Goal: Task Accomplishment & Management: Use online tool/utility

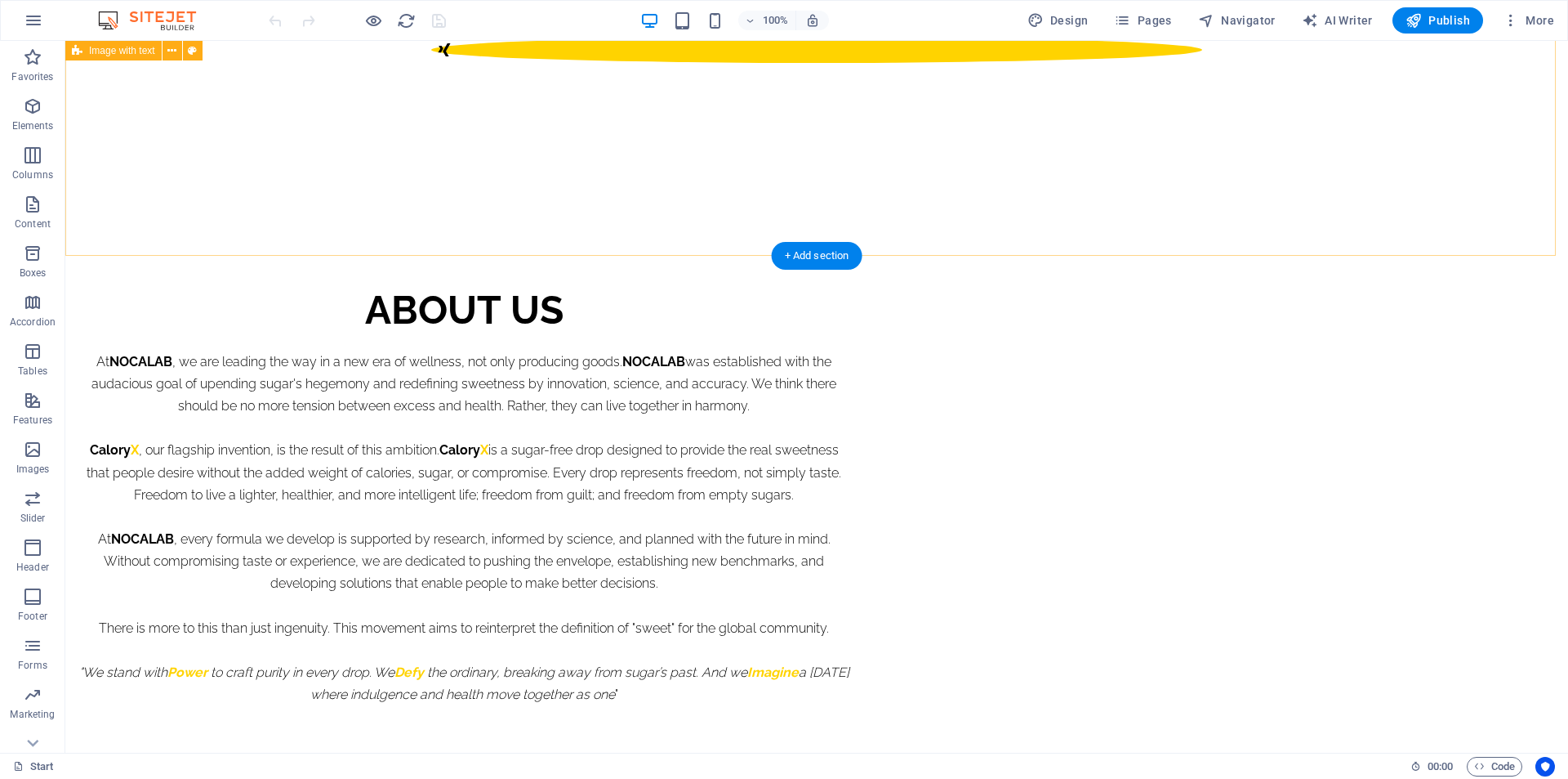
scroll to position [1226, 0]
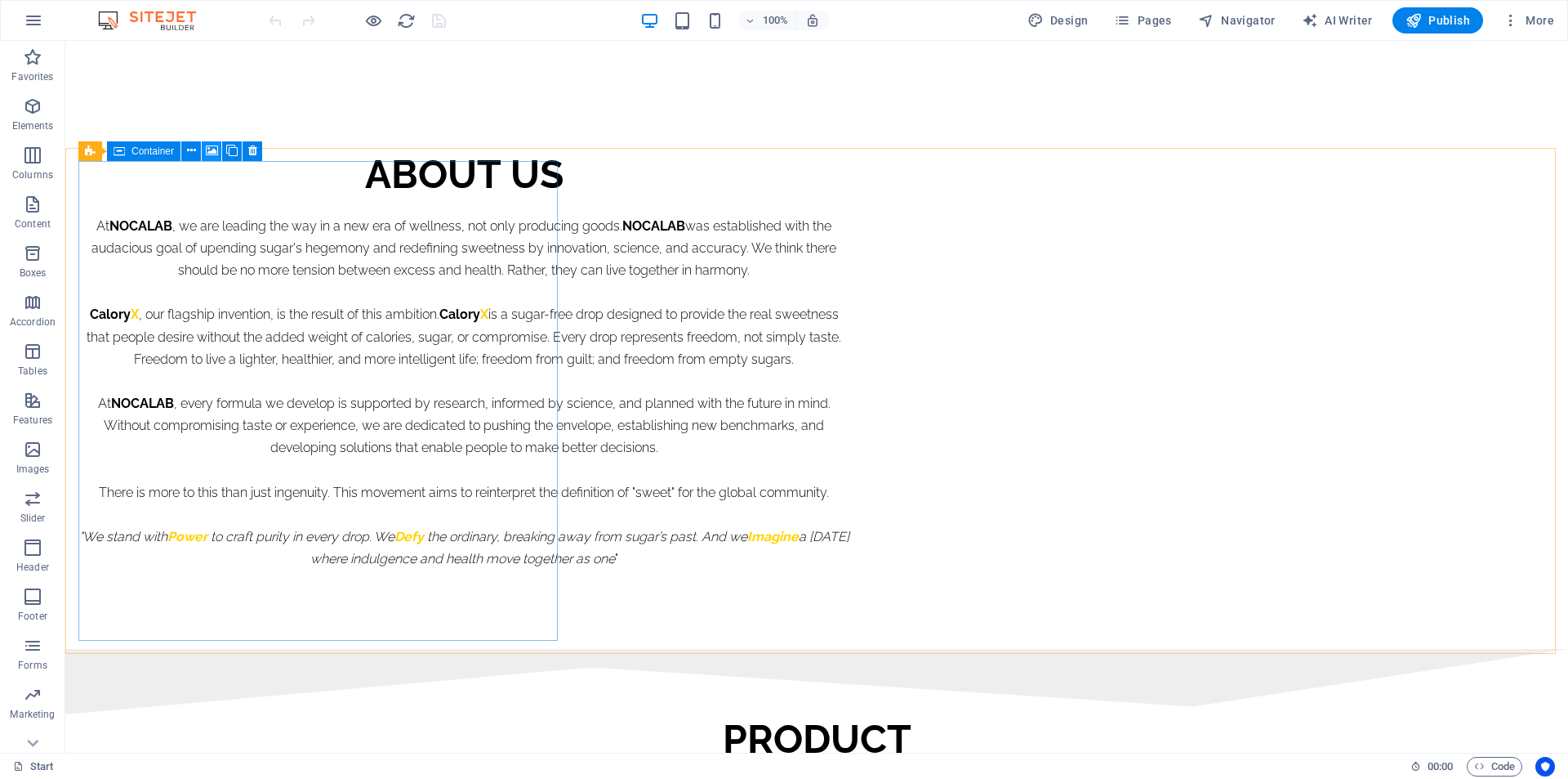
click at [210, 148] on icon at bounding box center [211, 150] width 12 height 17
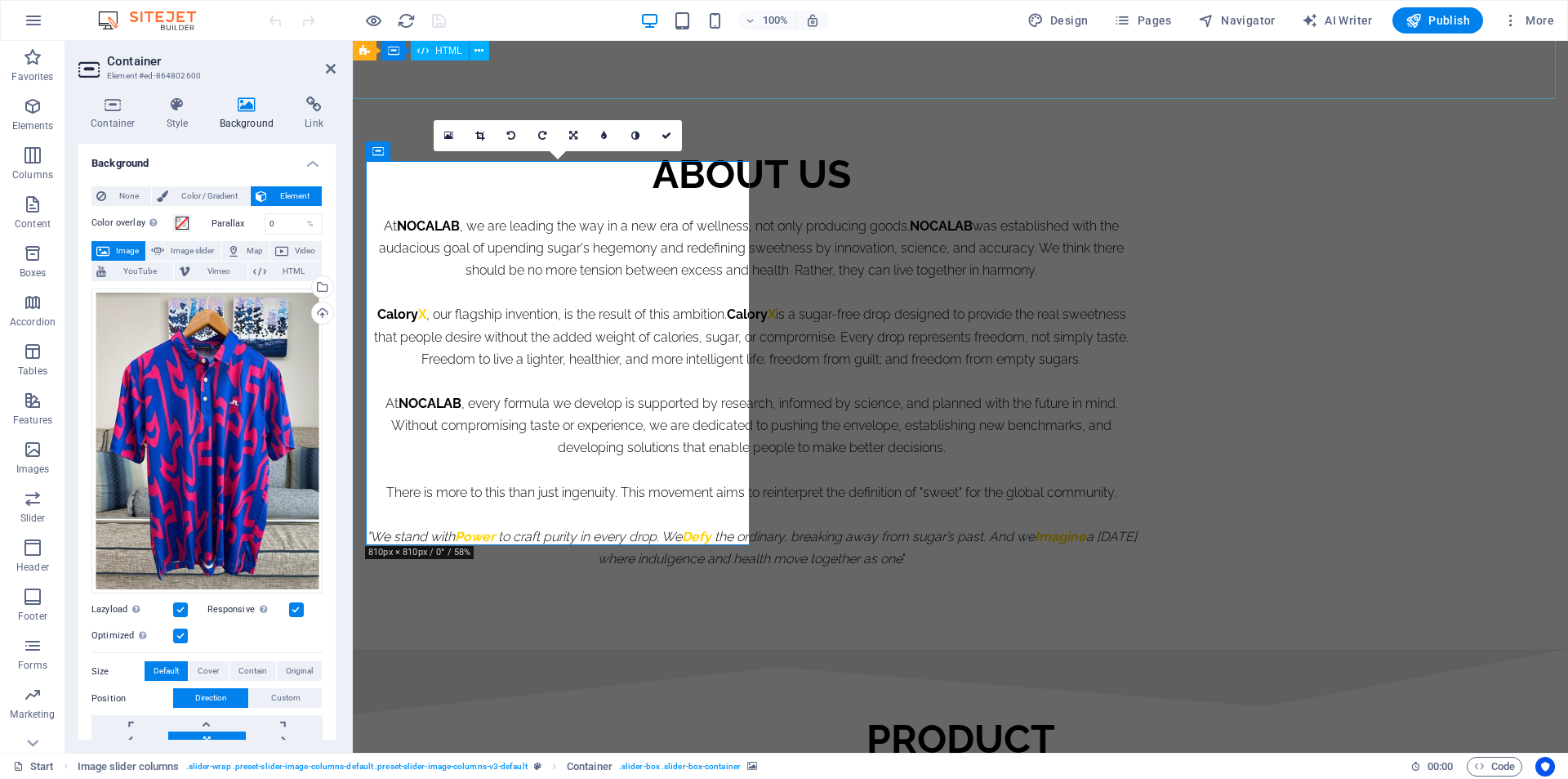
click at [675, 649] on div at bounding box center [960, 682] width 1215 height 65
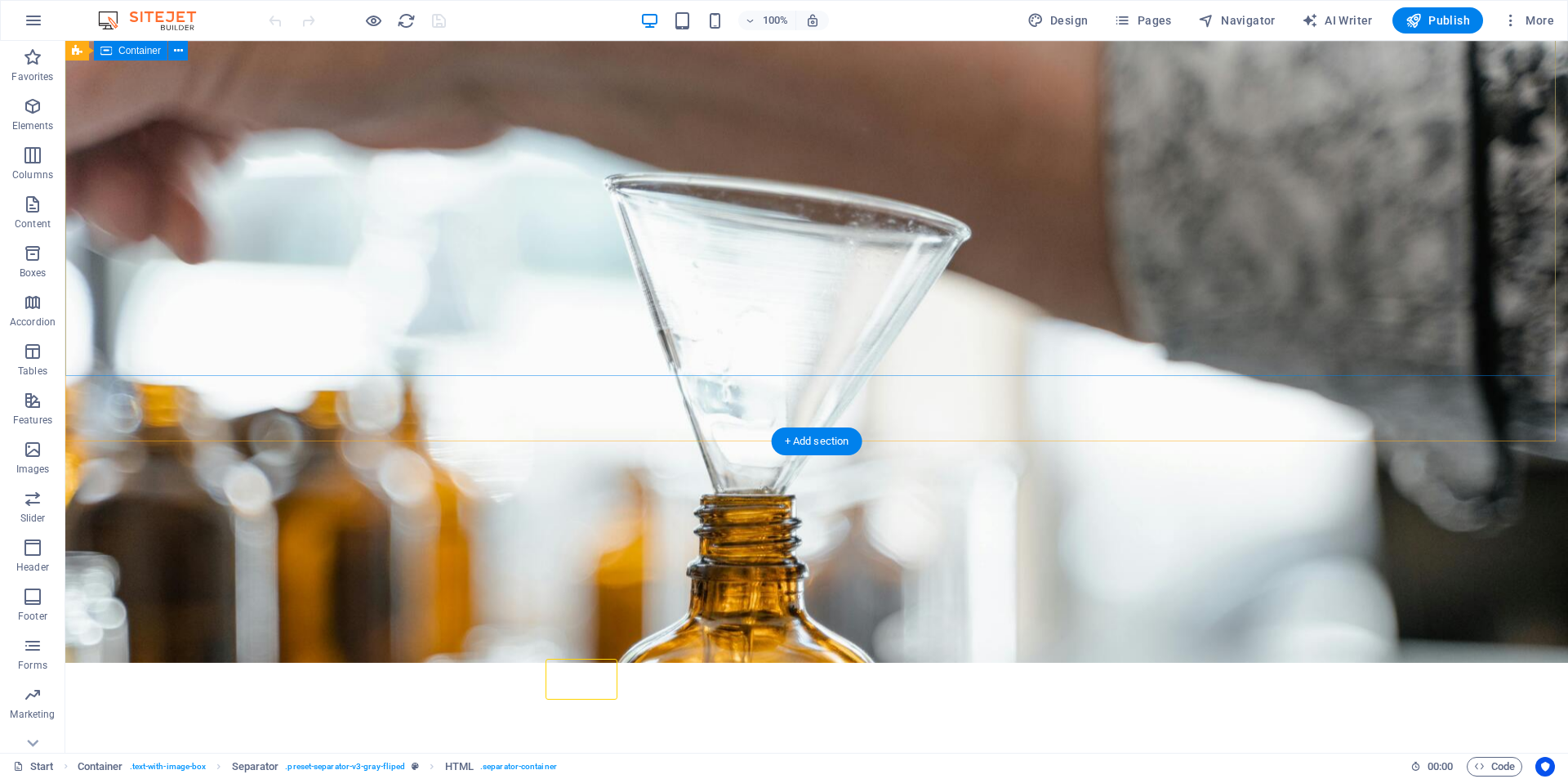
scroll to position [0, 0]
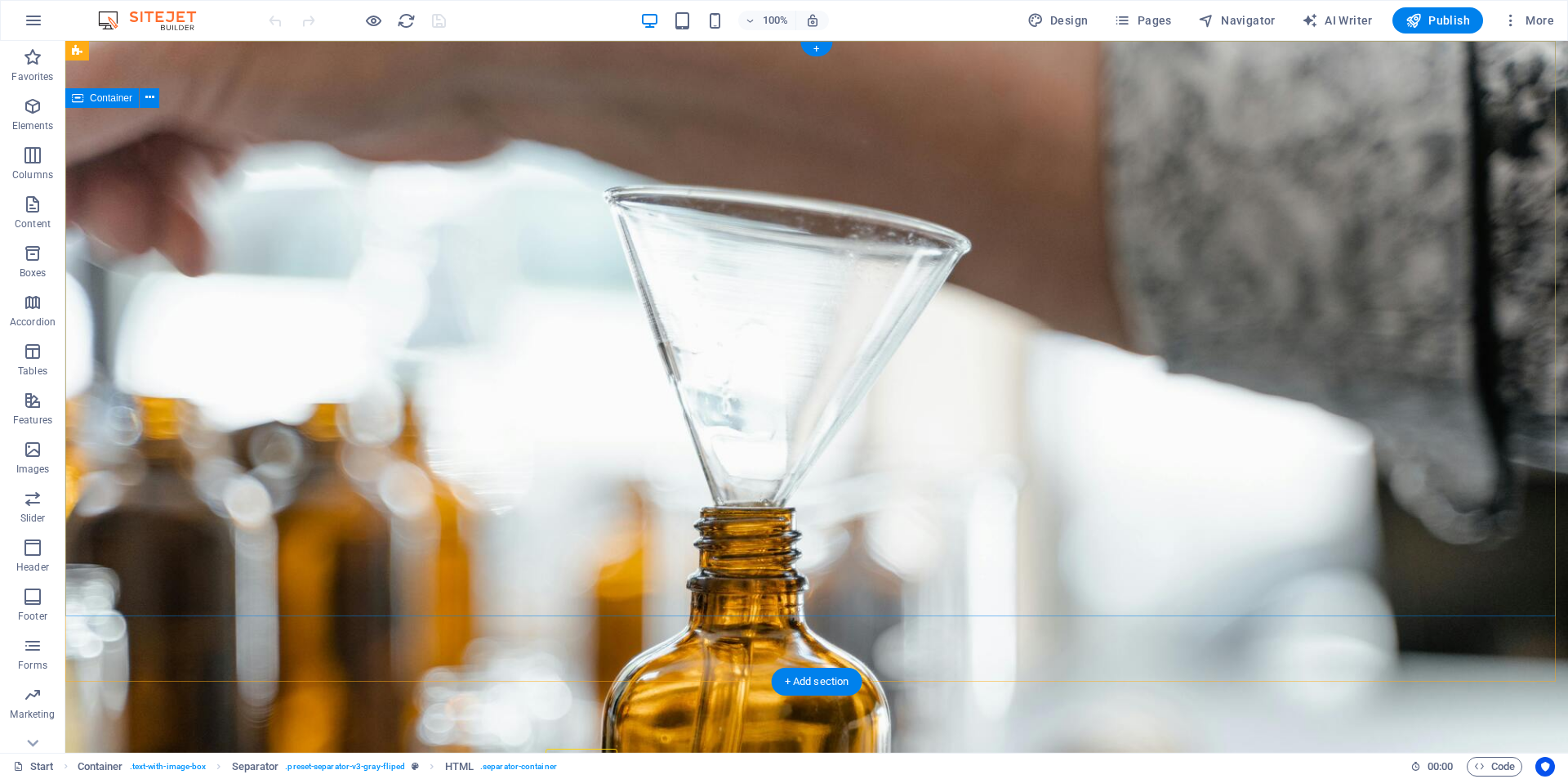
click at [381, 736] on div "Home About us product Testimonials news Contact" at bounding box center [816, 769] width 1503 height 67
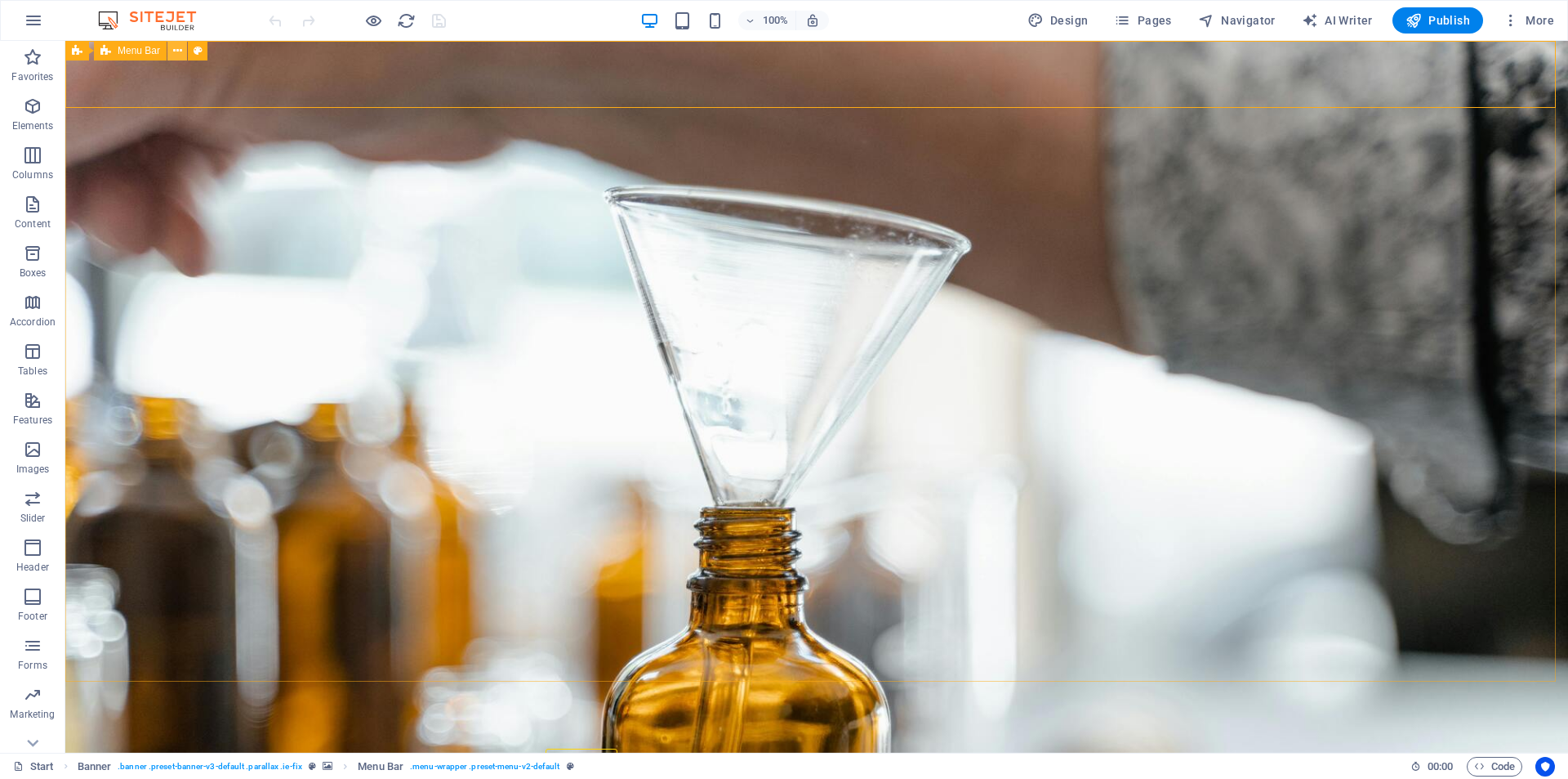
click at [175, 50] on icon at bounding box center [177, 50] width 9 height 17
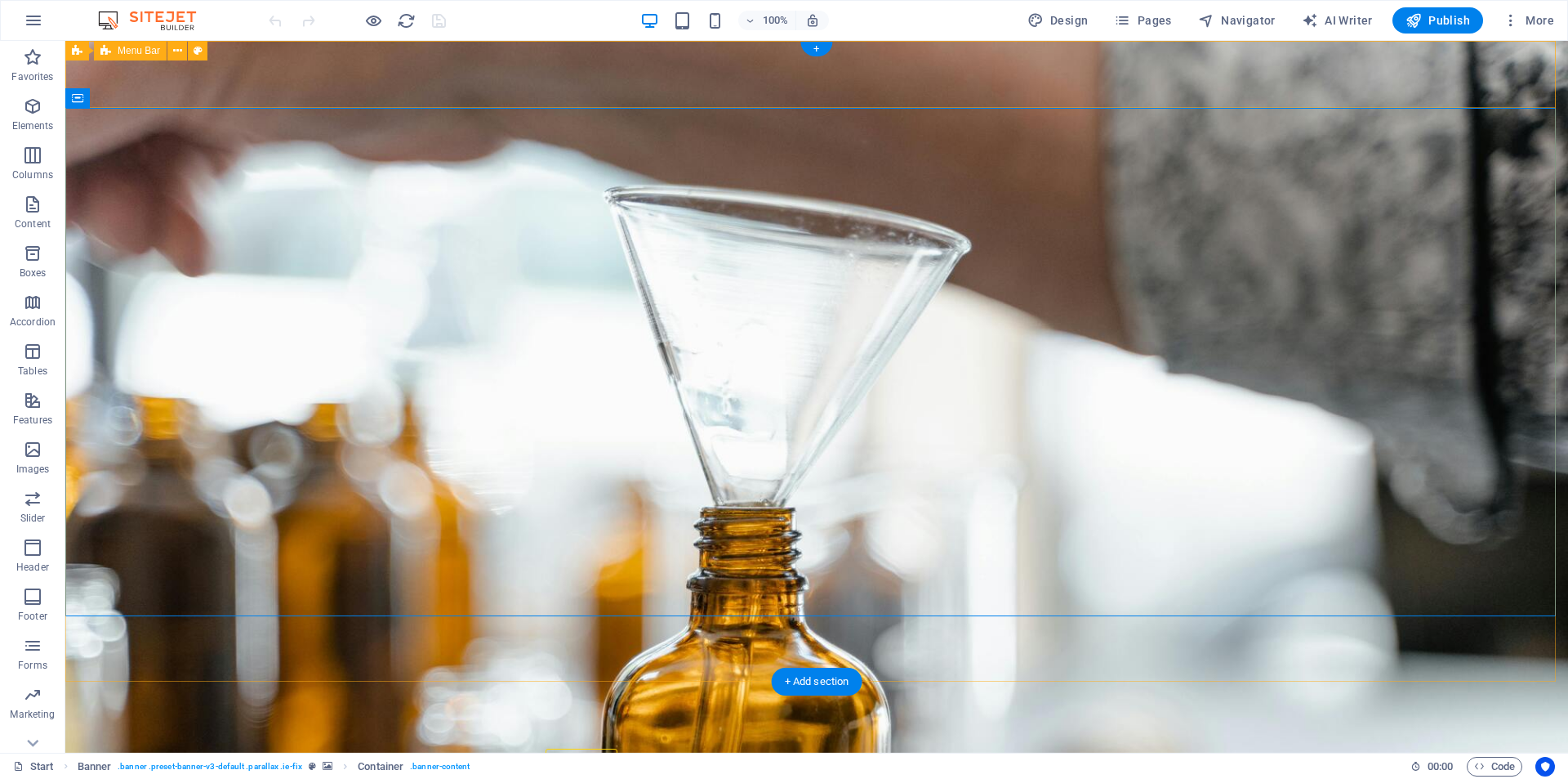
click at [1351, 736] on div "Home About us product Testimonials news Contact" at bounding box center [816, 769] width 1503 height 67
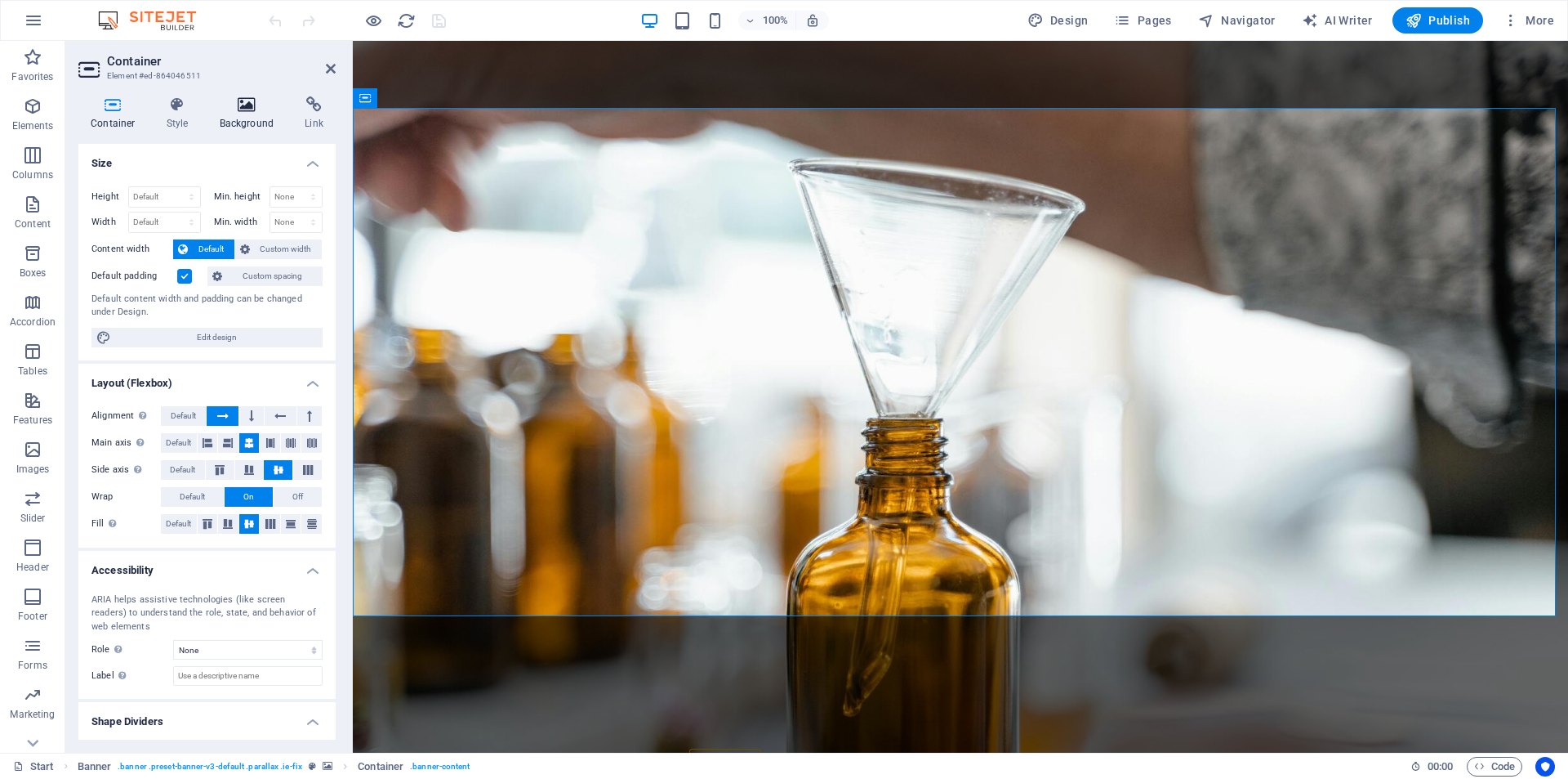
click at [255, 110] on icon at bounding box center [247, 104] width 80 height 17
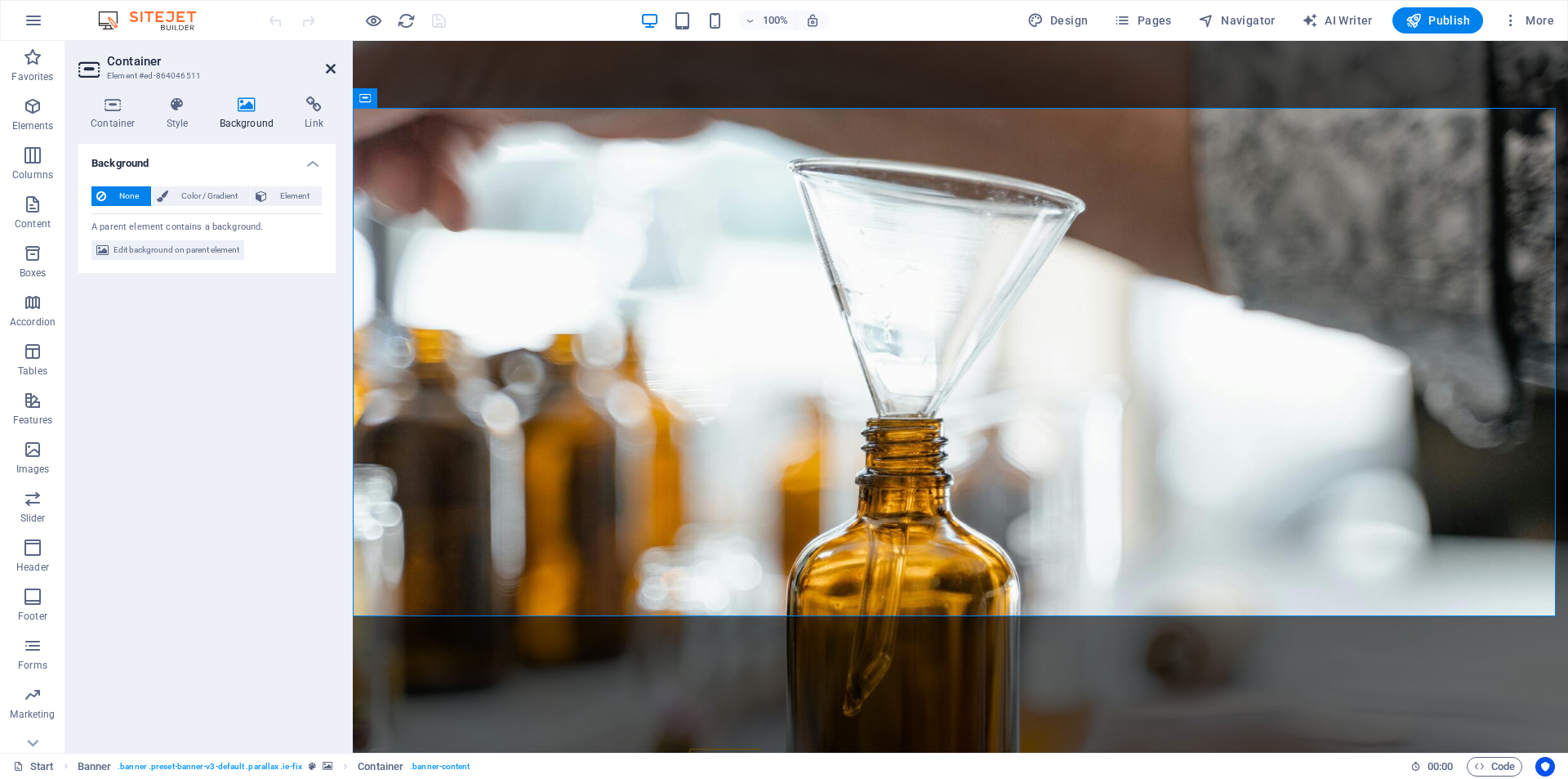
click at [334, 70] on icon at bounding box center [331, 68] width 10 height 13
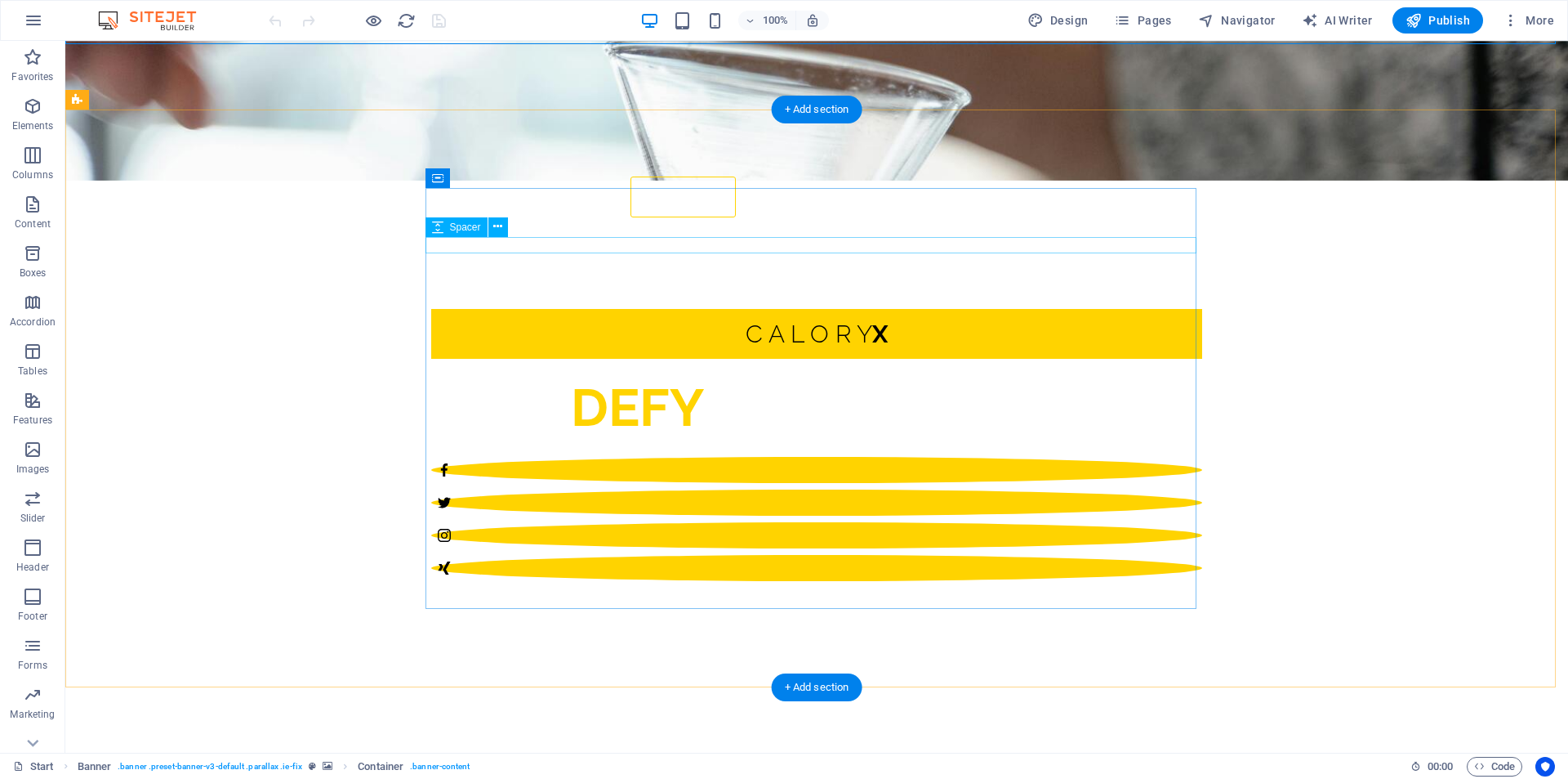
scroll to position [981, 0]
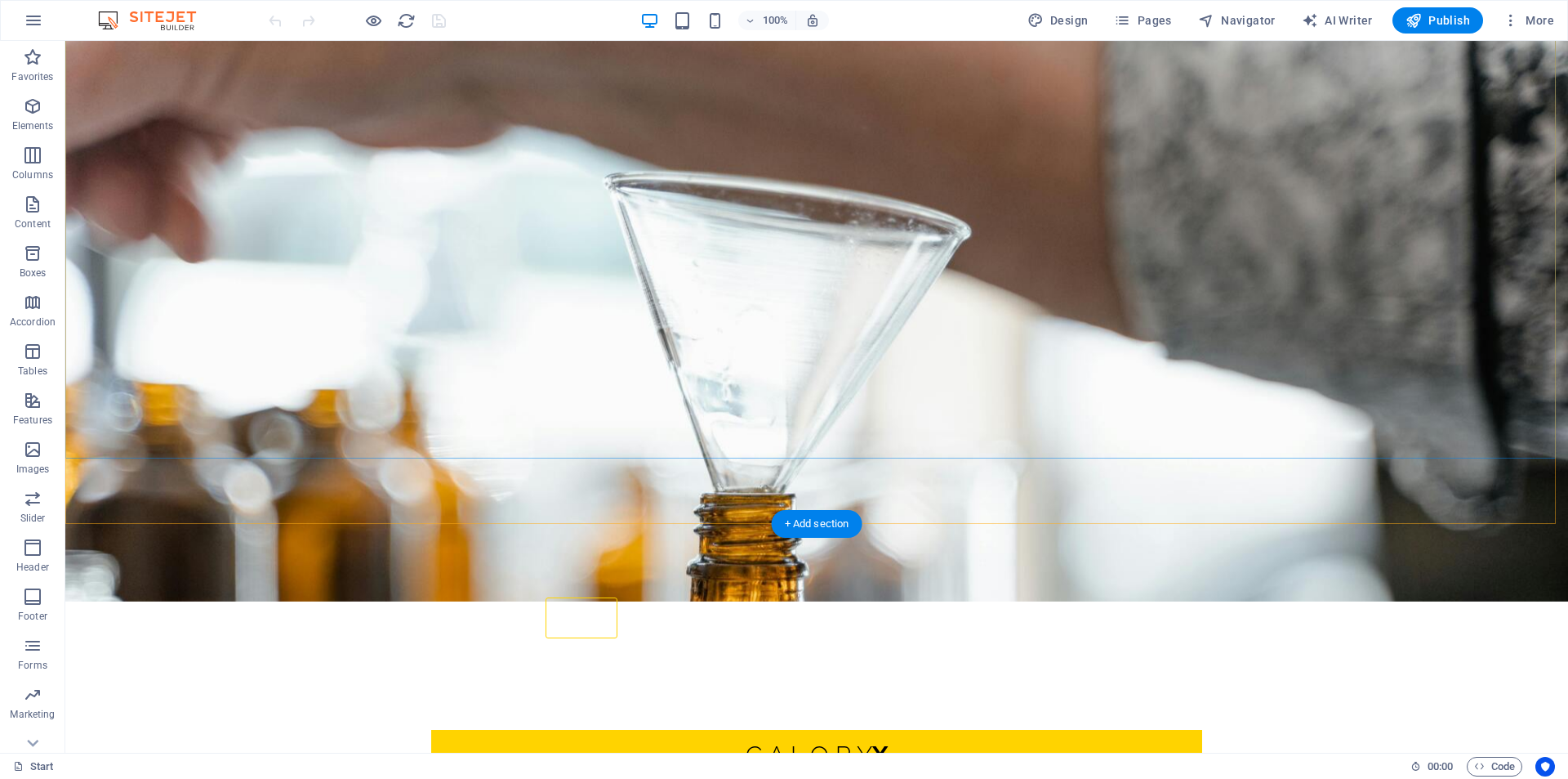
scroll to position [163, 0]
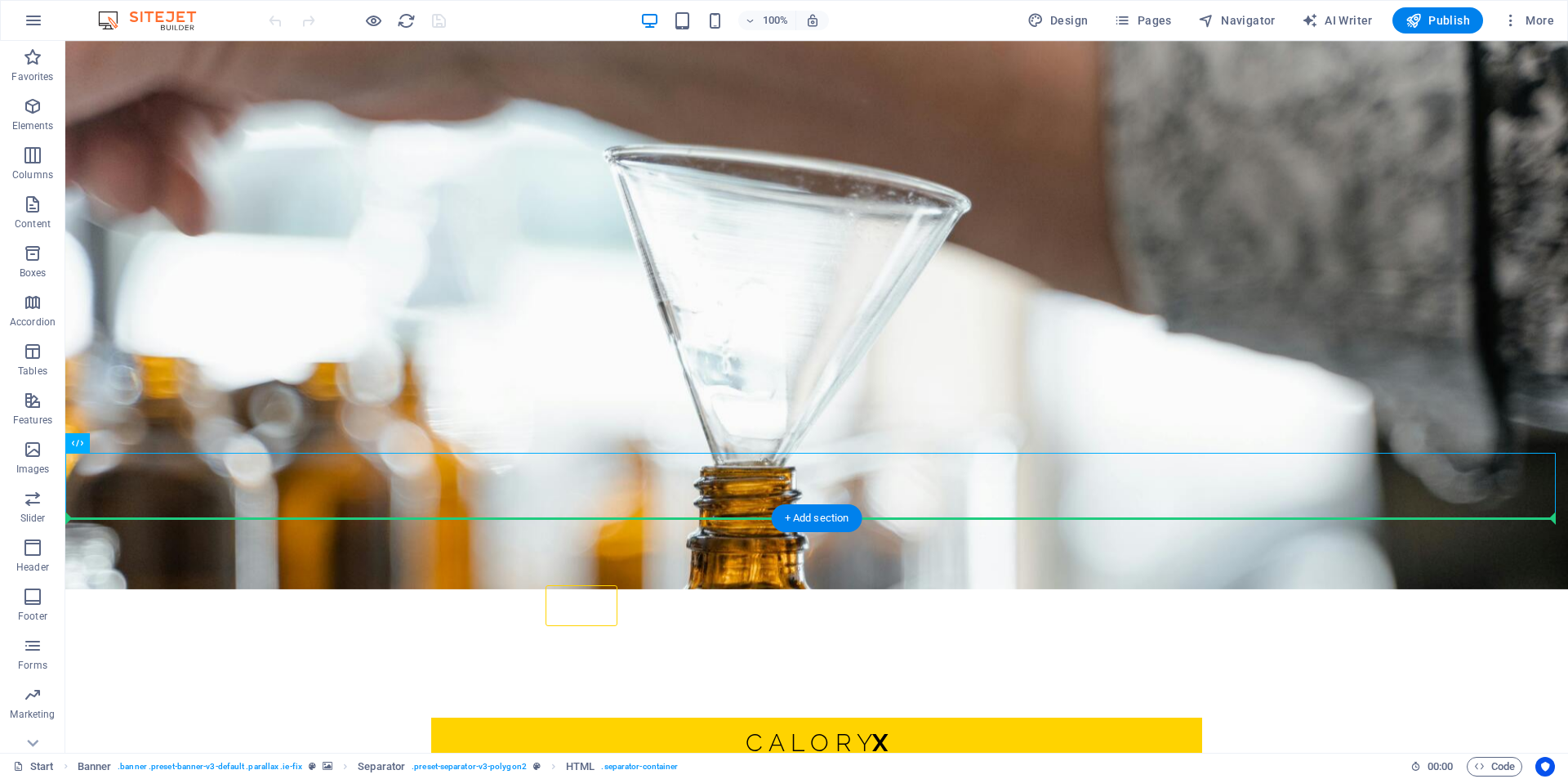
drag, startPoint x: 242, startPoint y: 489, endPoint x: 243, endPoint y: 556, distance: 67.0
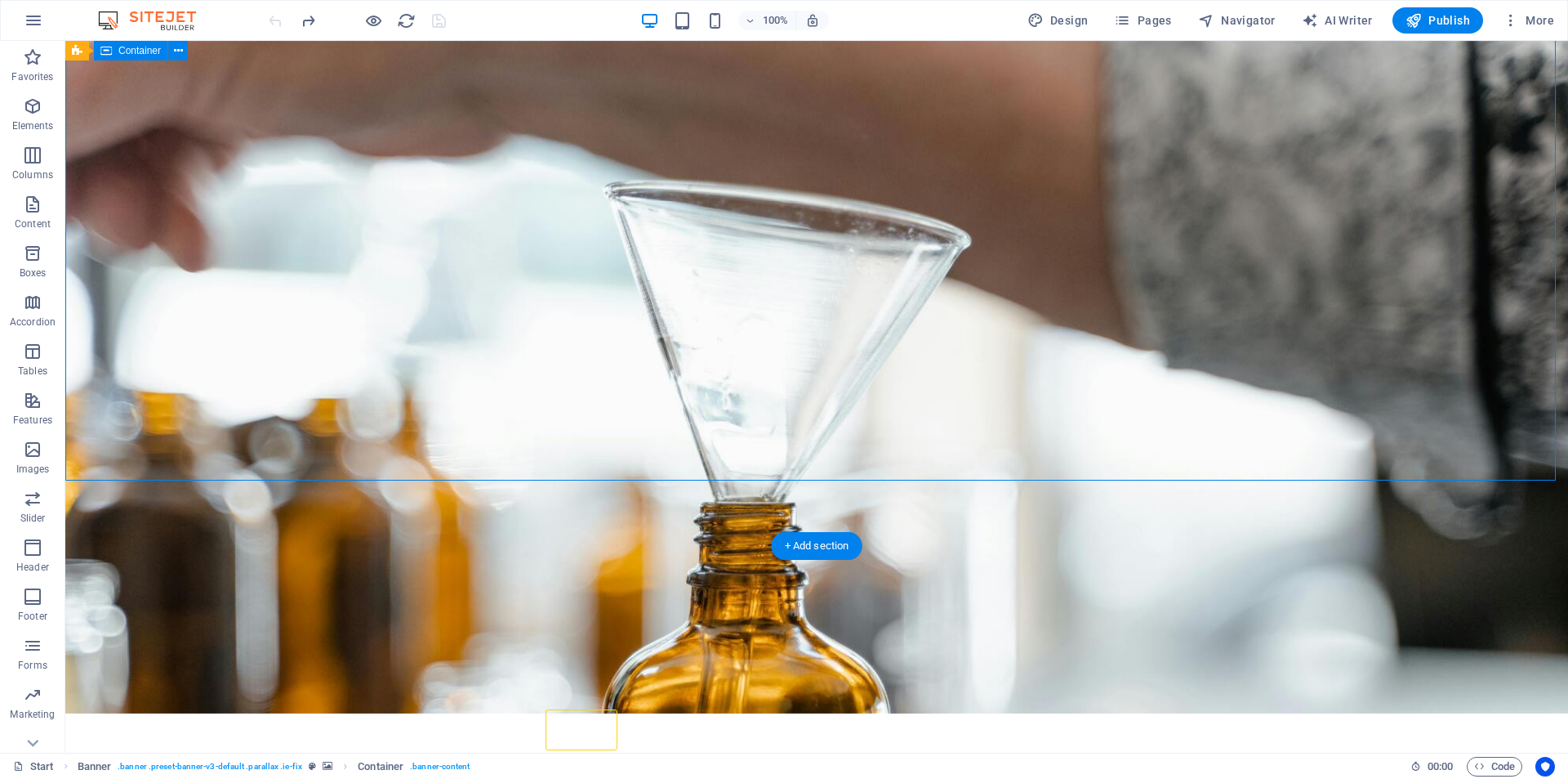
scroll to position [0, 0]
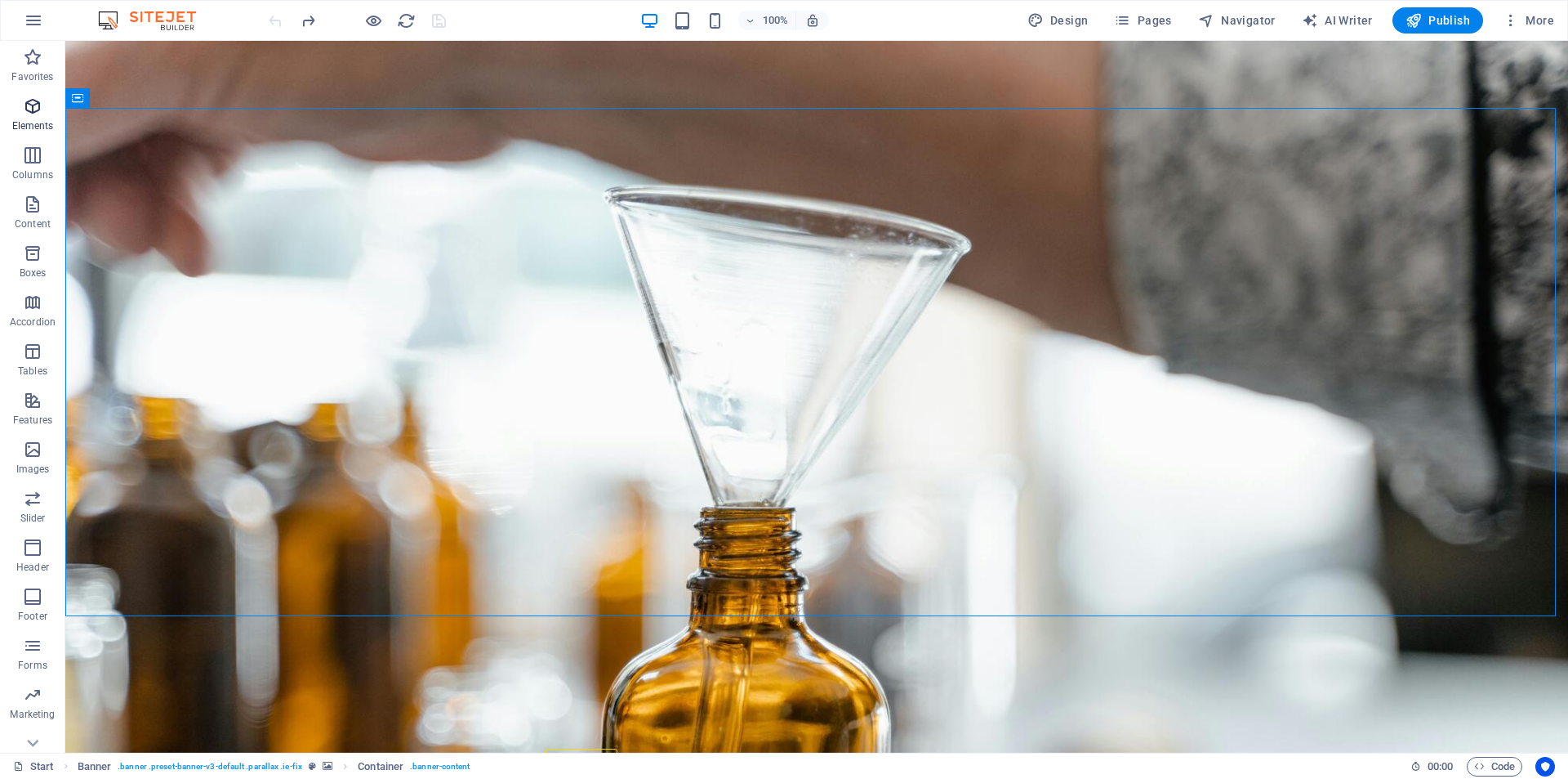
click at [36, 115] on icon "button" at bounding box center [32, 106] width 20 height 20
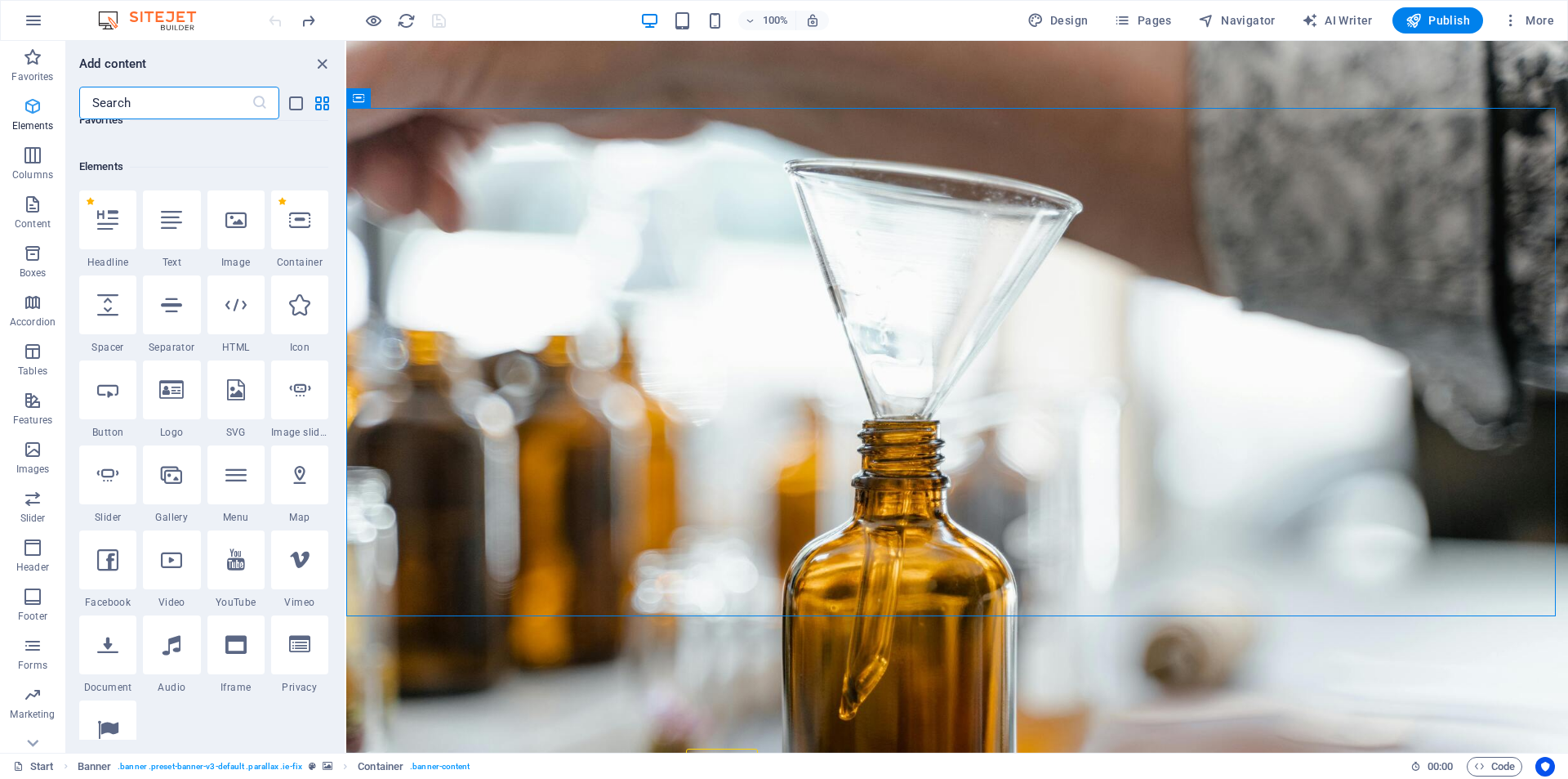
scroll to position [174, 0]
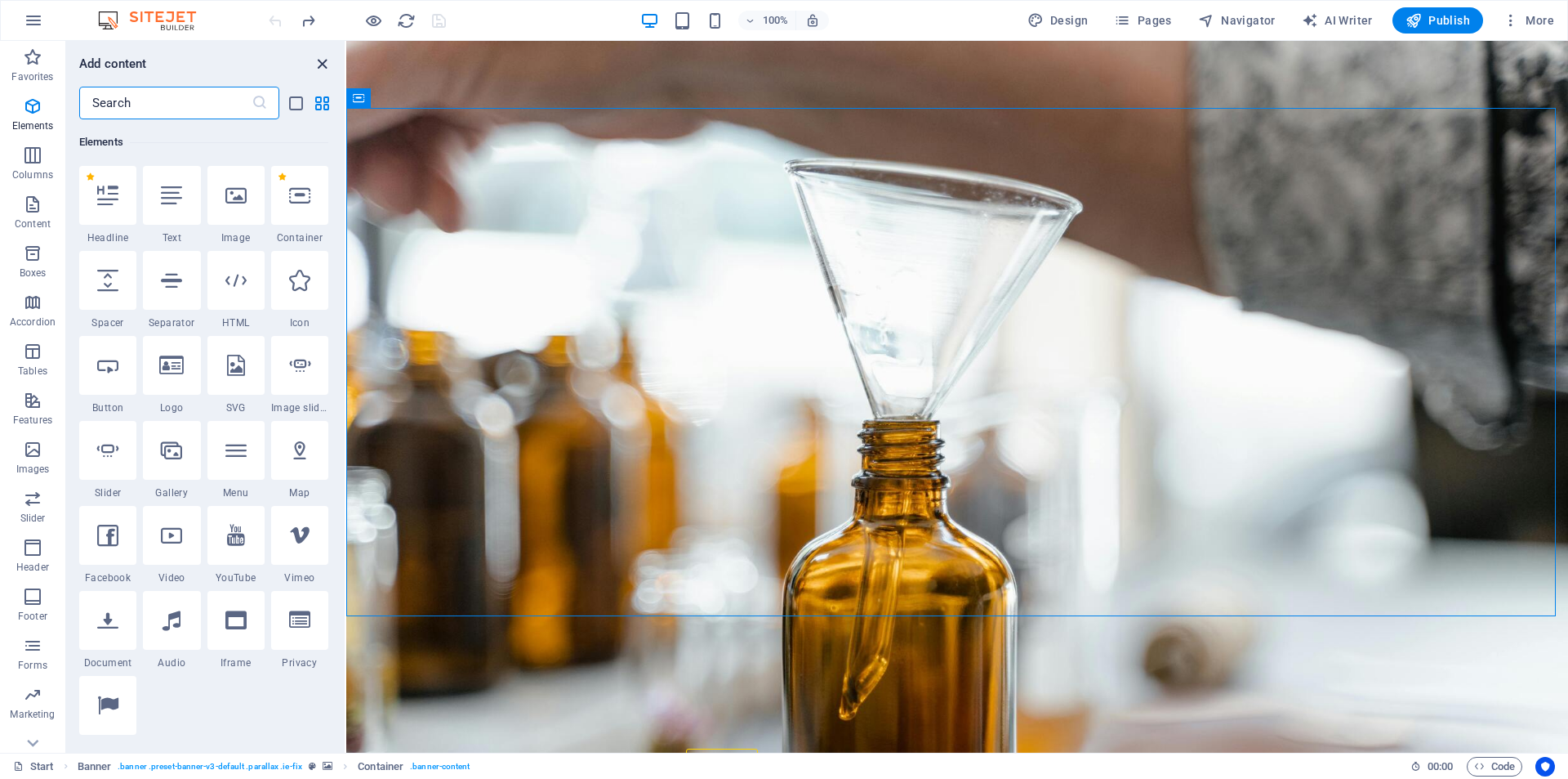
click at [325, 61] on icon "close panel" at bounding box center [321, 64] width 19 height 19
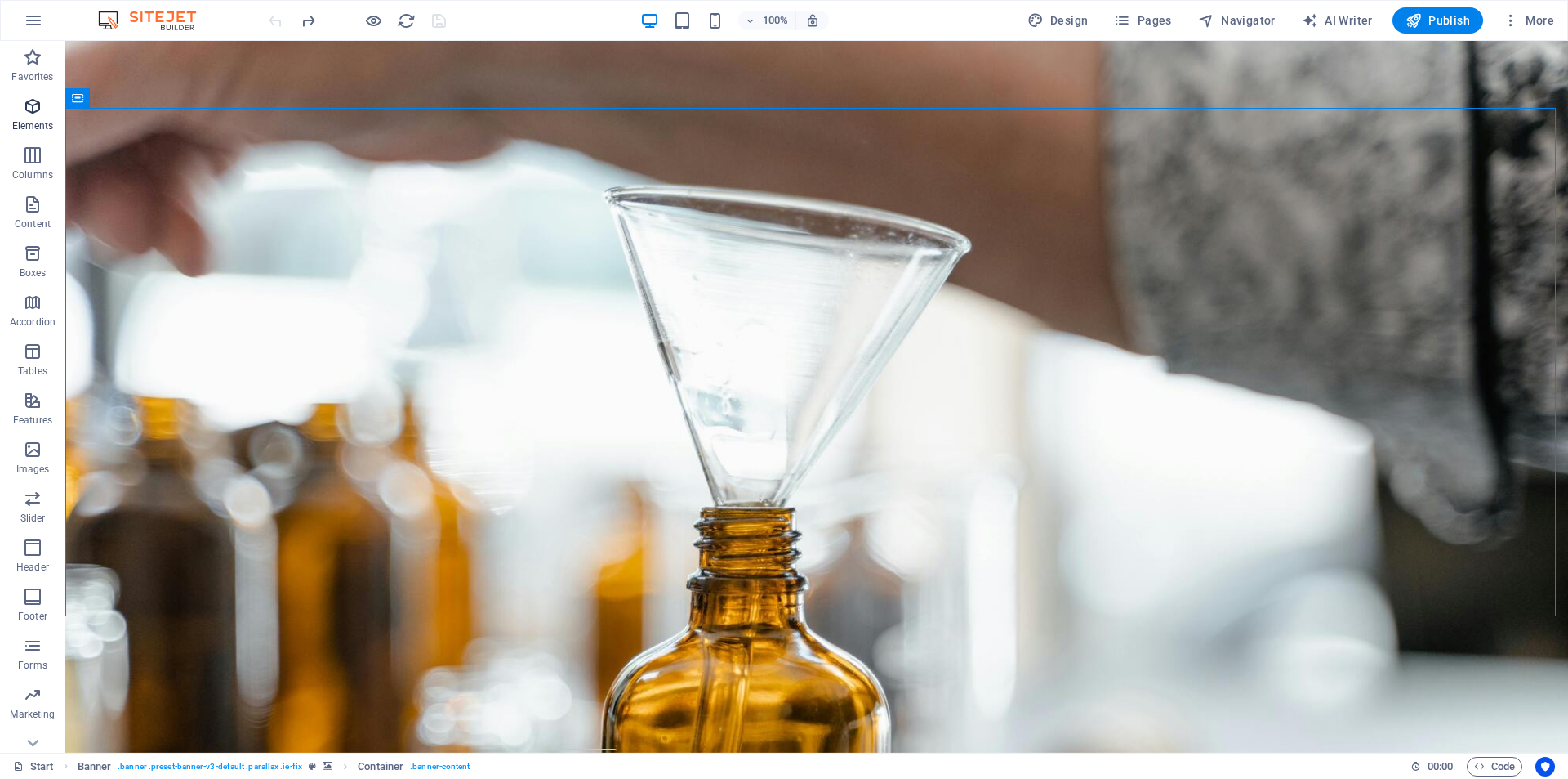
click at [36, 108] on icon "button" at bounding box center [32, 106] width 20 height 20
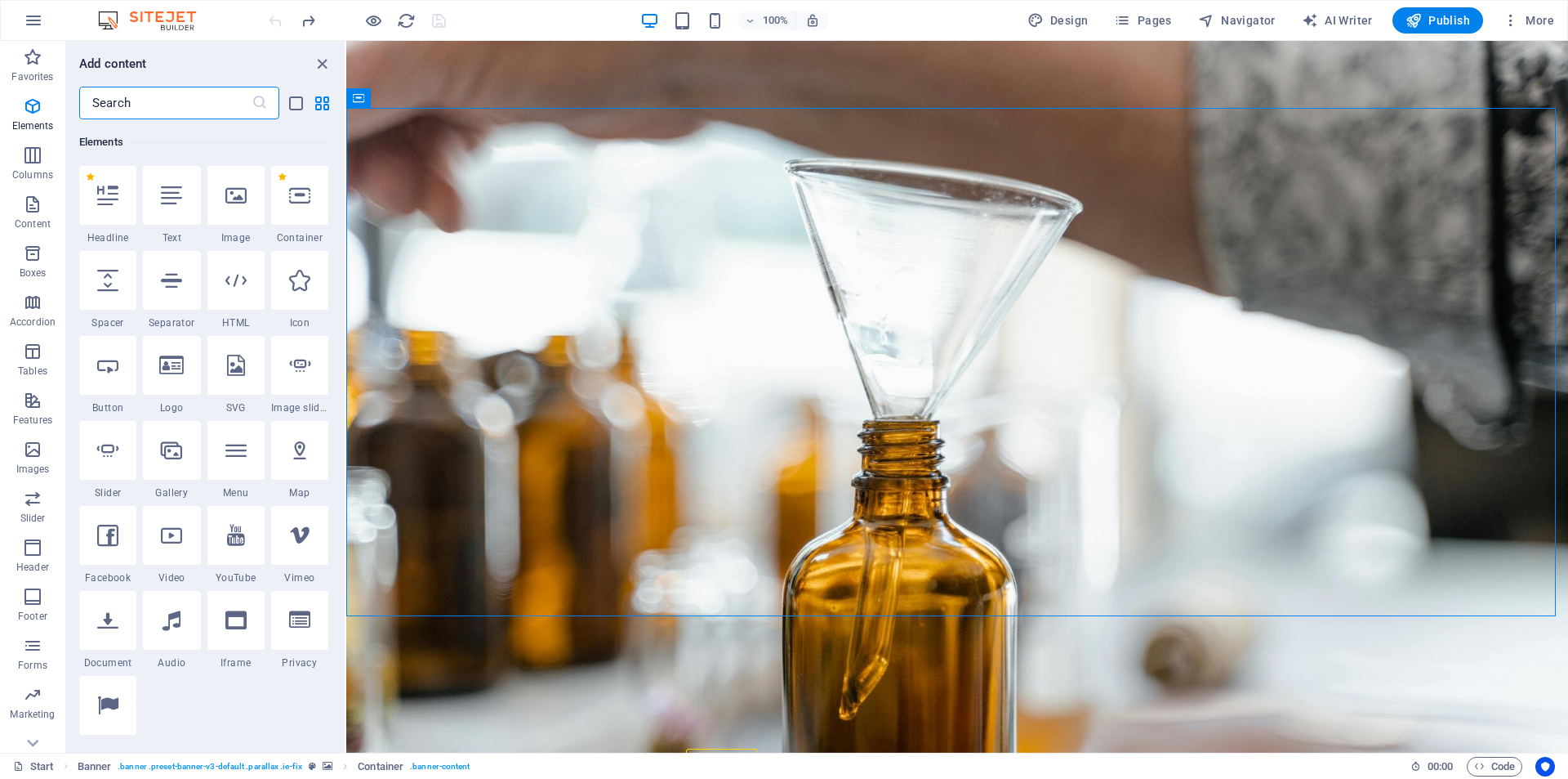
click at [246, 205] on div at bounding box center [236, 196] width 57 height 59
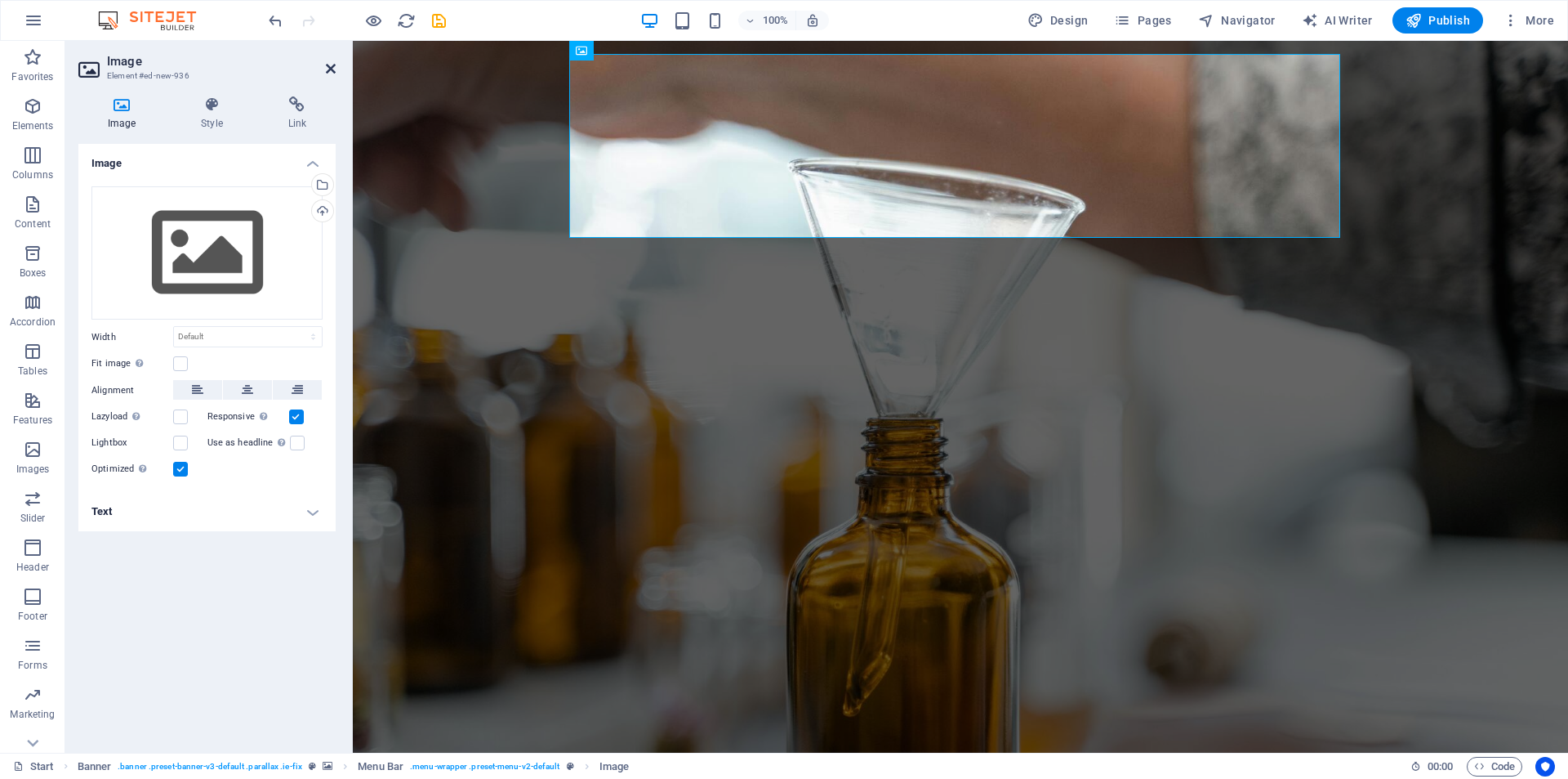
click at [330, 66] on icon at bounding box center [331, 68] width 10 height 13
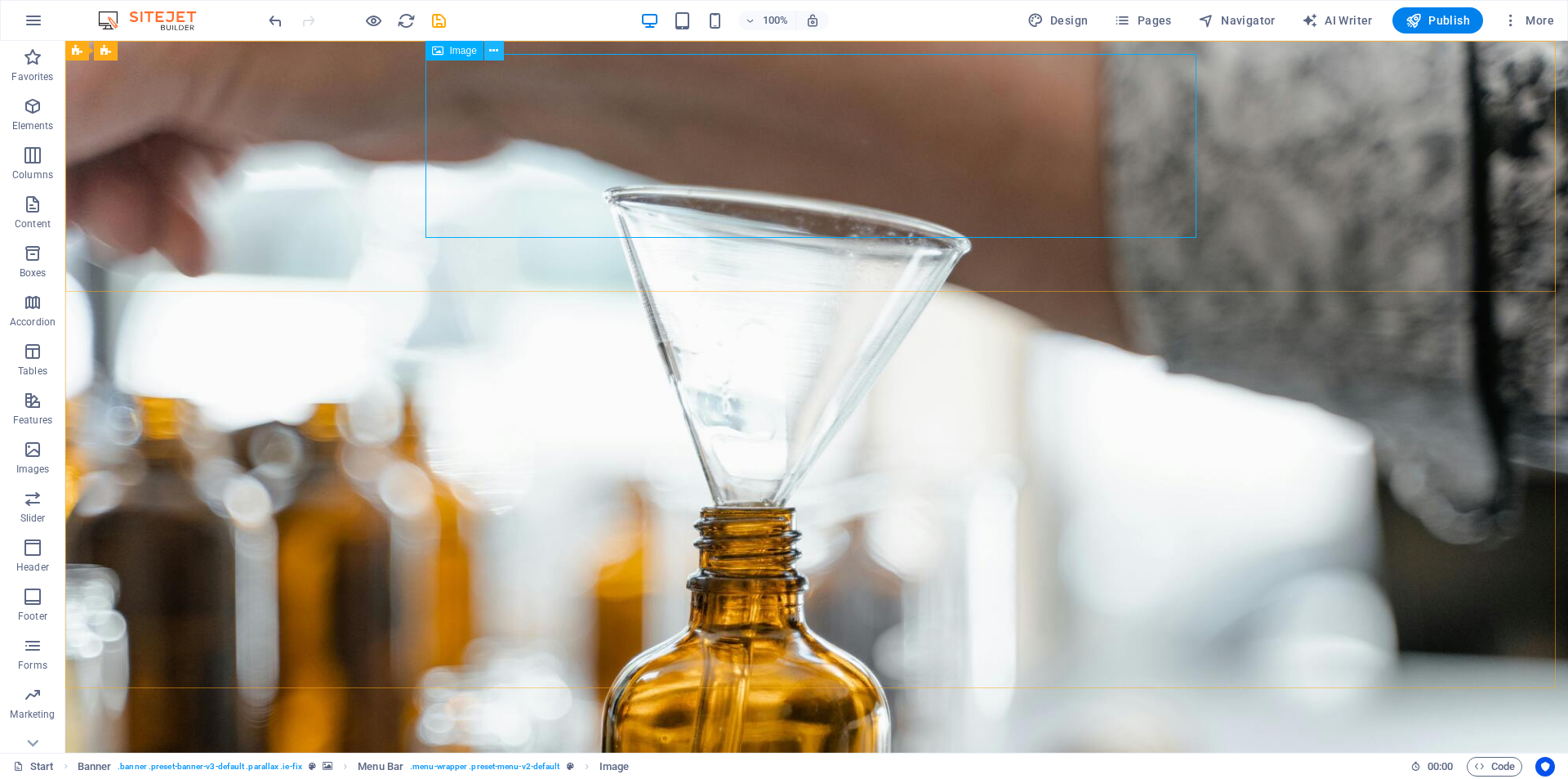
click at [491, 49] on icon at bounding box center [494, 50] width 9 height 17
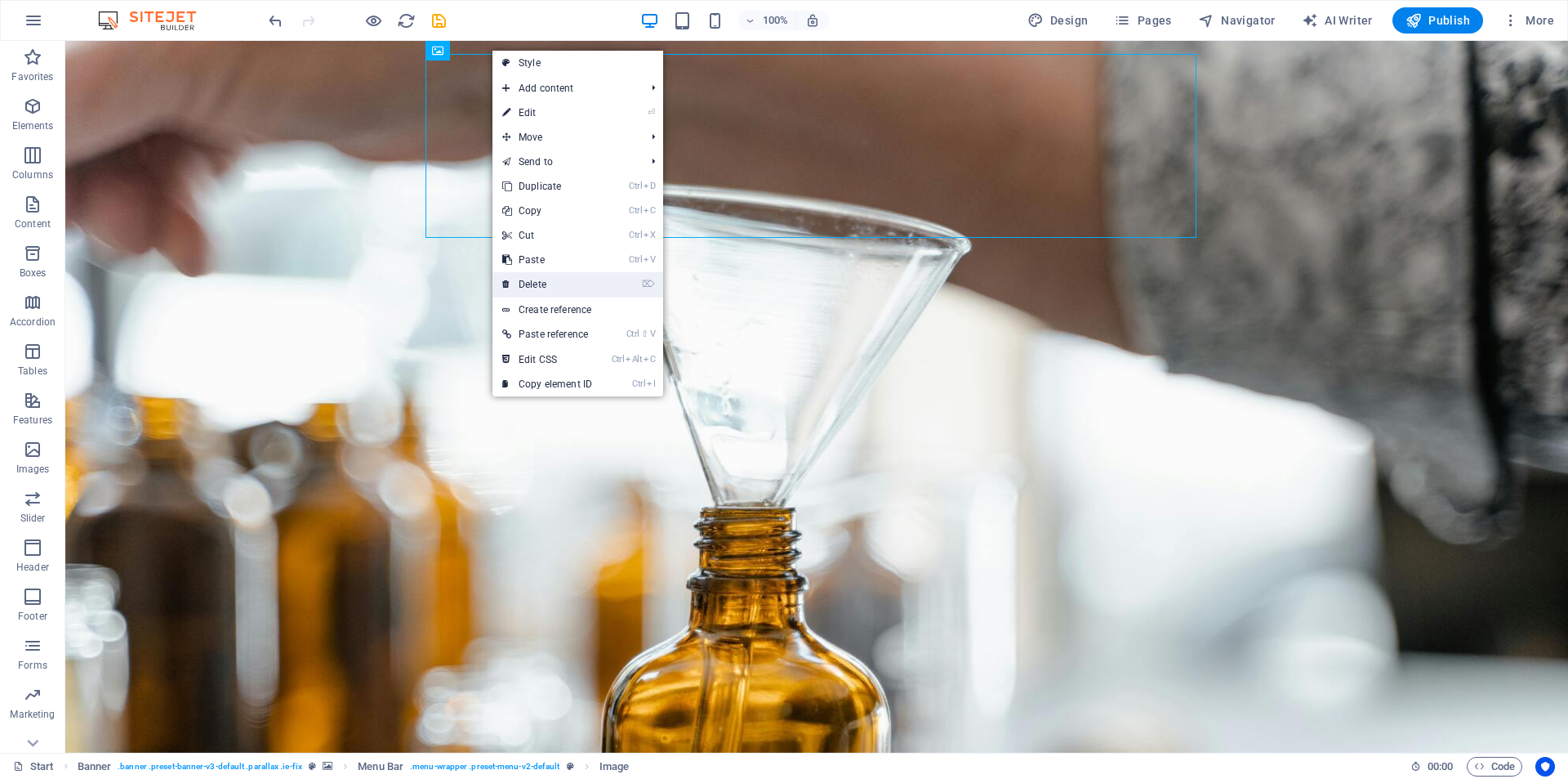
click at [531, 279] on link "⌦ Delete" at bounding box center [547, 284] width 109 height 25
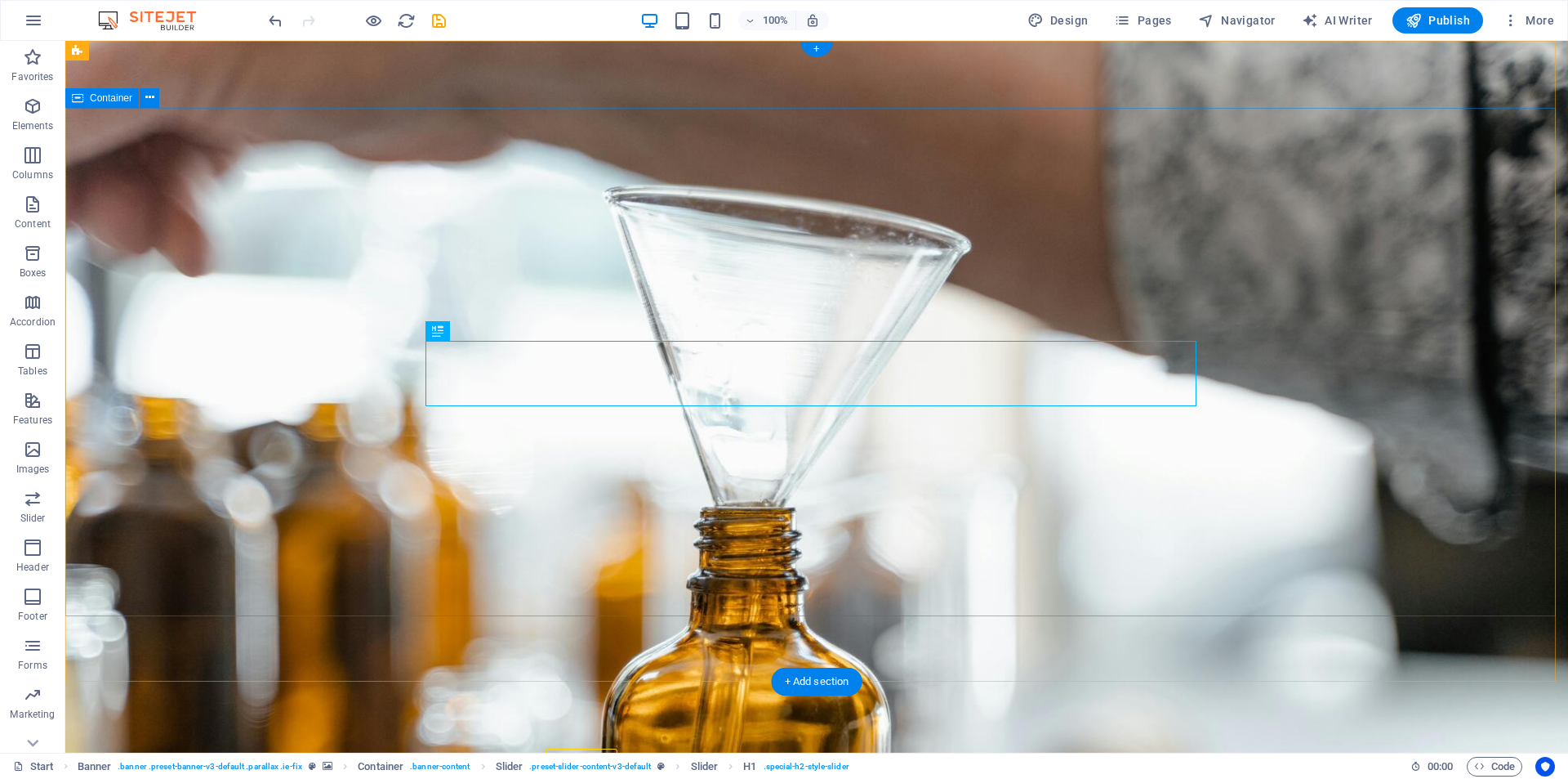
click at [150, 97] on icon at bounding box center [149, 97] width 9 height 17
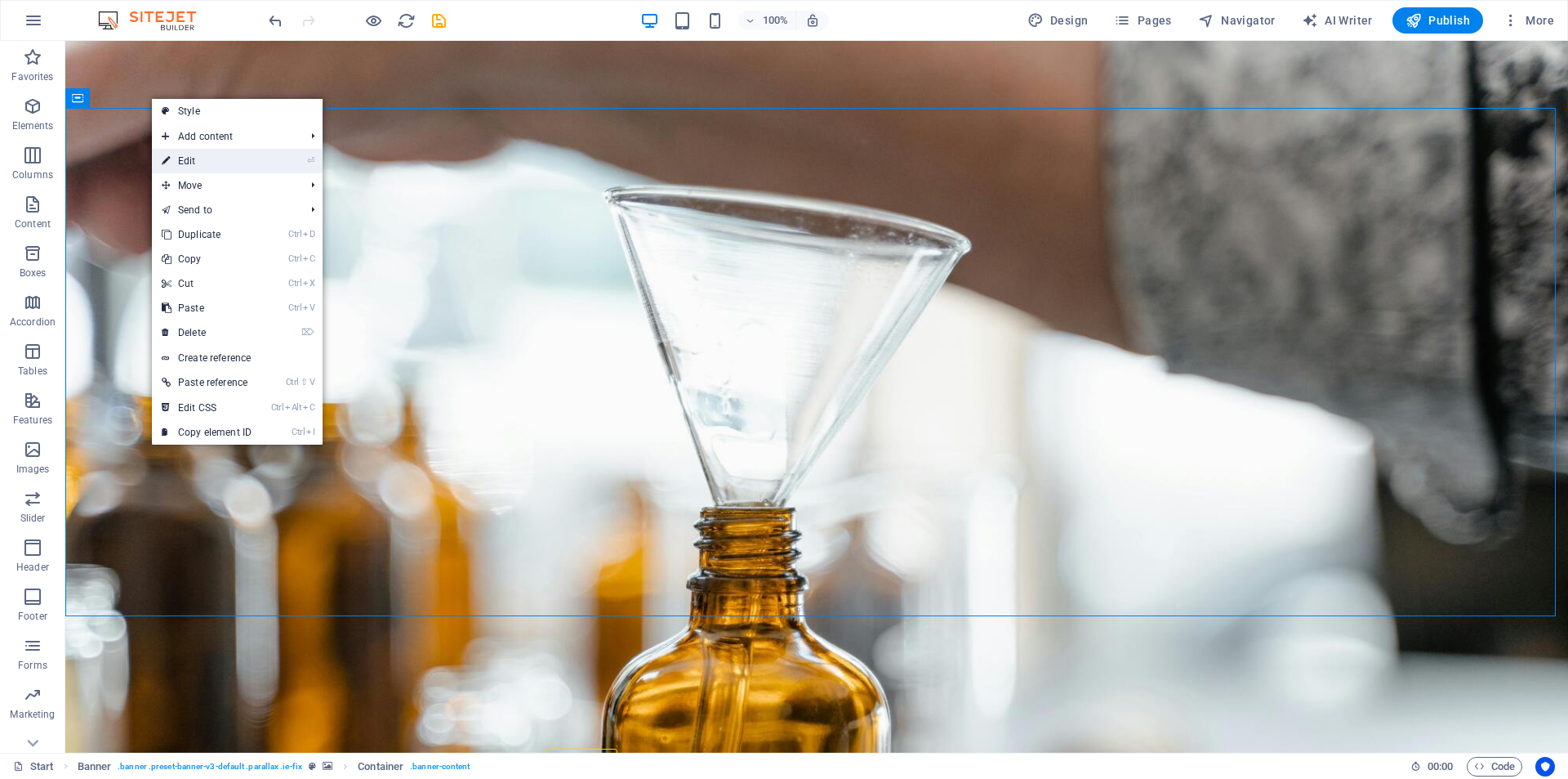
click at [229, 162] on link "⏎ Edit" at bounding box center [206, 160] width 109 height 25
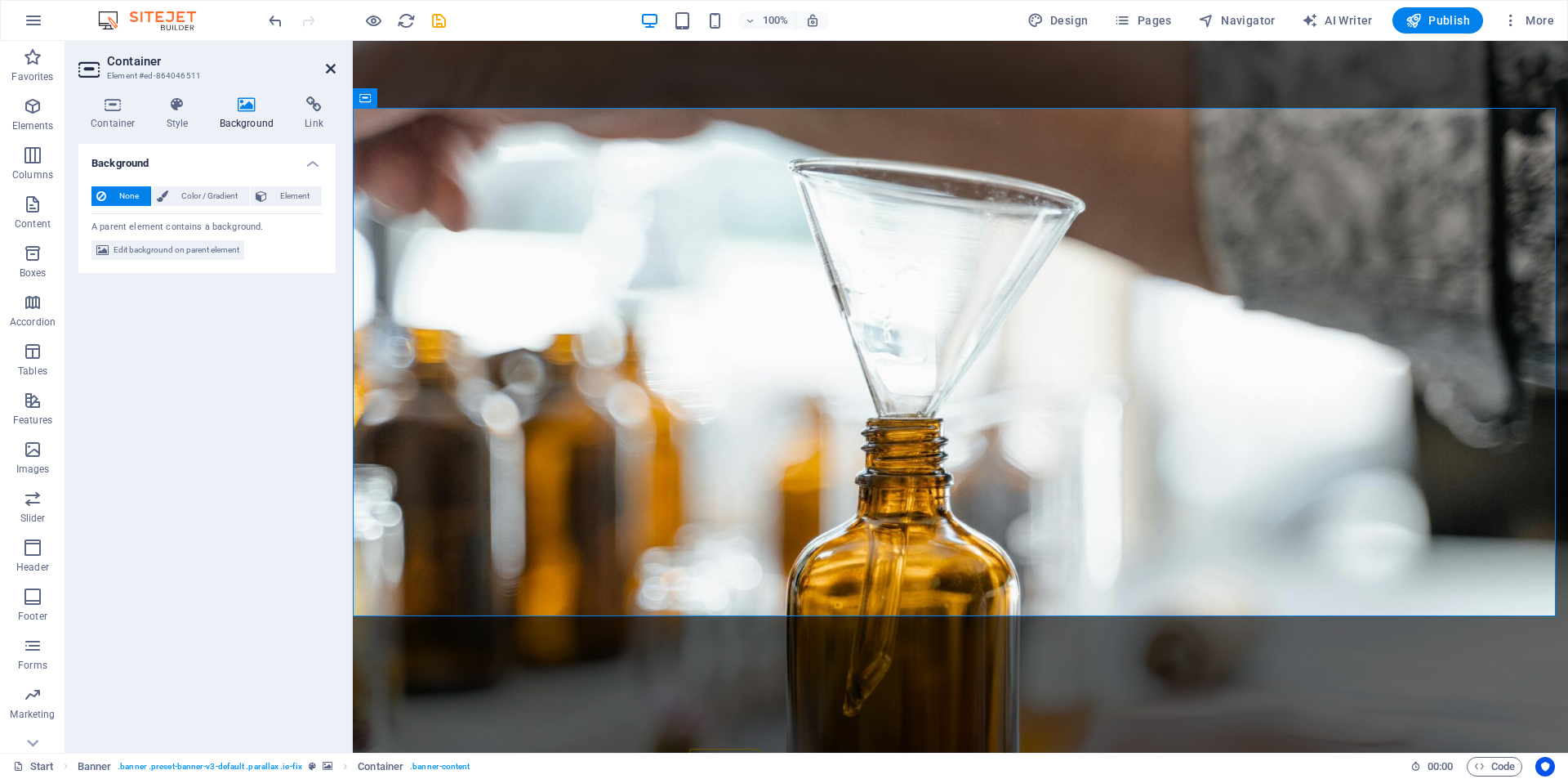
click at [329, 69] on icon at bounding box center [331, 68] width 10 height 13
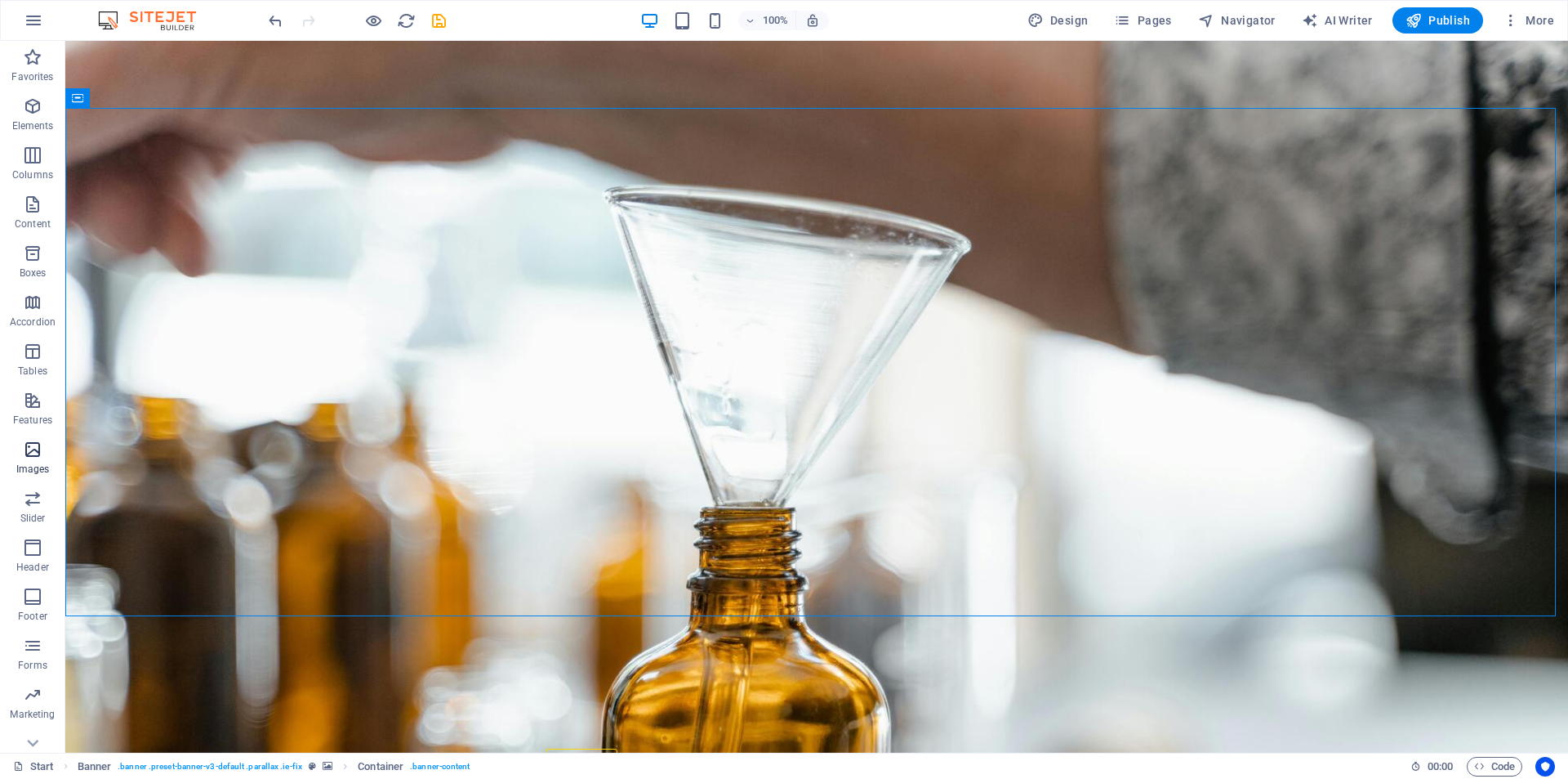
click at [52, 457] on span "Images" at bounding box center [32, 459] width 65 height 39
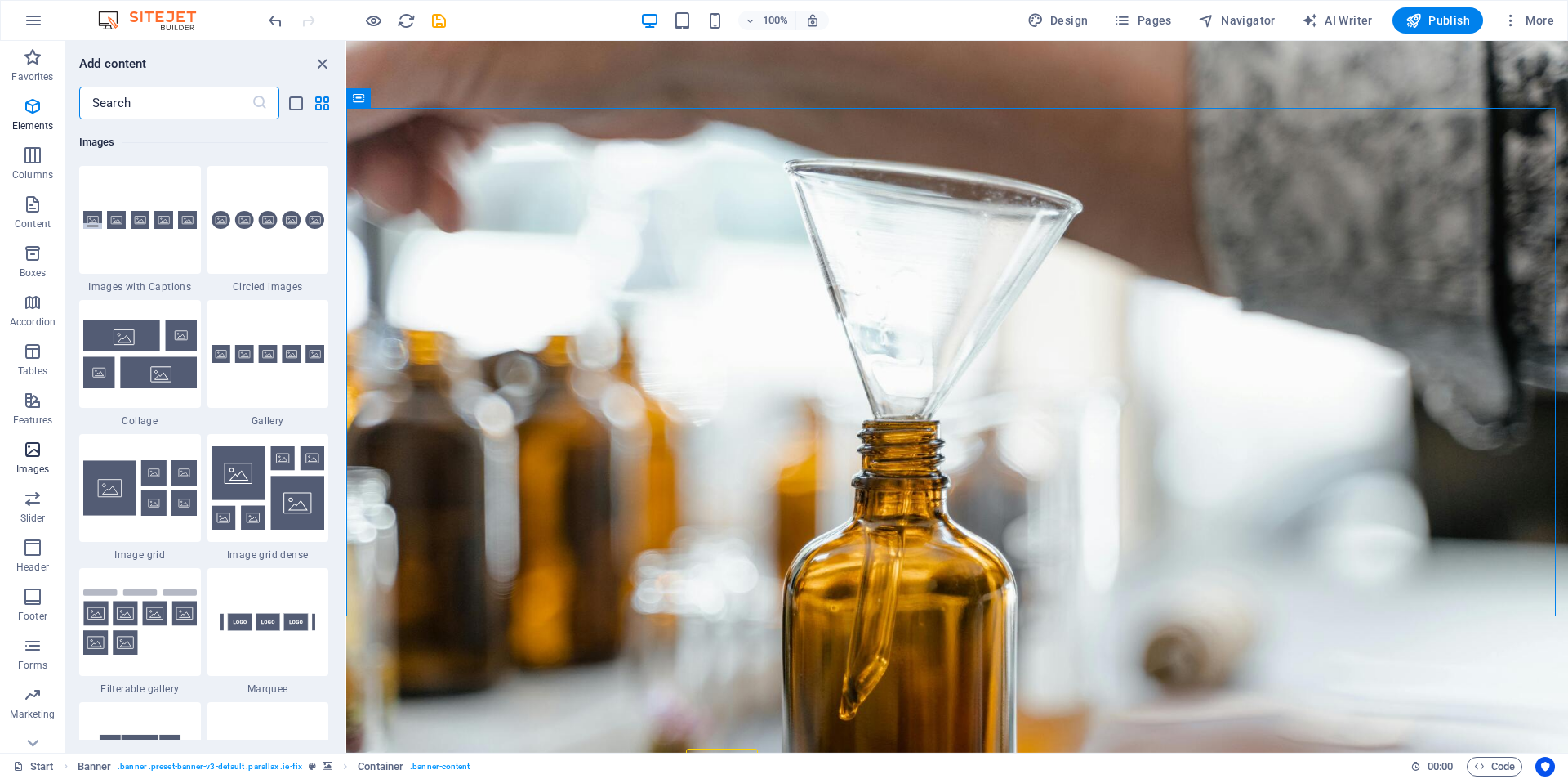
scroll to position [8288, 0]
click at [319, 60] on icon "close panel" at bounding box center [321, 64] width 19 height 19
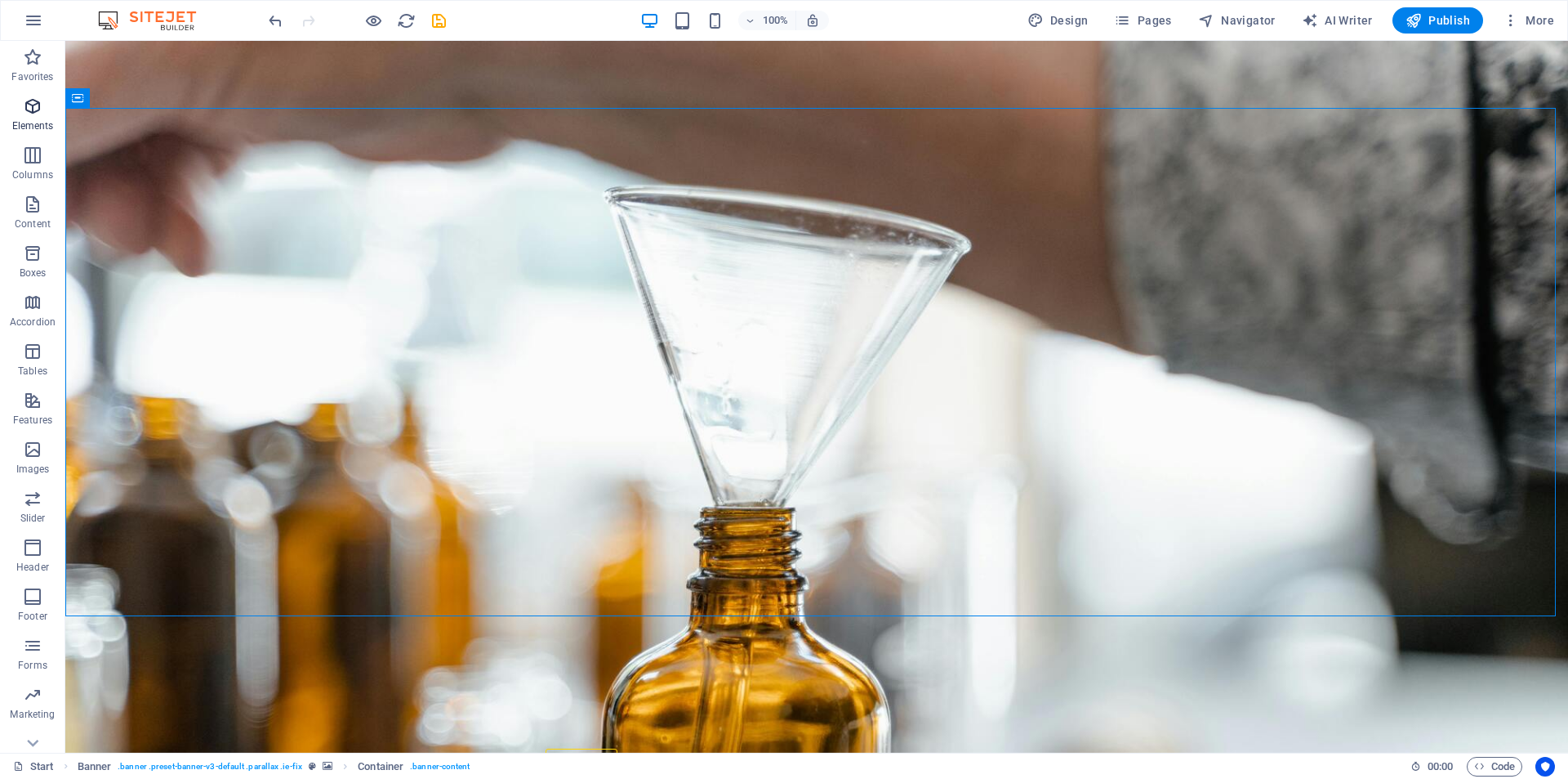
click at [37, 100] on icon "button" at bounding box center [32, 106] width 20 height 20
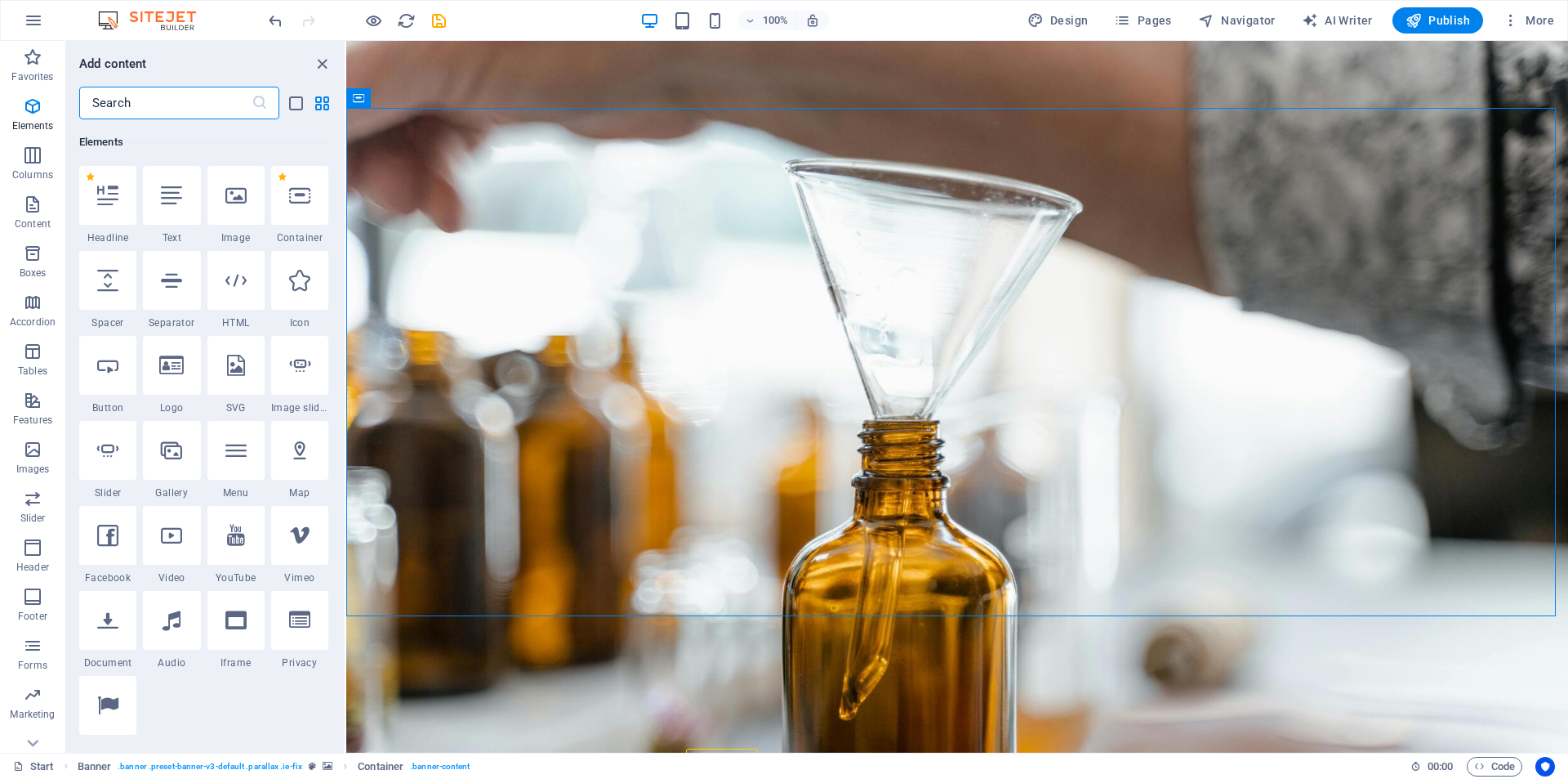
scroll to position [174, 0]
click at [321, 65] on icon "close panel" at bounding box center [321, 64] width 19 height 19
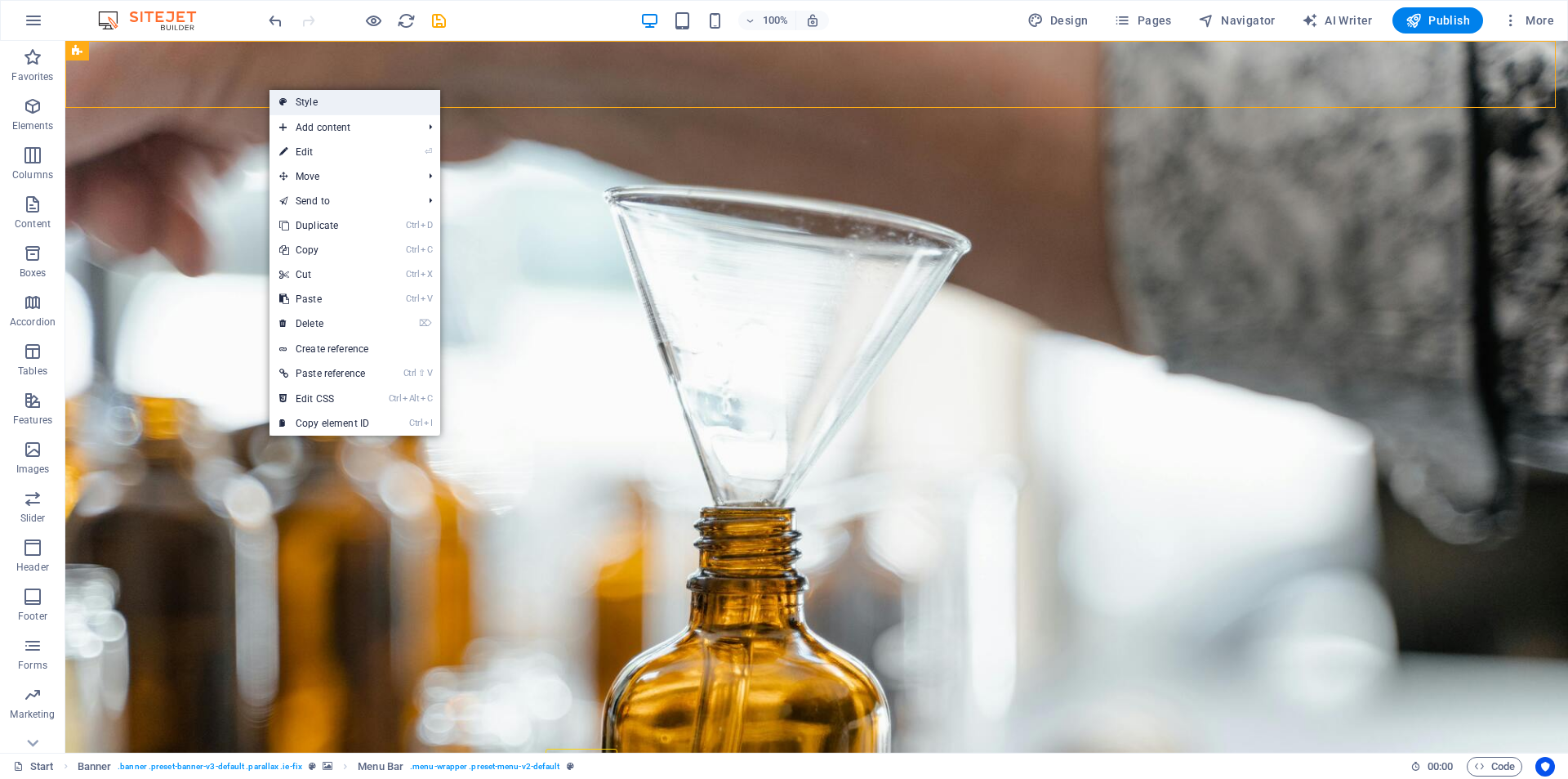
click at [317, 100] on link "Style" at bounding box center [355, 101] width 171 height 25
select select "rem"
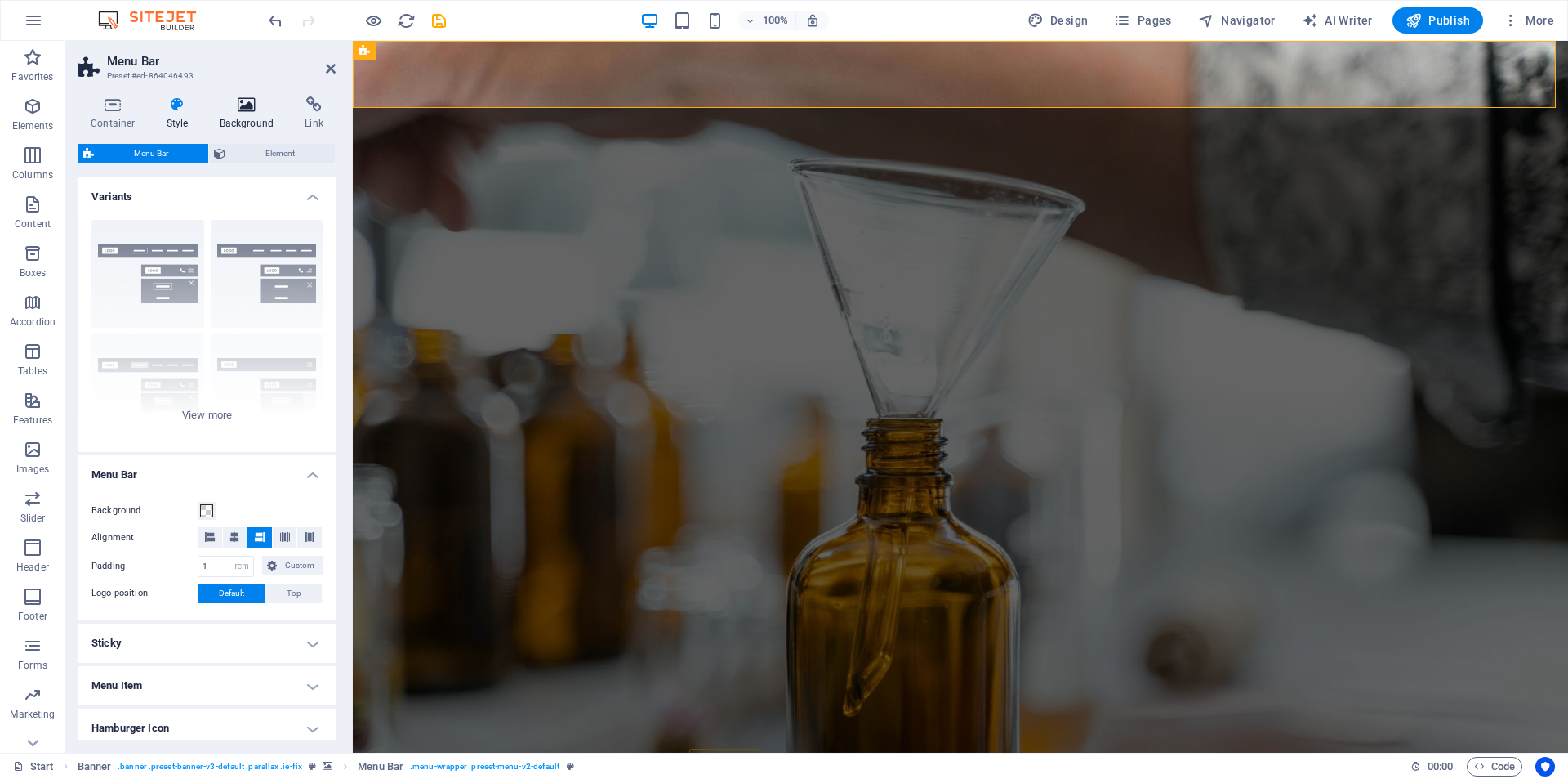
click at [239, 104] on icon at bounding box center [247, 104] width 80 height 17
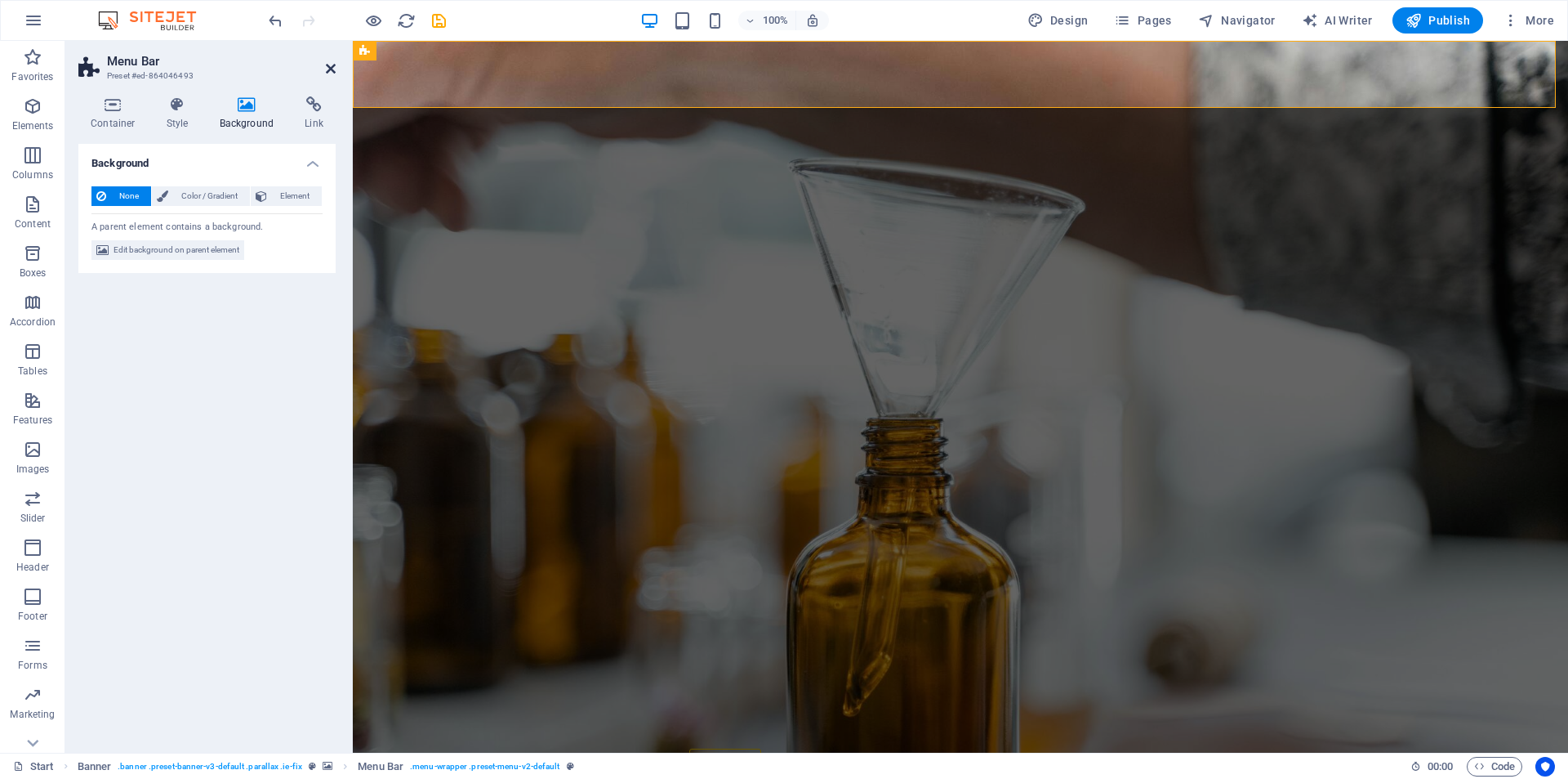
click at [329, 72] on icon at bounding box center [331, 68] width 10 height 13
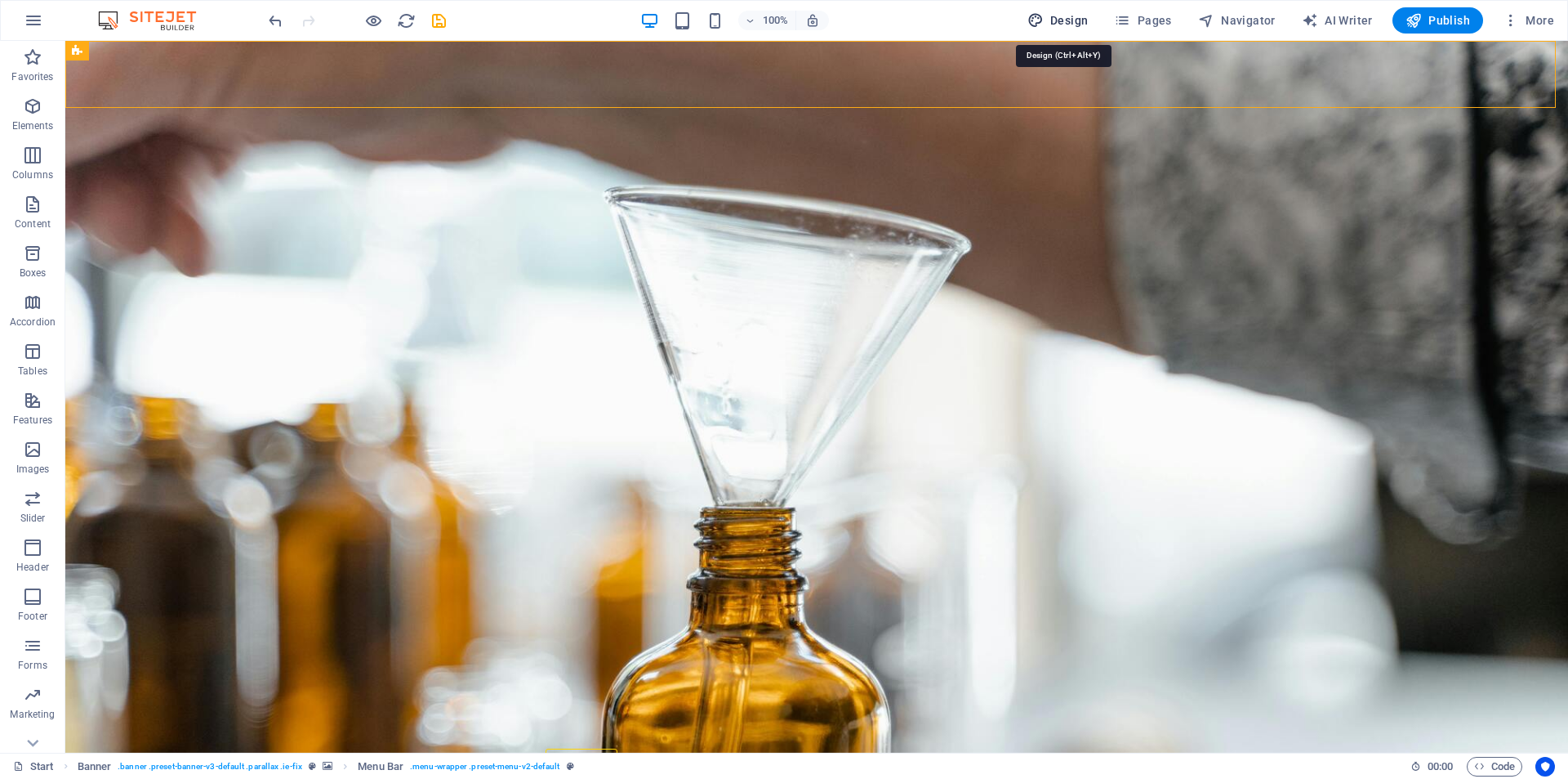
click at [1069, 21] on span "Design" at bounding box center [1058, 20] width 61 height 17
select select "px"
select select "300"
select select "px"
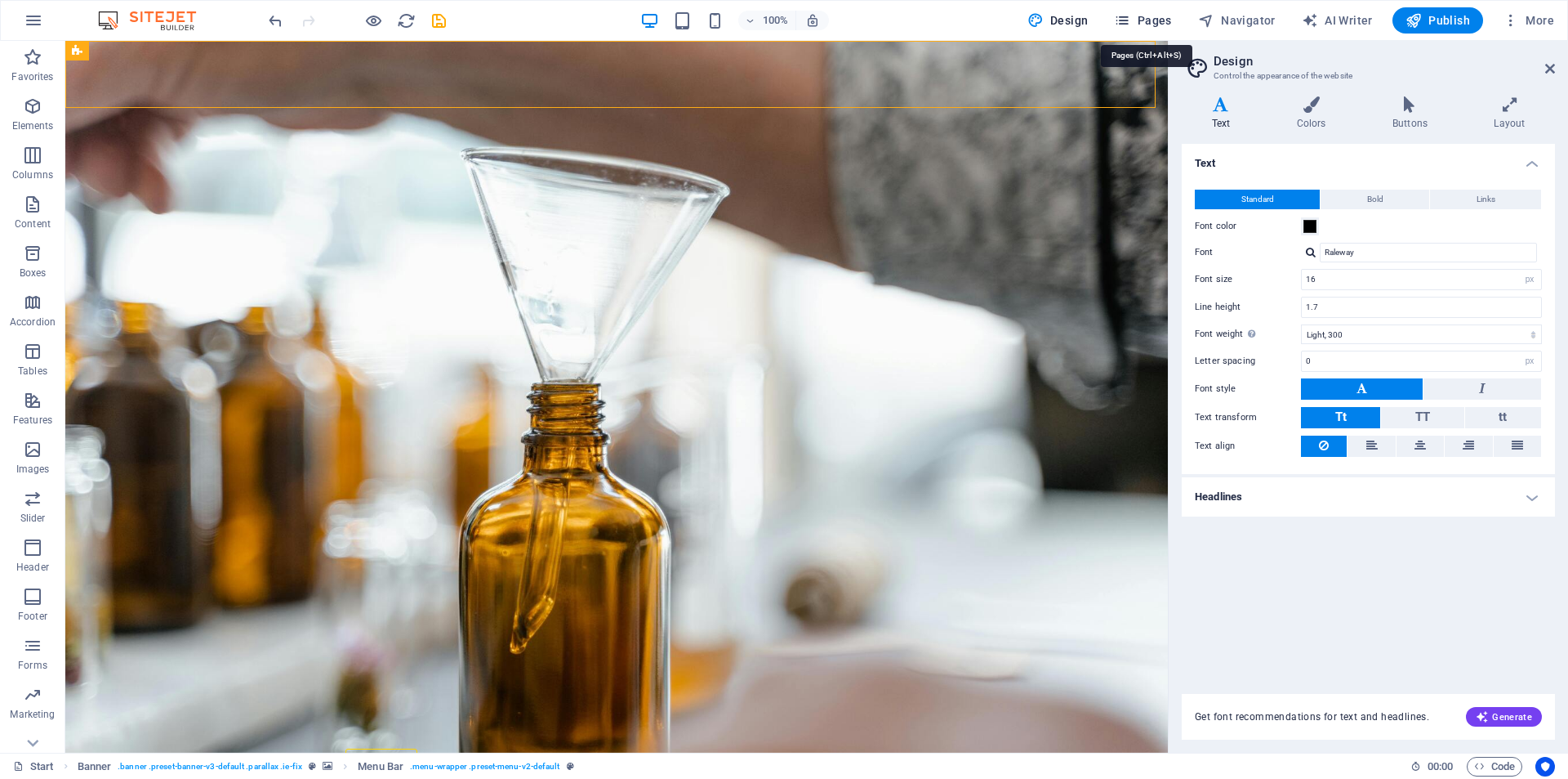
click at [1162, 14] on span "Pages" at bounding box center [1142, 20] width 57 height 17
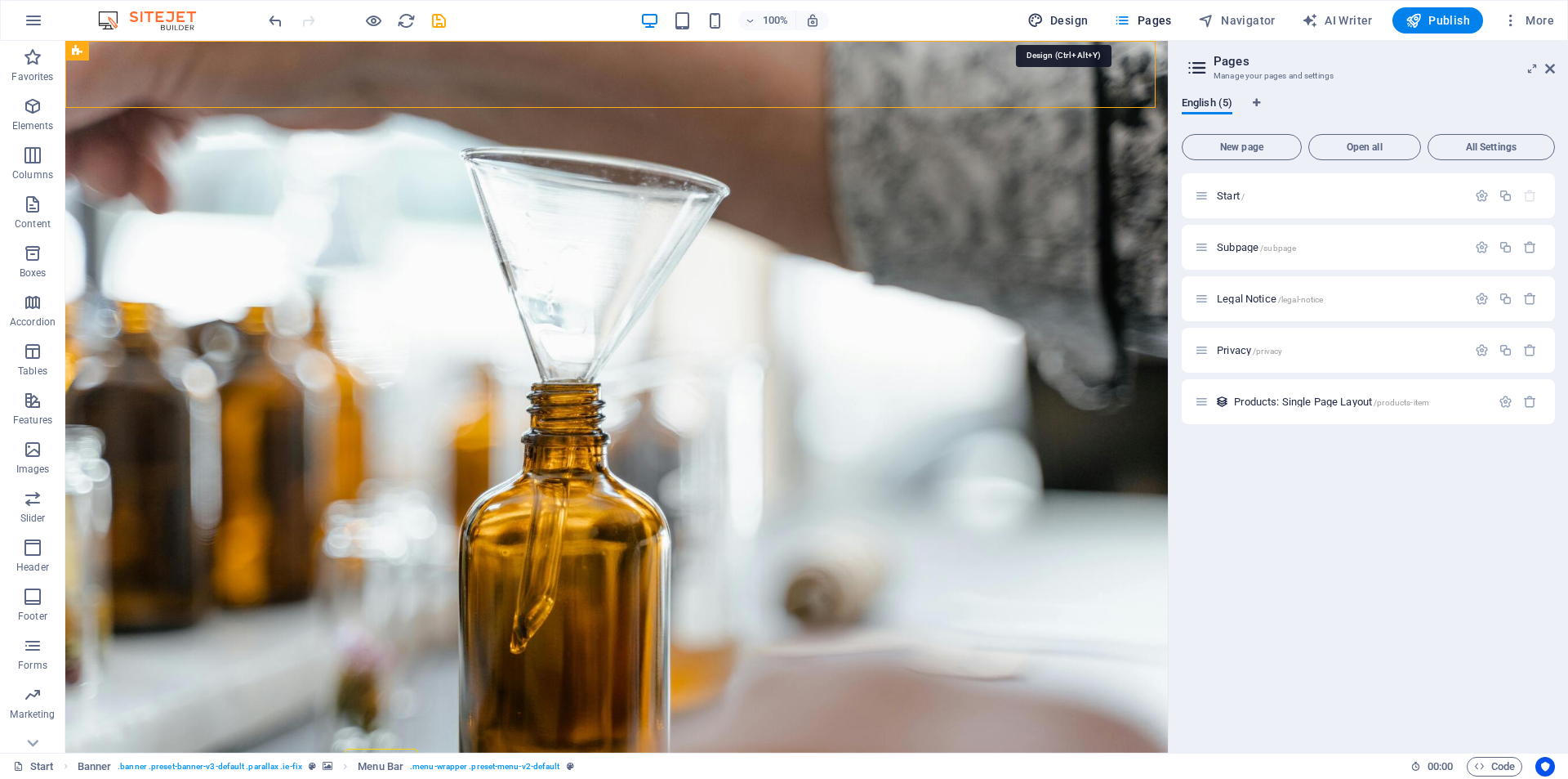
click at [1079, 17] on span "Design" at bounding box center [1058, 20] width 61 height 17
select select "px"
select select "300"
select select "px"
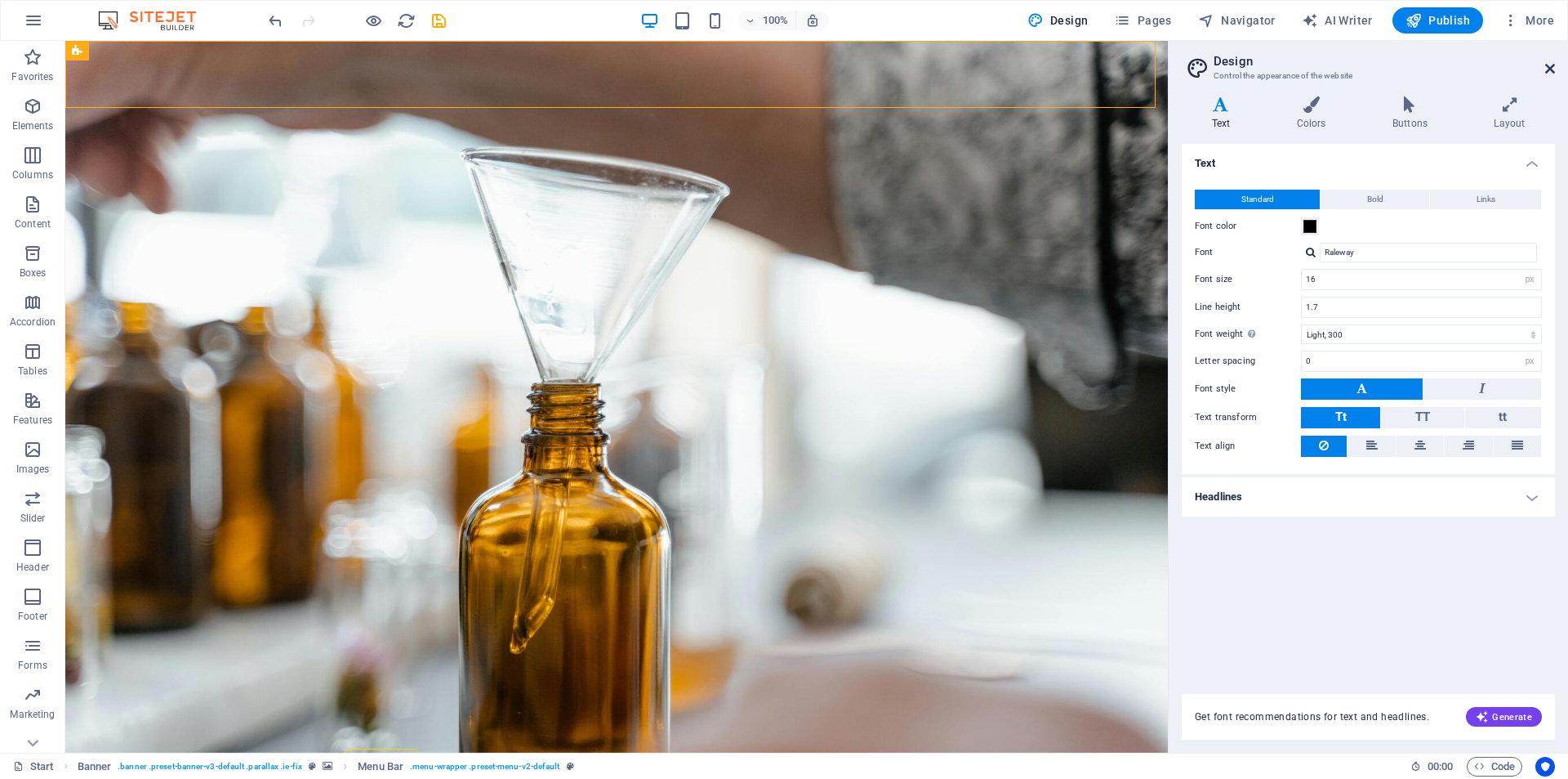
click at [1552, 68] on icon at bounding box center [1550, 68] width 10 height 13
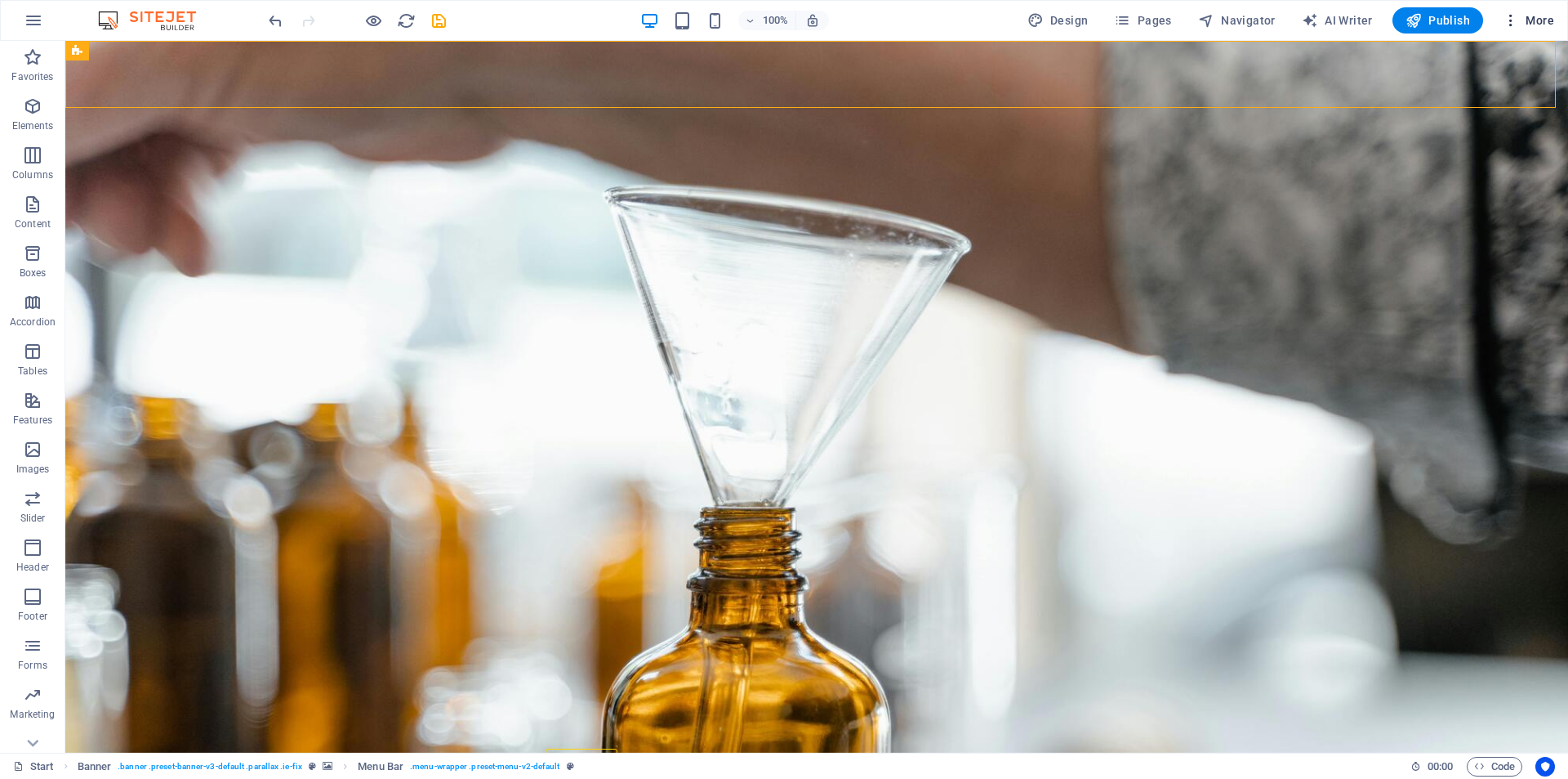
click at [1518, 15] on icon "button" at bounding box center [1511, 20] width 17 height 17
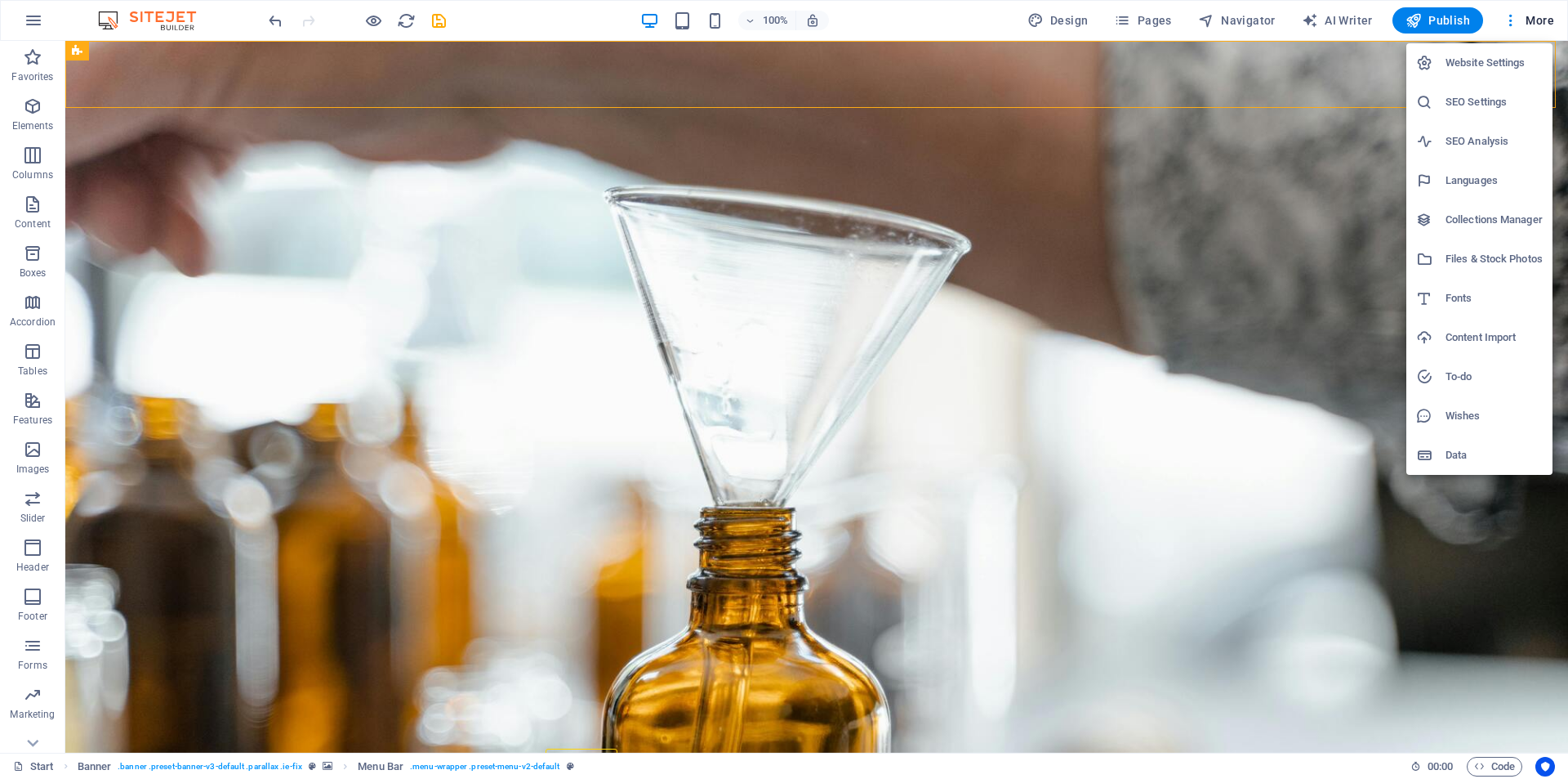
click at [36, 743] on div at bounding box center [784, 390] width 1568 height 779
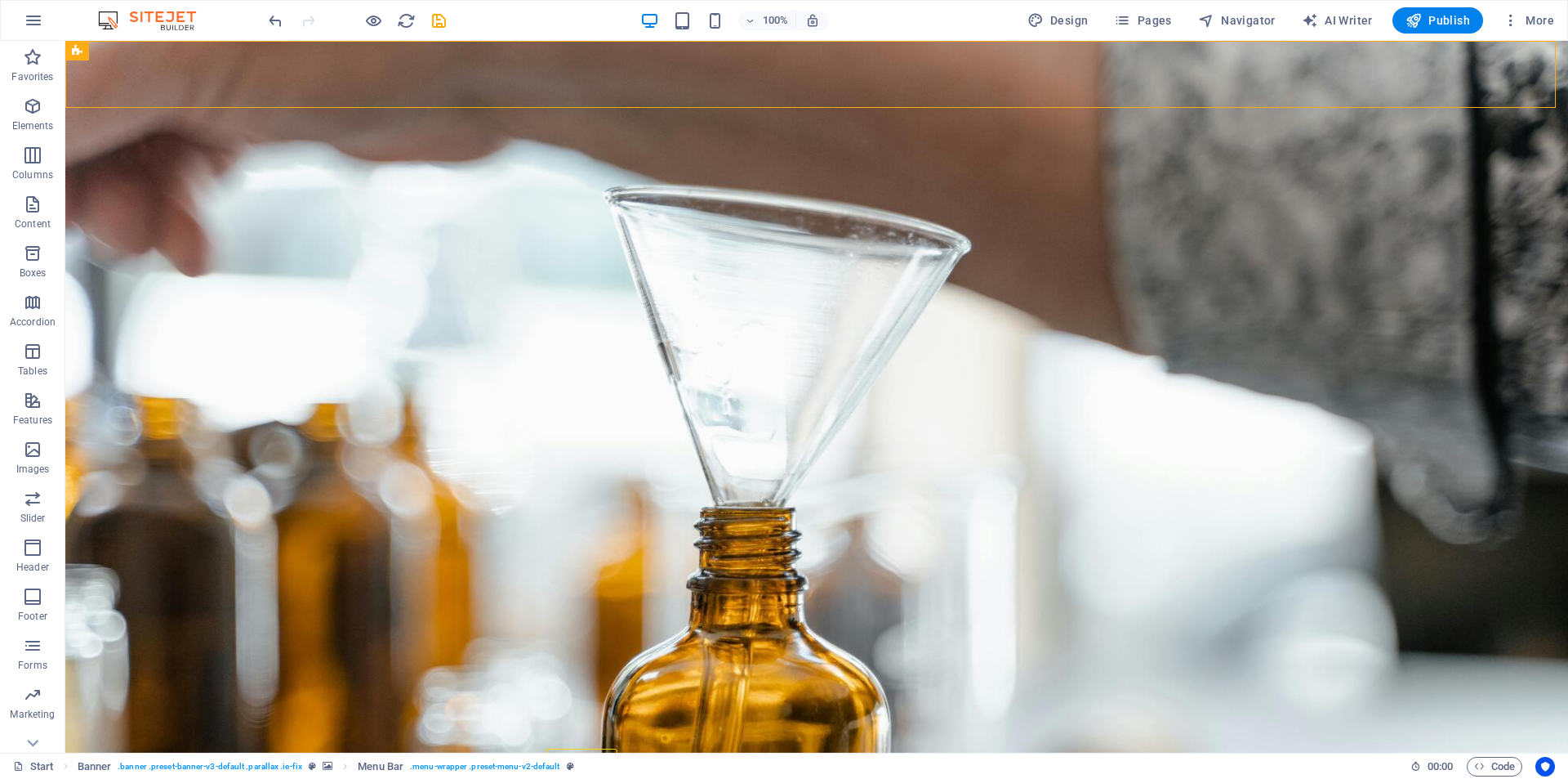
click at [33, 743] on icon at bounding box center [32, 743] width 23 height 23
click at [33, 743] on p "Collections" at bounding box center [31, 739] width 50 height 13
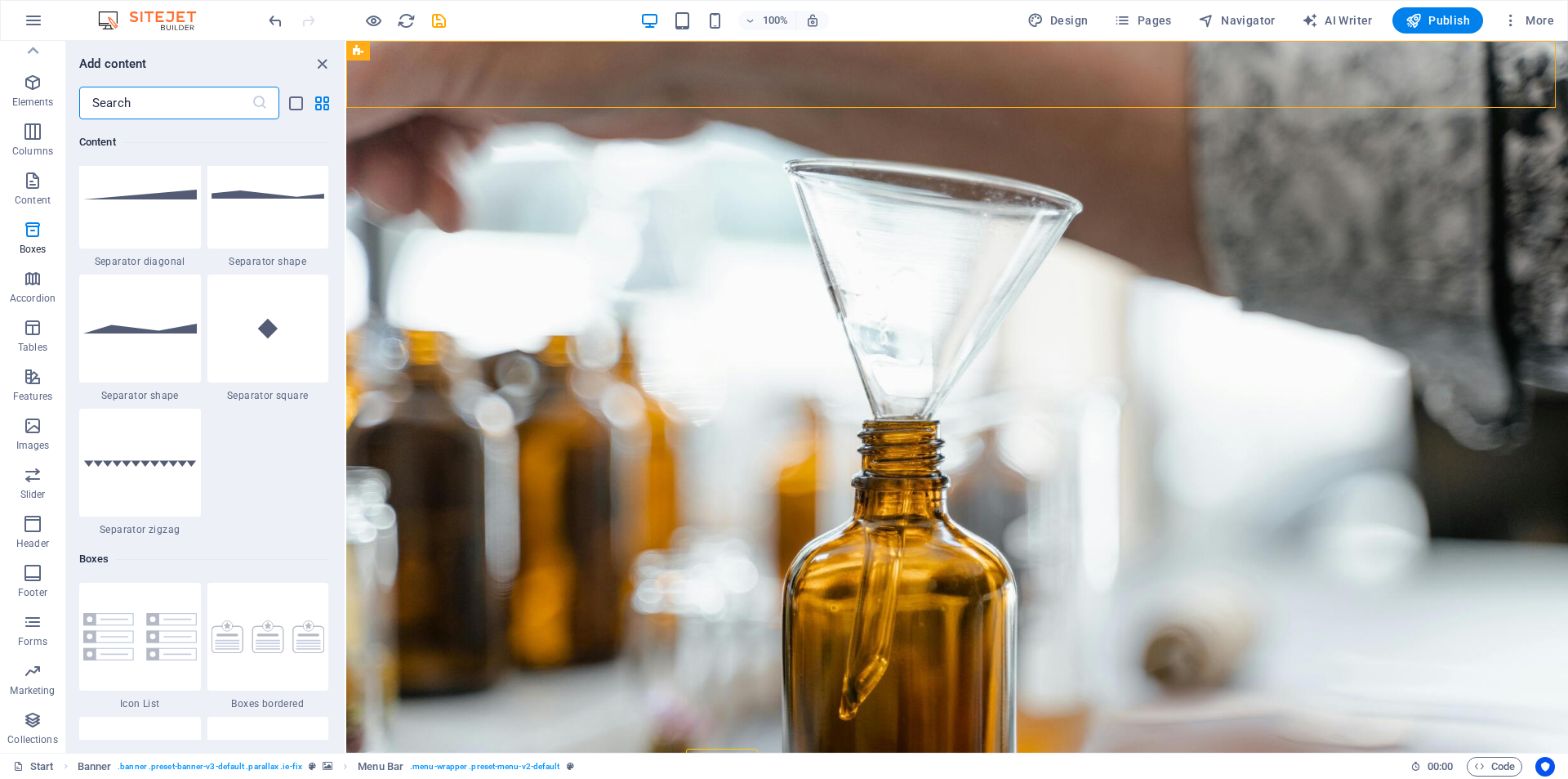
scroll to position [3274, 0]
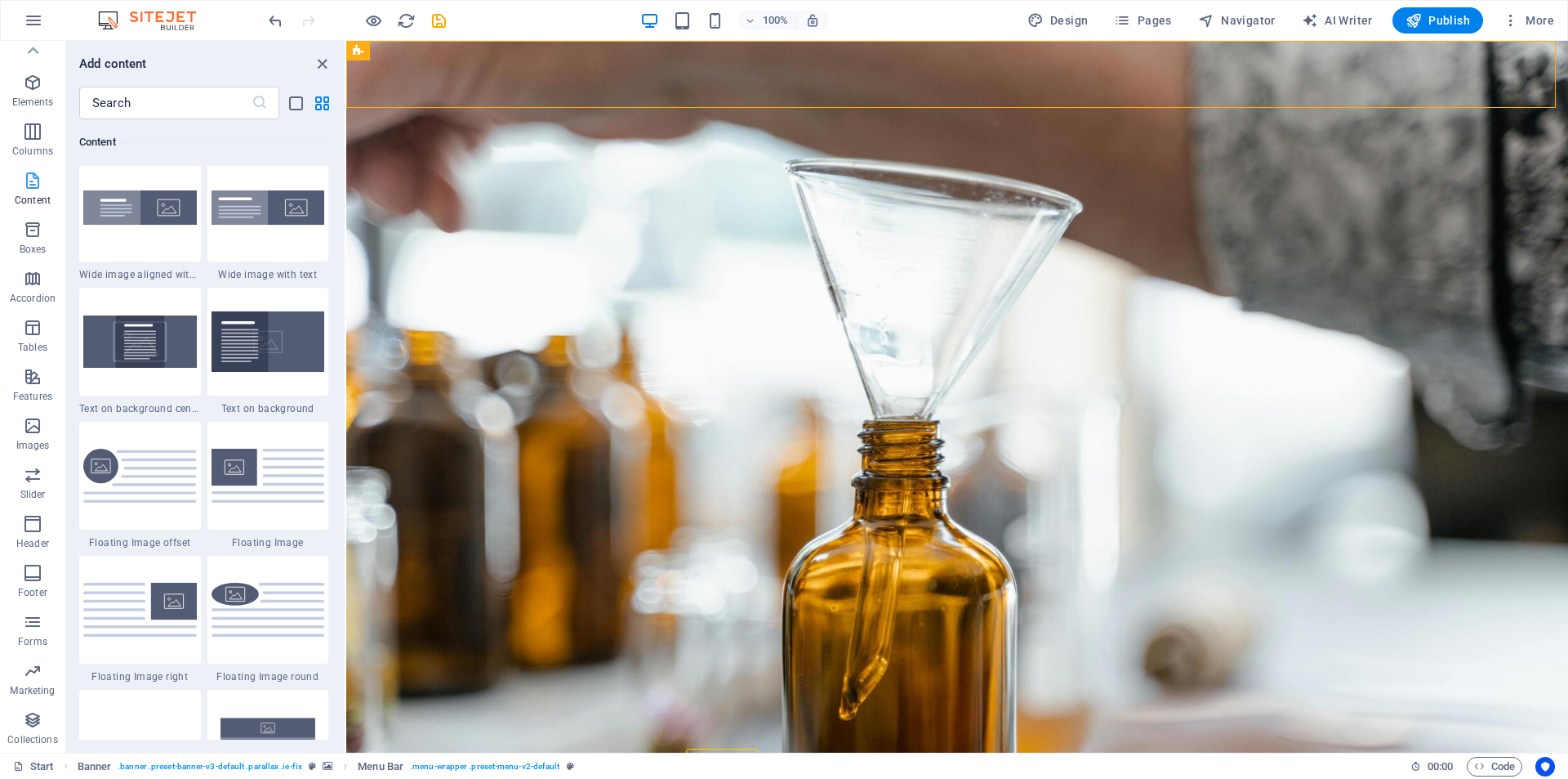
click at [20, 186] on span "Content" at bounding box center [32, 191] width 65 height 39
click at [26, 178] on icon "button" at bounding box center [32, 181] width 20 height 20
click at [28, 87] on icon "button" at bounding box center [32, 83] width 20 height 20
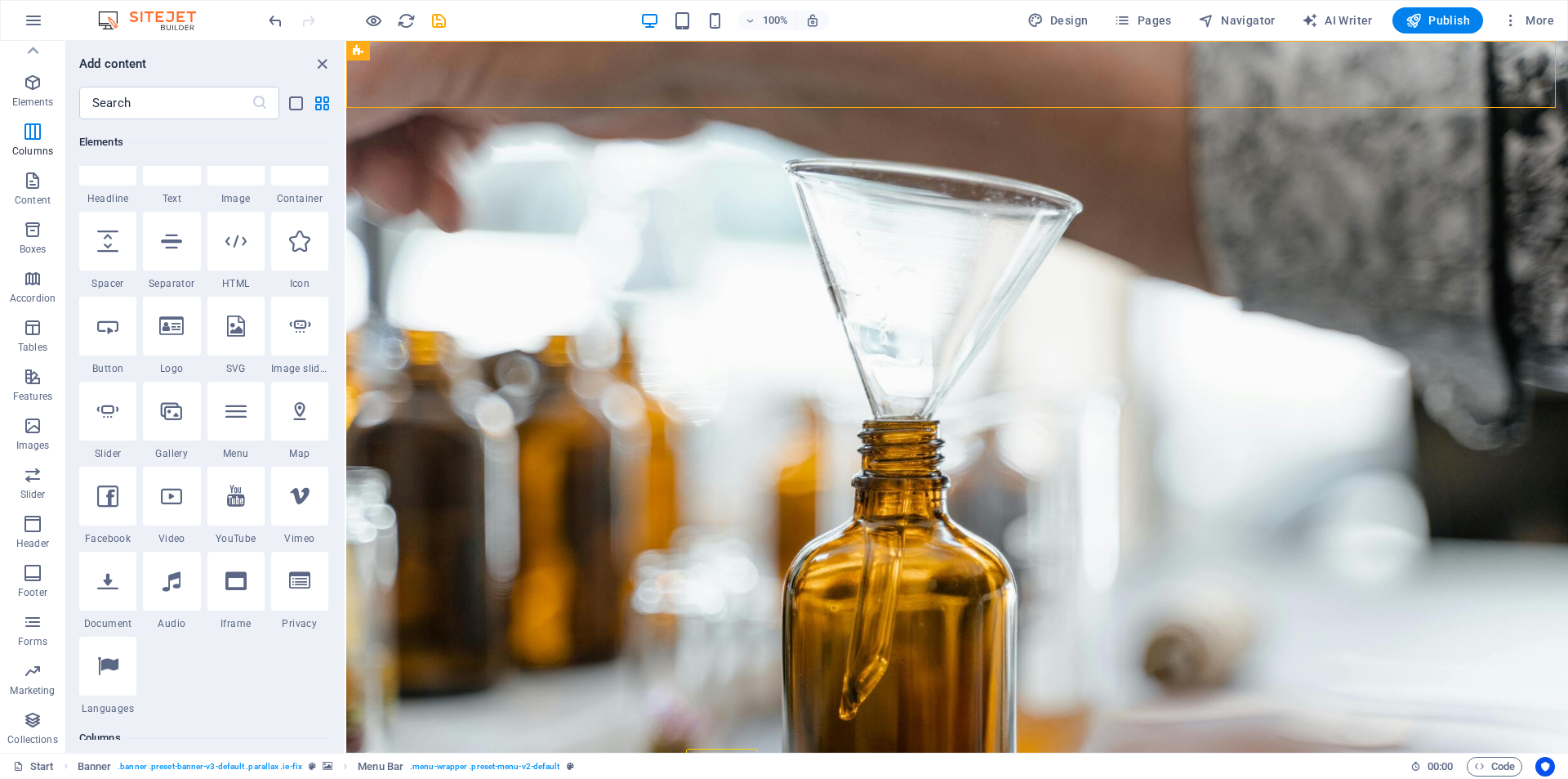
scroll to position [174, 0]
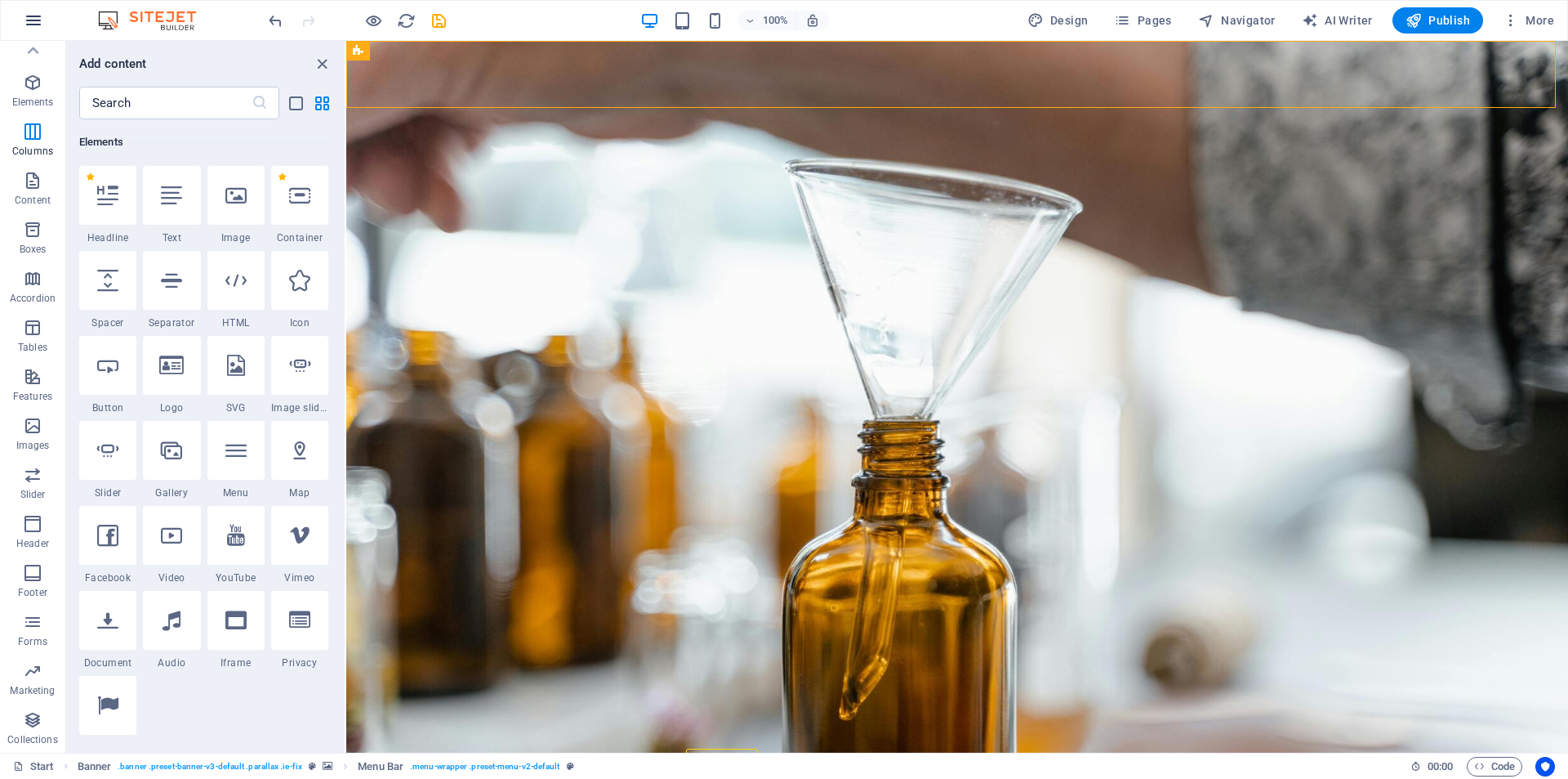
click at [37, 22] on icon "button" at bounding box center [33, 21] width 20 height 20
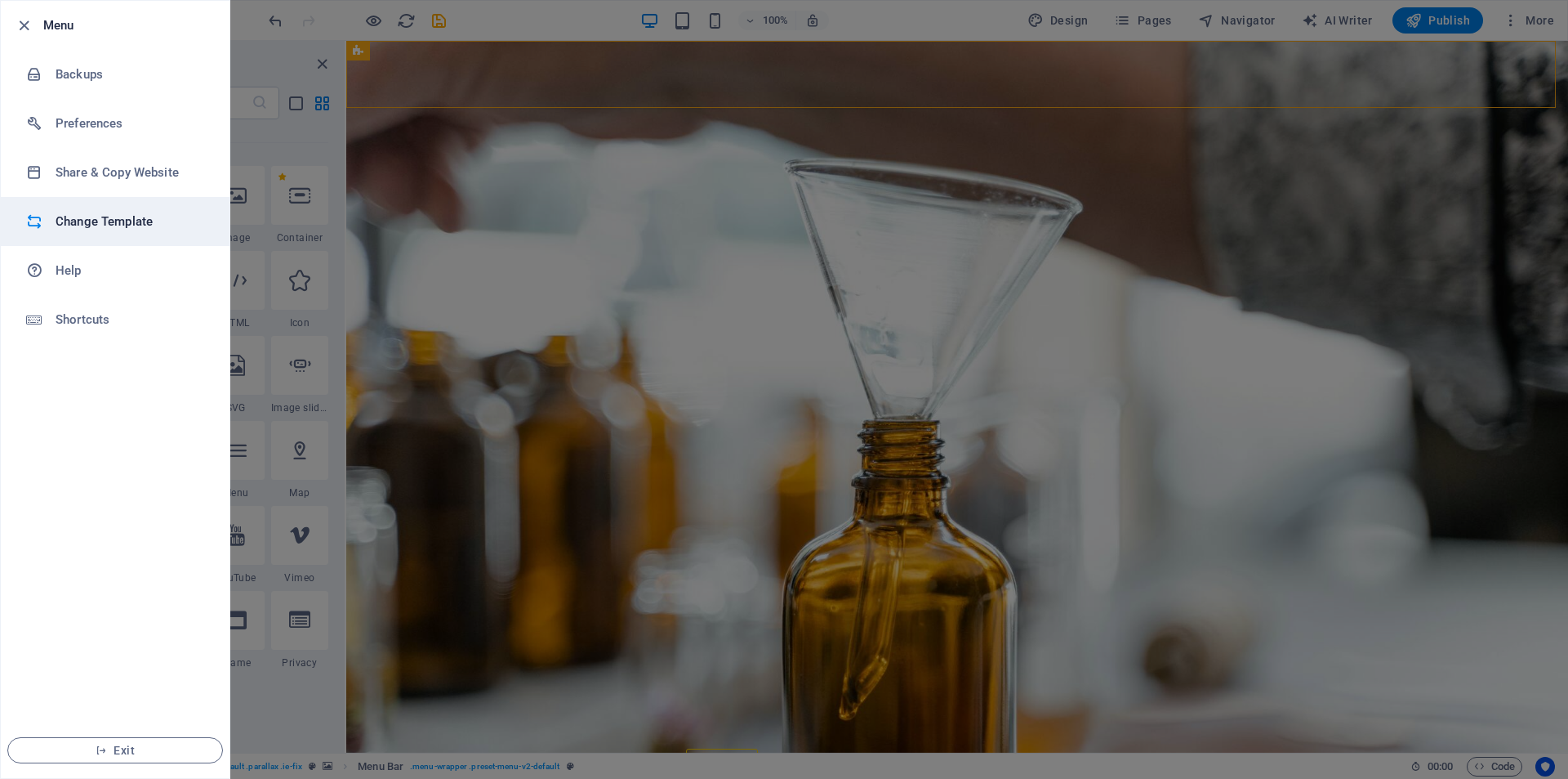
click at [136, 220] on h6 "Change Template" at bounding box center [132, 221] width 151 height 20
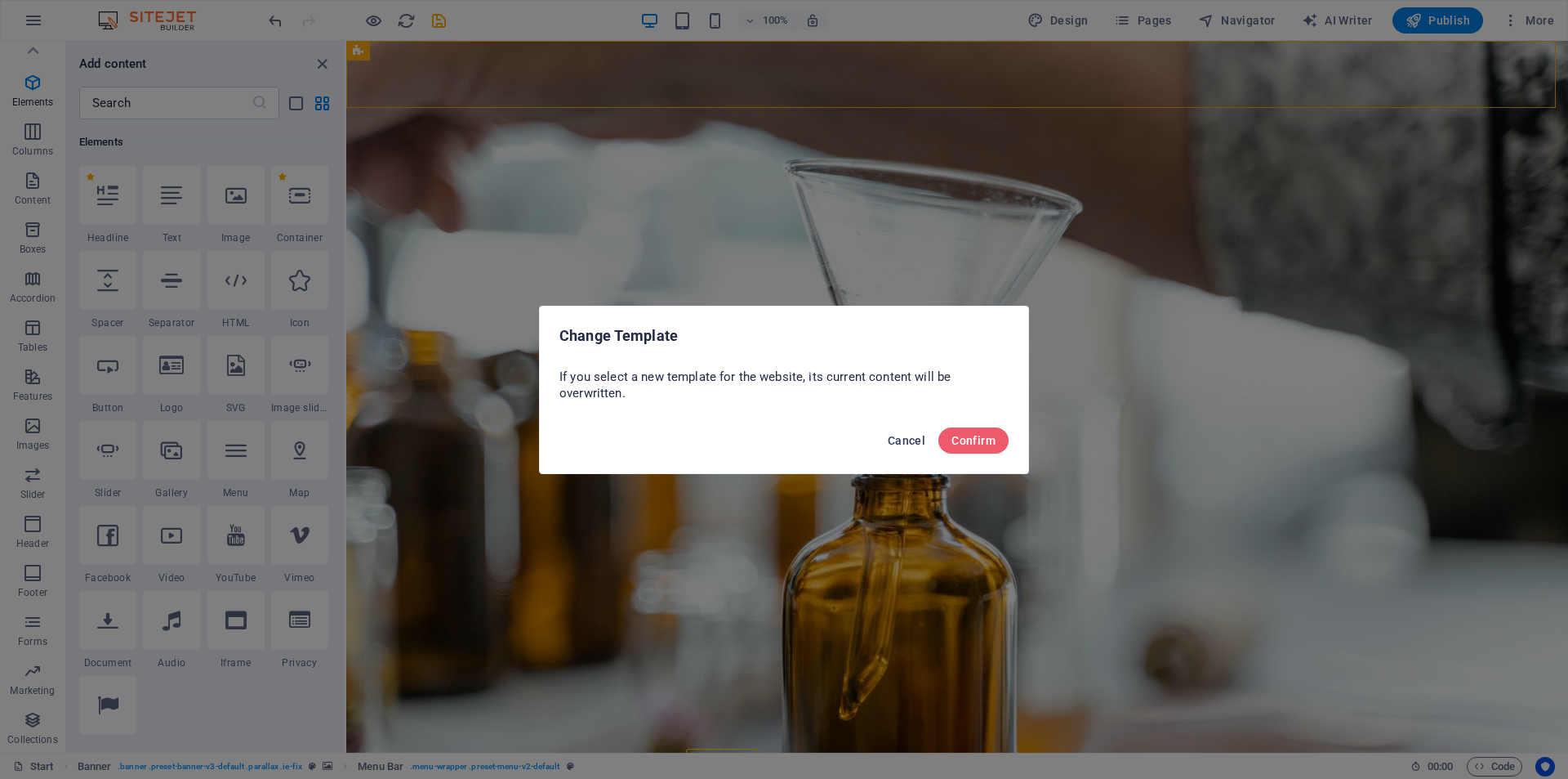
click at [905, 434] on span "Cancel" at bounding box center [906, 440] width 37 height 13
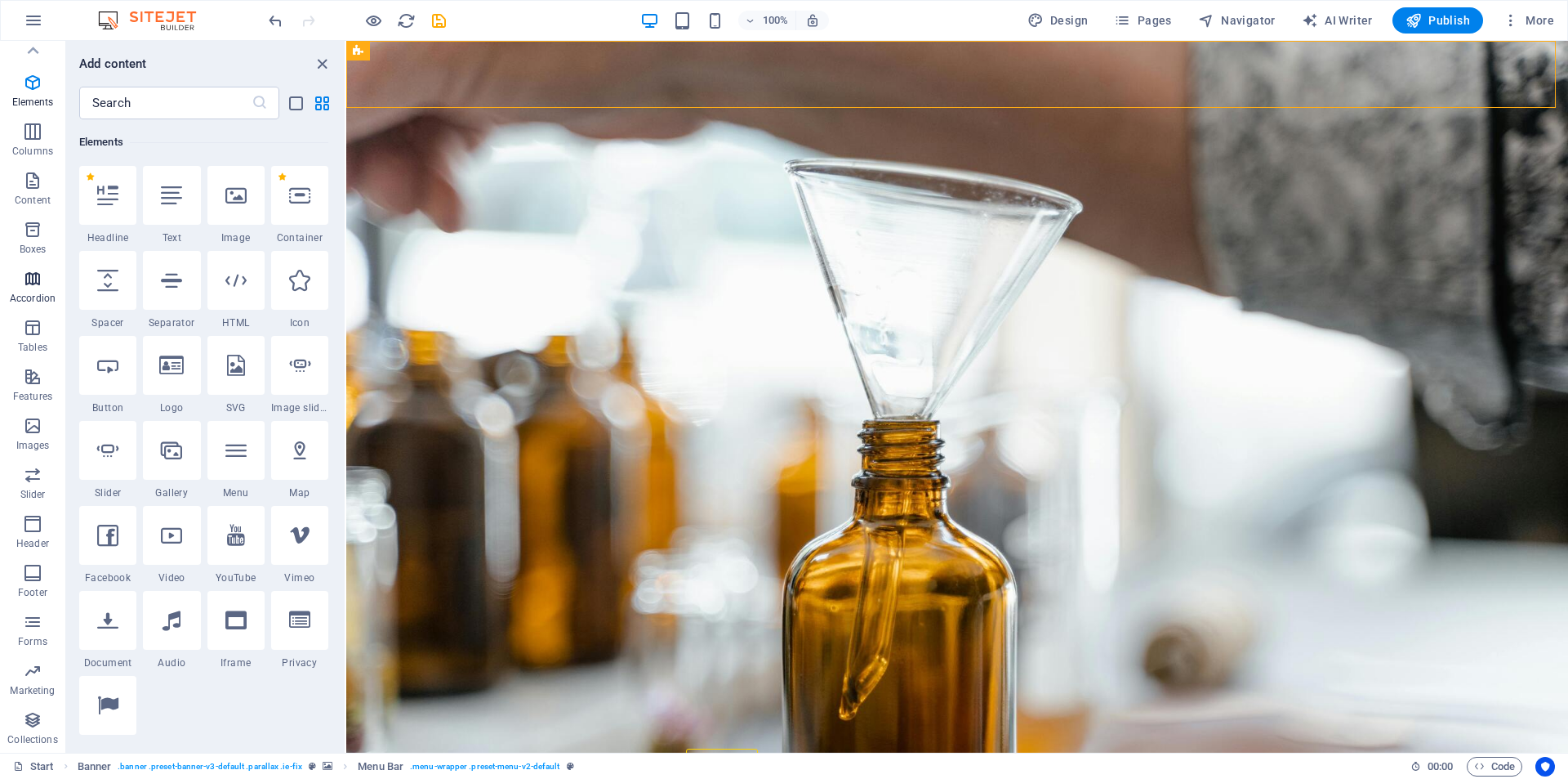
click at [40, 279] on icon "button" at bounding box center [32, 278] width 20 height 20
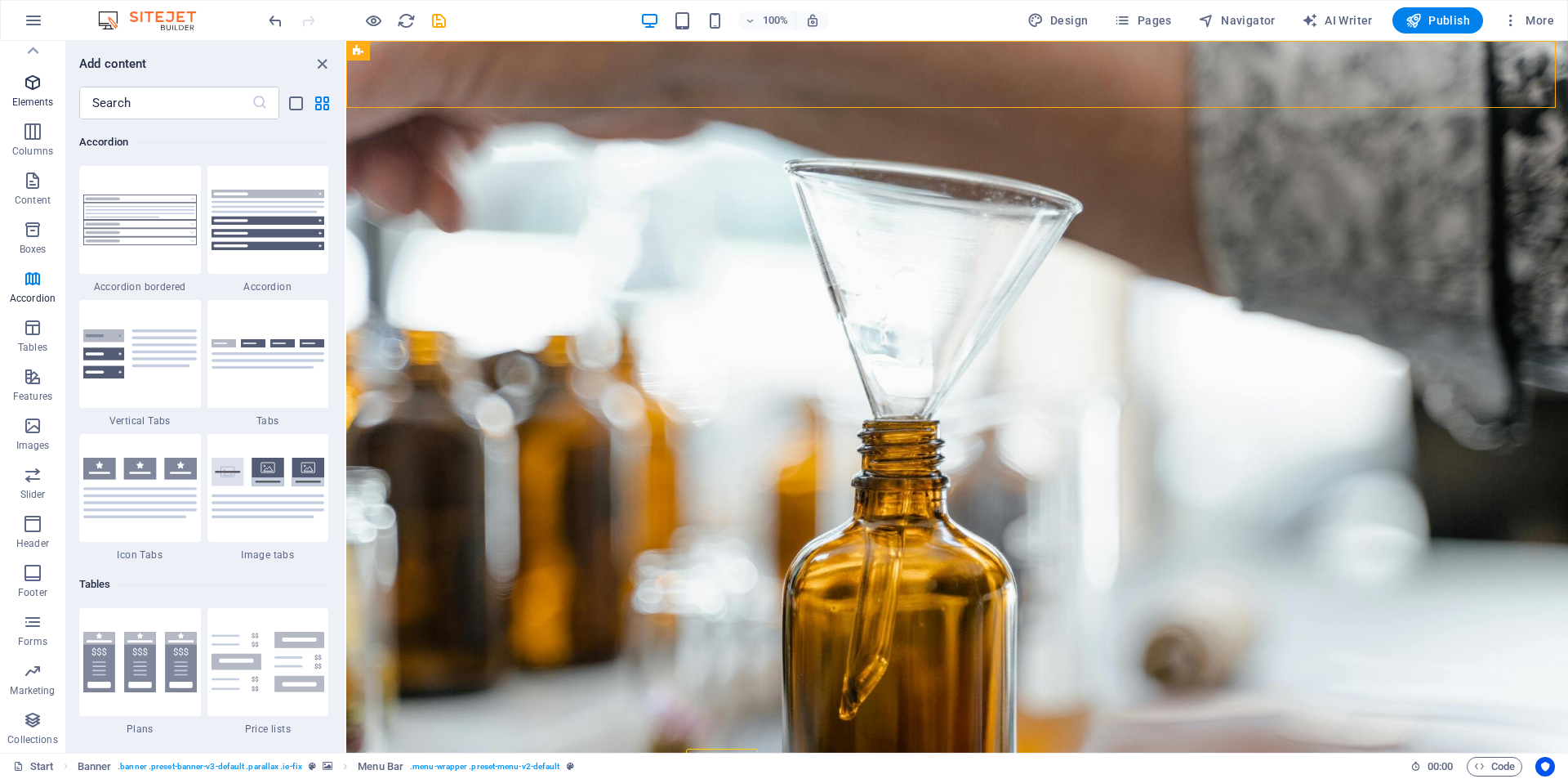
click at [23, 90] on icon "button" at bounding box center [32, 83] width 20 height 20
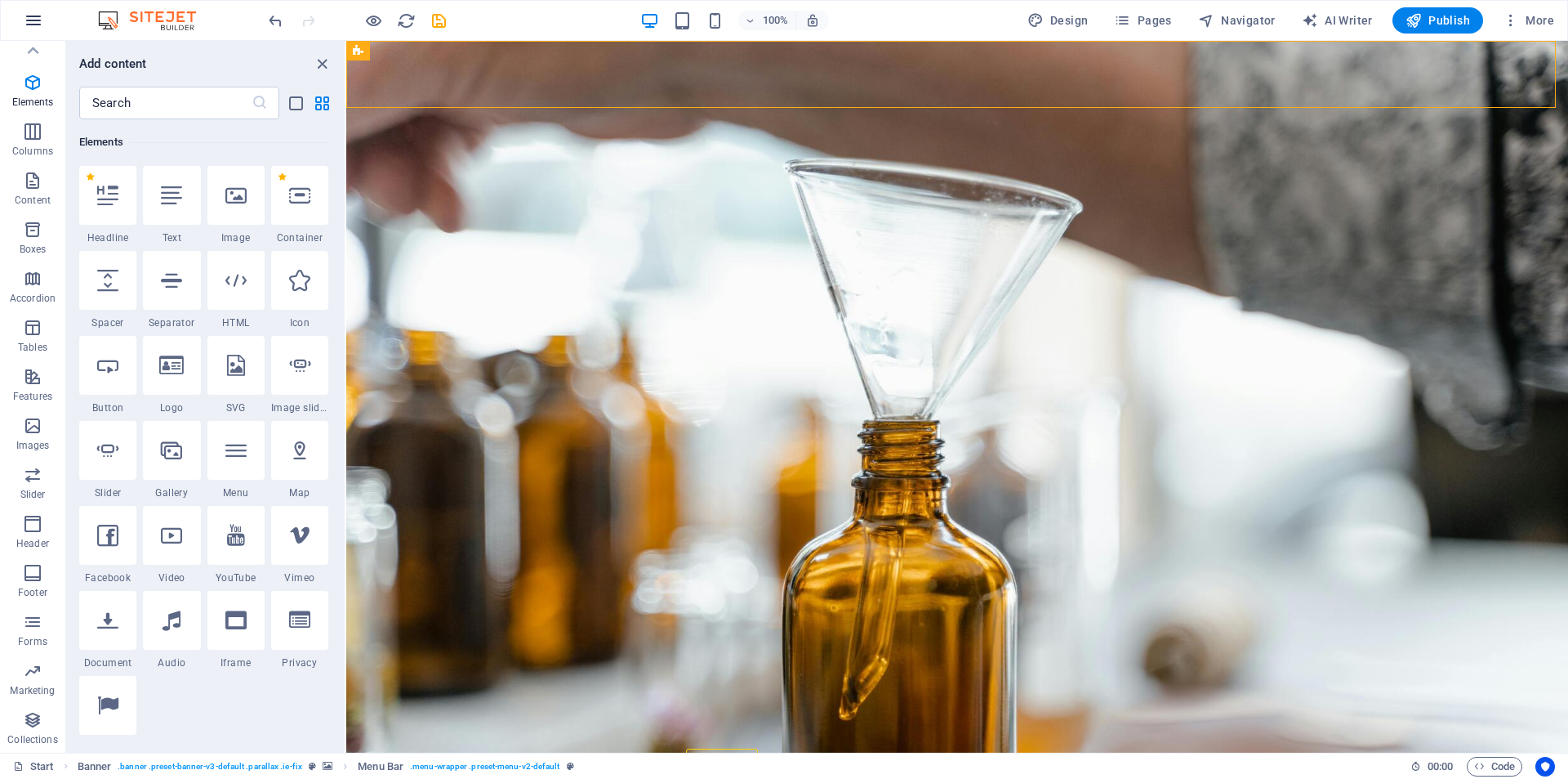
click at [27, 18] on icon "button" at bounding box center [33, 21] width 20 height 20
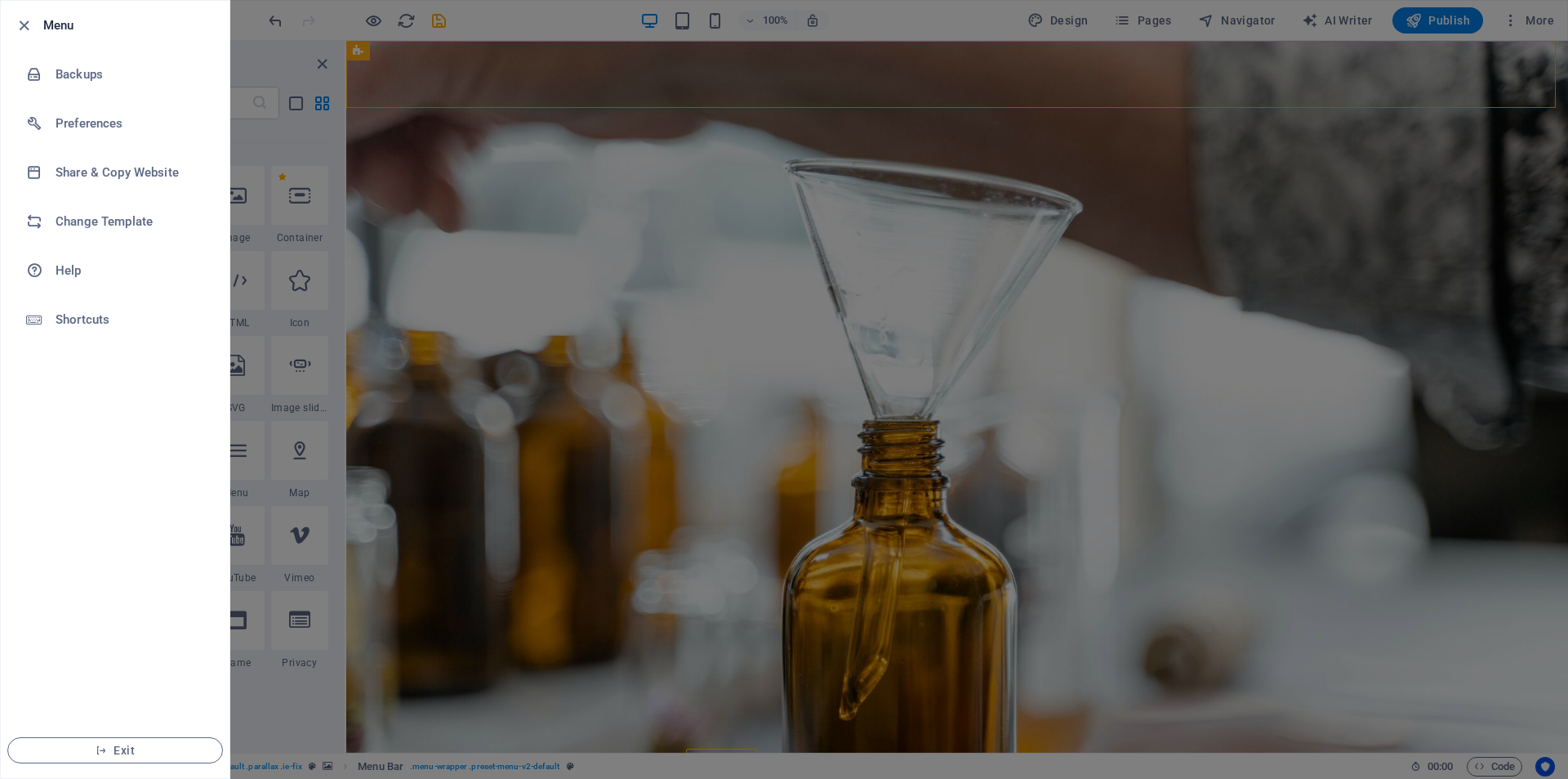
click at [420, 193] on div at bounding box center [784, 390] width 1568 height 779
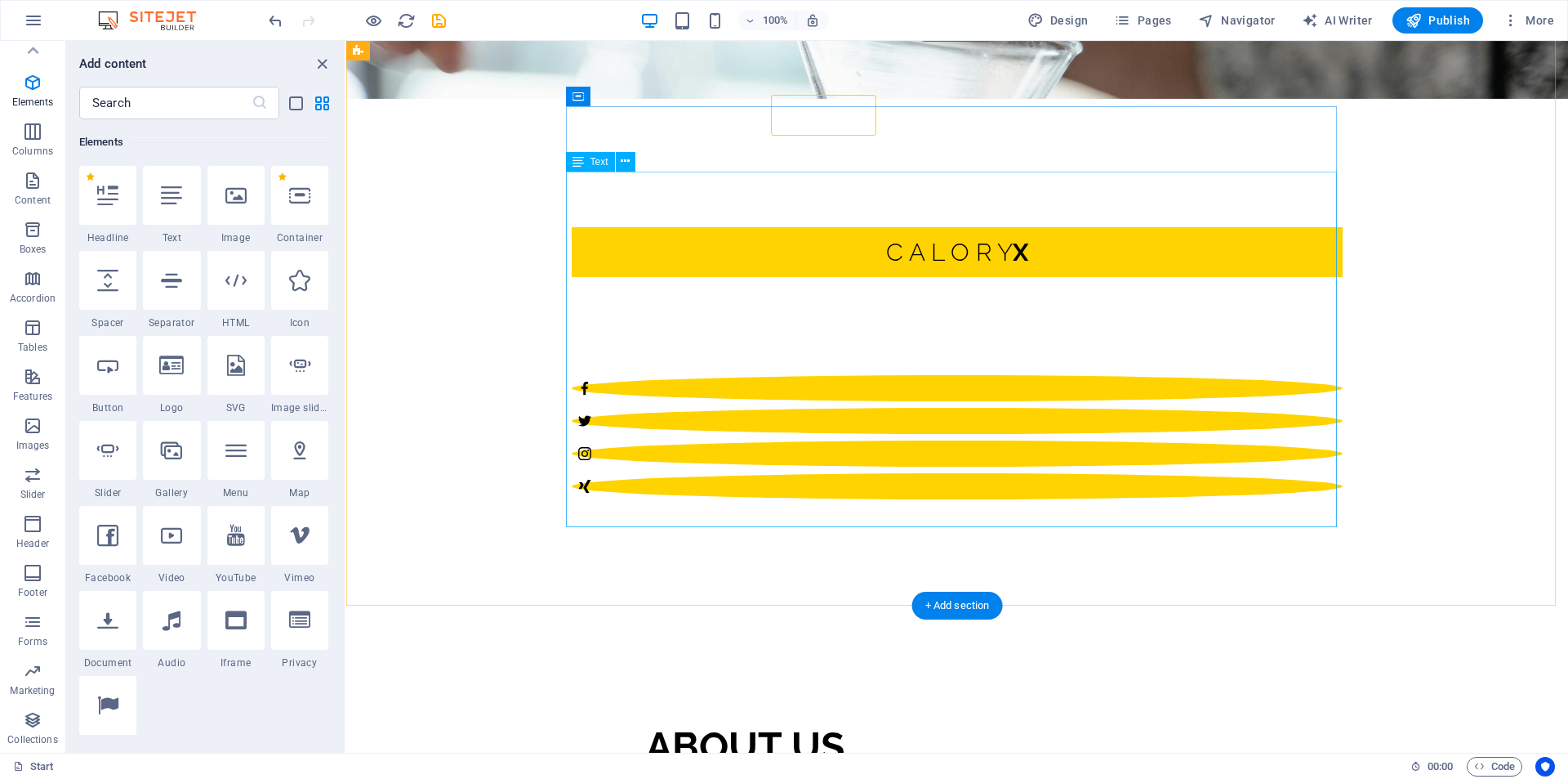
scroll to position [1144, 0]
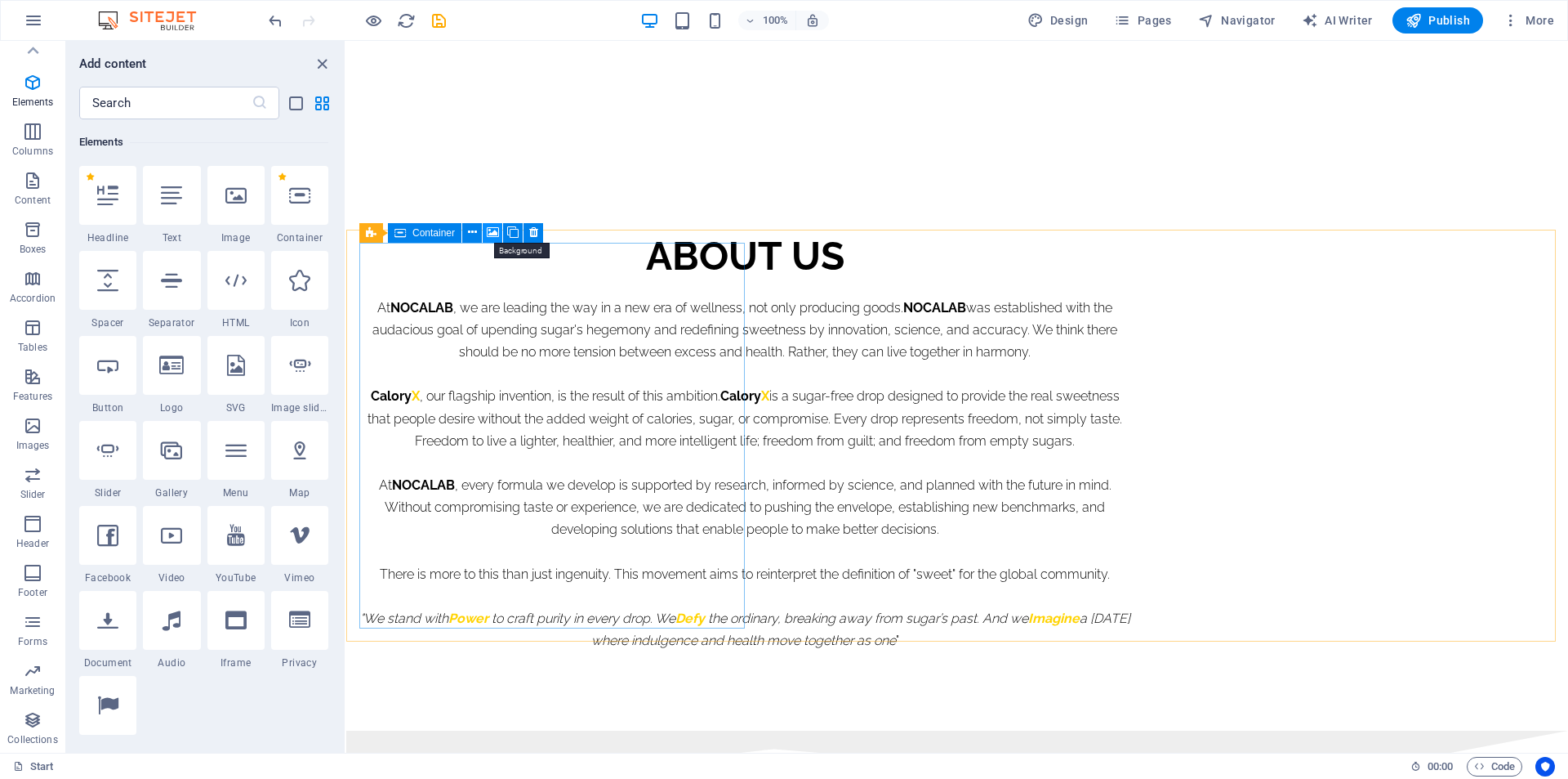
click at [497, 236] on icon at bounding box center [493, 232] width 12 height 17
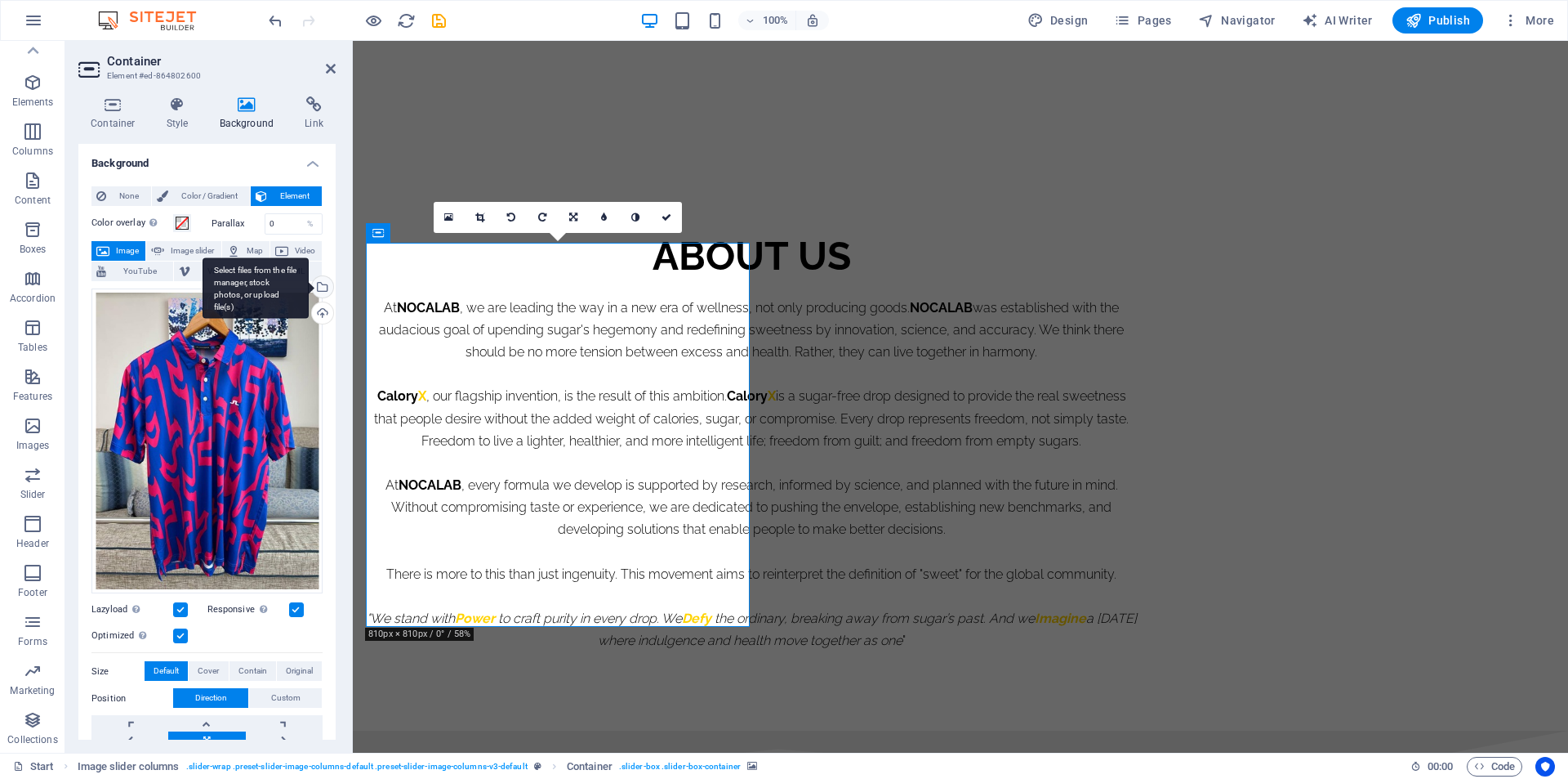
click at [309, 291] on div "Select files from the file manager, stock photos, or upload file(s)" at bounding box center [256, 288] width 106 height 61
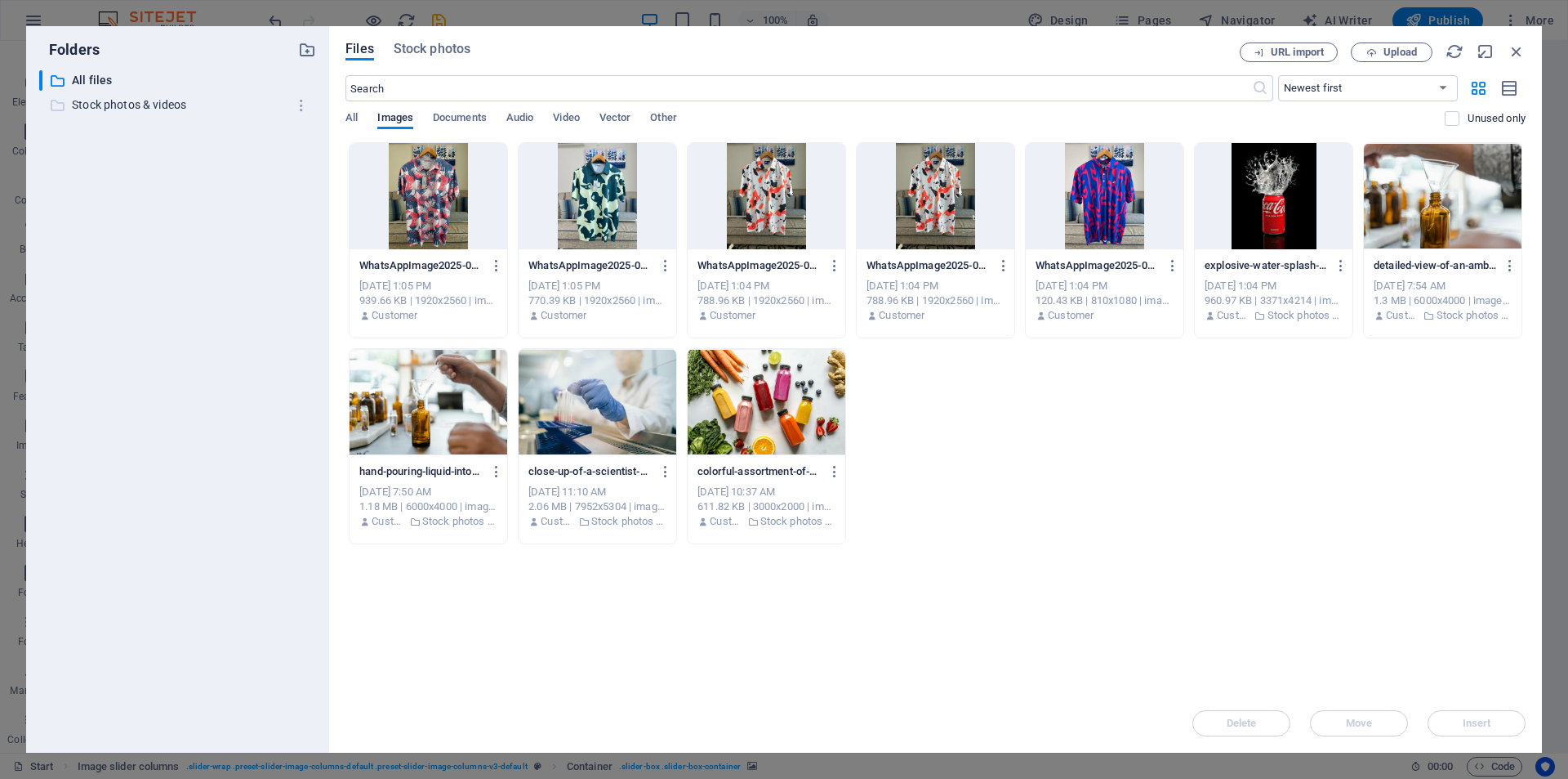
click at [116, 108] on p "Stock photos & videos" at bounding box center [179, 104] width 214 height 19
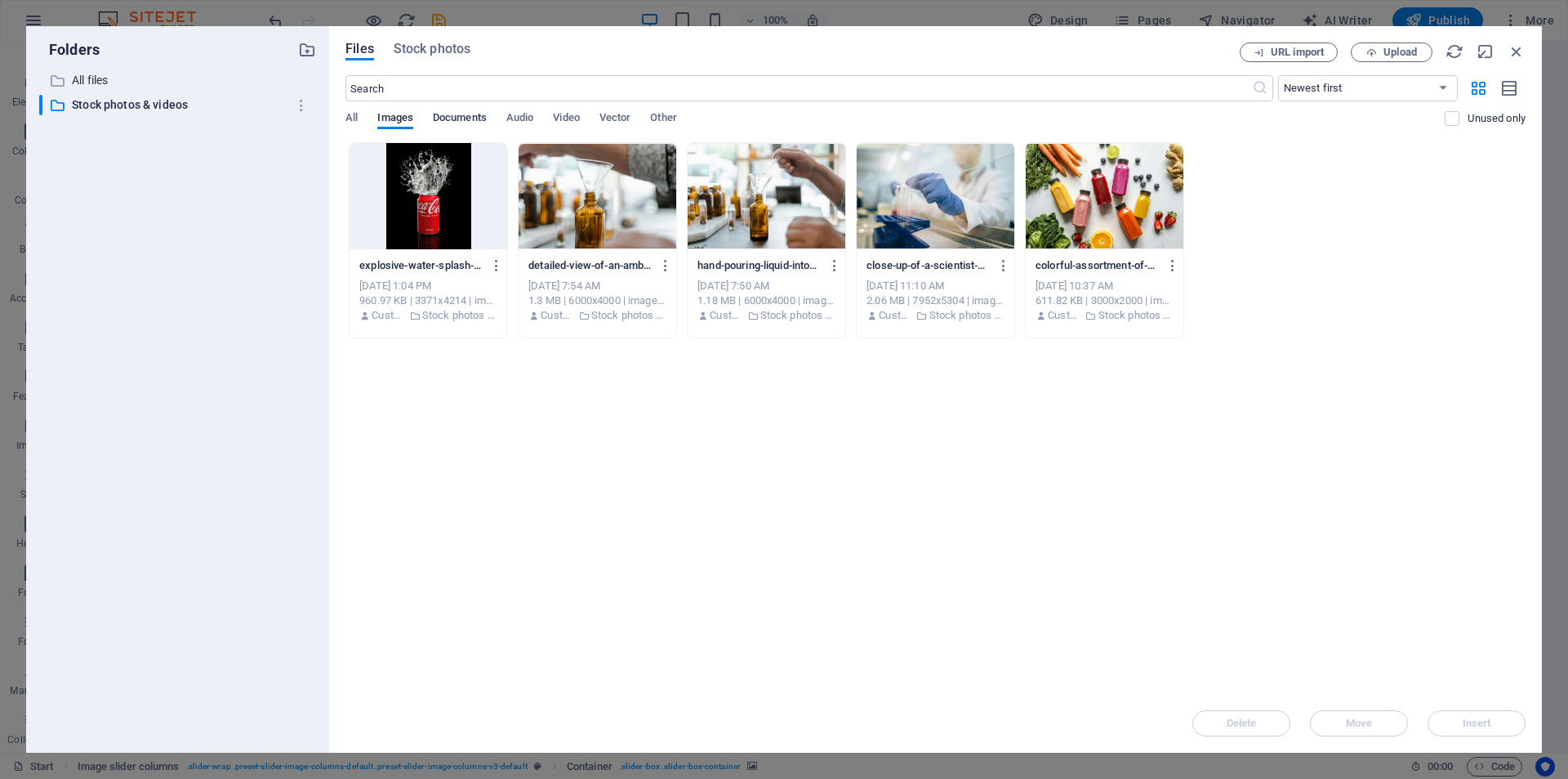
click at [457, 121] on span "Documents" at bounding box center [459, 119] width 54 height 23
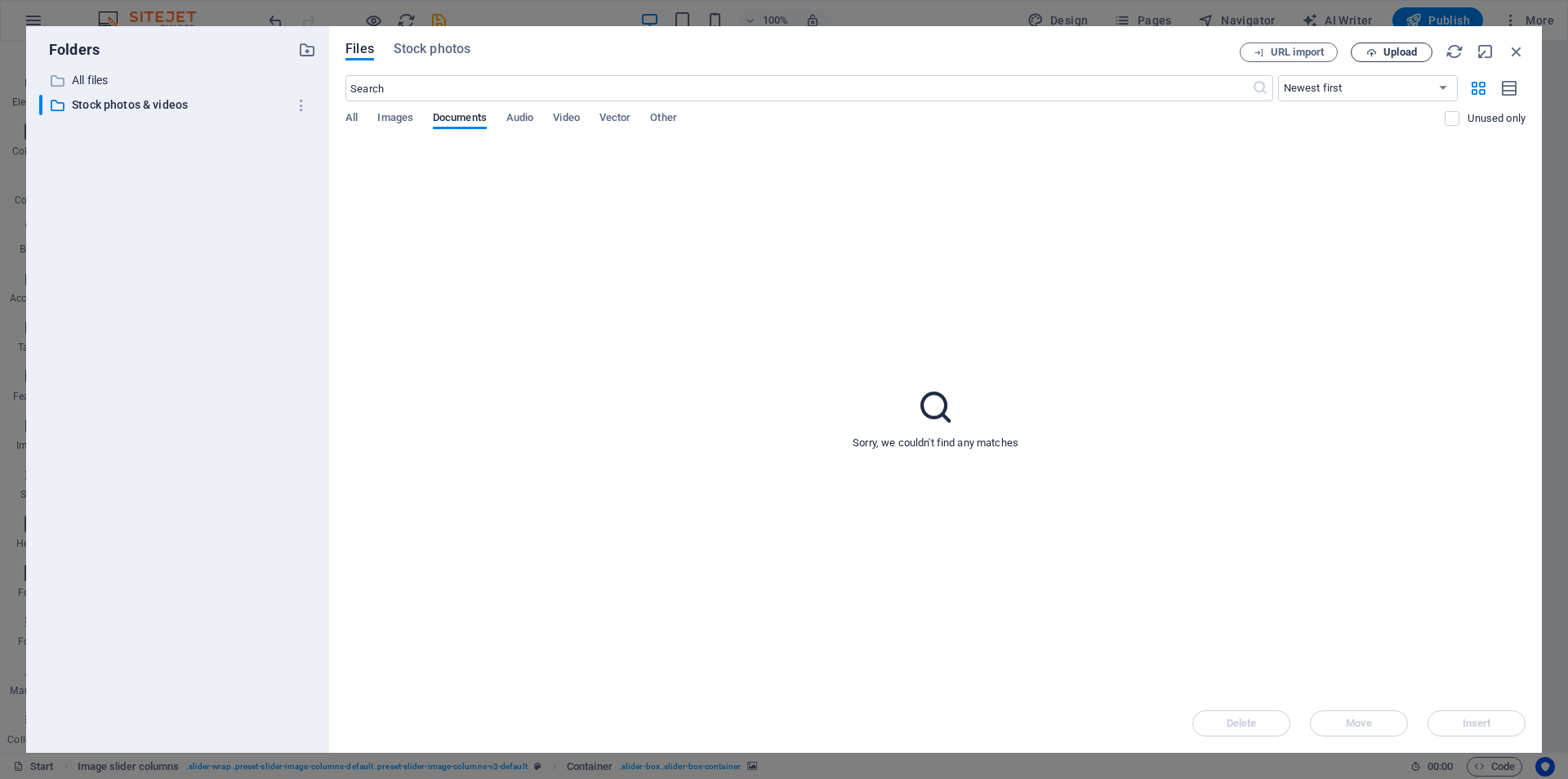
click at [1385, 48] on span "Upload" at bounding box center [1401, 52] width 33 height 10
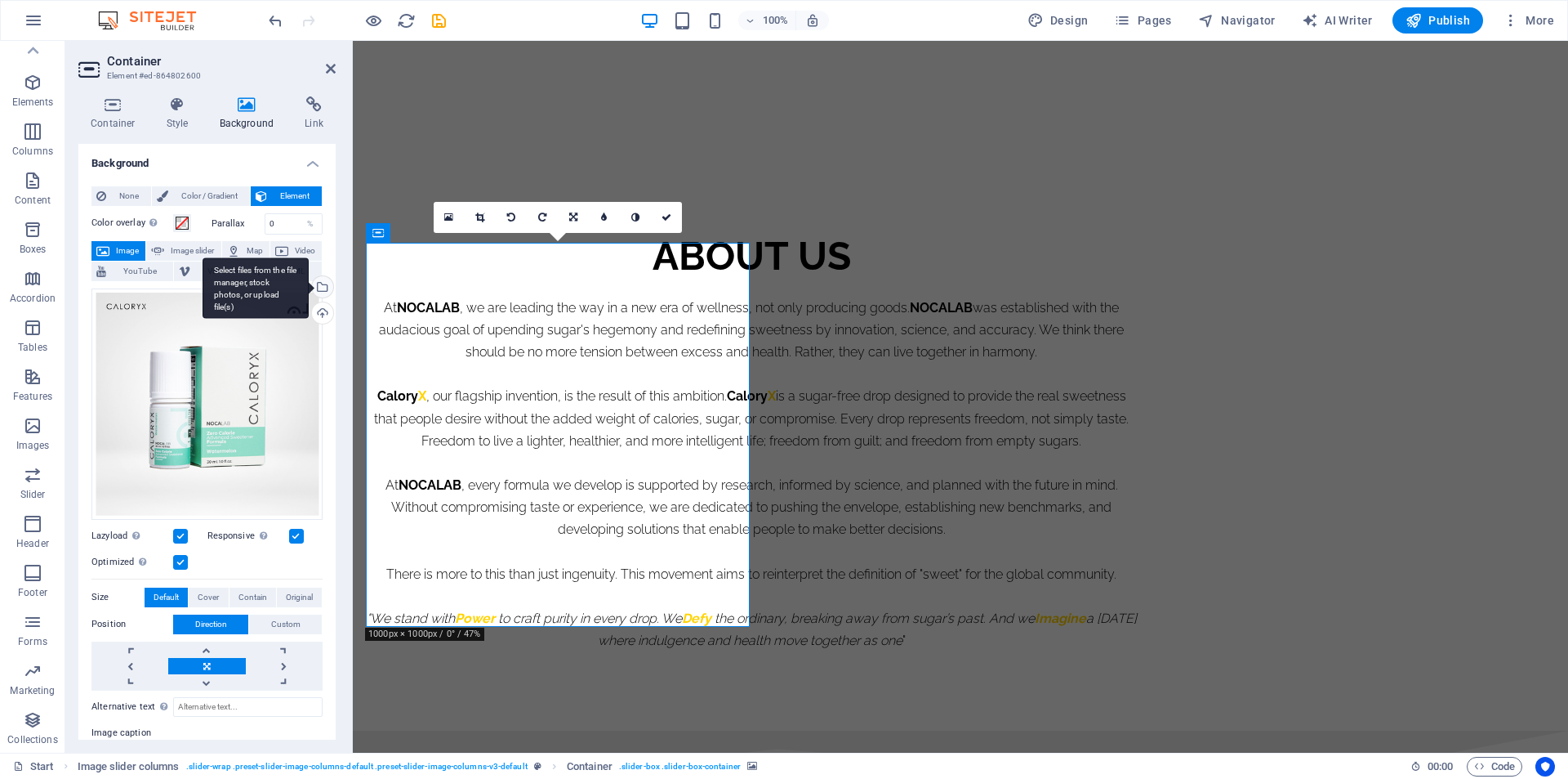
click at [321, 288] on div "Select files from the file manager, stock photos, or upload file(s)" at bounding box center [320, 288] width 25 height 25
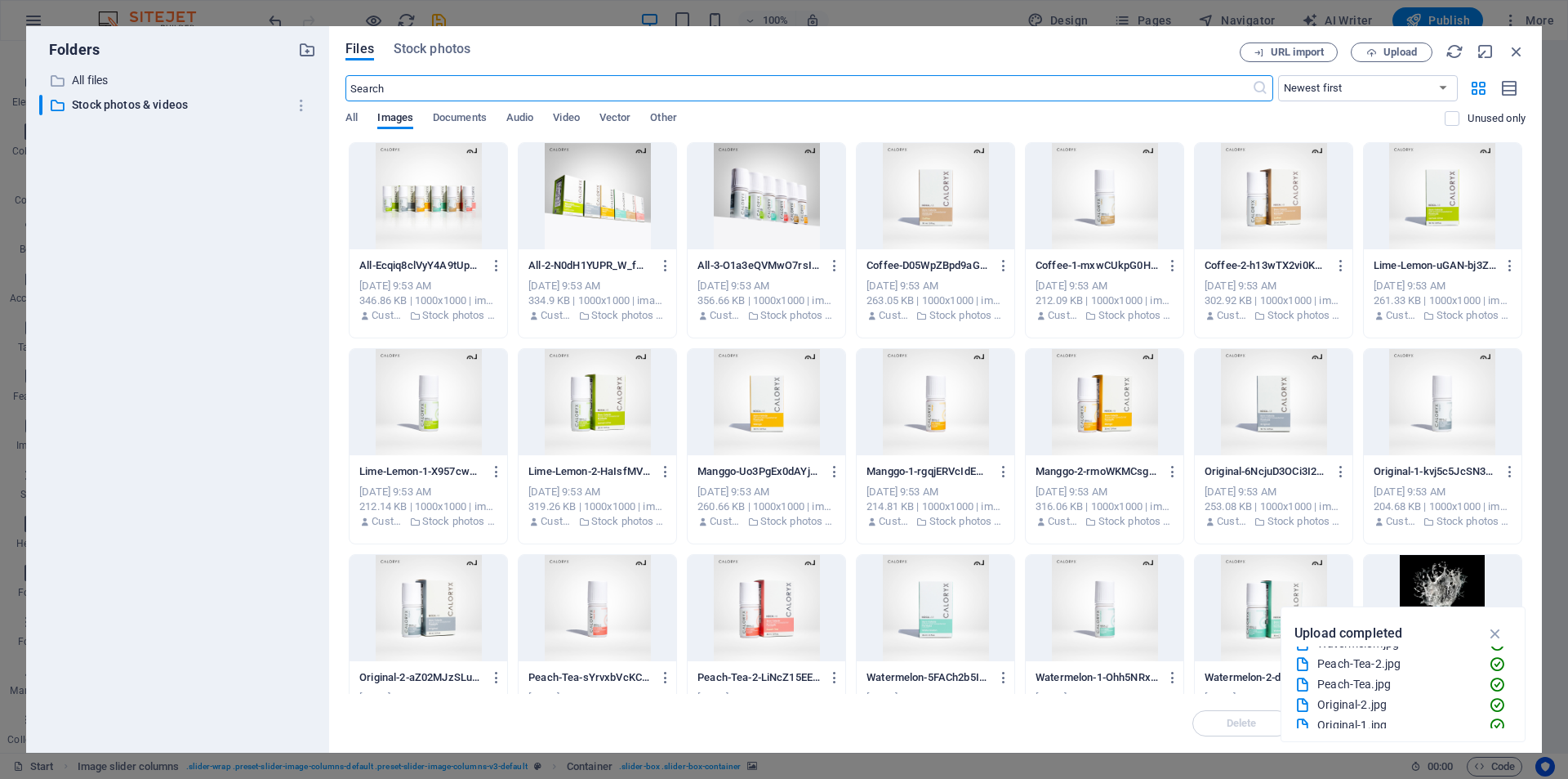
scroll to position [0, 0]
click at [1500, 635] on icon "button" at bounding box center [1495, 633] width 19 height 18
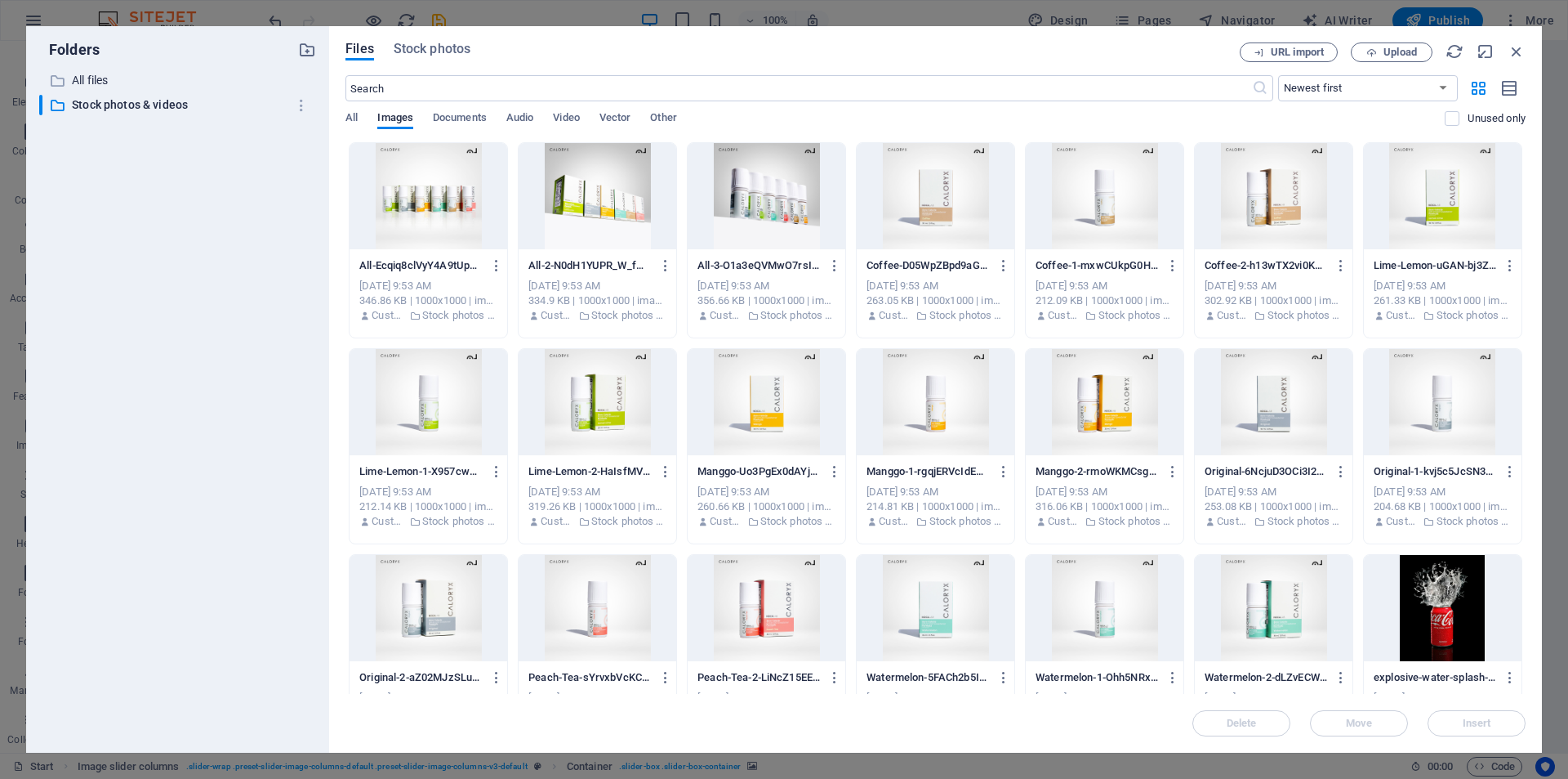
click at [481, 587] on div at bounding box center [429, 608] width 157 height 106
click at [481, 587] on div "1" at bounding box center [429, 608] width 157 height 106
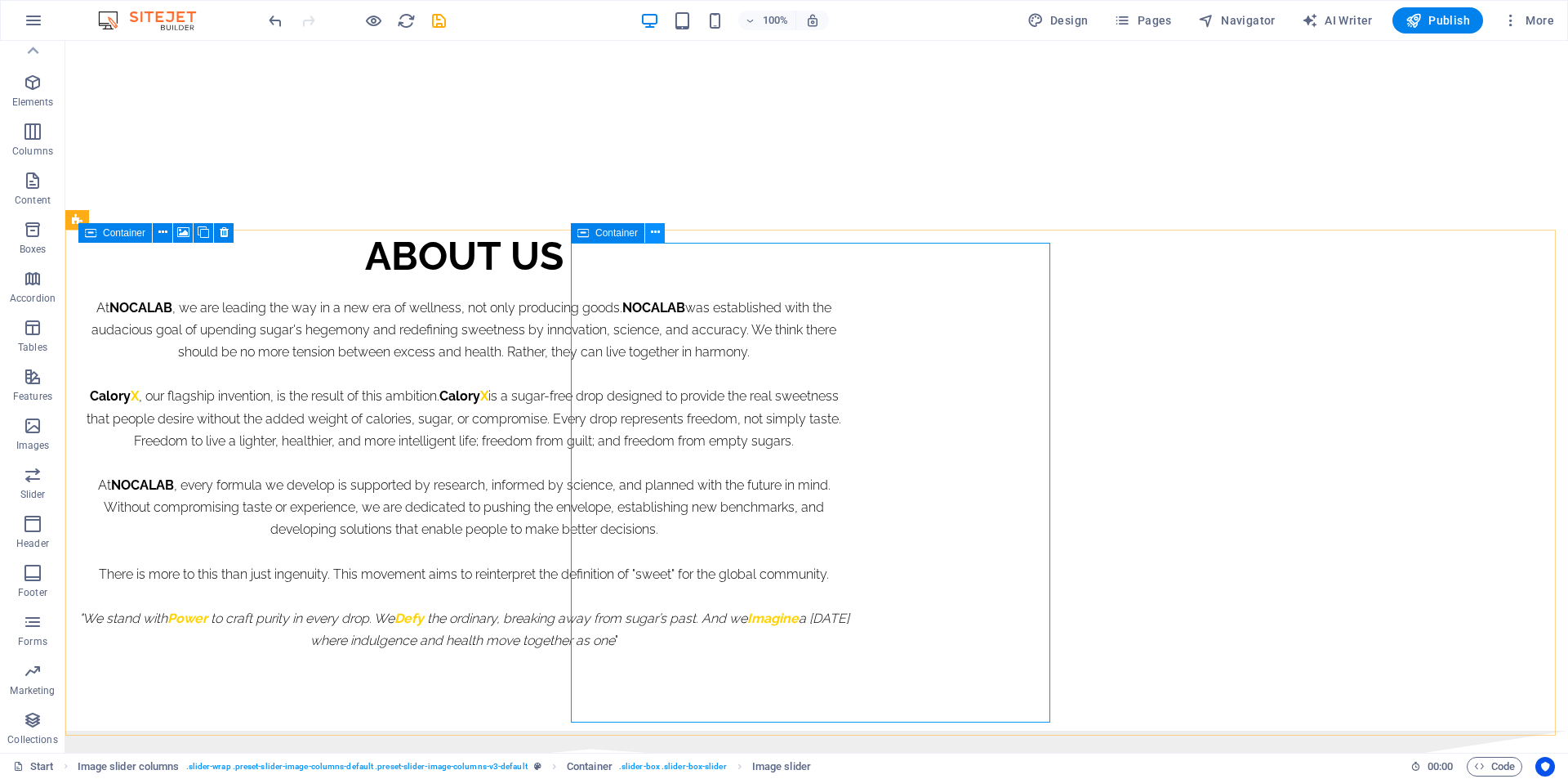
click at [654, 234] on icon at bounding box center [655, 232] width 9 height 17
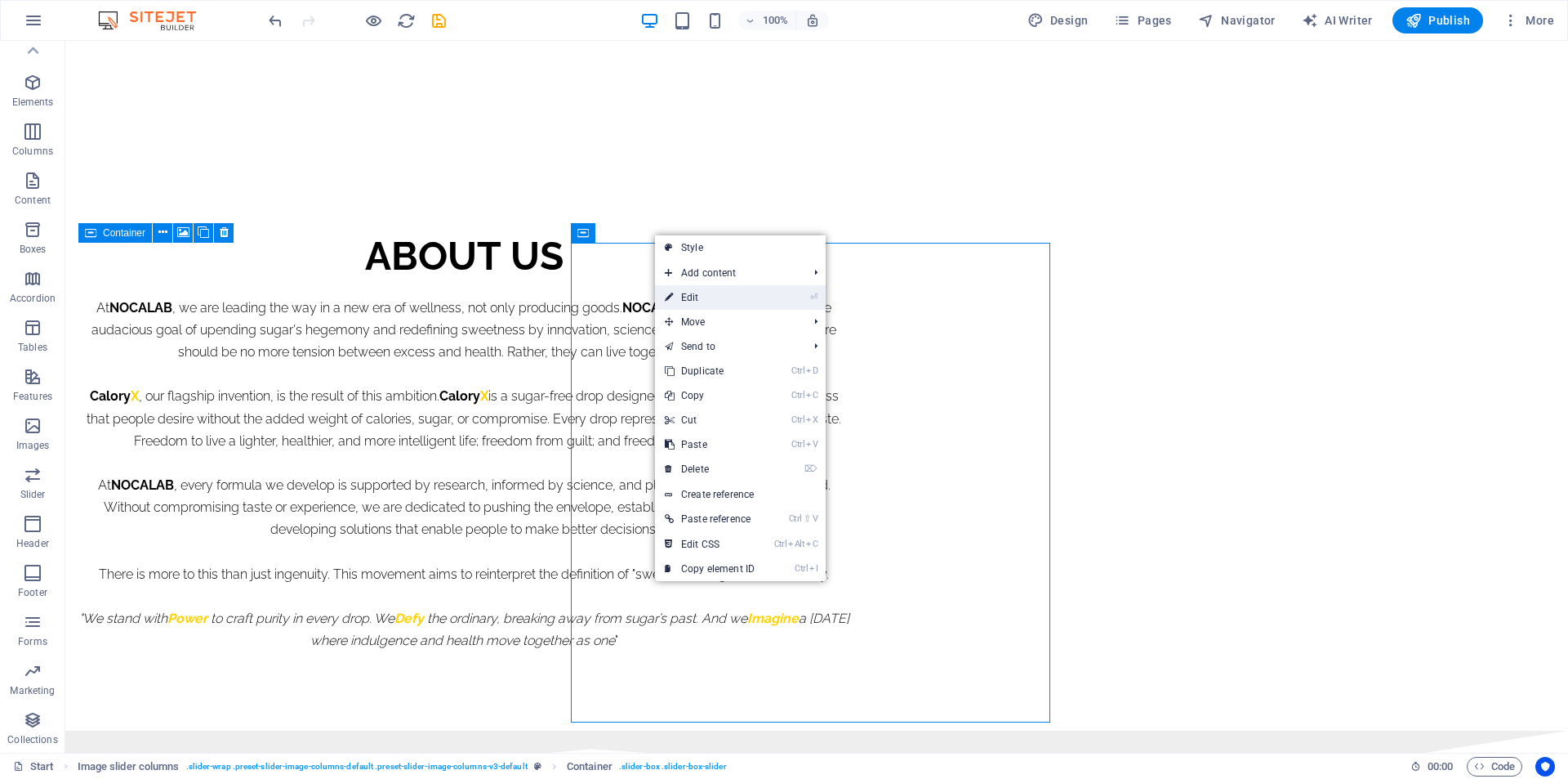
click at [707, 286] on link "⏎ Edit" at bounding box center [709, 297] width 109 height 25
select select "region"
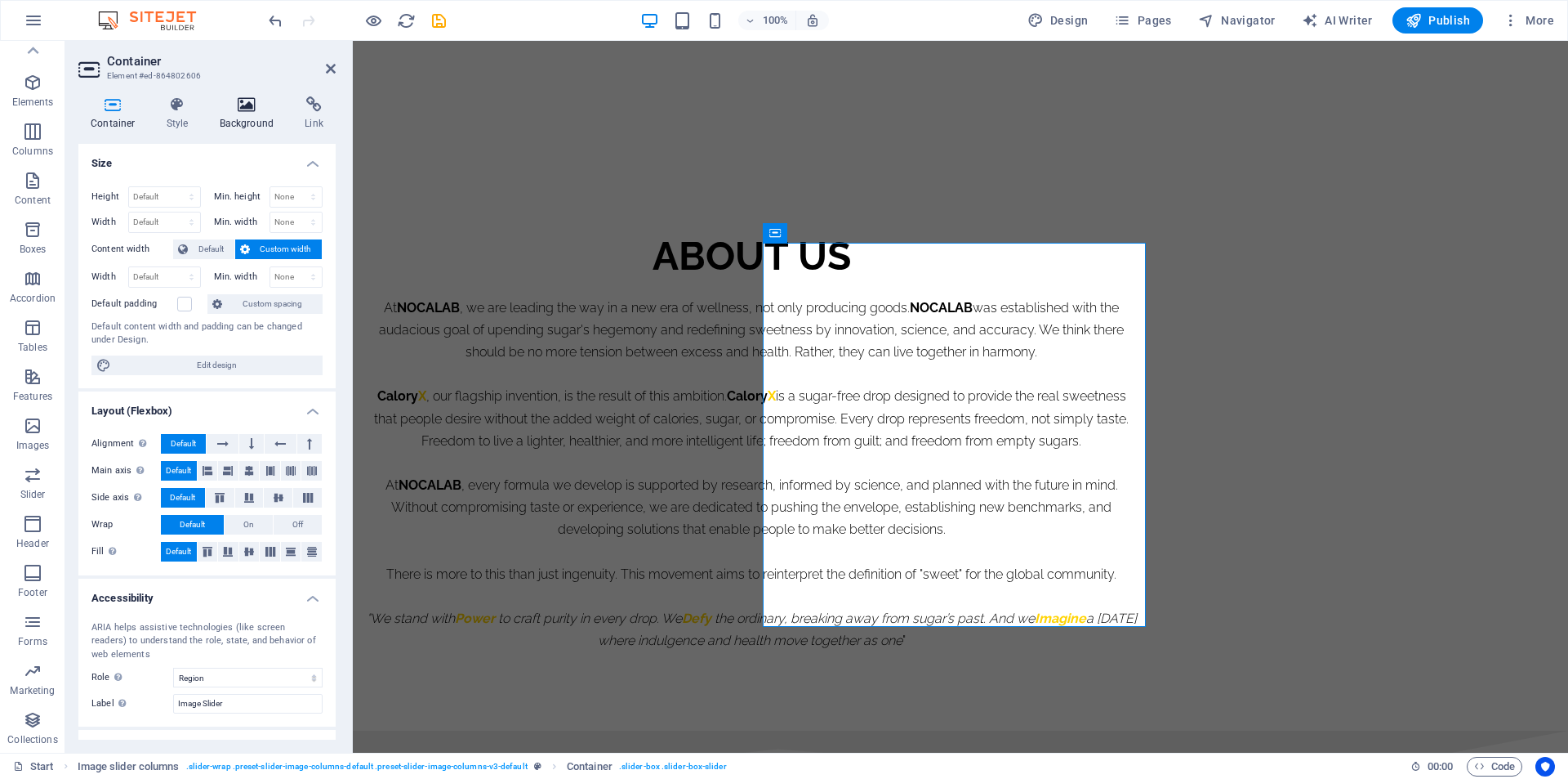
click at [254, 104] on icon at bounding box center [247, 104] width 80 height 17
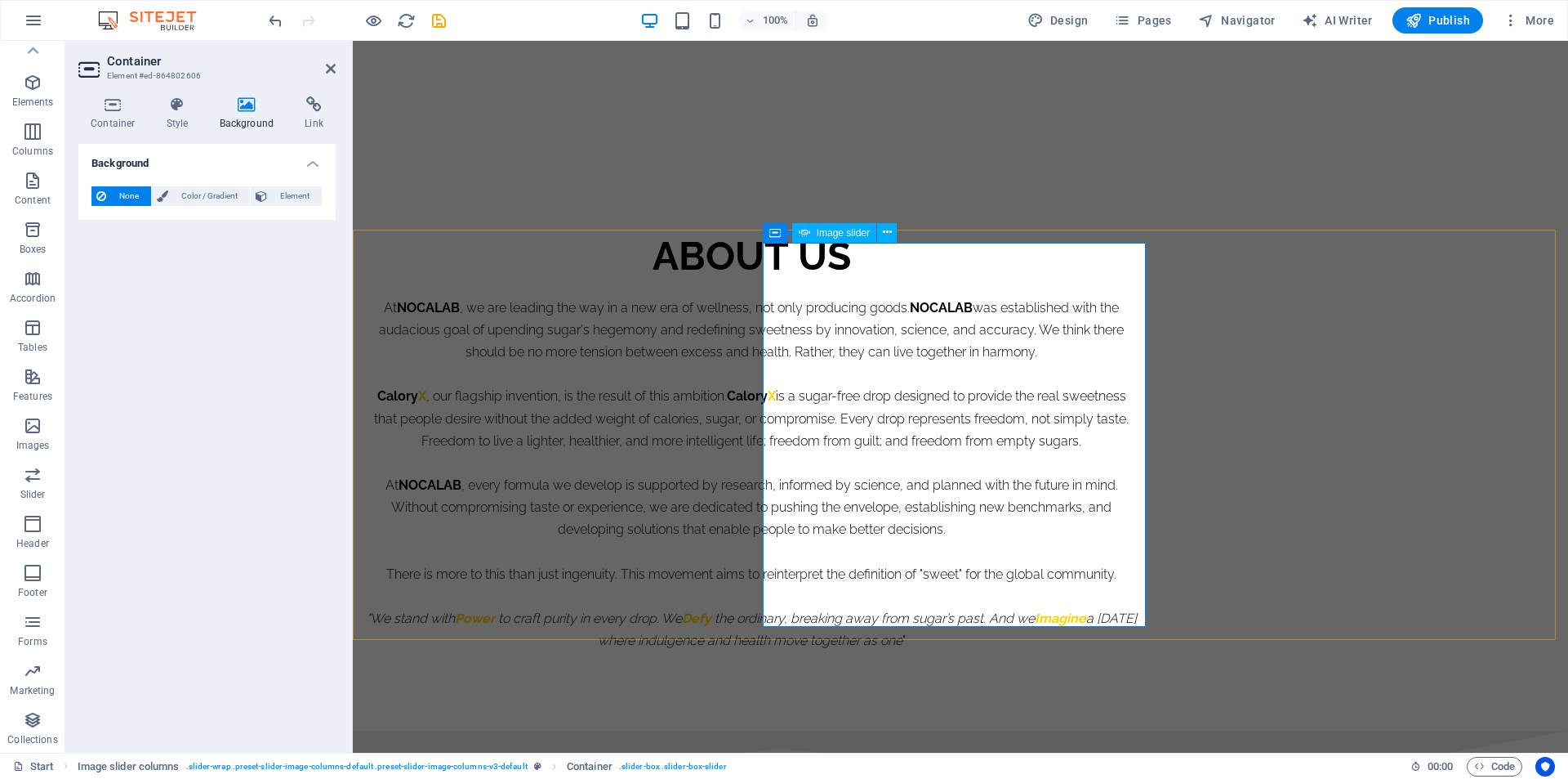
click at [332, 66] on icon at bounding box center [331, 68] width 10 height 13
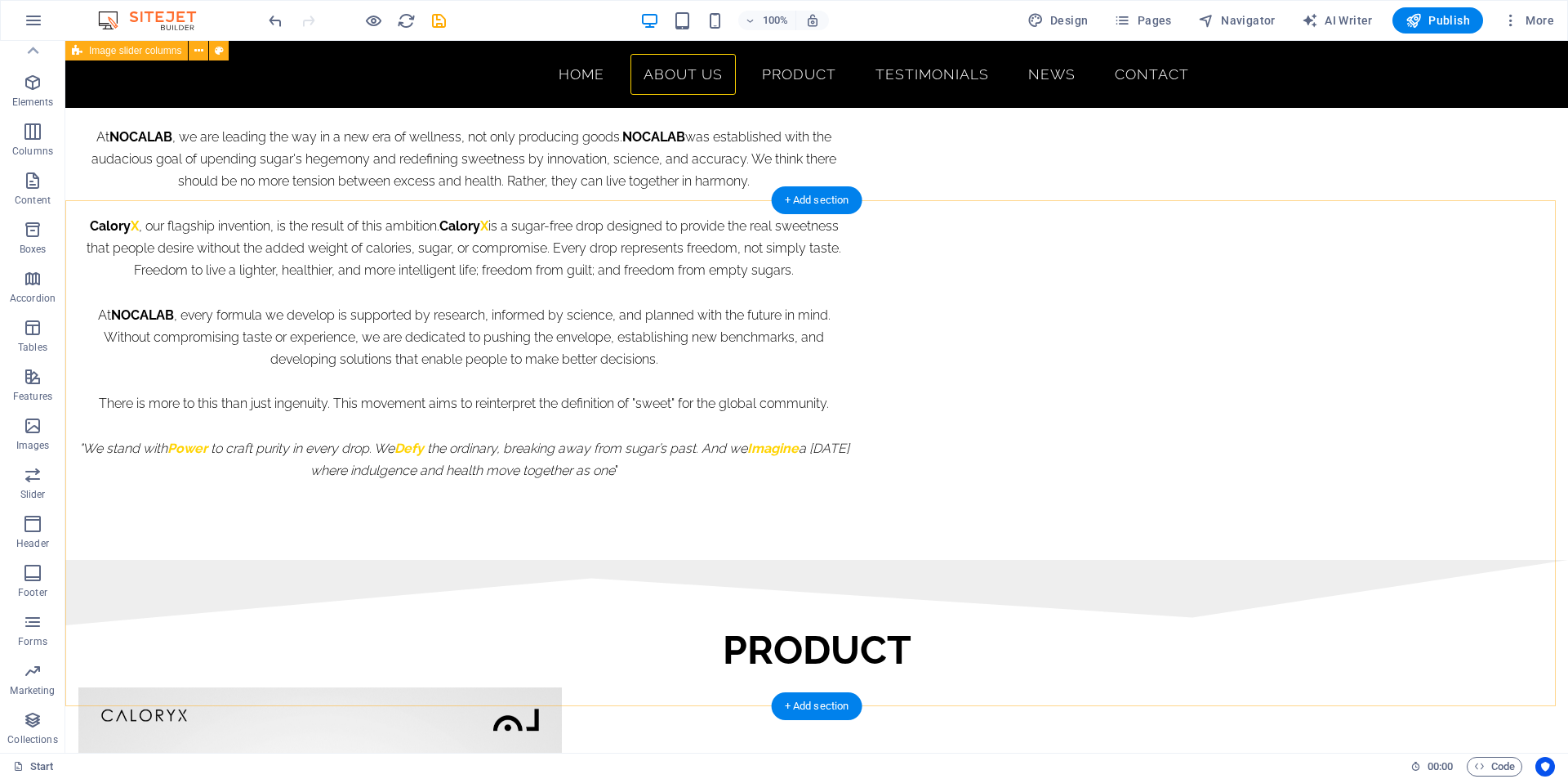
scroll to position [1144, 0]
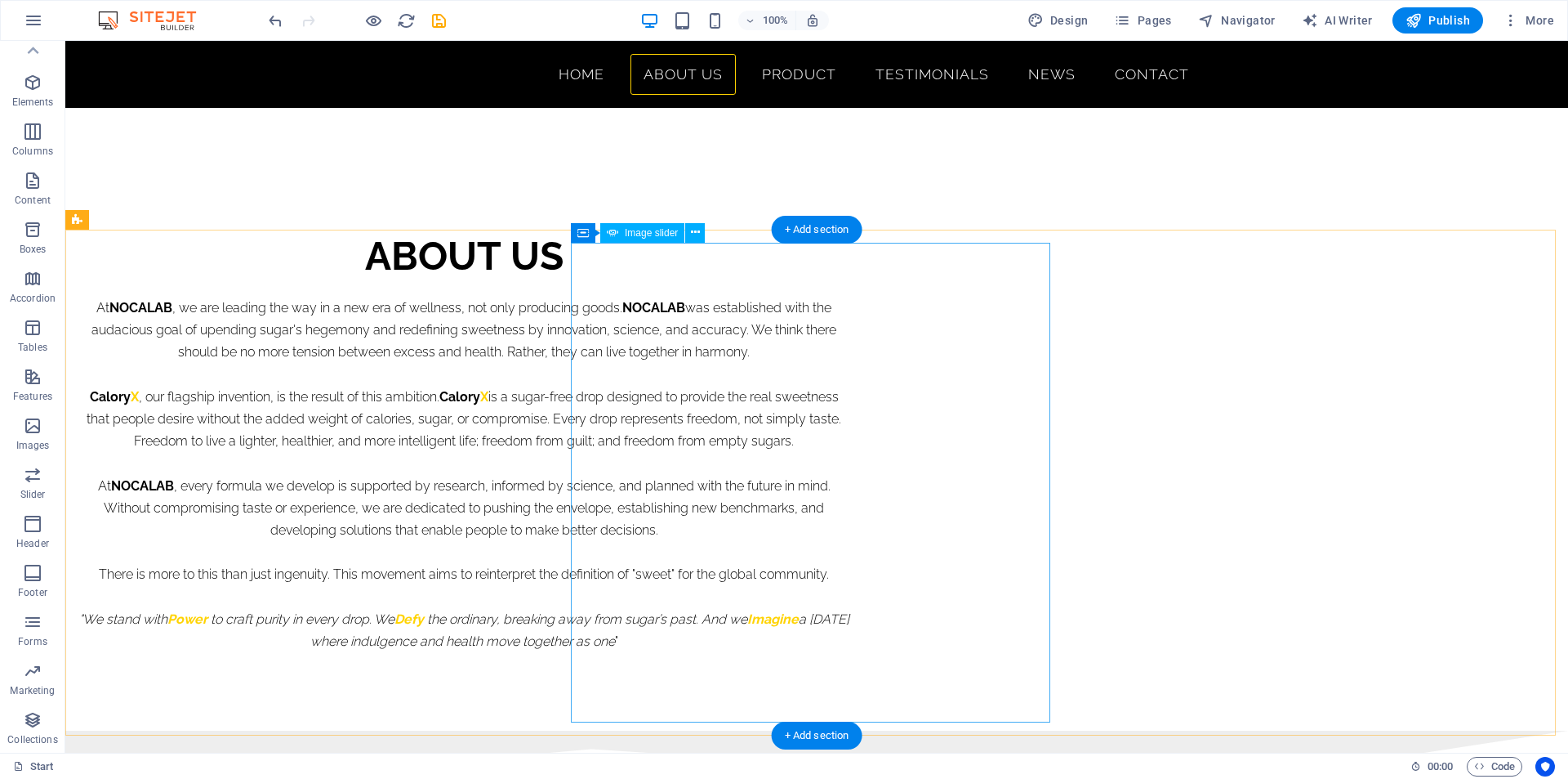
select select "px"
select select "ms"
select select "s"
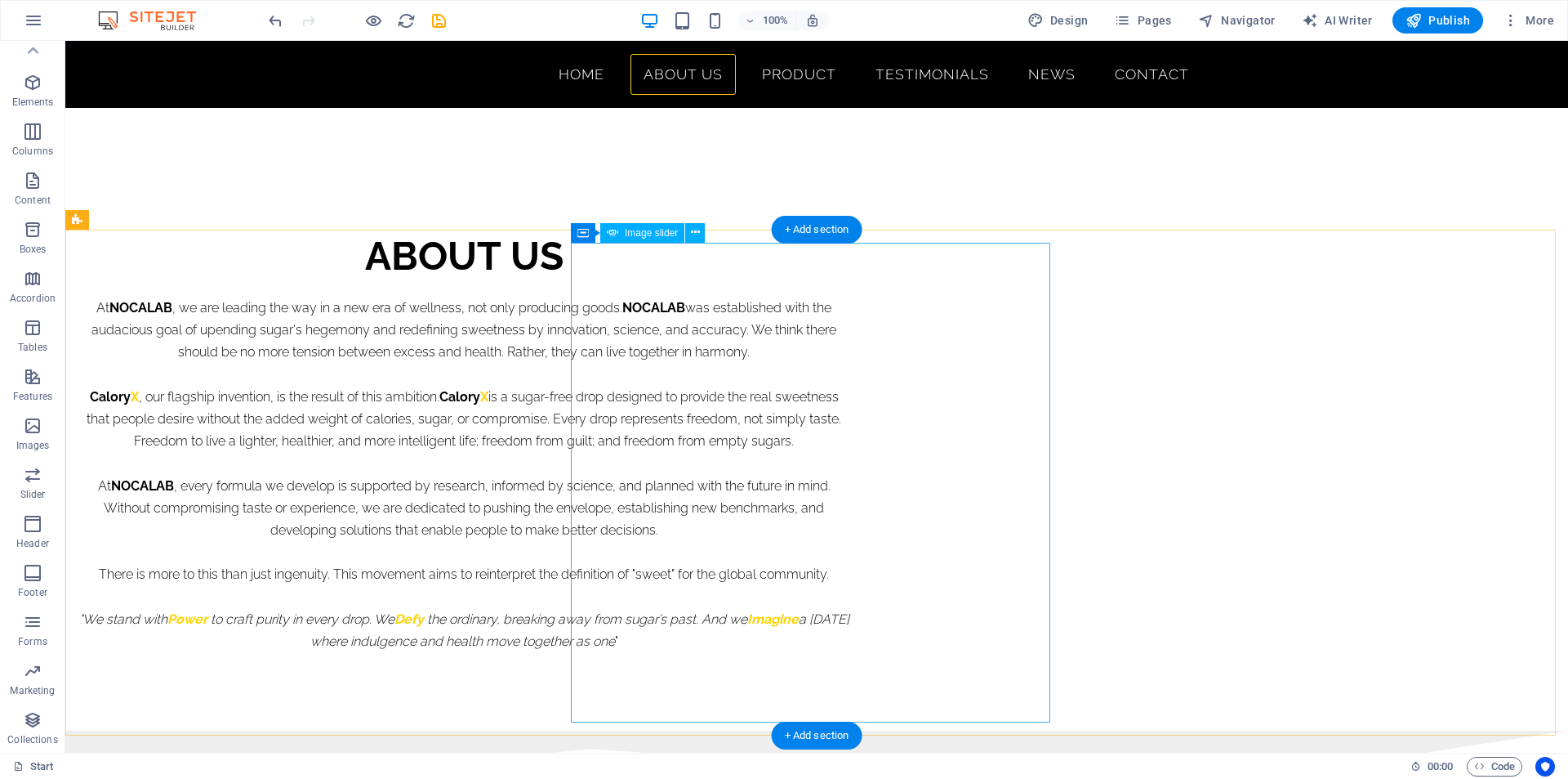
select select "progressive"
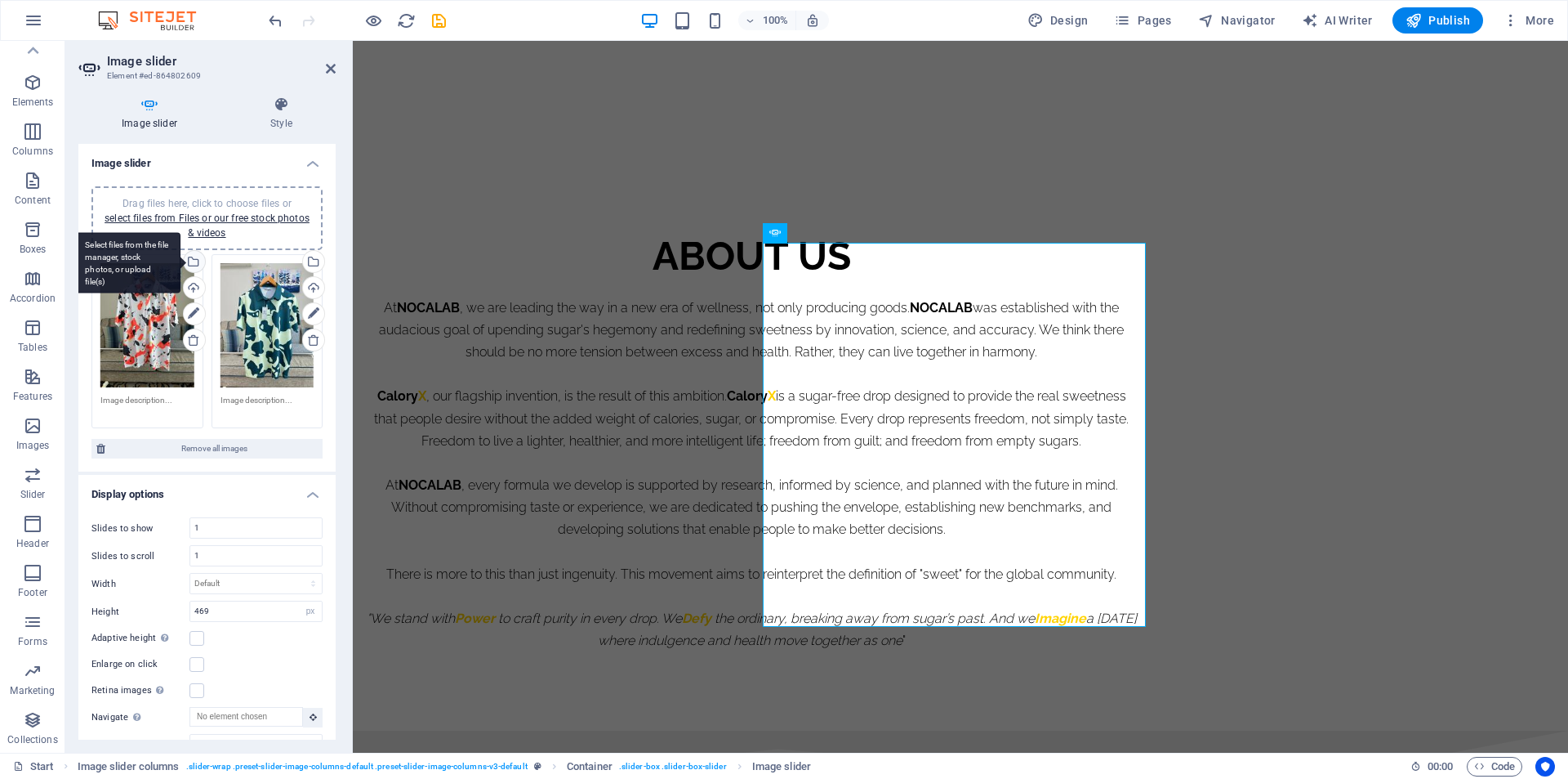
click at [193, 259] on div "Select files from the file manager, stock photos, or upload file(s)" at bounding box center [193, 263] width 25 height 25
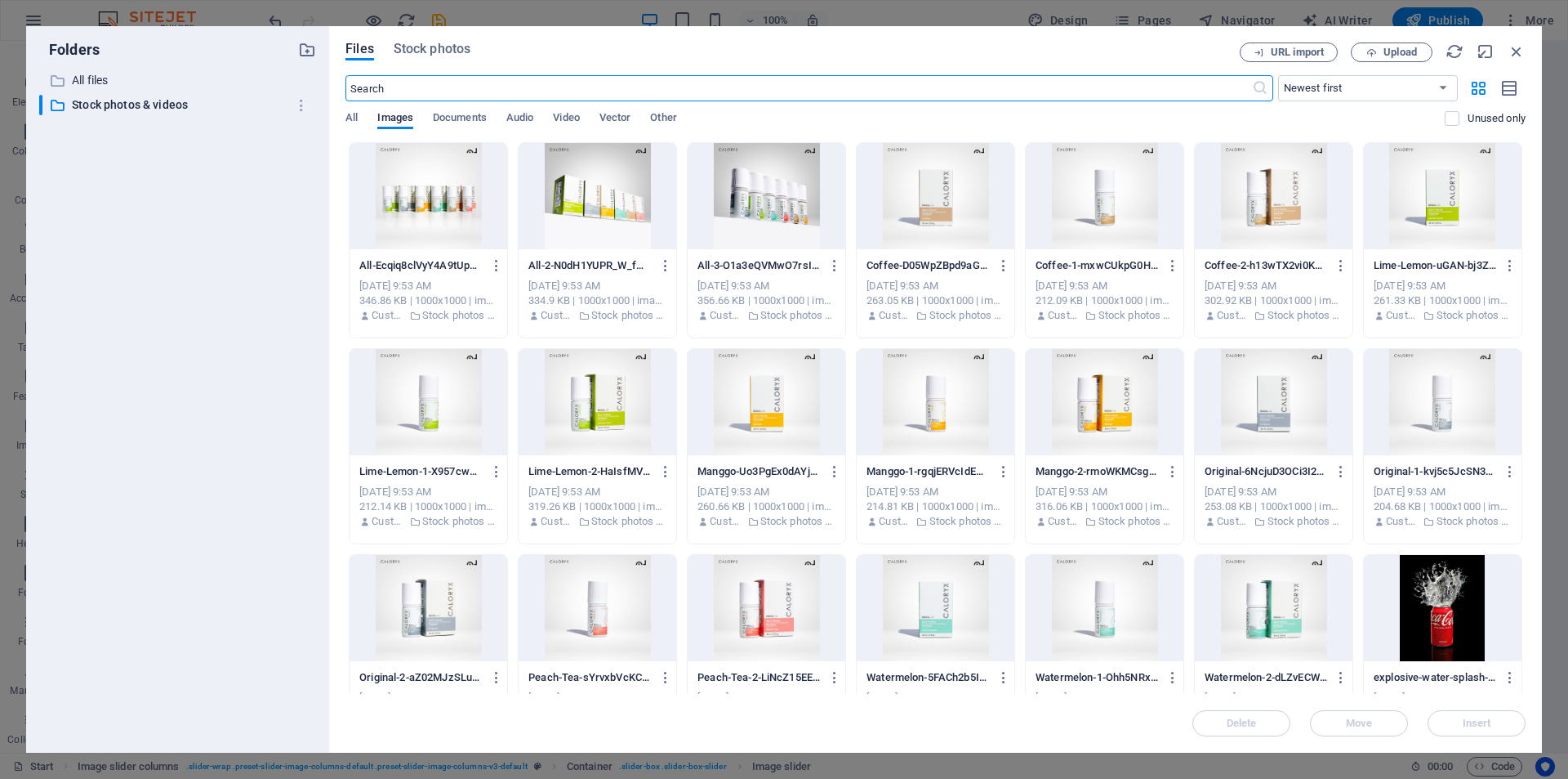
click at [1138, 398] on div at bounding box center [1105, 402] width 157 height 106
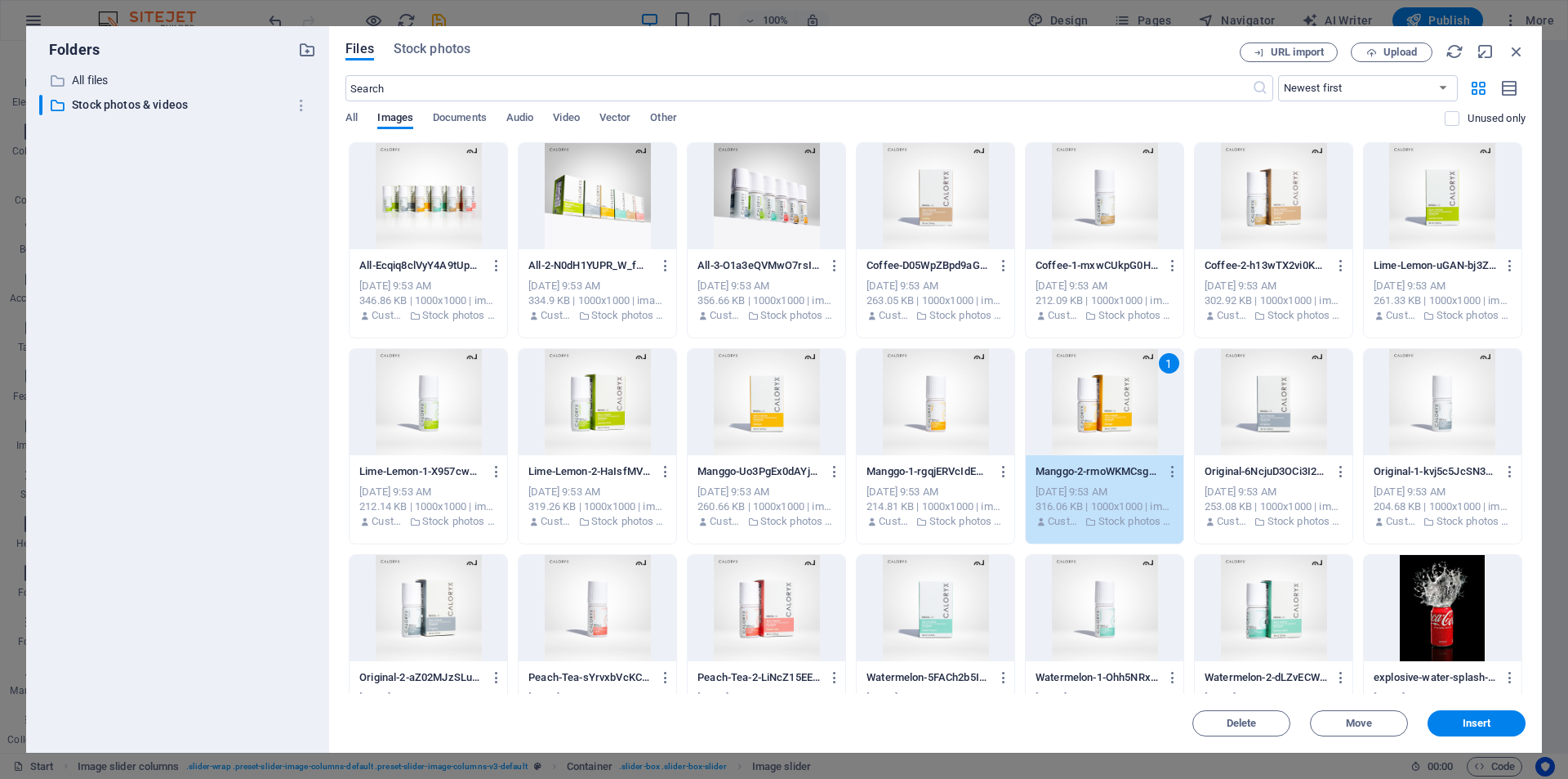
click at [1138, 398] on div "1" at bounding box center [1105, 402] width 157 height 106
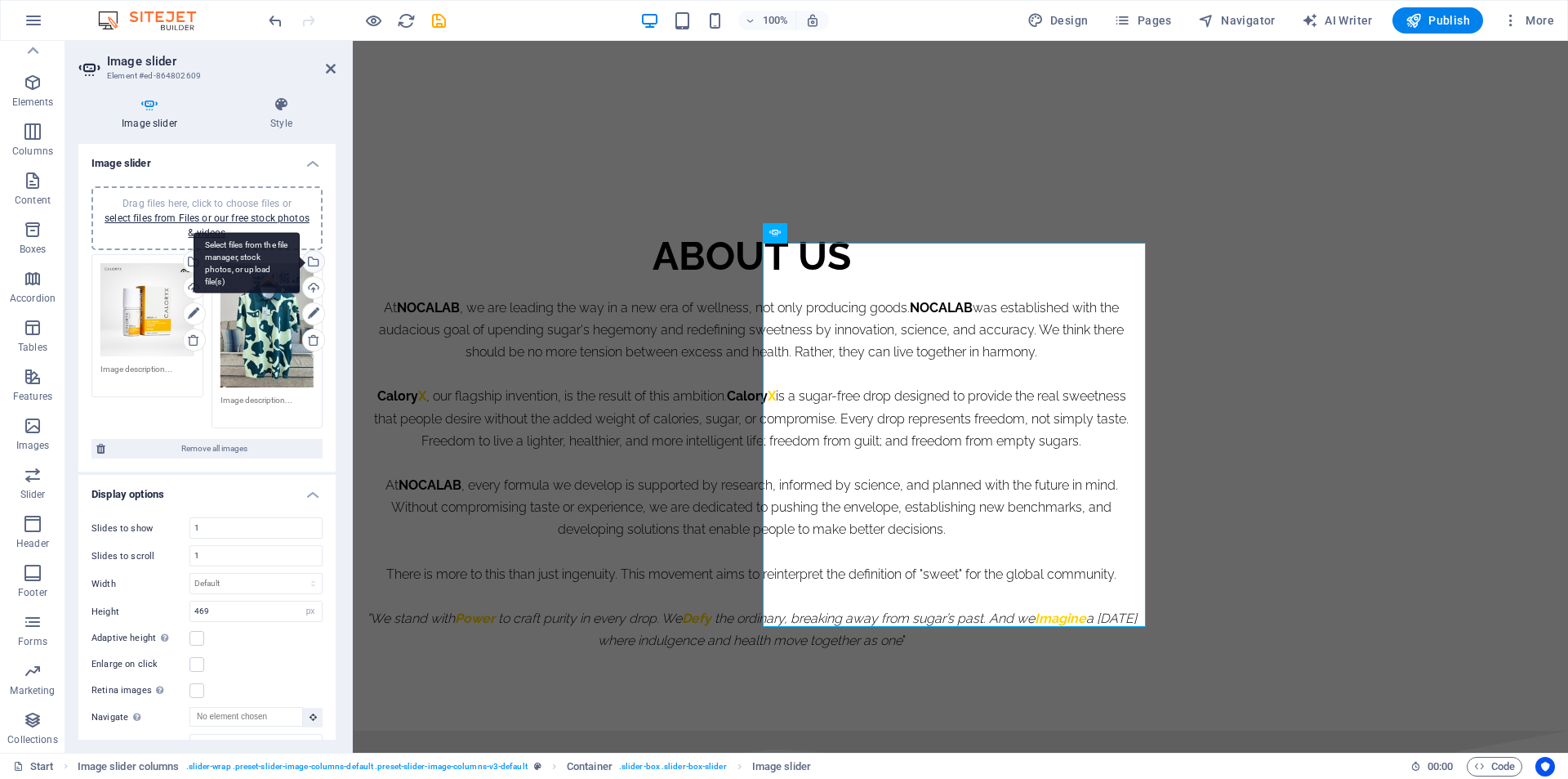
click at [312, 256] on div "Select files from the file manager, stock photos, or upload file(s)" at bounding box center [312, 263] width 25 height 25
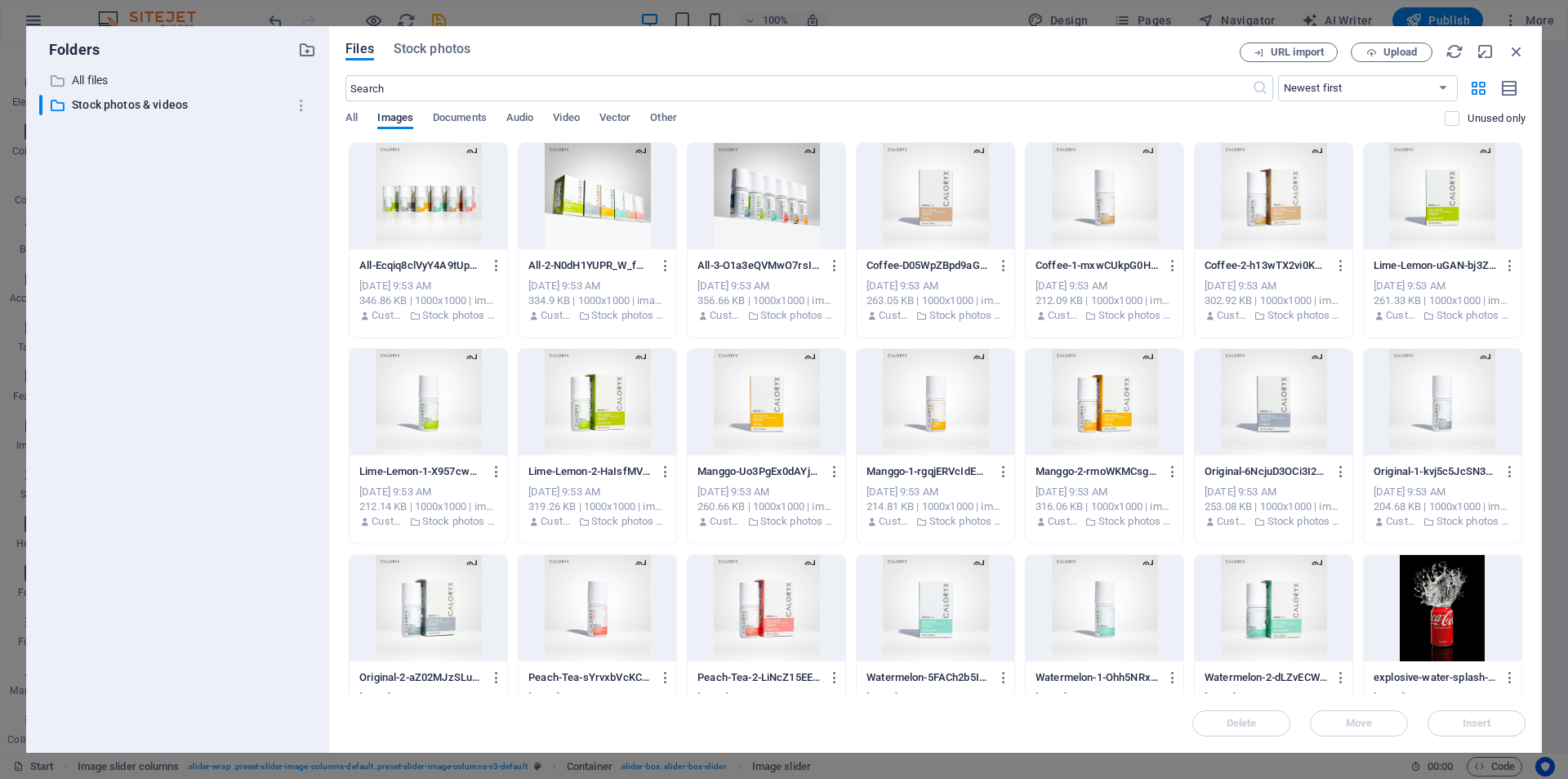
click at [774, 597] on div at bounding box center [767, 608] width 157 height 106
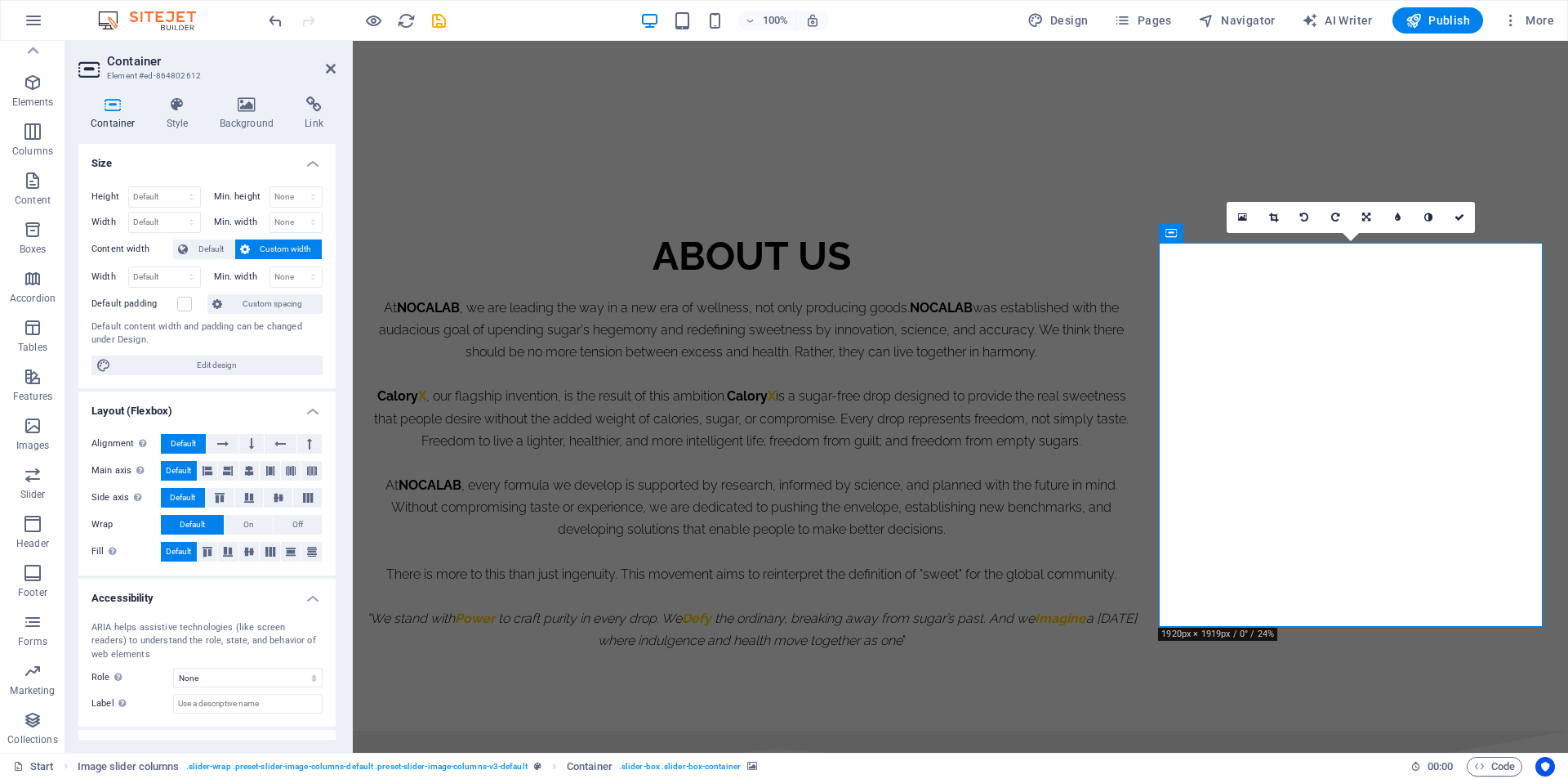
click at [1238, 215] on link at bounding box center [1243, 217] width 31 height 31
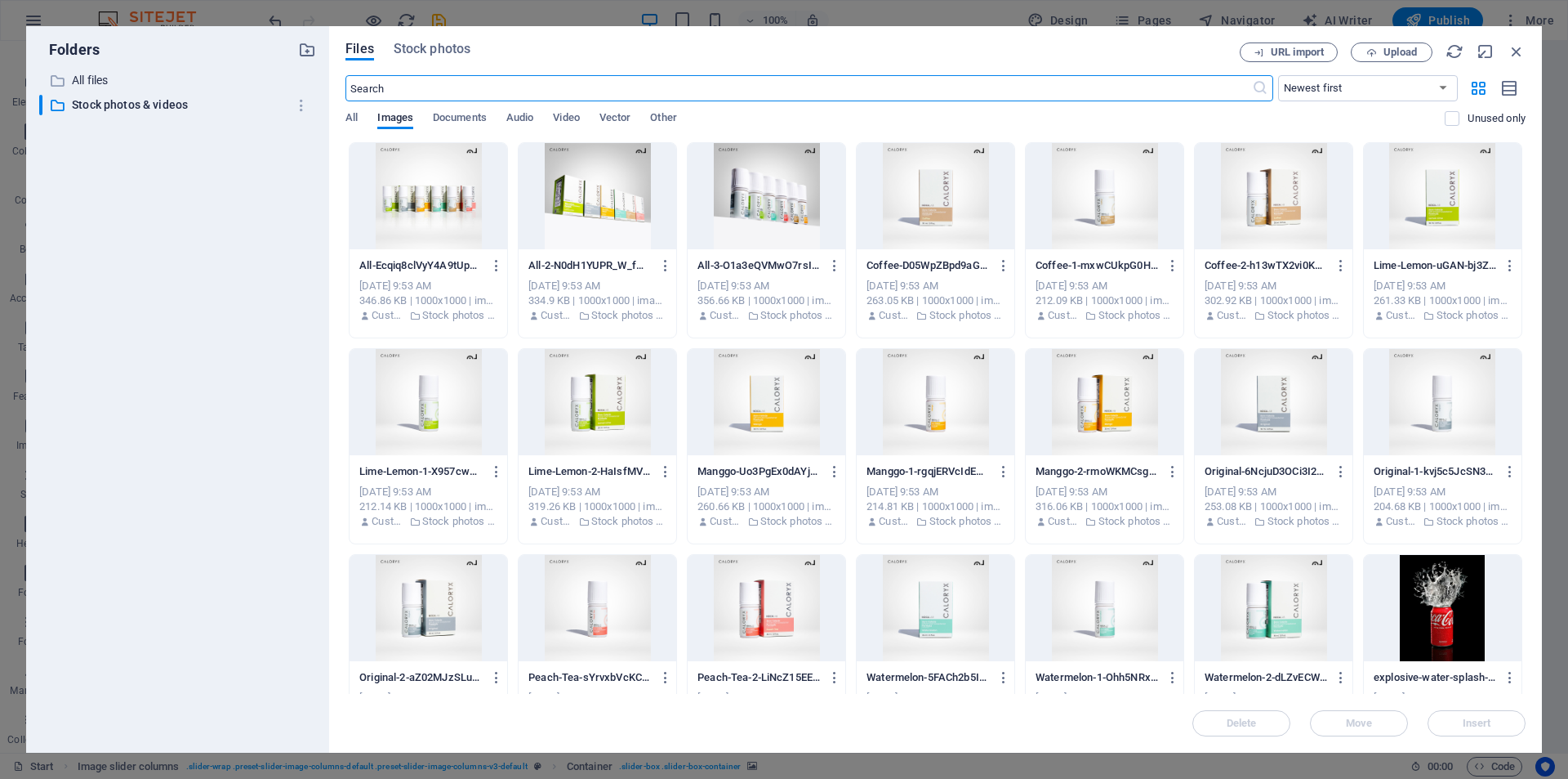
click at [1251, 600] on div at bounding box center [1274, 608] width 157 height 106
click at [1251, 600] on div "1" at bounding box center [1274, 608] width 157 height 106
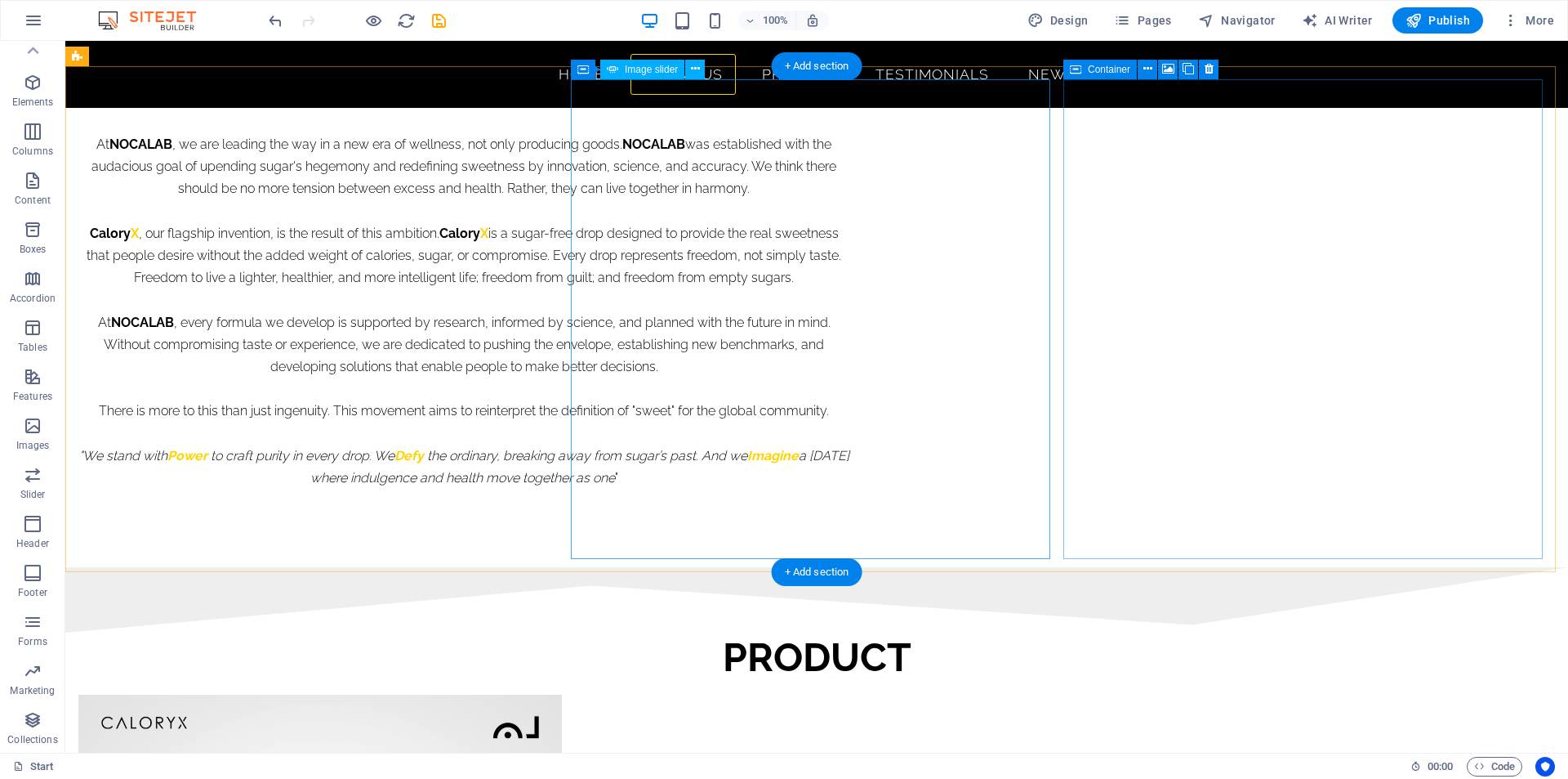
scroll to position [1226, 0]
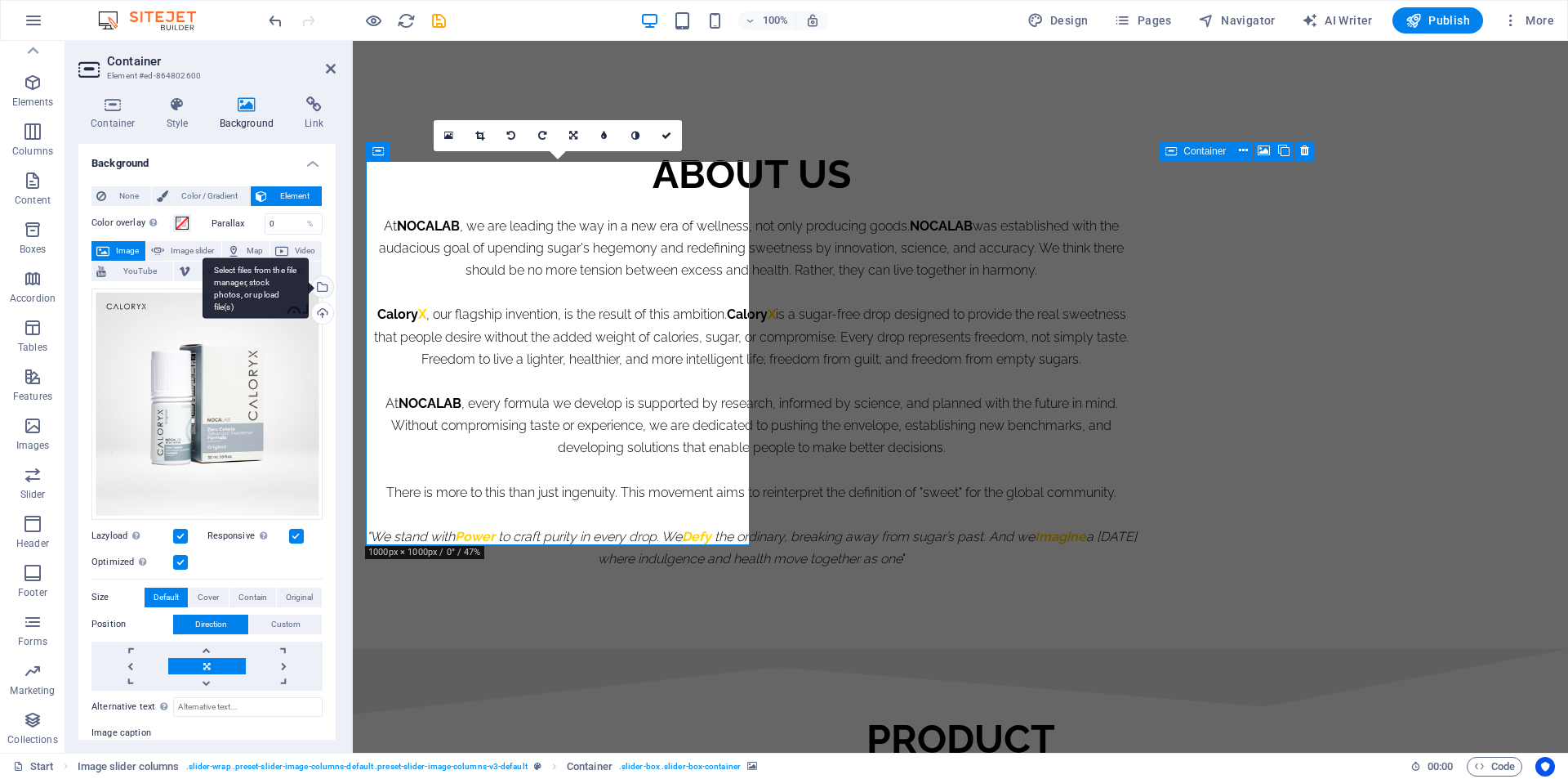
click at [309, 289] on div "Select files from the file manager, stock photos, or upload file(s)" at bounding box center [256, 288] width 106 height 61
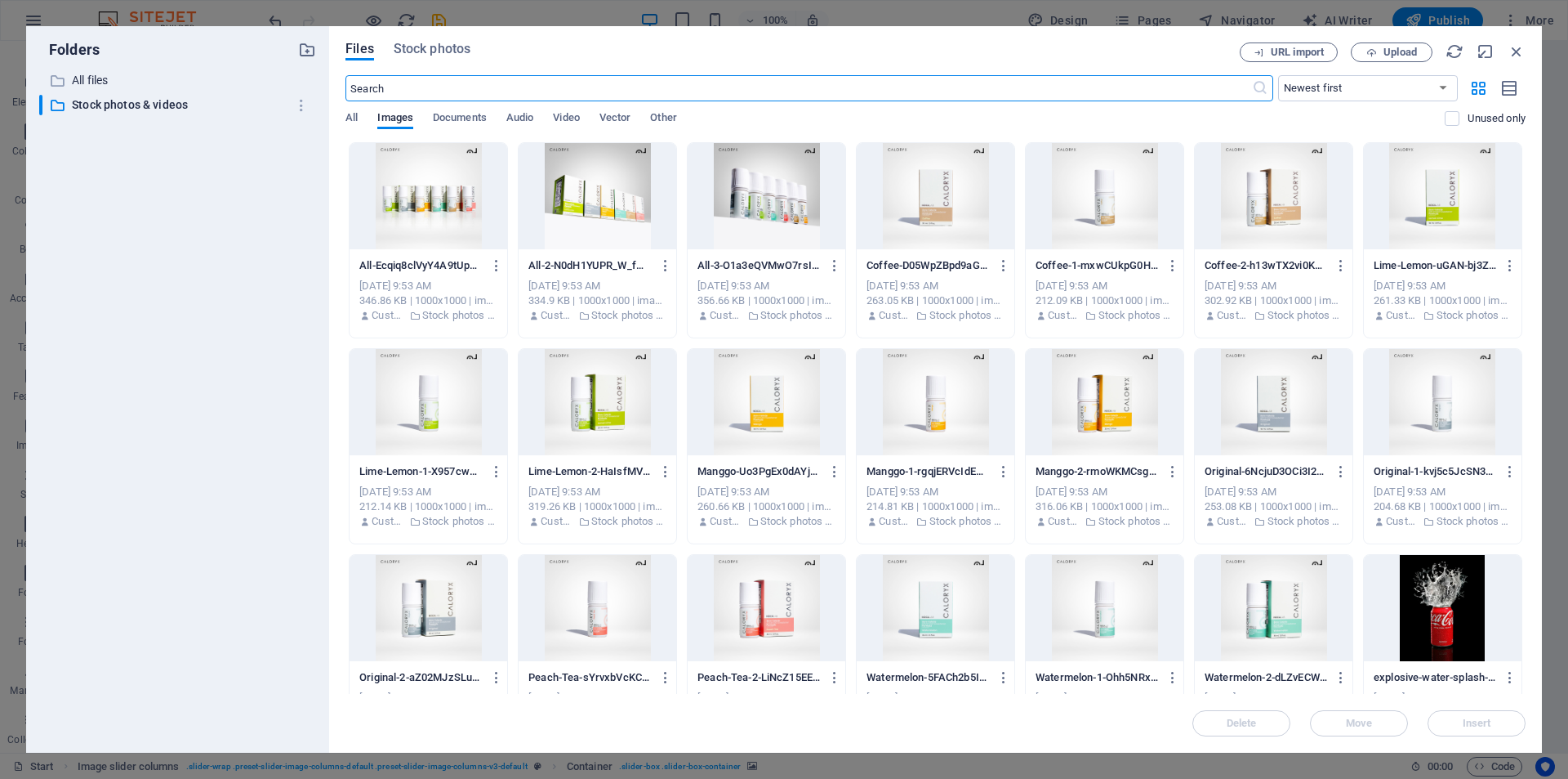
click at [647, 423] on div at bounding box center [598, 402] width 157 height 106
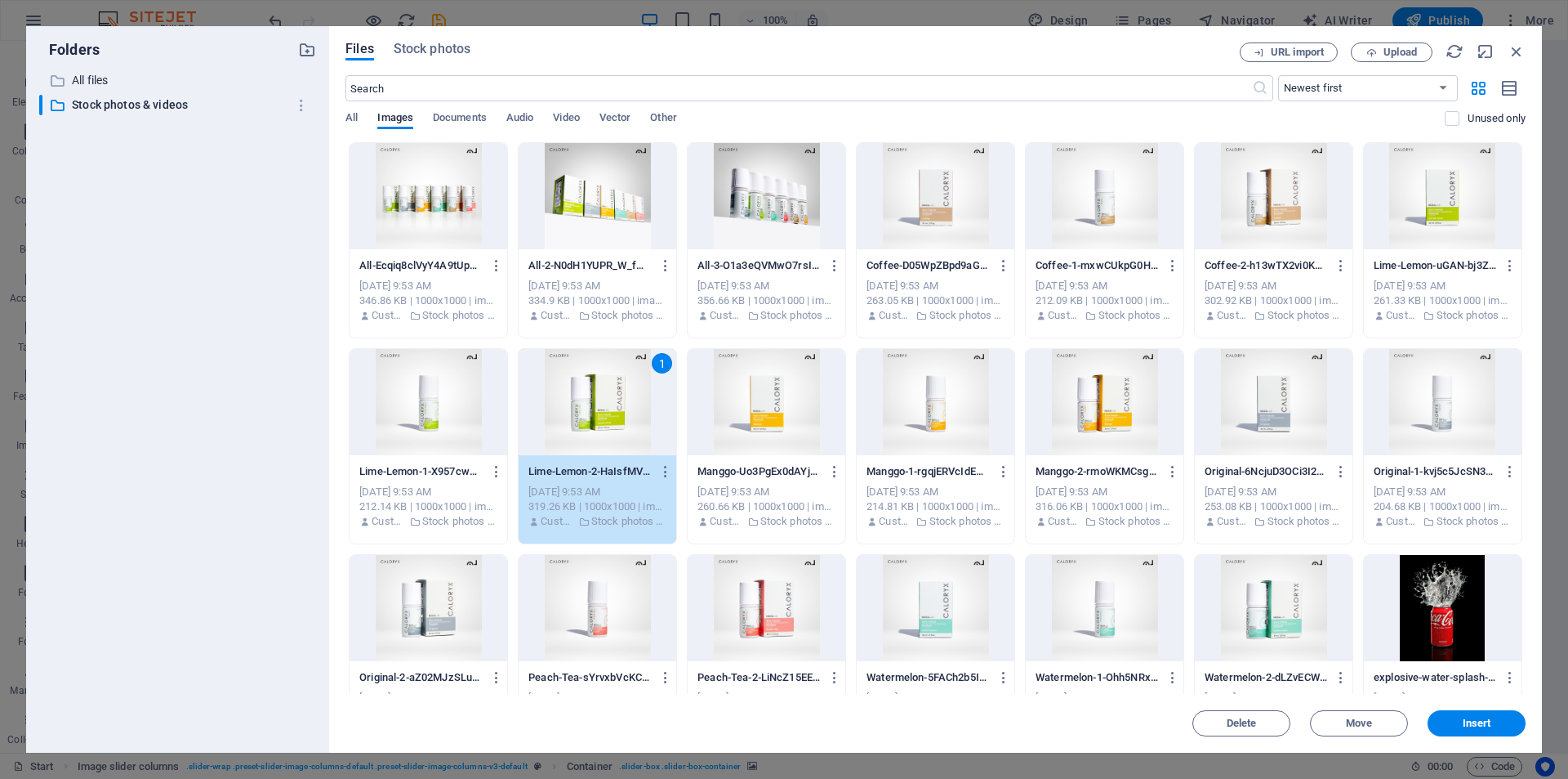
click at [647, 423] on div "1" at bounding box center [598, 402] width 157 height 106
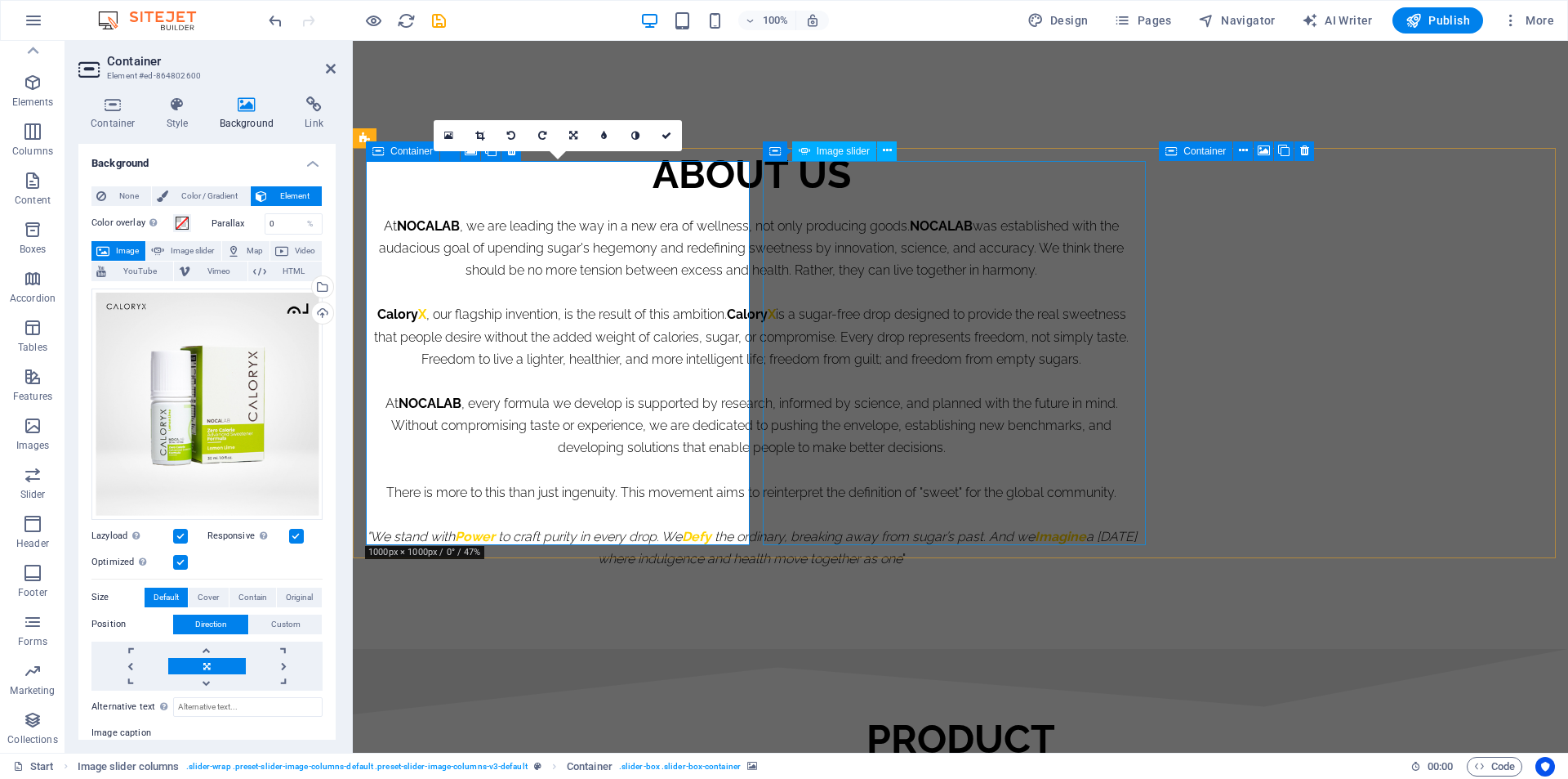
select select "px"
select select "ms"
select select "s"
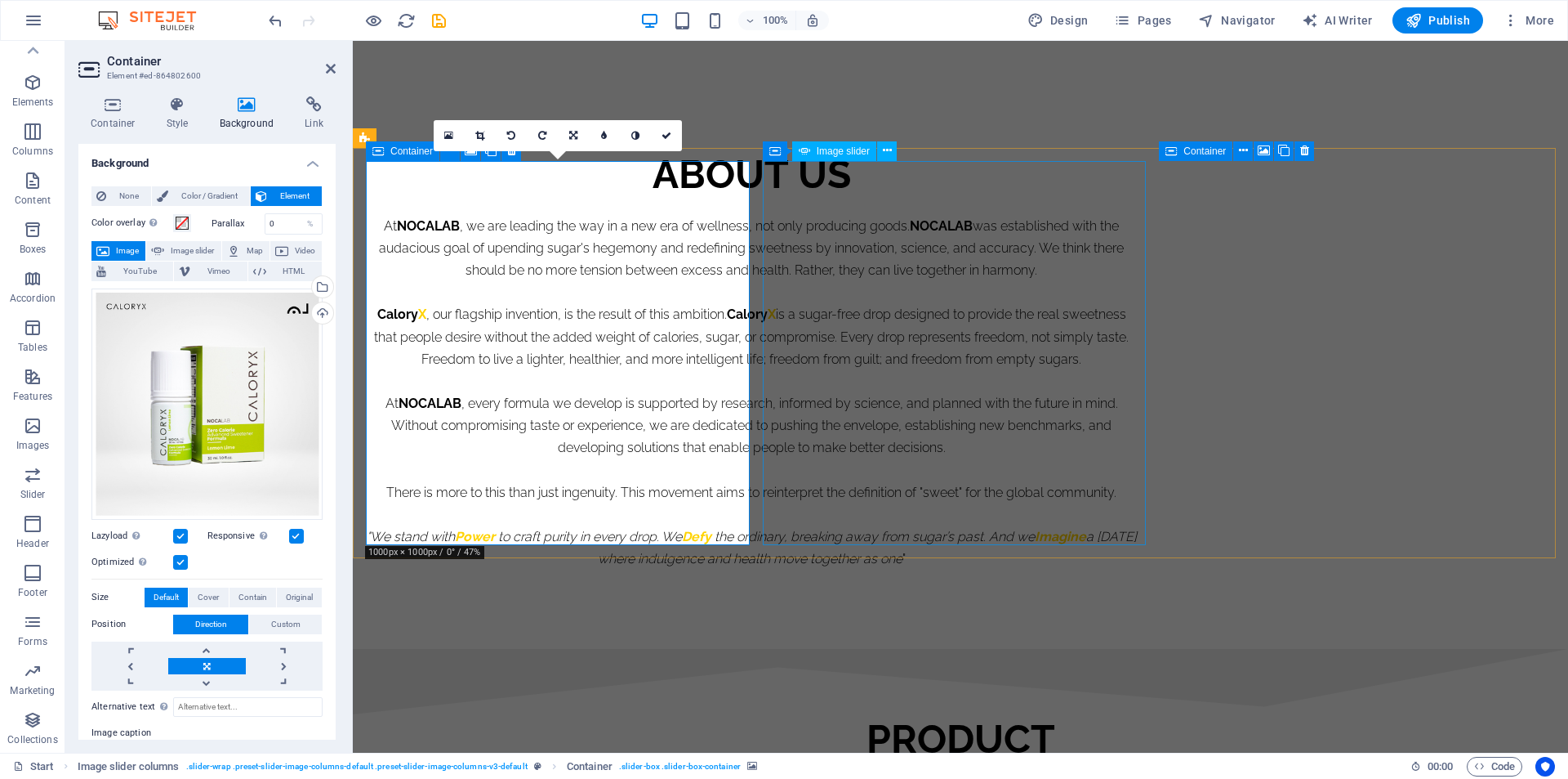
select select "progressive"
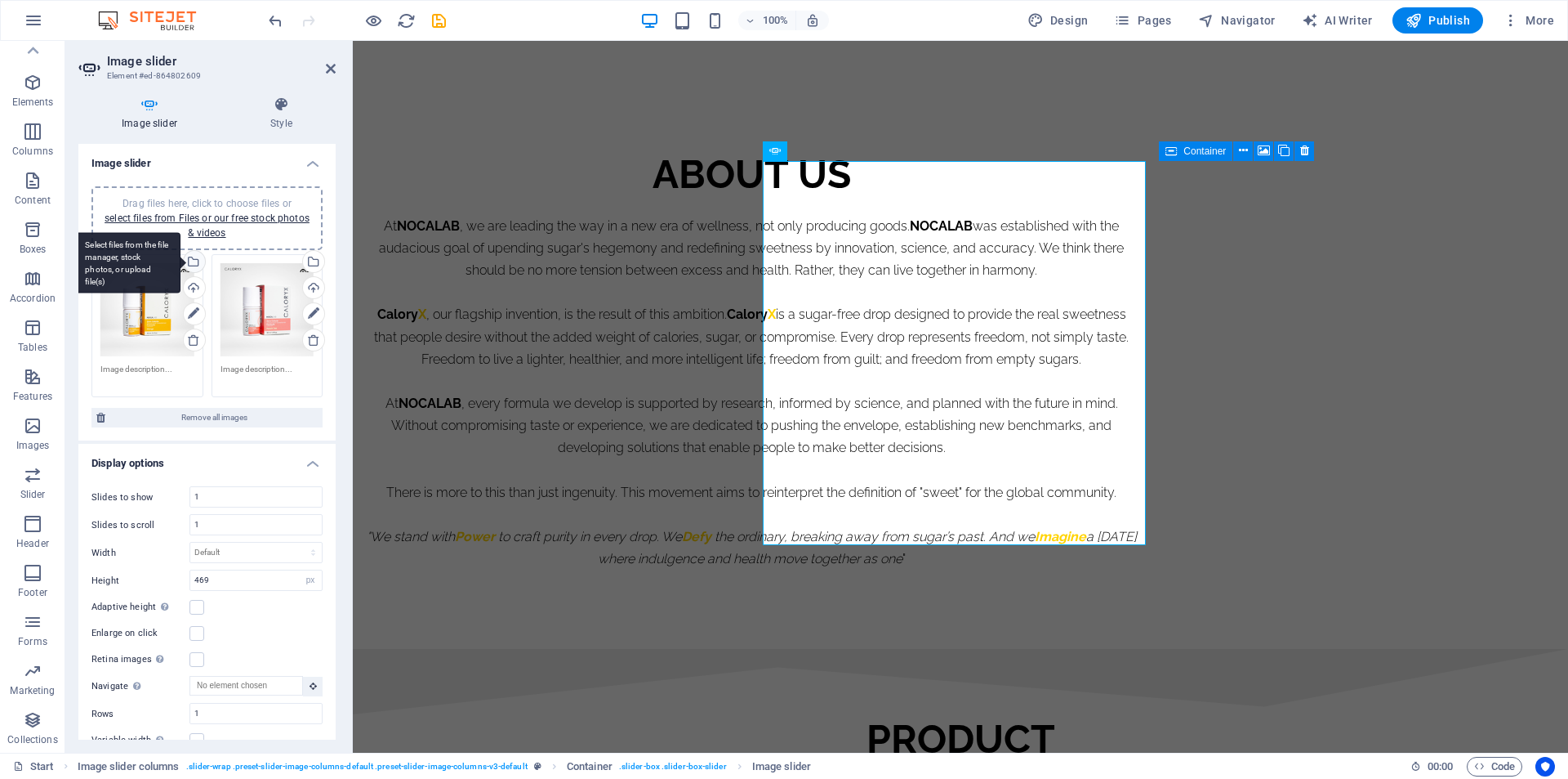
click at [193, 259] on div "Select files from the file manager, stock photos, or upload file(s)" at bounding box center [193, 263] width 25 height 25
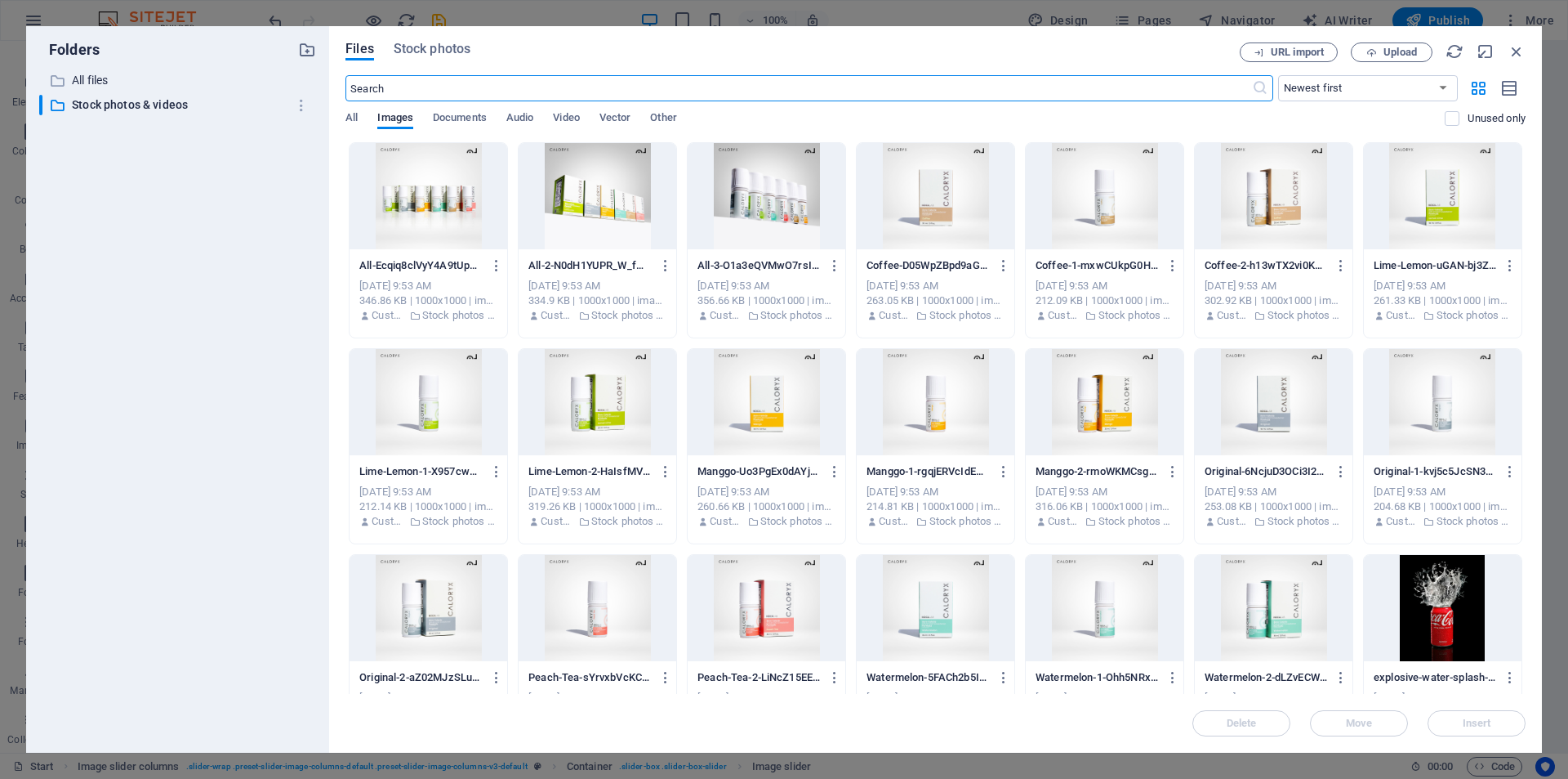
click at [441, 597] on div at bounding box center [429, 608] width 157 height 106
click at [441, 597] on div "1" at bounding box center [429, 608] width 157 height 106
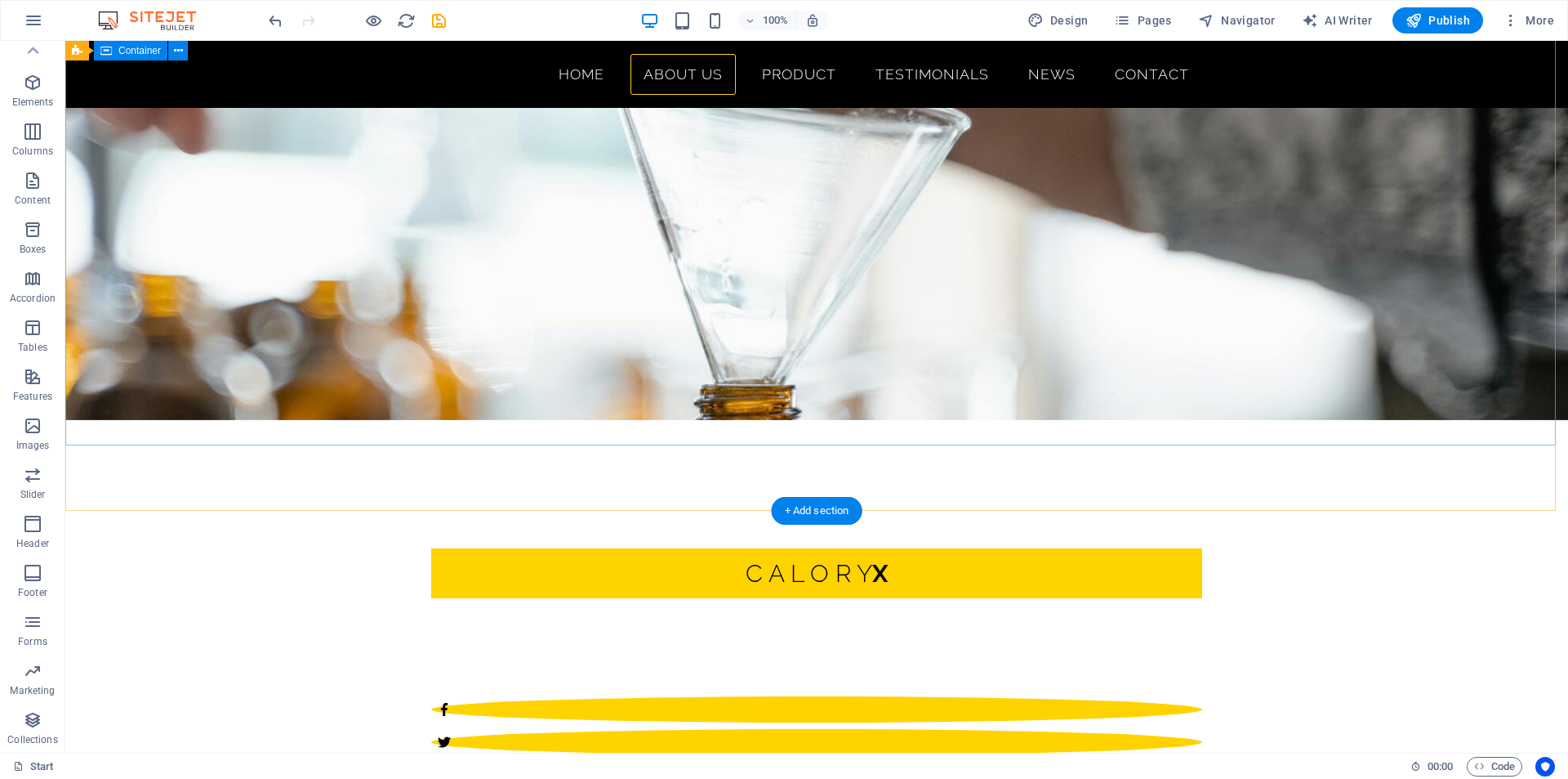
scroll to position [82, 0]
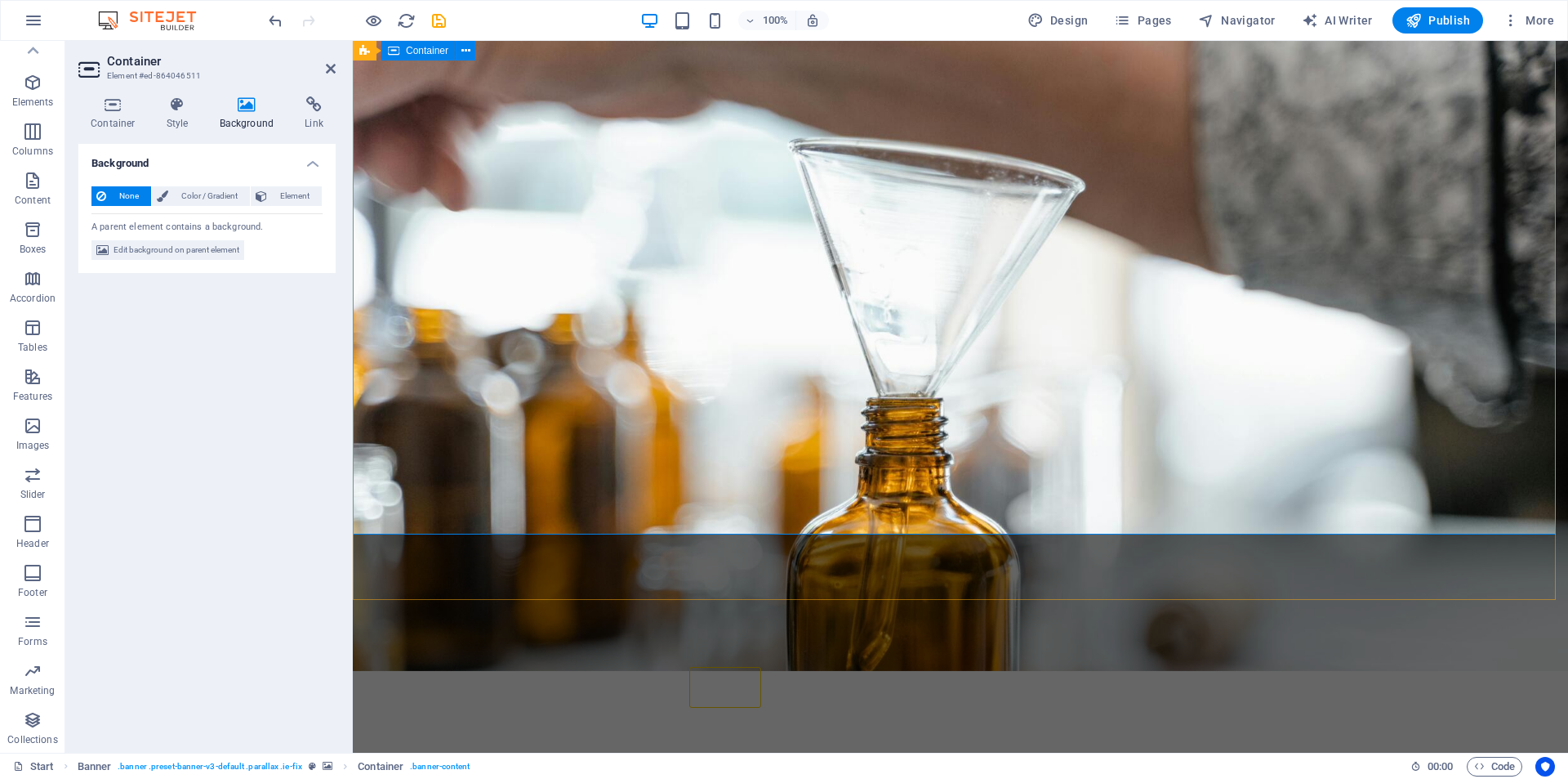
click at [250, 122] on h4 "Background" at bounding box center [250, 113] width 86 height 34
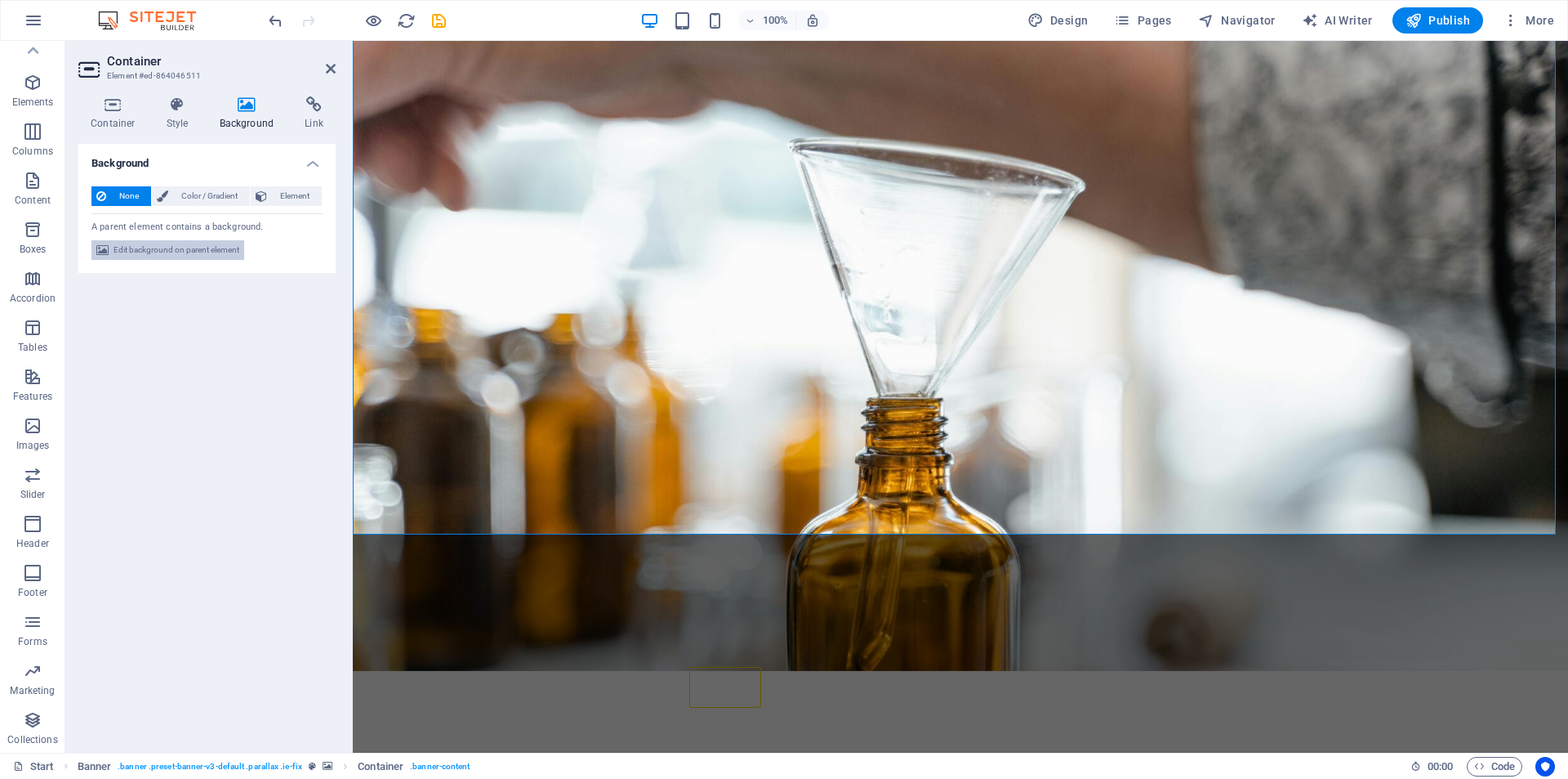
click at [208, 252] on span "Edit background on parent element" at bounding box center [177, 250] width 126 height 20
select select "%"
select select "px"
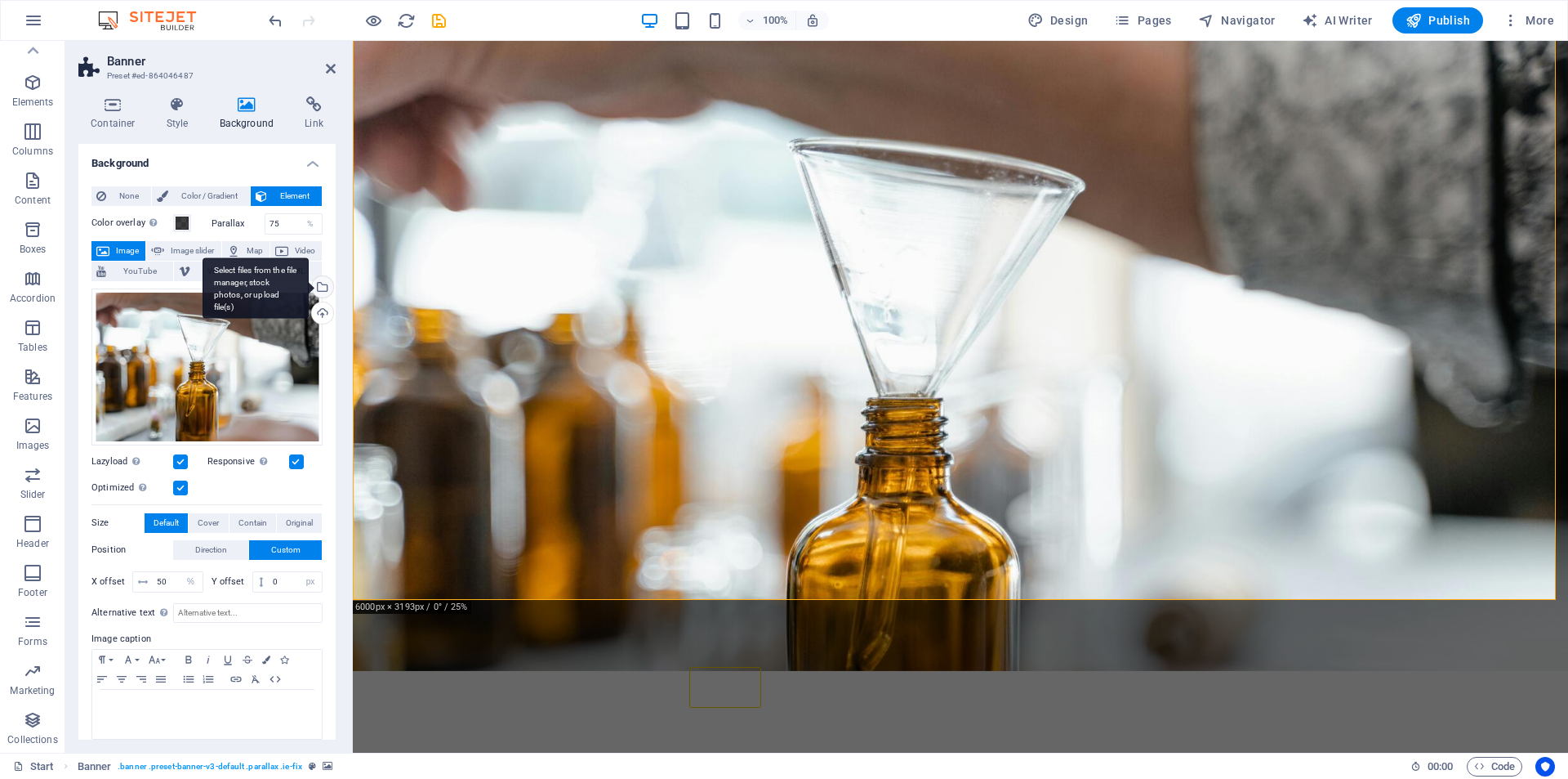
click at [309, 283] on div "Select files from the file manager, stock photos, or upload file(s)" at bounding box center [256, 288] width 106 height 61
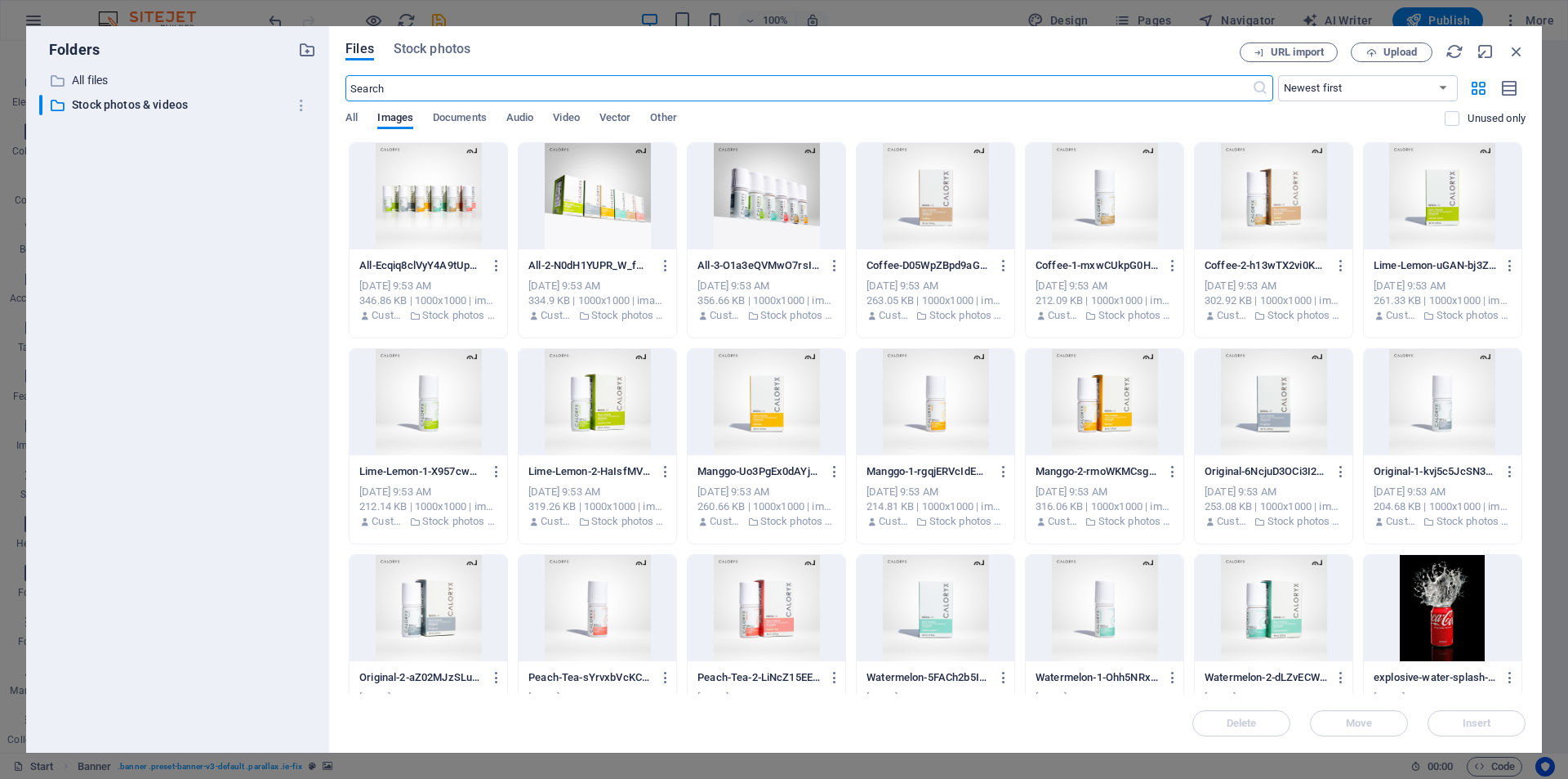
click at [611, 229] on div at bounding box center [598, 196] width 157 height 106
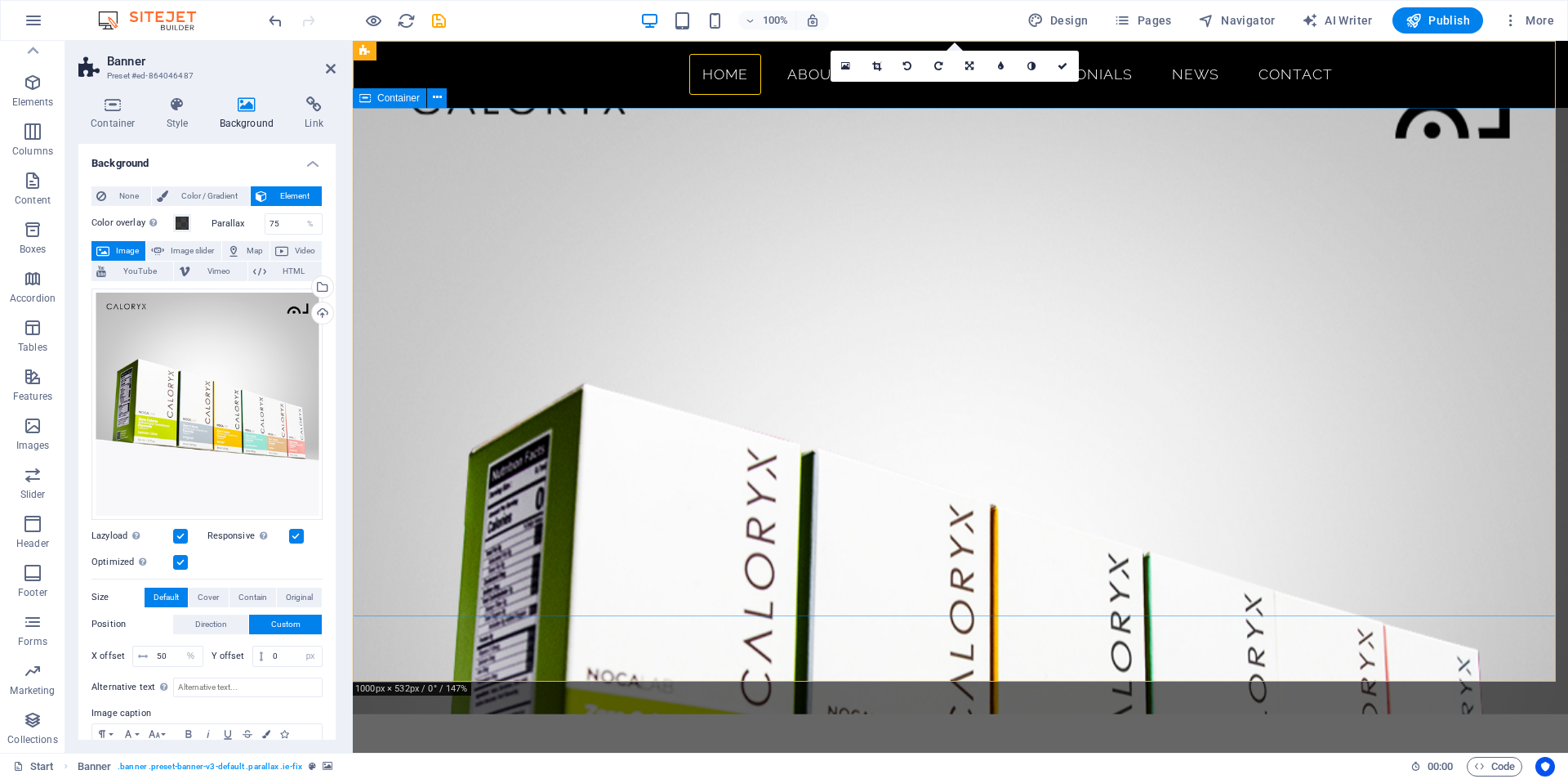
scroll to position [0, 0]
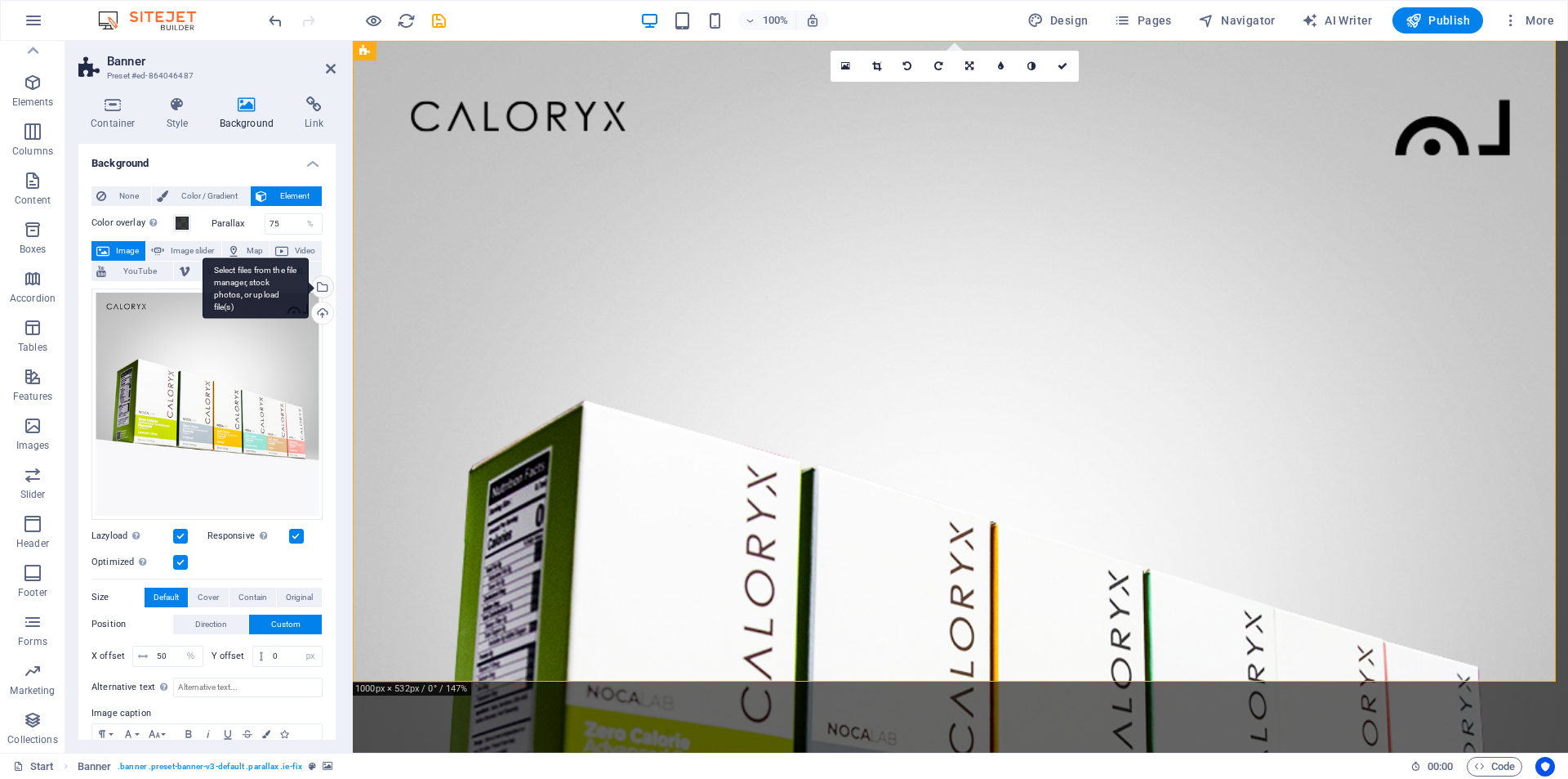
click at [321, 288] on div "Select files from the file manager, stock photos, or upload file(s)" at bounding box center [320, 288] width 25 height 25
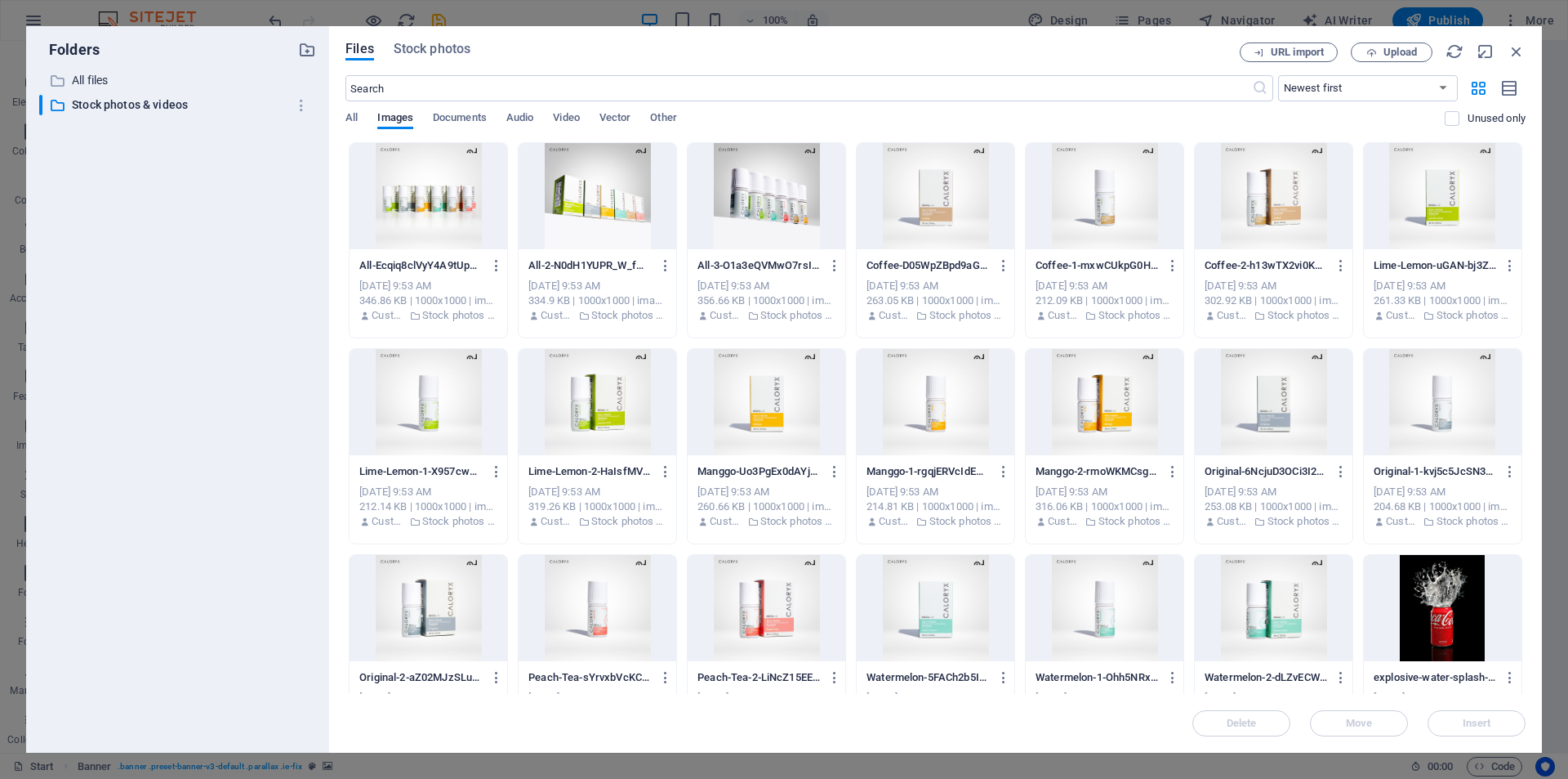
click at [490, 213] on div at bounding box center [429, 196] width 157 height 106
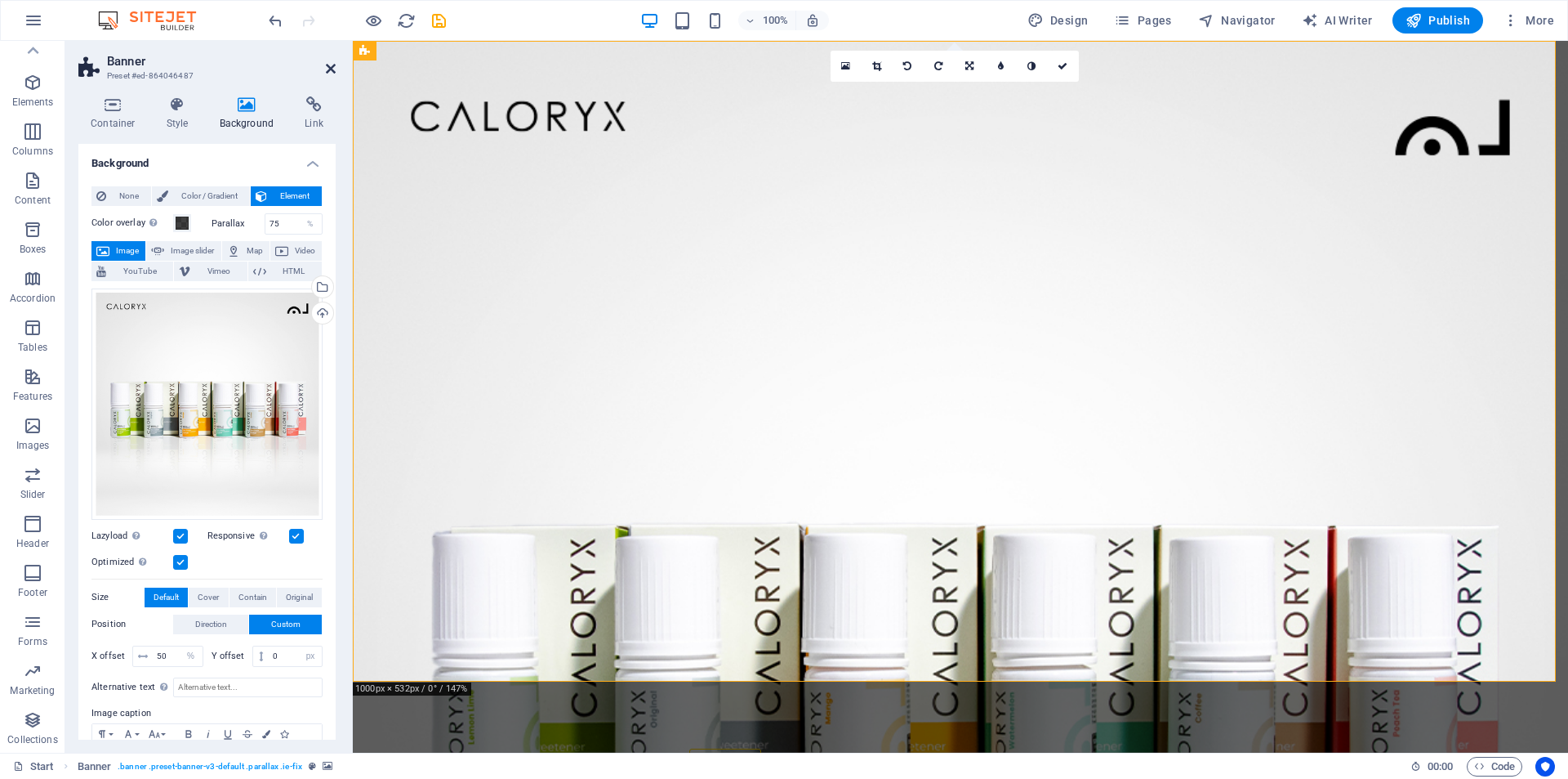
click at [334, 70] on icon at bounding box center [331, 68] width 10 height 13
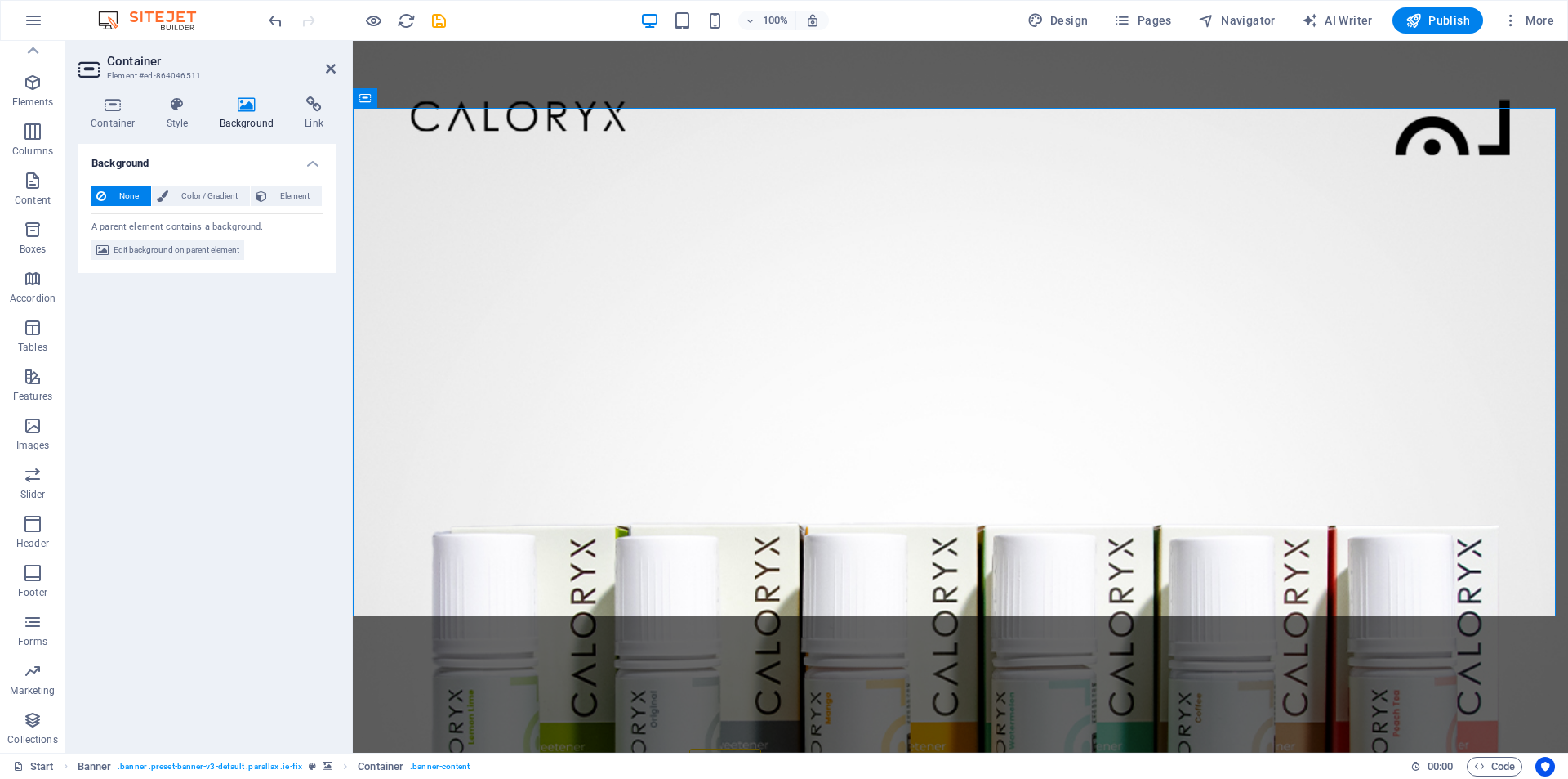
click at [244, 117] on h4 "Background" at bounding box center [250, 113] width 86 height 34
click at [176, 199] on span "Color / Gradient" at bounding box center [208, 196] width 72 height 20
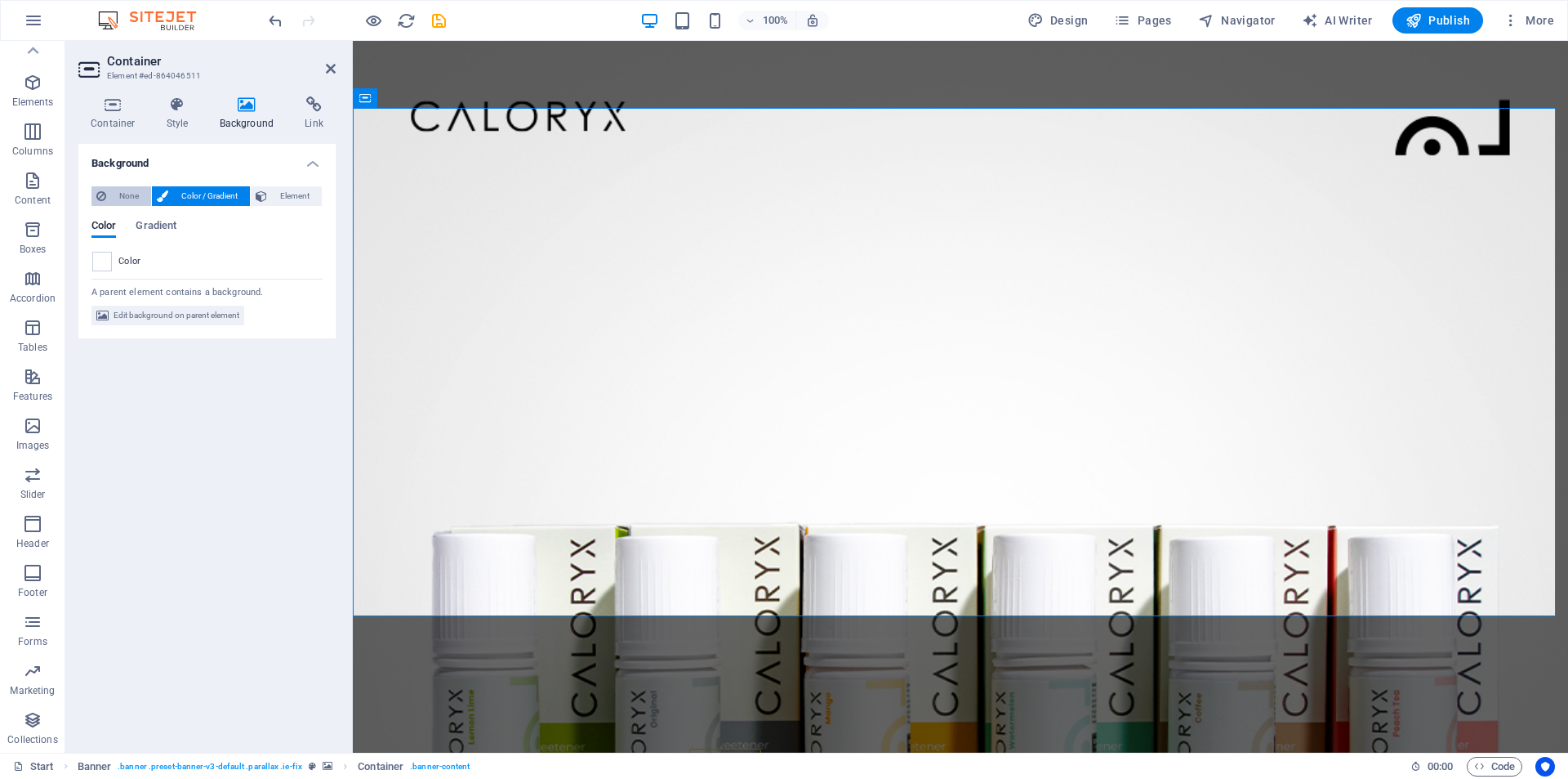
click at [129, 192] on span "None" at bounding box center [129, 196] width 35 height 20
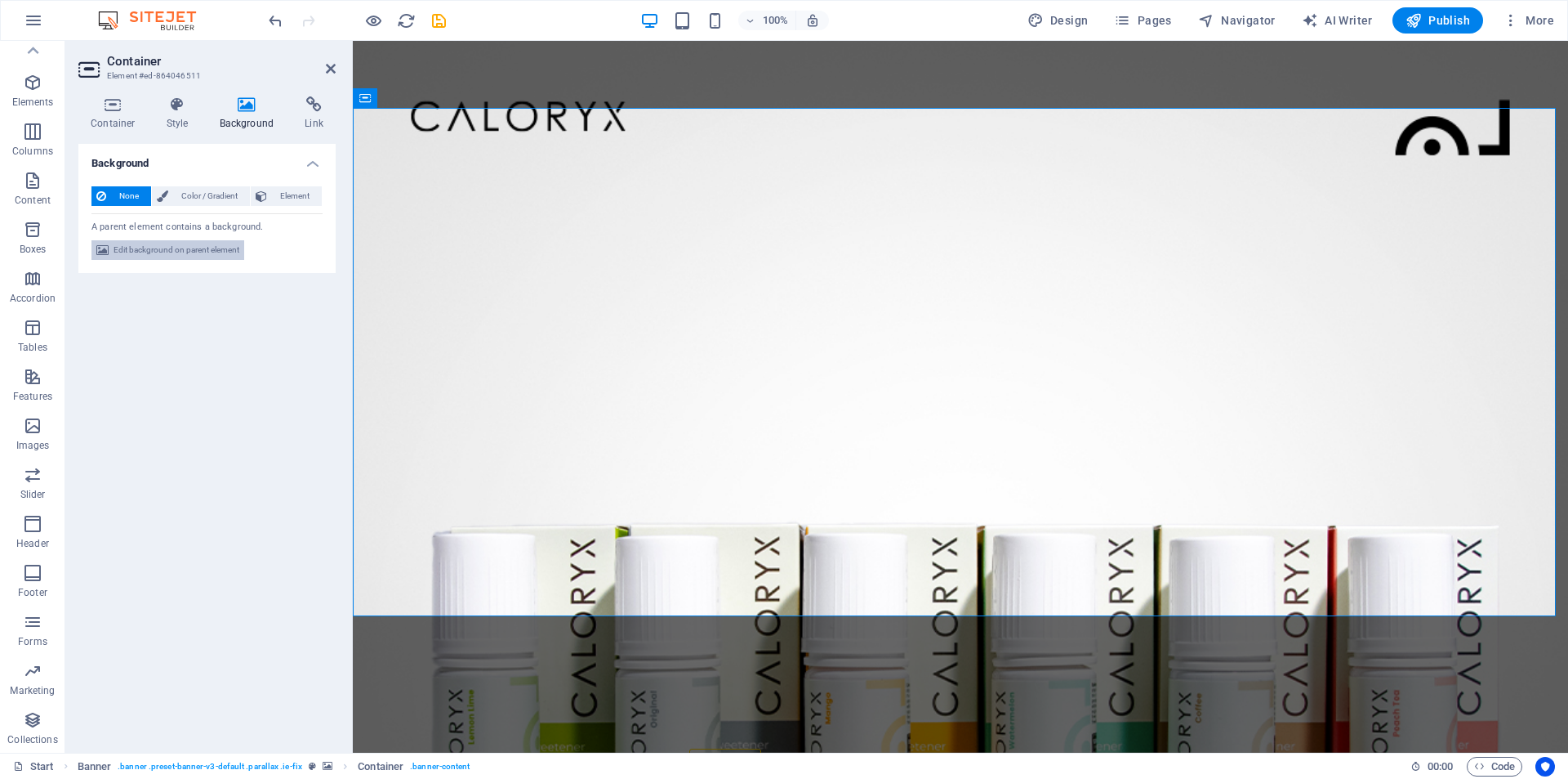
click at [177, 246] on span "Edit background on parent element" at bounding box center [177, 250] width 126 height 20
select select "%"
select select "px"
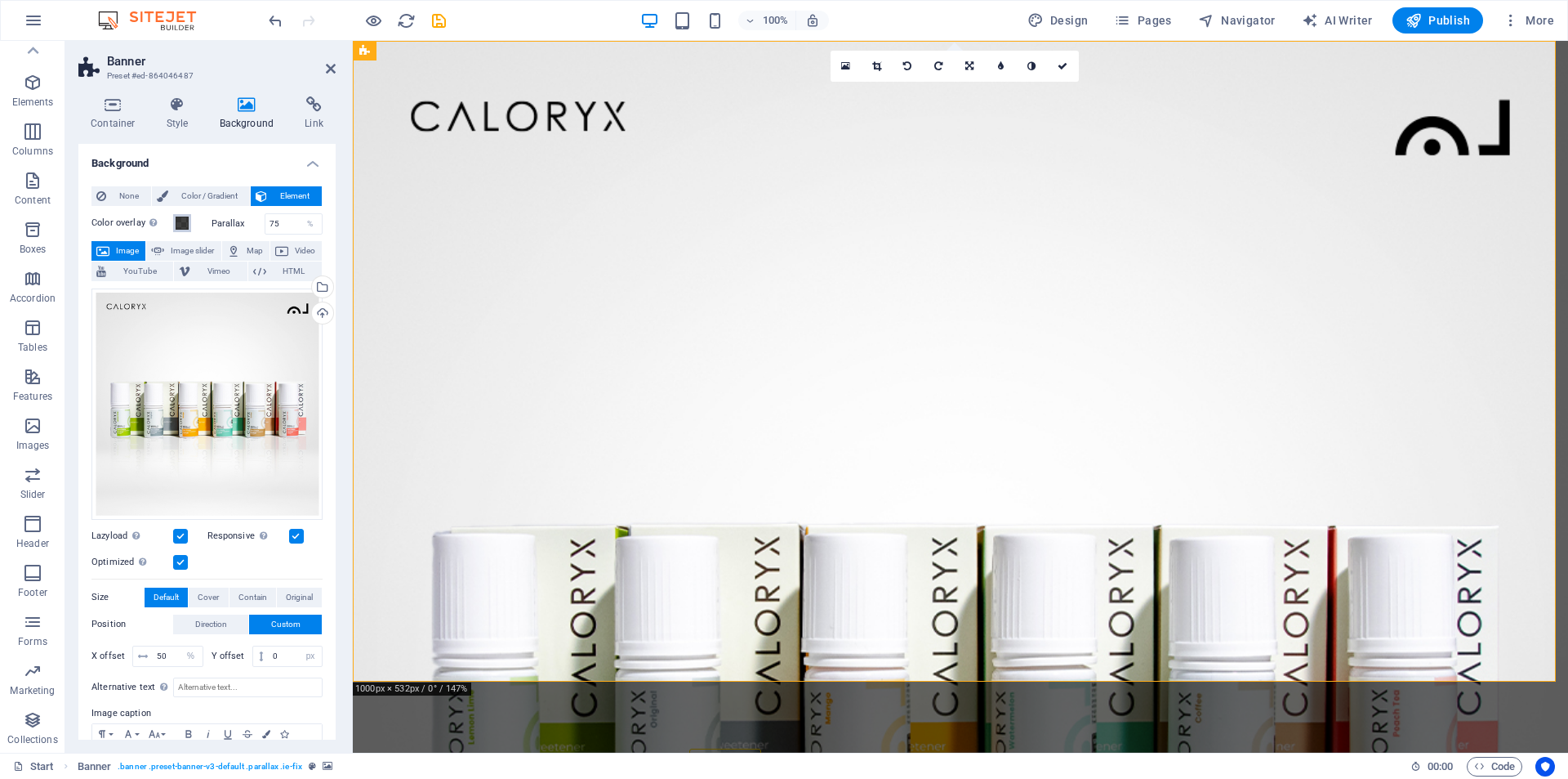
click at [179, 220] on span at bounding box center [182, 222] width 13 height 13
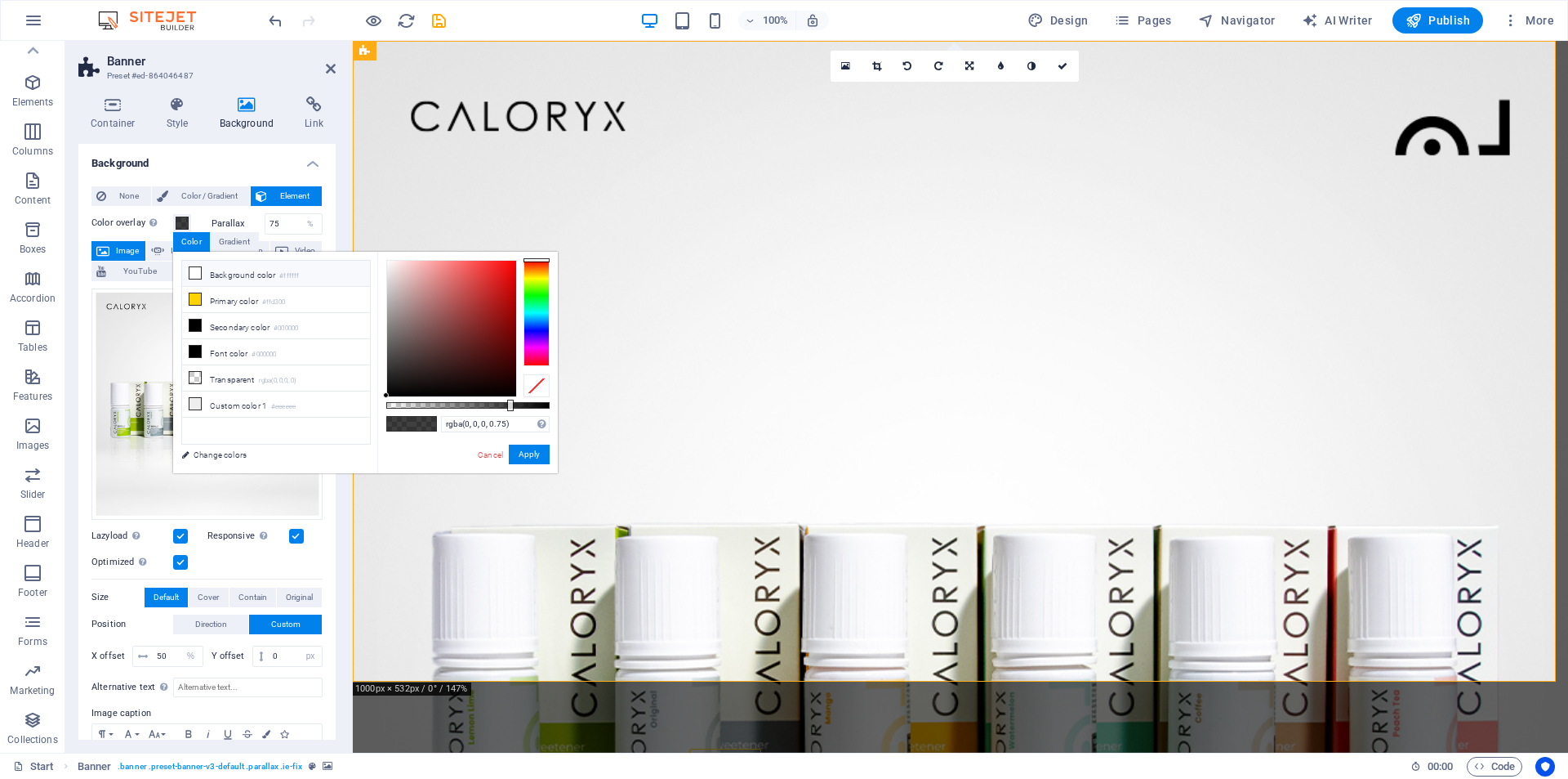
click at [249, 276] on li "Background color #ffffff" at bounding box center [275, 273] width 188 height 27
click at [263, 297] on li "Primary color #ffd300" at bounding box center [275, 300] width 188 height 27
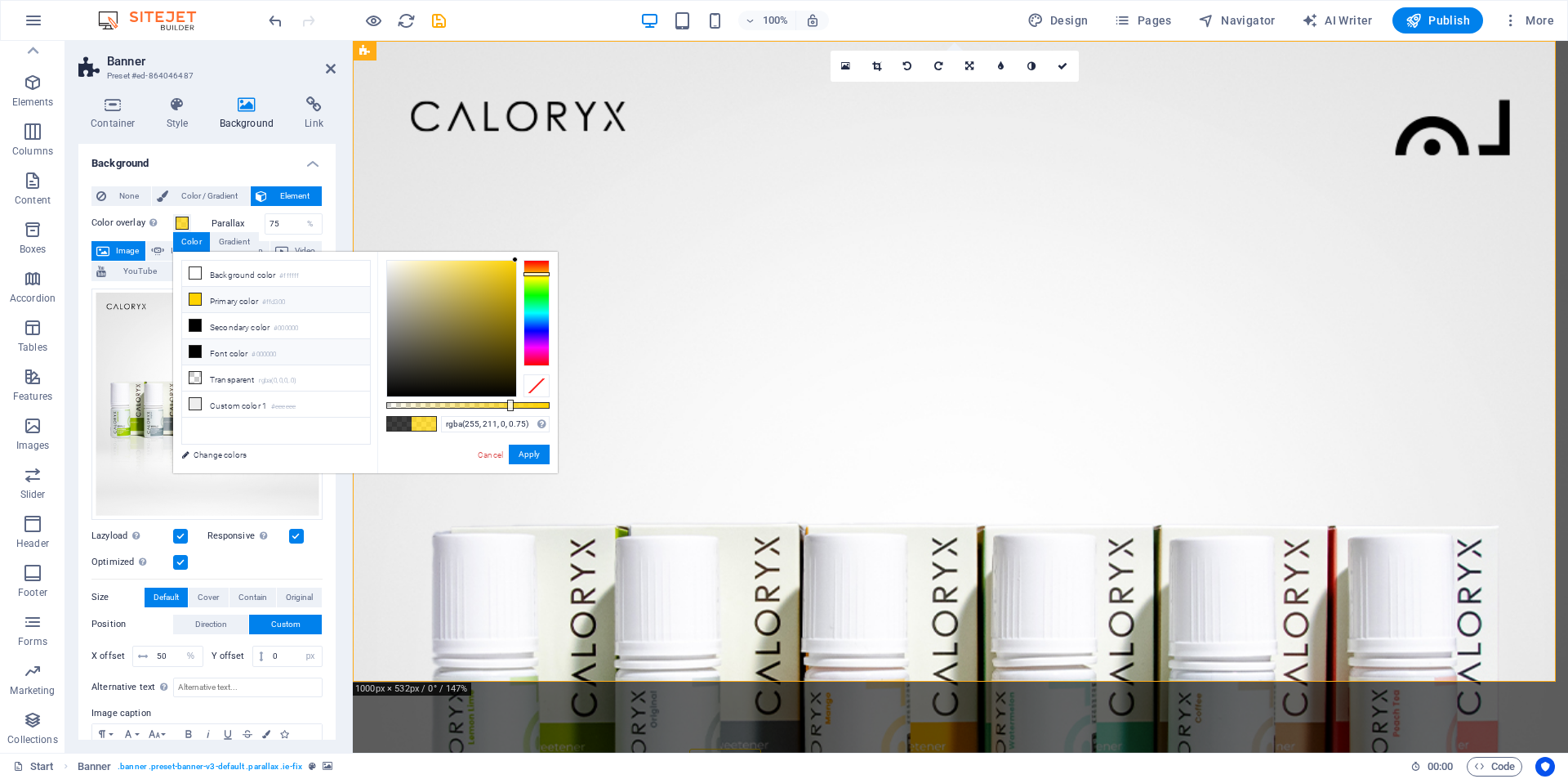
click at [241, 350] on li "Font color #000000" at bounding box center [275, 352] width 188 height 27
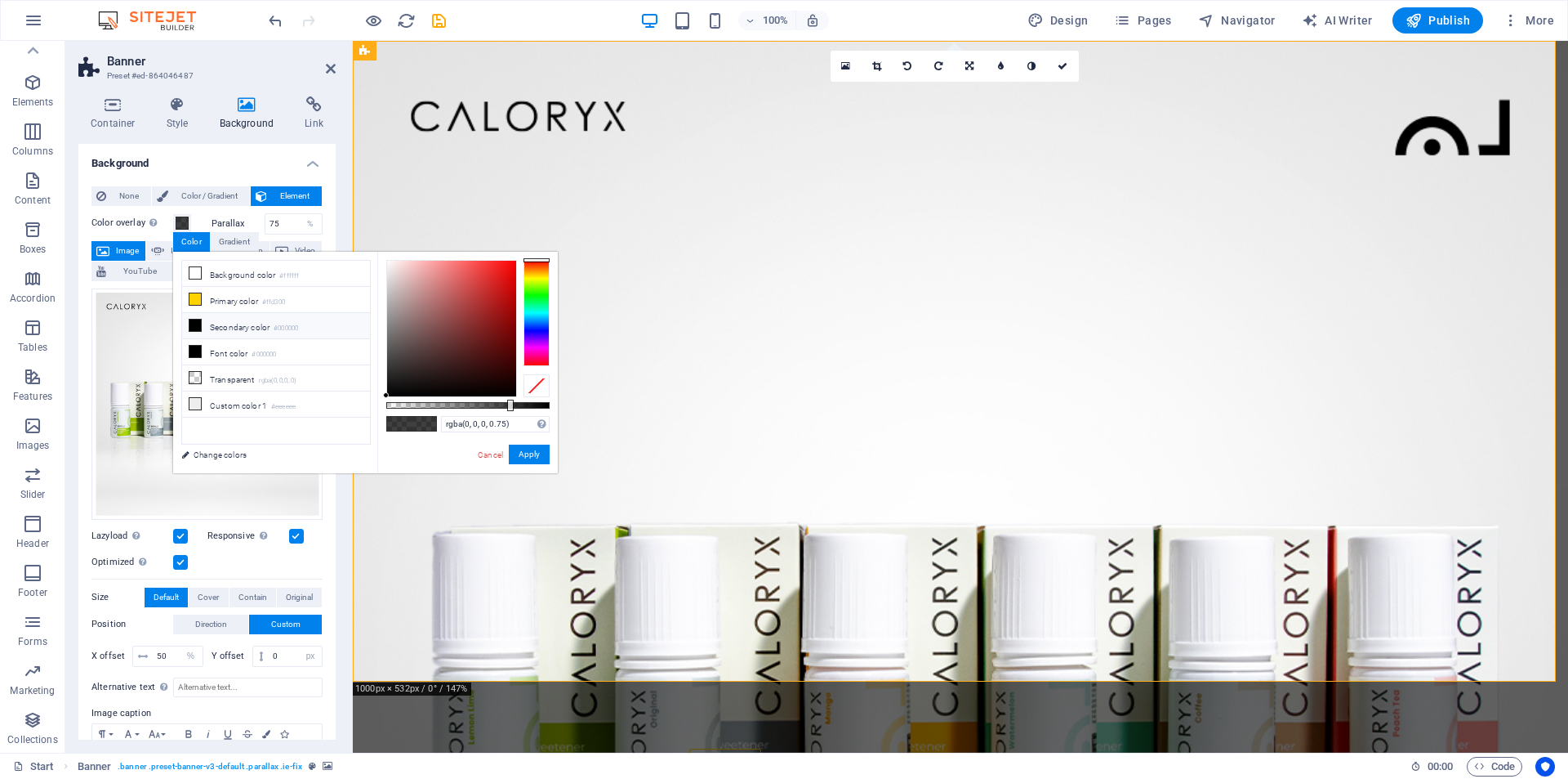
click at [247, 329] on li "Secondary color #000000" at bounding box center [275, 326] width 188 height 27
click at [256, 397] on li "Custom color 1 #eeeeee" at bounding box center [275, 404] width 188 height 27
type input "rgba(238, 238, 238, 0.16)"
drag, startPoint x: 510, startPoint y: 405, endPoint x: 413, endPoint y: 409, distance: 97.1
click at [413, 409] on div at bounding box center [416, 405] width 7 height 12
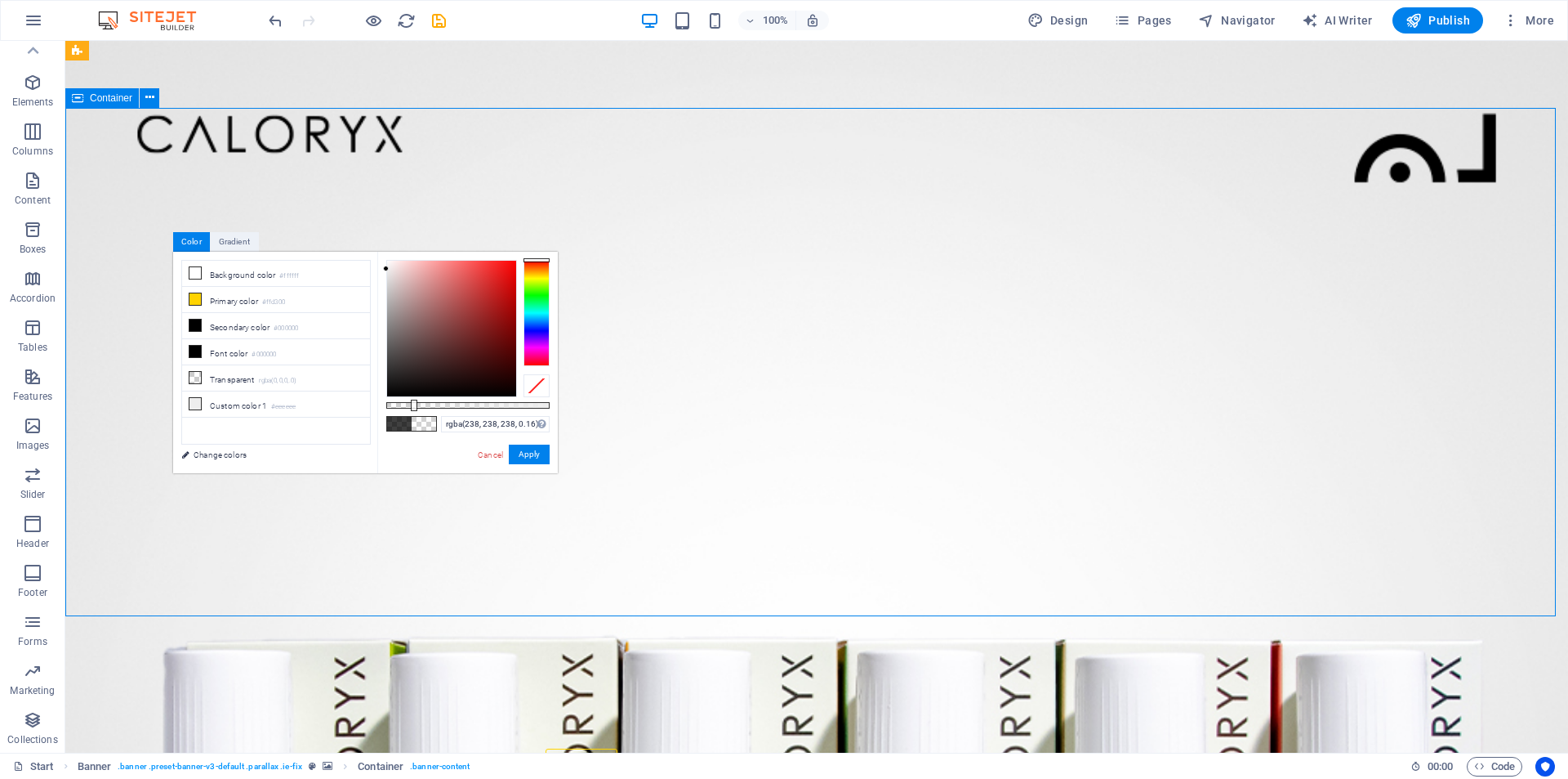
click at [534, 452] on button "Apply" at bounding box center [530, 454] width 41 height 20
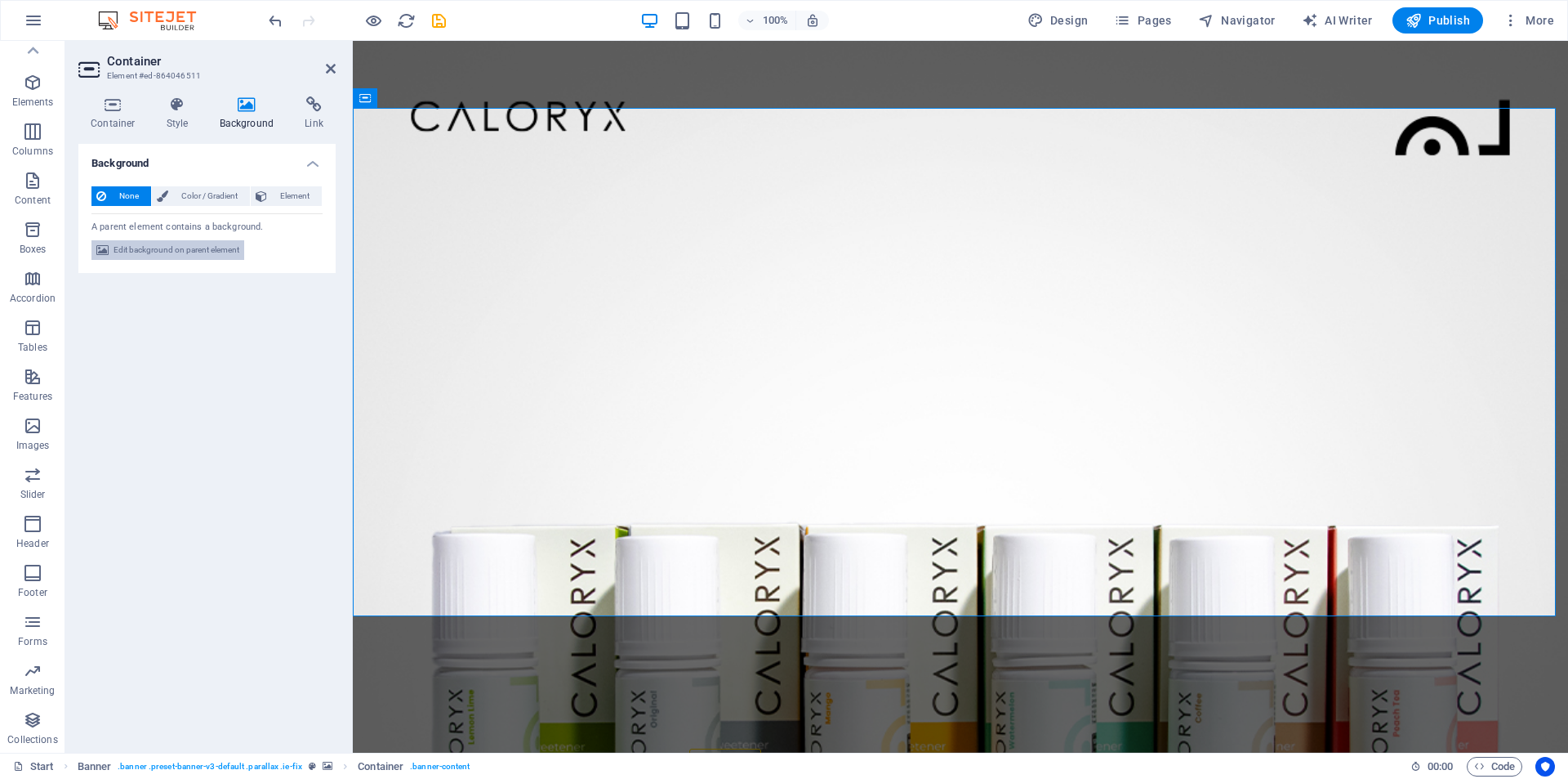
click at [217, 249] on span "Edit background on parent element" at bounding box center [177, 250] width 126 height 20
select select "%"
select select "px"
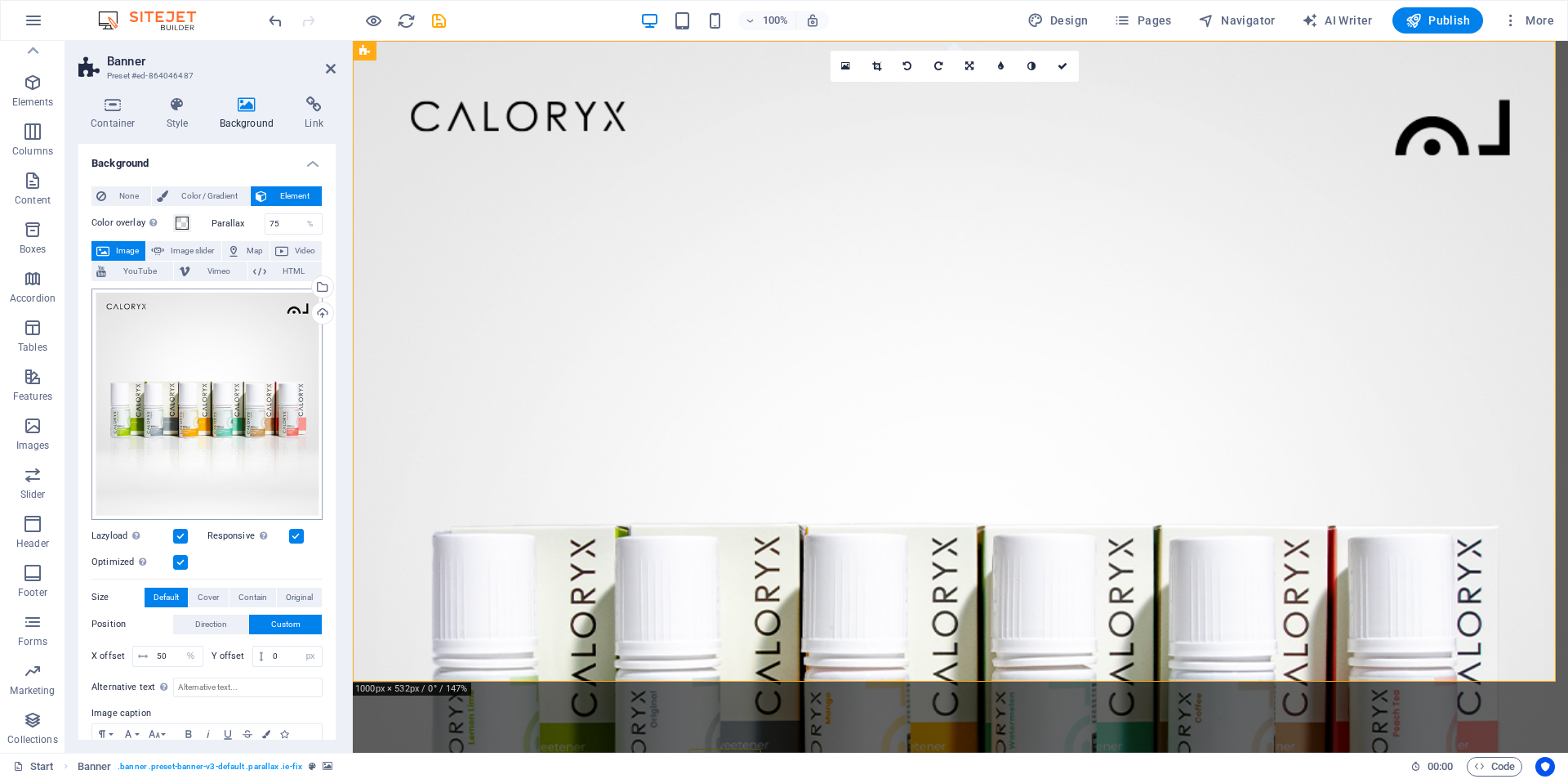
scroll to position [85, 0]
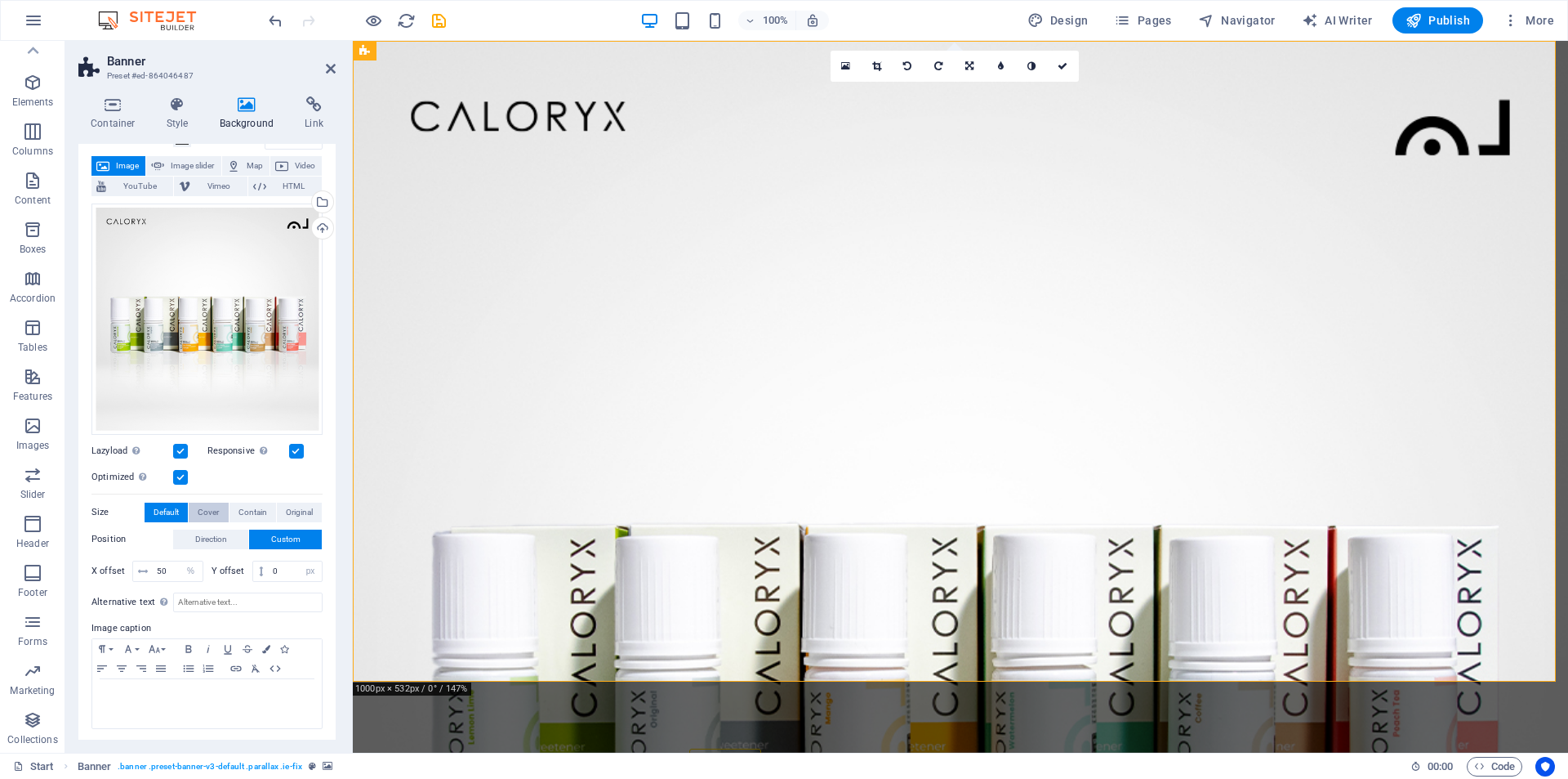
click at [204, 510] on span "Cover" at bounding box center [208, 512] width 22 height 20
click at [164, 509] on span "Default" at bounding box center [166, 512] width 26 height 20
click at [251, 507] on span "Contain" at bounding box center [253, 512] width 29 height 20
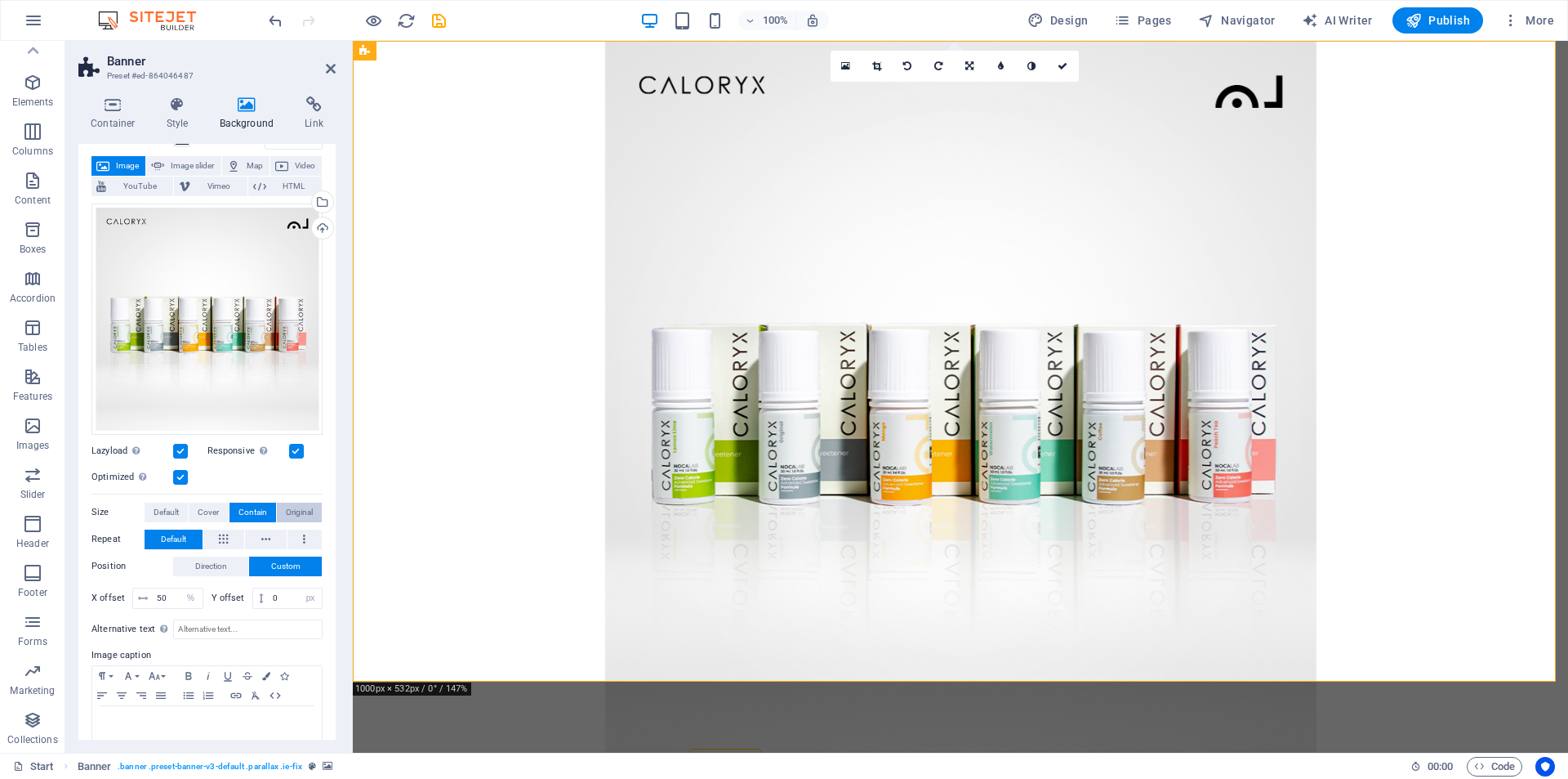
click at [294, 510] on span "Original" at bounding box center [299, 512] width 27 height 20
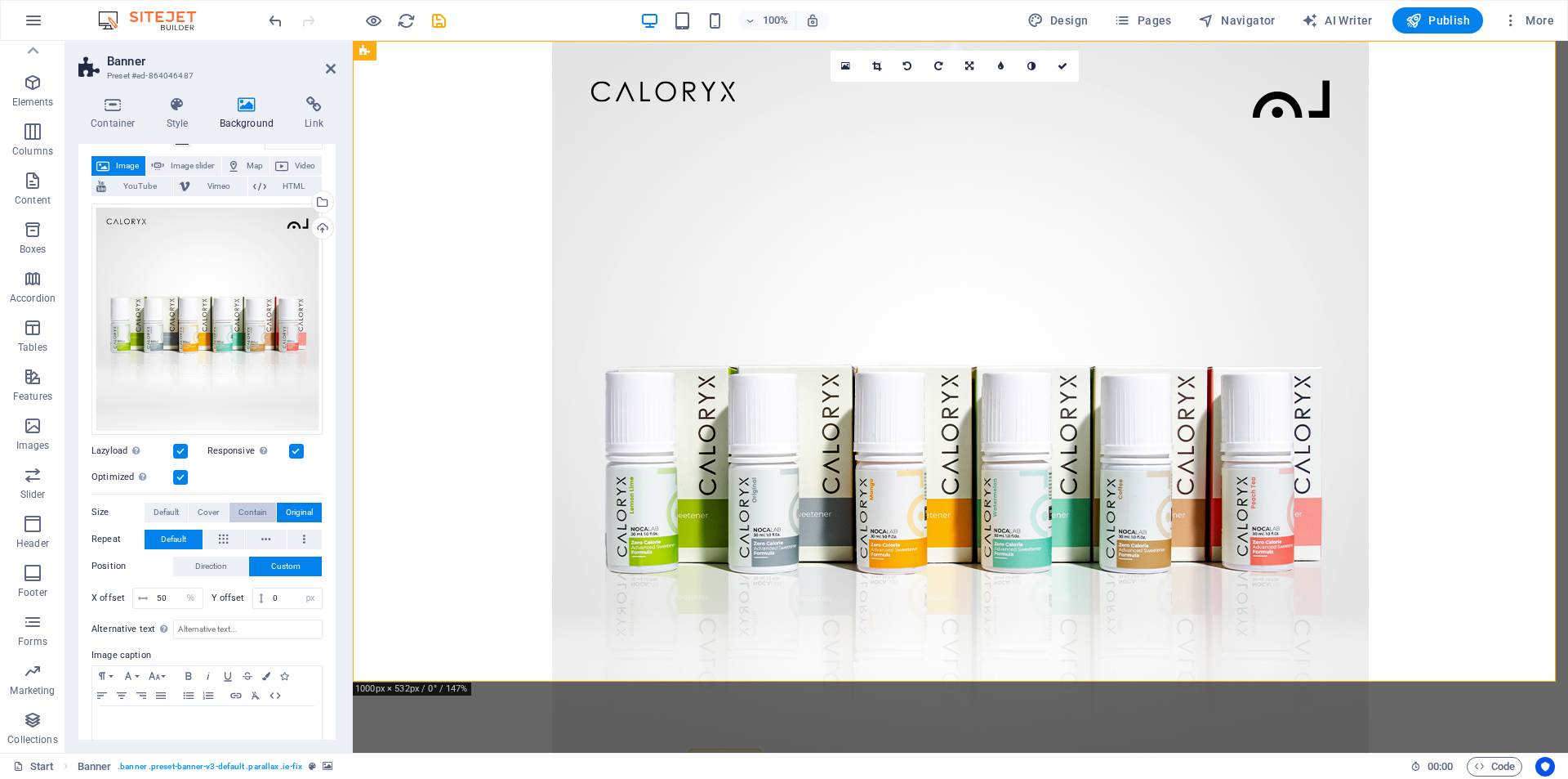
click at [251, 509] on span "Contain" at bounding box center [253, 512] width 29 height 20
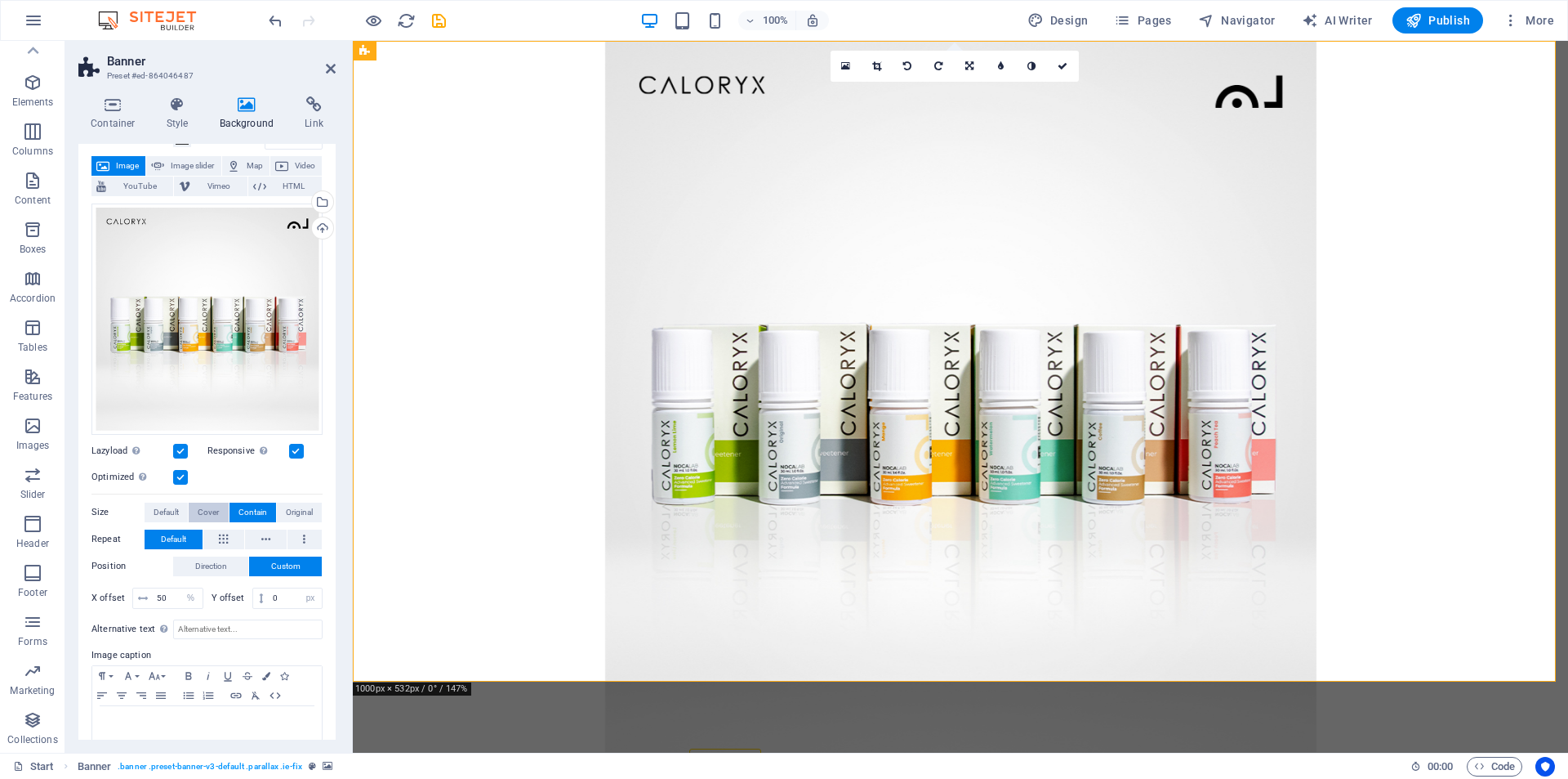
click at [204, 510] on span "Cover" at bounding box center [208, 512] width 22 height 20
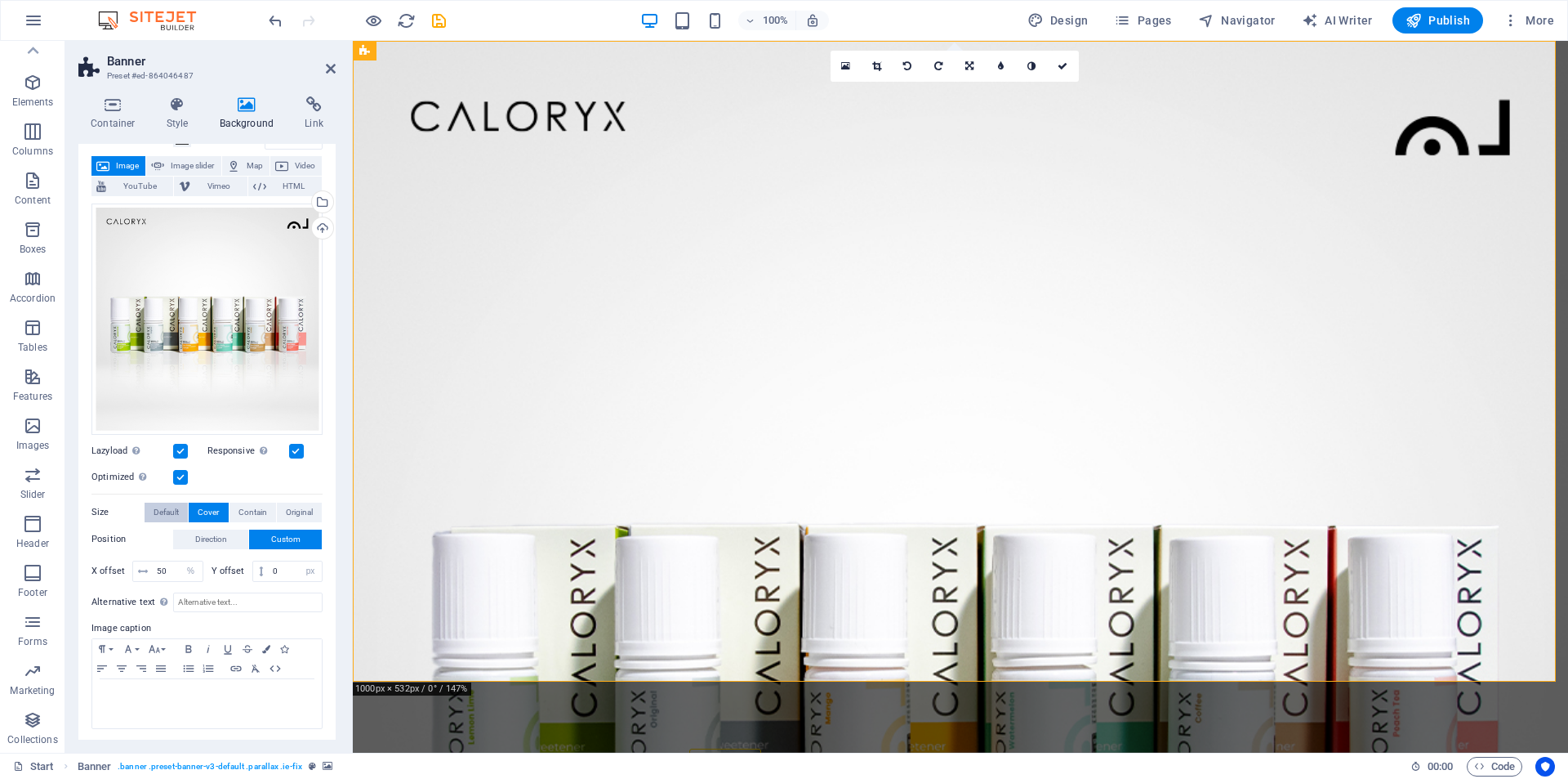
click at [170, 509] on span "Default" at bounding box center [166, 512] width 26 height 20
click at [218, 508] on span "Cover" at bounding box center [208, 512] width 22 height 20
click at [249, 508] on span "Contain" at bounding box center [253, 512] width 29 height 20
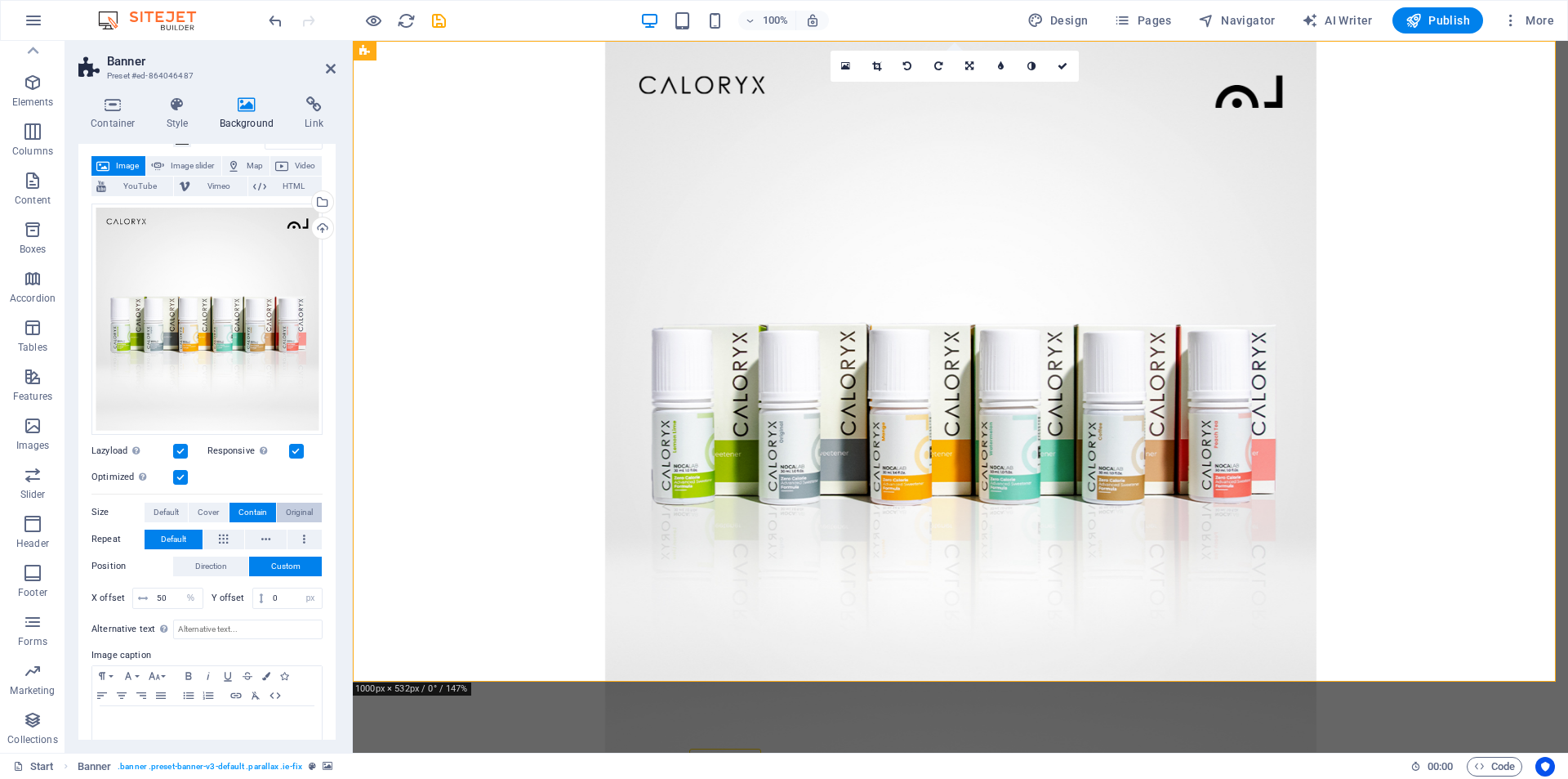
click at [286, 509] on span "Original" at bounding box center [299, 512] width 27 height 20
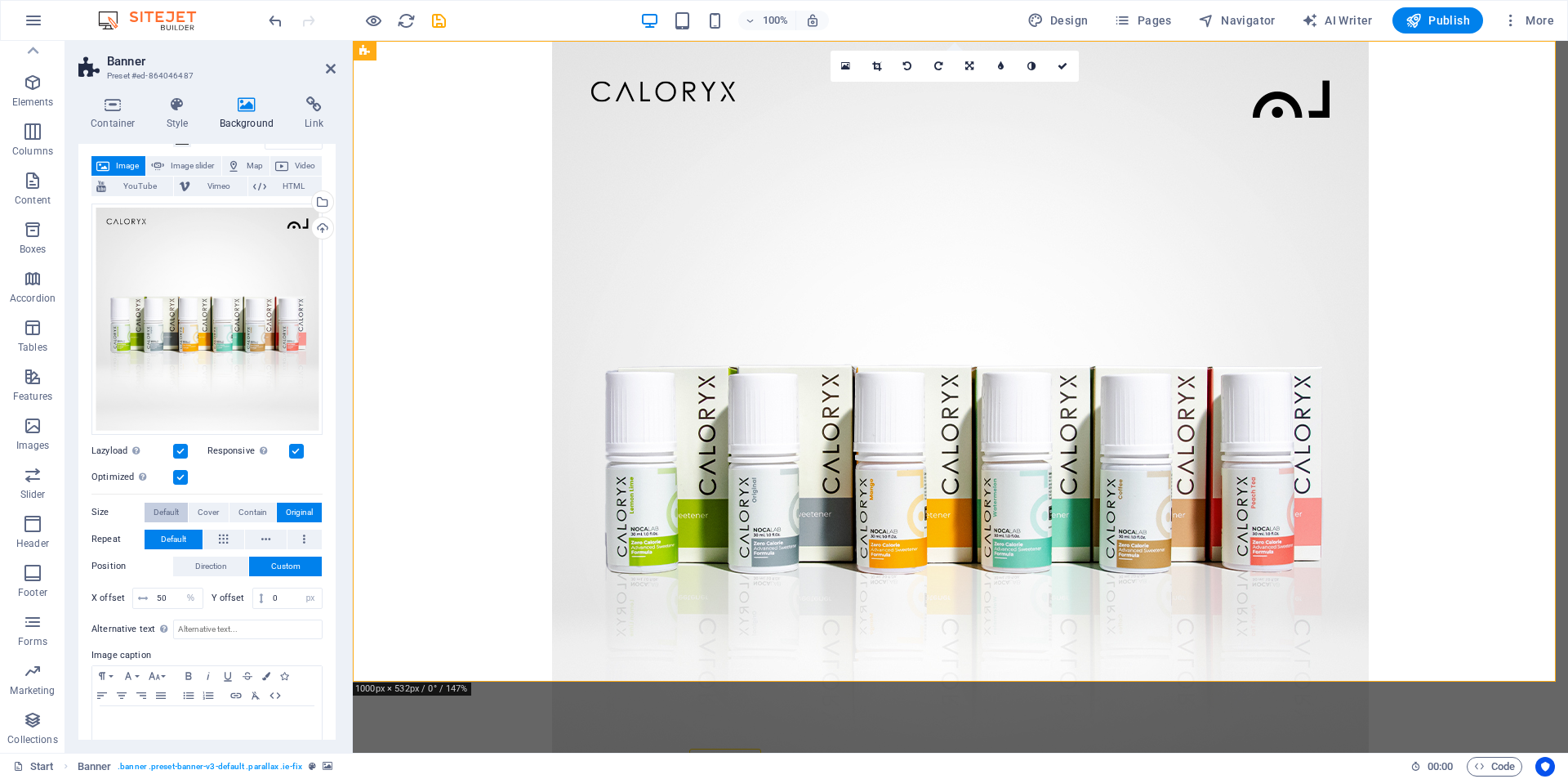
click at [170, 514] on span "Default" at bounding box center [166, 512] width 26 height 20
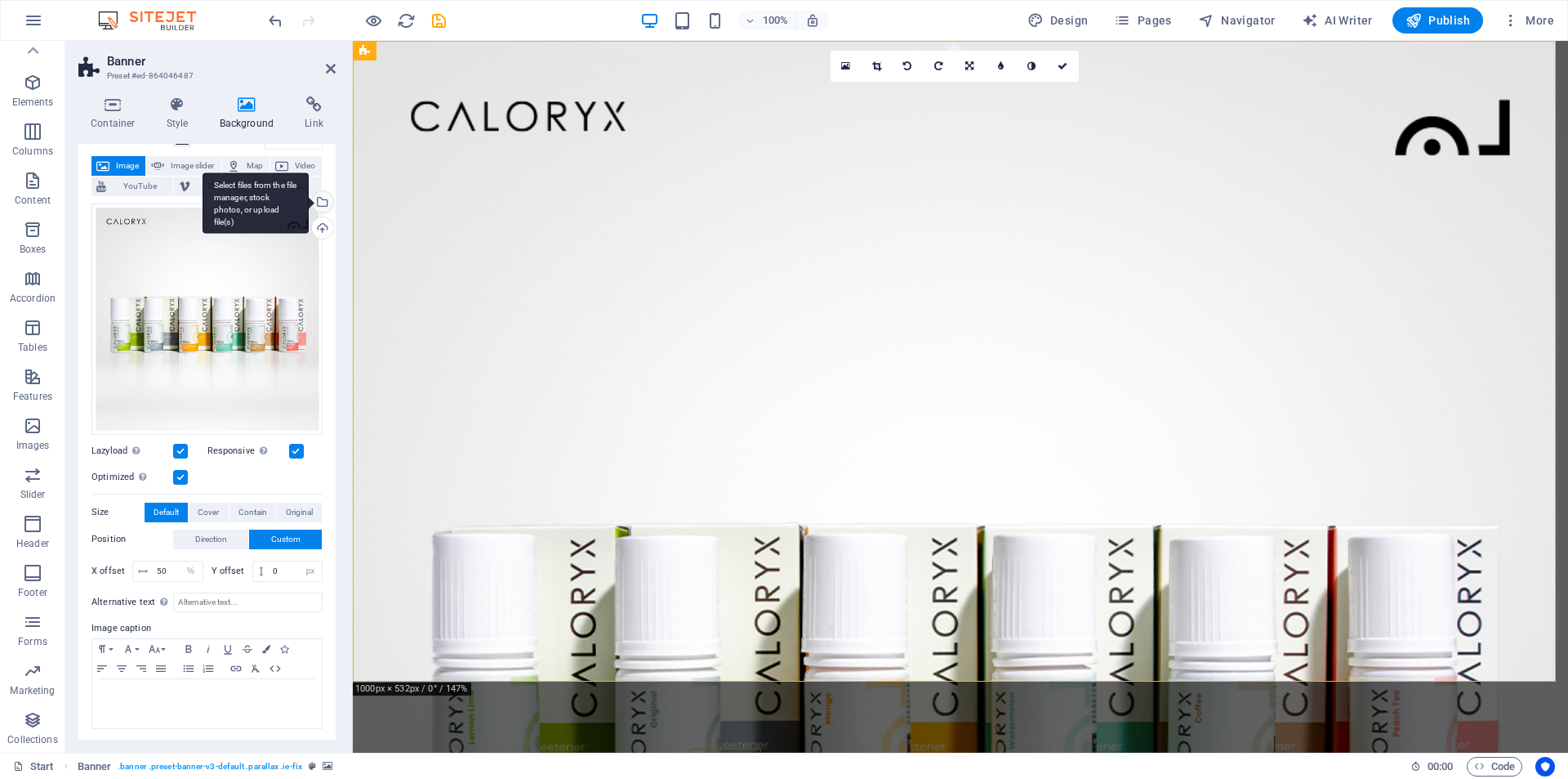
click at [309, 203] on div "Select files from the file manager, stock photos, or upload file(s)" at bounding box center [256, 203] width 106 height 61
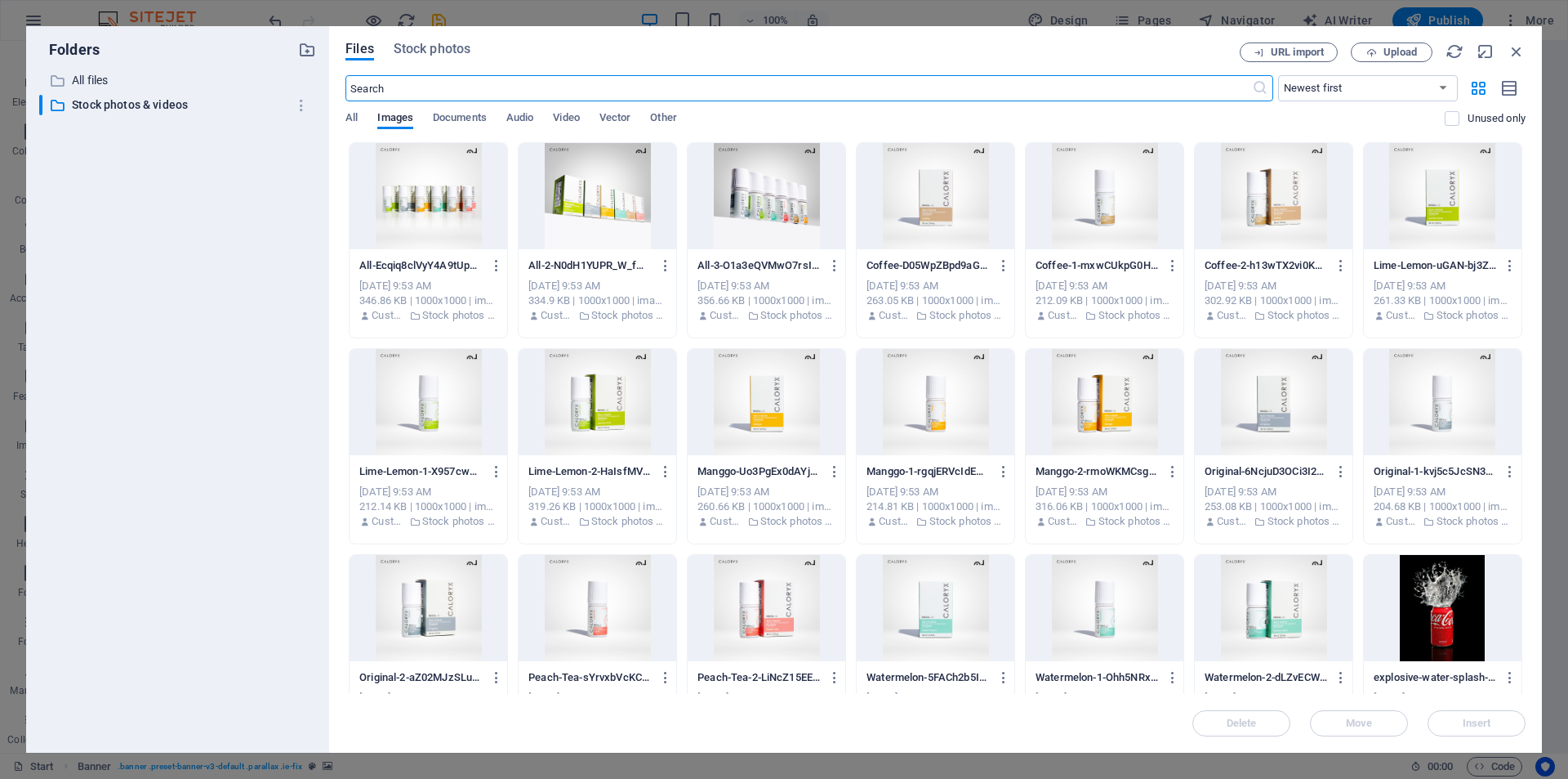
click at [798, 230] on div at bounding box center [767, 196] width 157 height 106
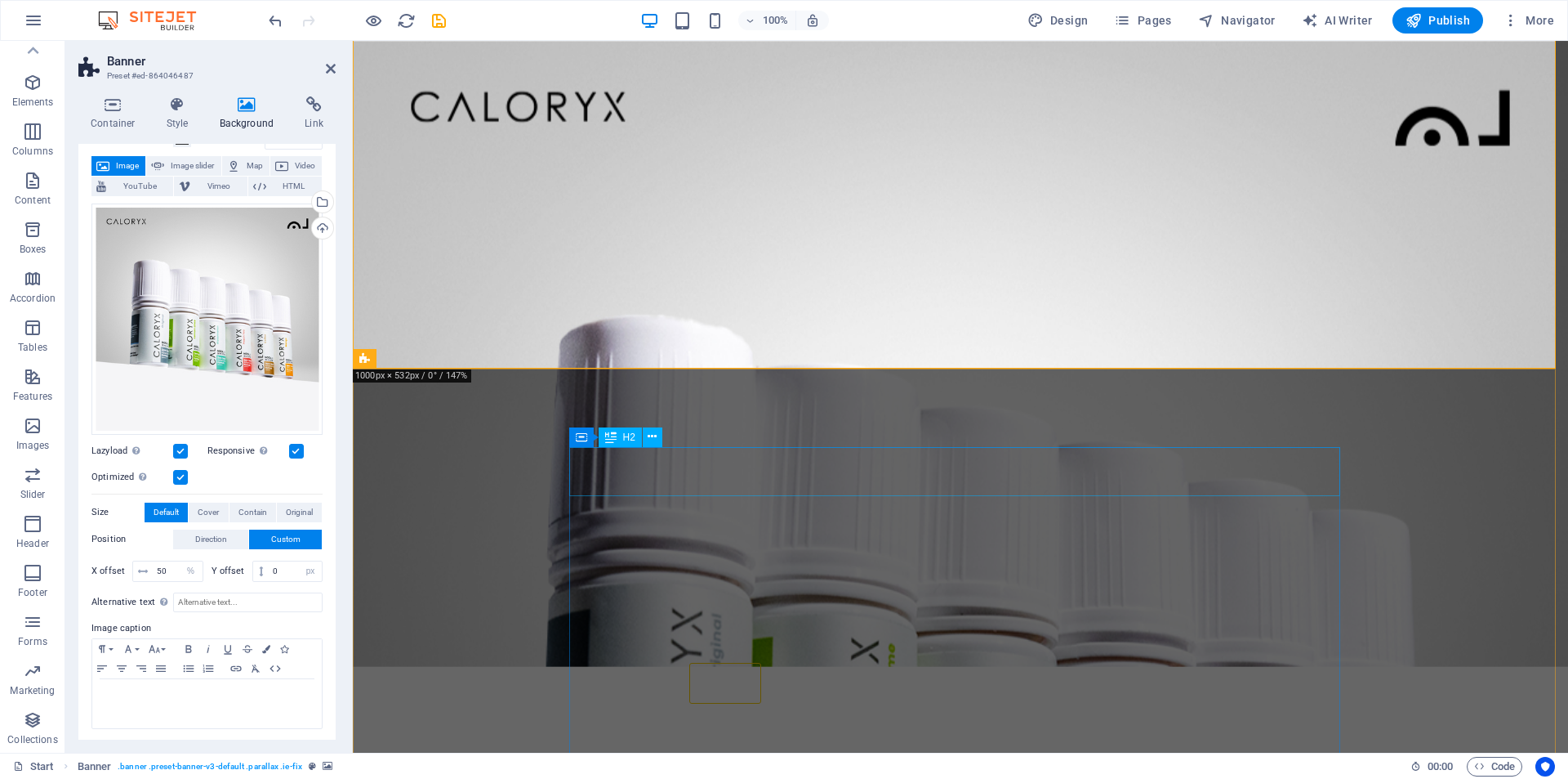
scroll to position [0, 0]
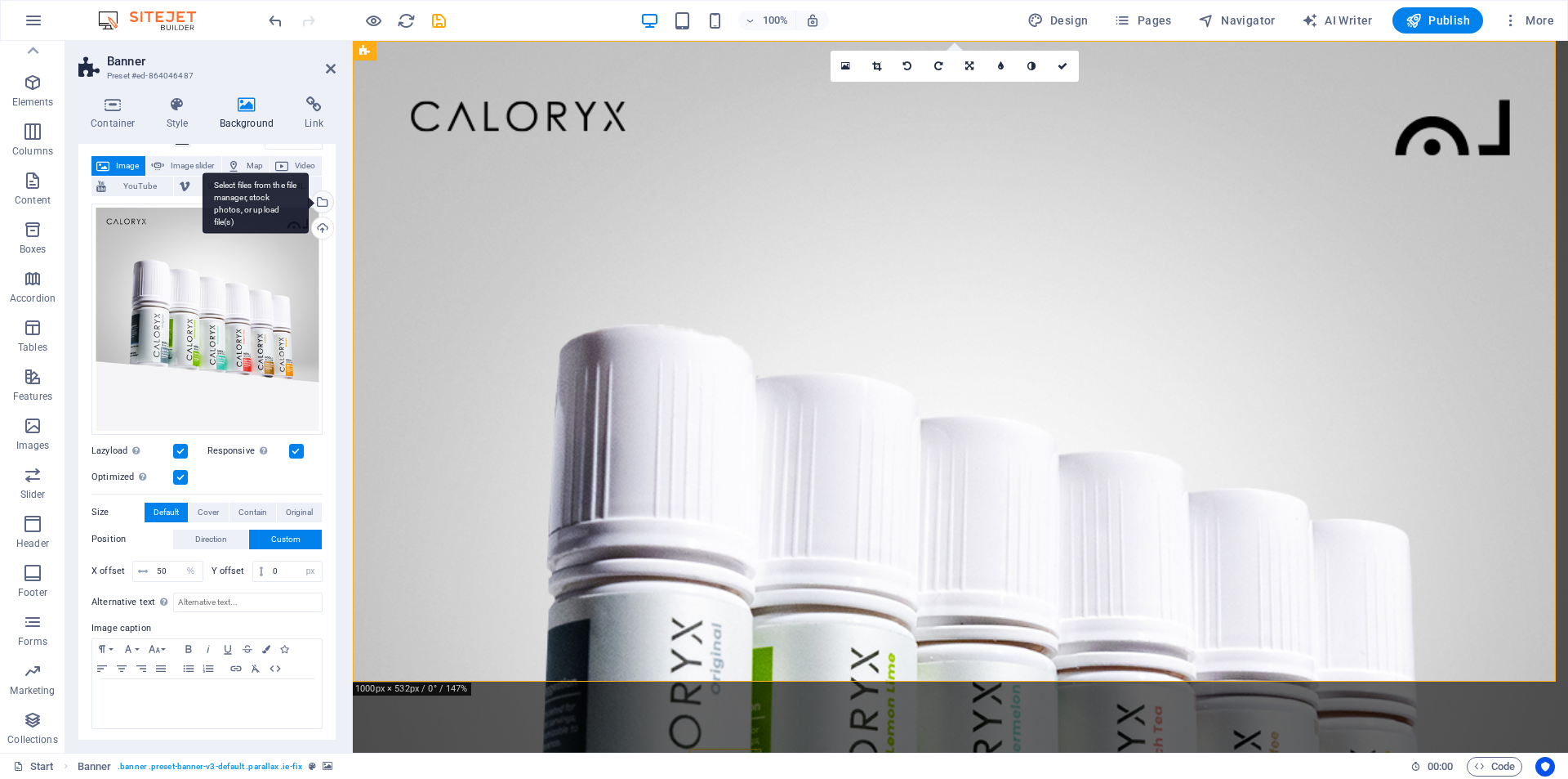
click at [321, 203] on div "Select files from the file manager, stock photos, or upload file(s)" at bounding box center [320, 203] width 25 height 25
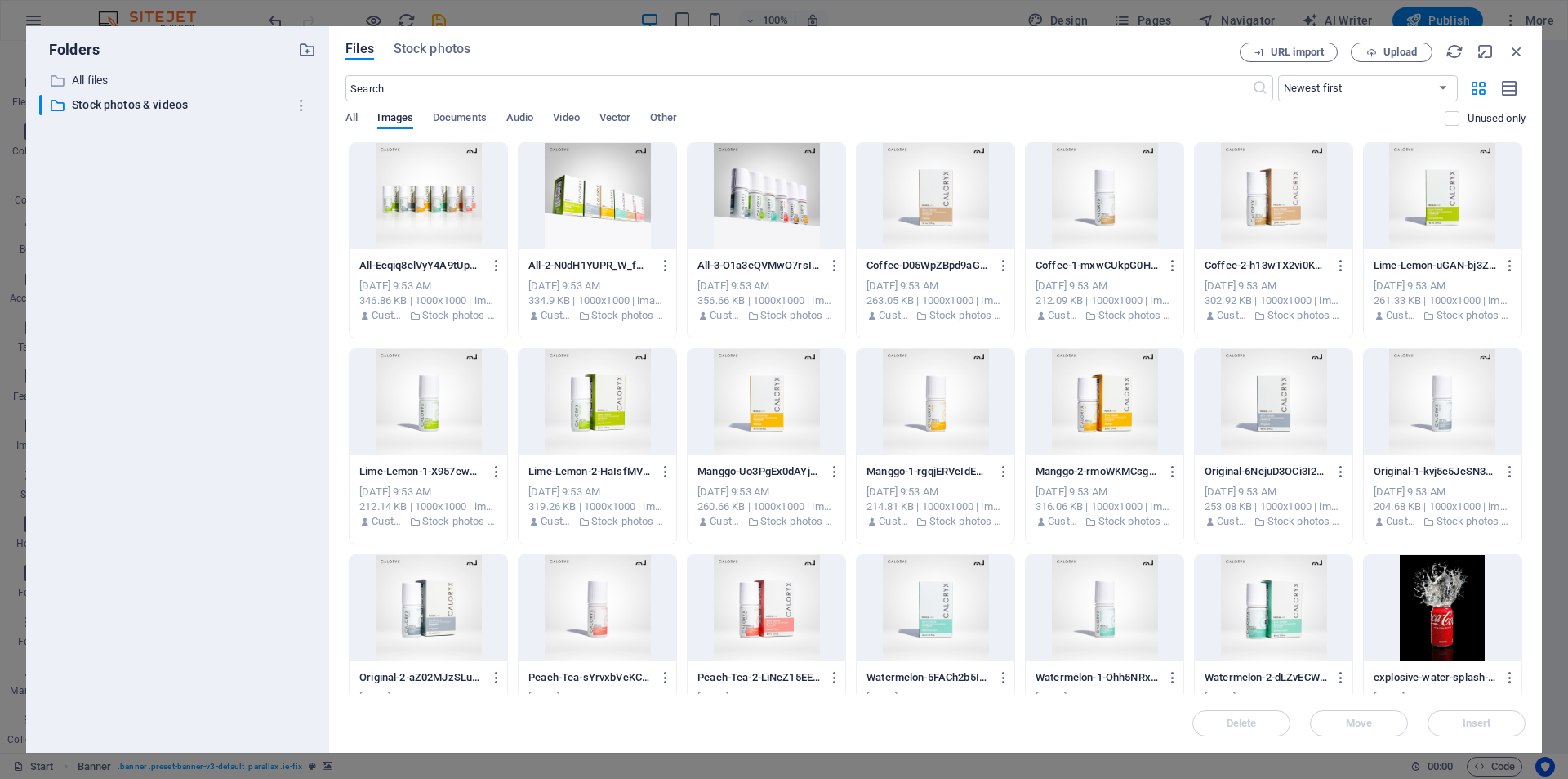
click at [404, 199] on div at bounding box center [429, 196] width 157 height 106
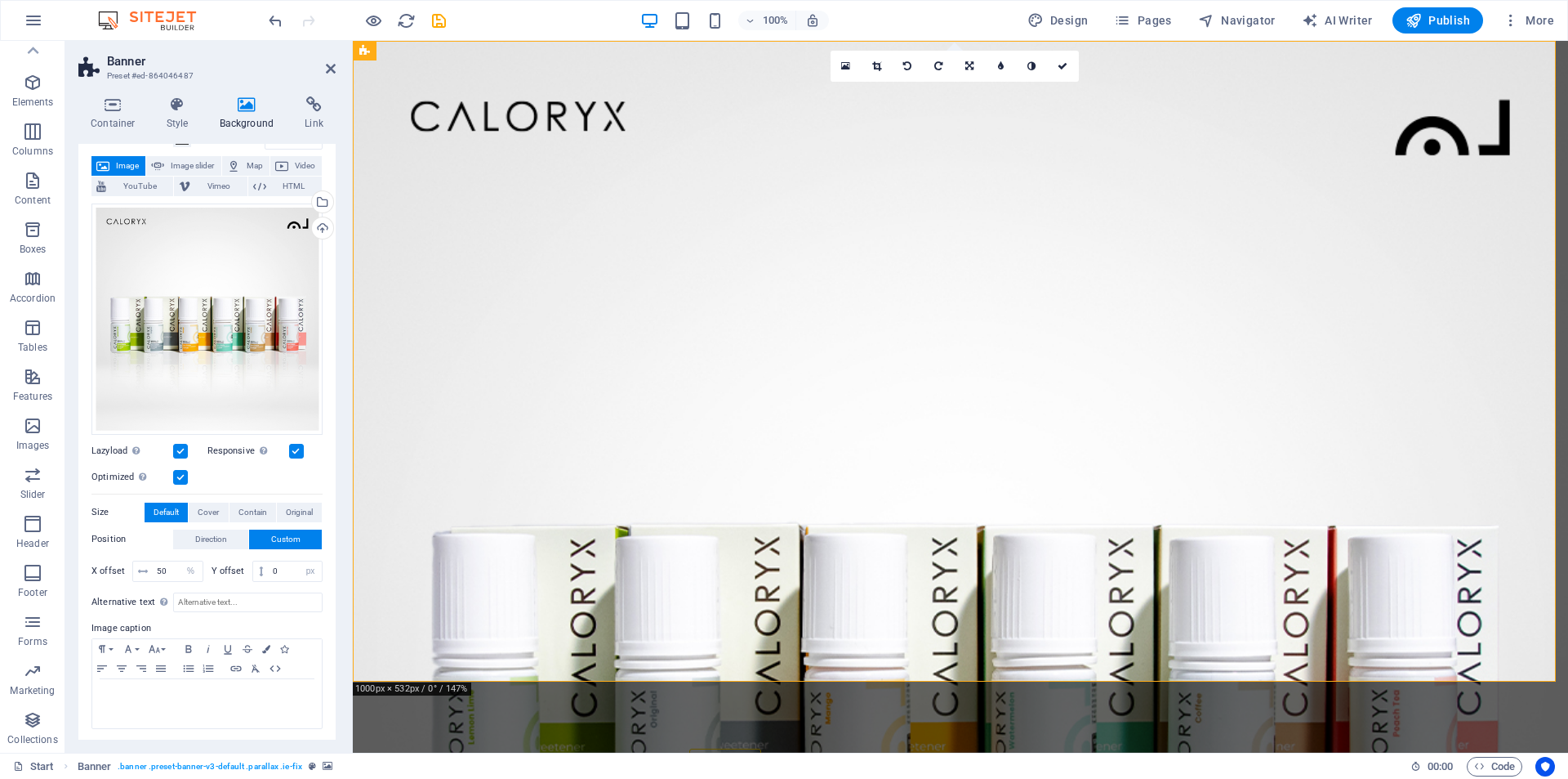
click at [176, 446] on label at bounding box center [180, 450] width 15 height 15
click at [0, 0] on input "Lazyload Loading images after the page loads improves page speed." at bounding box center [0, 0] width 0 height 0
click at [181, 448] on label at bounding box center [180, 450] width 15 height 15
click at [0, 0] on input "Lazyload Loading images after the page loads improves page speed." at bounding box center [0, 0] width 0 height 0
click at [179, 476] on label at bounding box center [180, 477] width 15 height 15
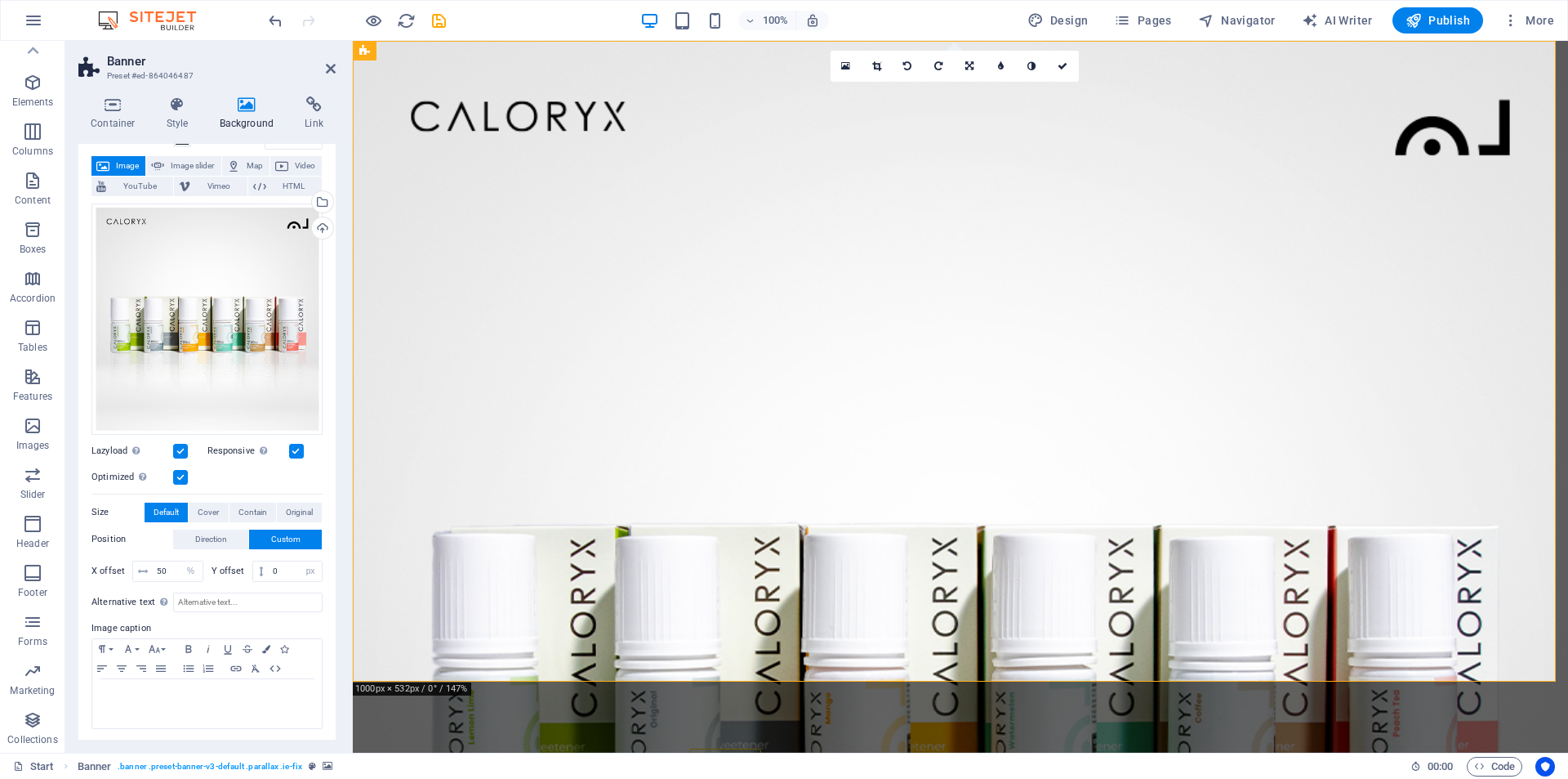
click at [0, 0] on input "Optimized Images are compressed to improve page speed." at bounding box center [0, 0] width 0 height 0
click at [179, 476] on label at bounding box center [180, 477] width 15 height 15
click at [0, 0] on input "Optimized Images are compressed to improve page speed." at bounding box center [0, 0] width 0 height 0
click at [327, 67] on icon at bounding box center [331, 68] width 10 height 13
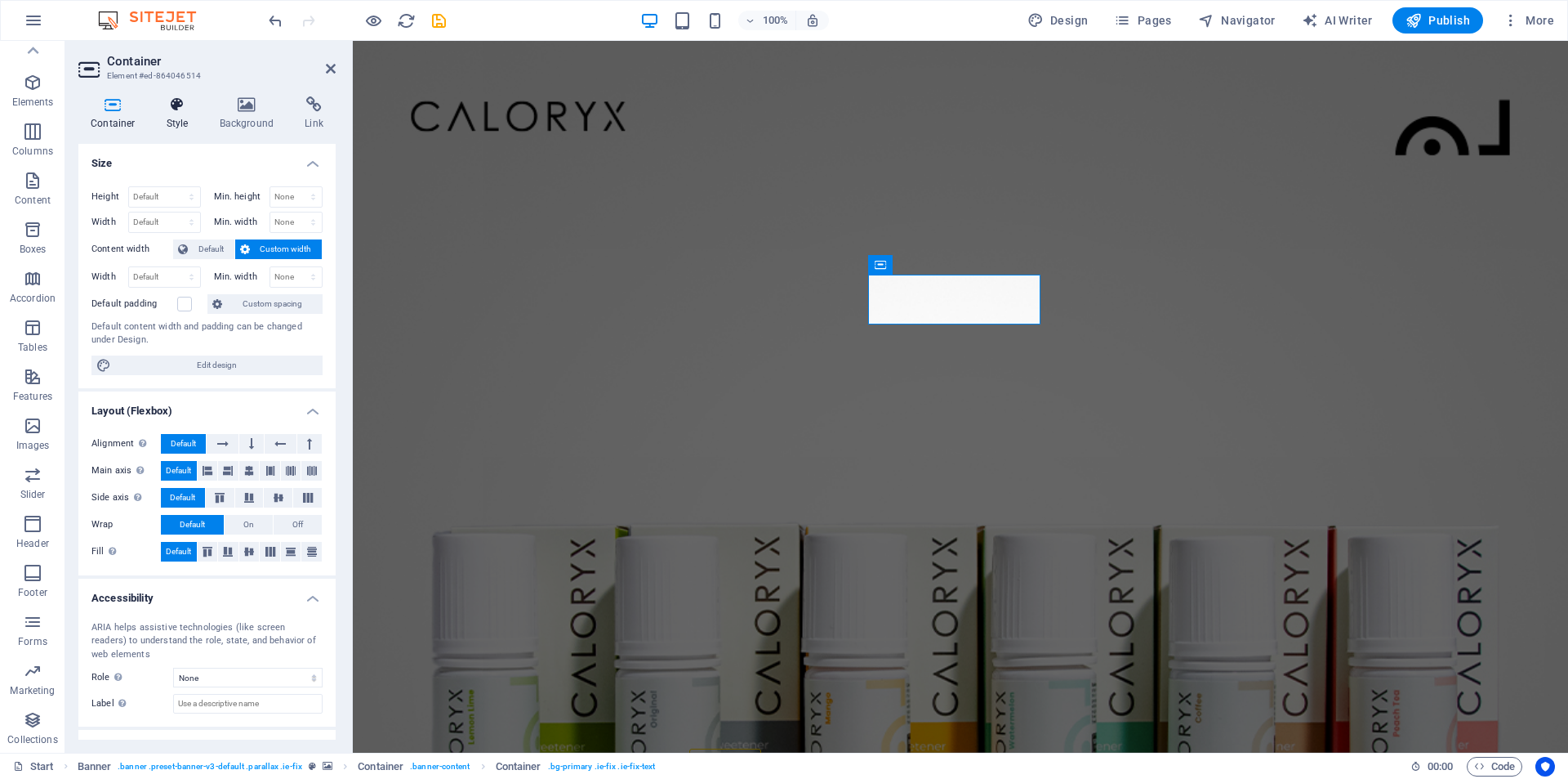
click at [178, 114] on h4 "Style" at bounding box center [181, 113] width 53 height 34
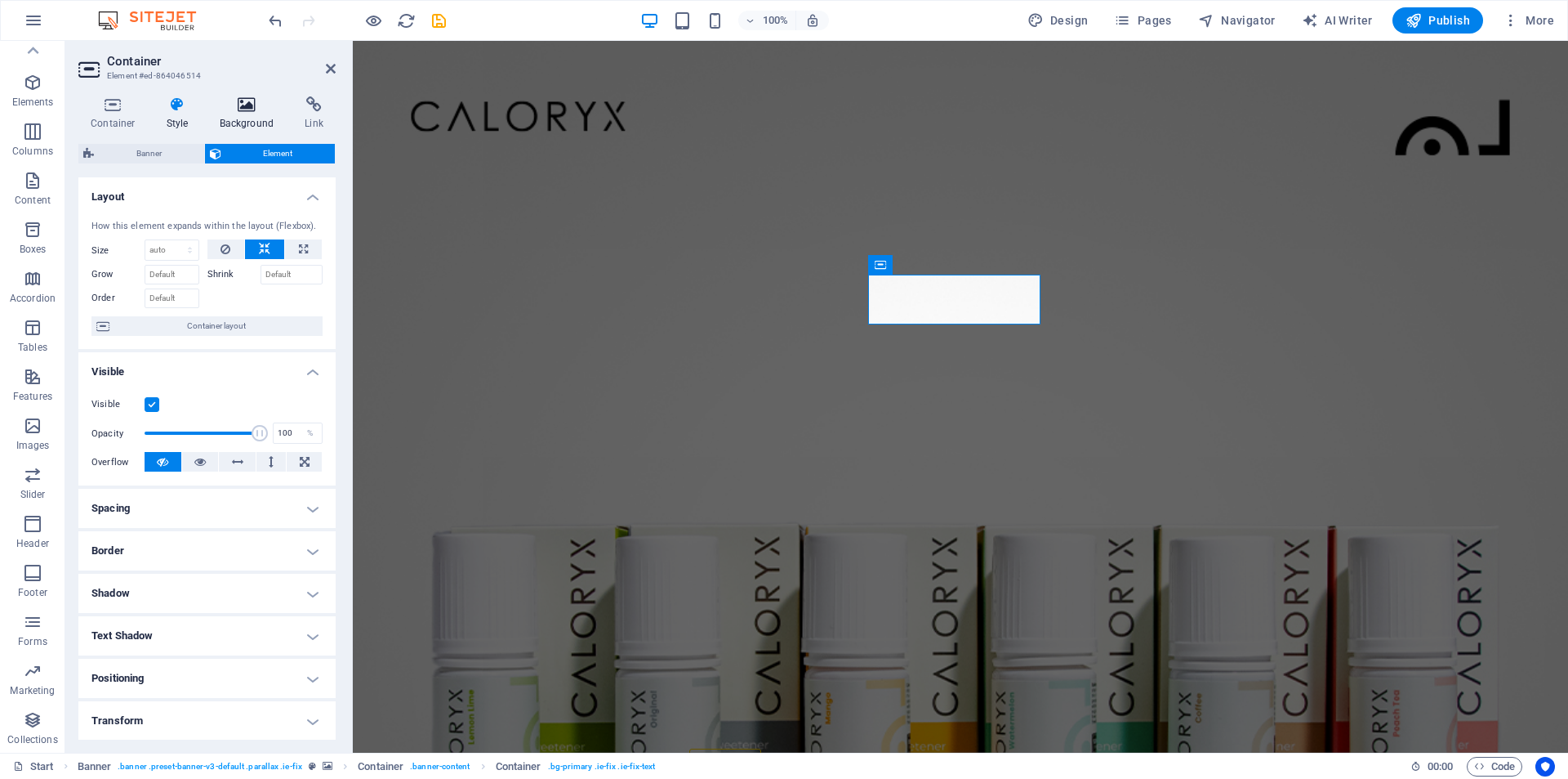
click at [239, 122] on h4 "Background" at bounding box center [250, 113] width 86 height 34
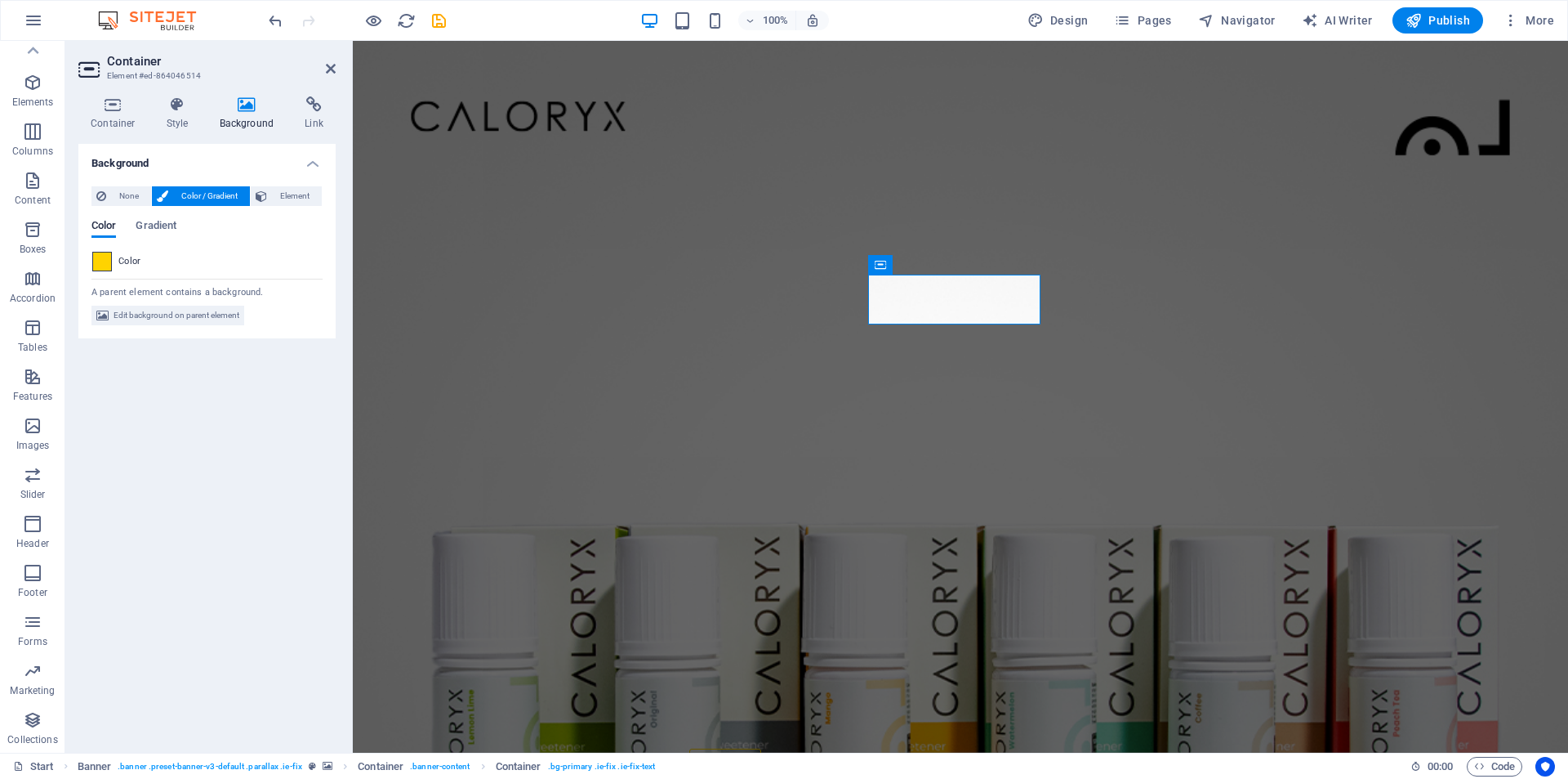
click at [108, 260] on span at bounding box center [102, 262] width 18 height 18
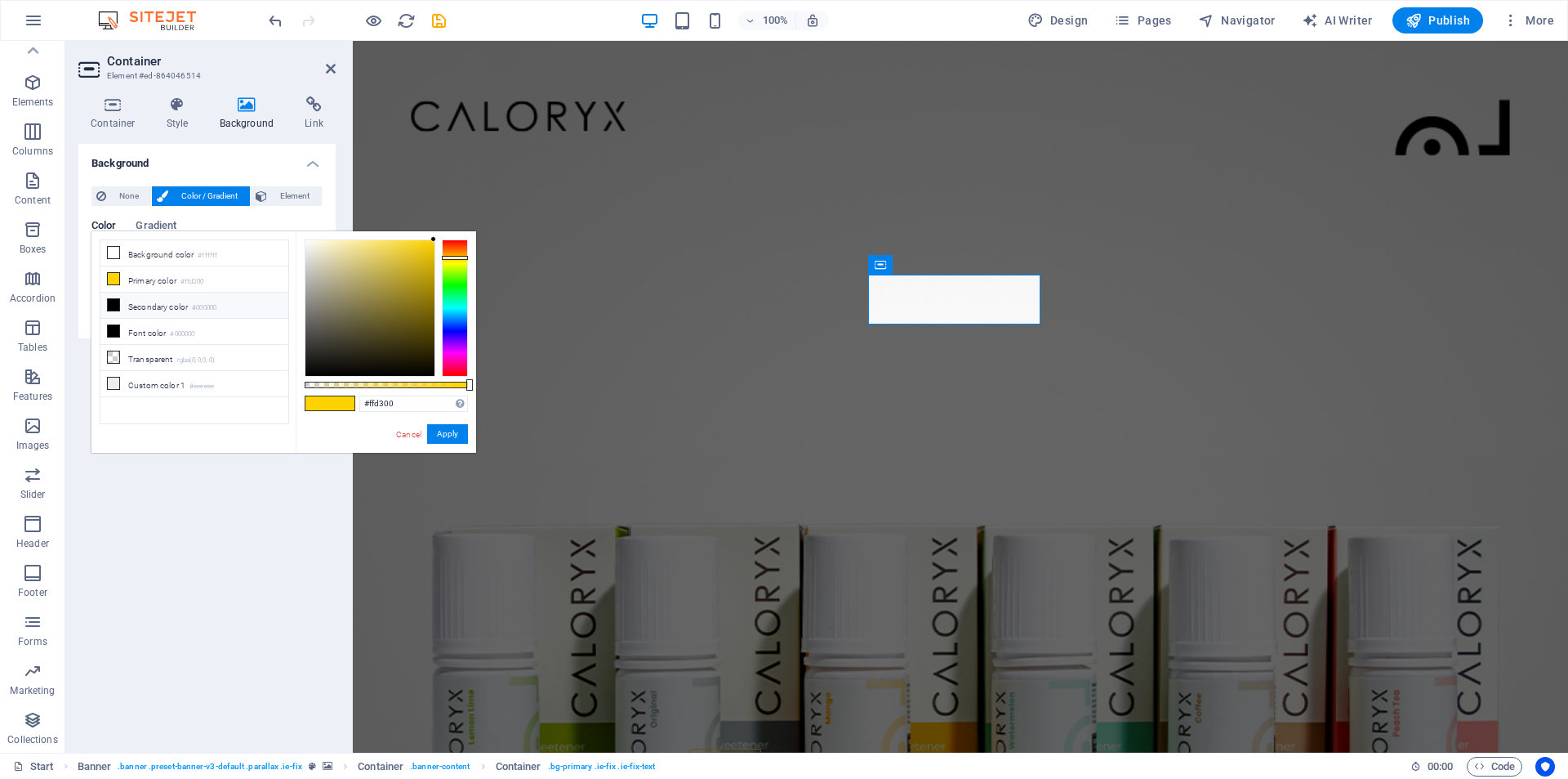
click at [108, 260] on li "Background color #ffffff" at bounding box center [194, 253] width 188 height 27
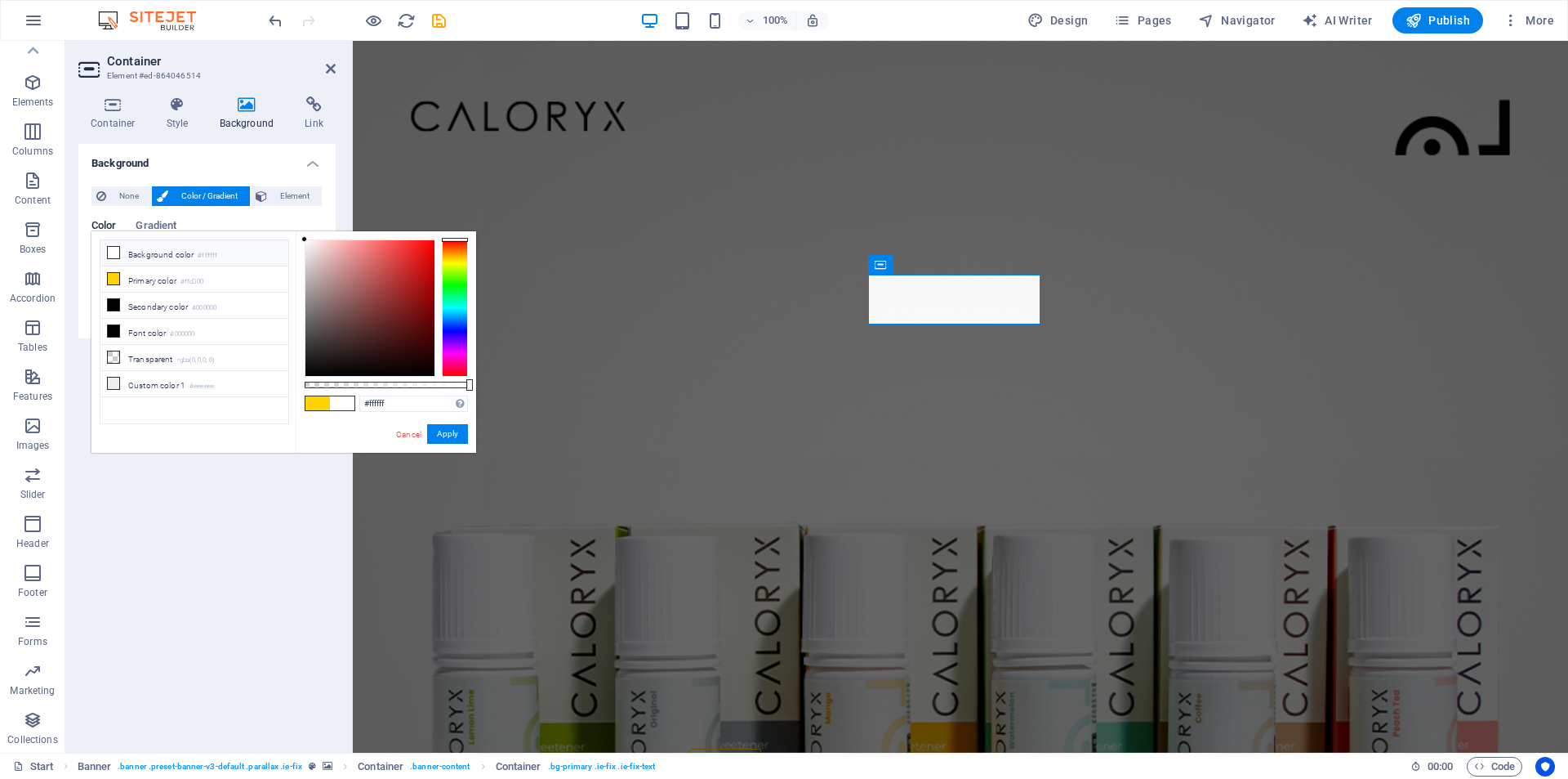
click at [145, 258] on li "Background color #ffffff" at bounding box center [194, 253] width 188 height 27
click at [162, 303] on li "Secondary color #000000" at bounding box center [194, 305] width 188 height 27
drag, startPoint x: 457, startPoint y: 385, endPoint x: 403, endPoint y: 390, distance: 54.2
click at [403, 389] on div at bounding box center [386, 385] width 163 height 7
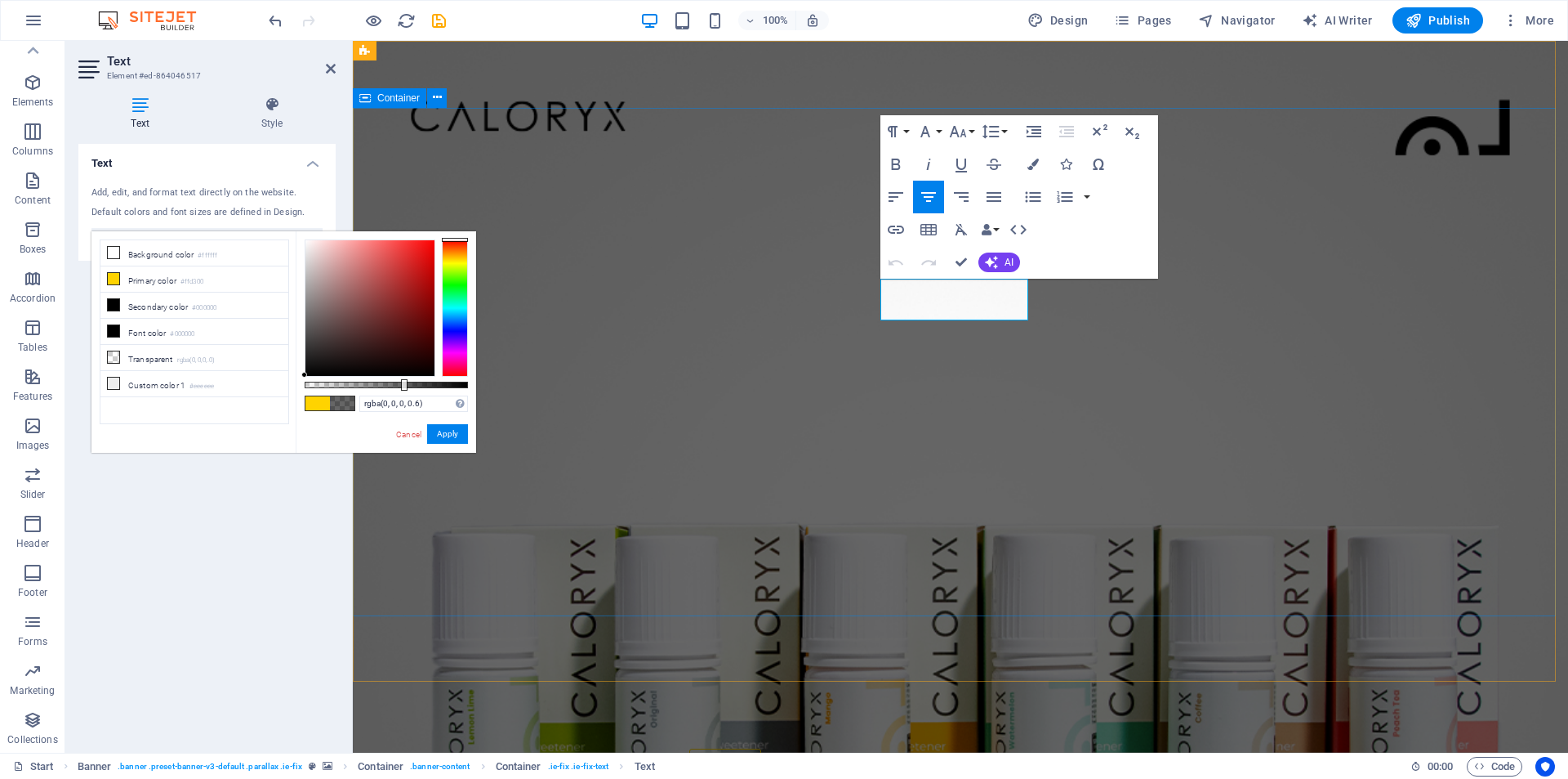
drag, startPoint x: 883, startPoint y: 301, endPoint x: 1045, endPoint y: 304, distance: 162.0
click at [186, 254] on li "Background color #ffffff" at bounding box center [194, 253] width 188 height 27
type input "rgba(255, 255, 255, 0.6)"
click at [444, 443] on button "Apply" at bounding box center [448, 434] width 41 height 20
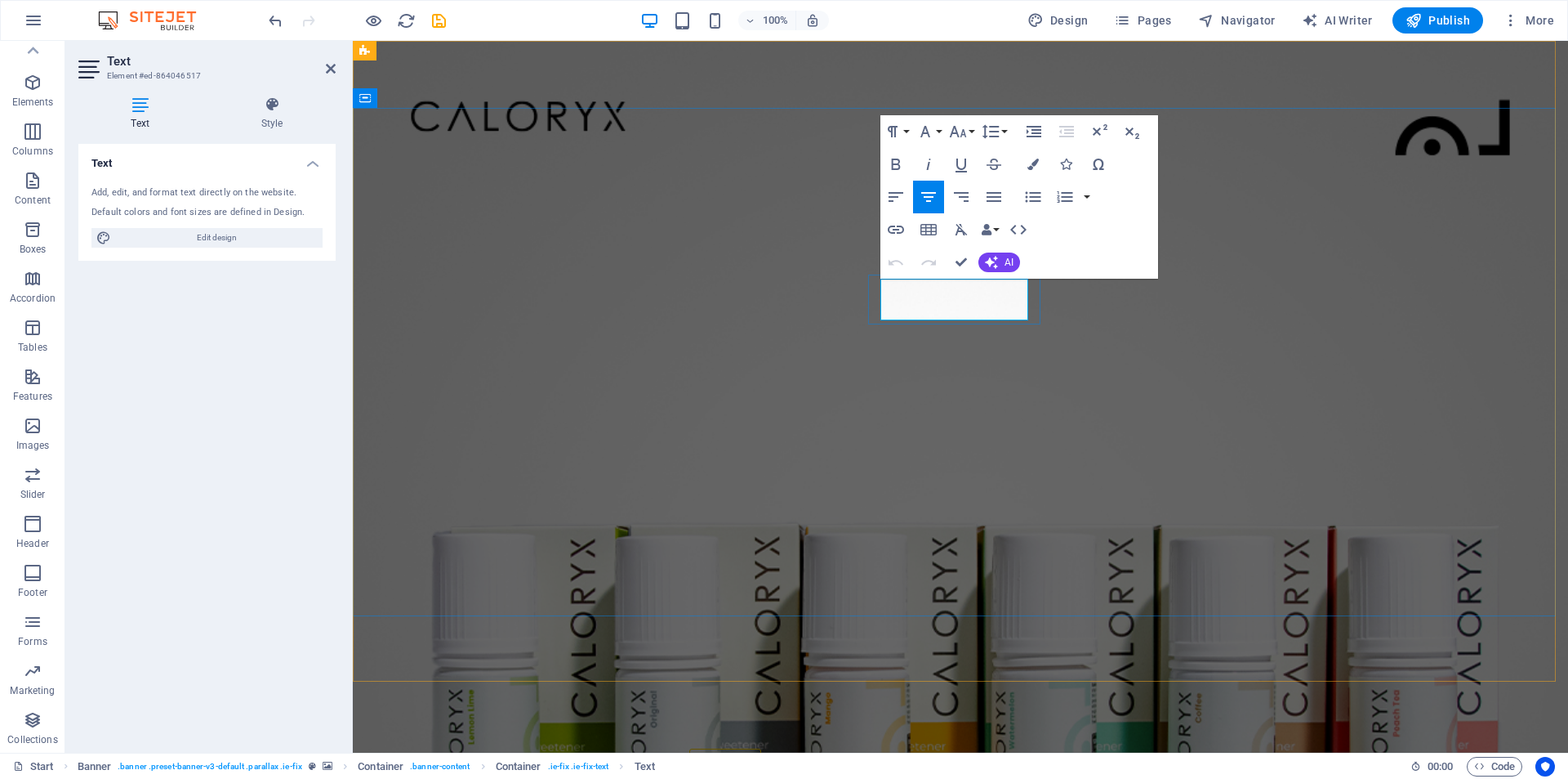
drag, startPoint x: 882, startPoint y: 304, endPoint x: 1023, endPoint y: 299, distance: 141.1
click at [251, 120] on h4 "Style" at bounding box center [272, 113] width 128 height 34
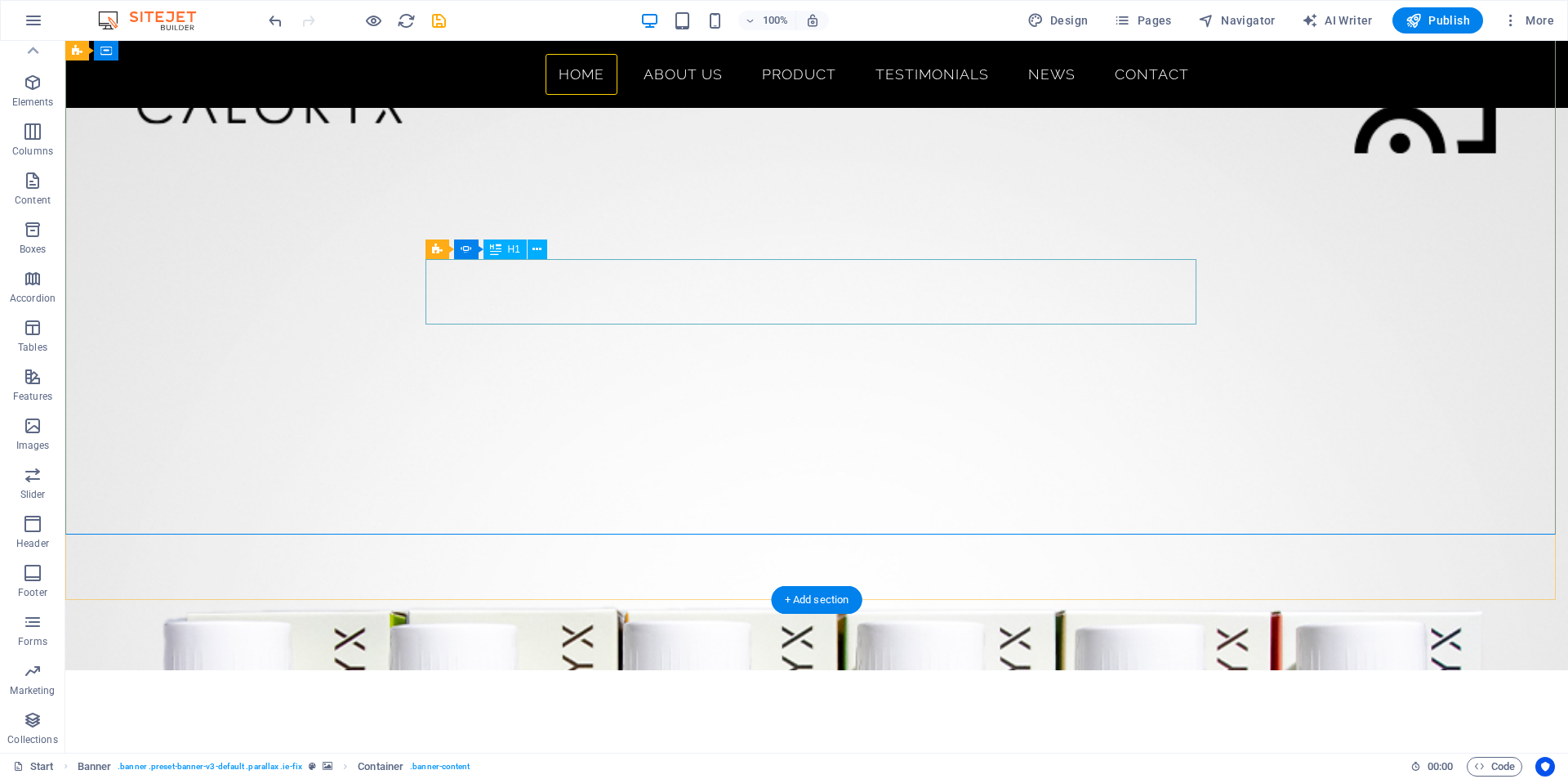
scroll to position [82, 0]
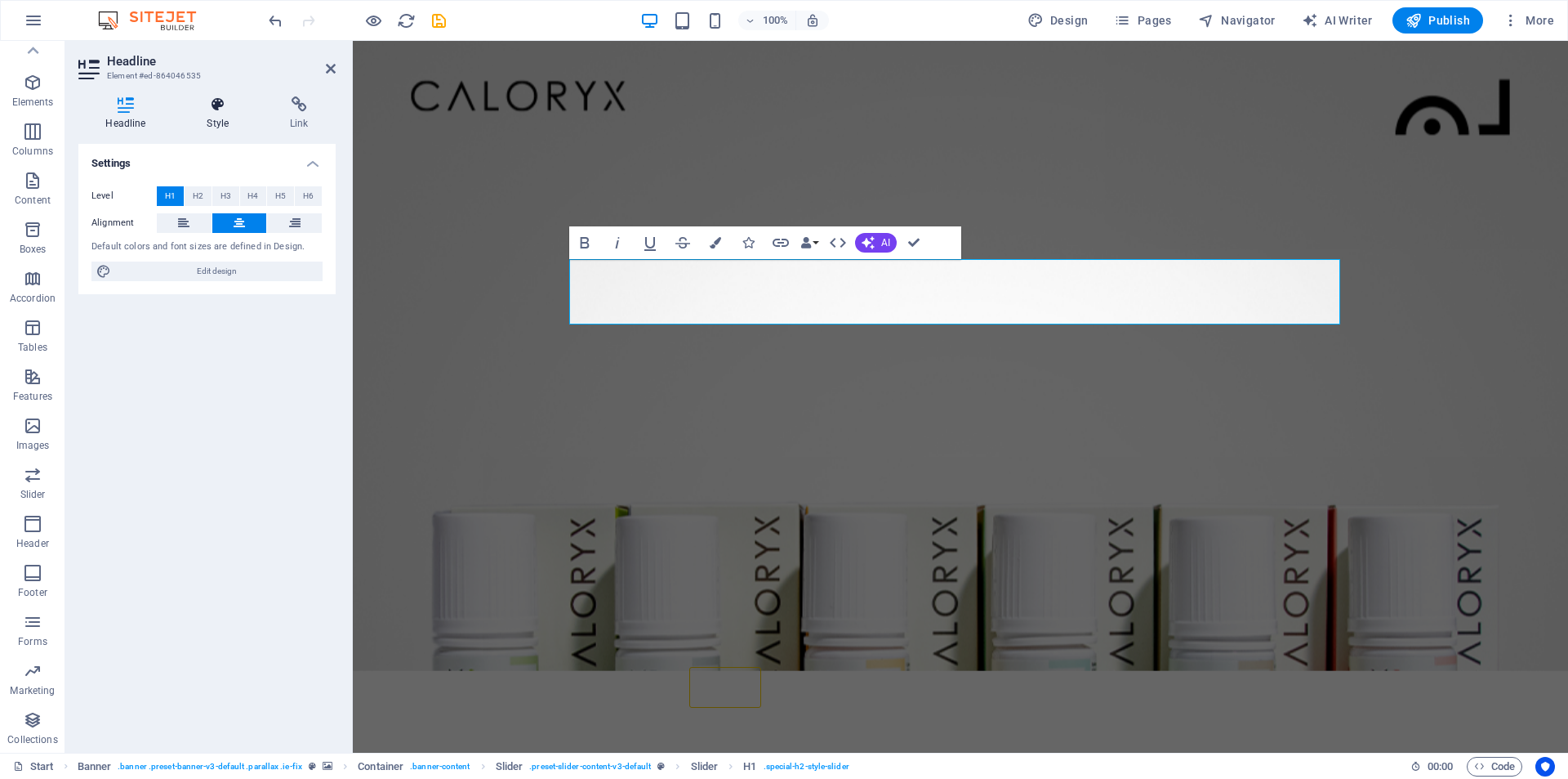
click at [228, 118] on h4 "Style" at bounding box center [221, 113] width 84 height 34
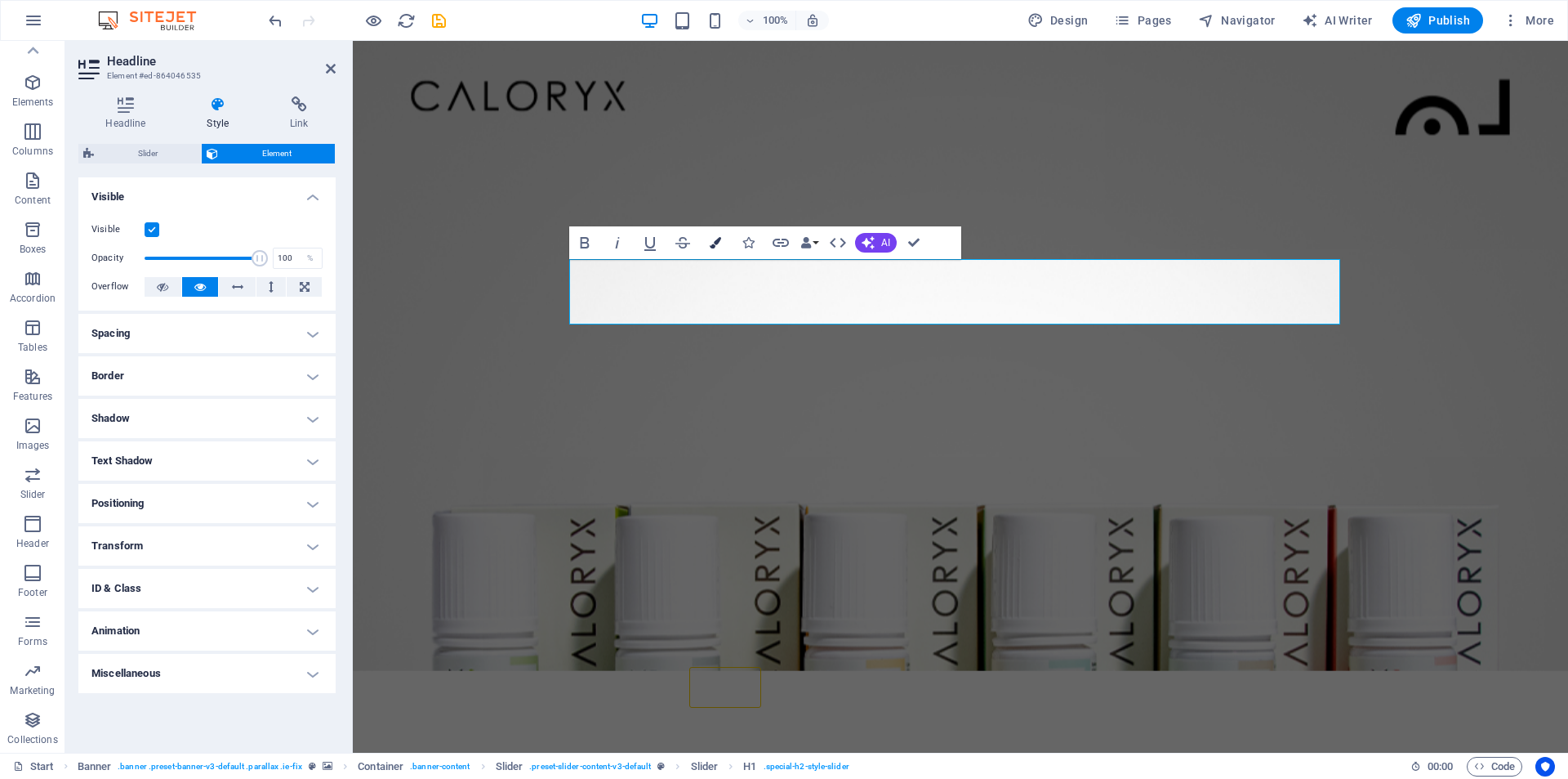
click at [715, 244] on icon "button" at bounding box center [716, 243] width 12 height 12
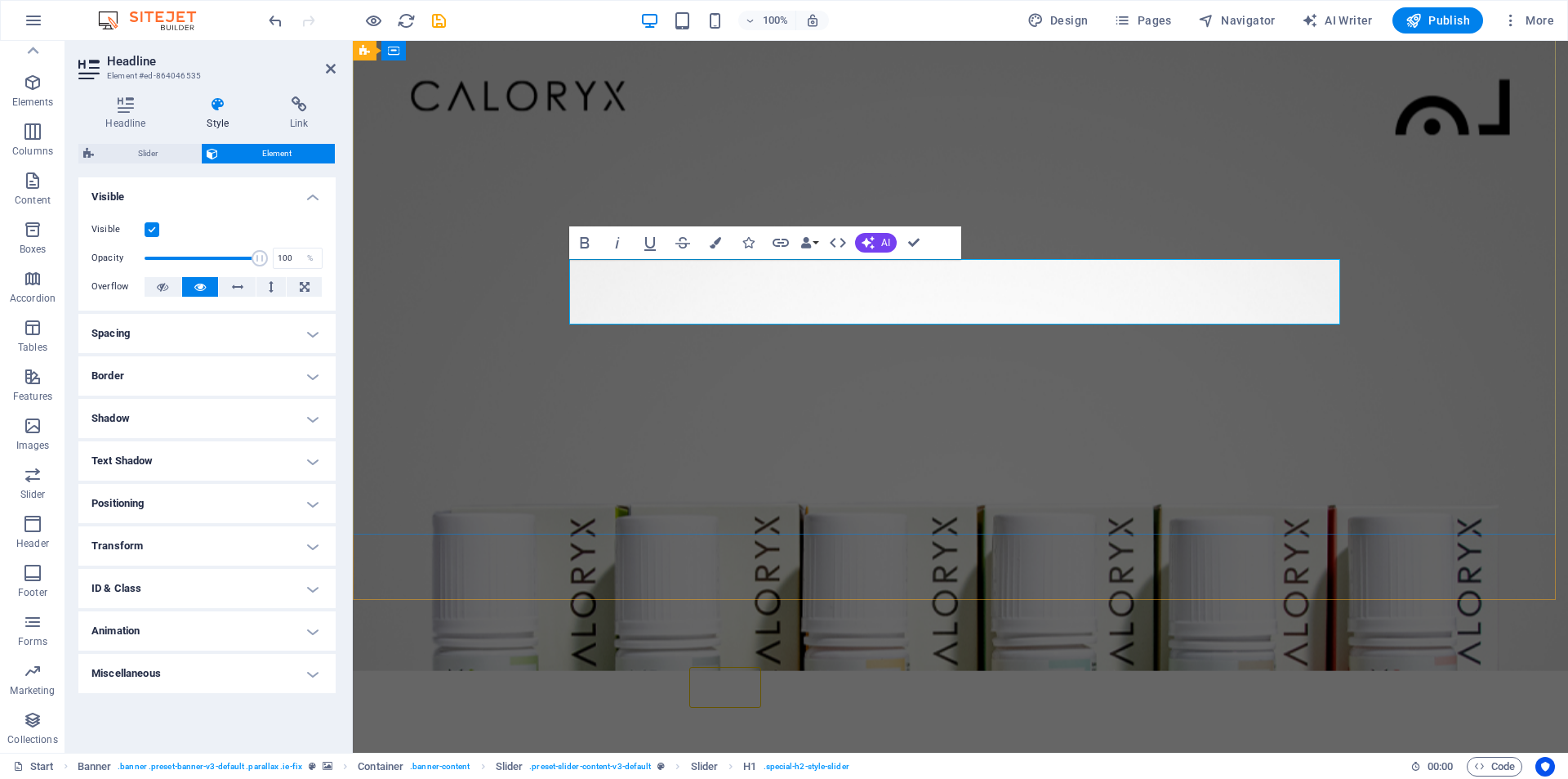
drag, startPoint x: 855, startPoint y: 294, endPoint x: 776, endPoint y: 294, distance: 79.0
drag, startPoint x: 767, startPoint y: 294, endPoint x: 1322, endPoint y: 297, distance: 555.0
click at [725, 246] on button "Colors" at bounding box center [716, 242] width 31 height 32
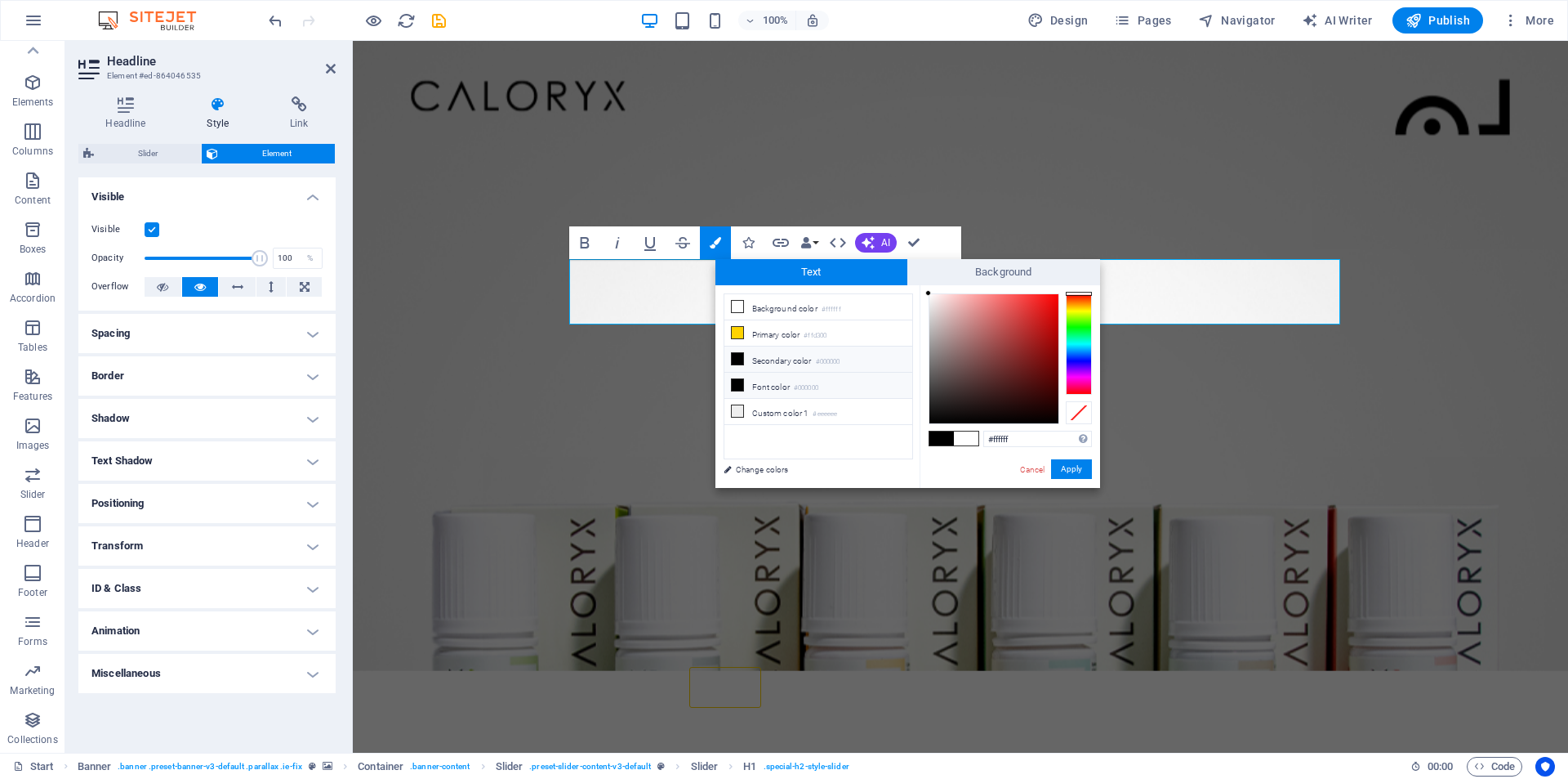
click at [793, 385] on li "Font color #000000" at bounding box center [818, 386] width 188 height 27
click at [1070, 470] on button "Apply" at bounding box center [1072, 469] width 41 height 20
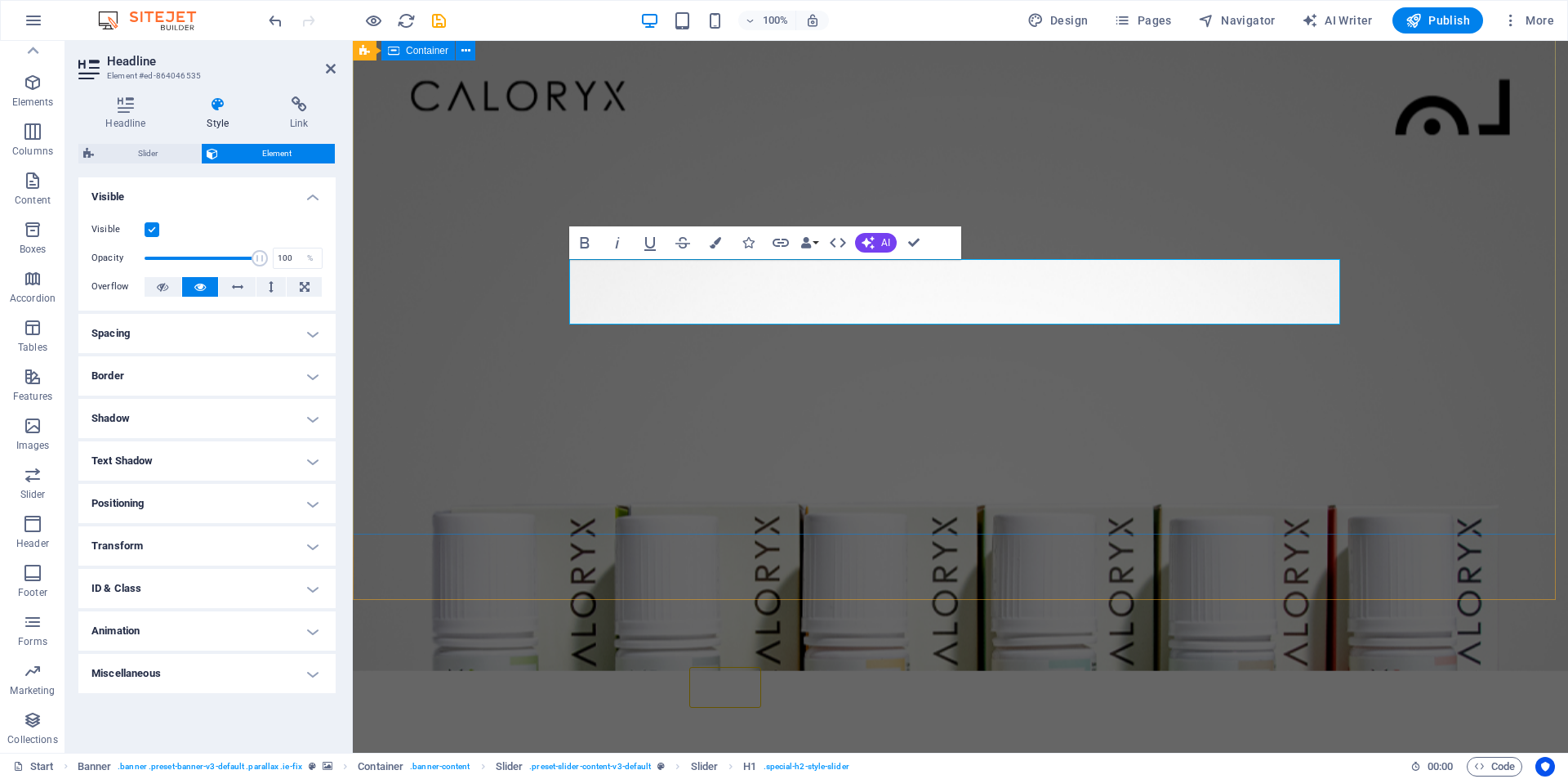
drag, startPoint x: 757, startPoint y: 294, endPoint x: 559, endPoint y: 299, distance: 198.1
click at [718, 242] on icon "button" at bounding box center [716, 243] width 12 height 12
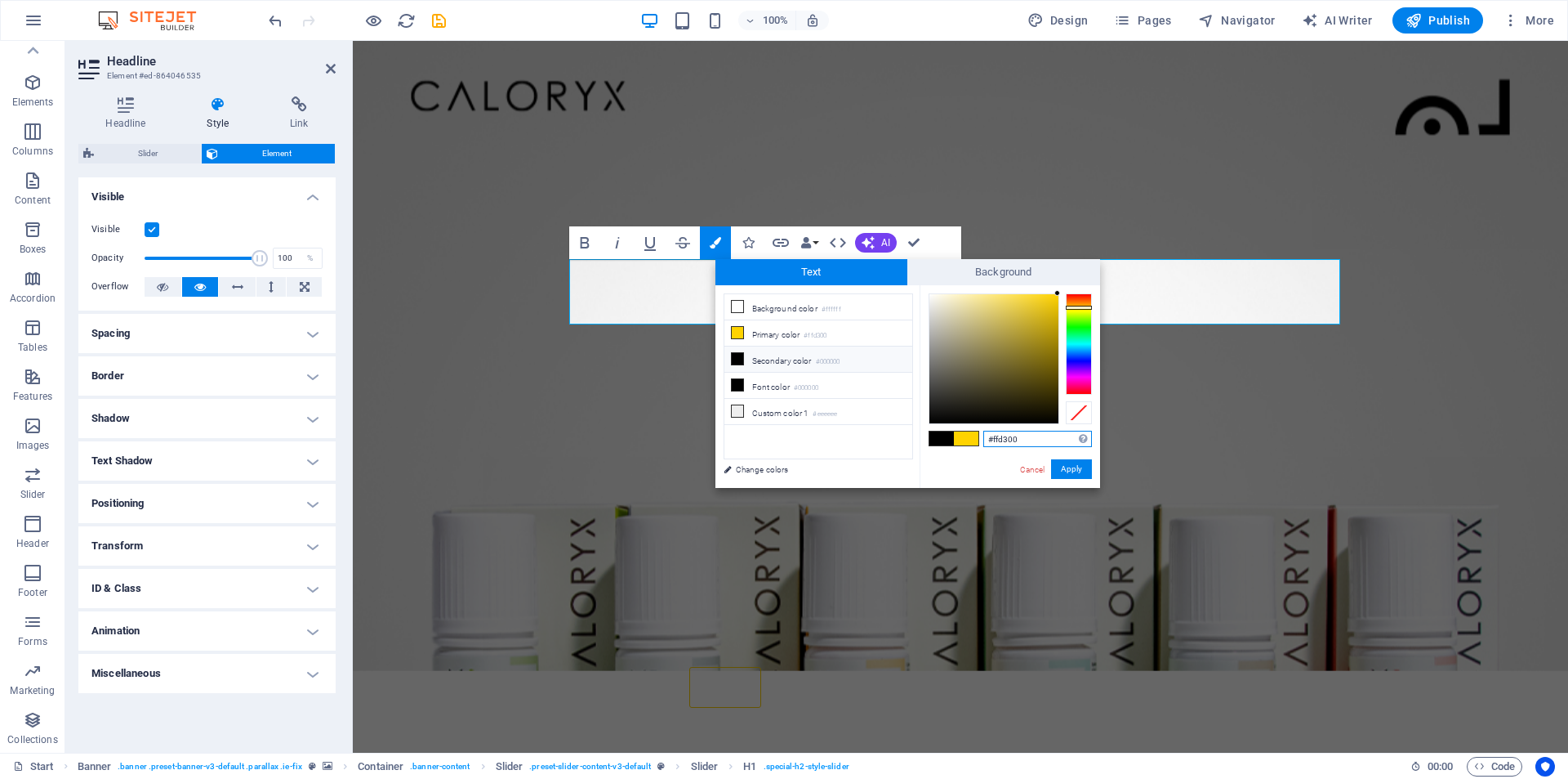
type input "#a09e96"
click at [937, 341] on div at bounding box center [994, 358] width 129 height 129
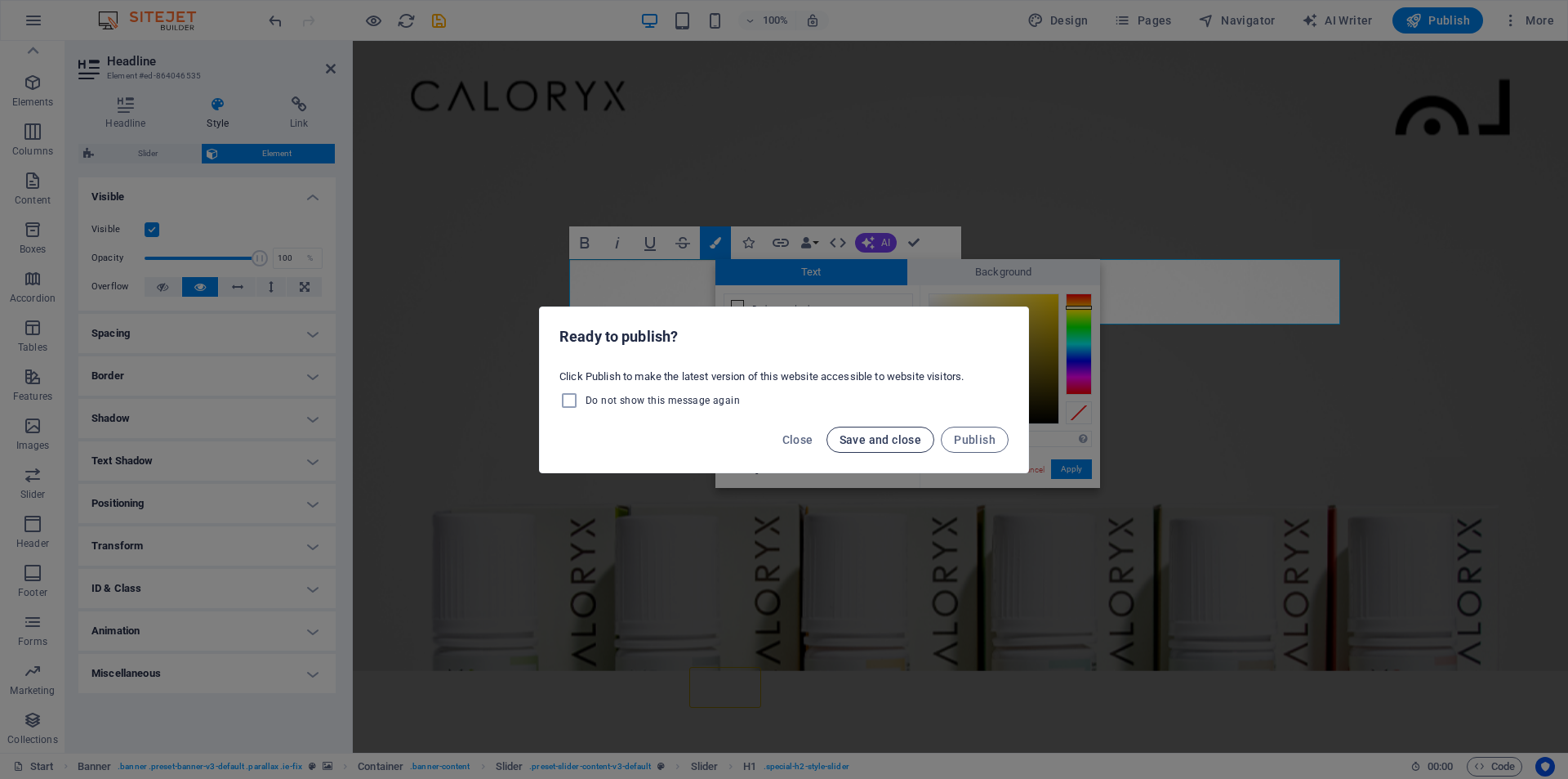
click at [908, 439] on span "Save and close" at bounding box center [881, 439] width 83 height 13
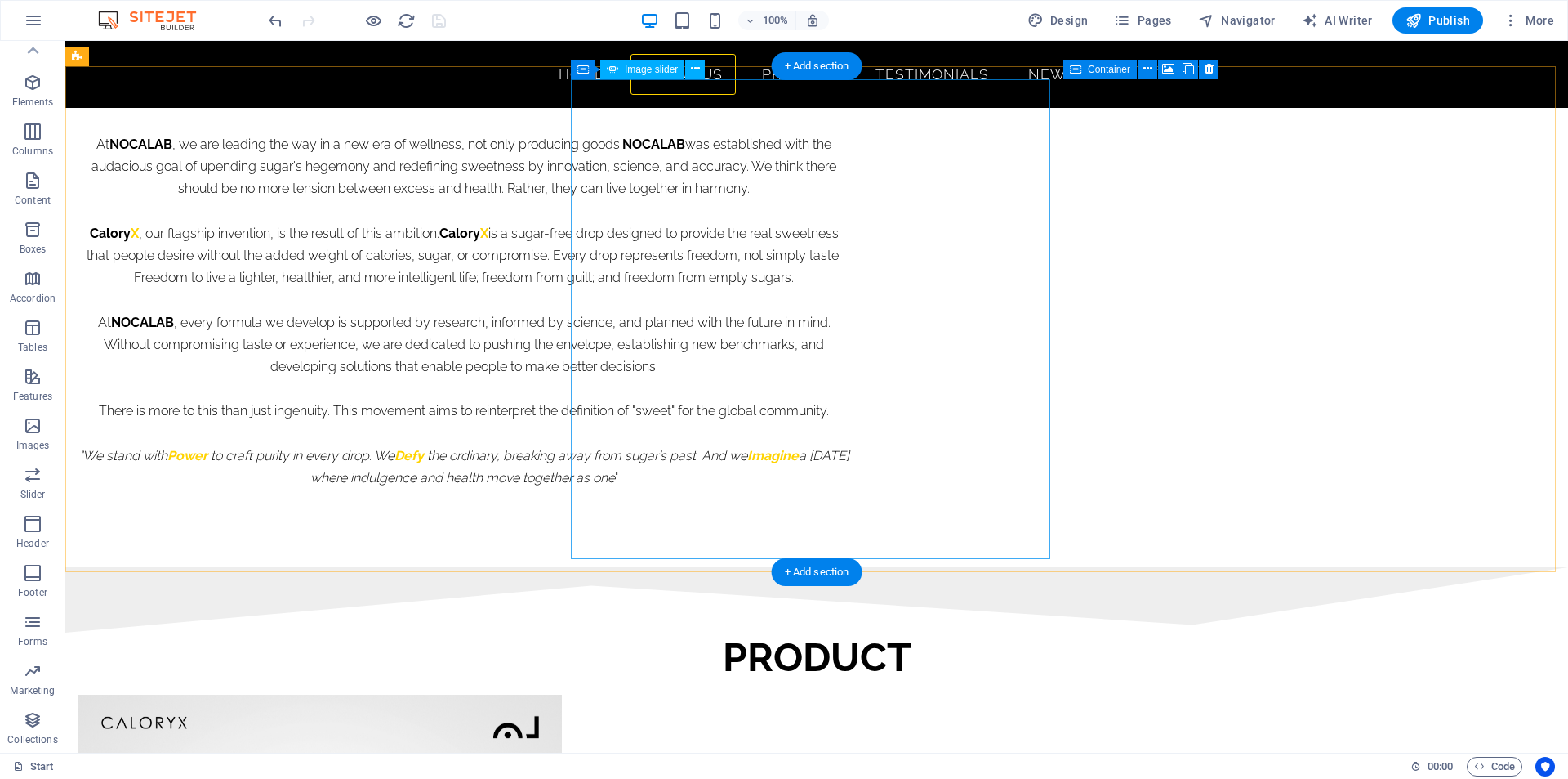
scroll to position [981, 0]
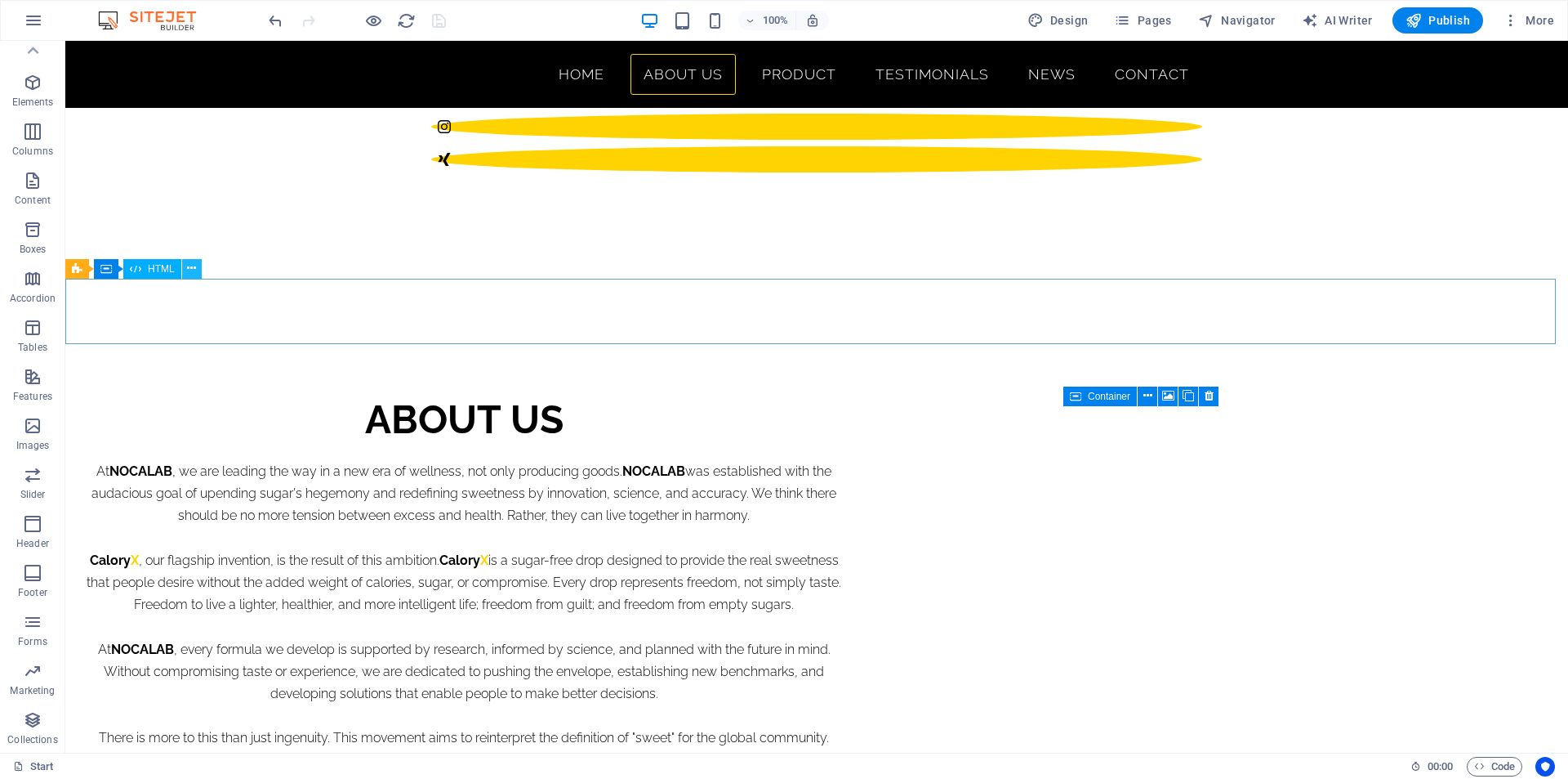
click at [199, 269] on button at bounding box center [192, 269] width 20 height 20
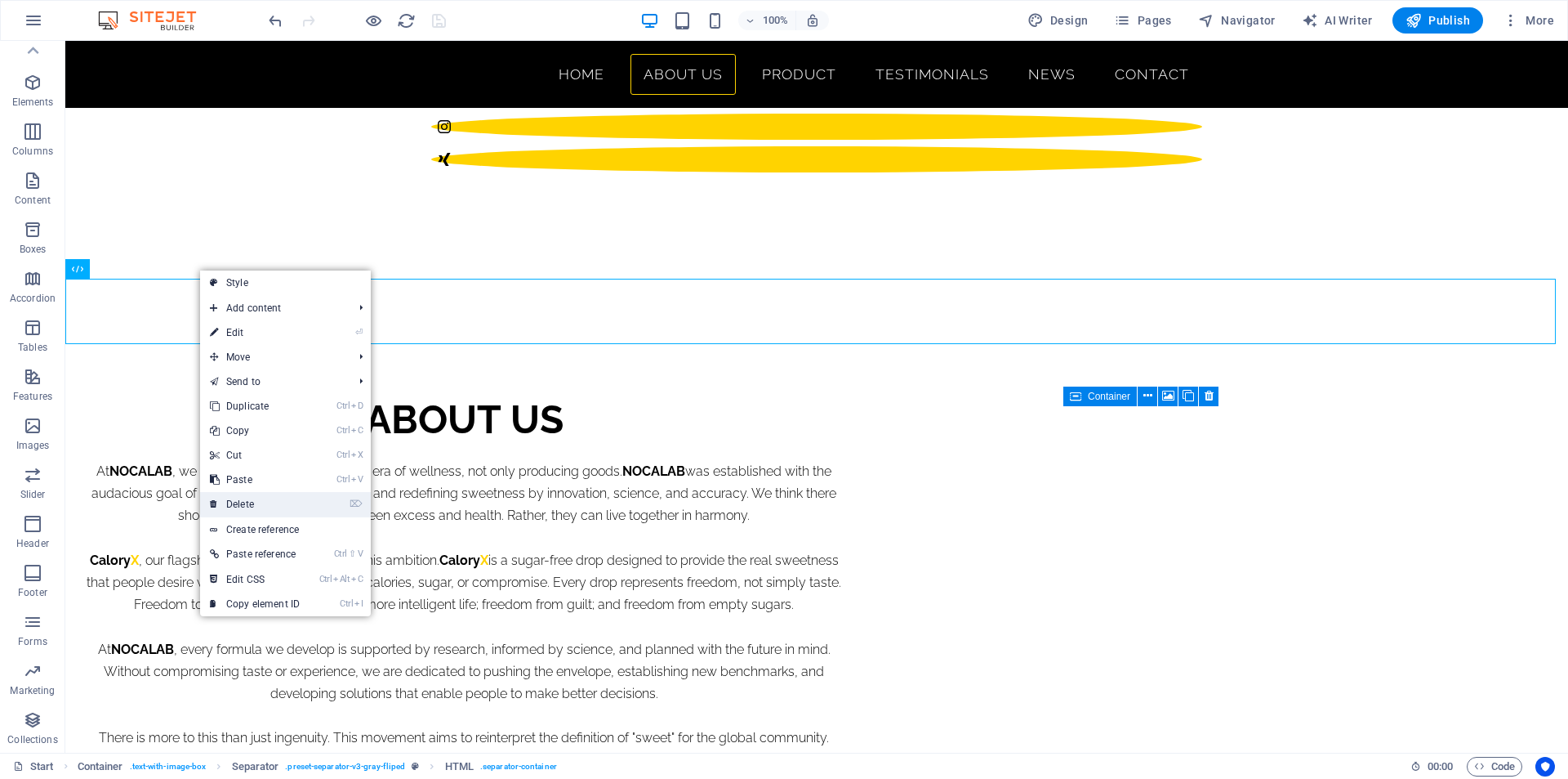
click at [277, 506] on link "⌦ Delete" at bounding box center [255, 504] width 109 height 25
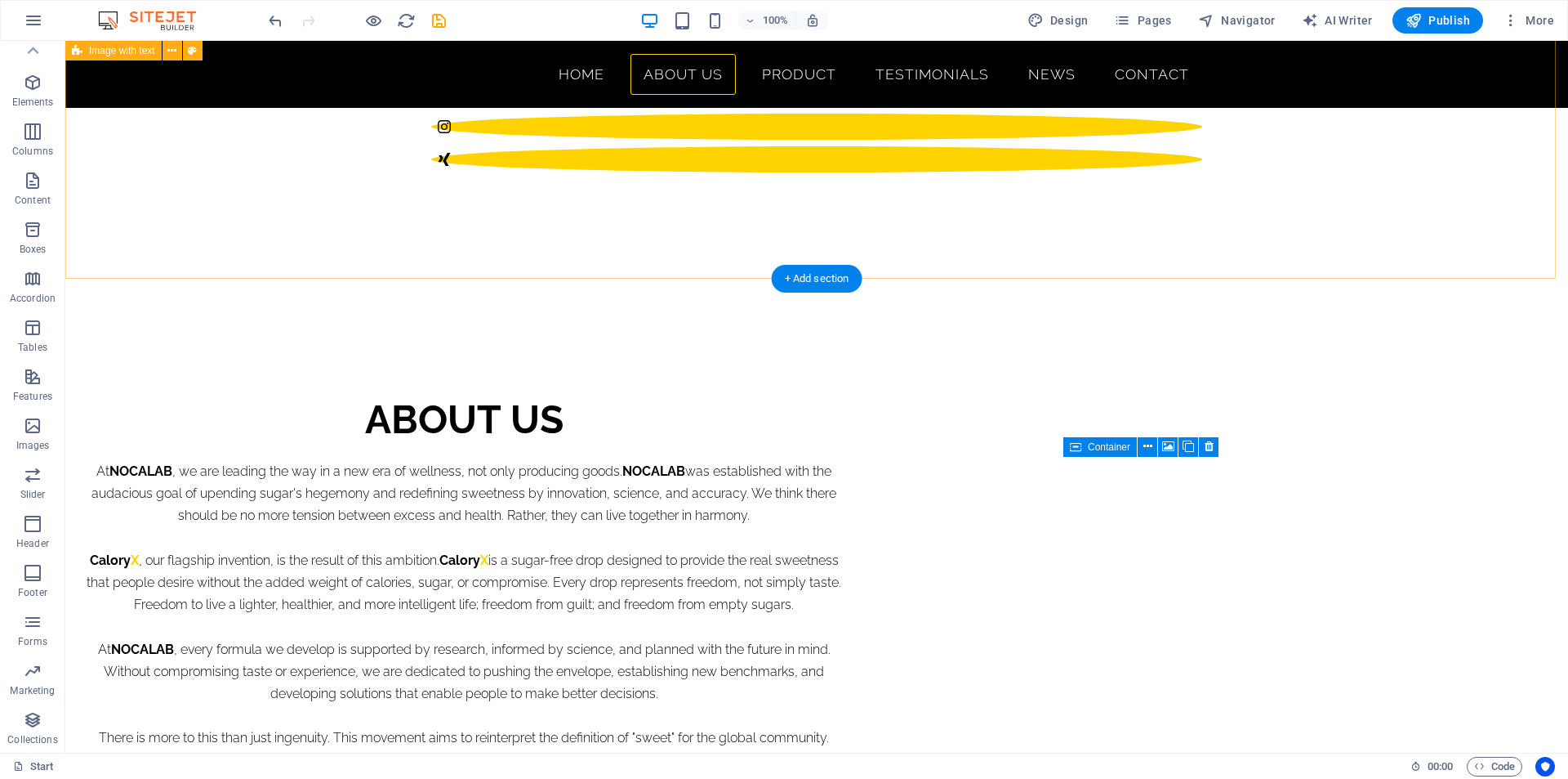
click at [365, 317] on div "About us At NOCALAB , we are leading the way in a new era of wellness, not only…" at bounding box center [816, 605] width 1503 height 577
click at [1510, 14] on icon "button" at bounding box center [1511, 20] width 17 height 17
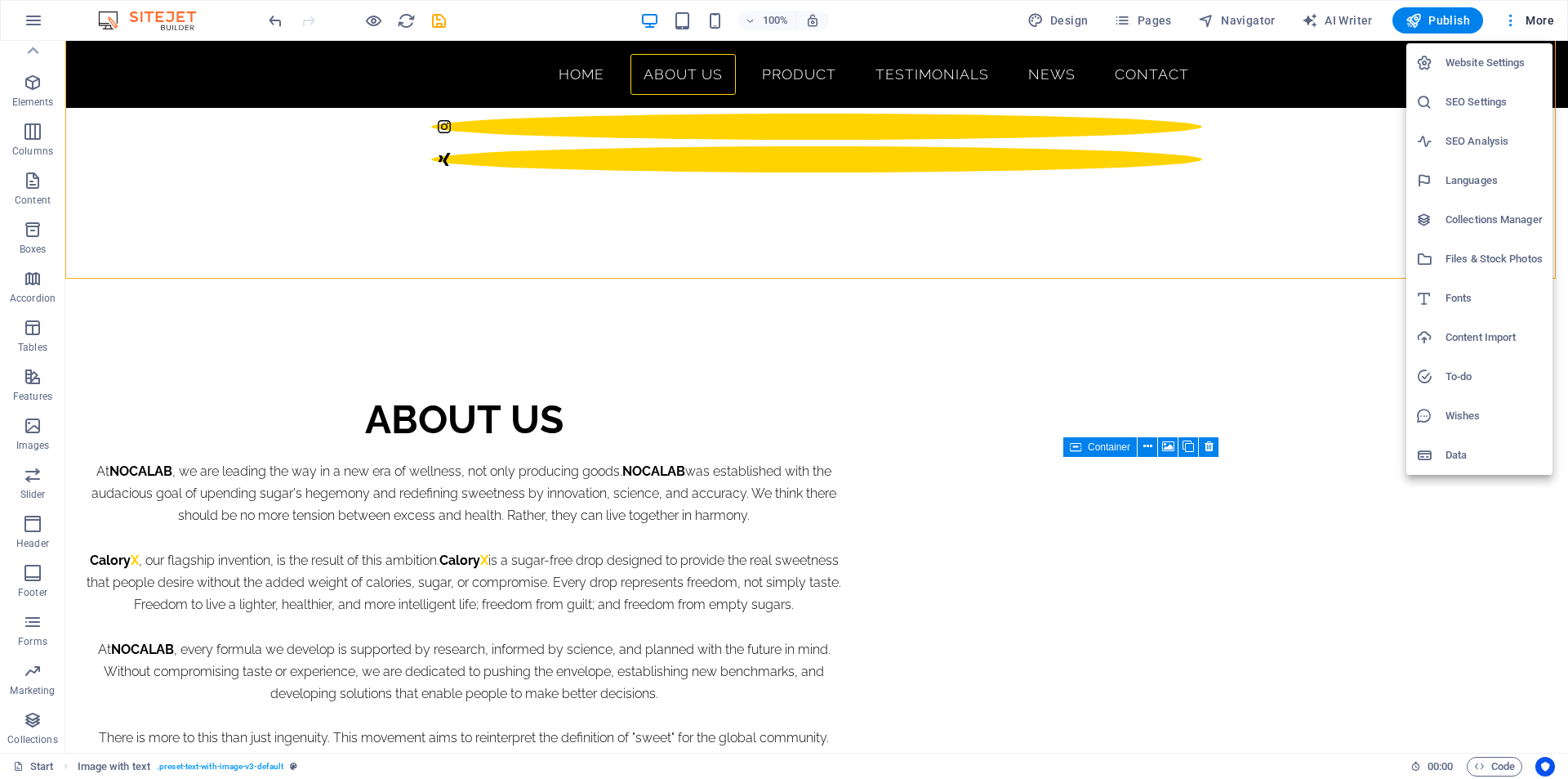
click at [568, 23] on div at bounding box center [784, 390] width 1568 height 779
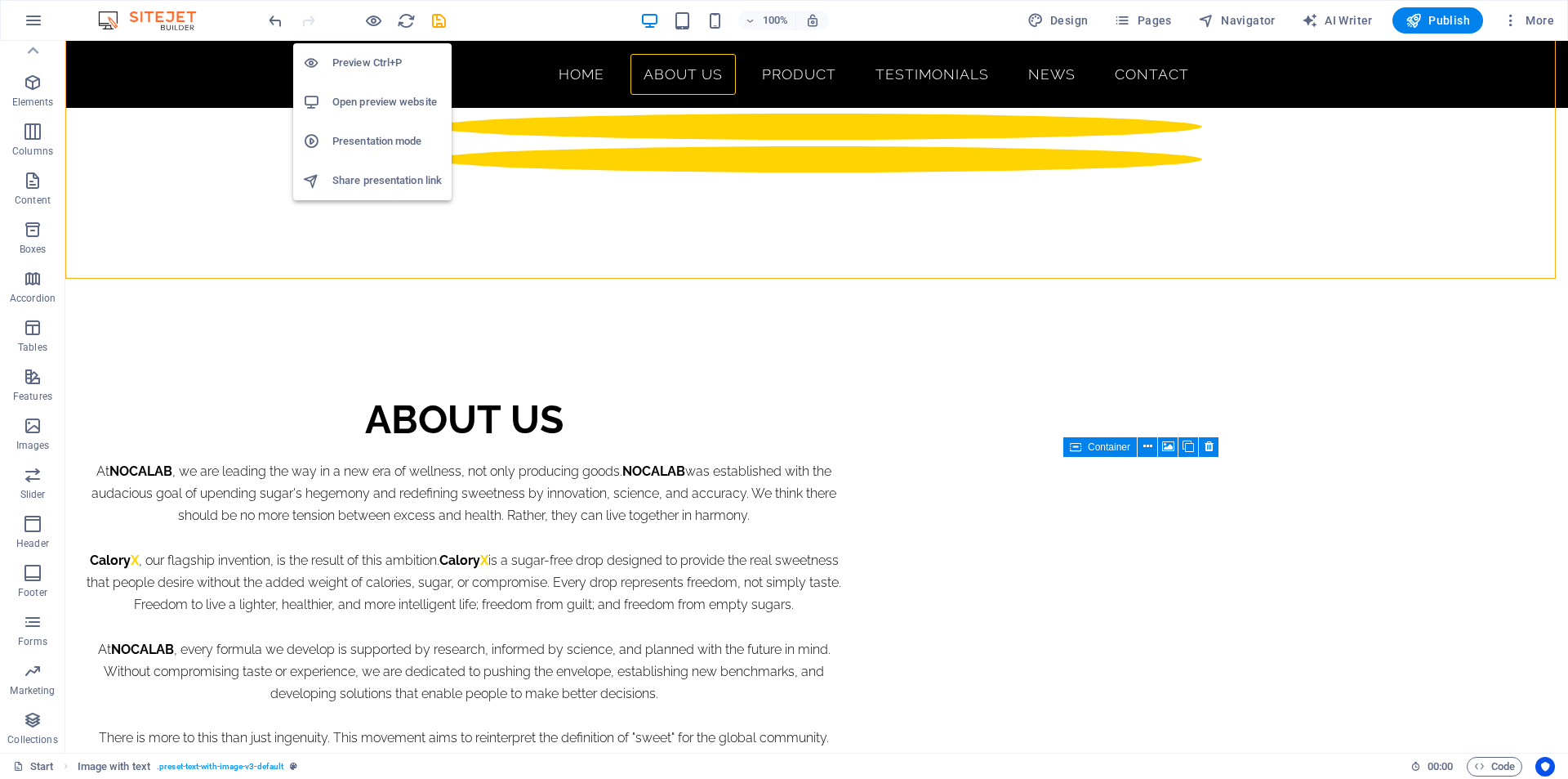
click at [372, 25] on icon "button" at bounding box center [374, 21] width 19 height 19
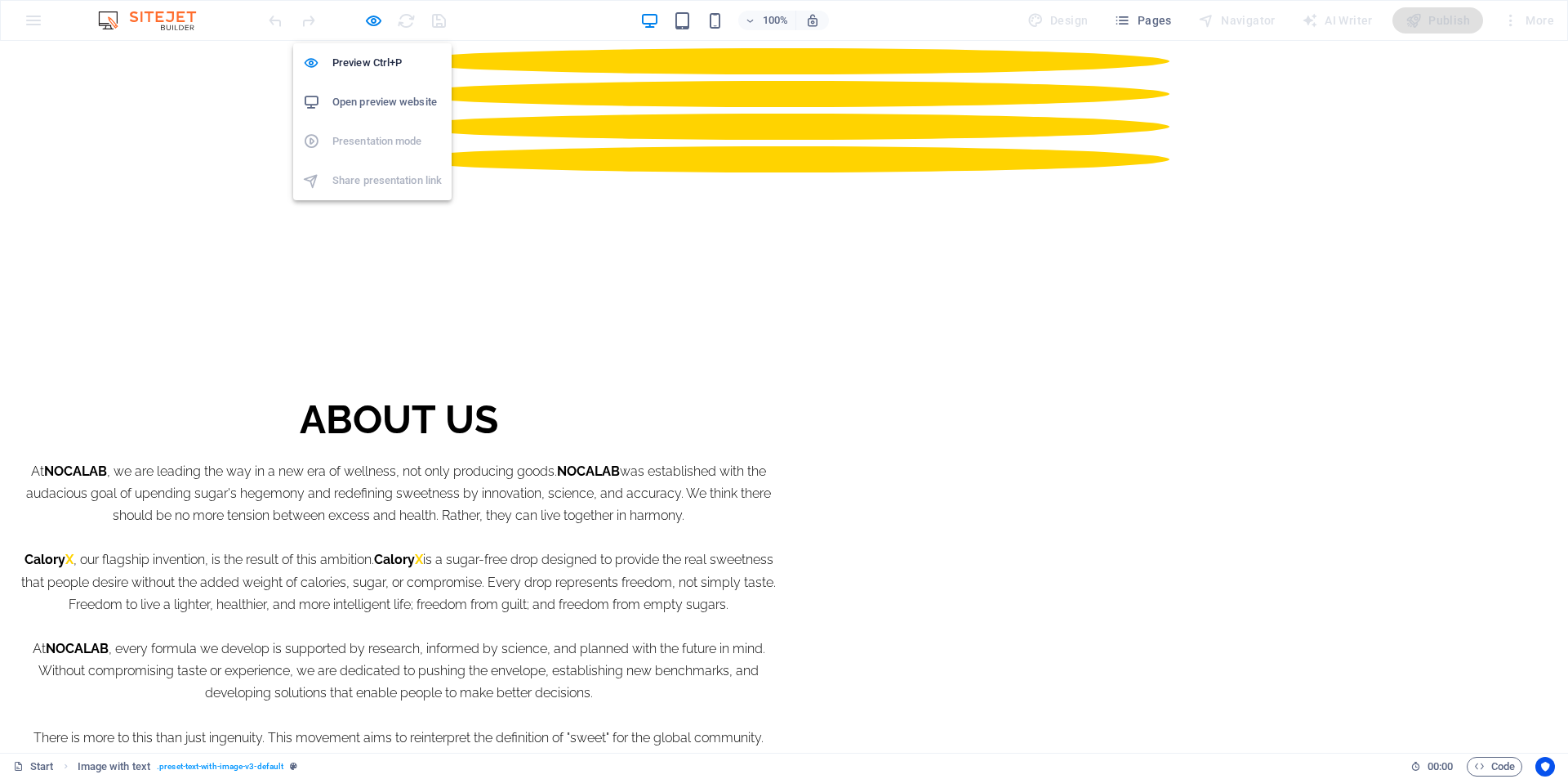
click at [402, 105] on h6 "Open preview website" at bounding box center [386, 102] width 109 height 20
click at [312, 317] on div "About us At NOCALAB , we are leading the way in a new era of wellness, not only…" at bounding box center [784, 605] width 1568 height 577
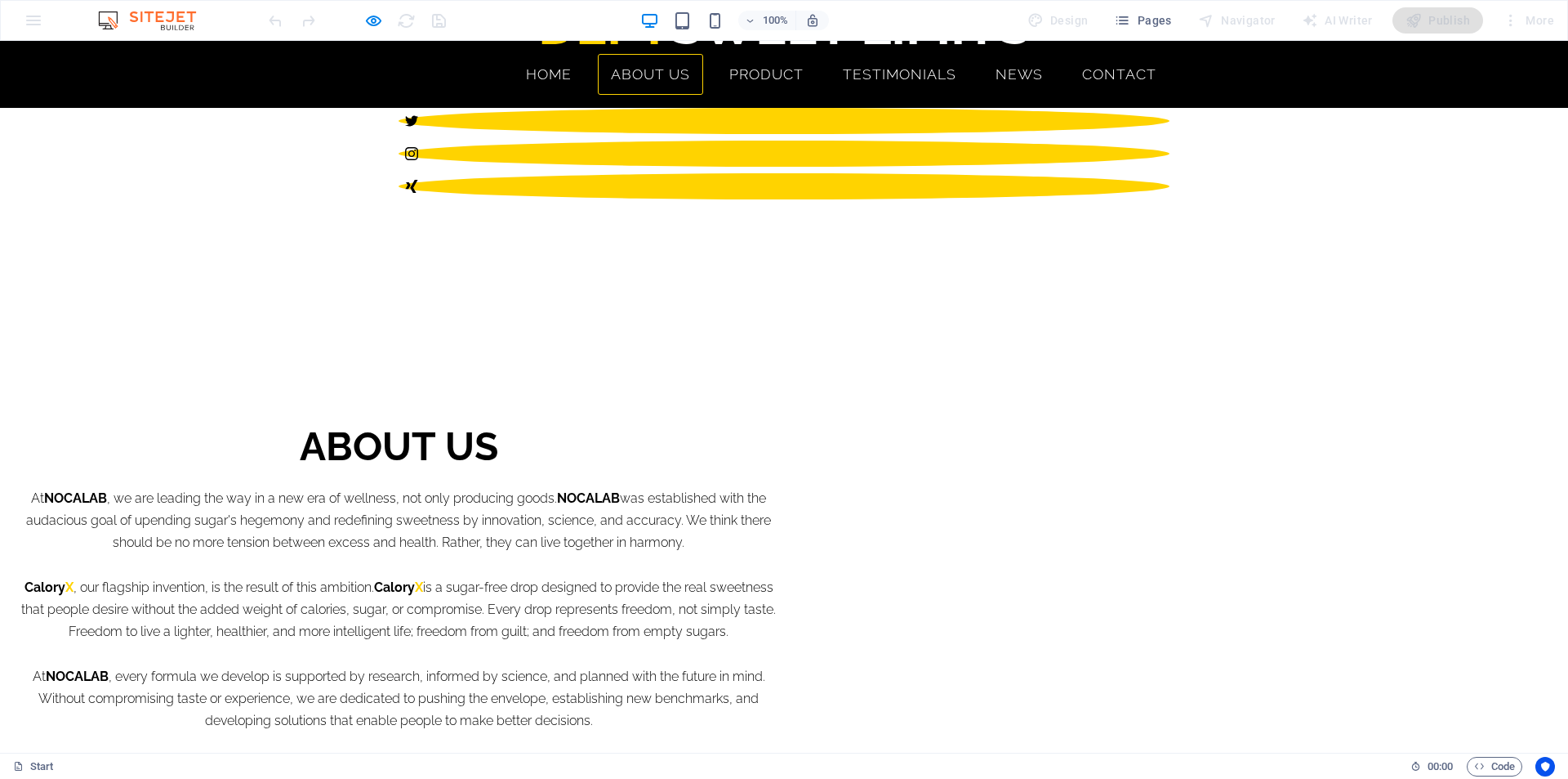
scroll to position [817, 0]
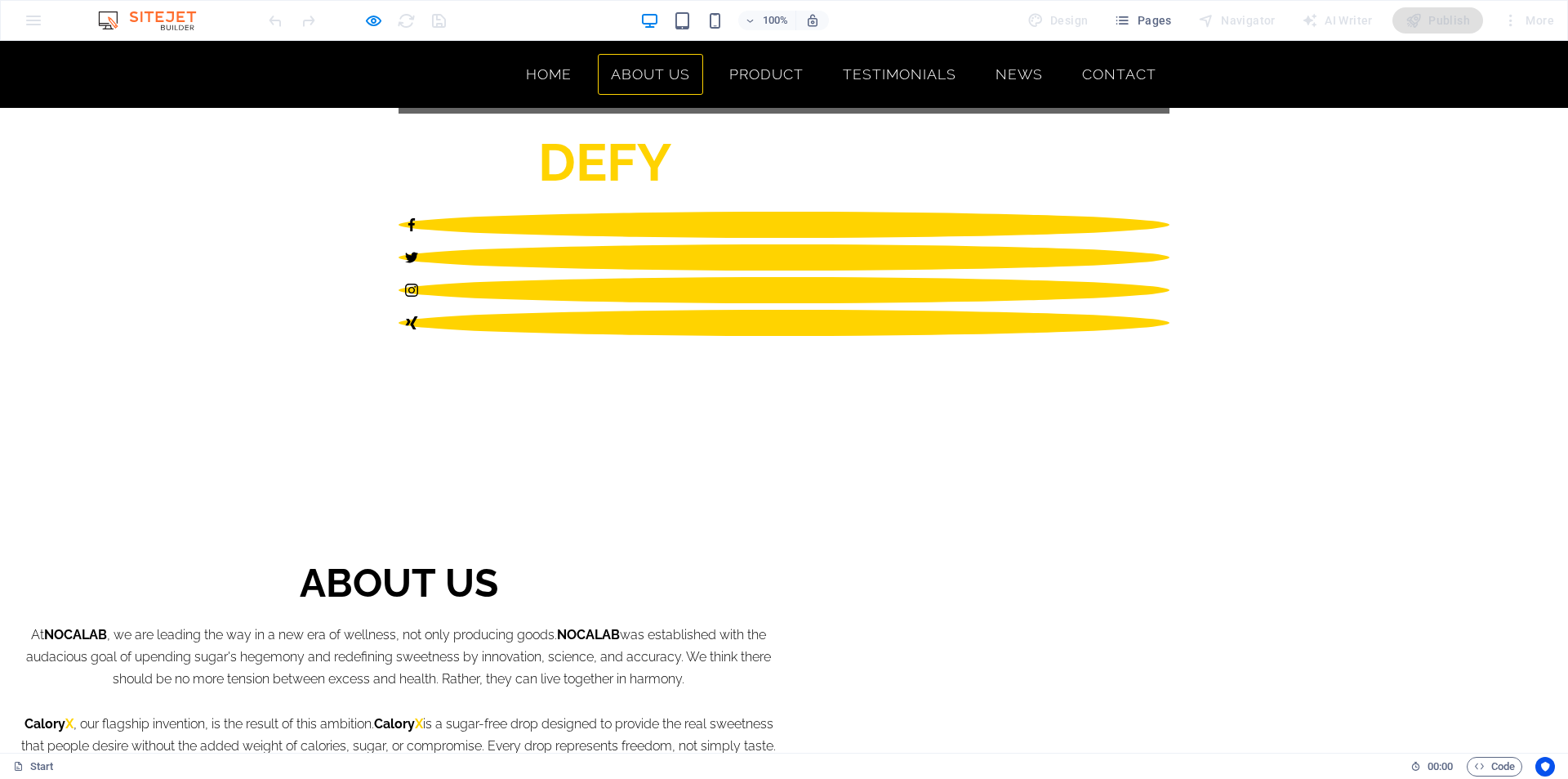
click at [628, 480] on div "About us At NOCALAB , we are leading the way in a new era of wellness, not only…" at bounding box center [784, 768] width 1568 height 577
drag, startPoint x: 621, startPoint y: 407, endPoint x: 637, endPoint y: 105, distance: 302.4
click at [621, 480] on div "About us At NOCALAB , we are leading the way in a new era of wellness, not only…" at bounding box center [784, 768] width 1568 height 577
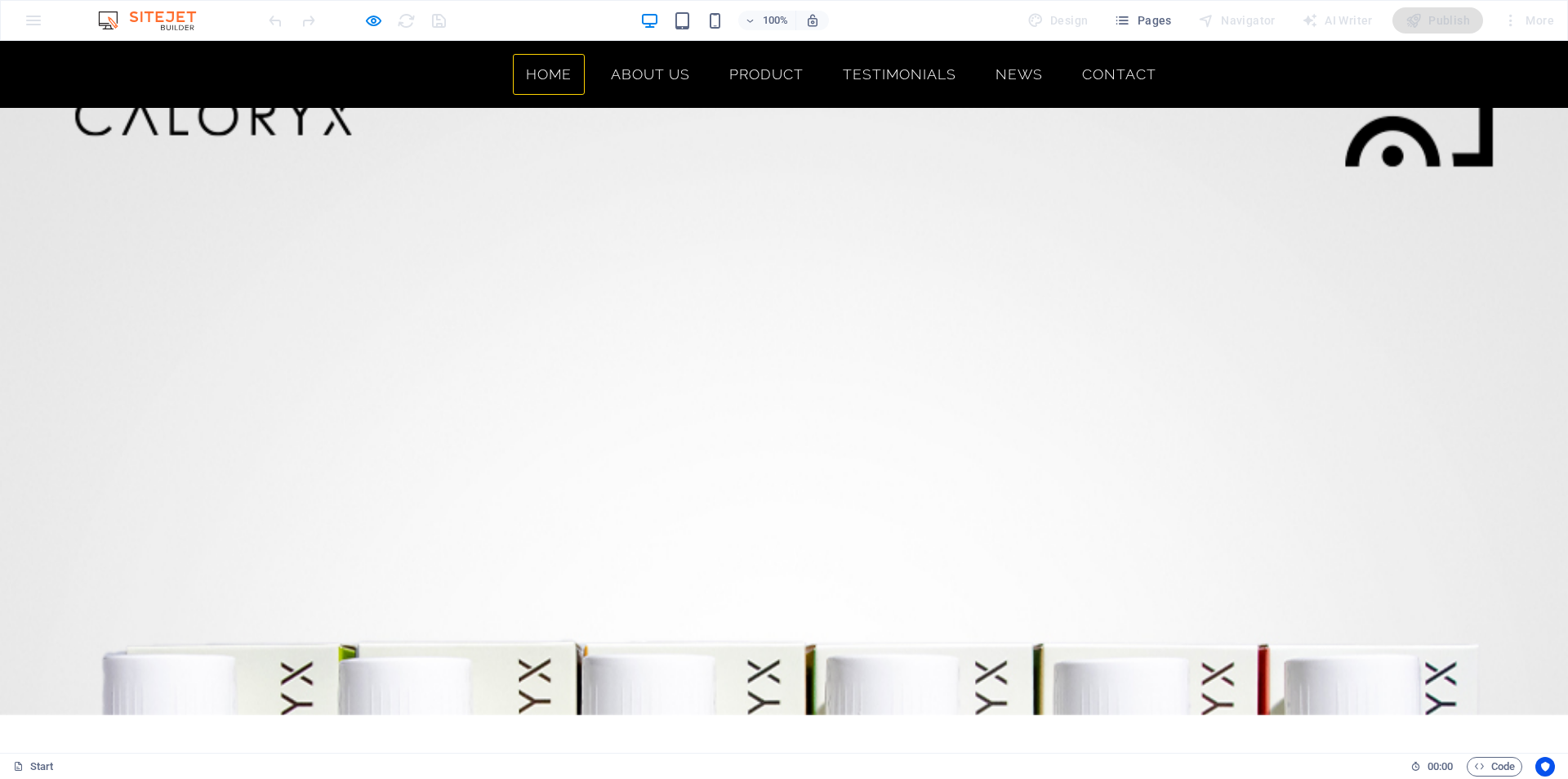
scroll to position [0, 0]
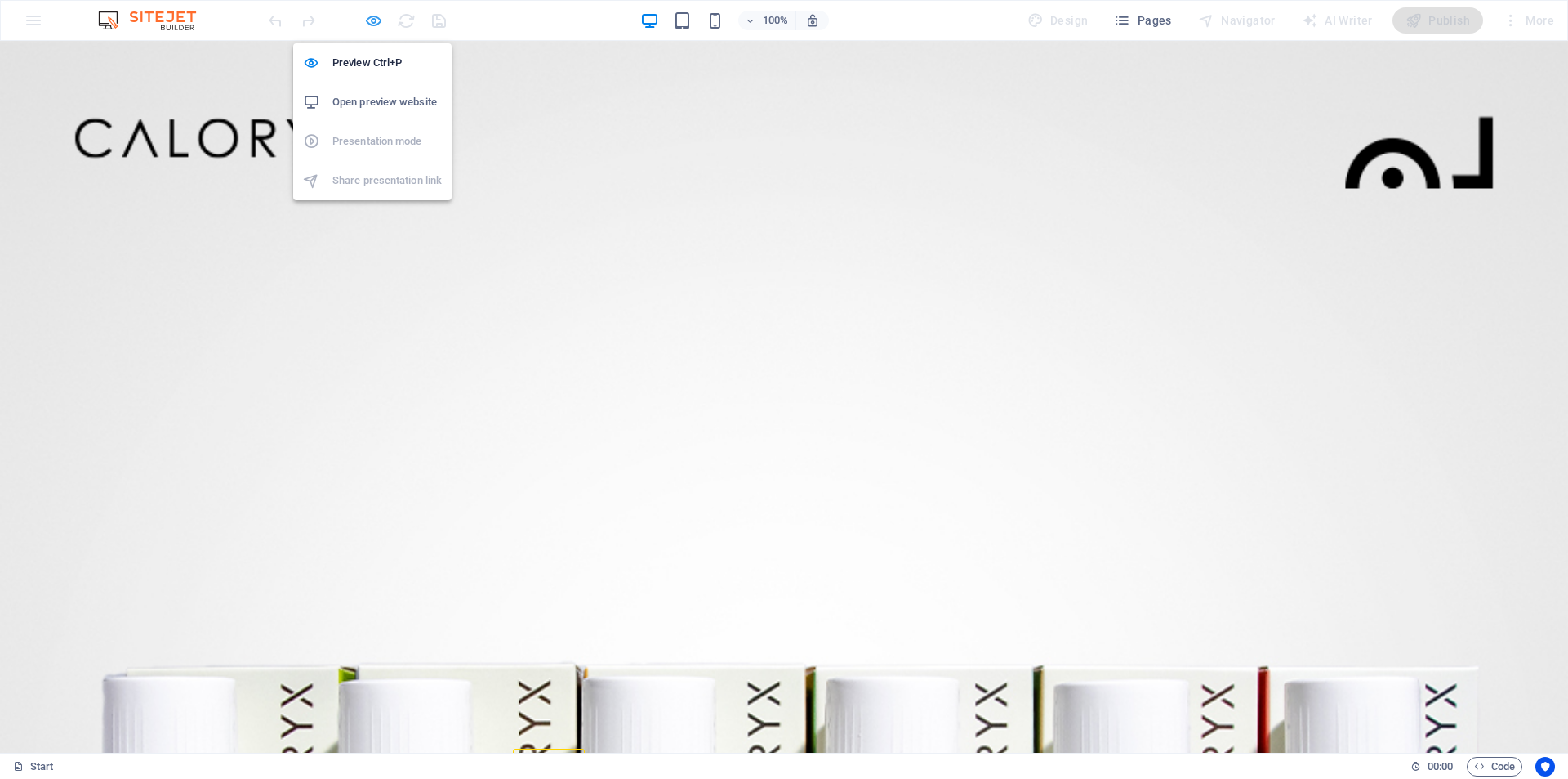
click at [375, 17] on icon "button" at bounding box center [374, 21] width 19 height 19
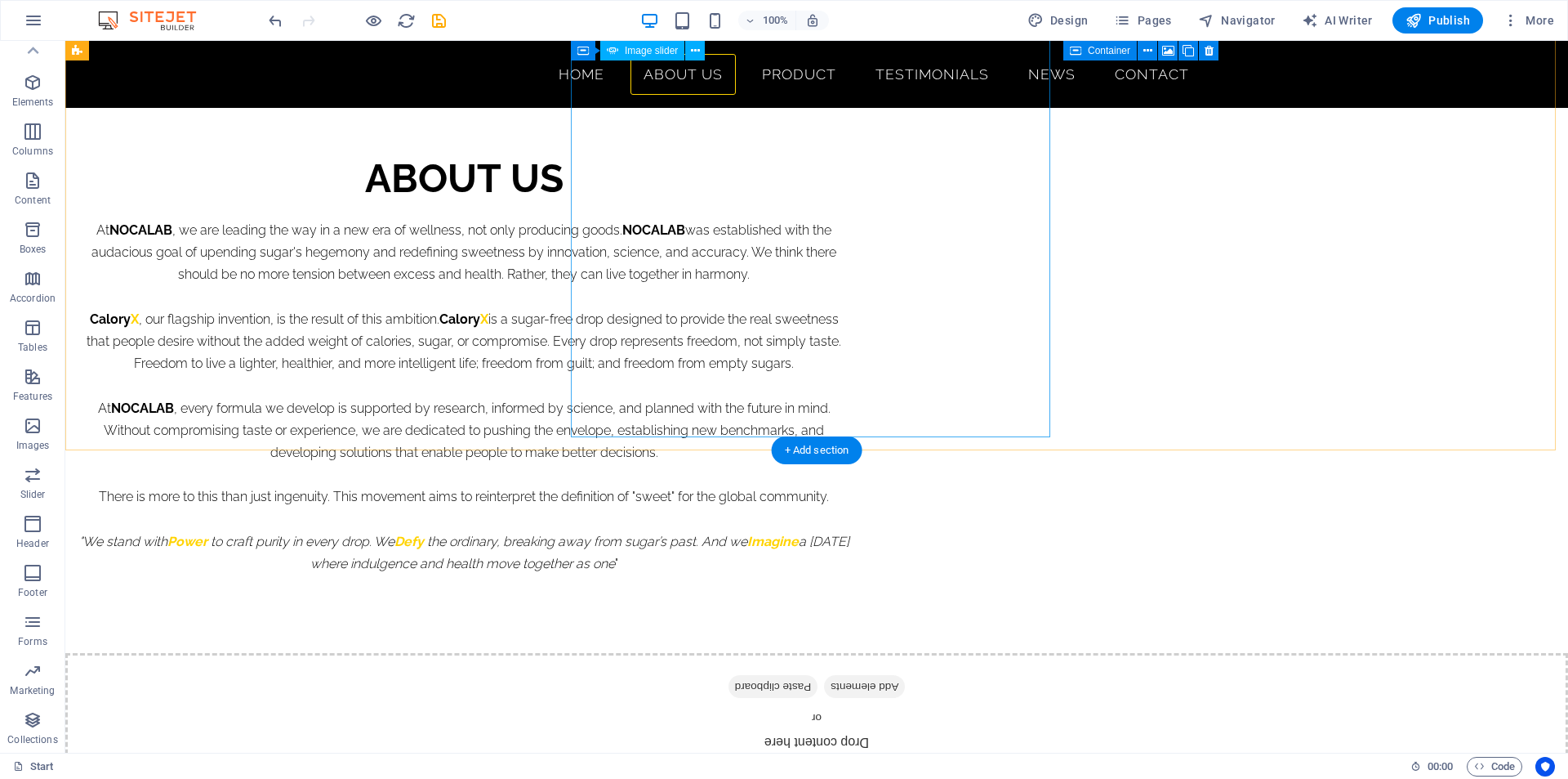
scroll to position [981, 0]
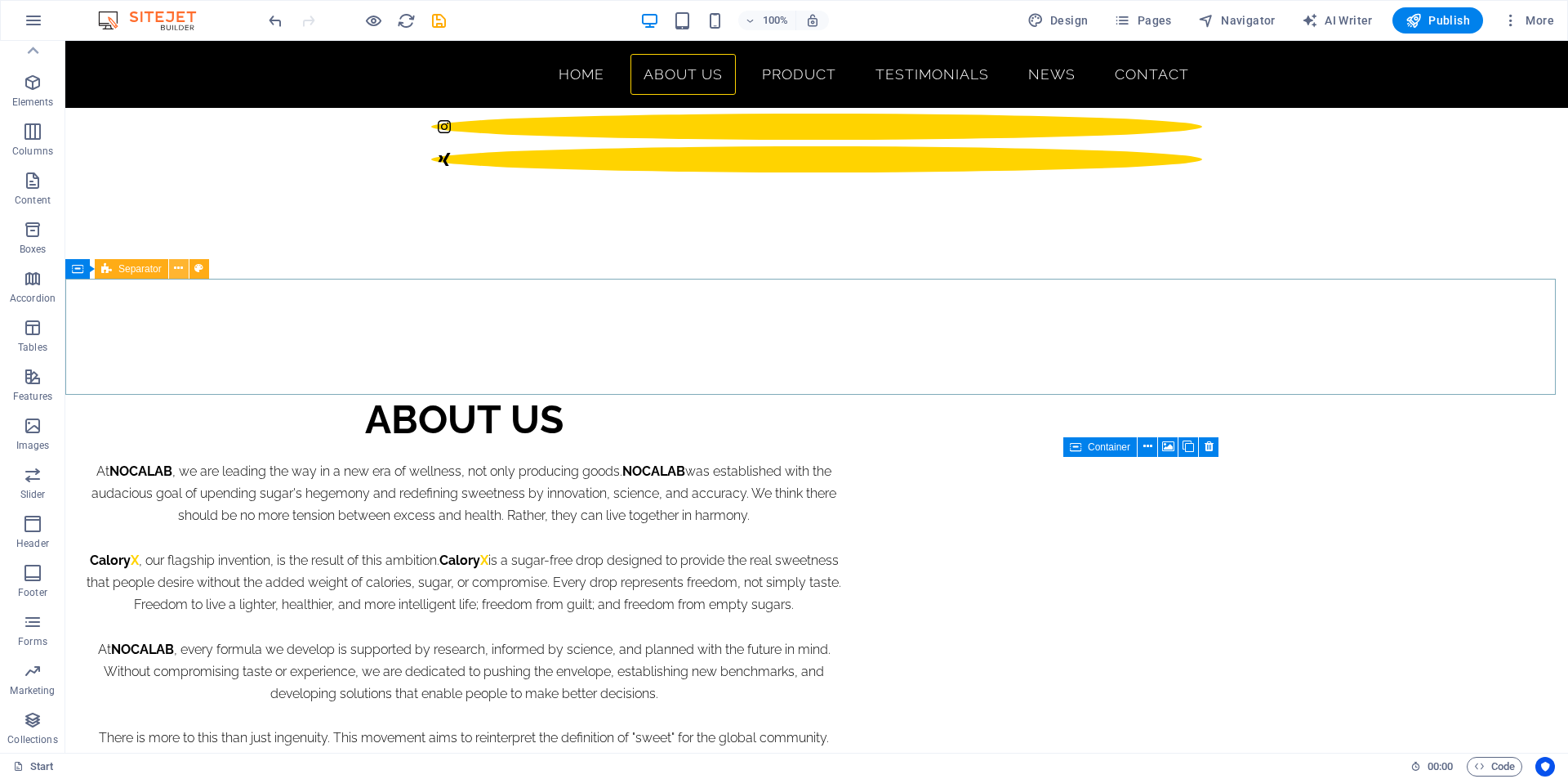
click at [179, 271] on icon at bounding box center [178, 268] width 9 height 17
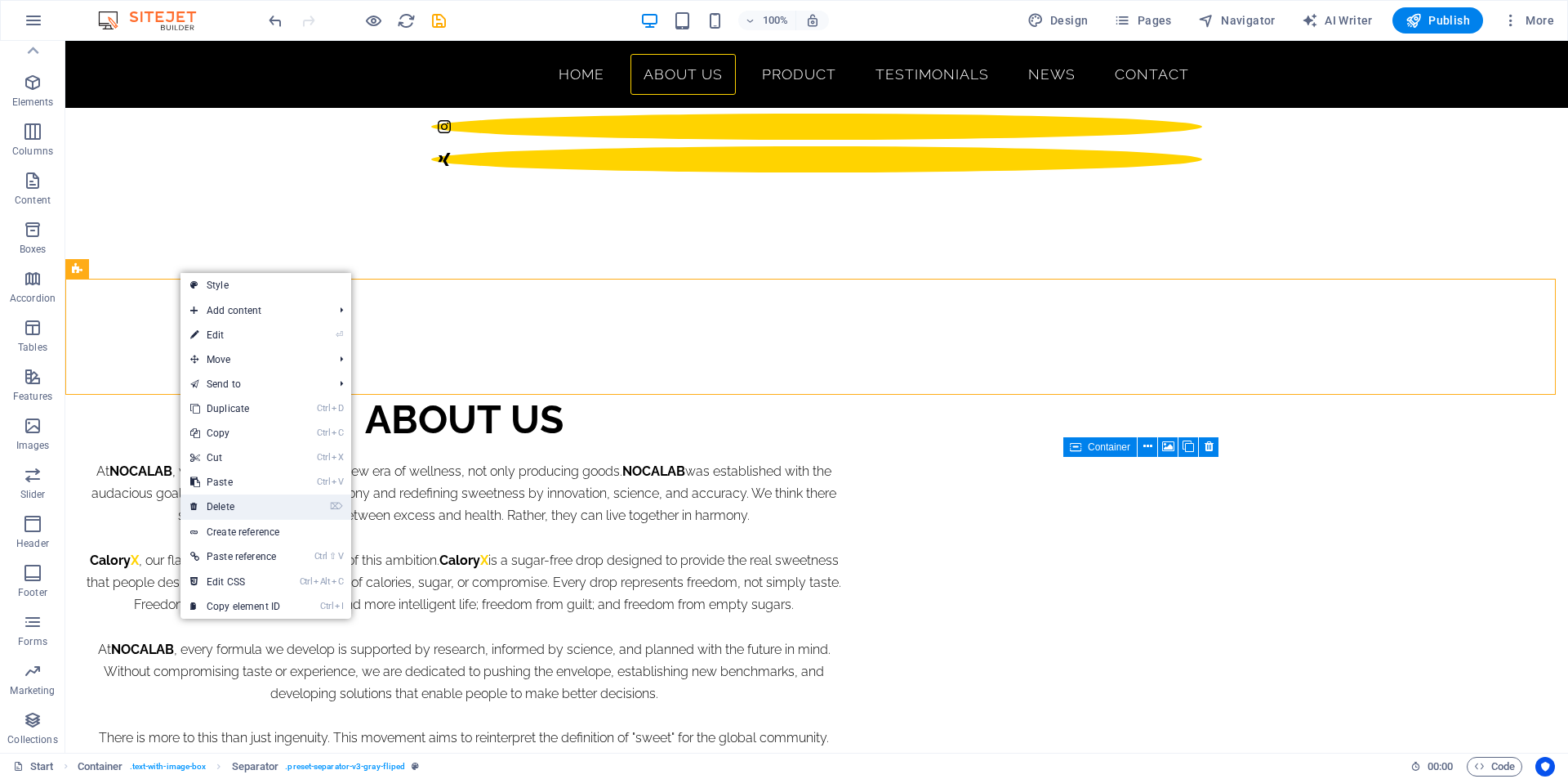
click at [254, 509] on link "⌦ Delete" at bounding box center [235, 507] width 109 height 25
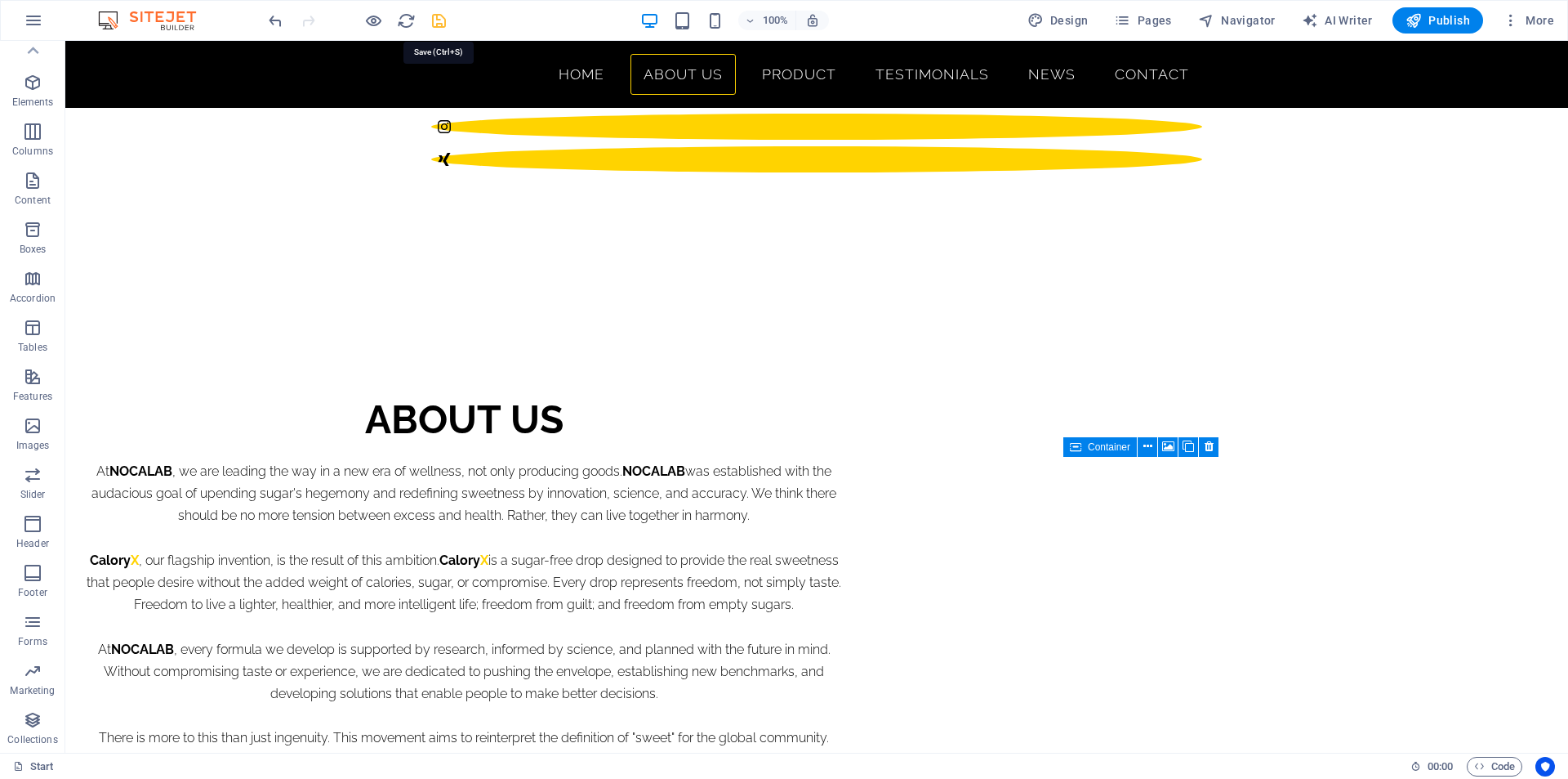
click at [442, 21] on icon "save" at bounding box center [438, 21] width 19 height 19
checkbox input "false"
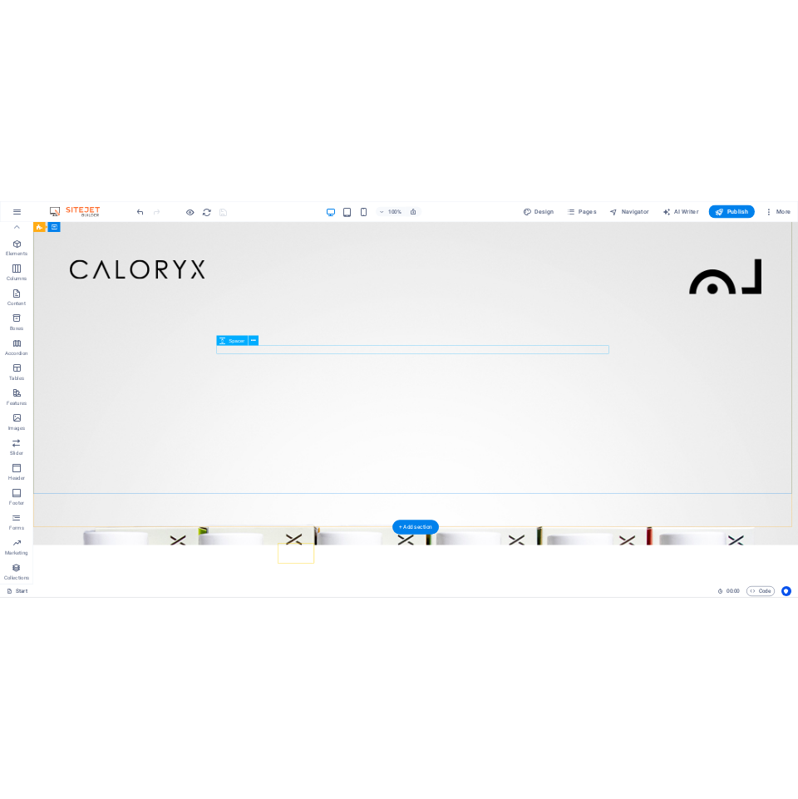
scroll to position [0, 0]
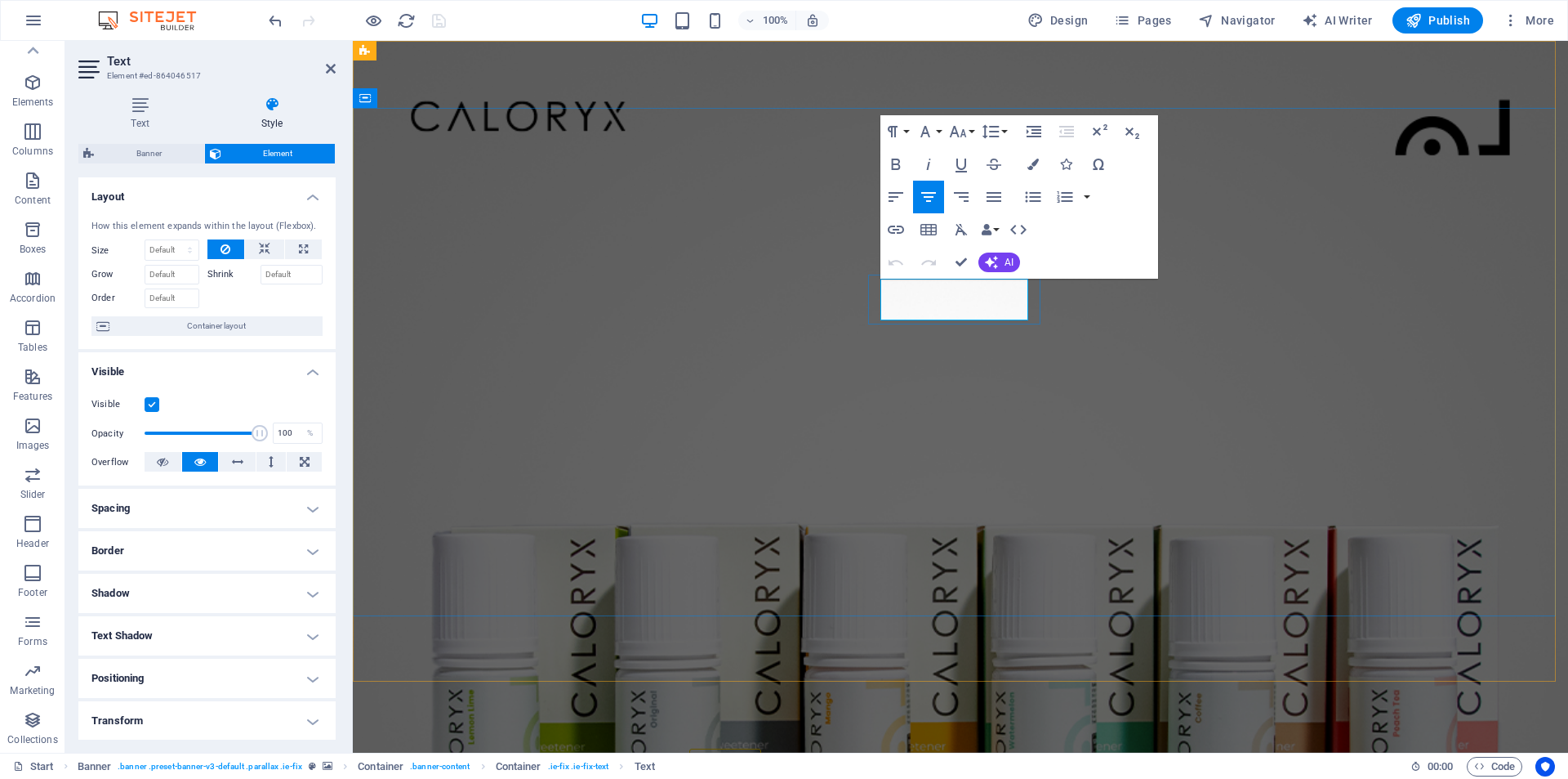
drag, startPoint x: 886, startPoint y: 302, endPoint x: 1381, endPoint y: 282, distance: 495.4
click at [1033, 164] on icon "button" at bounding box center [1033, 164] width 12 height 12
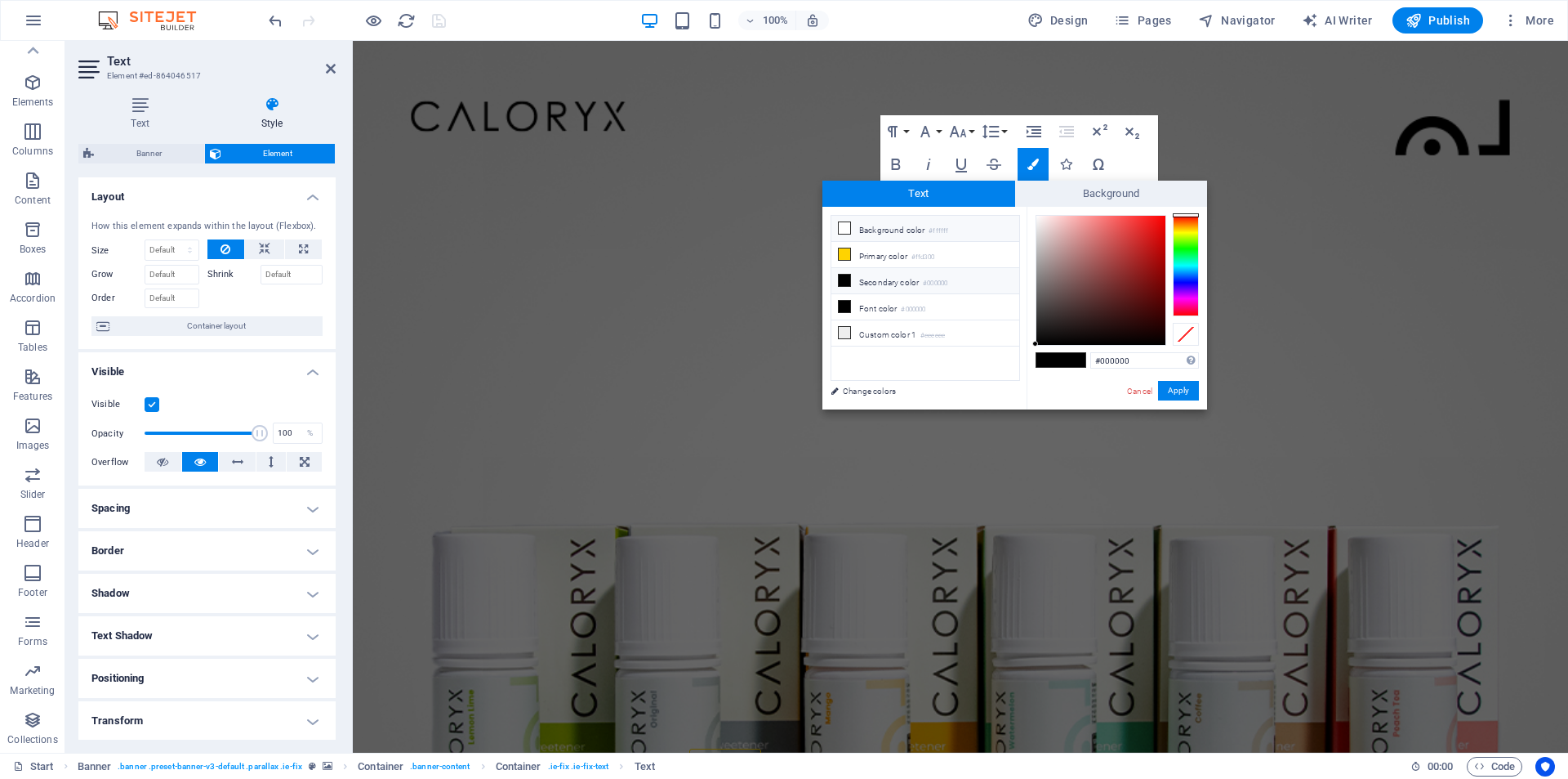
click at [916, 230] on li "Background color #ffffff" at bounding box center [925, 228] width 188 height 27
type input "#ffffff"
click at [1171, 390] on button "Apply" at bounding box center [1179, 390] width 41 height 20
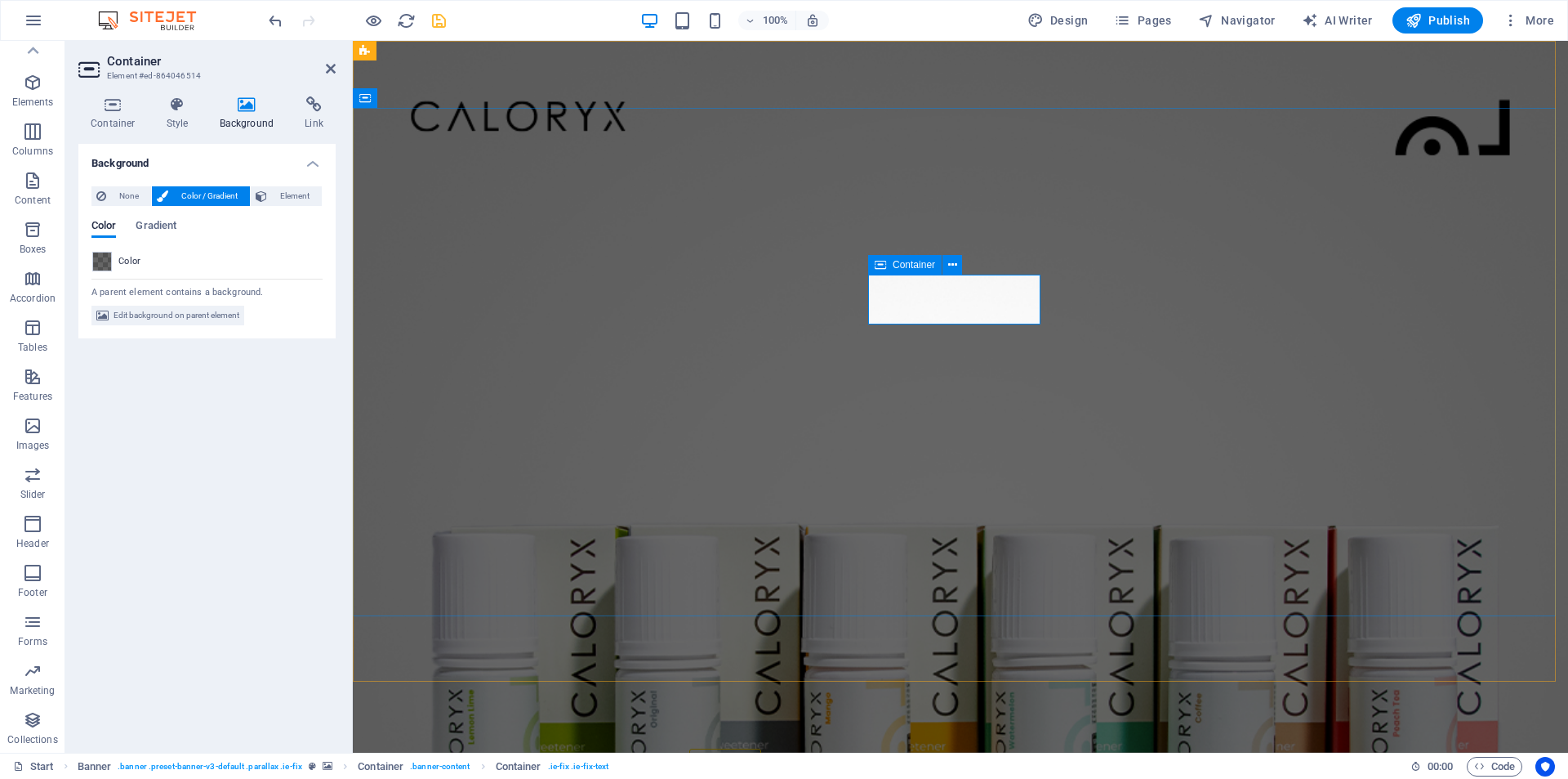
click at [118, 256] on span "Color" at bounding box center [129, 261] width 23 height 13
click at [109, 258] on span at bounding box center [102, 262] width 18 height 18
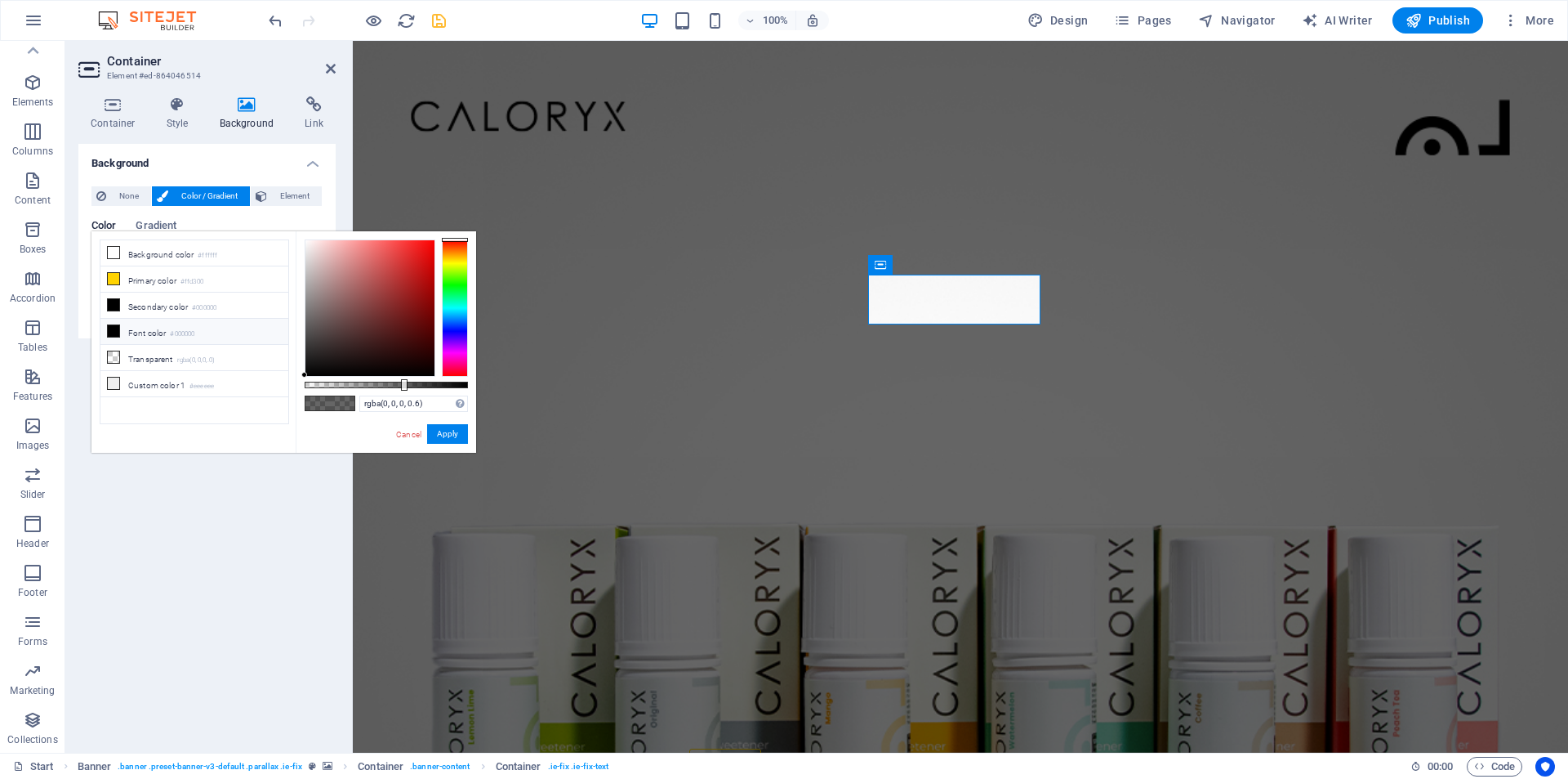
click at [184, 322] on li "Font color #000000" at bounding box center [194, 331] width 188 height 27
click at [184, 324] on li "Font color #000000" at bounding box center [194, 331] width 188 height 27
click at [154, 331] on li "Font color #000000" at bounding box center [194, 331] width 188 height 27
click at [203, 335] on li "Font color #000000" at bounding box center [194, 331] width 188 height 27
type input "#000000"
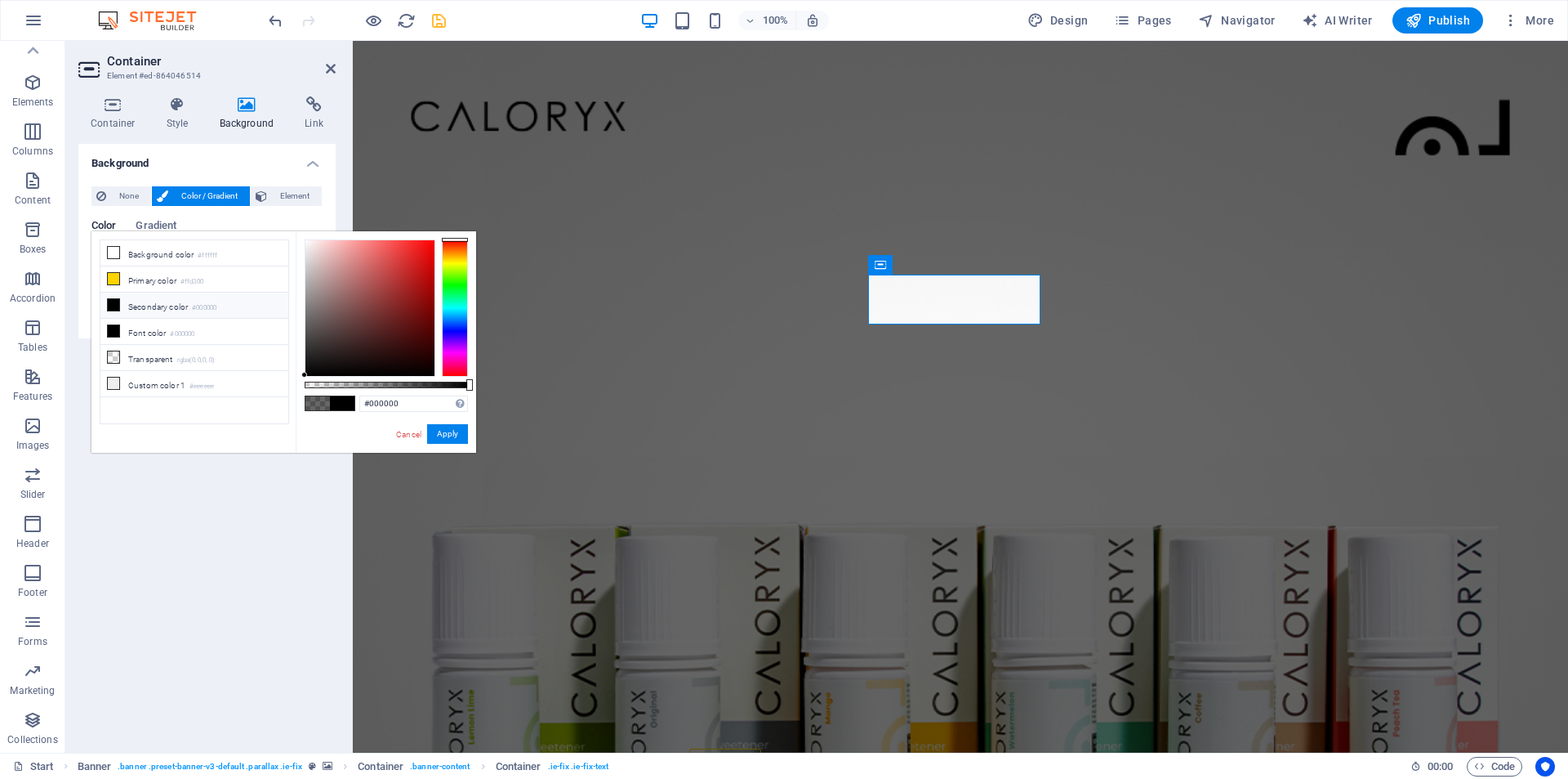
drag, startPoint x: 400, startPoint y: 383, endPoint x: 542, endPoint y: 390, distance: 142.2
click at [542, 390] on body "nocalab.com Start Favorites Elements Columns Content Boxes Accordion Tables Fea…" at bounding box center [784, 390] width 1568 height 779
click at [444, 431] on button "Apply" at bounding box center [448, 434] width 41 height 20
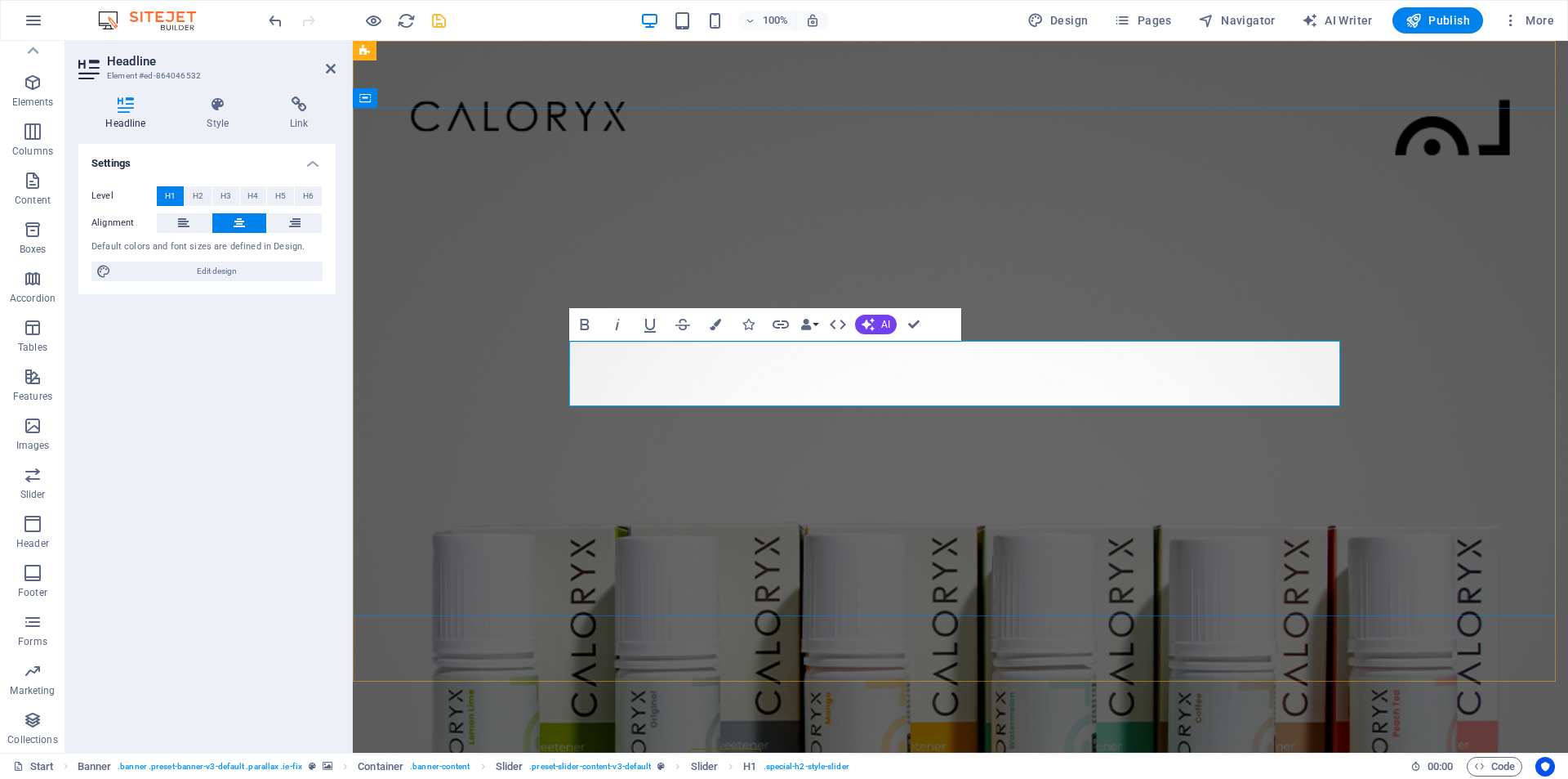
drag, startPoint x: 955, startPoint y: 370, endPoint x: 1269, endPoint y: 398, distance: 315.2
click at [715, 326] on icon "button" at bounding box center [716, 325] width 12 height 12
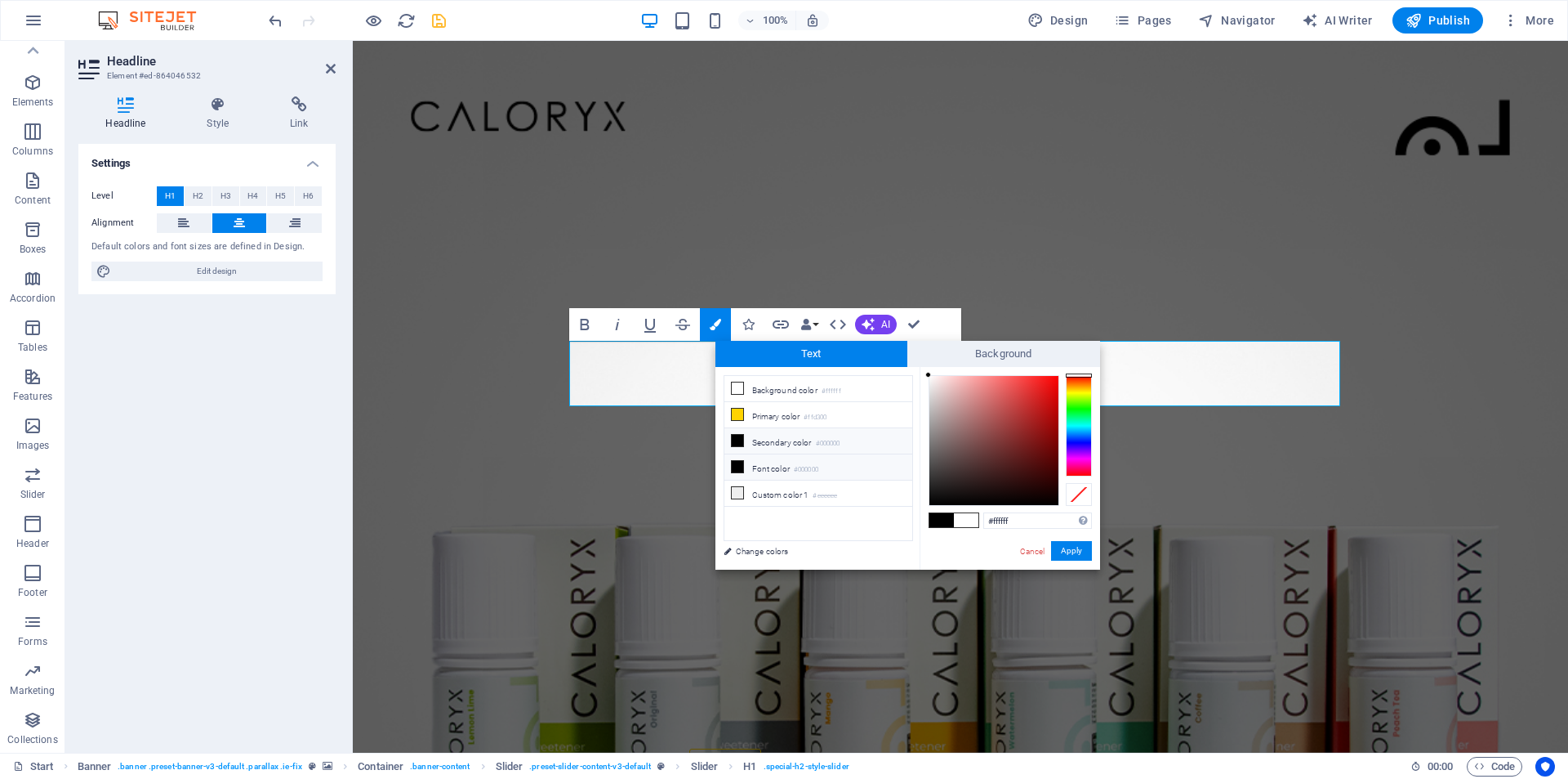
click at [770, 465] on li "Font color #000000" at bounding box center [818, 467] width 188 height 27
click at [1073, 551] on button "Apply" at bounding box center [1072, 551] width 41 height 20
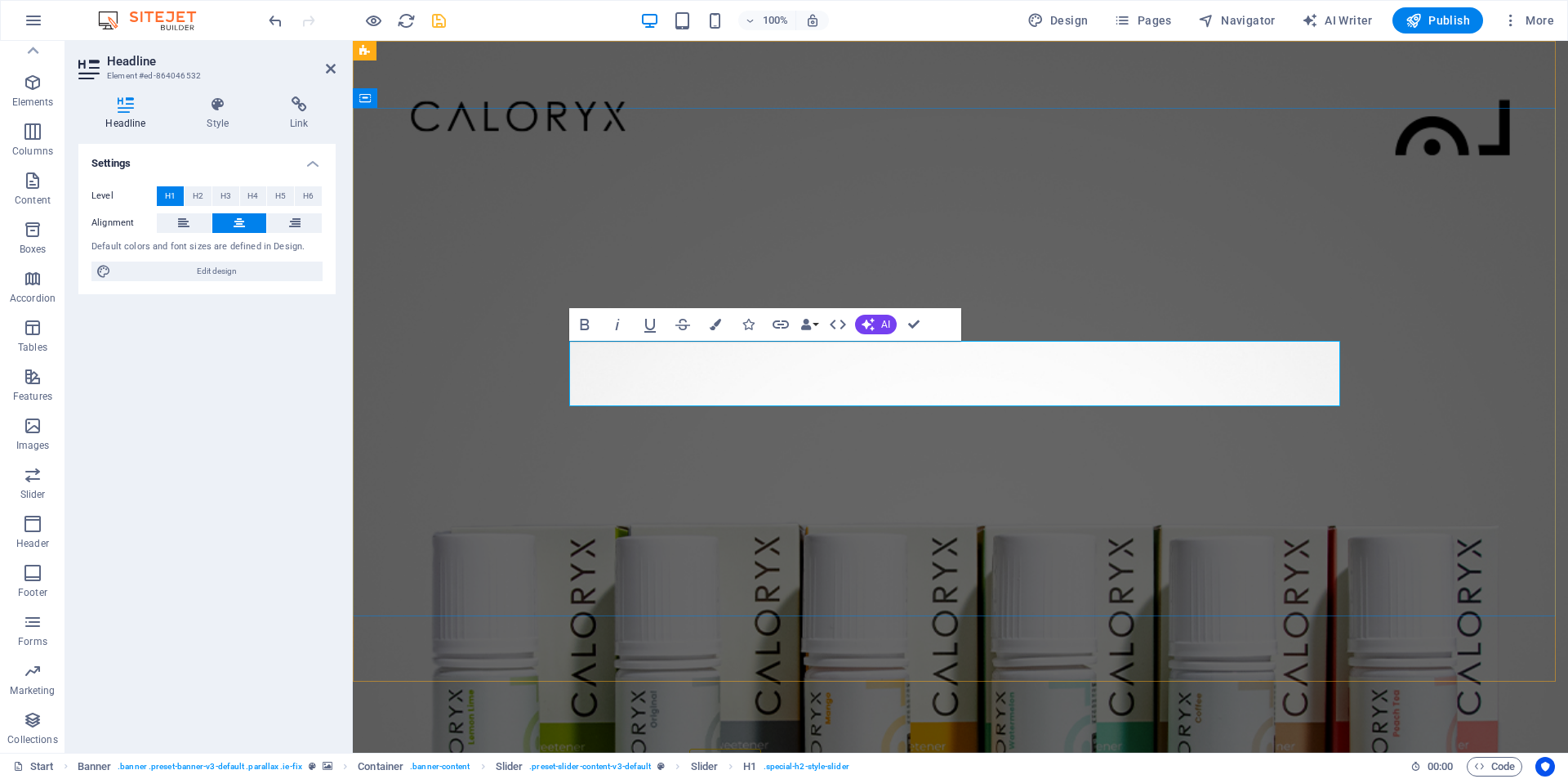
drag, startPoint x: 720, startPoint y: 378, endPoint x: 657, endPoint y: 380, distance: 63.0
click at [718, 325] on icon "button" at bounding box center [716, 325] width 12 height 12
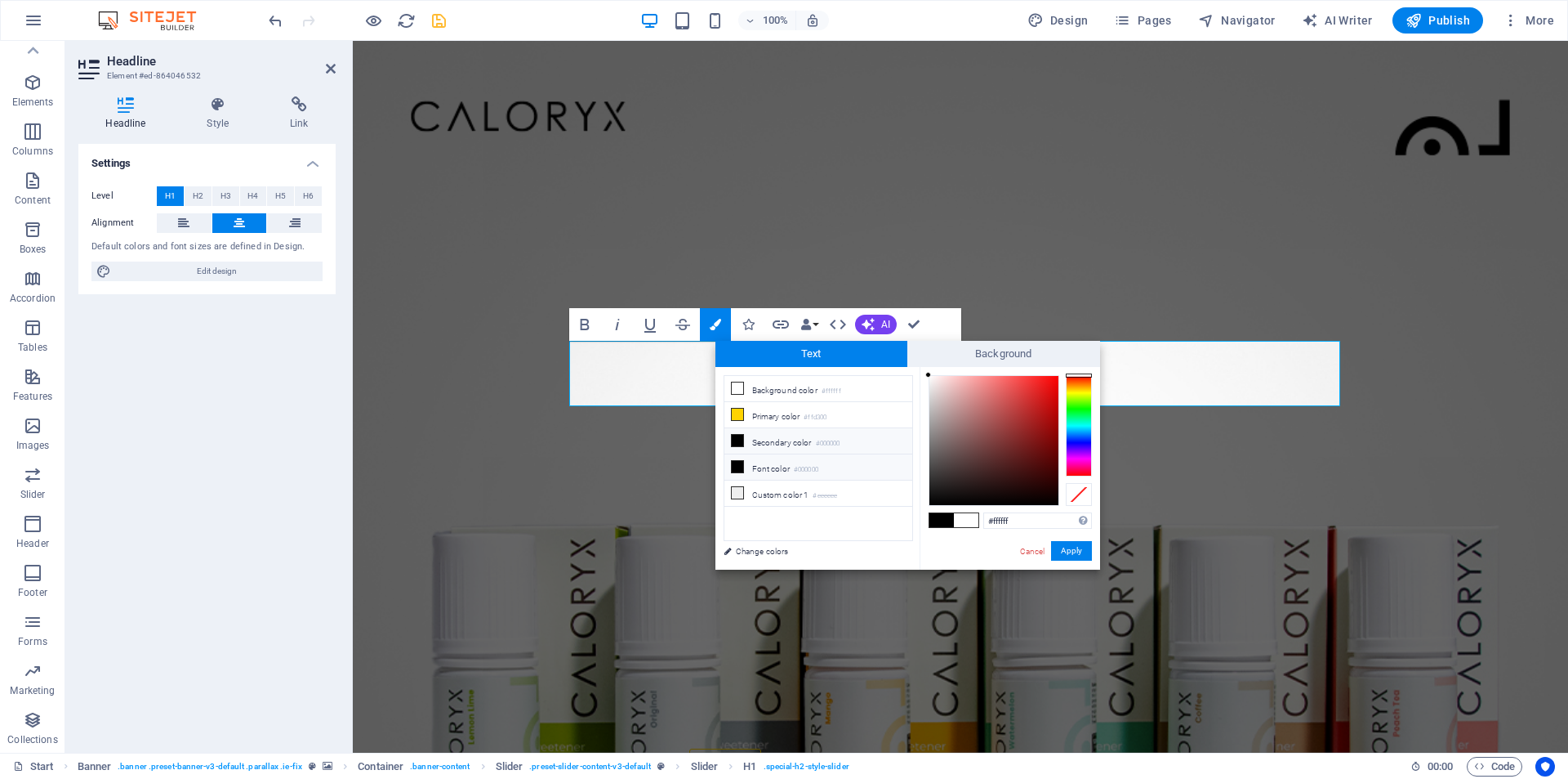
click at [814, 466] on small "#000000" at bounding box center [806, 470] width 25 height 12
click at [1075, 554] on button "Apply" at bounding box center [1072, 551] width 41 height 20
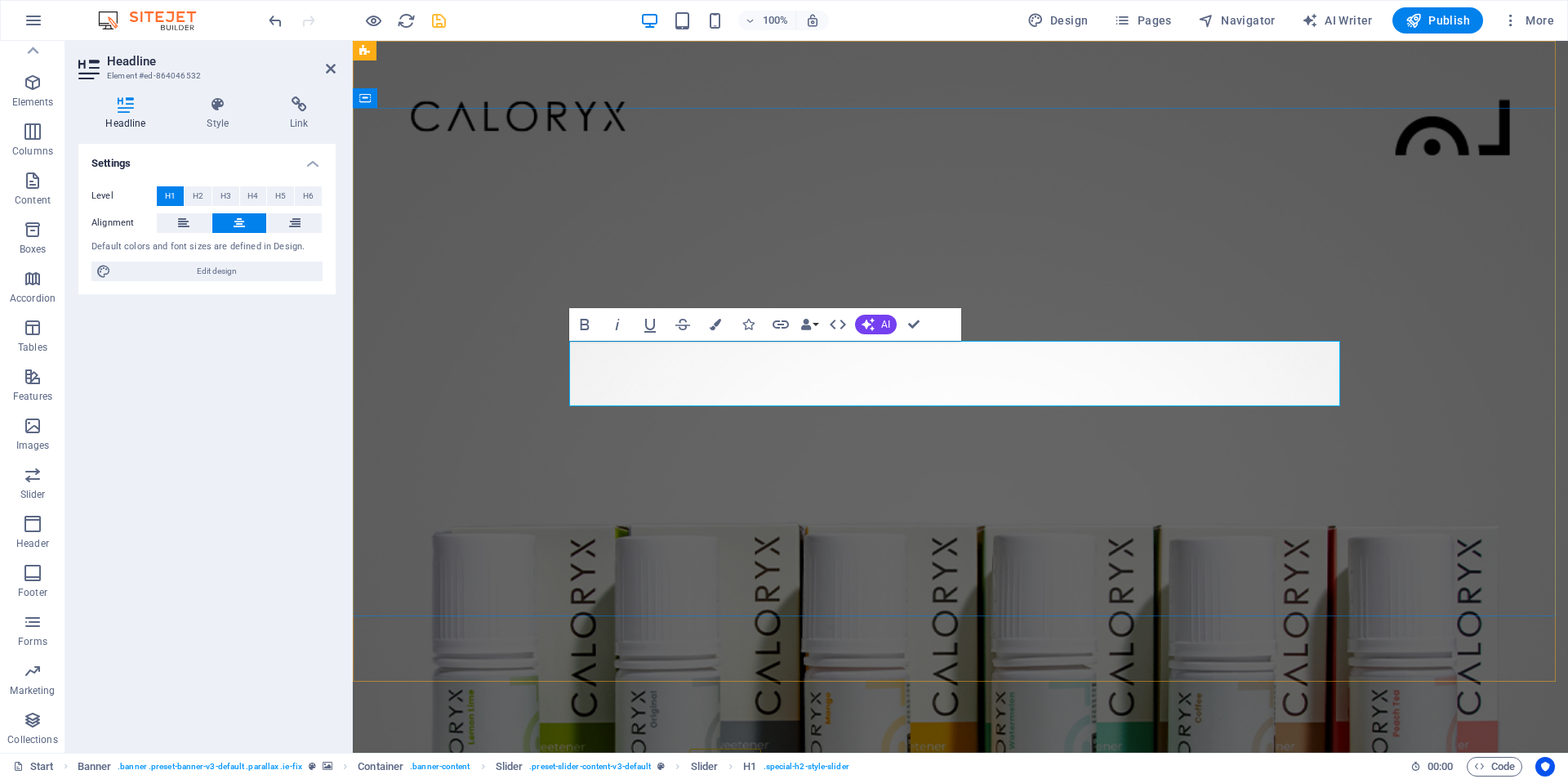
drag, startPoint x: 935, startPoint y: 374, endPoint x: 728, endPoint y: 369, distance: 207.1
click at [716, 322] on icon "button" at bounding box center [716, 325] width 12 height 12
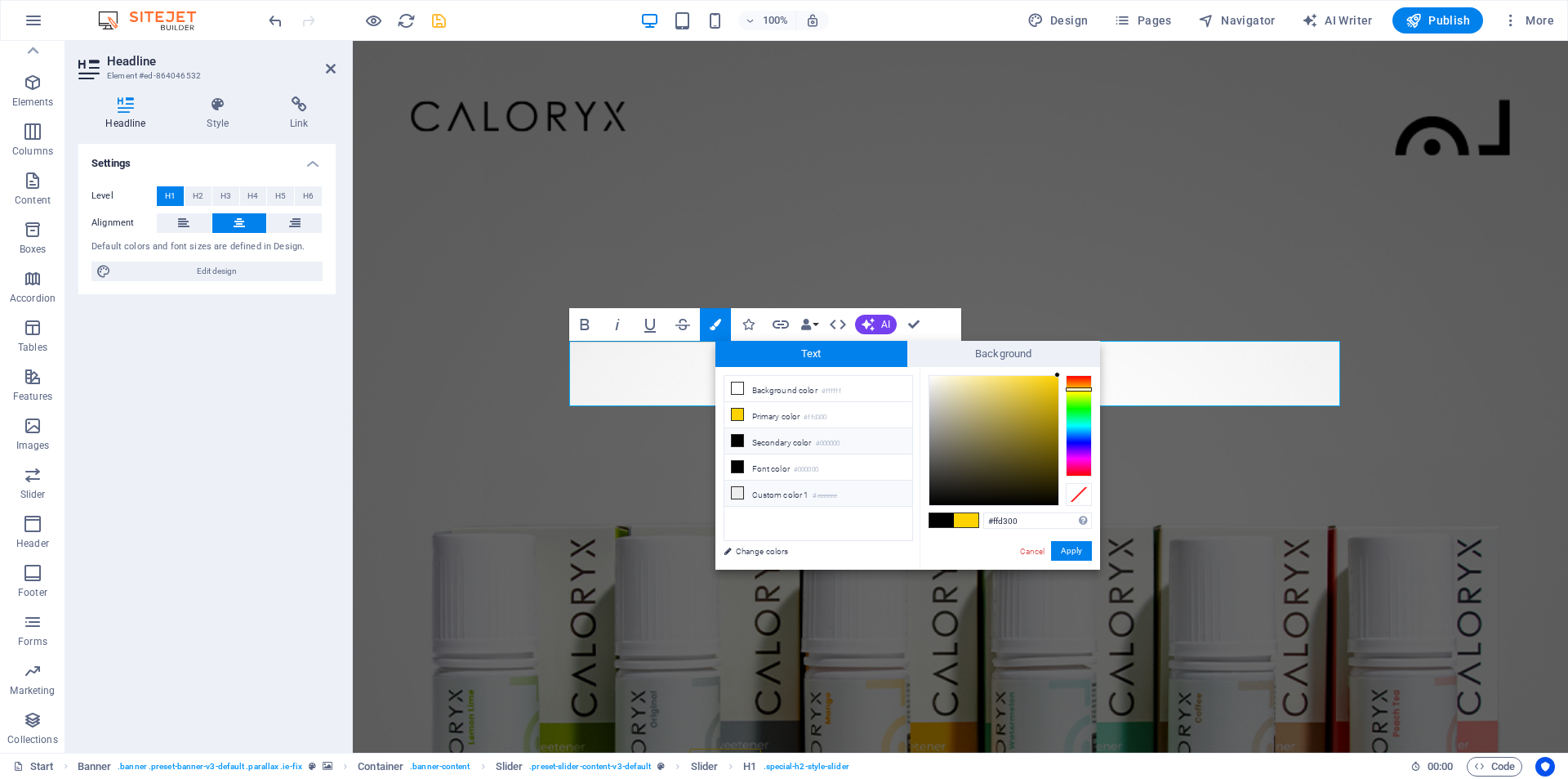
click at [805, 493] on li "Custom color 1 #eeeeee" at bounding box center [818, 494] width 188 height 27
type input "#eeeeee"
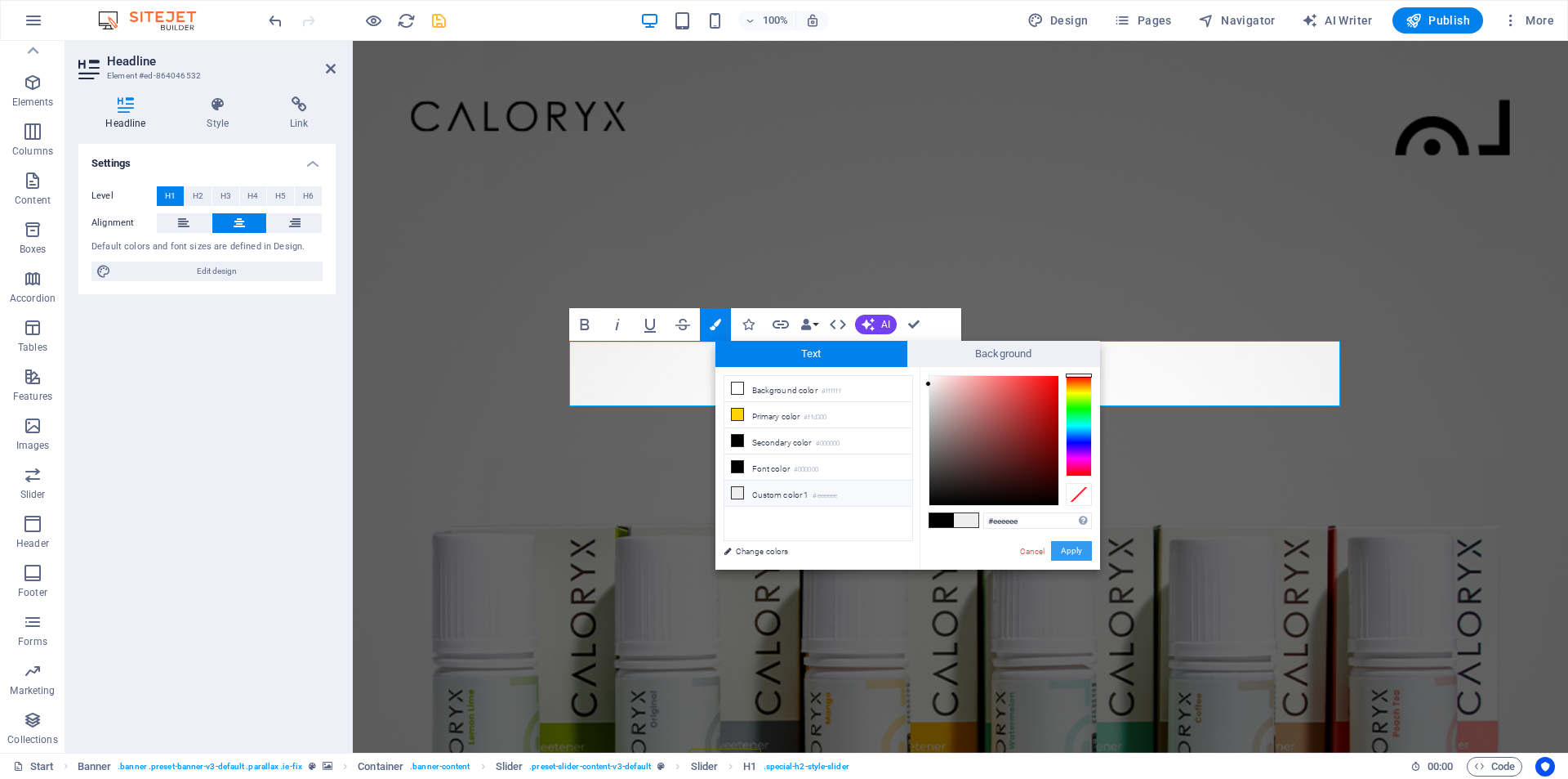
drag, startPoint x: 1064, startPoint y: 550, endPoint x: 711, endPoint y: 509, distance: 355.4
click at [1064, 549] on button "Apply" at bounding box center [1072, 551] width 41 height 20
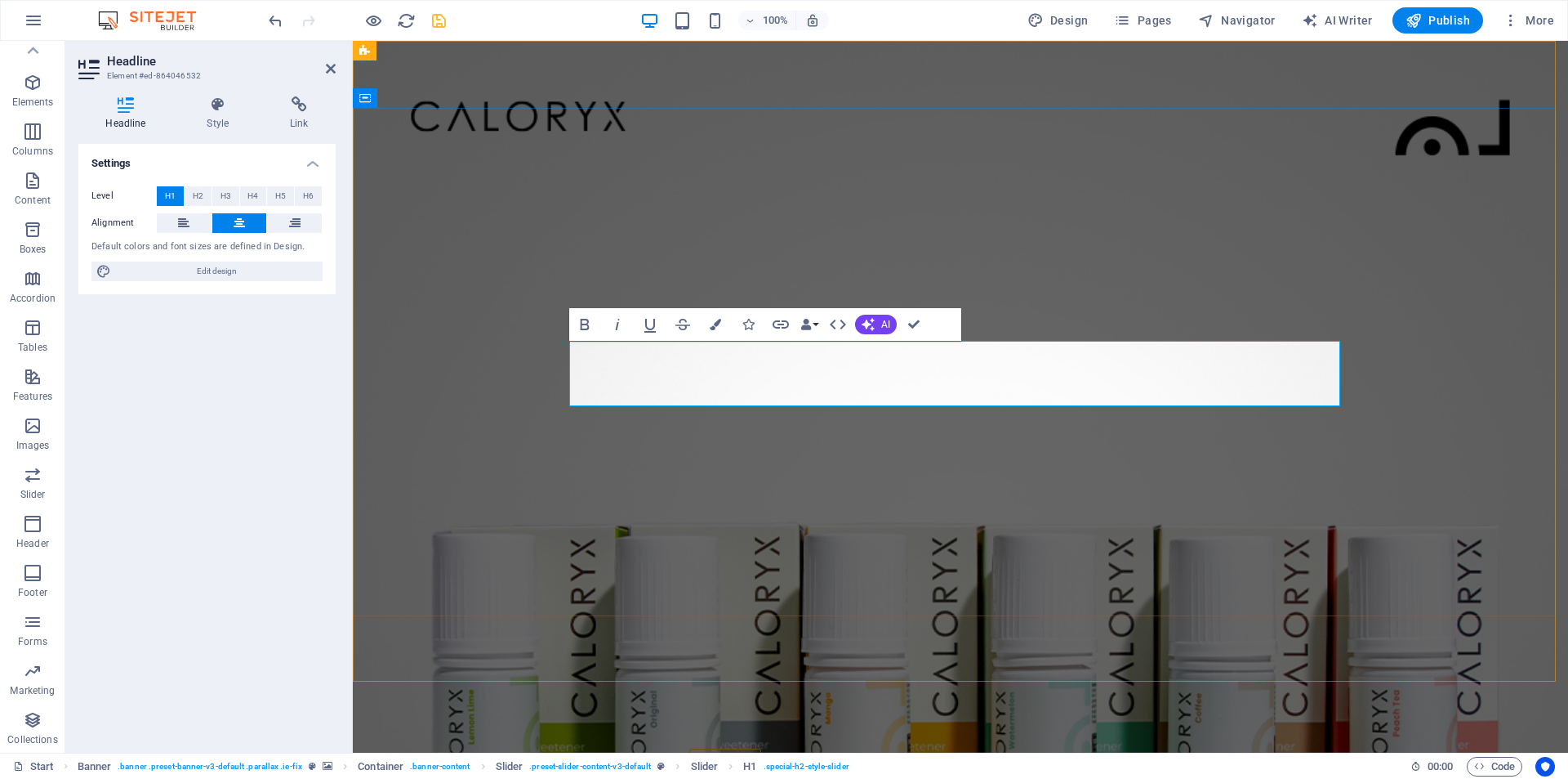
drag, startPoint x: 726, startPoint y: 369, endPoint x: 942, endPoint y: 390, distance: 217.0
click at [720, 324] on icon "button" at bounding box center [716, 325] width 12 height 12
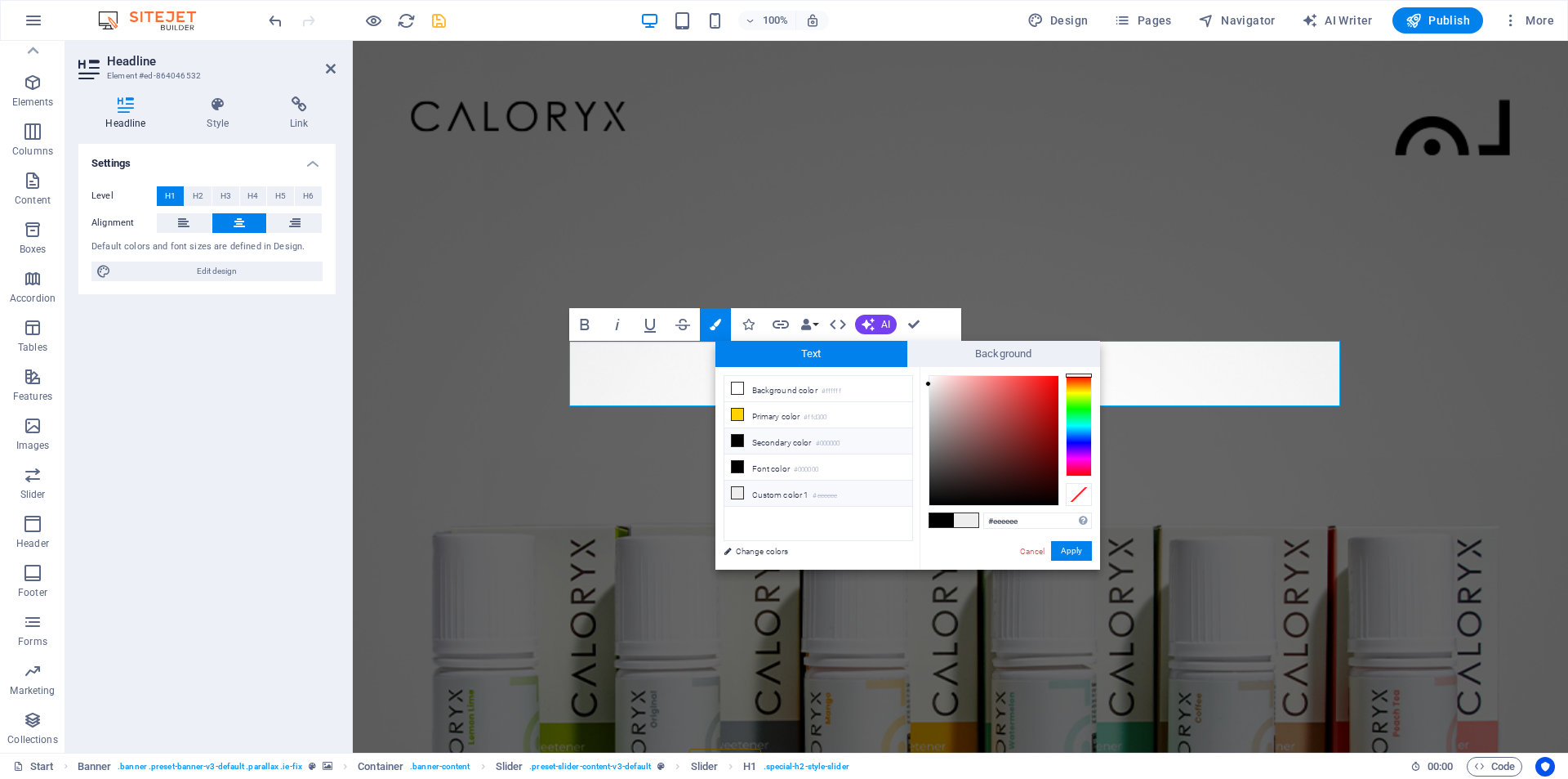
click at [864, 488] on li "Custom color 1 #eeeeee" at bounding box center [818, 494] width 188 height 27
type input "#807c7c"
drag, startPoint x: 930, startPoint y: 390, endPoint x: 932, endPoint y: 440, distance: 50.0
click at [932, 440] on div at bounding box center [932, 440] width 6 height 6
click at [1075, 551] on button "Apply" at bounding box center [1072, 551] width 41 height 20
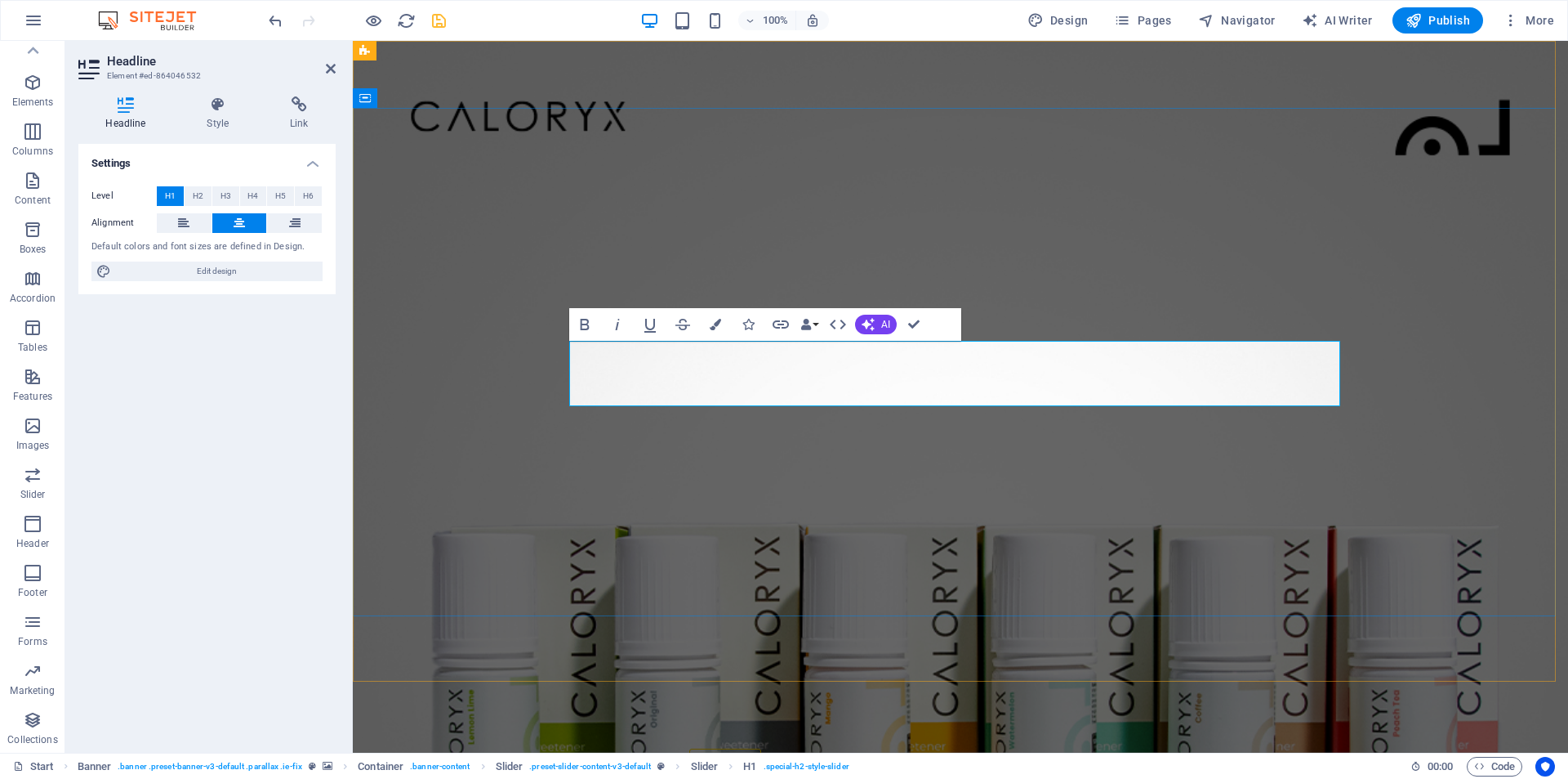
drag, startPoint x: 938, startPoint y: 371, endPoint x: 779, endPoint y: 376, distance: 159.1
drag, startPoint x: 934, startPoint y: 382, endPoint x: 727, endPoint y: 361, distance: 208.1
click at [709, 323] on button "Colors" at bounding box center [716, 324] width 31 height 32
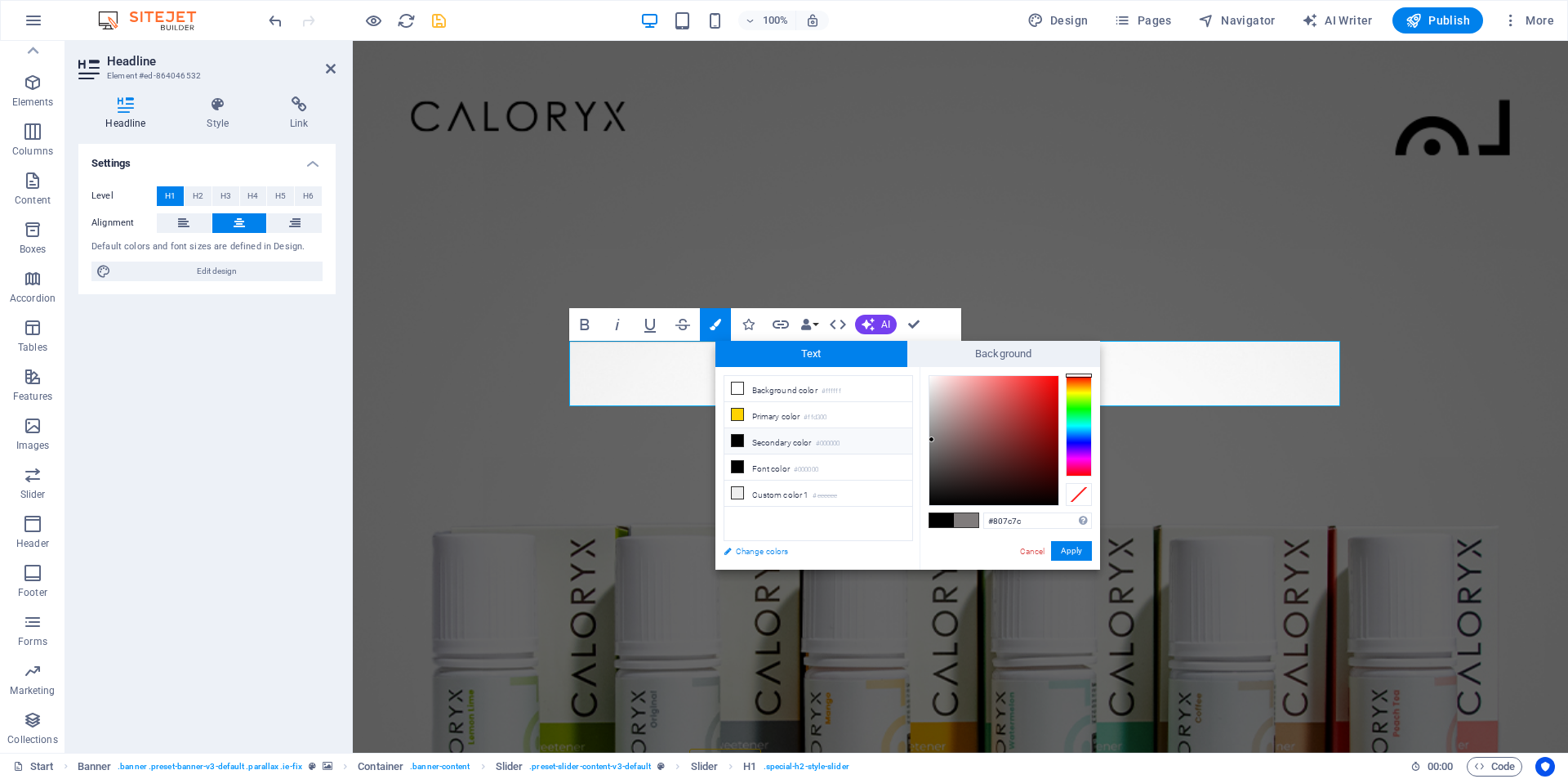
click at [777, 549] on link "Change colors" at bounding box center [810, 551] width 190 height 21
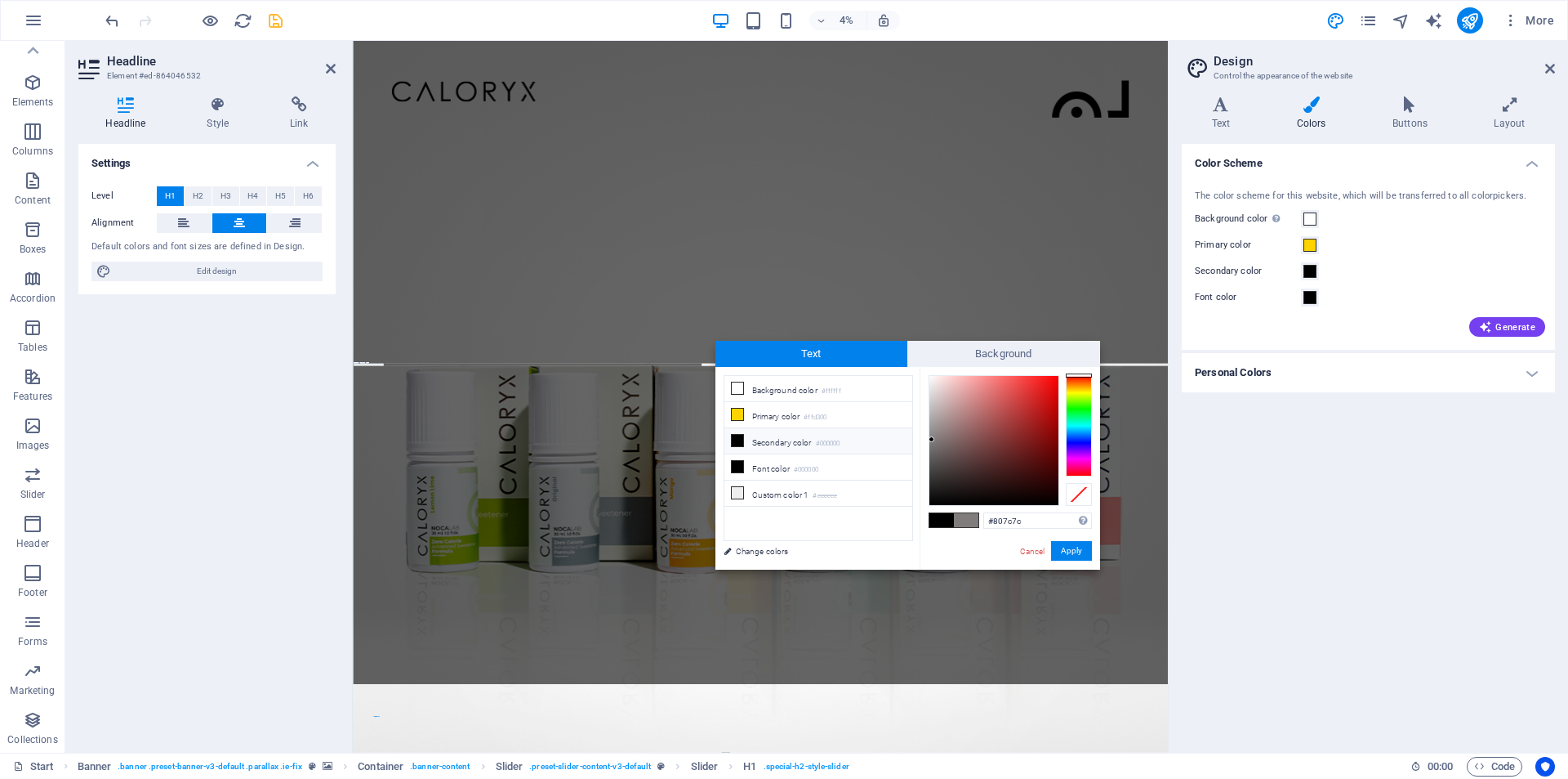
scroll to position [17, 0]
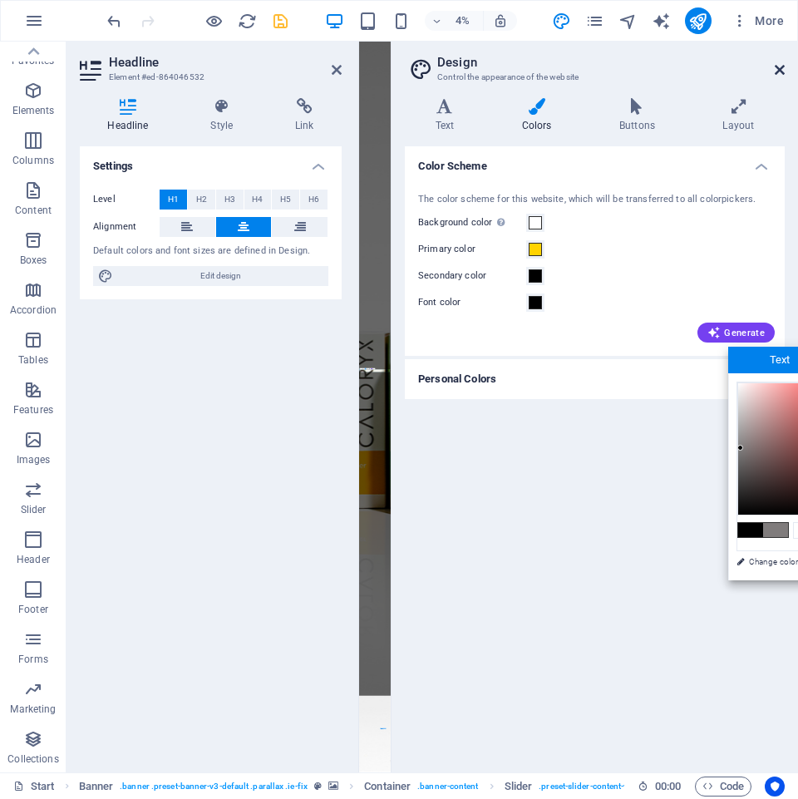
click at [778, 72] on icon at bounding box center [779, 69] width 10 height 13
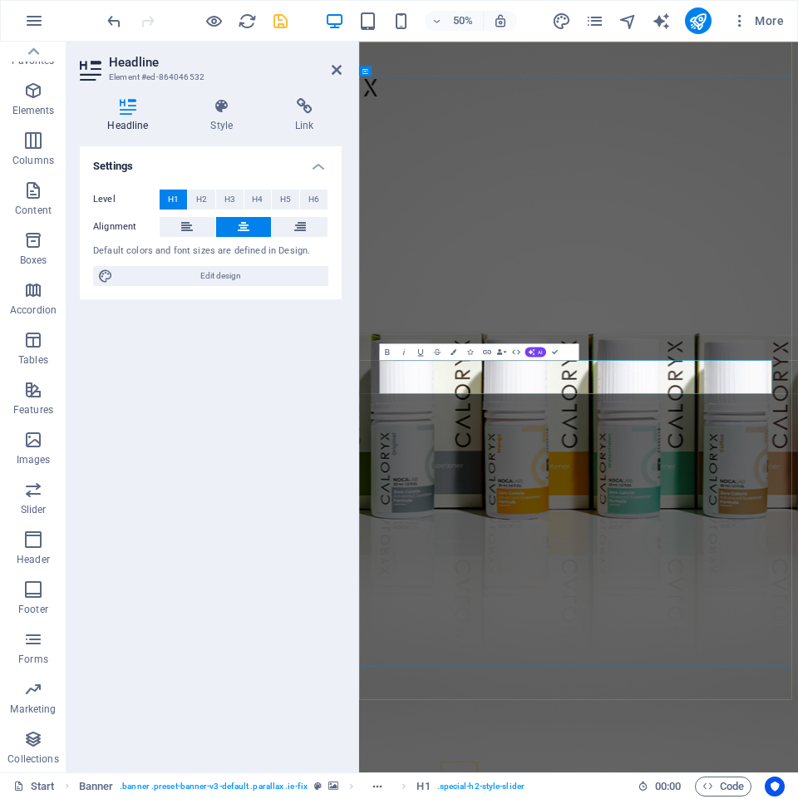
drag, startPoint x: 927, startPoint y: 721, endPoint x: 745, endPoint y: 688, distance: 185.8
drag, startPoint x: 771, startPoint y: 713, endPoint x: 547, endPoint y: 703, distance: 224.6
click at [456, 352] on icon "button" at bounding box center [453, 352] width 6 height 6
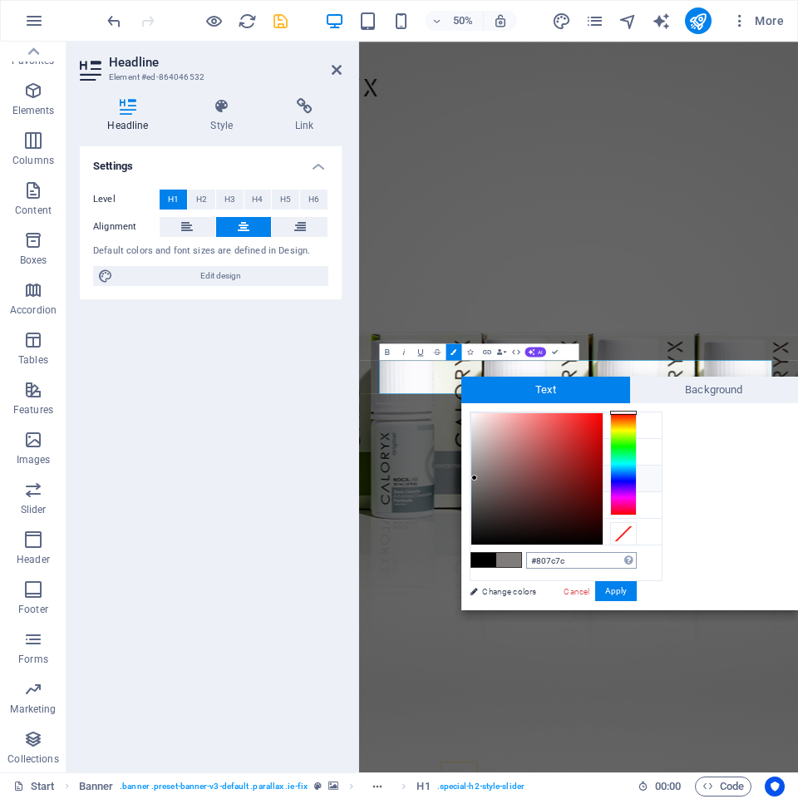
drag, startPoint x: 569, startPoint y: 561, endPoint x: 535, endPoint y: 557, distance: 34.3
click at [535, 557] on input "#807c7c" at bounding box center [581, 560] width 111 height 17
type input "#ffe887"
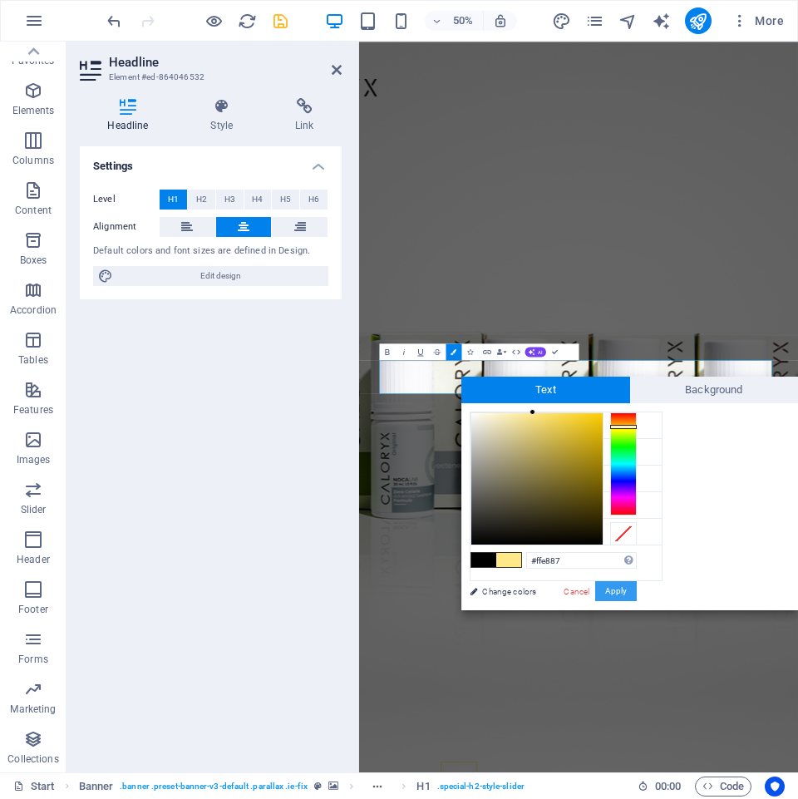
click at [613, 589] on button "Apply" at bounding box center [616, 591] width 42 height 20
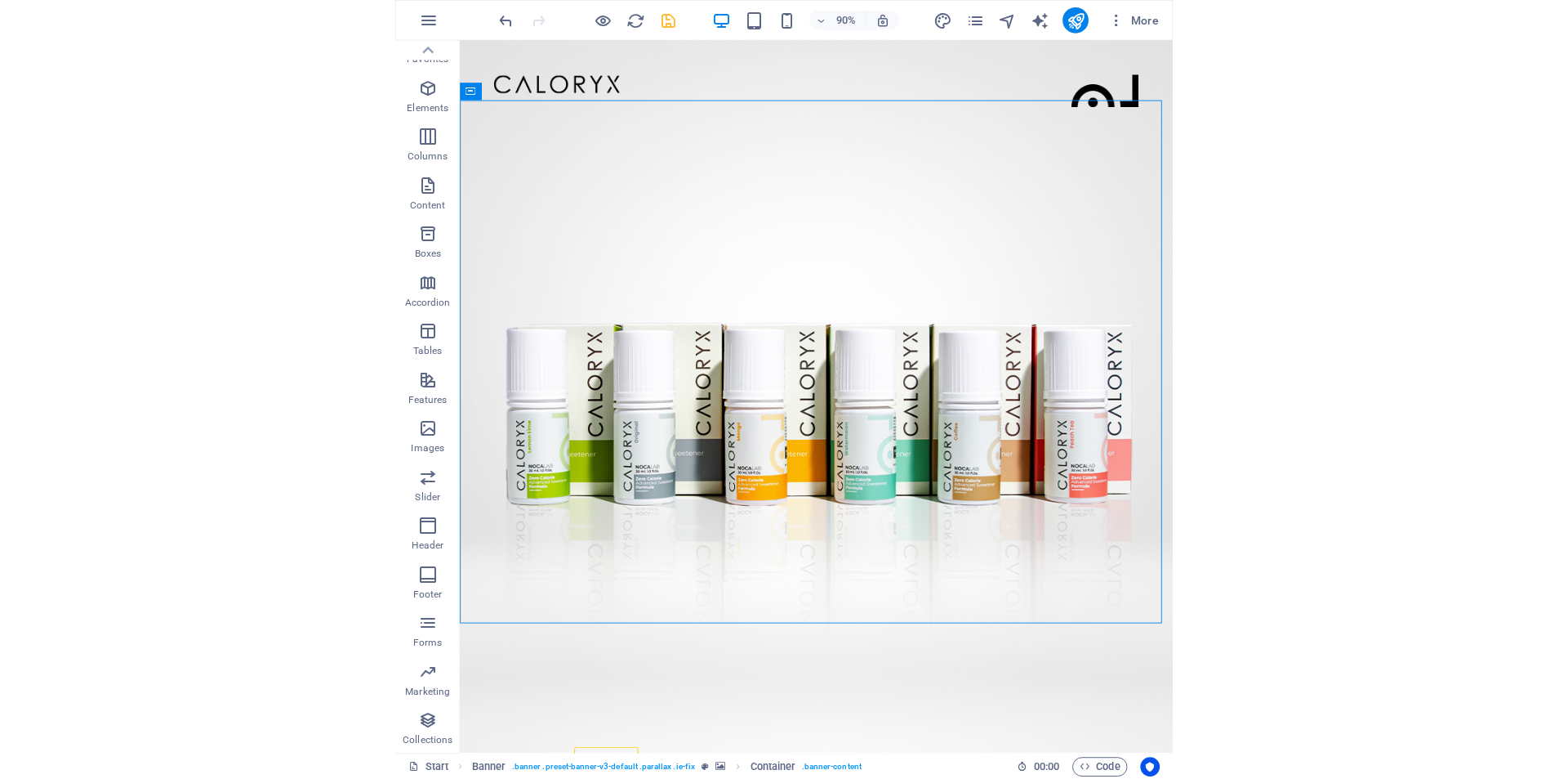
scroll to position [24, 0]
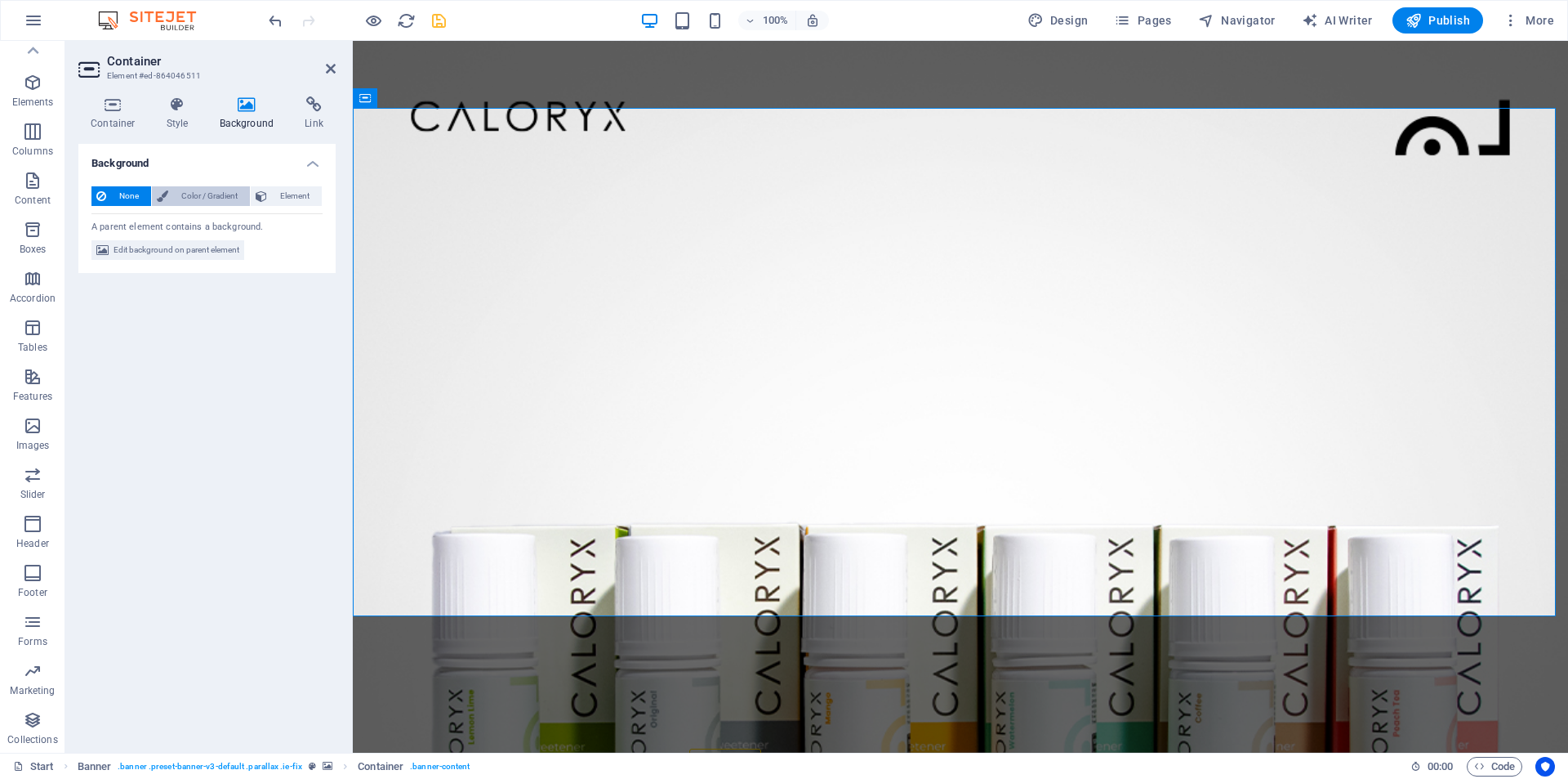
click at [226, 200] on span "Color / Gradient" at bounding box center [208, 196] width 72 height 20
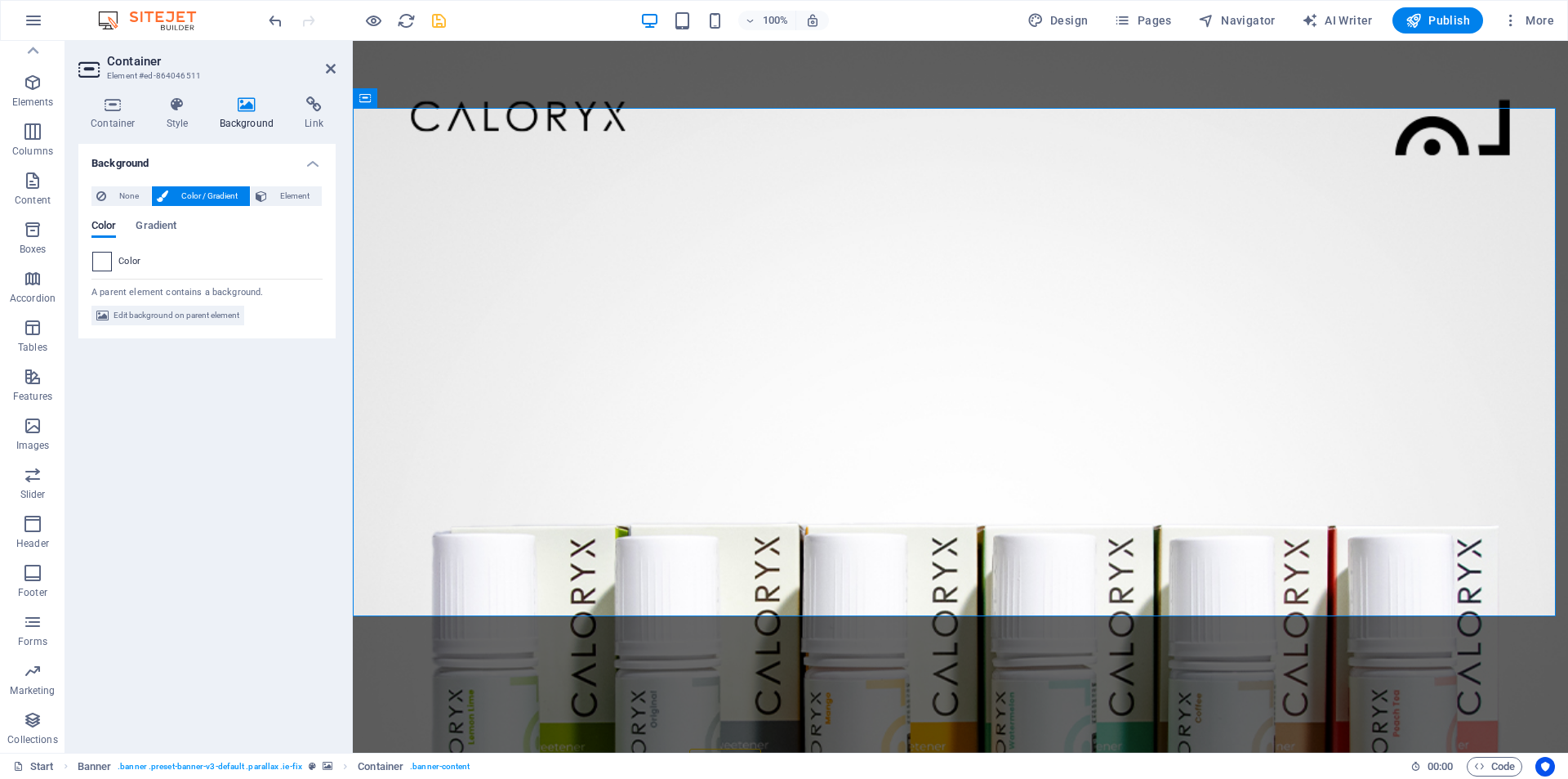
click at [99, 264] on span at bounding box center [102, 262] width 18 height 18
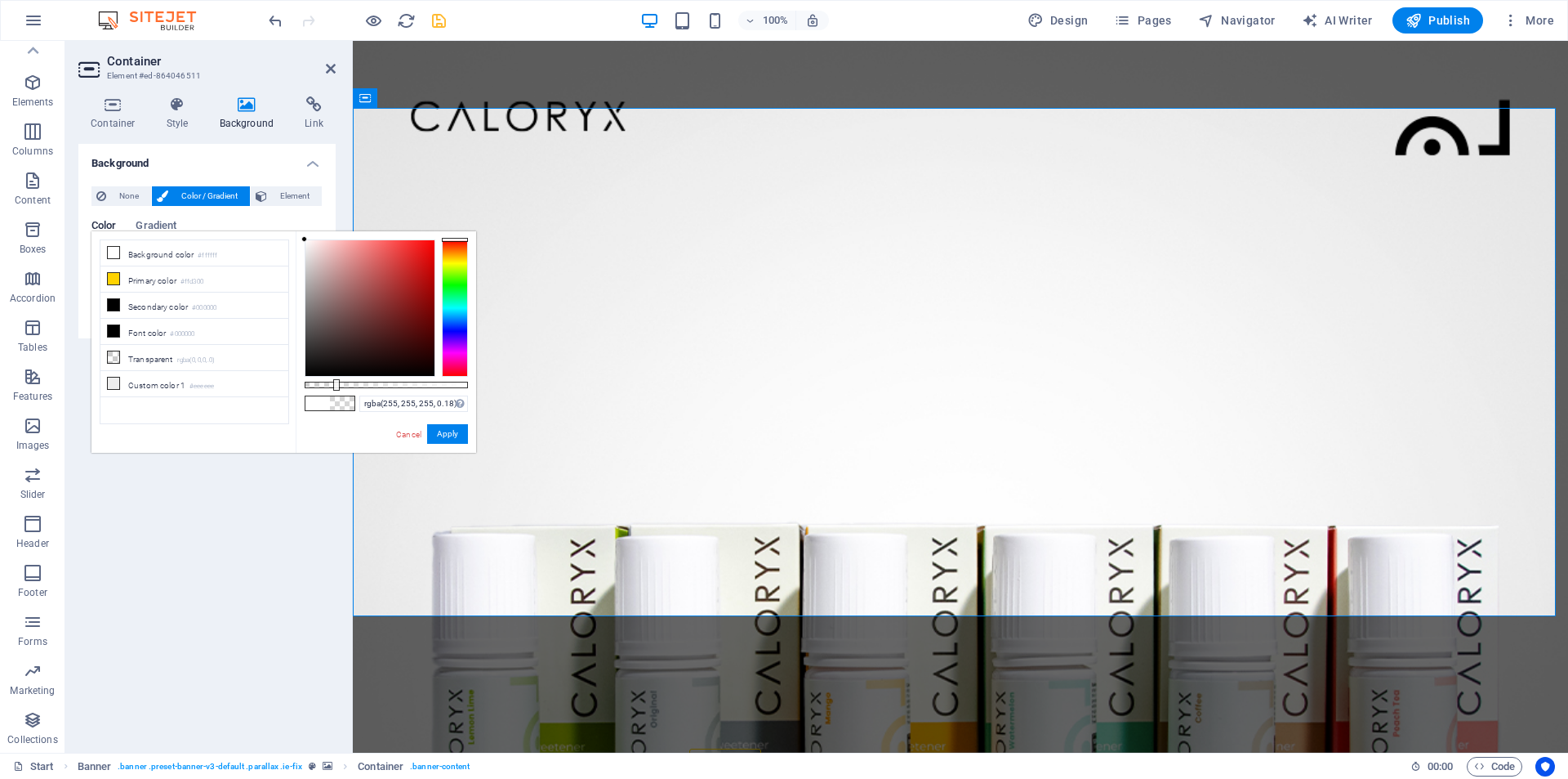
drag, startPoint x: 469, startPoint y: 386, endPoint x: 333, endPoint y: 385, distance: 136.0
click at [333, 385] on div at bounding box center [336, 386] width 7 height 12
drag, startPoint x: 336, startPoint y: 385, endPoint x: 325, endPoint y: 384, distance: 11.0
click at [325, 384] on div at bounding box center [327, 386] width 7 height 12
click at [225, 379] on li "Custom color 1 #eeeeee" at bounding box center [194, 384] width 188 height 27
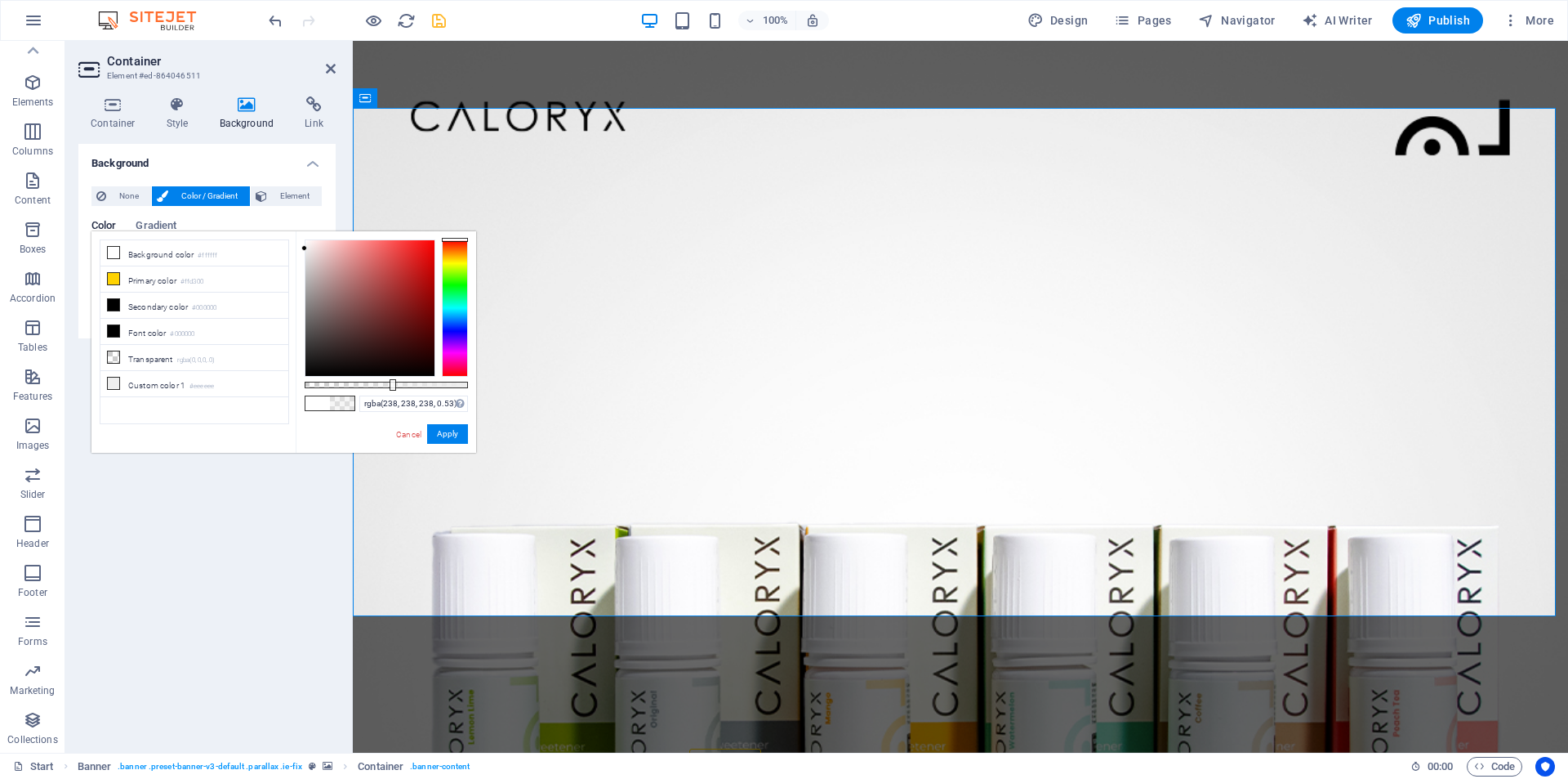
drag, startPoint x: 326, startPoint y: 386, endPoint x: 391, endPoint y: 387, distance: 65.0
click at [391, 387] on div at bounding box center [392, 386] width 7 height 12
click at [209, 312] on li "Secondary color #000000" at bounding box center [194, 305] width 188 height 27
type input "rgba(0, 0, 0, 0.185)"
drag, startPoint x: 394, startPoint y: 385, endPoint x: 335, endPoint y: 385, distance: 59.0
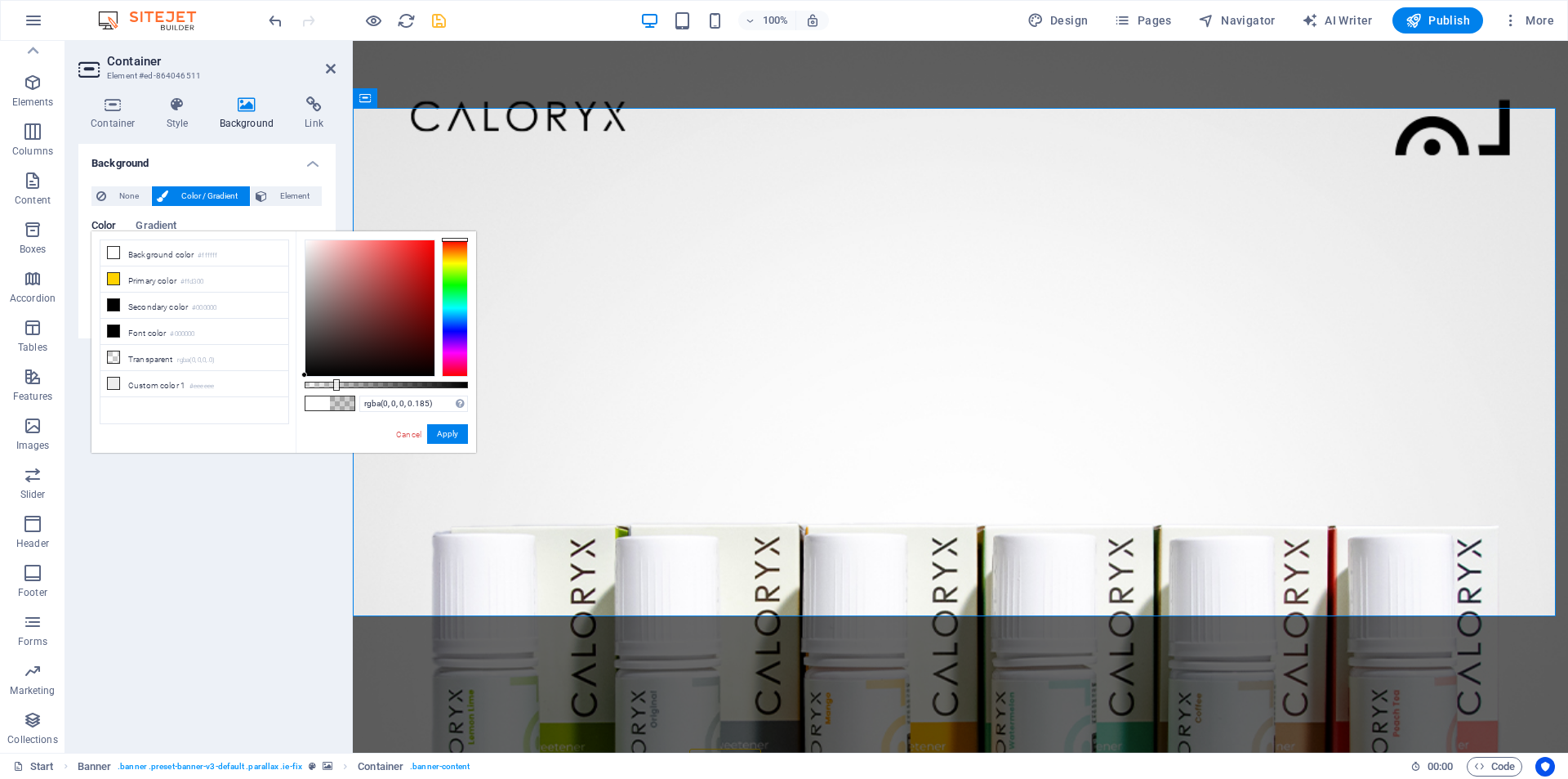
click at [335, 385] on div at bounding box center [336, 386] width 7 height 12
click at [449, 428] on button "Apply" at bounding box center [448, 434] width 41 height 20
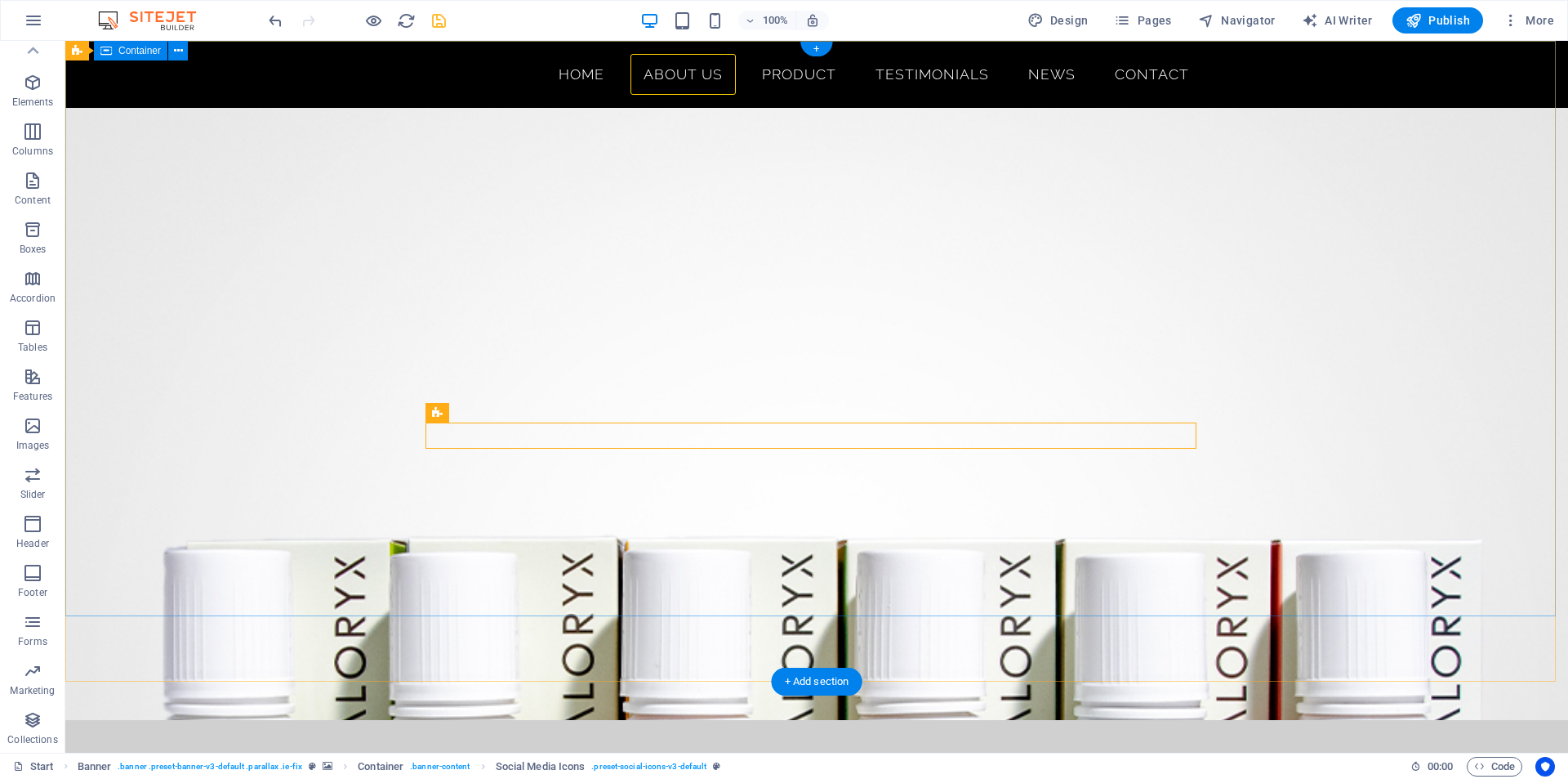
scroll to position [0, 0]
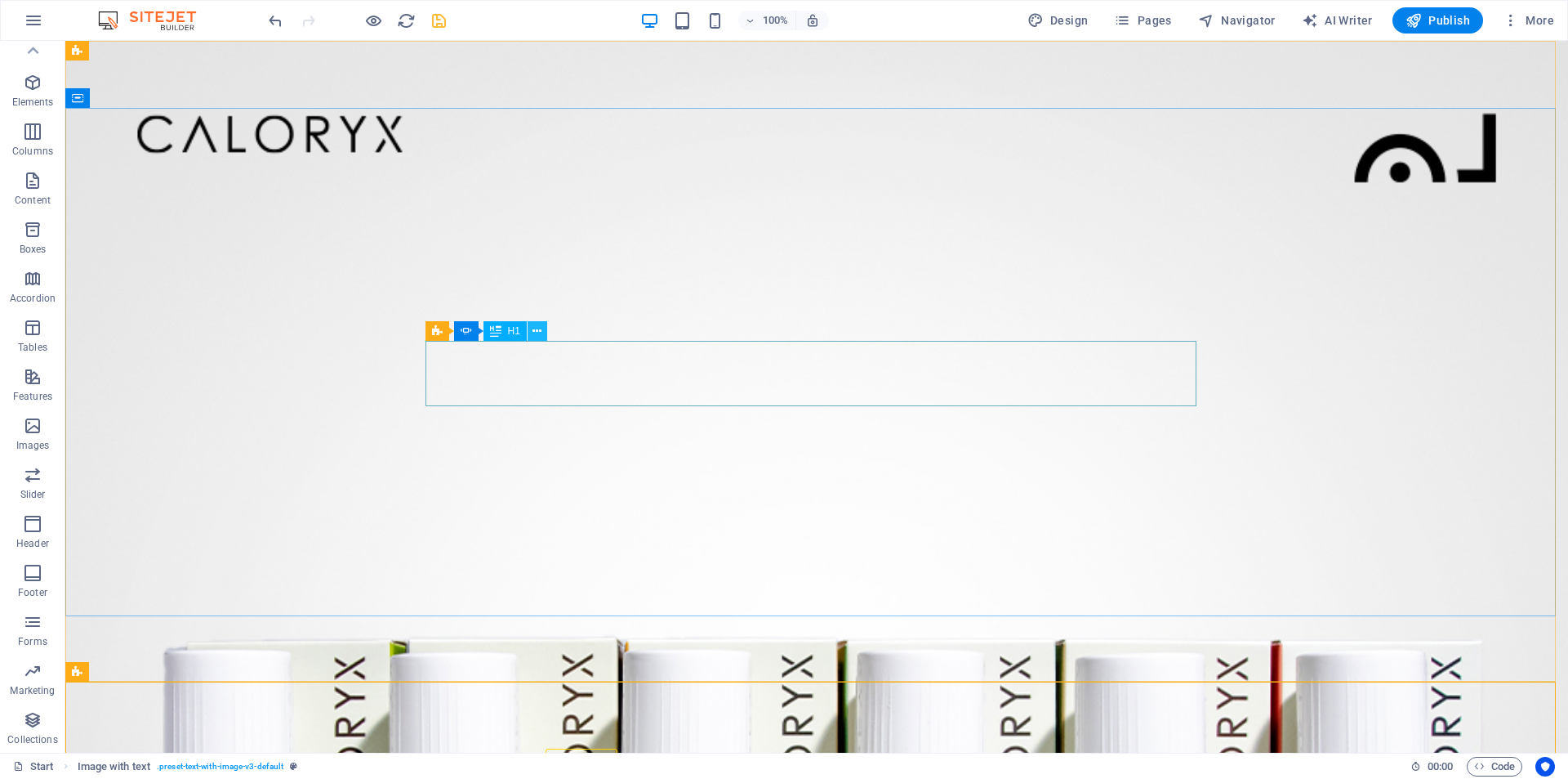
click at [533, 336] on icon at bounding box center [537, 330] width 9 height 17
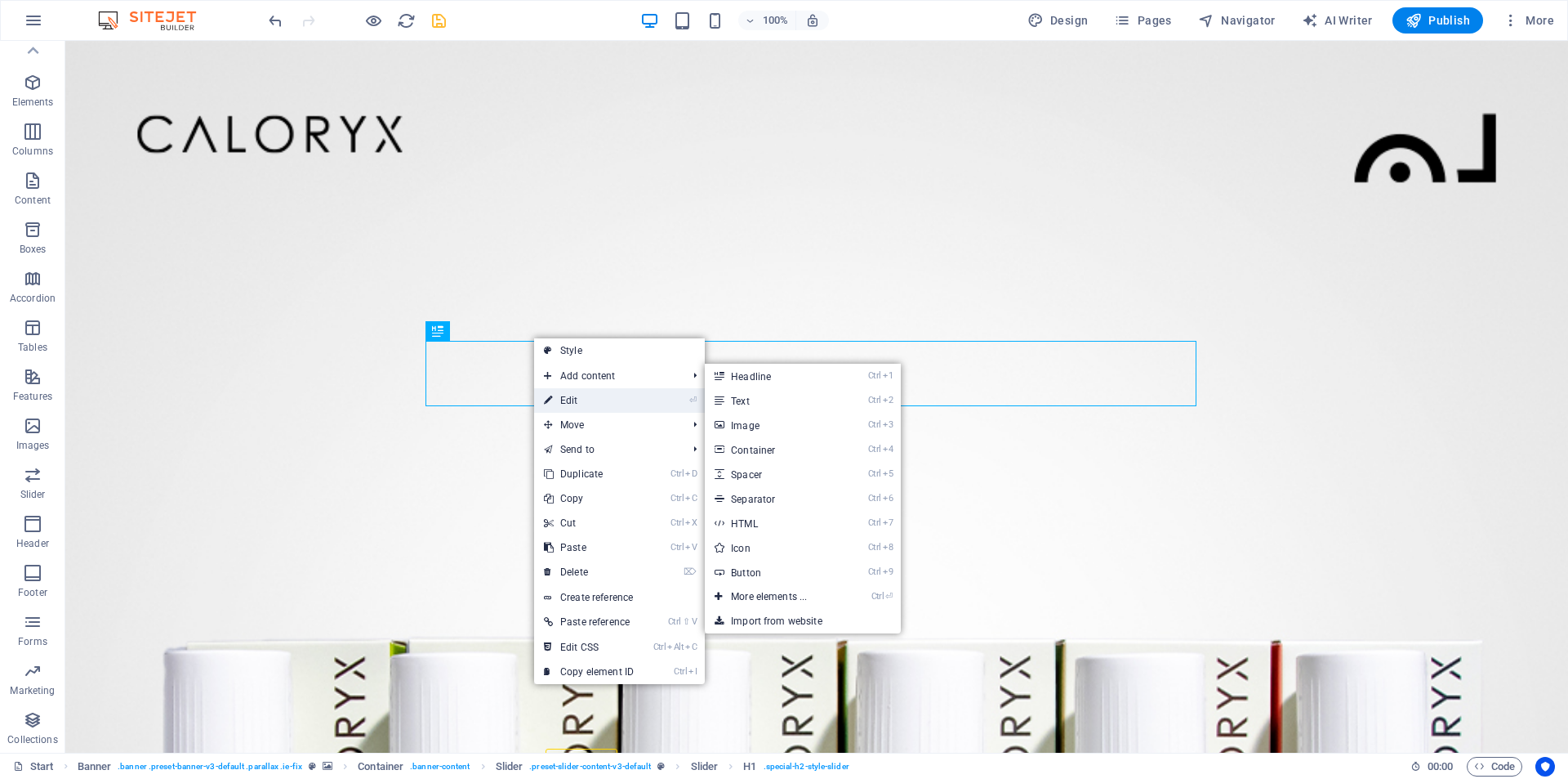
click at [602, 391] on link "⏎ Edit" at bounding box center [588, 400] width 109 height 25
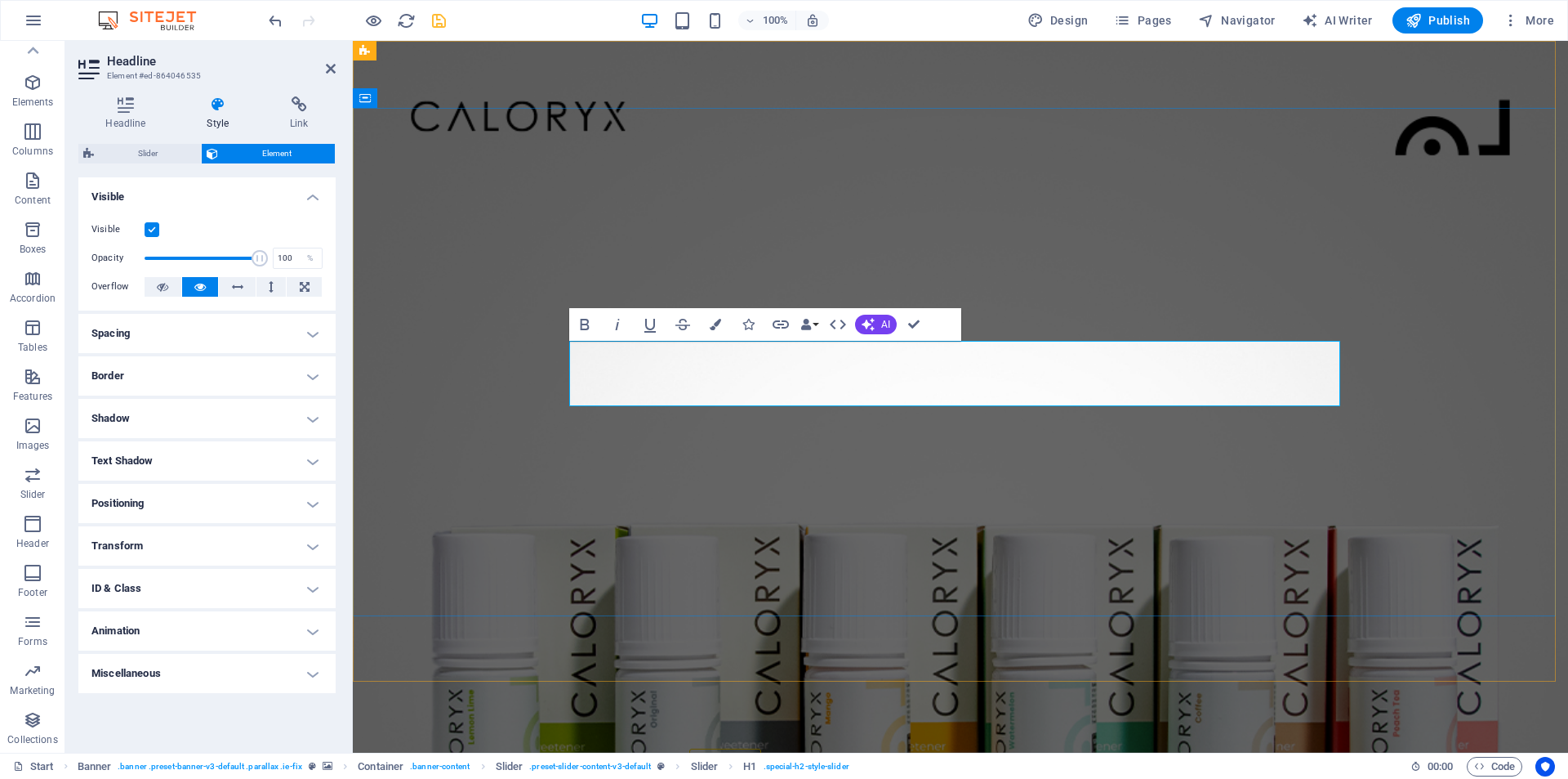
drag, startPoint x: 758, startPoint y: 374, endPoint x: 564, endPoint y: 387, distance: 194.4
click at [720, 324] on icon "button" at bounding box center [716, 325] width 12 height 12
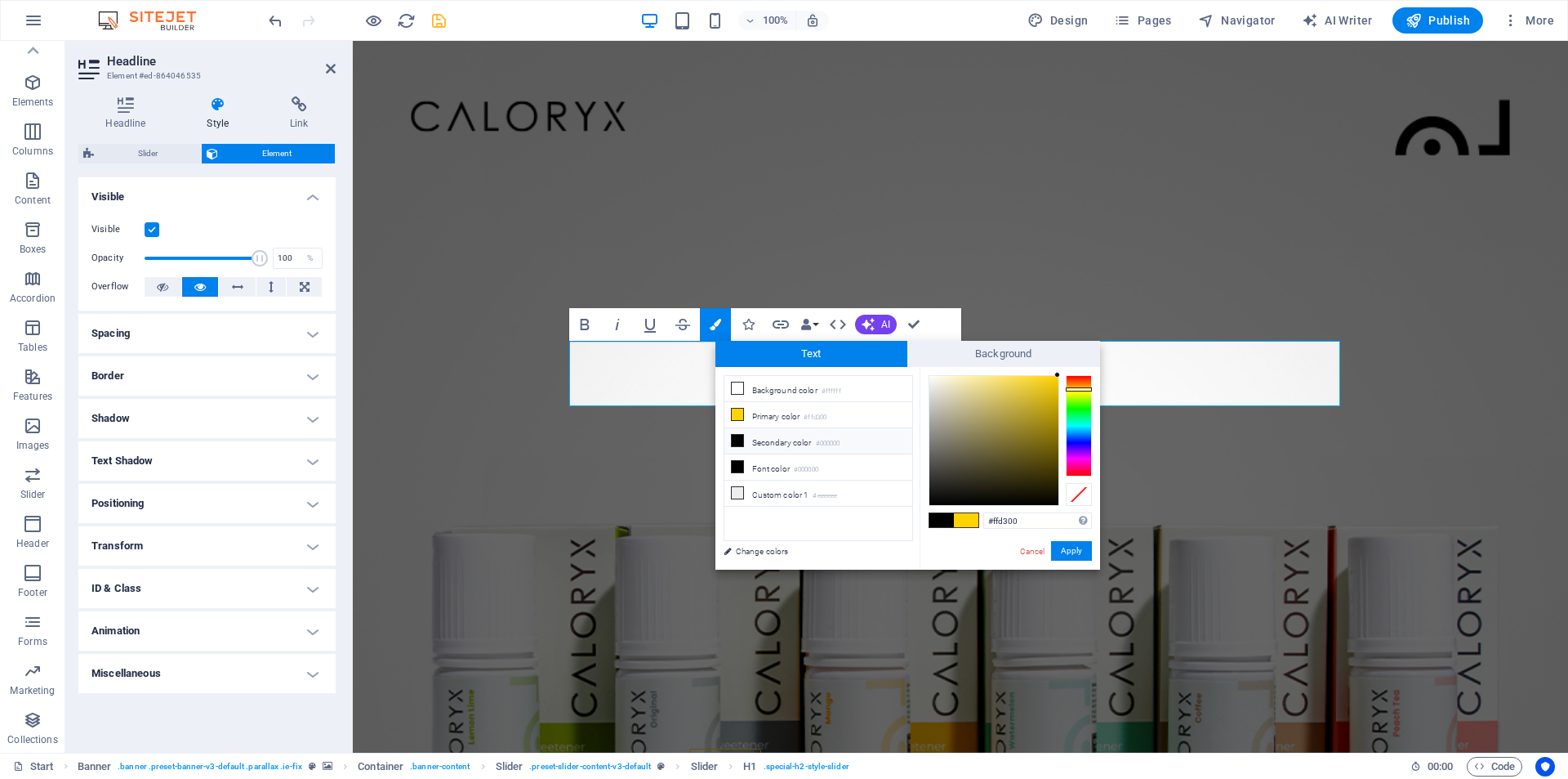
click at [762, 532] on ul "Background color #ffffff Primary color #ffd300 Secondary color #000000 Font col…" at bounding box center [818, 457] width 190 height 166
drag, startPoint x: 1020, startPoint y: 518, endPoint x: 991, endPoint y: 515, distance: 29.2
click at [991, 515] on input "#ffd300" at bounding box center [1037, 520] width 109 height 17
paste input "9989"
type input "#ff9989"
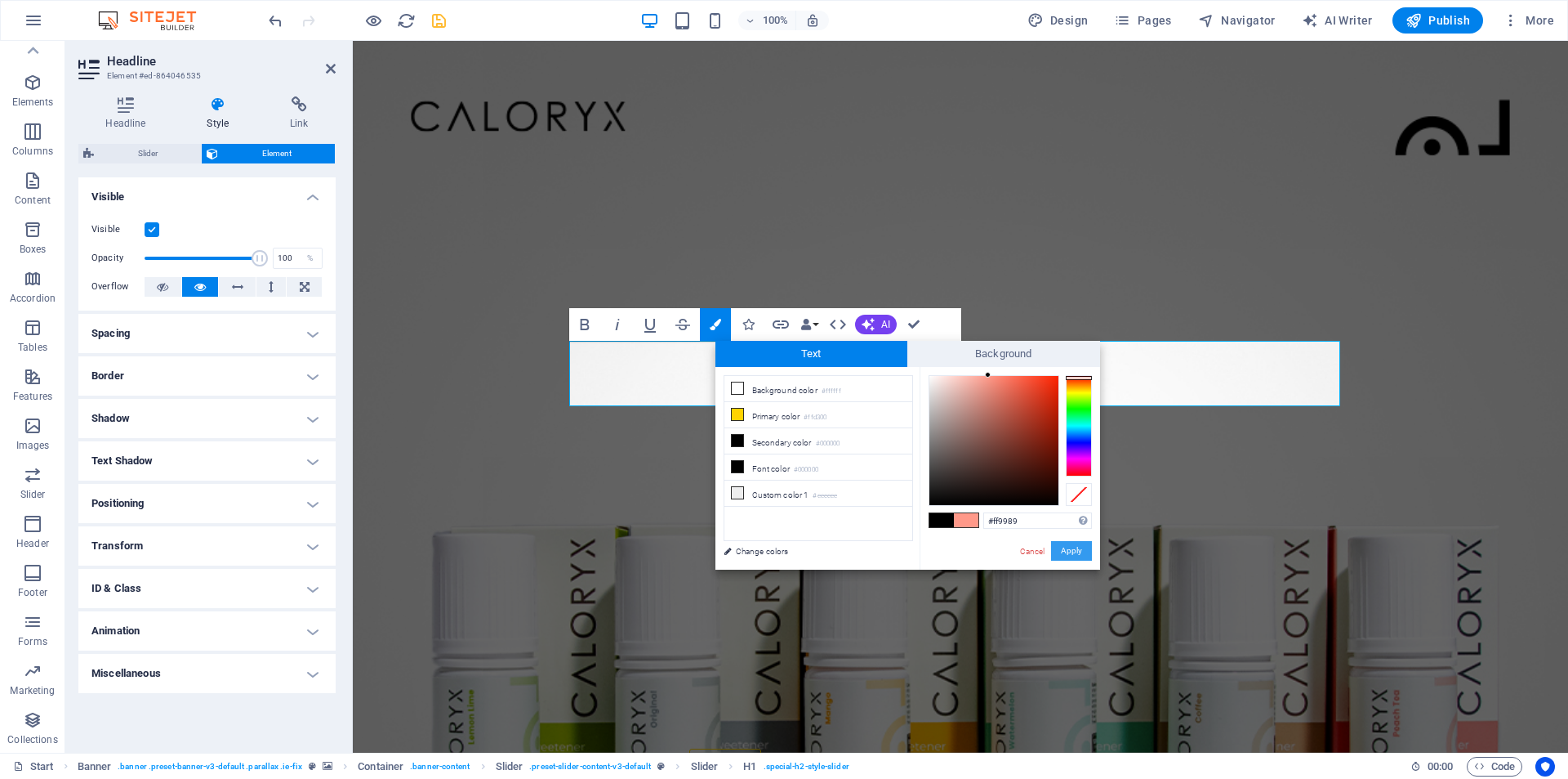
click at [1071, 549] on button "Apply" at bounding box center [1072, 551] width 41 height 20
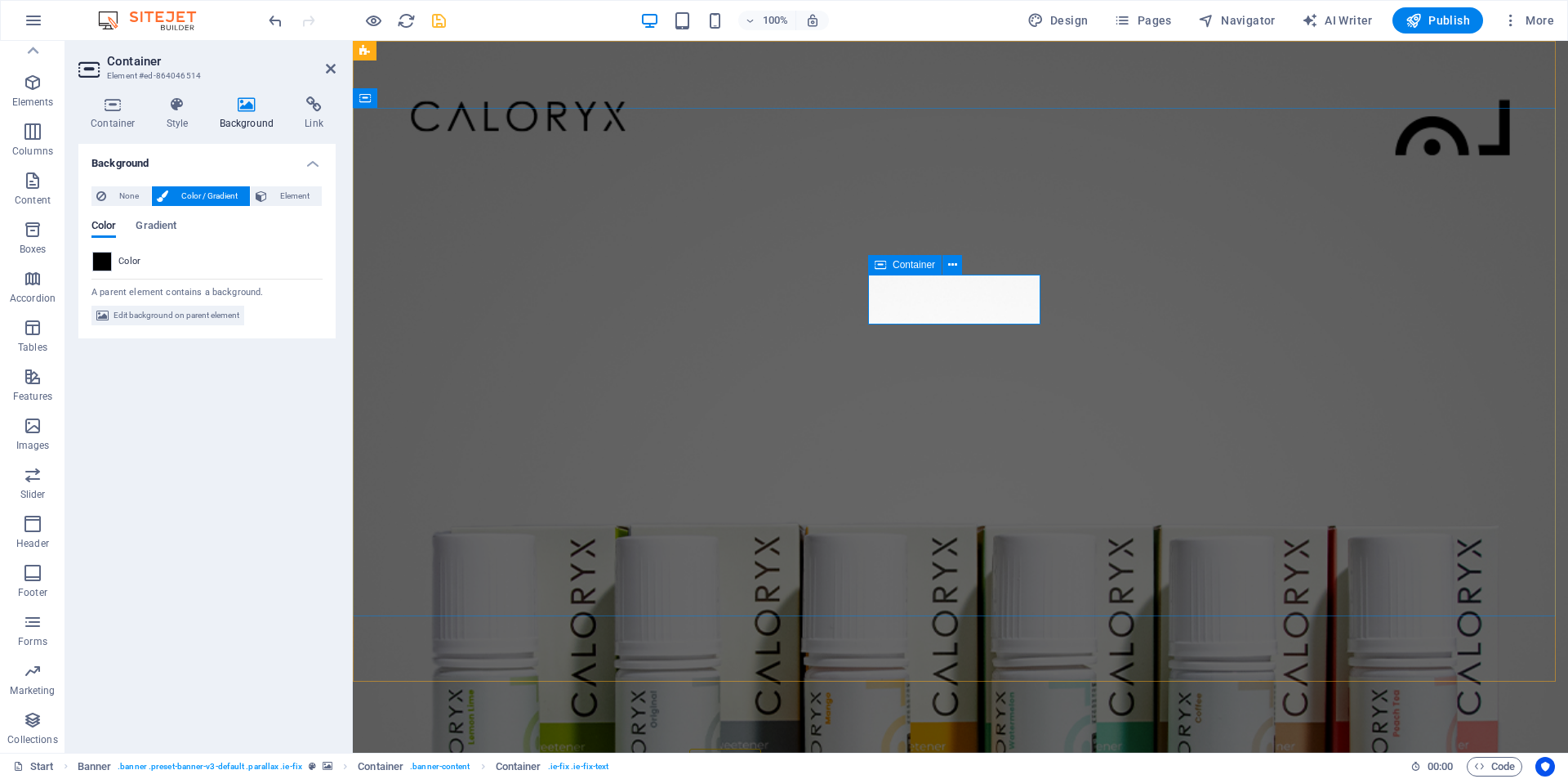
click at [101, 256] on span at bounding box center [102, 262] width 18 height 18
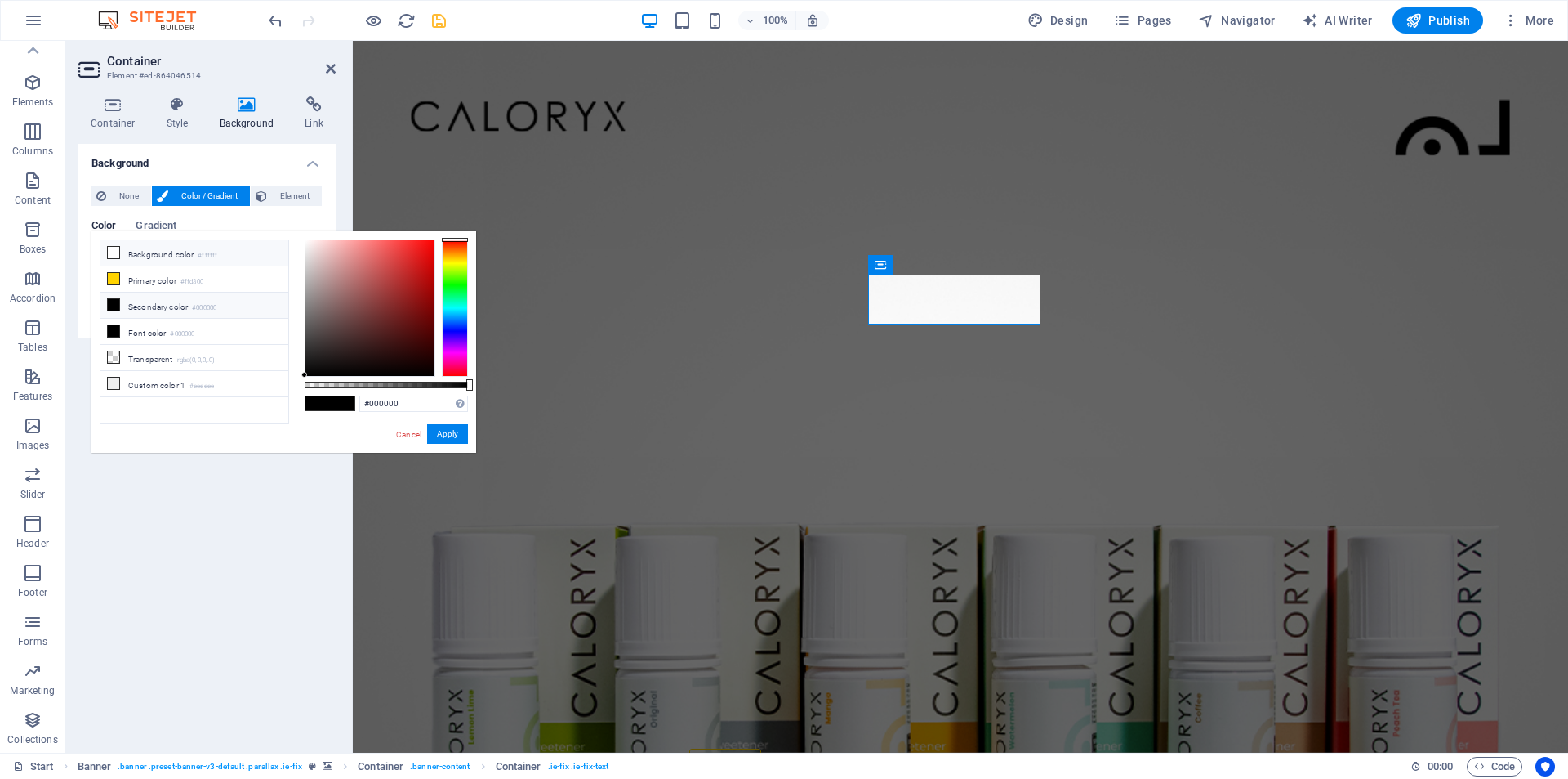
click at [161, 251] on li "Background color #ffffff" at bounding box center [194, 253] width 188 height 27
click at [163, 360] on li "Transparent rgba(0,0,0,.0)" at bounding box center [194, 358] width 188 height 27
type input "rgba(0, 0, 0, 0)"
click at [436, 435] on button "Apply" at bounding box center [448, 434] width 41 height 20
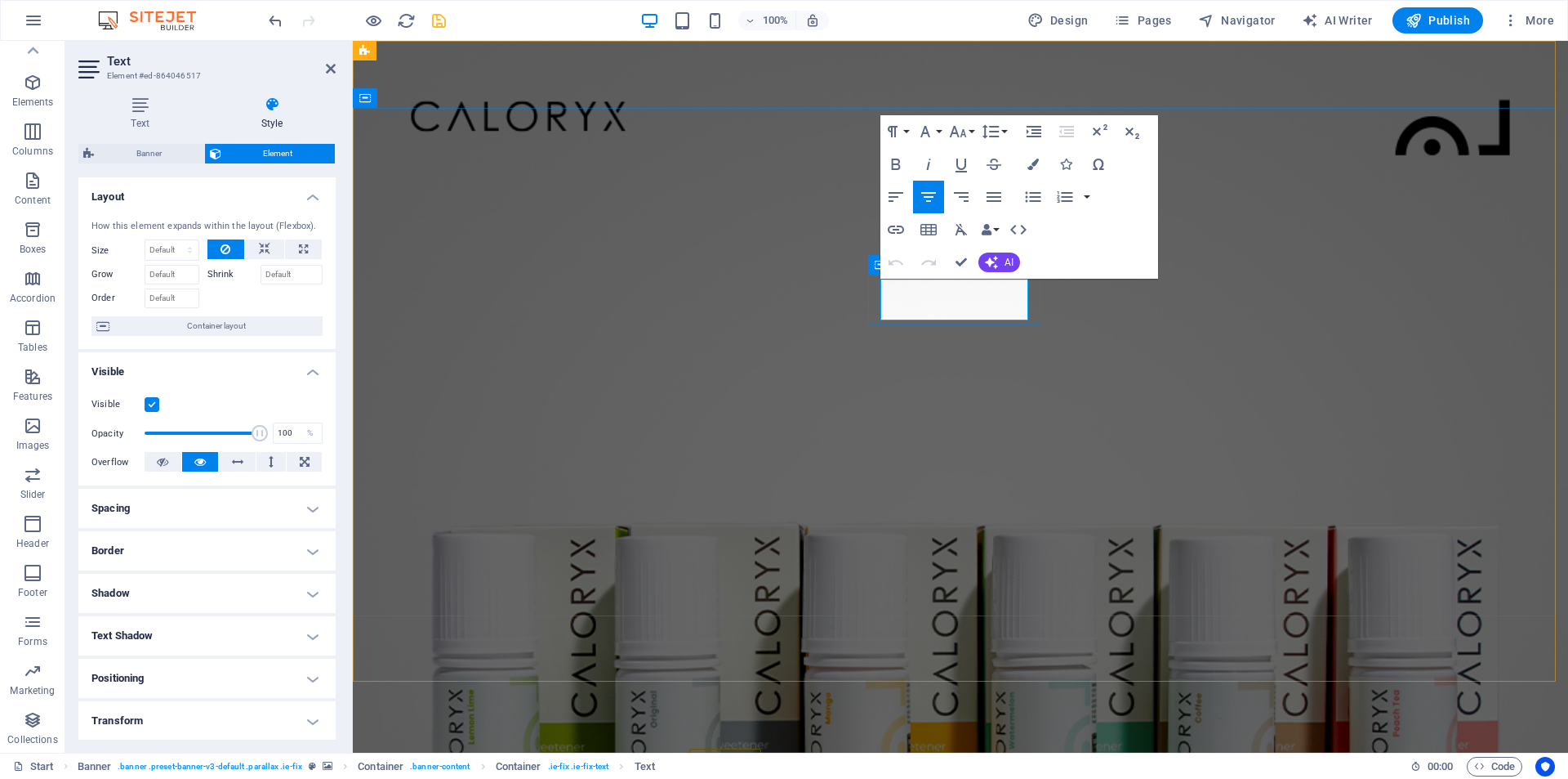
drag, startPoint x: 883, startPoint y: 302, endPoint x: 1039, endPoint y: 318, distance: 156.8
click at [1032, 162] on icon "button" at bounding box center [1033, 164] width 12 height 12
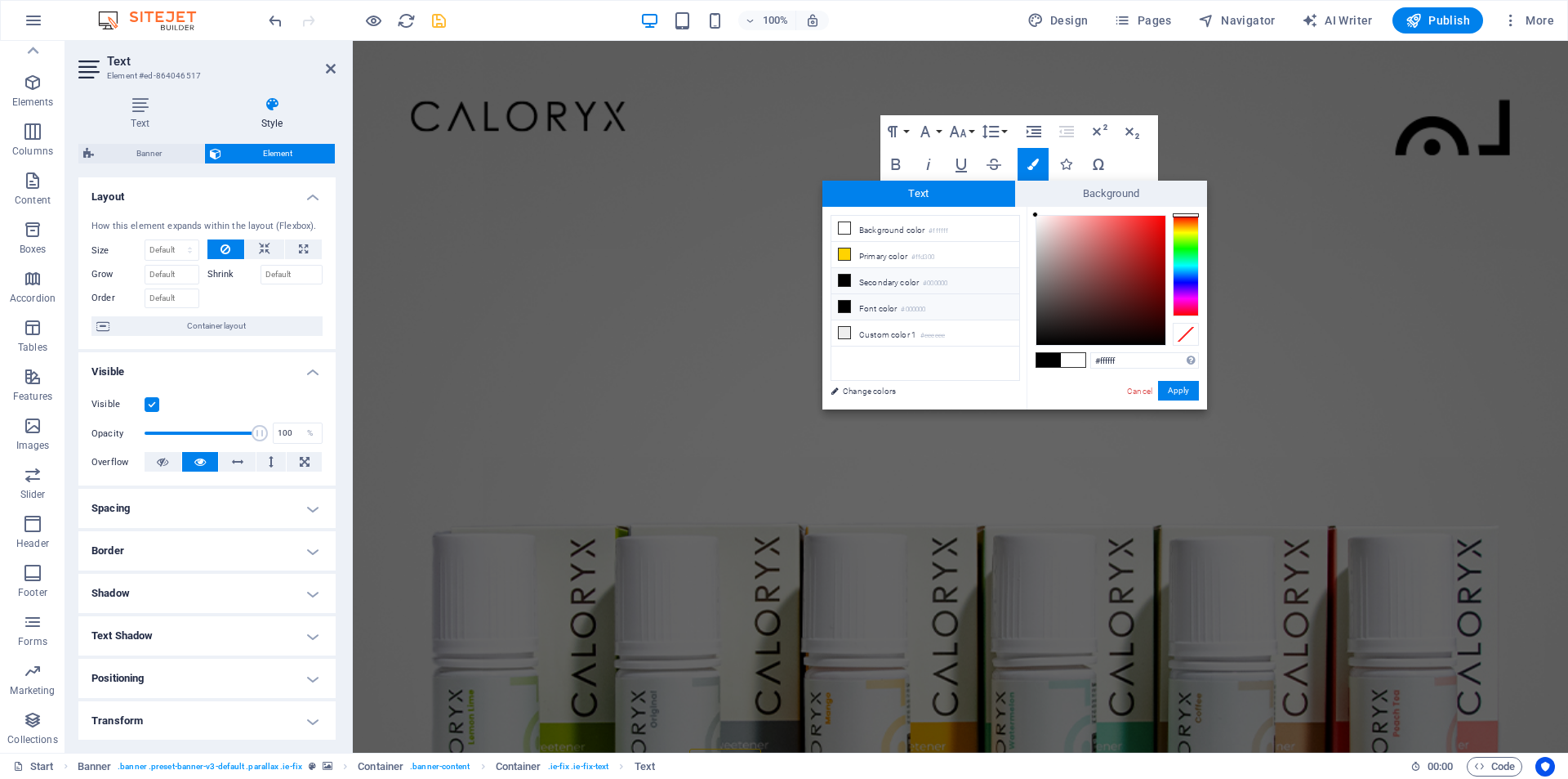
click at [901, 306] on li "Font color #000000" at bounding box center [925, 307] width 188 height 27
type input "#000000"
click at [1172, 390] on button "Apply" at bounding box center [1179, 390] width 41 height 20
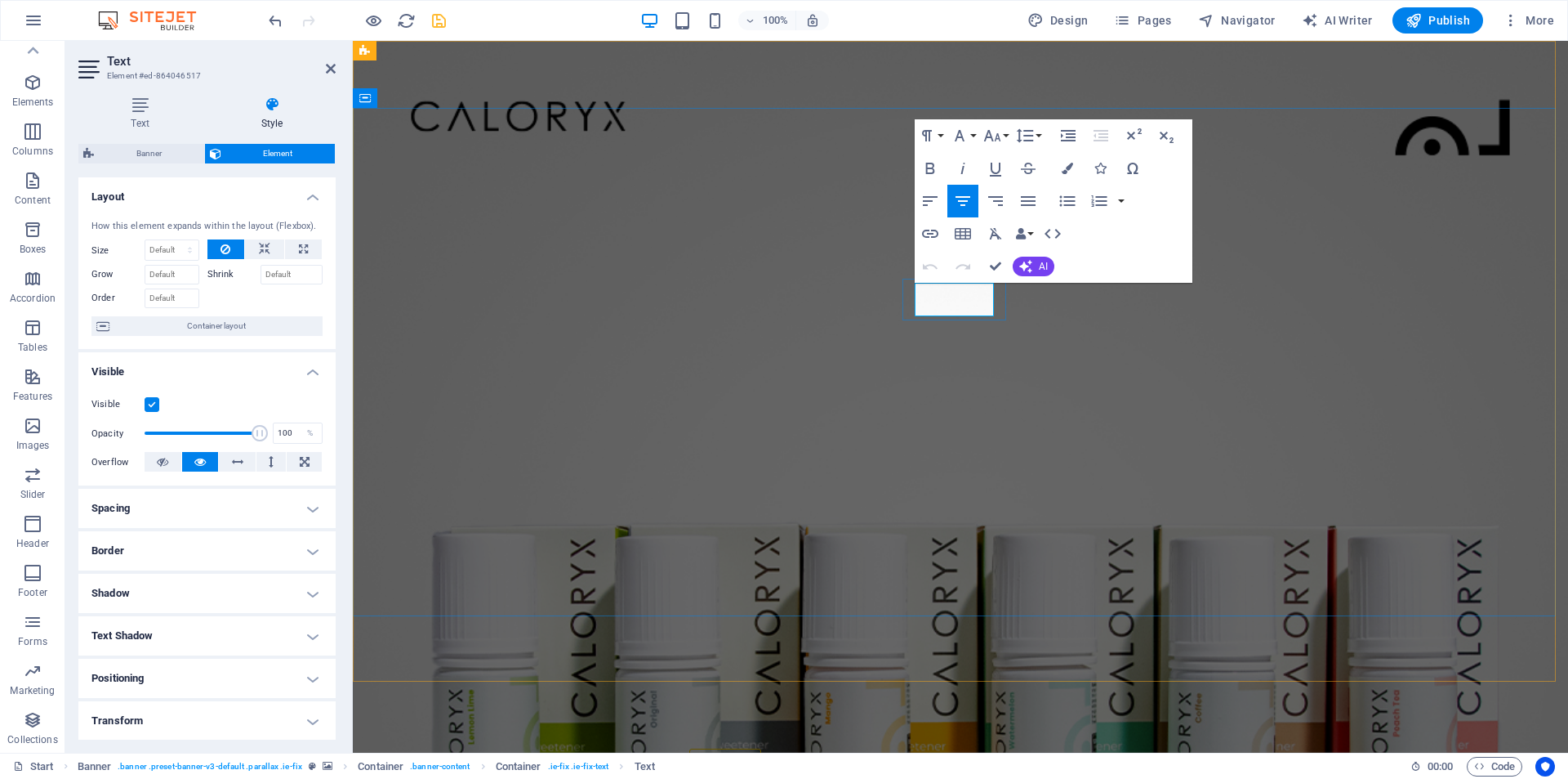
click at [930, 172] on icon "button" at bounding box center [931, 168] width 20 height 20
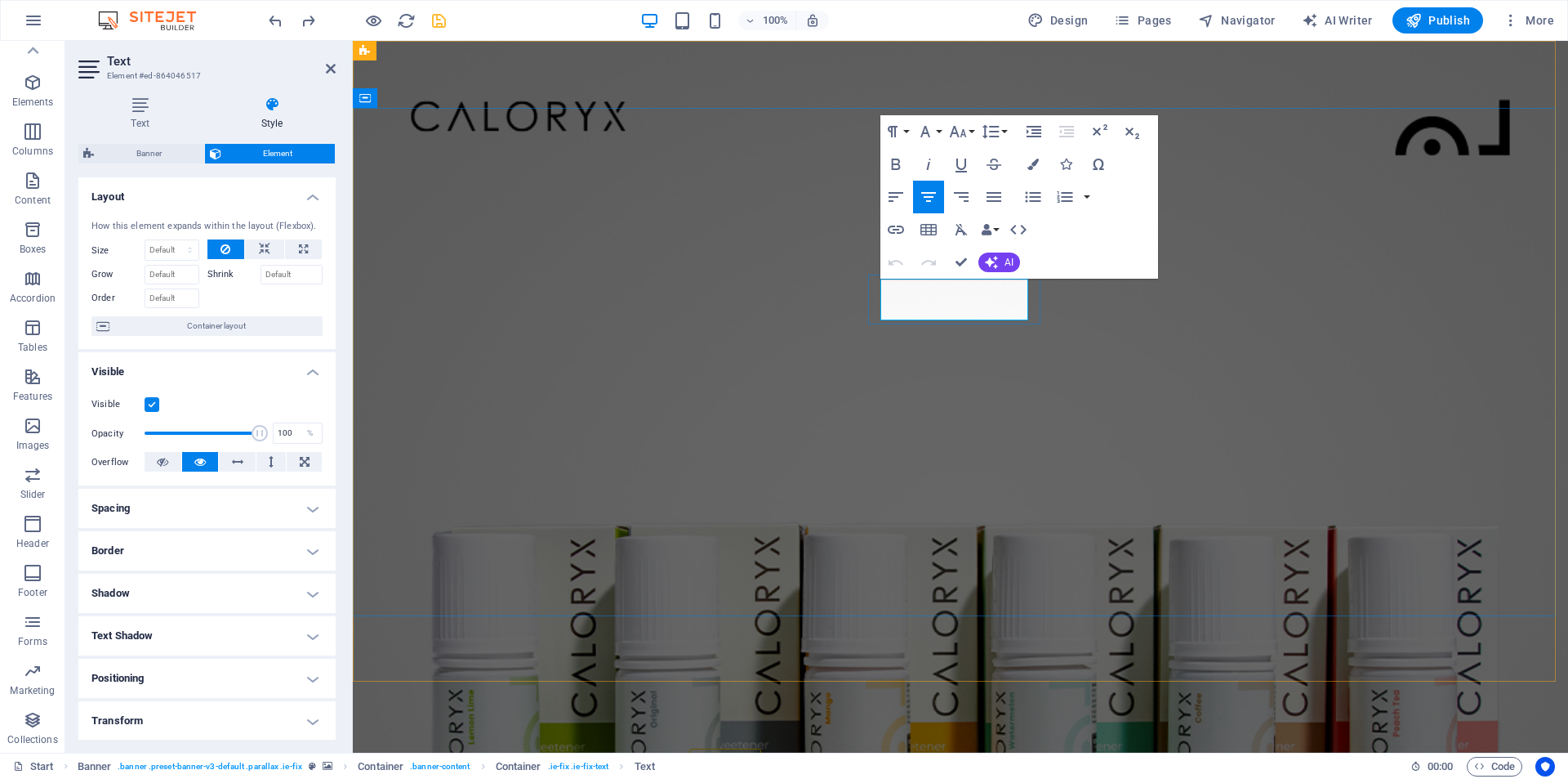
drag, startPoint x: 882, startPoint y: 303, endPoint x: 1016, endPoint y: 288, distance: 134.8
click at [1033, 159] on icon "button" at bounding box center [1033, 164] width 12 height 12
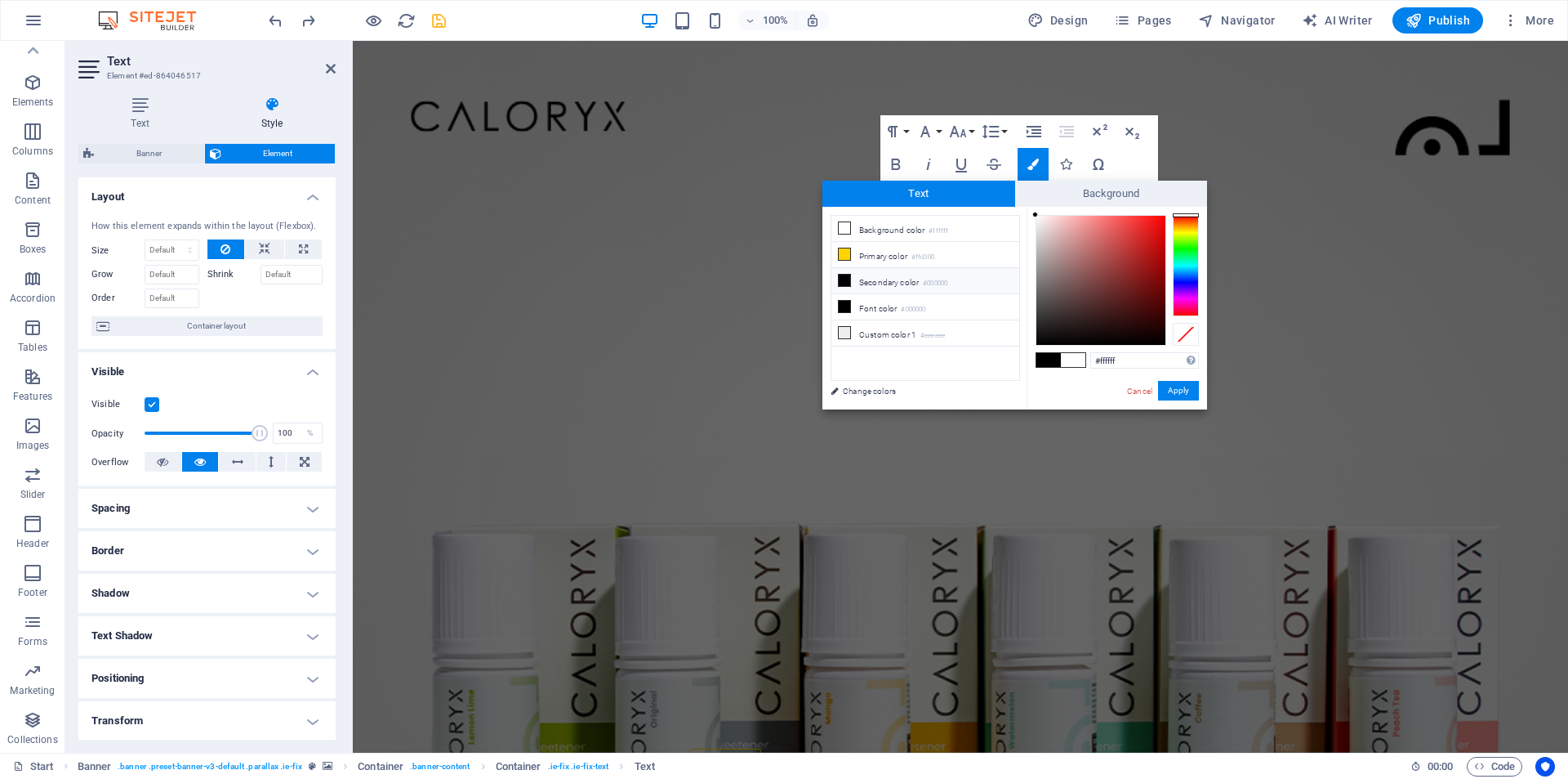
click at [1048, 354] on span at bounding box center [1049, 360] width 25 height 14
type input "#000000"
click at [1168, 389] on button "Apply" at bounding box center [1179, 390] width 41 height 20
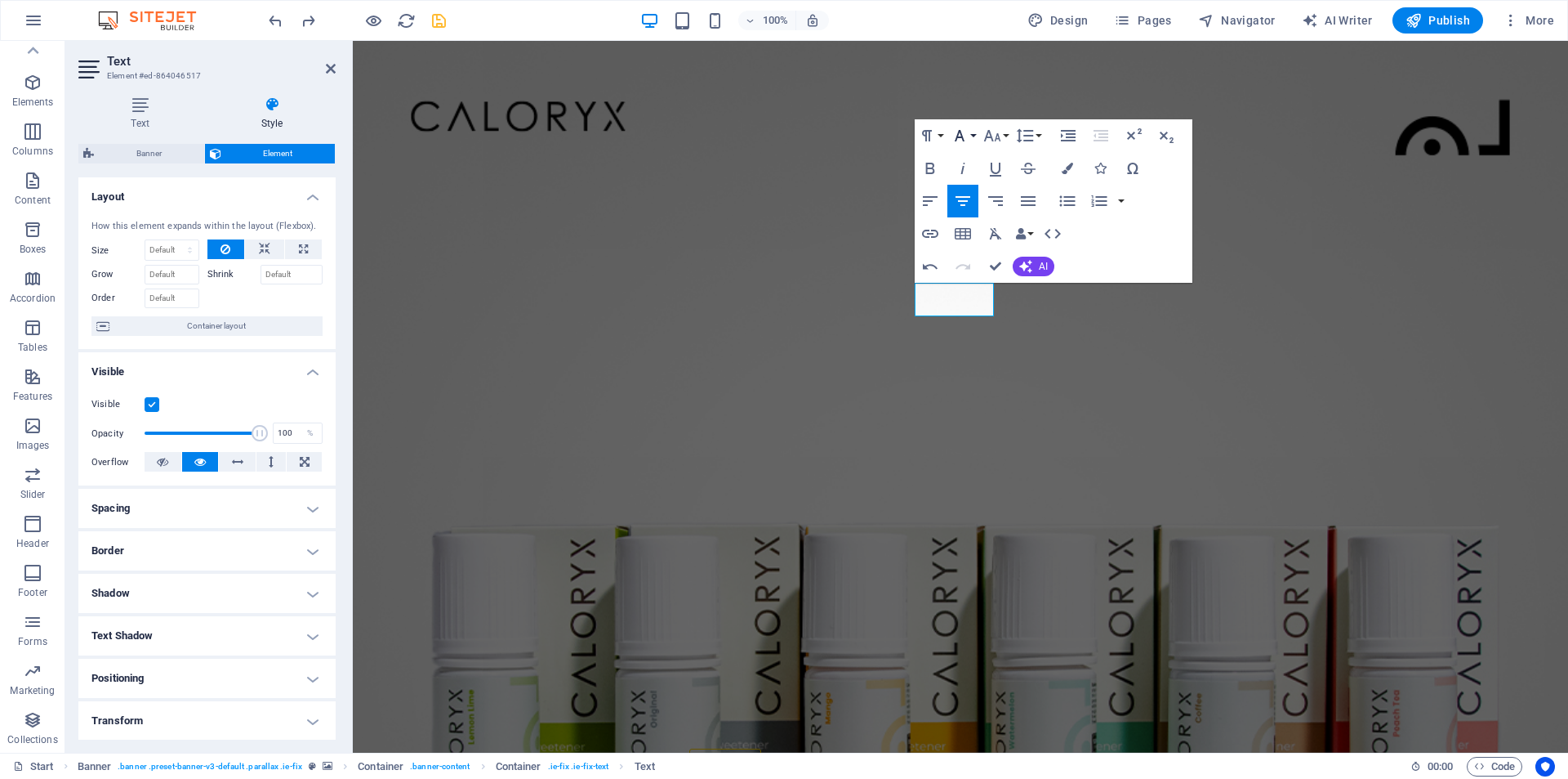
click at [960, 133] on icon "button" at bounding box center [959, 136] width 10 height 12
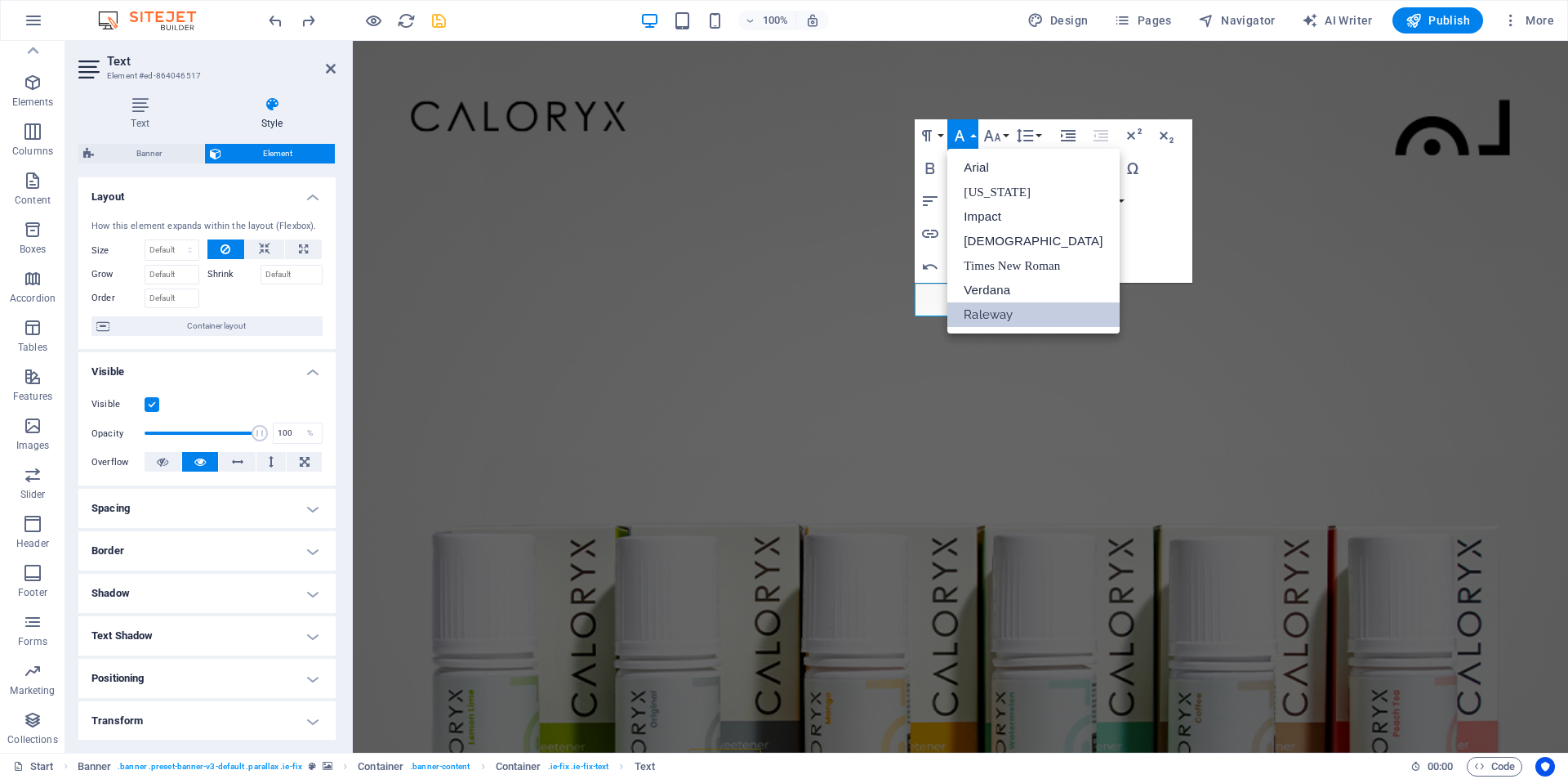
click at [1171, 222] on div "Paragraph Format Normal Heading 1 Heading 2 Heading 3 Heading 4 Heading 5 Headi…" at bounding box center [1054, 201] width 278 height 163
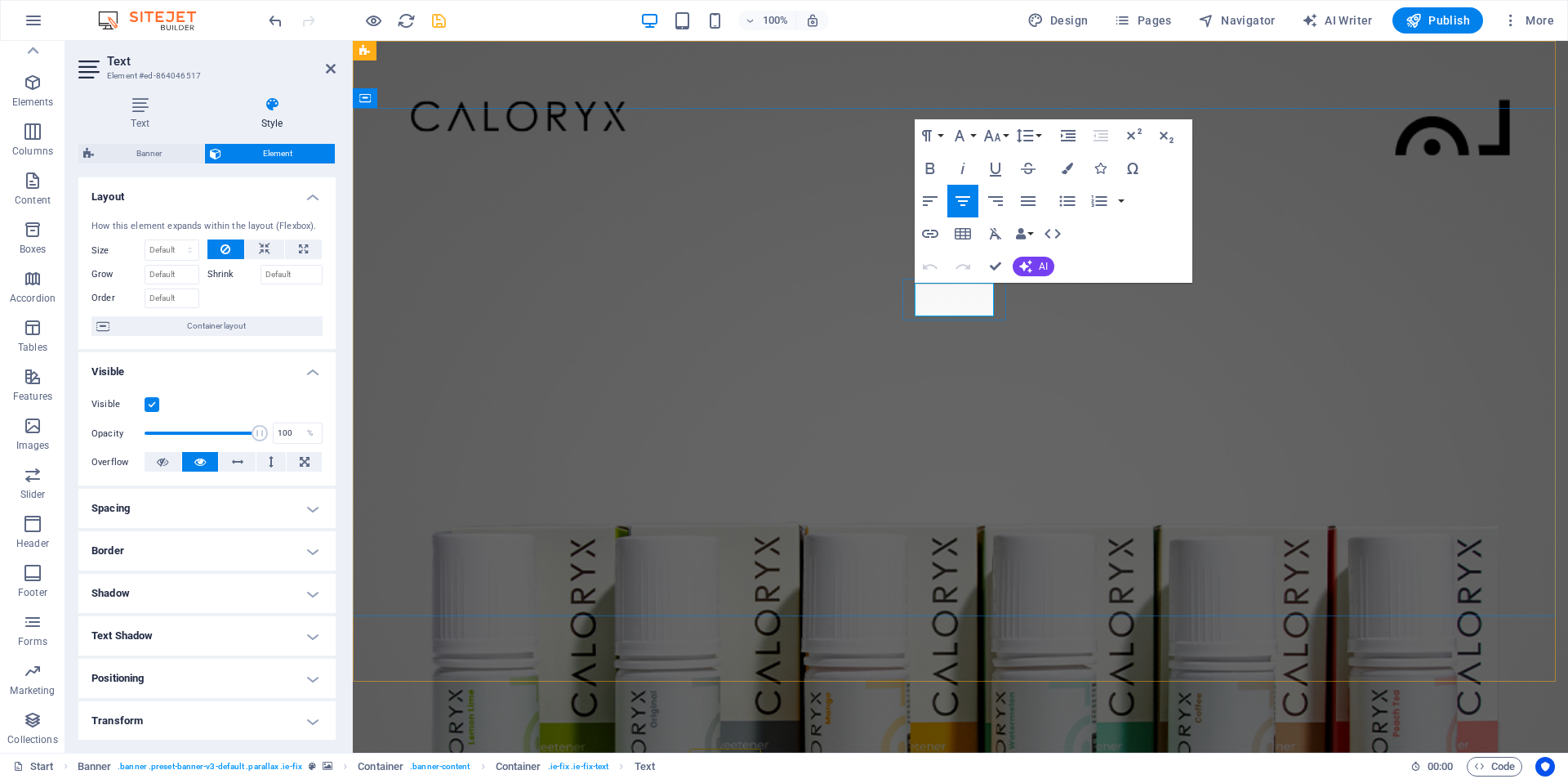
click at [137, 109] on icon at bounding box center [140, 104] width 123 height 17
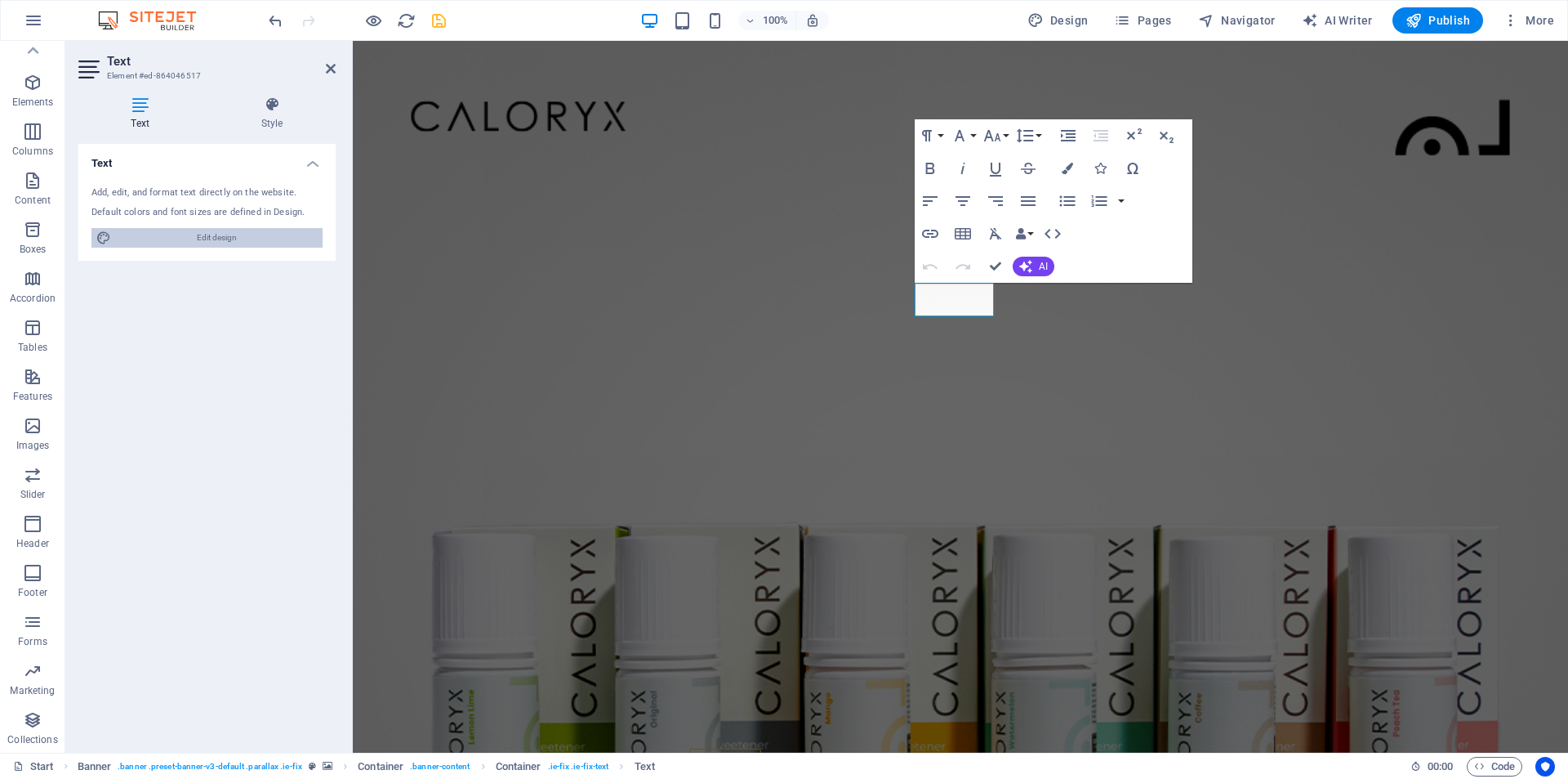
click at [186, 230] on span "Edit design" at bounding box center [216, 238] width 202 height 20
select select "px"
select select "300"
select select "px"
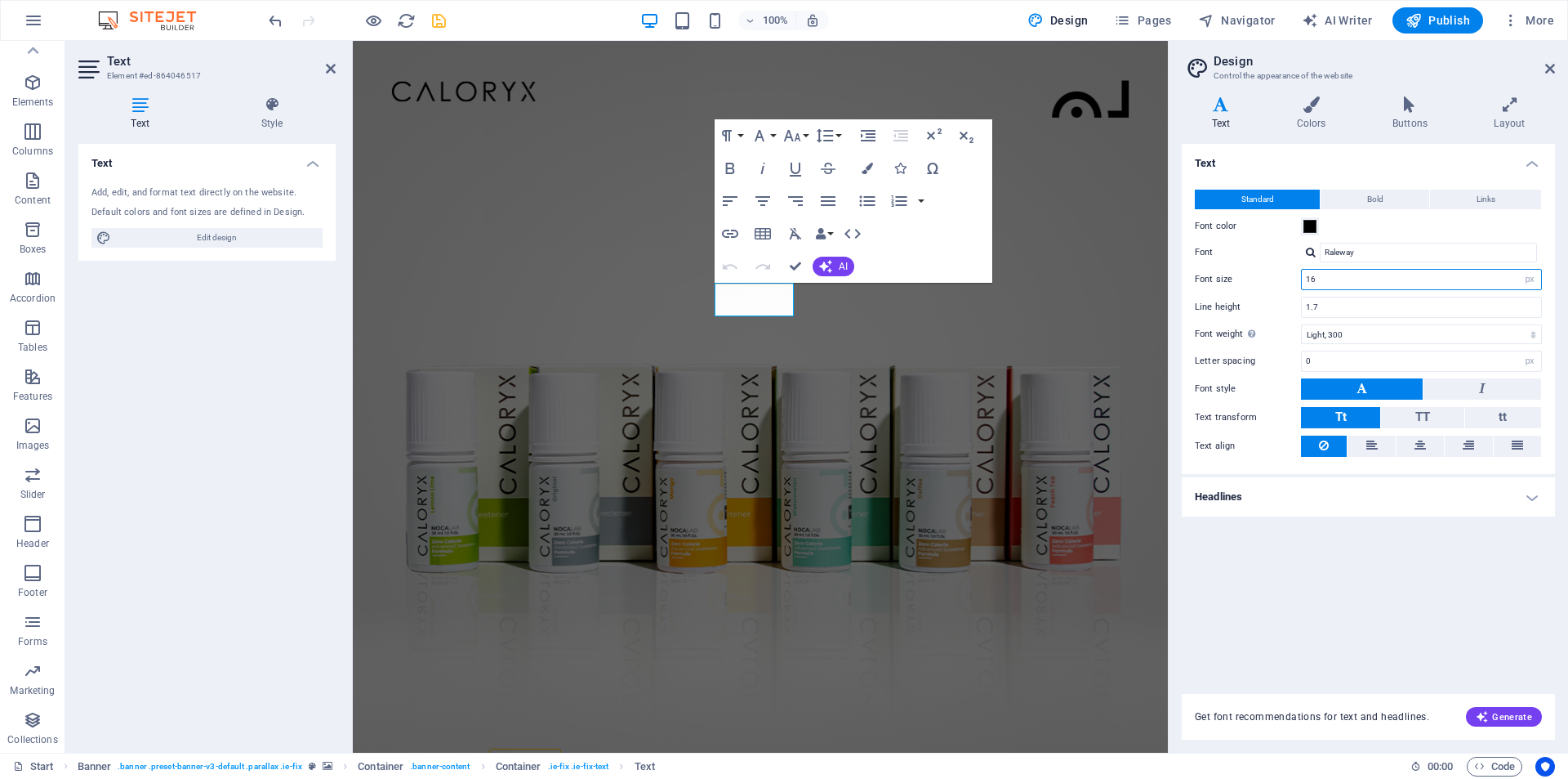
click at [1346, 279] on input "16" at bounding box center [1422, 279] width 239 height 20
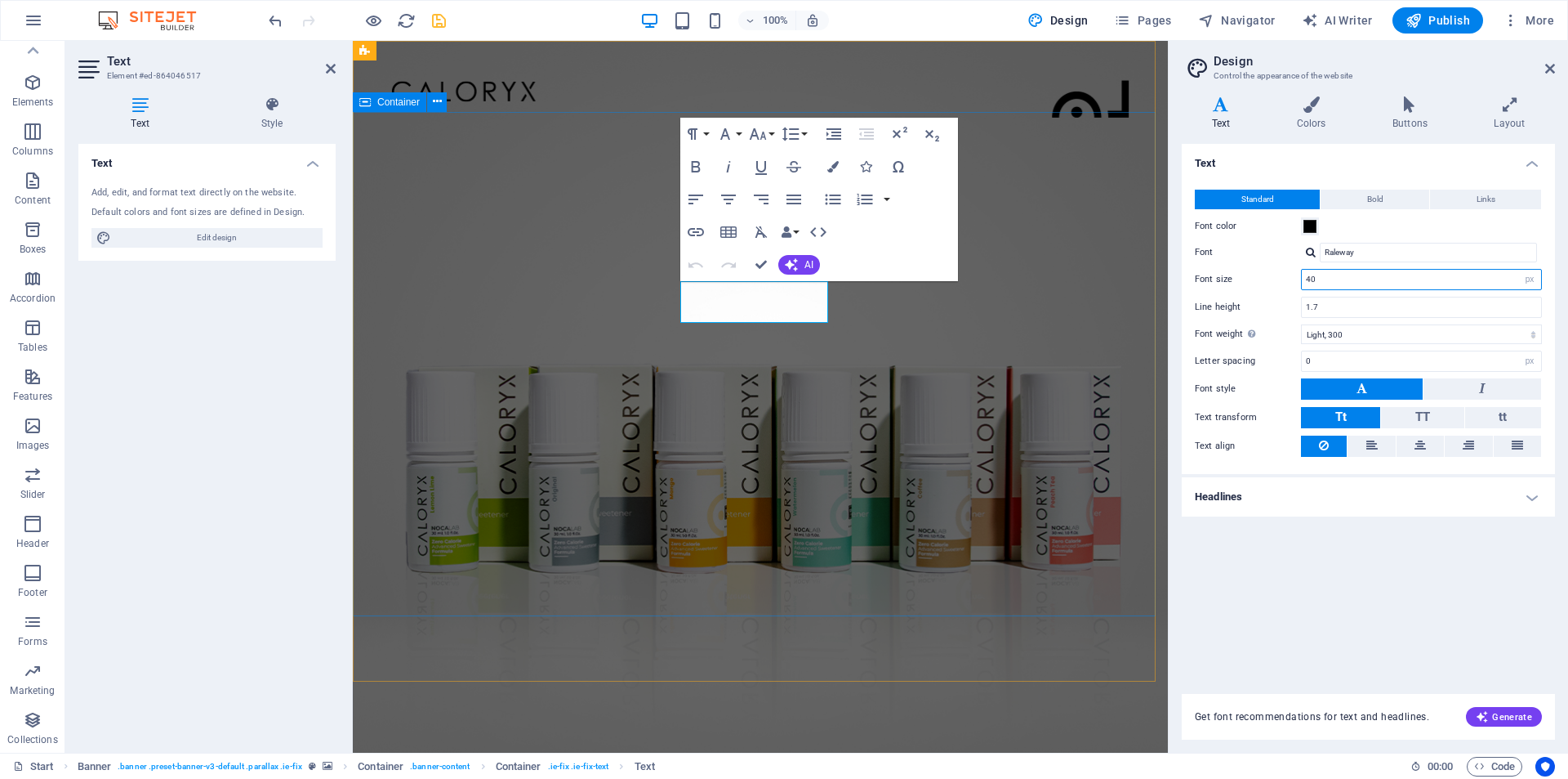
type input "40"
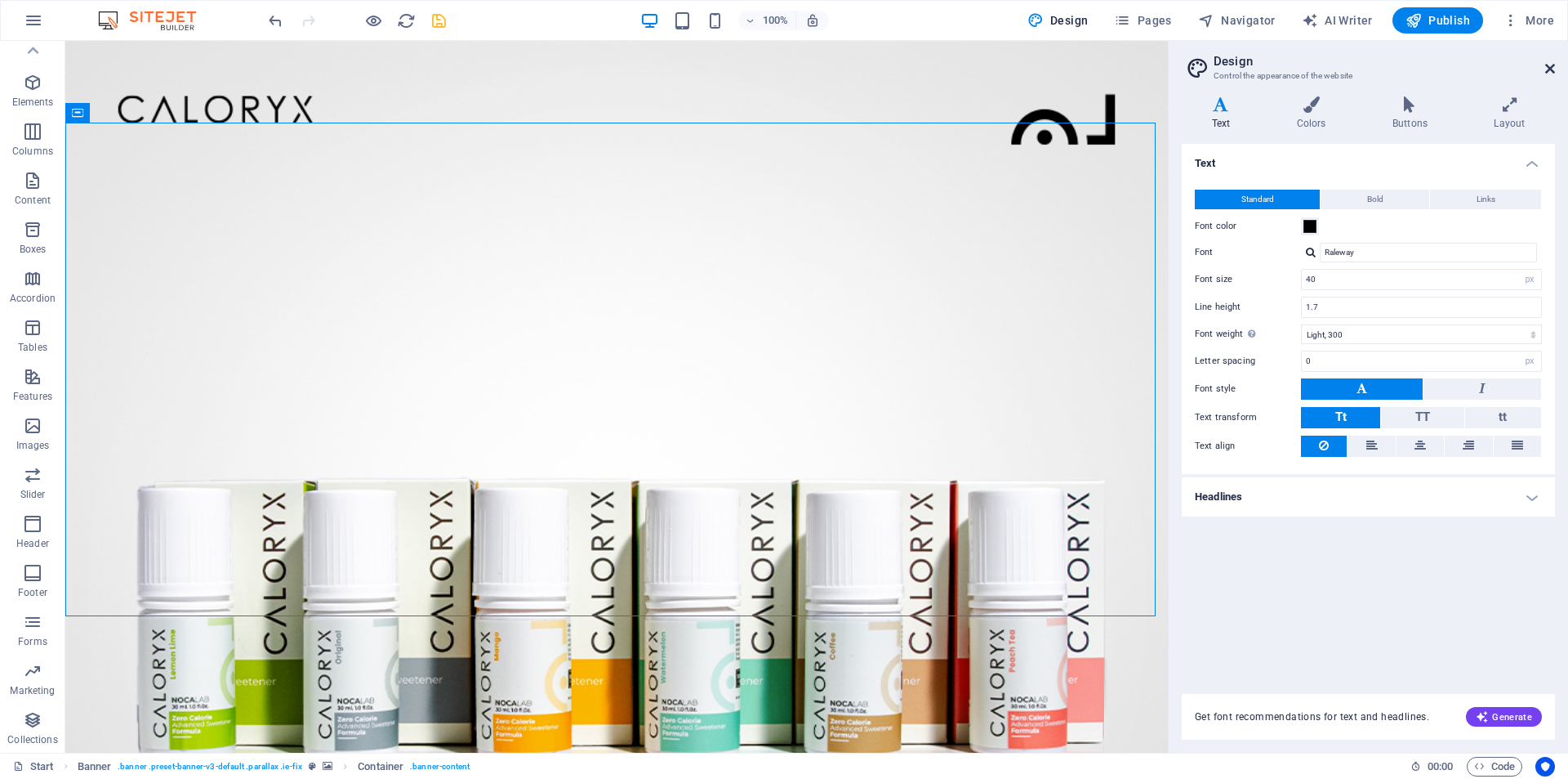
click at [1551, 68] on icon at bounding box center [1550, 68] width 10 height 13
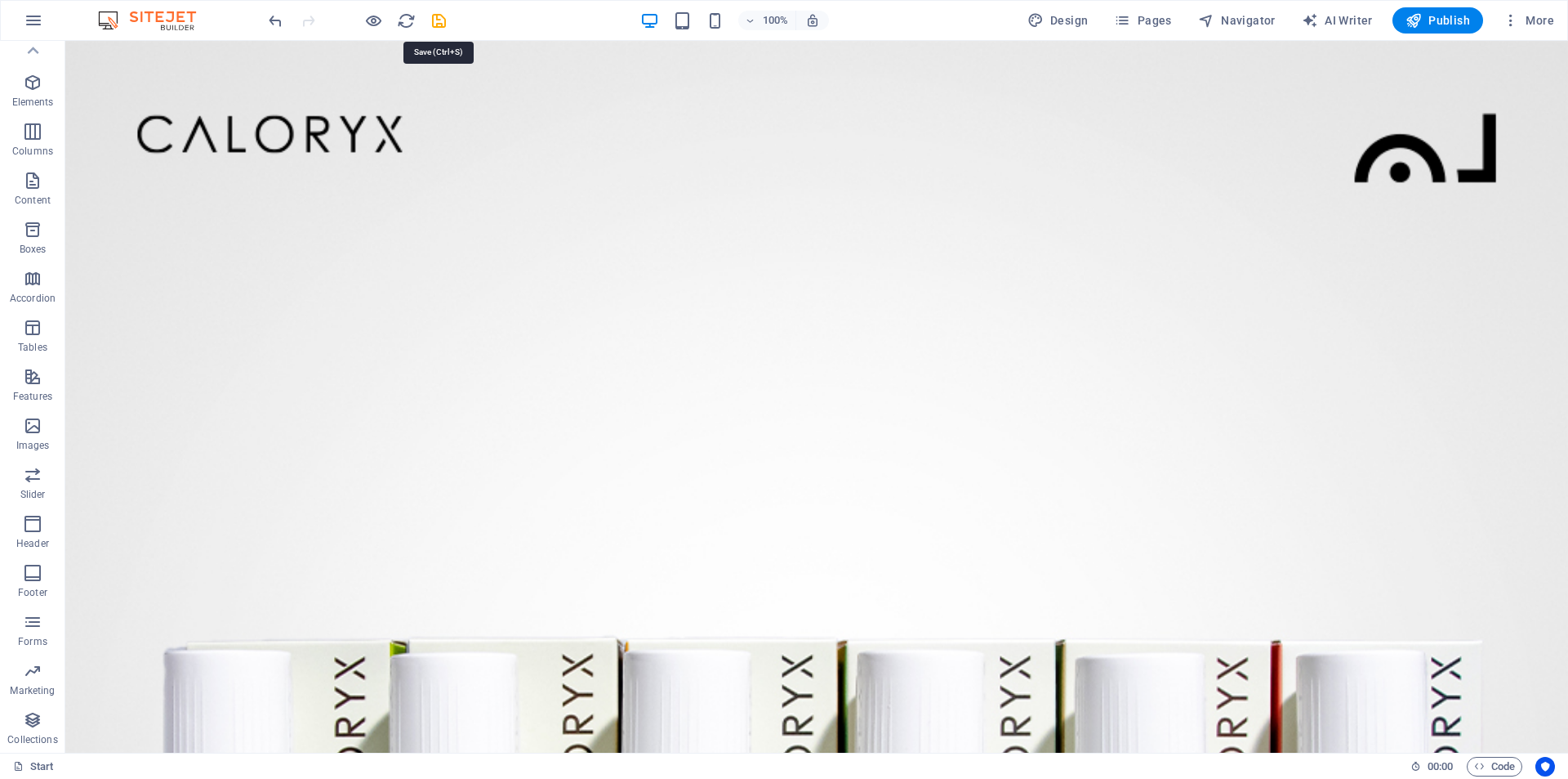
click at [442, 27] on icon "save" at bounding box center [438, 21] width 19 height 19
checkbox input "false"
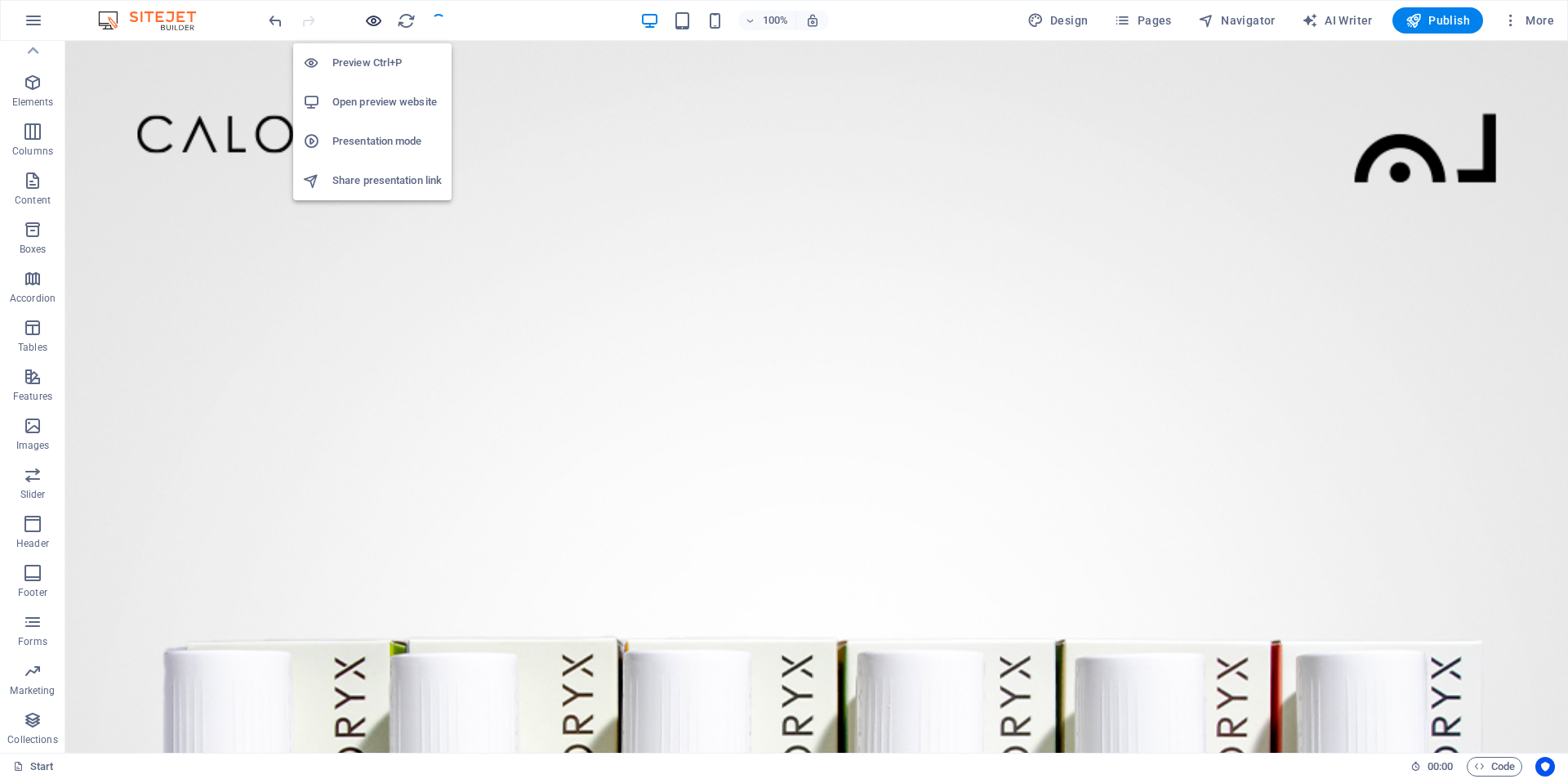
click at [375, 21] on icon "button" at bounding box center [374, 21] width 19 height 19
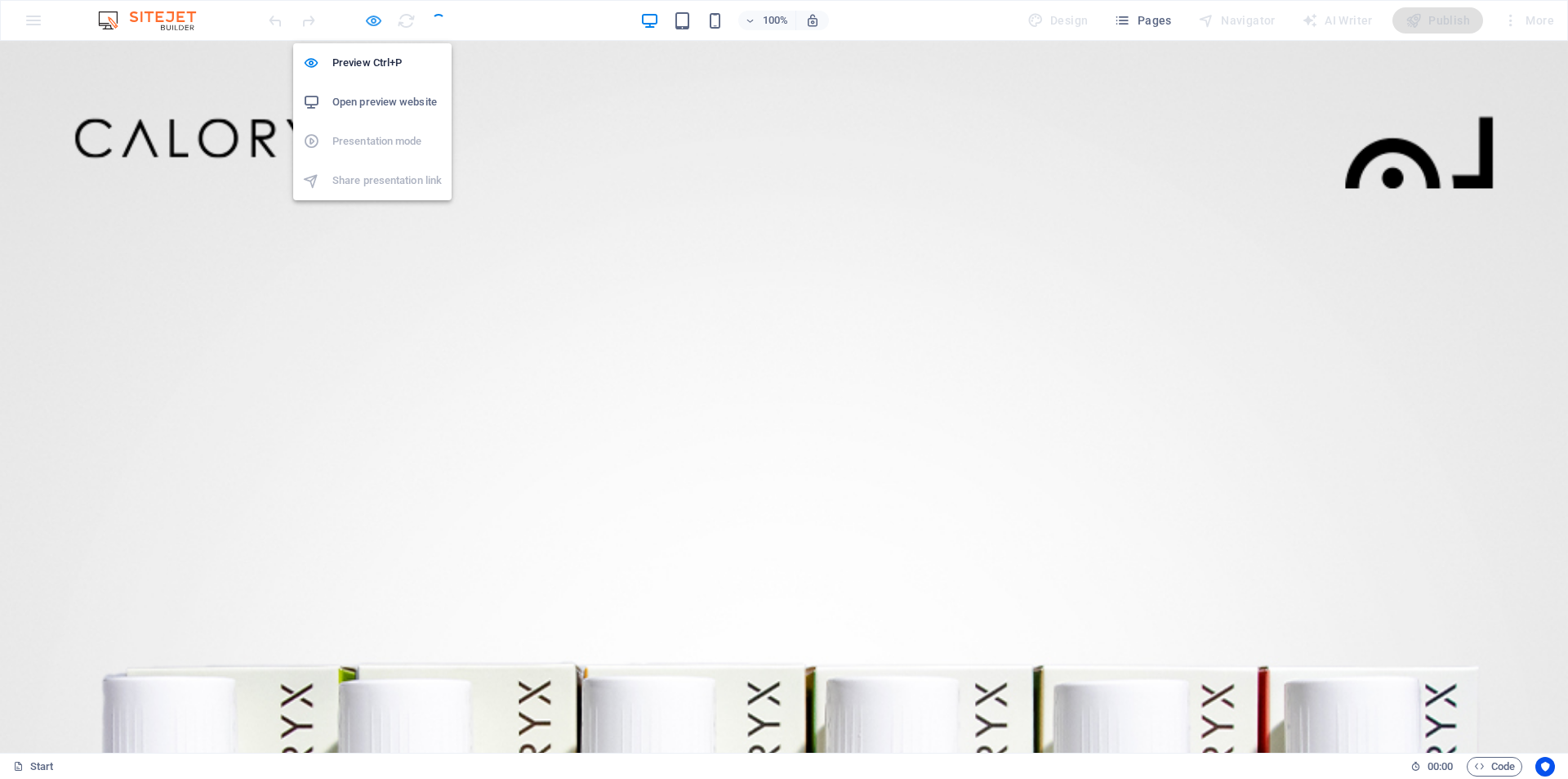
click at [375, 21] on icon "button" at bounding box center [374, 21] width 19 height 19
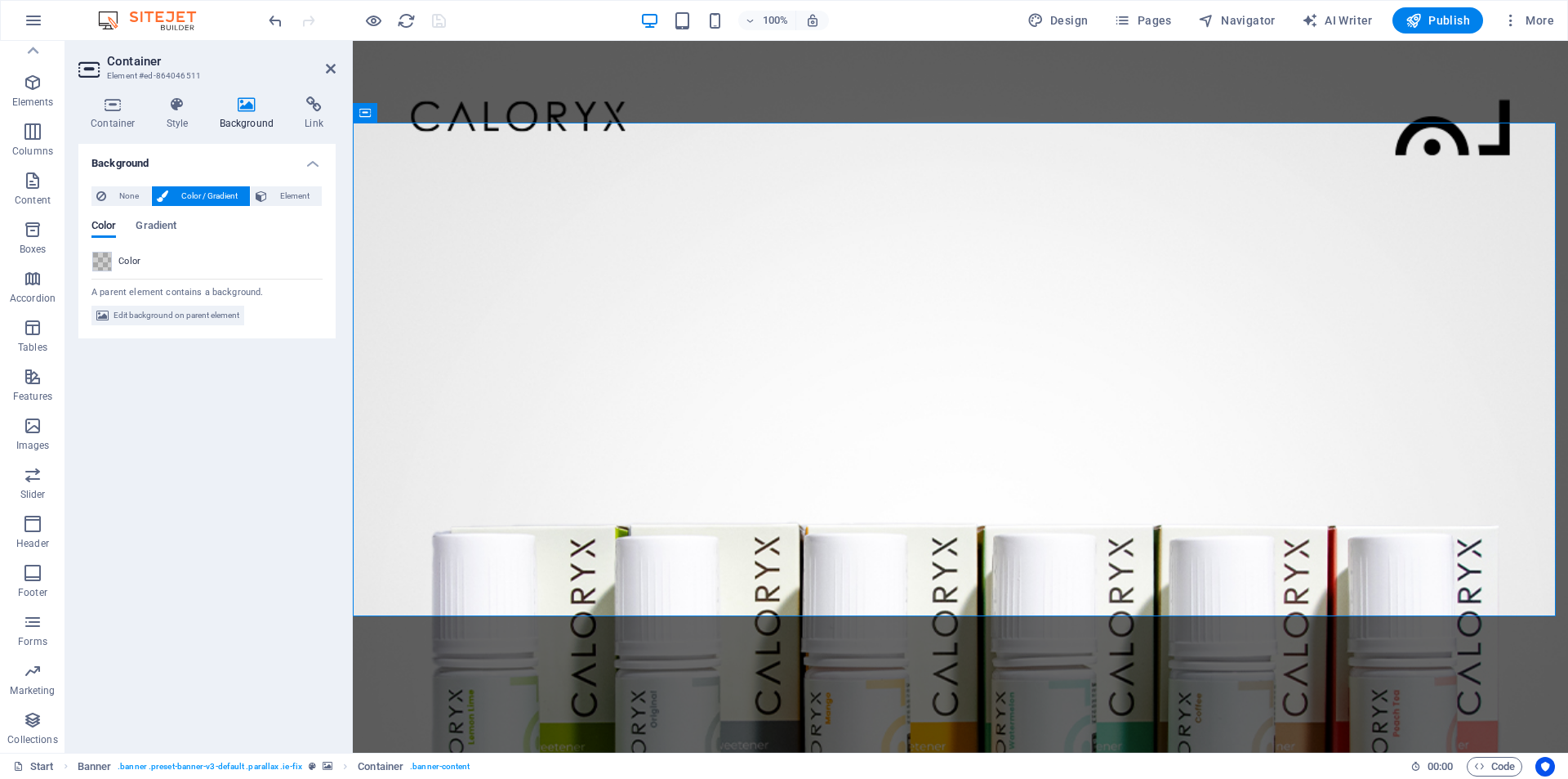
click at [122, 259] on span "Color" at bounding box center [129, 261] width 23 height 13
click at [138, 311] on span "Edit background on parent element" at bounding box center [177, 316] width 126 height 20
select select "%"
select select "px"
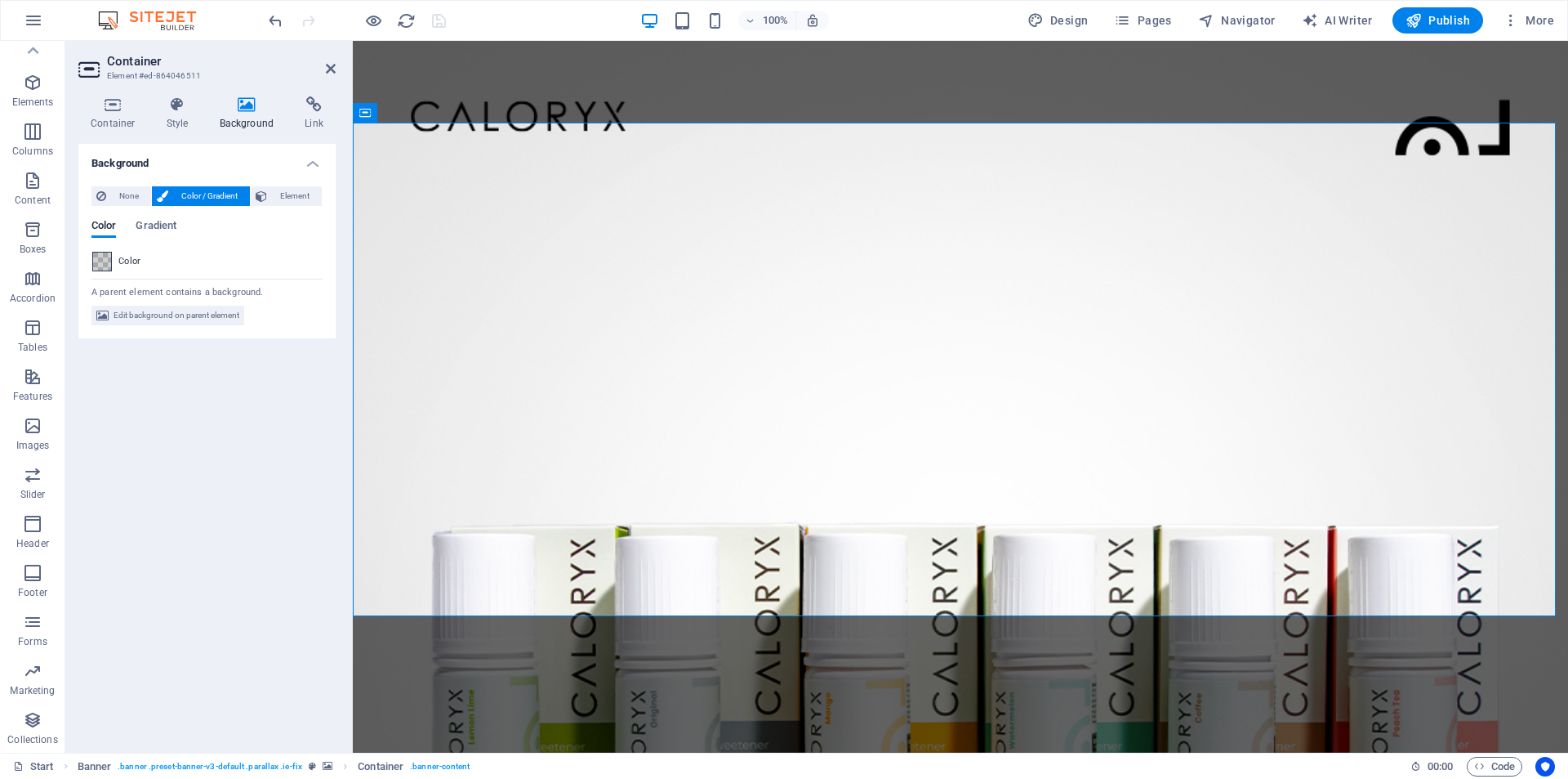
click at [104, 261] on span at bounding box center [102, 262] width 18 height 18
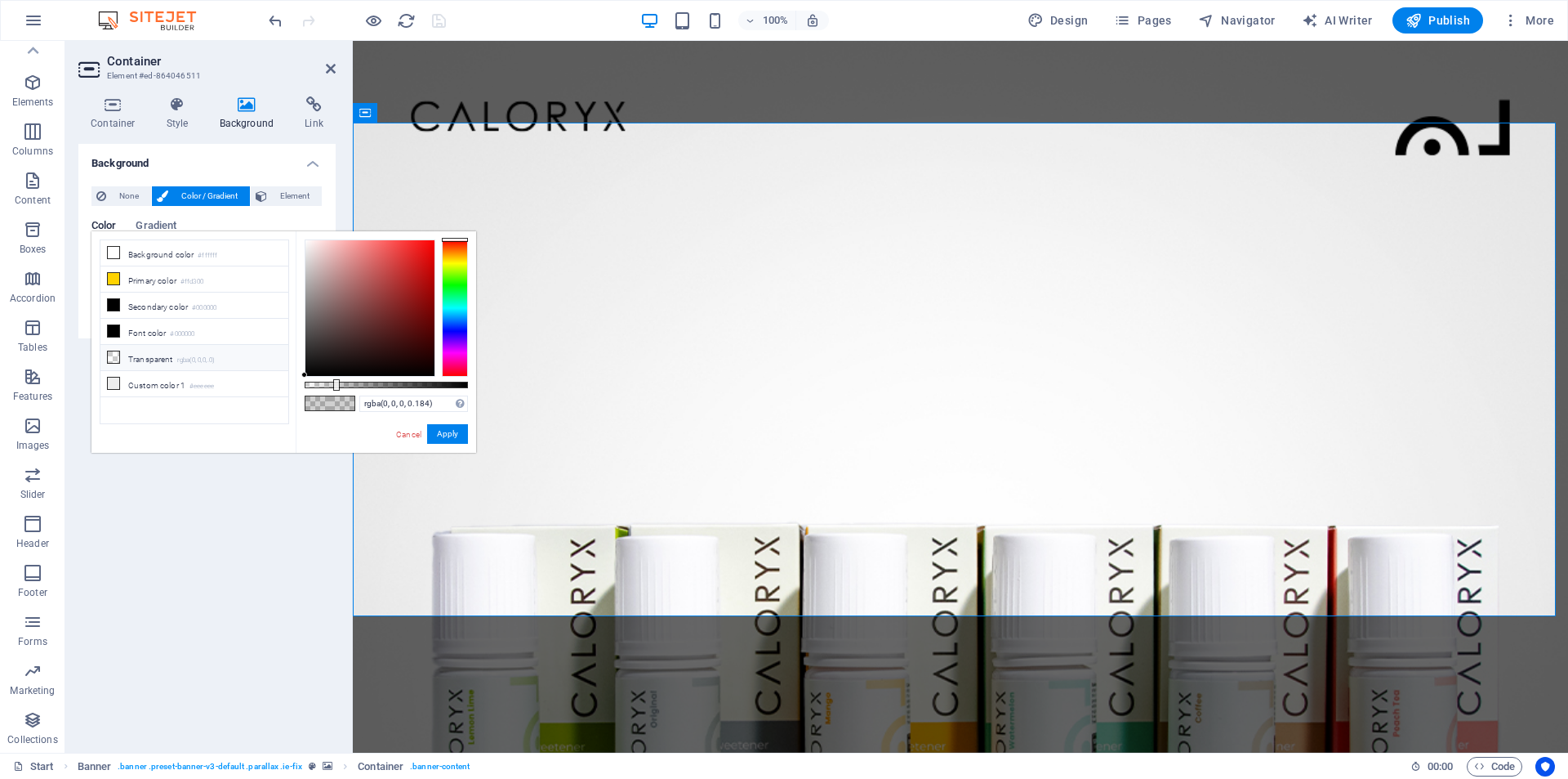
click at [196, 364] on li "Transparent rgba(0,0,0,.0)" at bounding box center [194, 358] width 188 height 27
click at [195, 256] on li "Background color #ffffff" at bounding box center [194, 253] width 188 height 27
click at [203, 282] on small "#ffd300" at bounding box center [192, 282] width 23 height 12
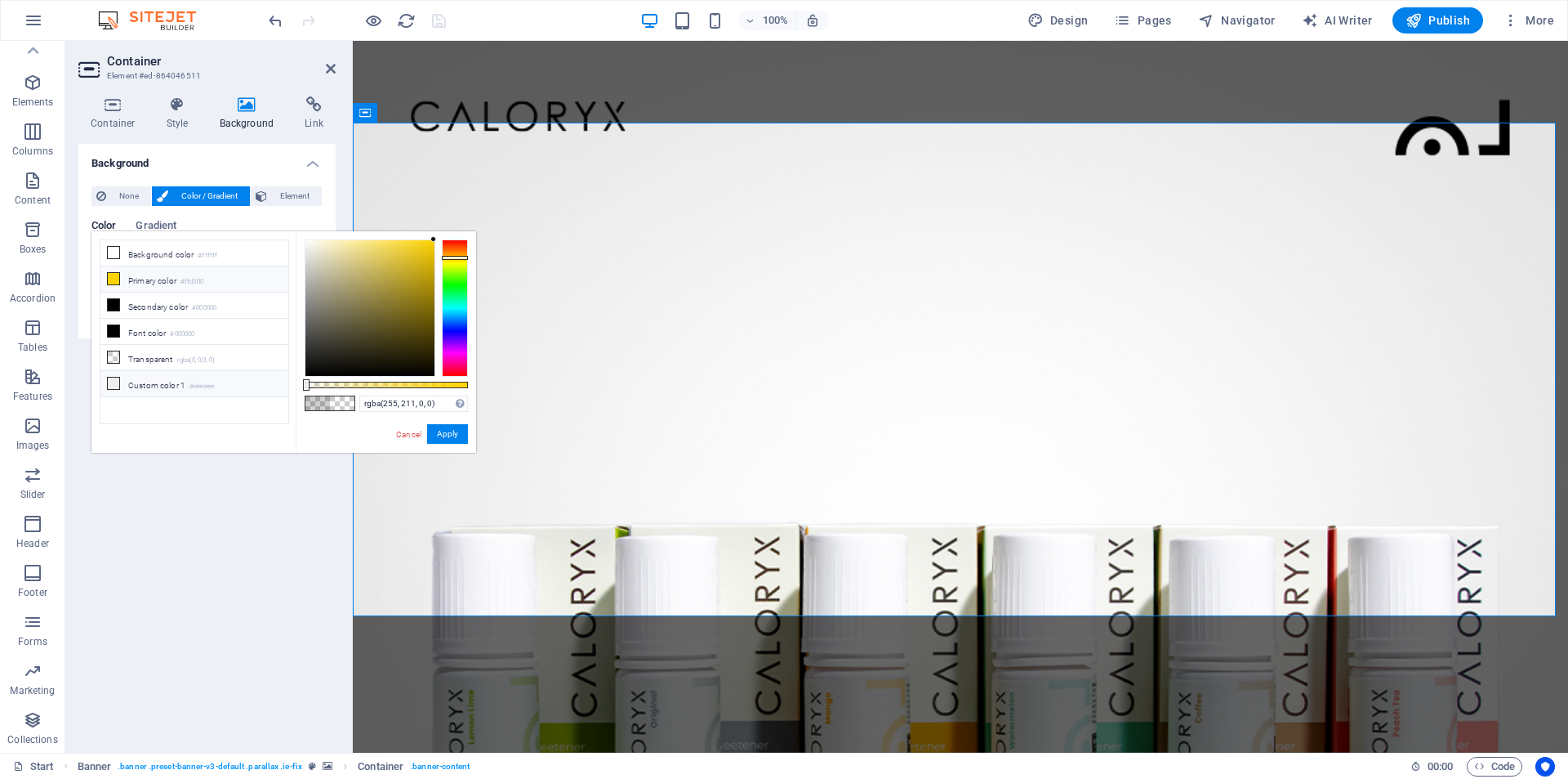
click at [225, 375] on li "Custom color 1 #eeeeee" at bounding box center [194, 384] width 188 height 27
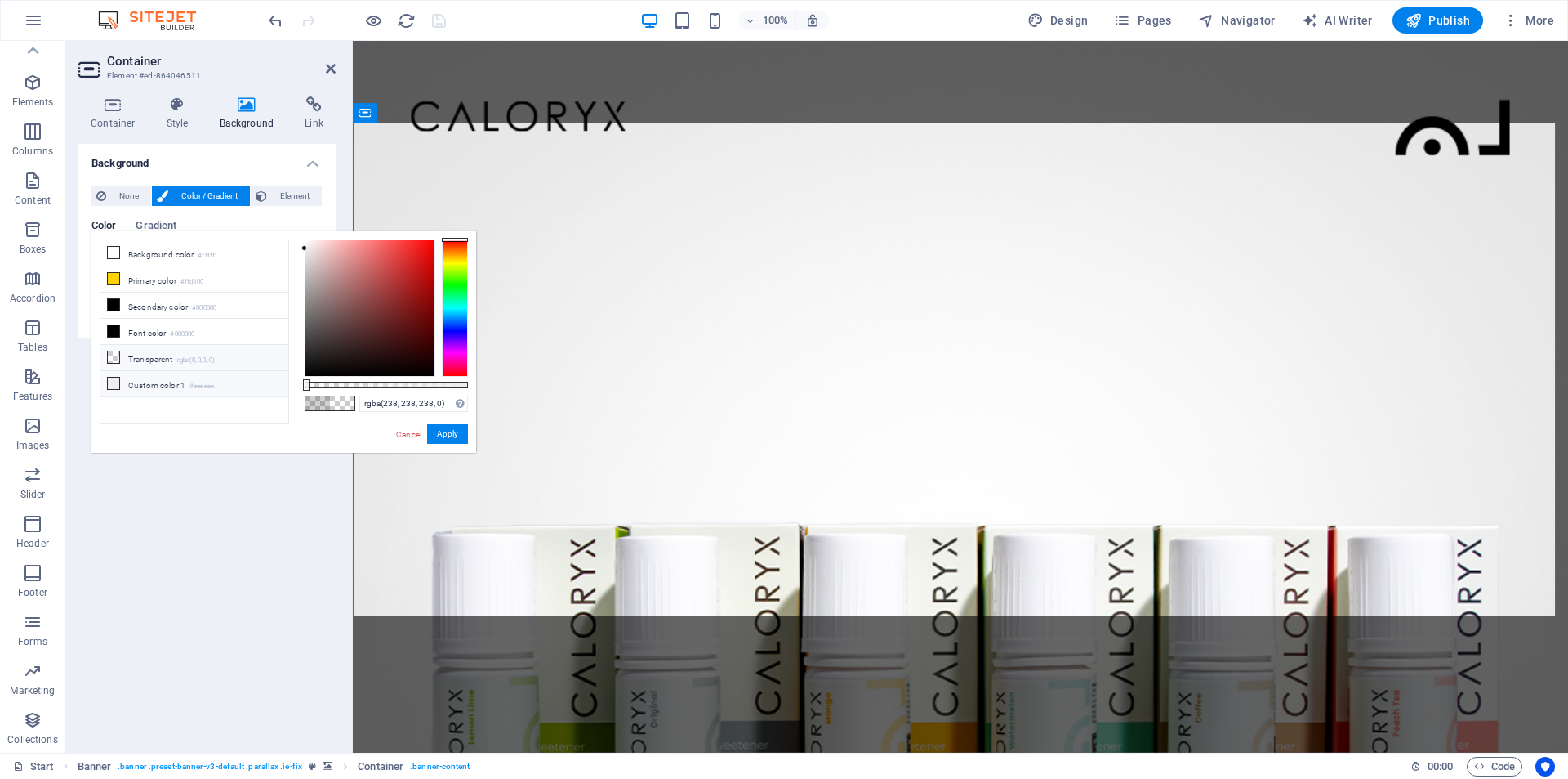
click at [232, 355] on li "Transparent rgba(0,0,0,.0)" at bounding box center [194, 358] width 188 height 27
type input "rgba(0, 0, 0, 0)"
click at [442, 430] on button "Apply" at bounding box center [448, 434] width 41 height 20
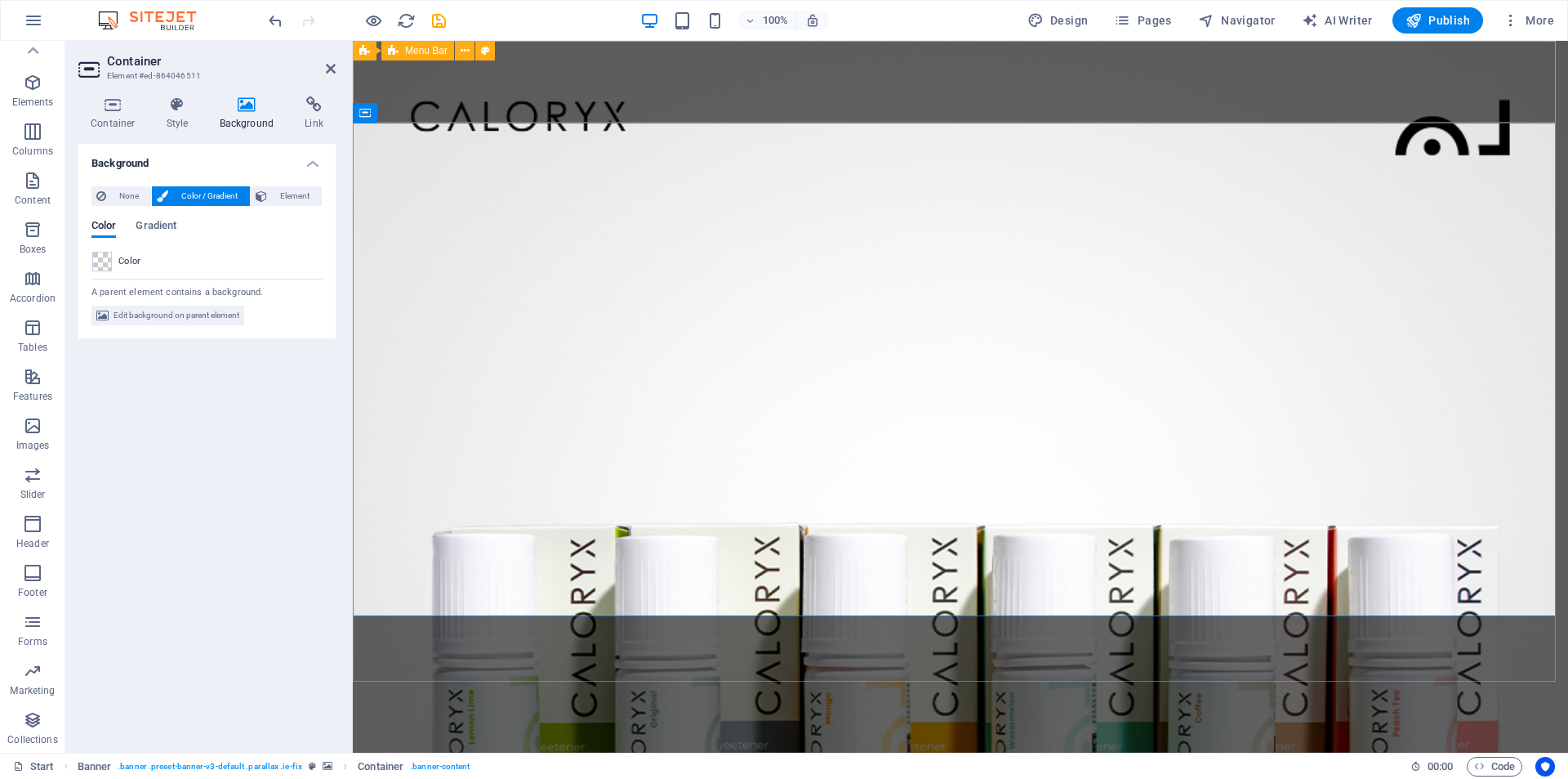
click at [1101, 736] on div "Home About us product Testimonials news Contact" at bounding box center [960, 776] width 1215 height 82
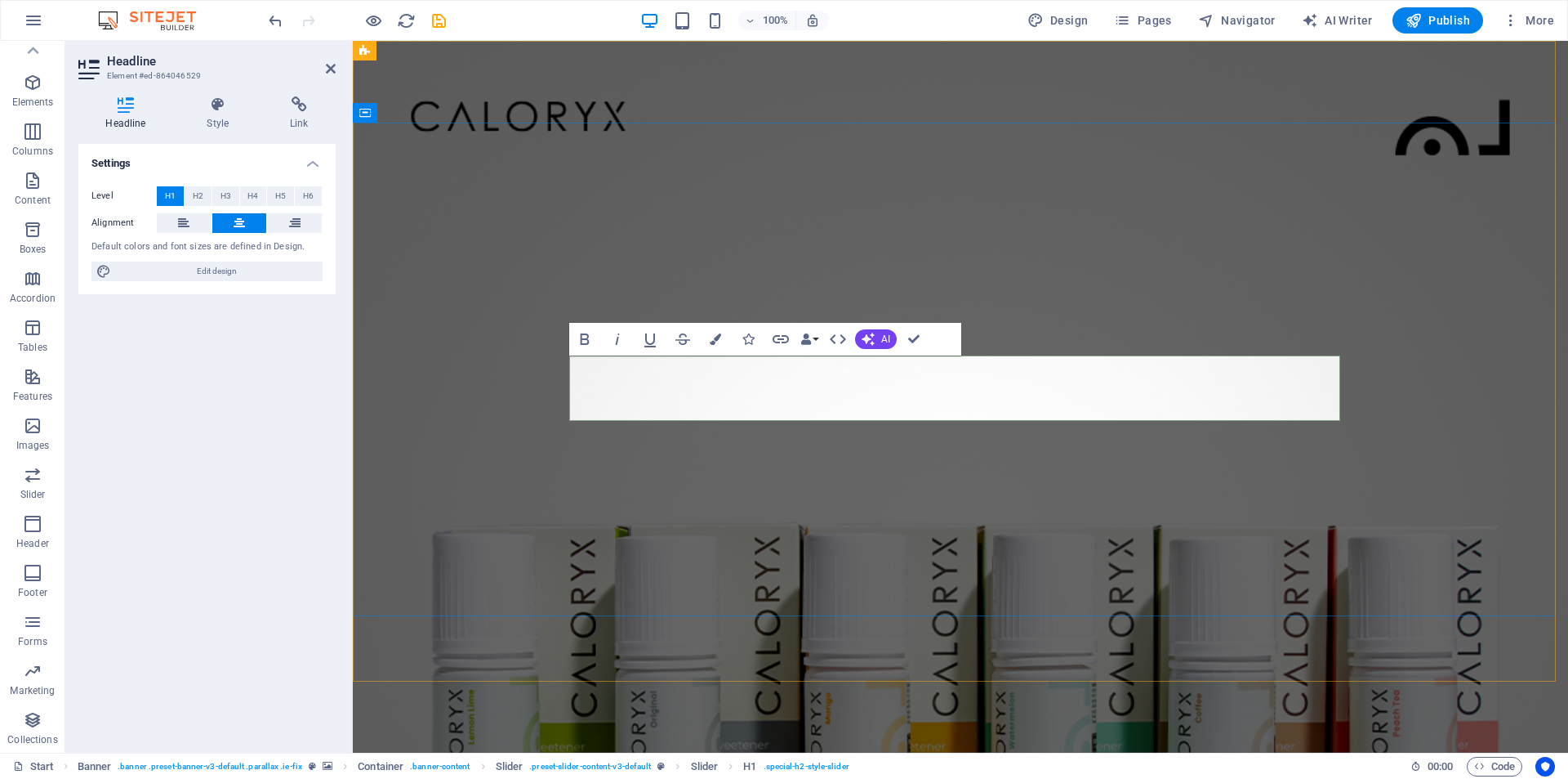
drag, startPoint x: 1205, startPoint y: 390, endPoint x: 847, endPoint y: 411, distance: 358.6
click at [710, 341] on icon "button" at bounding box center [716, 339] width 12 height 12
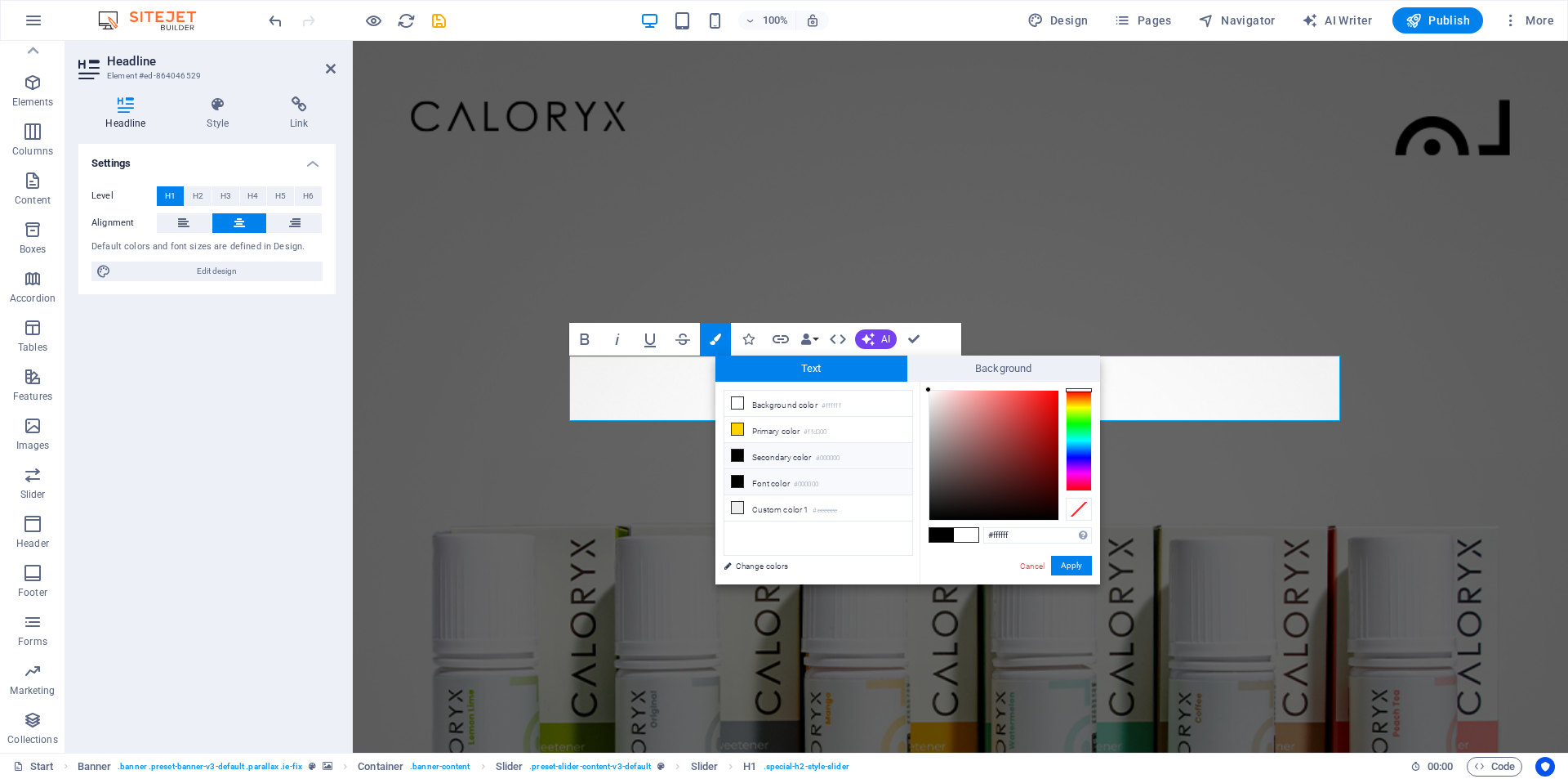
click at [789, 486] on li "Font color #000000" at bounding box center [818, 482] width 188 height 27
click at [1071, 569] on button "Apply" at bounding box center [1072, 566] width 41 height 20
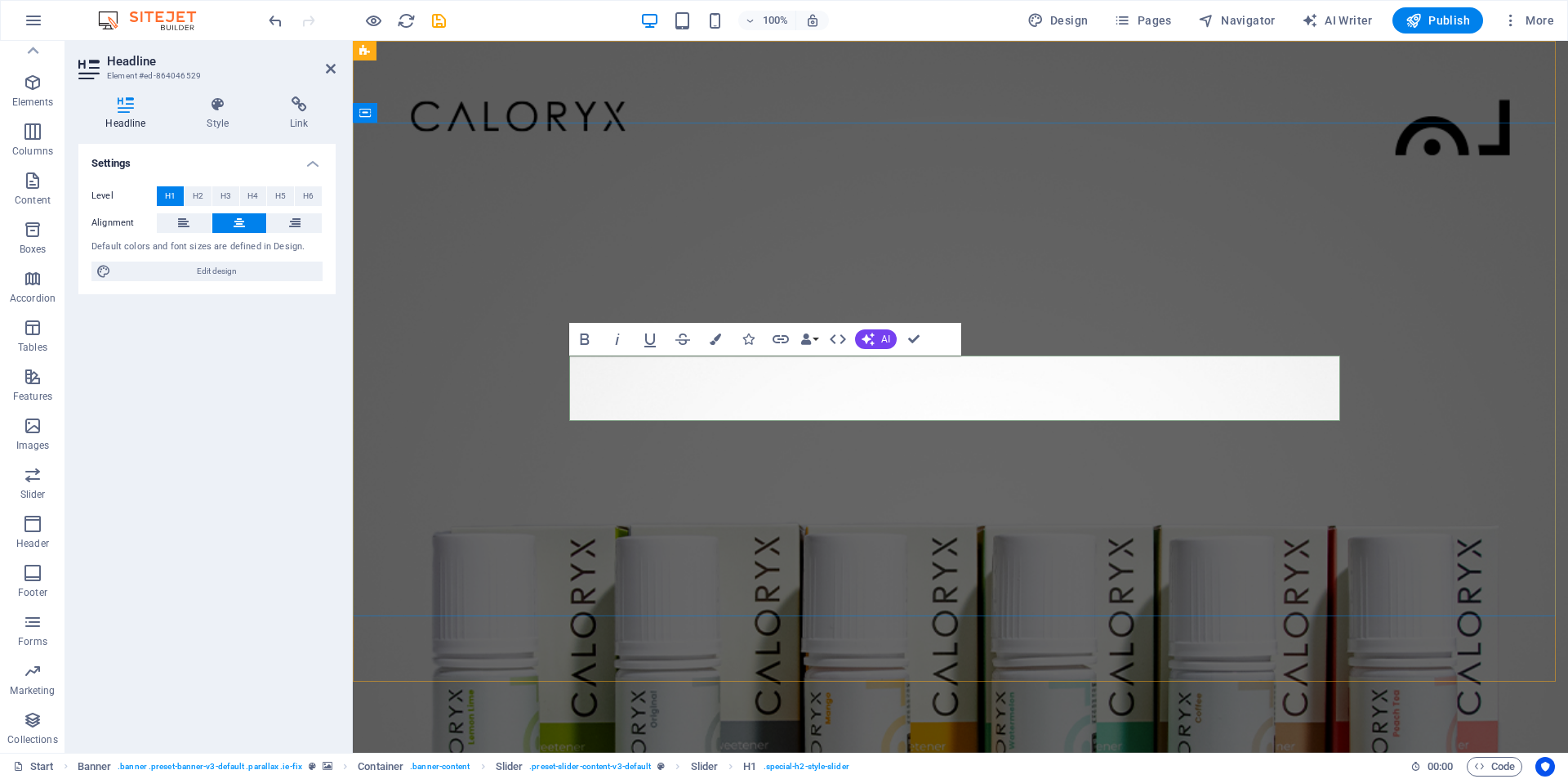
drag, startPoint x: 825, startPoint y: 390, endPoint x: 689, endPoint y: 405, distance: 136.8
click at [714, 336] on icon "button" at bounding box center [716, 339] width 12 height 12
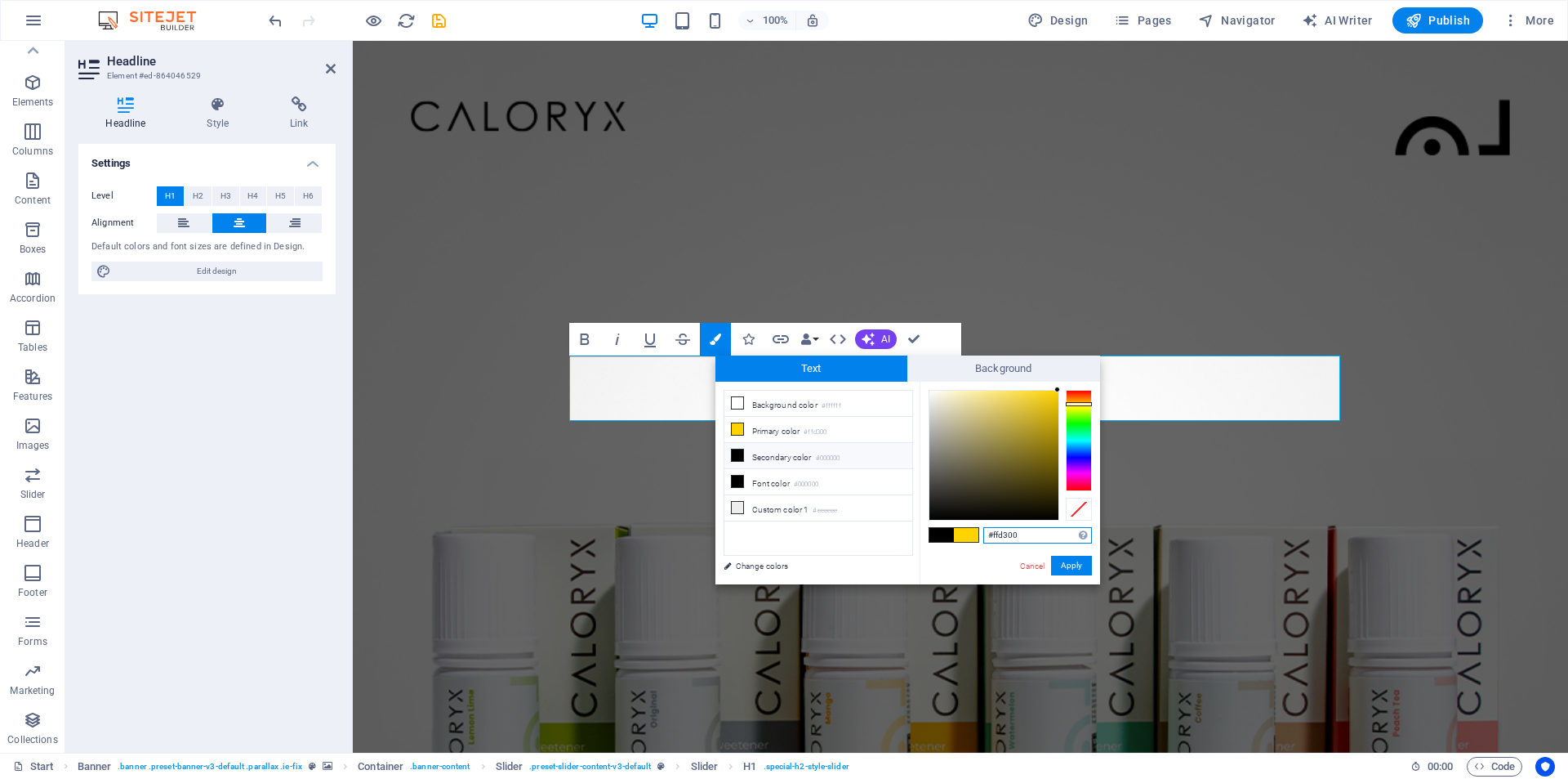
drag, startPoint x: 1024, startPoint y: 530, endPoint x: 993, endPoint y: 530, distance: 31.0
click at [993, 530] on input "#ffd300" at bounding box center [1037, 535] width 109 height 17
paste input "87d8c2"
type input "#87d8c2"
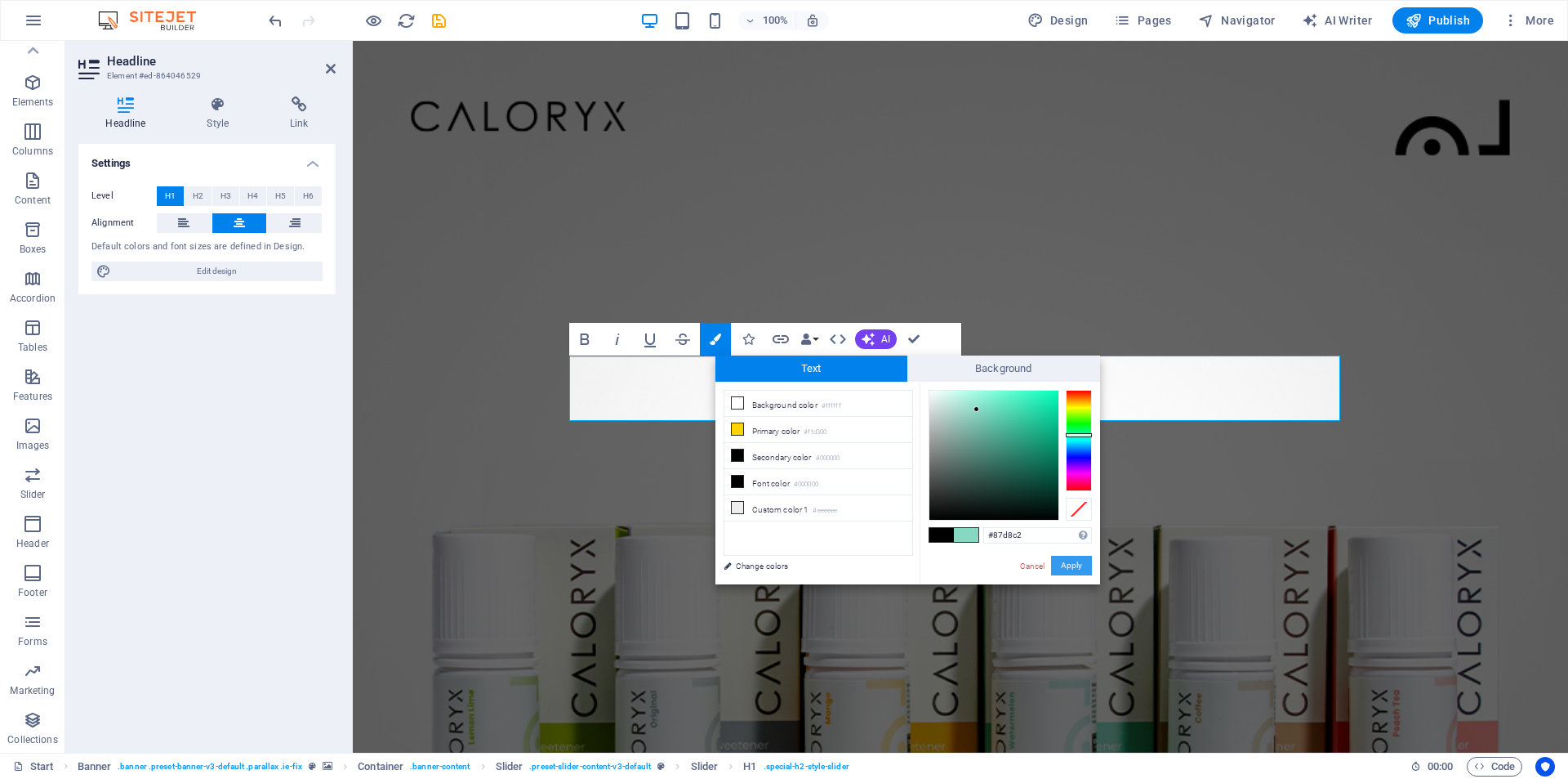
click at [1066, 562] on button "Apply" at bounding box center [1072, 566] width 41 height 20
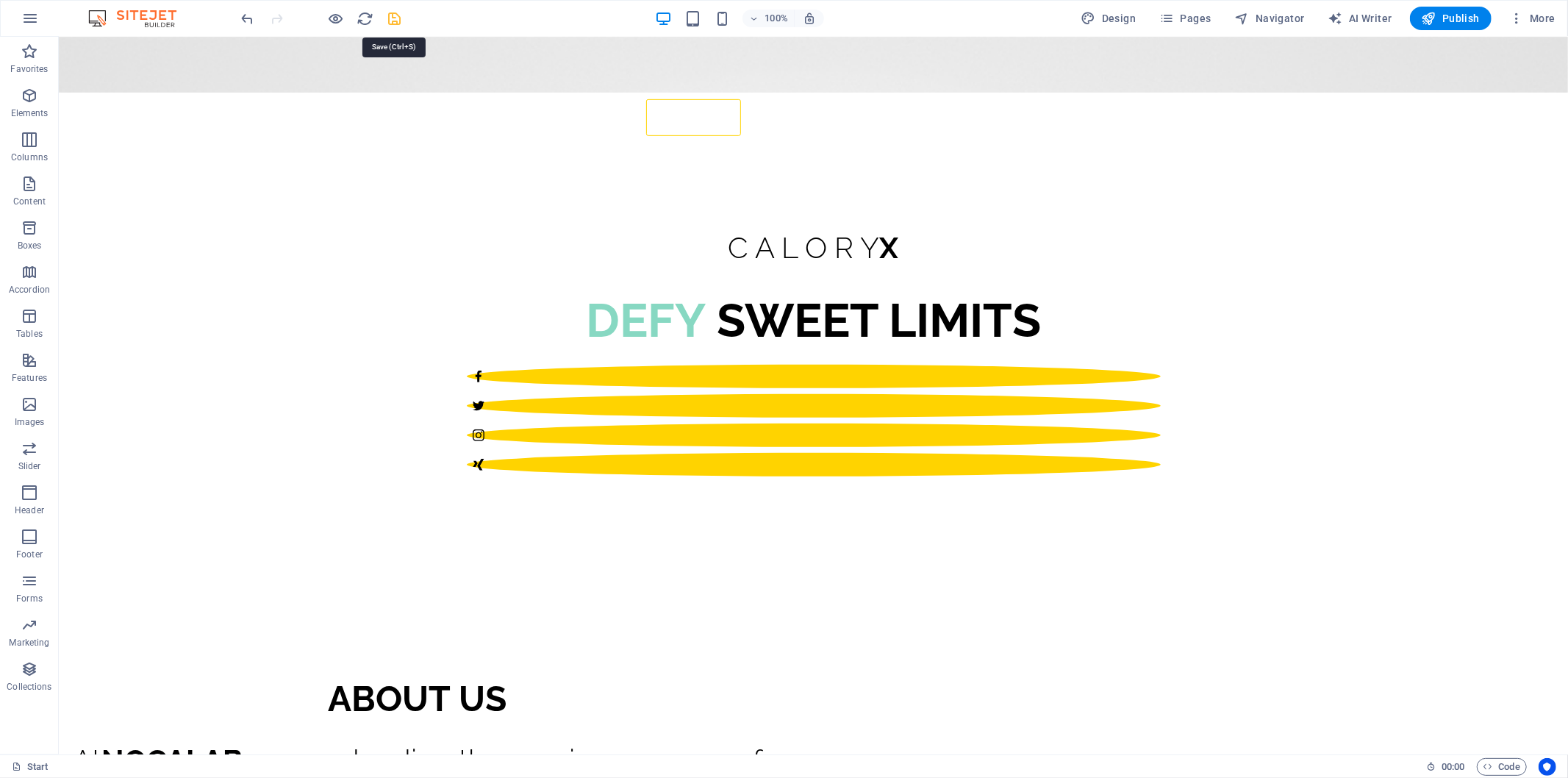
click at [398, 22] on icon "save" at bounding box center [395, 19] width 17 height 17
checkbox input "false"
click at [338, 16] on icon "button" at bounding box center [336, 19] width 17 height 17
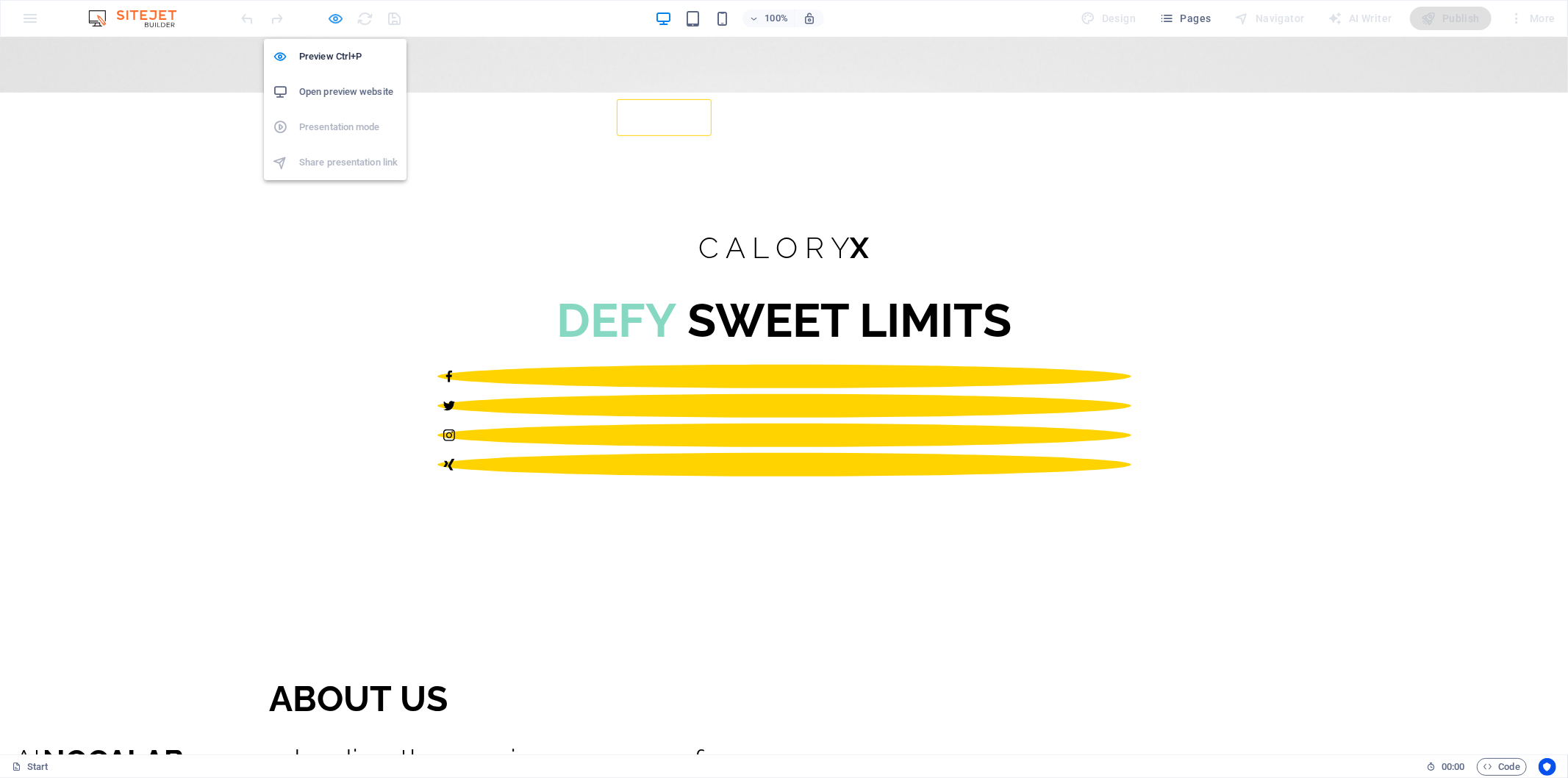
click at [333, 15] on icon "button" at bounding box center [336, 19] width 17 height 17
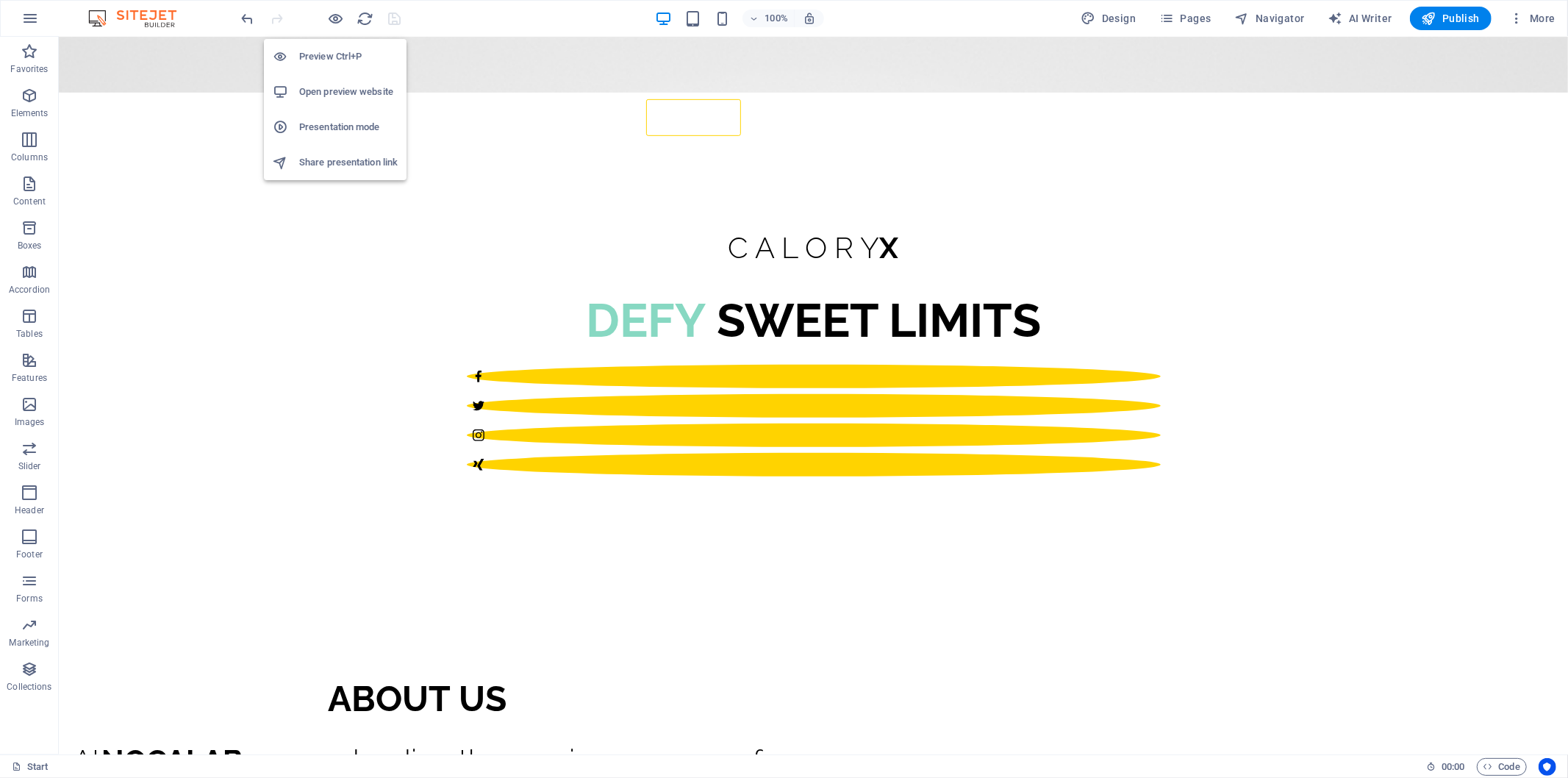
click at [357, 89] on h6 "Open preview website" at bounding box center [348, 92] width 98 height 18
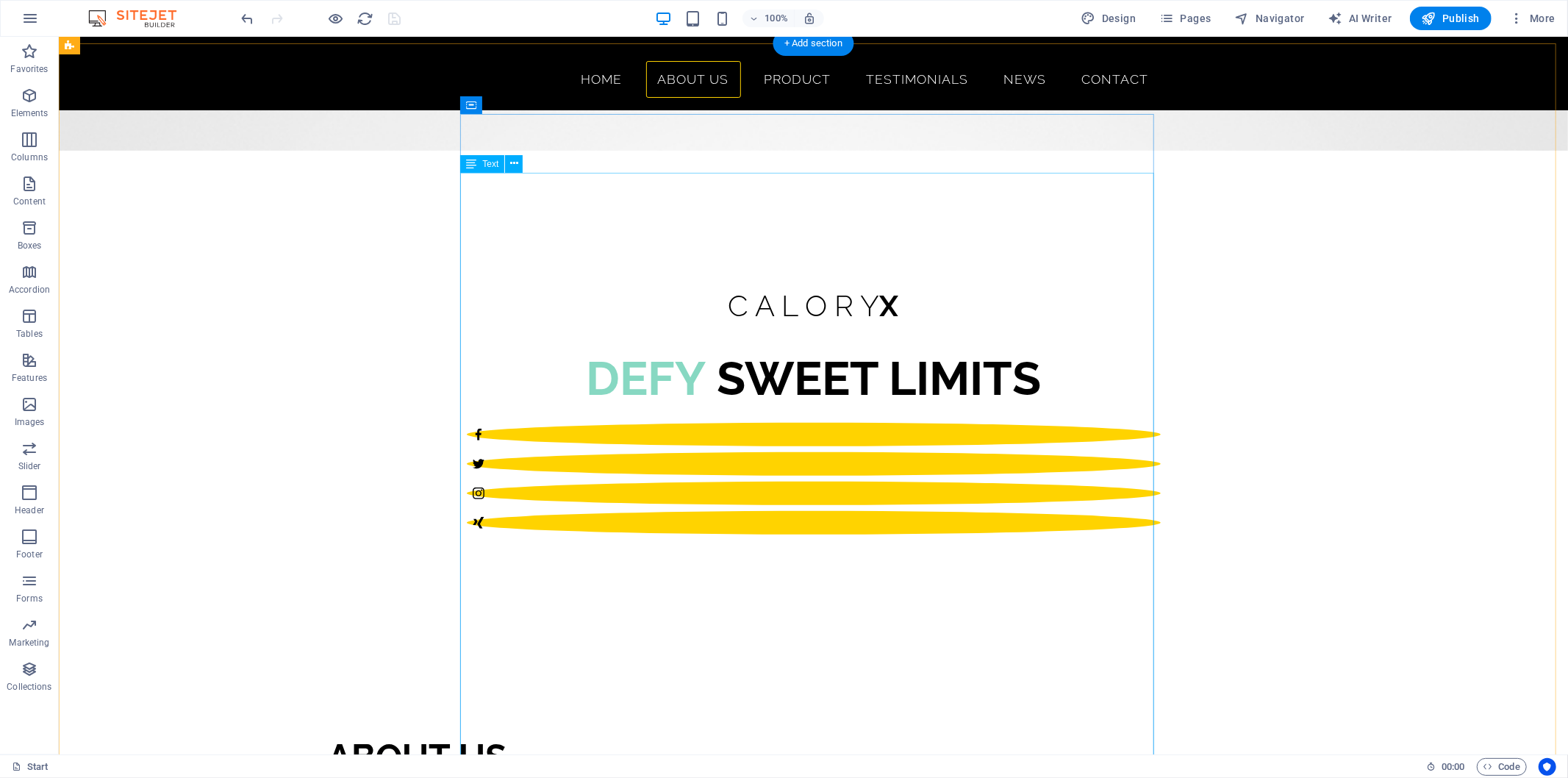
scroll to position [580, 0]
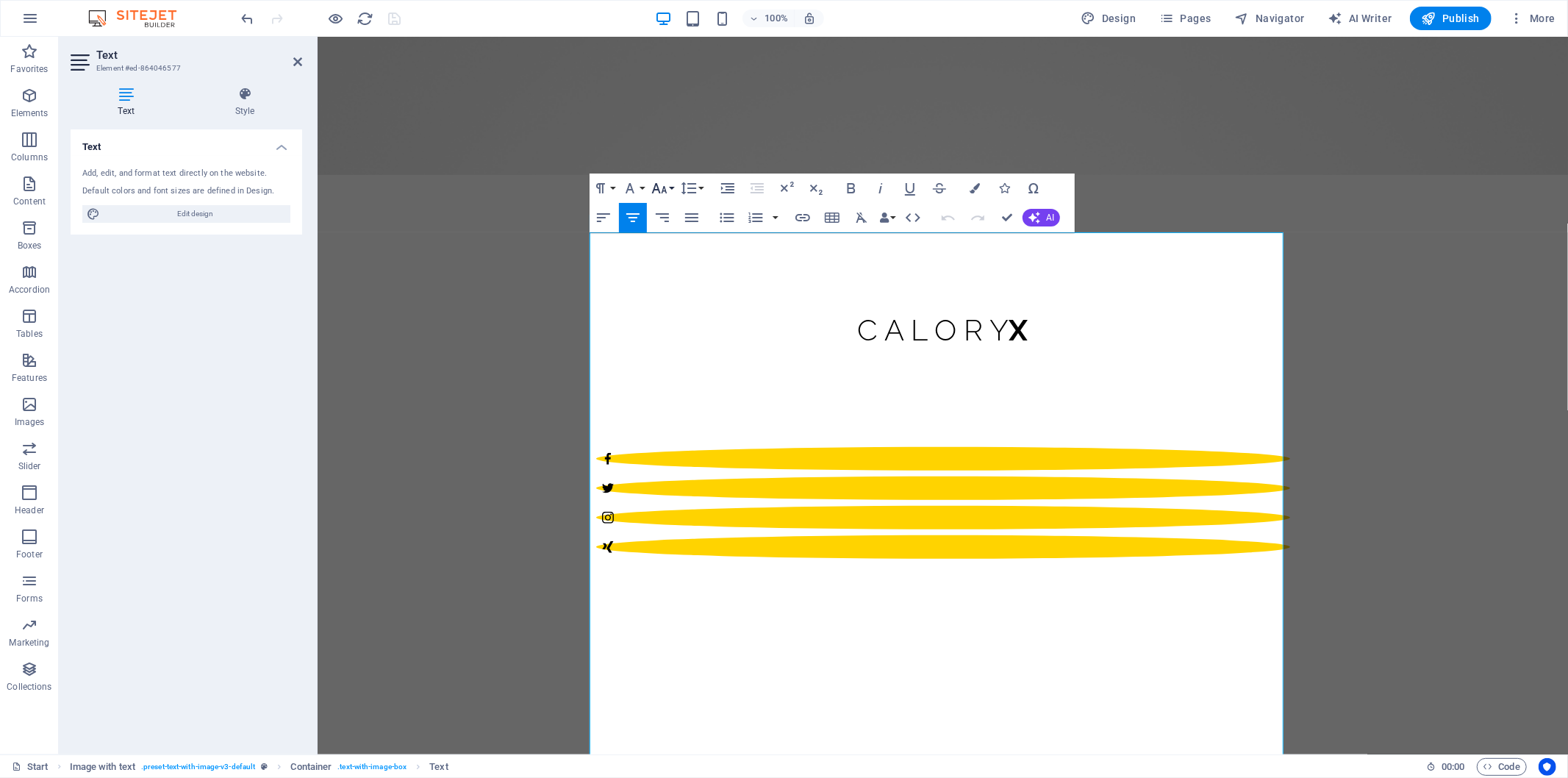
click at [664, 187] on icon "button" at bounding box center [659, 189] width 15 height 11
click at [674, 281] on link "11" at bounding box center [675, 282] width 53 height 22
click at [671, 188] on button "Font Size" at bounding box center [663, 188] width 28 height 29
click at [667, 309] on link "30" at bounding box center [675, 310] width 53 height 22
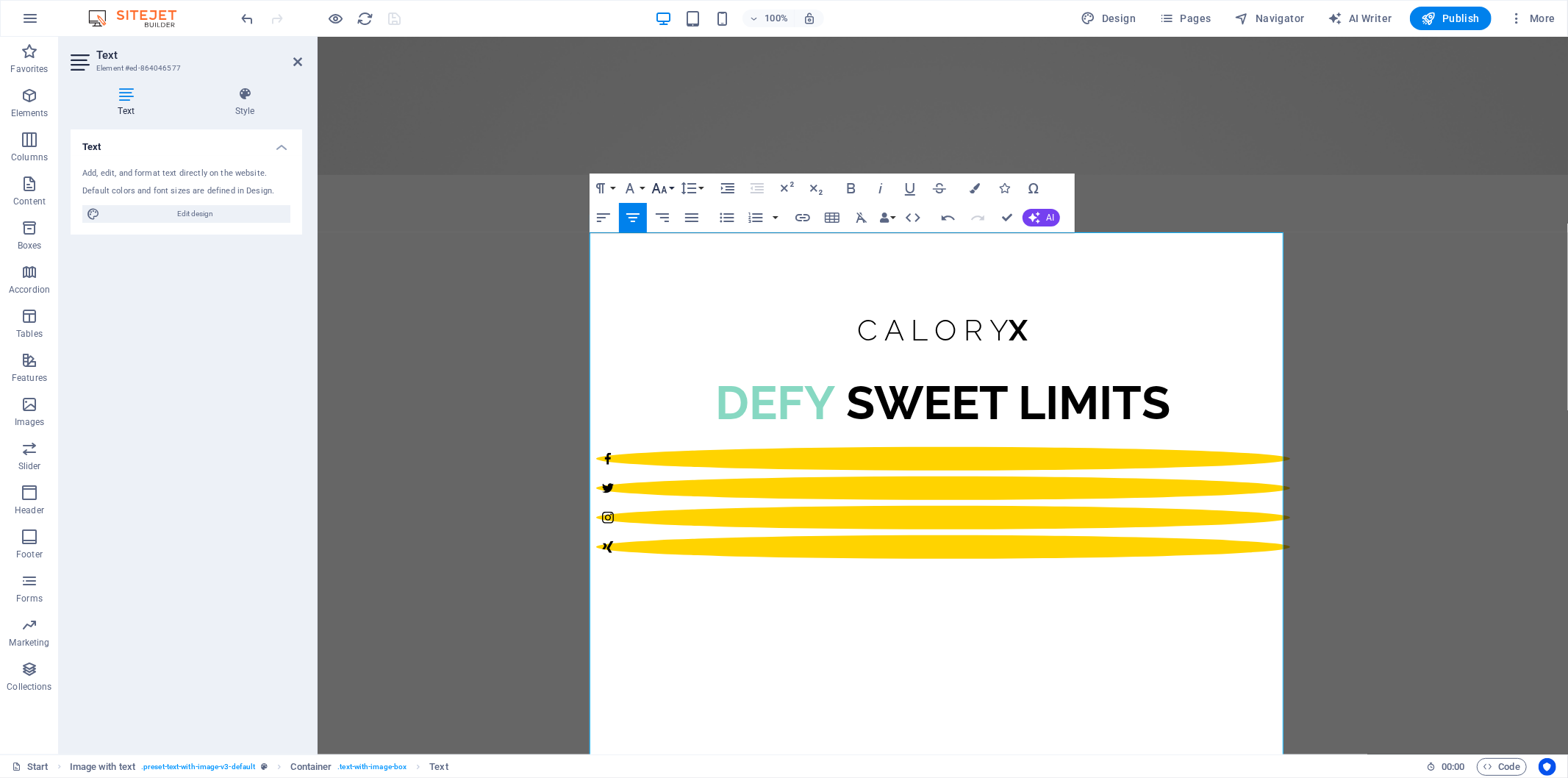
click at [662, 180] on icon "button" at bounding box center [659, 189] width 18 height 18
click at [674, 253] on link "24" at bounding box center [675, 253] width 53 height 22
click at [298, 63] on icon at bounding box center [298, 61] width 9 height 12
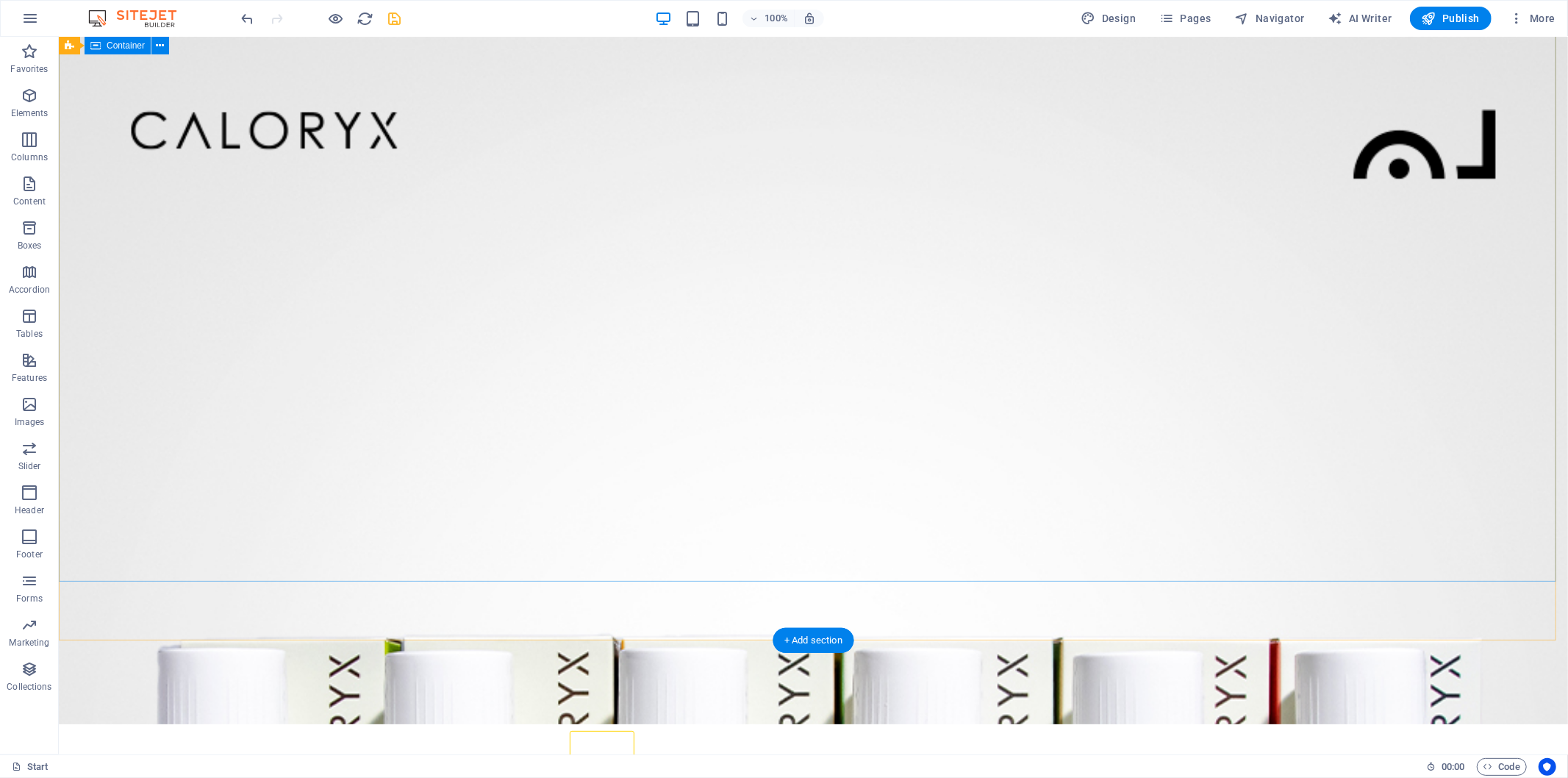
scroll to position [0, 0]
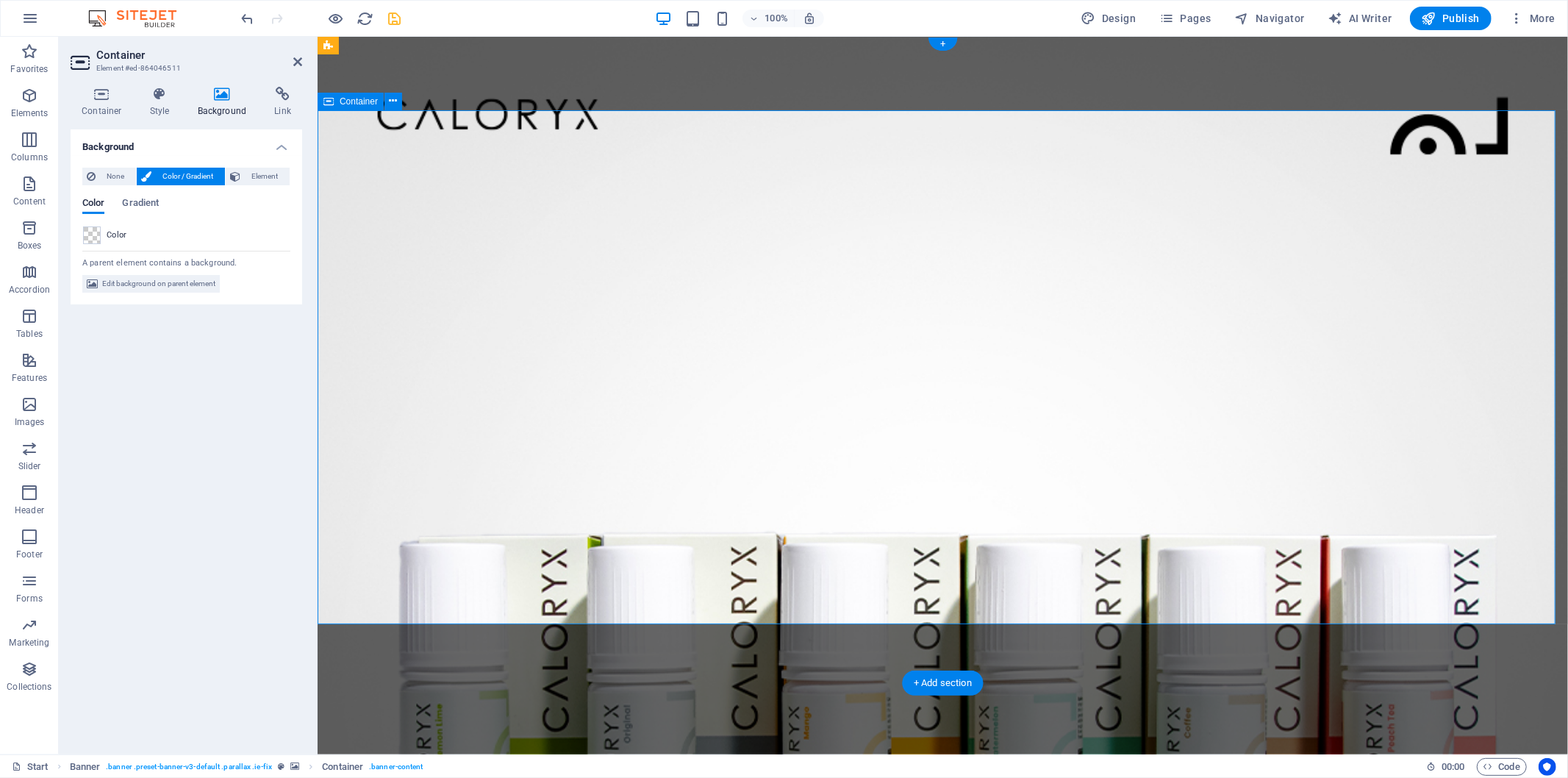
click at [145, 287] on span "Edit background on parent element" at bounding box center [159, 284] width 113 height 18
select select "%"
select select "px"
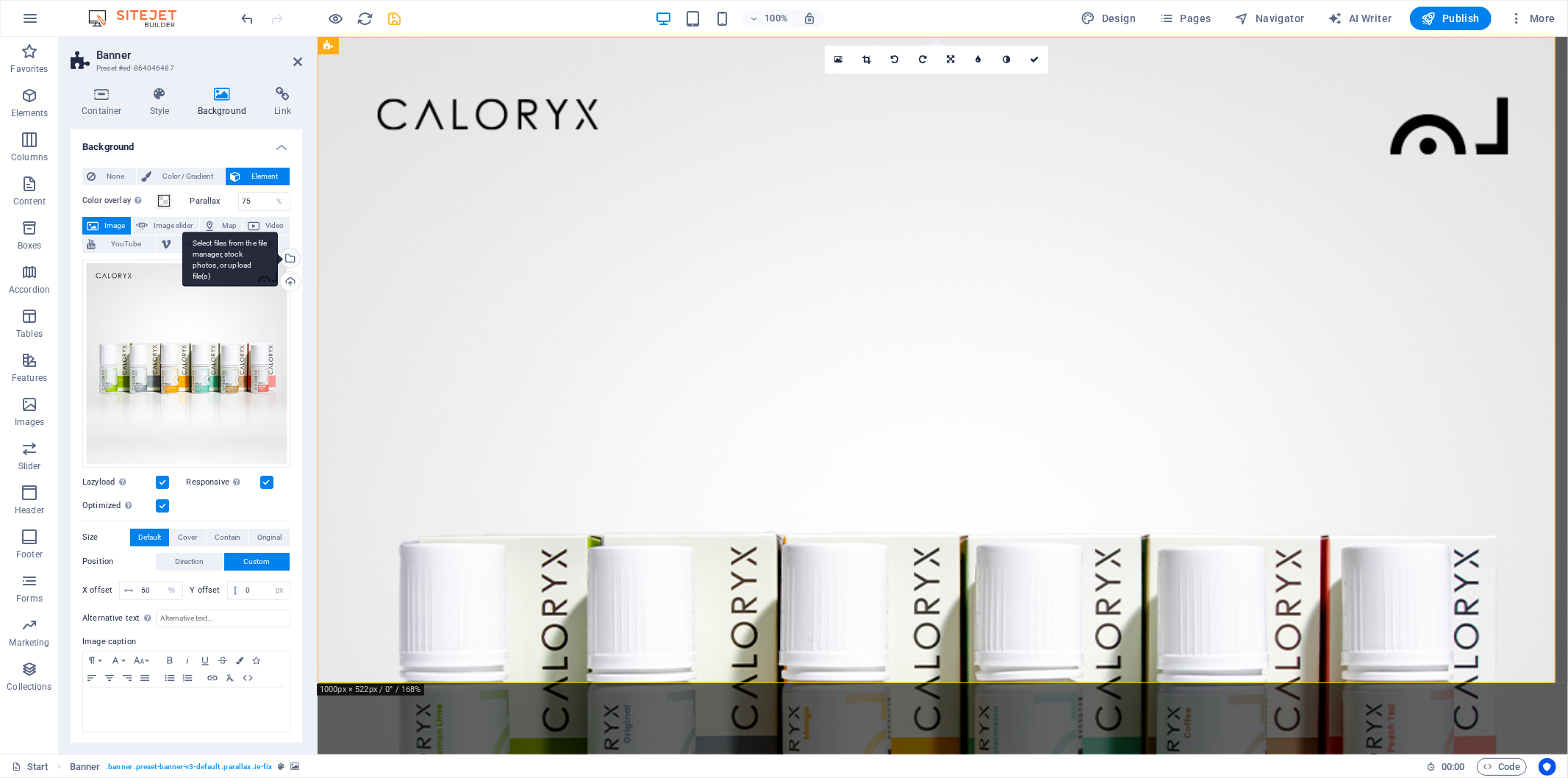
click at [278, 255] on div "Select files from the file manager, stock photos, or upload file(s)" at bounding box center [230, 259] width 96 height 55
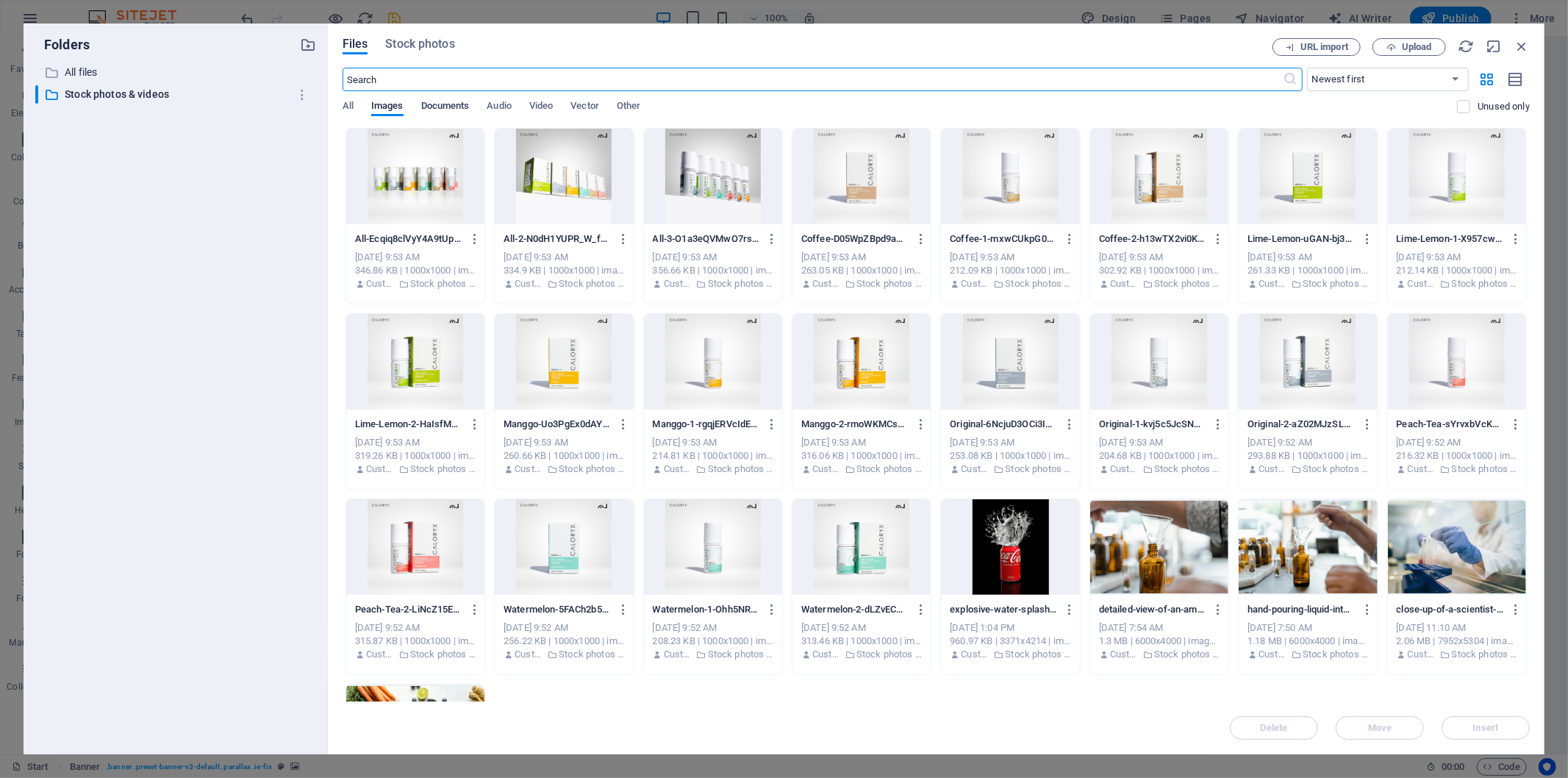
click at [436, 107] on span "Documents" at bounding box center [445, 107] width 49 height 20
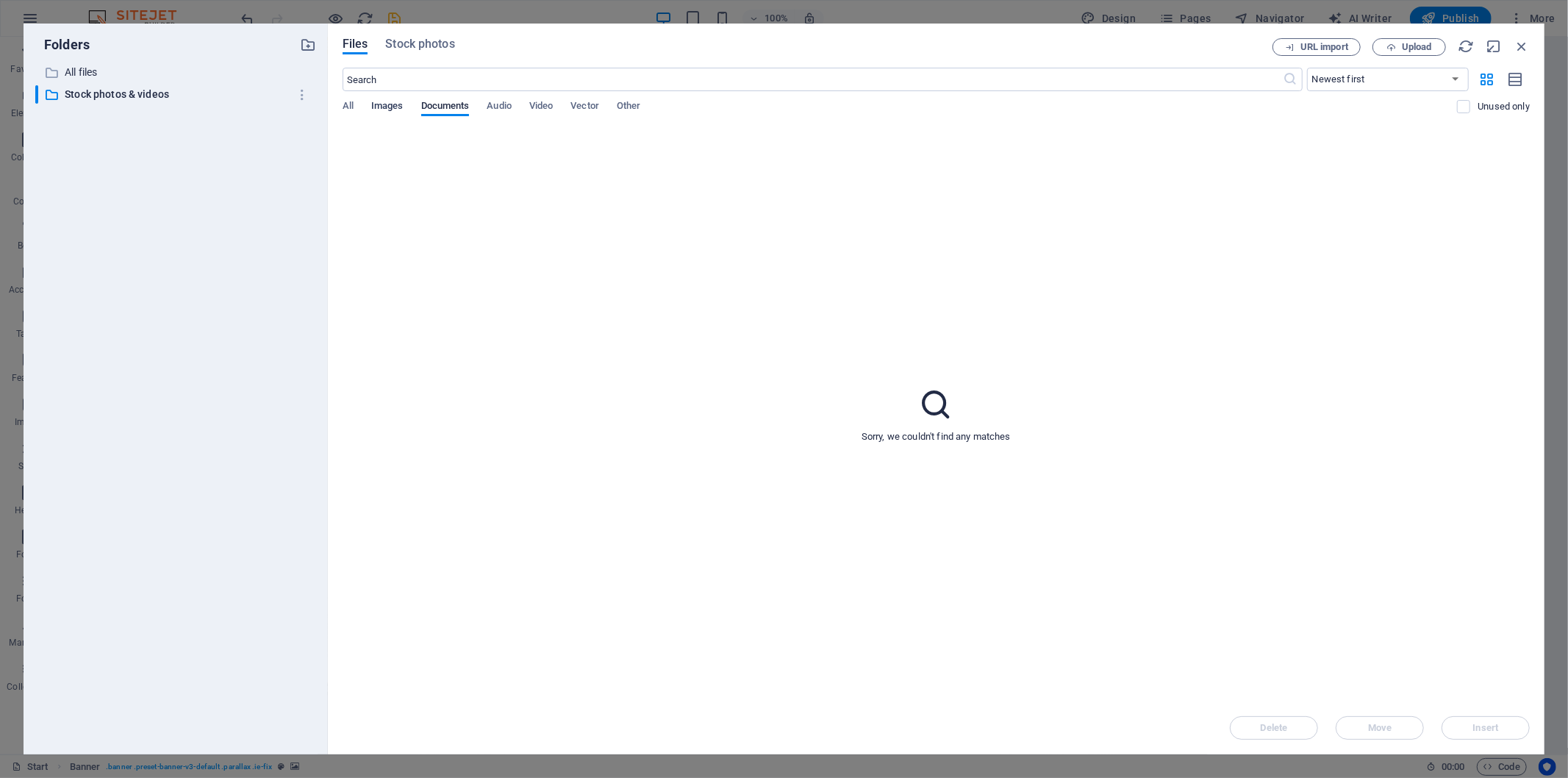
click at [386, 104] on span "Images" at bounding box center [388, 107] width 33 height 20
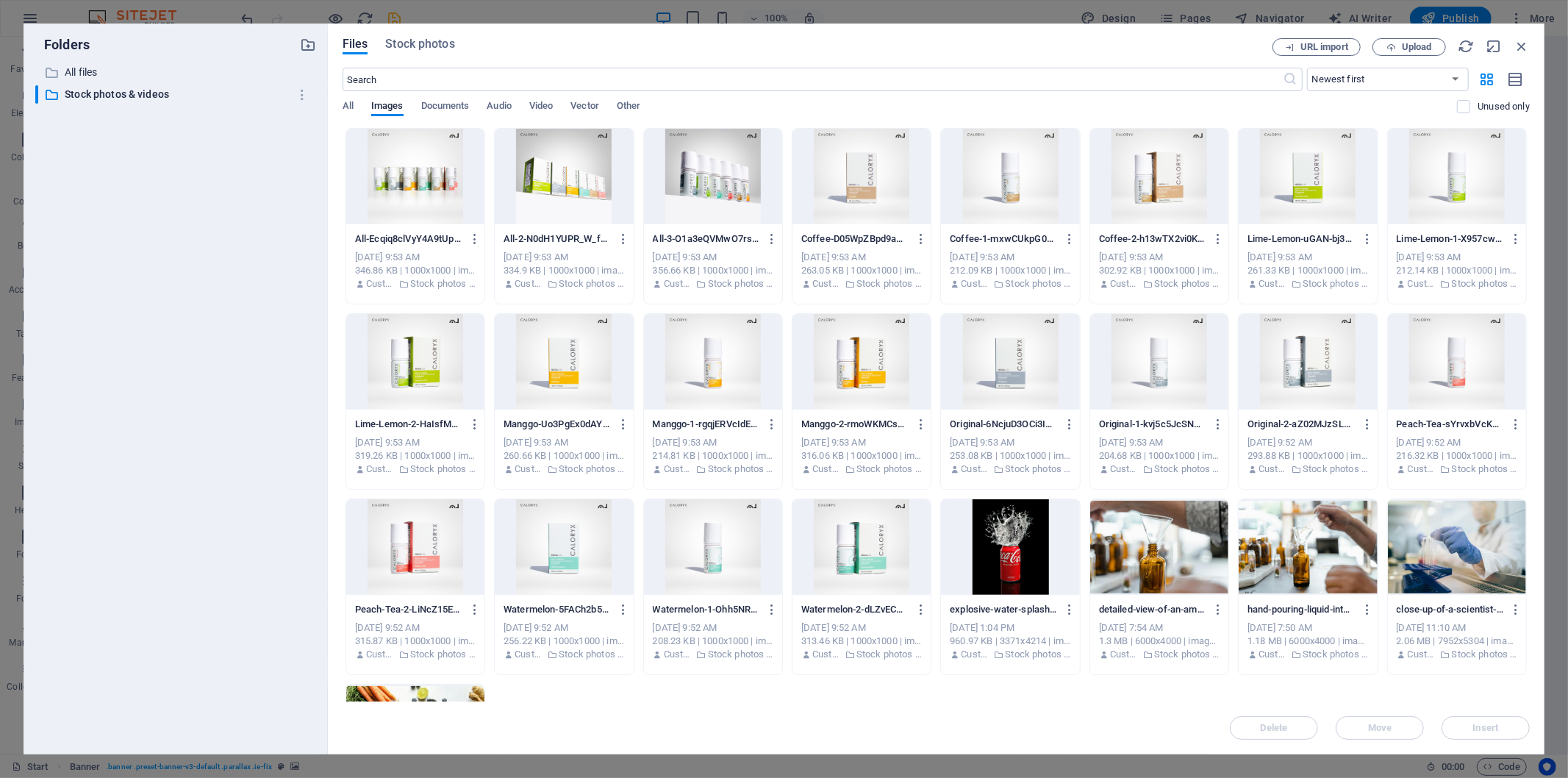
click at [399, 37] on div "Files Stock photos URL import Upload ​ Newest first Oldest first Name (A-Z) Nam…" at bounding box center [936, 389] width 1217 height 731
click at [400, 39] on span "Stock photos" at bounding box center [419, 44] width 69 height 18
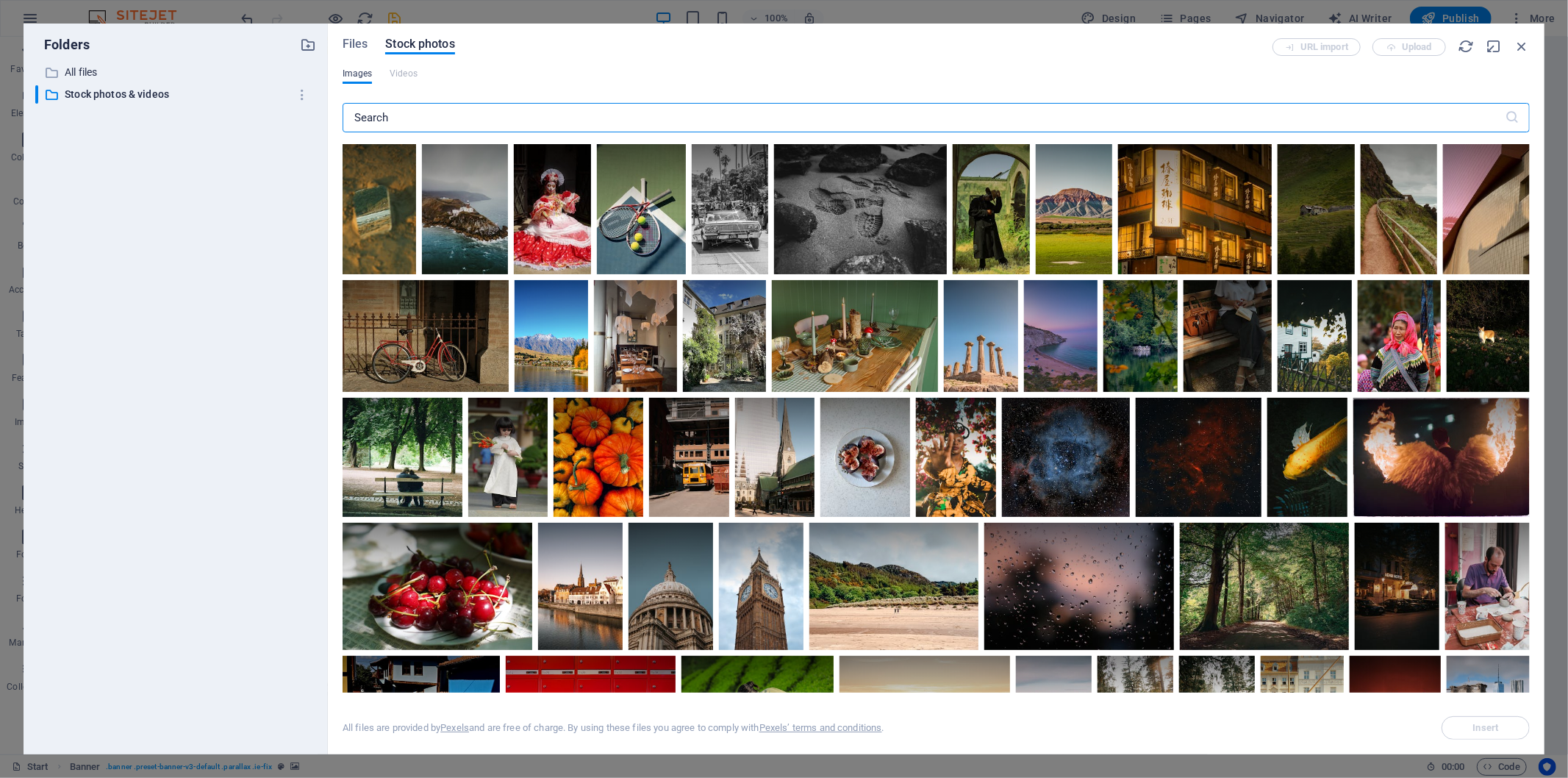
click at [355, 75] on span "Images" at bounding box center [357, 73] width 30 height 18
click at [363, 35] on div "Files Stock photos URL import Upload Images Videos ​ All files are provided by …" at bounding box center [936, 389] width 1217 height 731
click at [358, 42] on span "Files" at bounding box center [355, 44] width 26 height 18
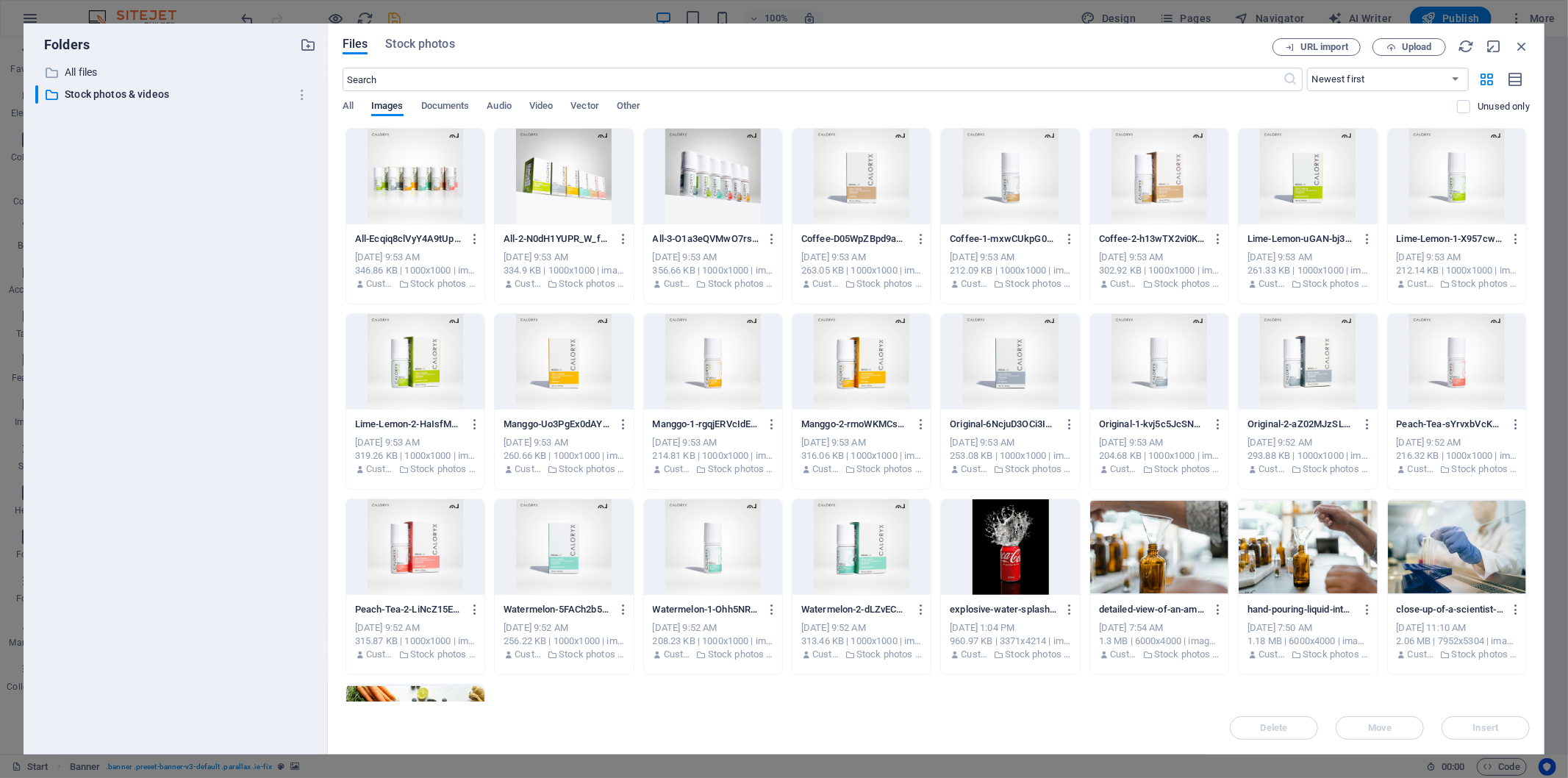
drag, startPoint x: 777, startPoint y: 718, endPoint x: 755, endPoint y: 694, distance: 32.6
click at [755, 694] on div "All-Ecqiq8clVyY4A9tUpWtPaA.jpg All-Ecqiq8clVyY4A9tUpWtPaA.jpg Oct 1, 2025 9:53 …" at bounding box center [936, 495] width 1188 height 733
click at [454, 106] on span "Documents" at bounding box center [445, 107] width 49 height 20
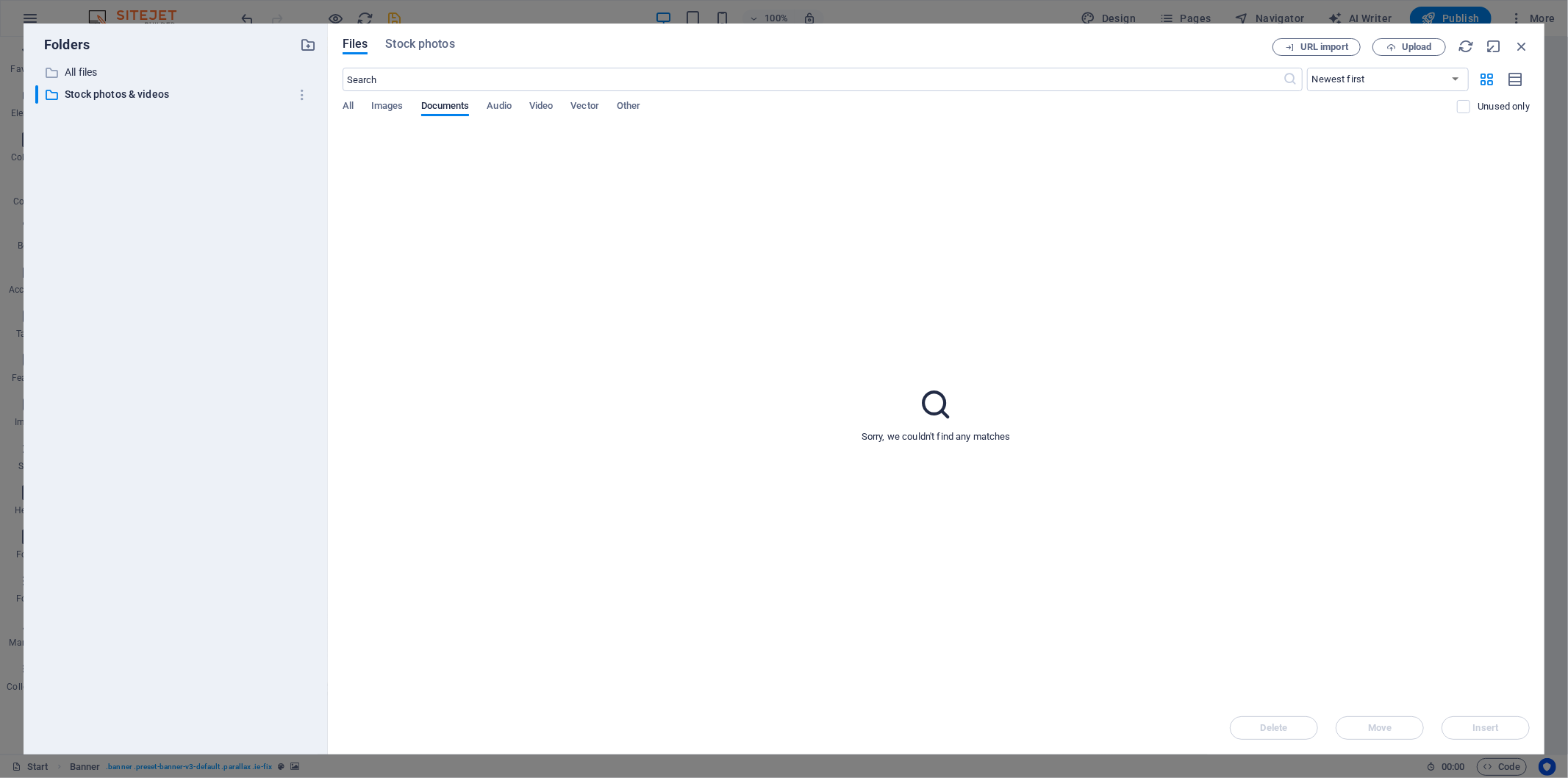
click at [943, 405] on icon at bounding box center [936, 404] width 37 height 37
click at [349, 104] on span "All" at bounding box center [348, 107] width 11 height 20
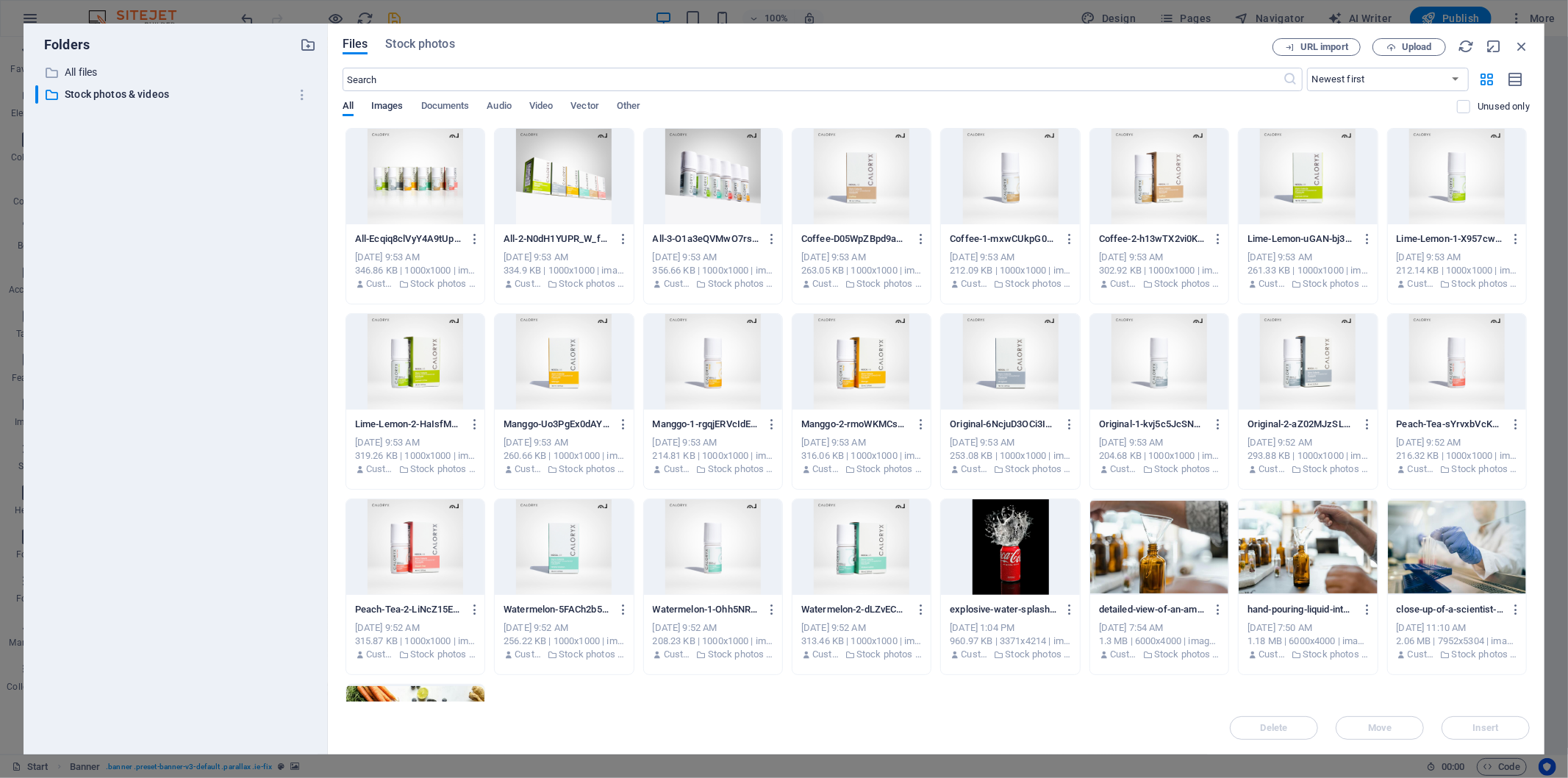
click at [398, 102] on span "Images" at bounding box center [388, 107] width 33 height 20
click at [1398, 45] on span "Upload" at bounding box center [1410, 47] width 60 height 10
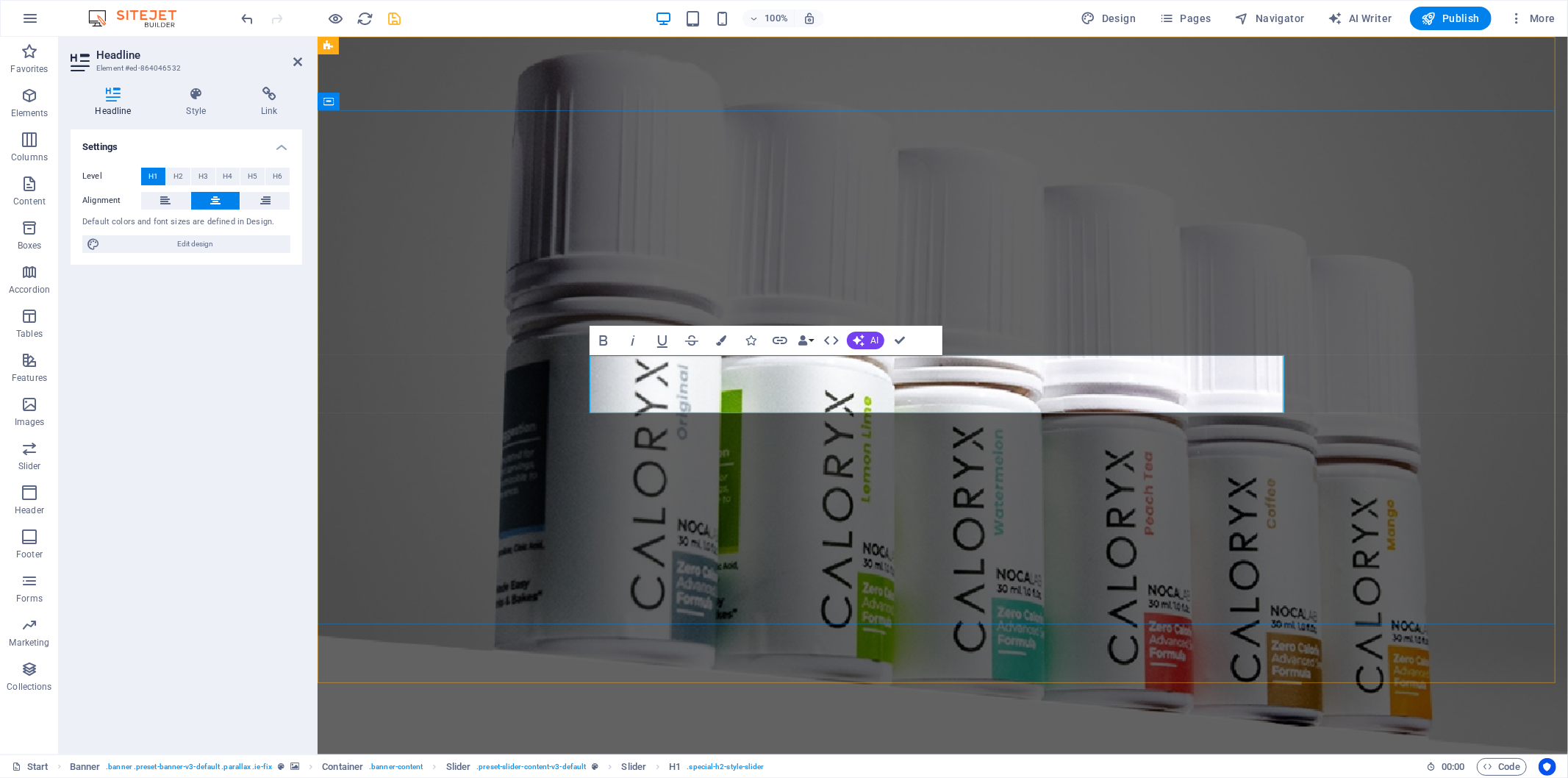
drag, startPoint x: 923, startPoint y: 385, endPoint x: 733, endPoint y: 387, distance: 190.0
click at [720, 342] on icon "button" at bounding box center [721, 341] width 11 height 11
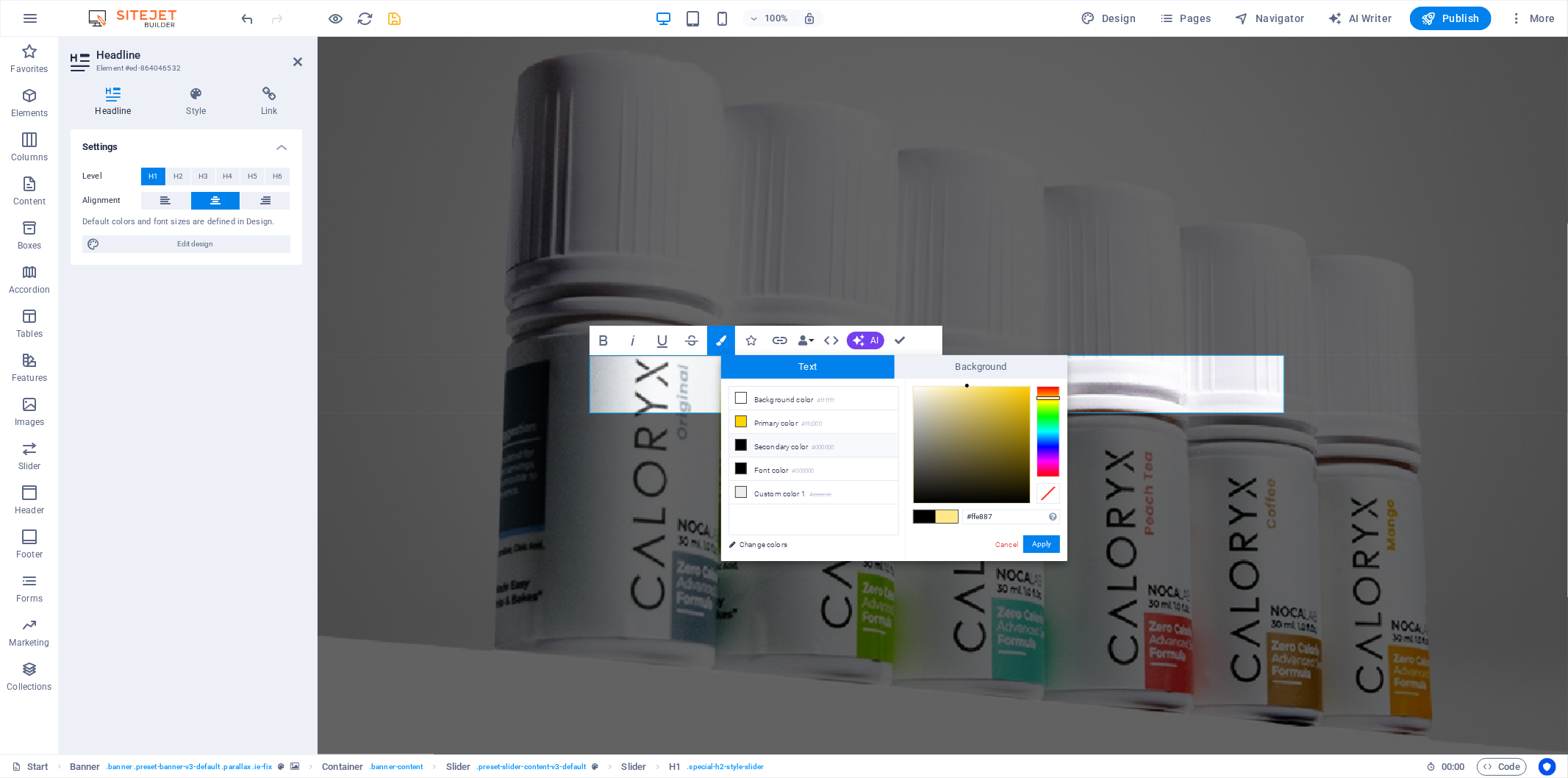
click at [763, 519] on ul "Background color #ffffff Primary color #ffd300 Secondary color #000000 Font col…" at bounding box center [813, 460] width 171 height 150
drag, startPoint x: 994, startPoint y: 515, endPoint x: 972, endPoint y: 515, distance: 22.0
click at [972, 515] on input "#ffe887" at bounding box center [1011, 517] width 98 height 15
paste input "c6a989"
type input "#c6a989"
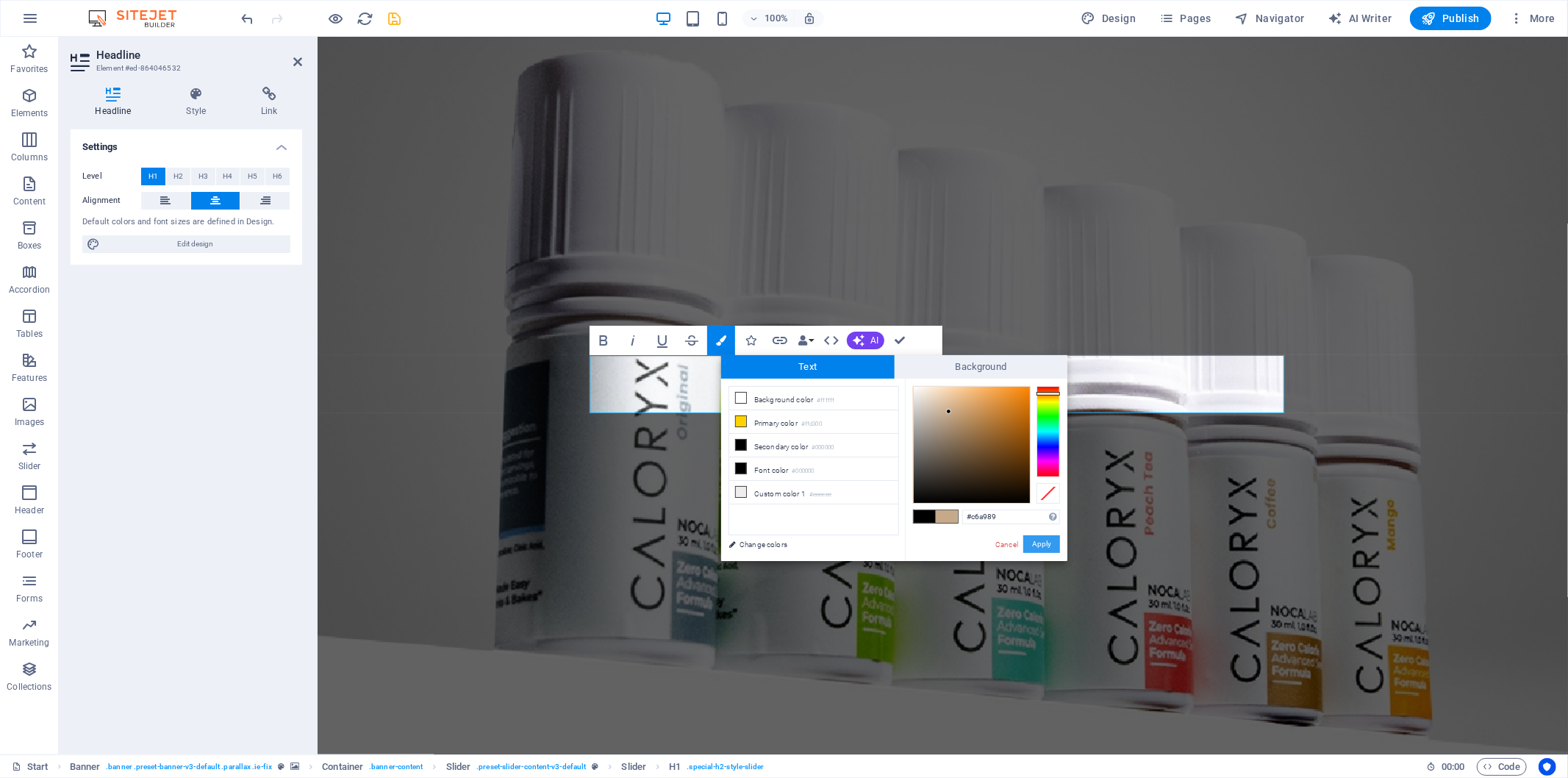
click at [1039, 538] on button "Apply" at bounding box center [1042, 544] width 37 height 18
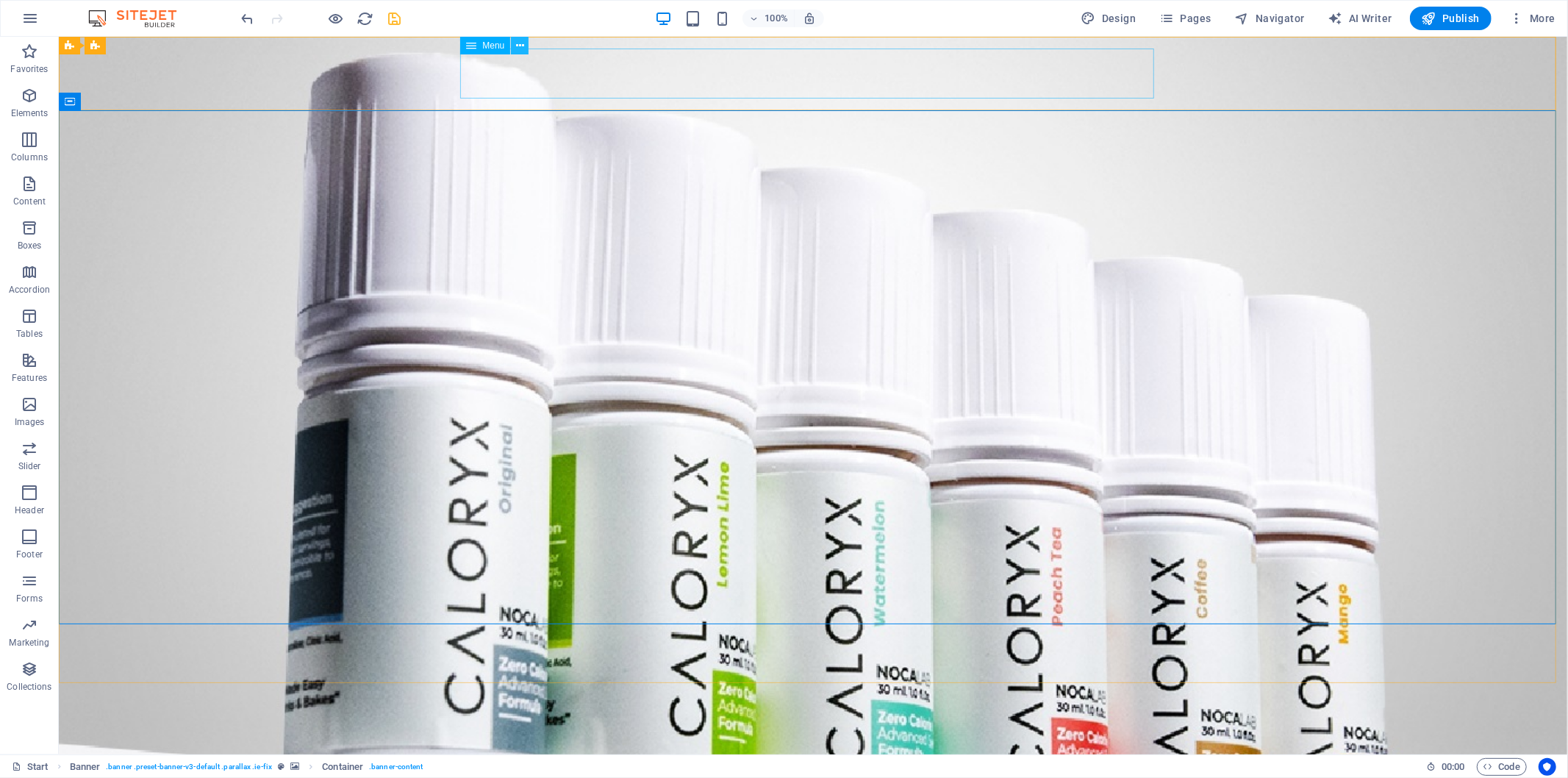
click at [520, 50] on icon at bounding box center [519, 45] width 8 height 15
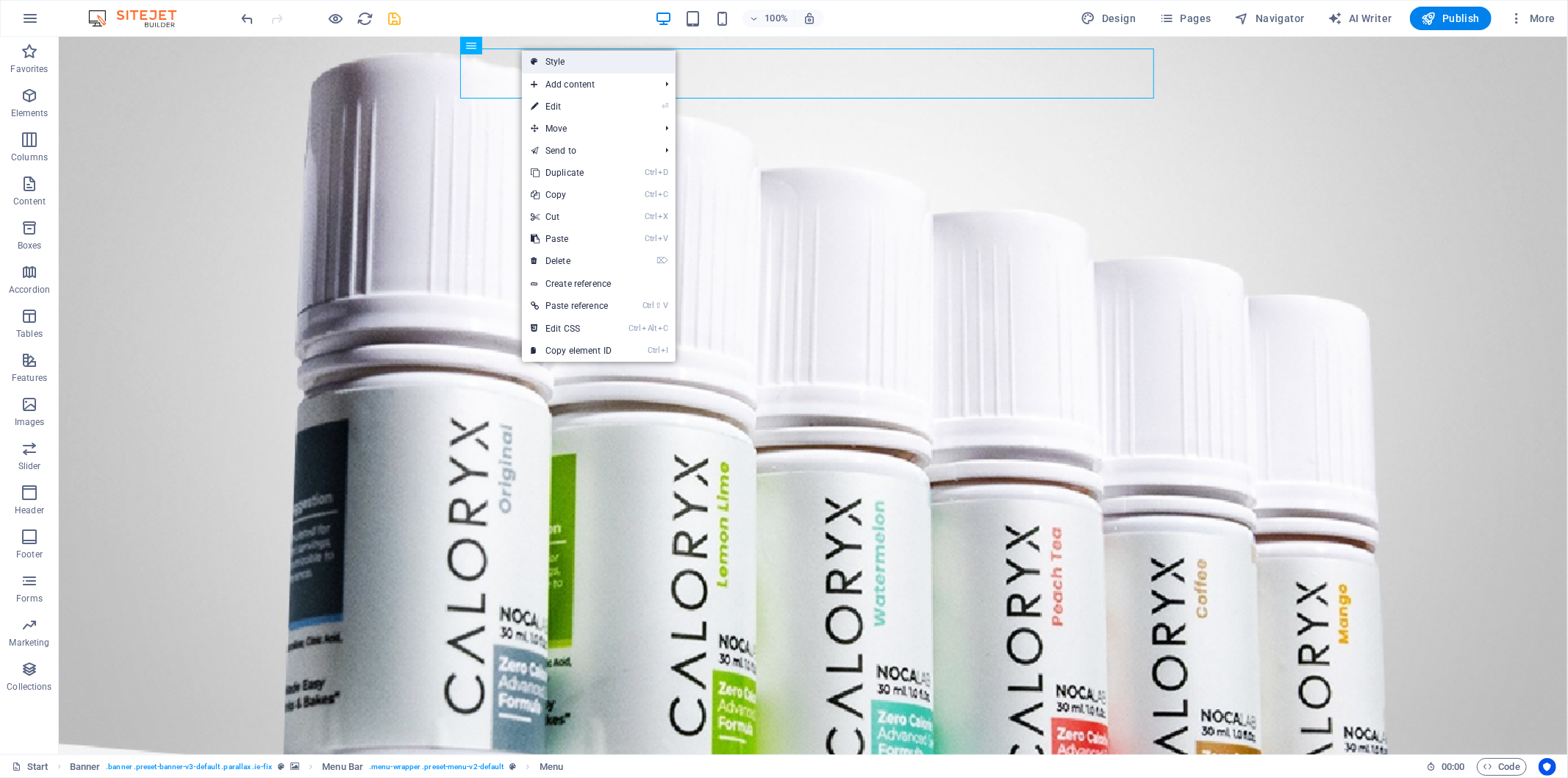
click at [566, 64] on link "Style" at bounding box center [599, 61] width 154 height 22
select select "rem"
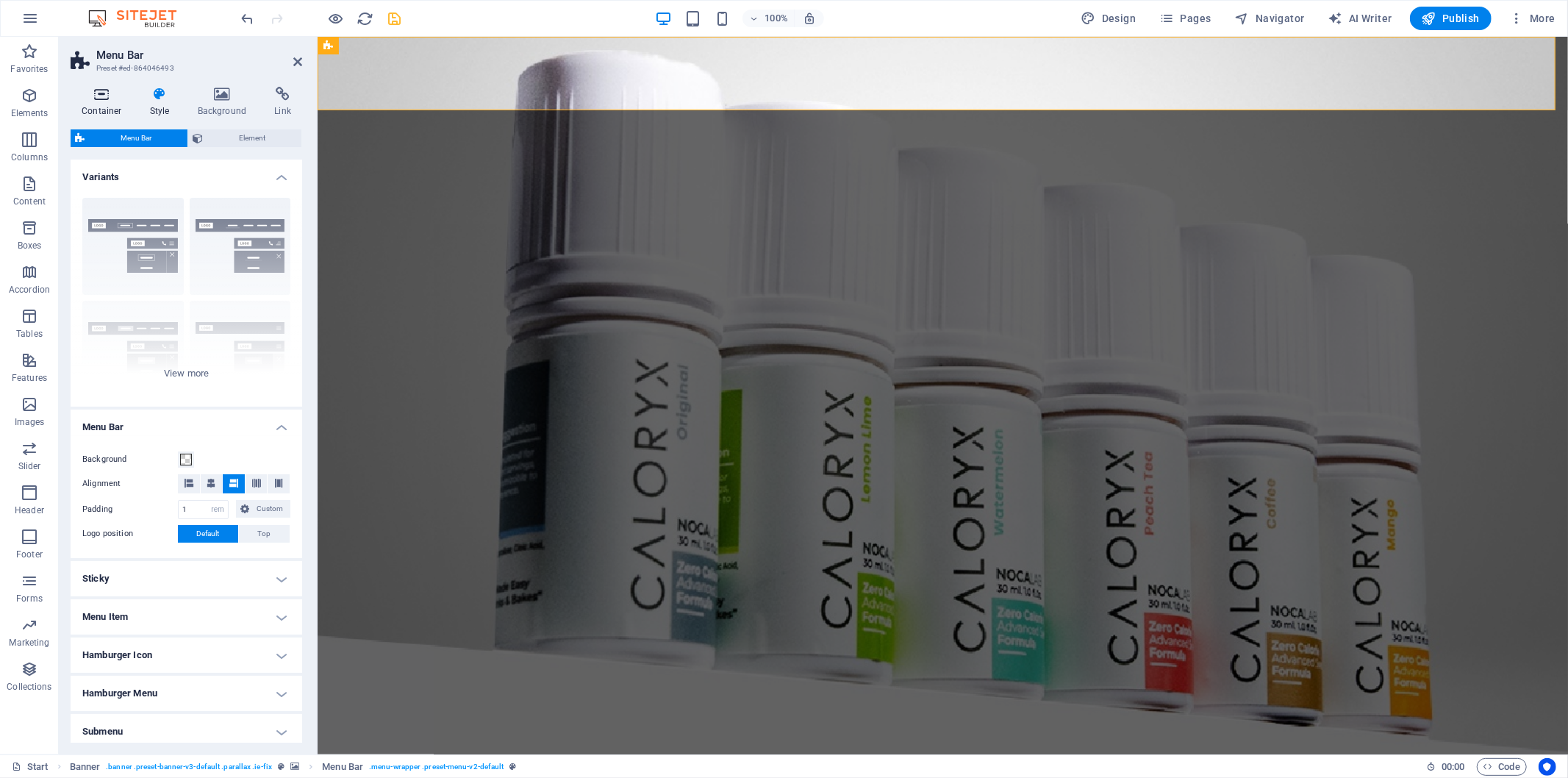
click at [106, 107] on h4 "Container" at bounding box center [104, 102] width 68 height 31
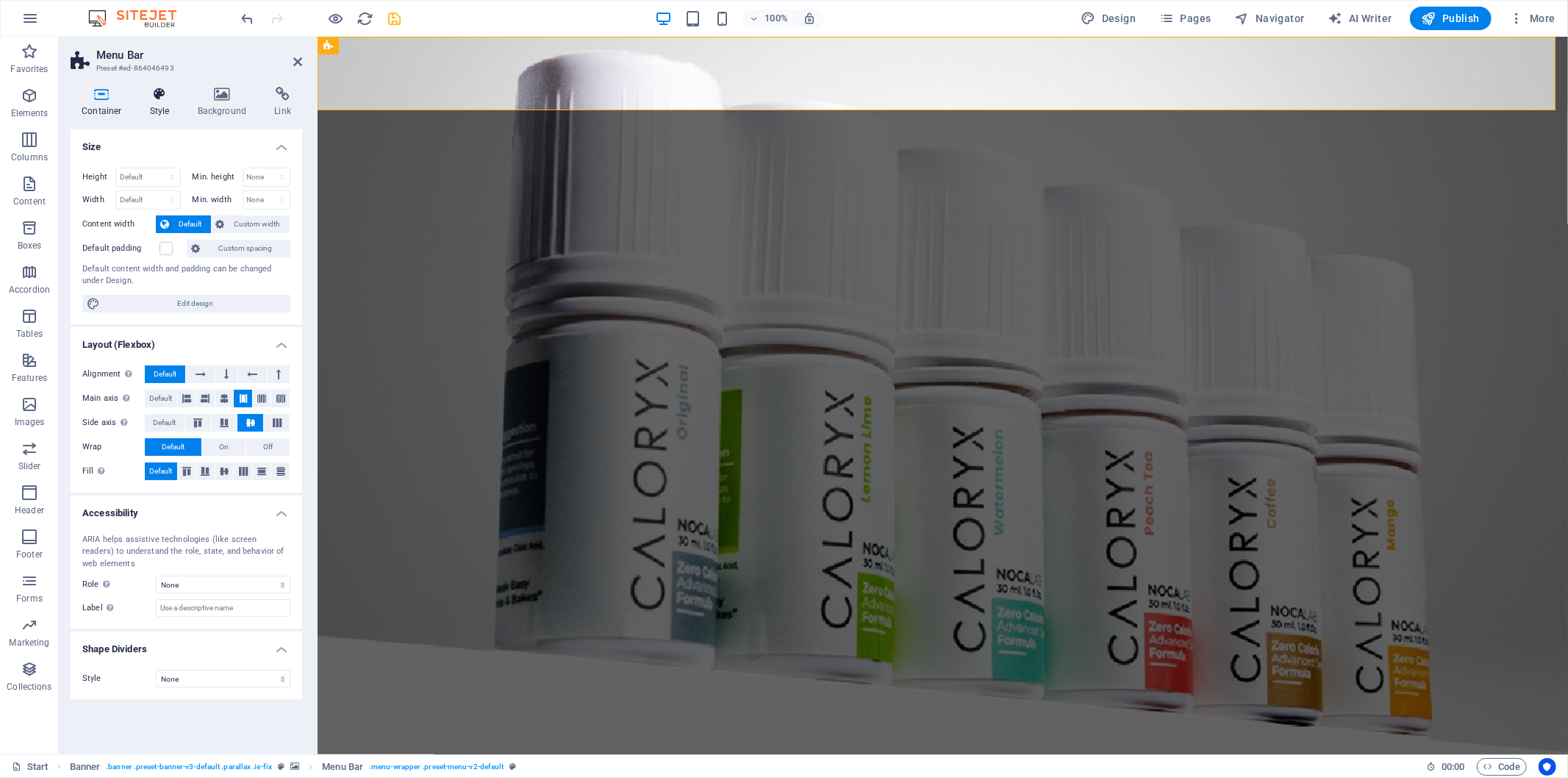
click at [152, 104] on h4 "Style" at bounding box center [163, 102] width 48 height 31
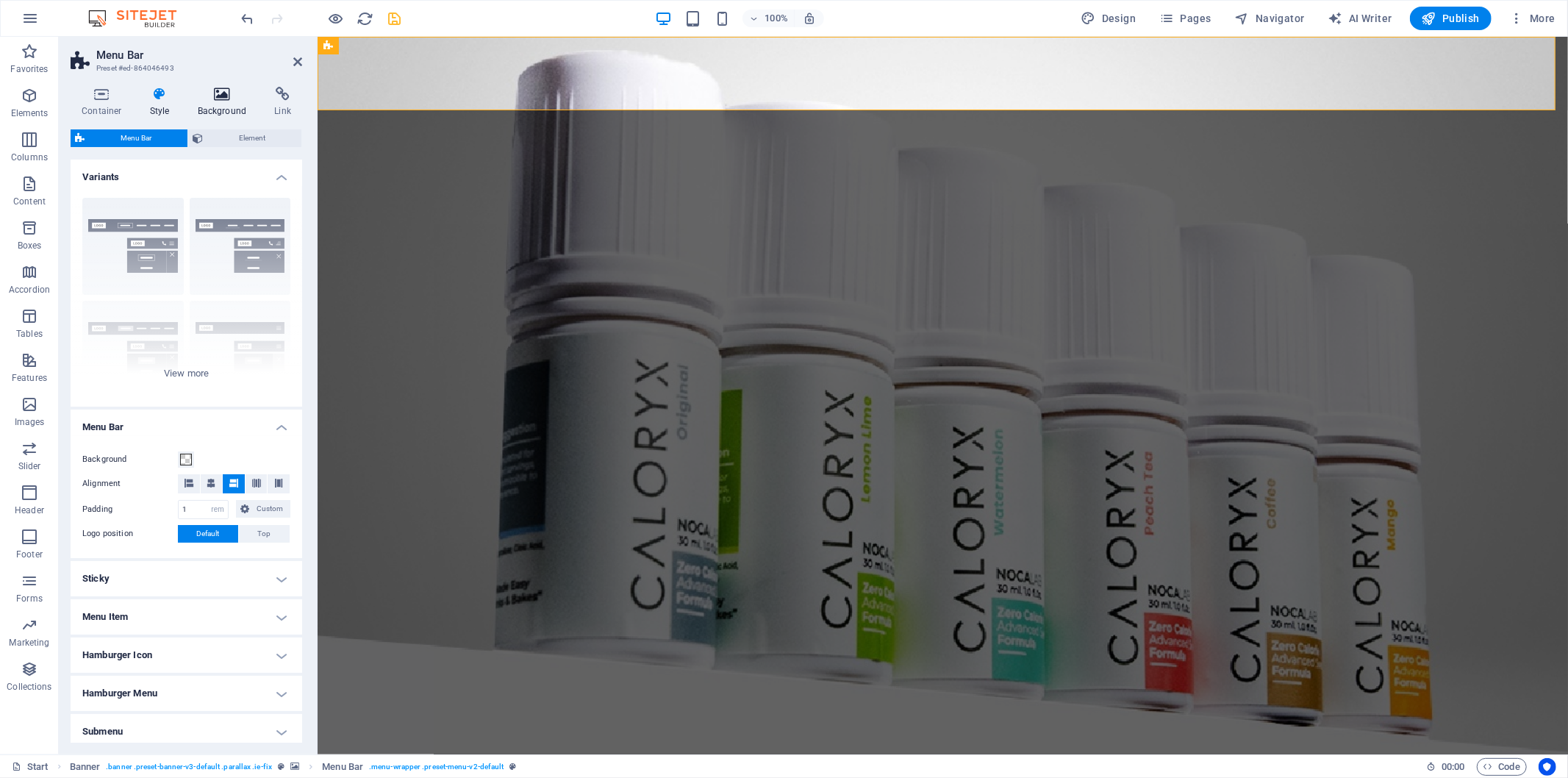
click at [228, 115] on h4 "Background" at bounding box center [225, 102] width 77 height 31
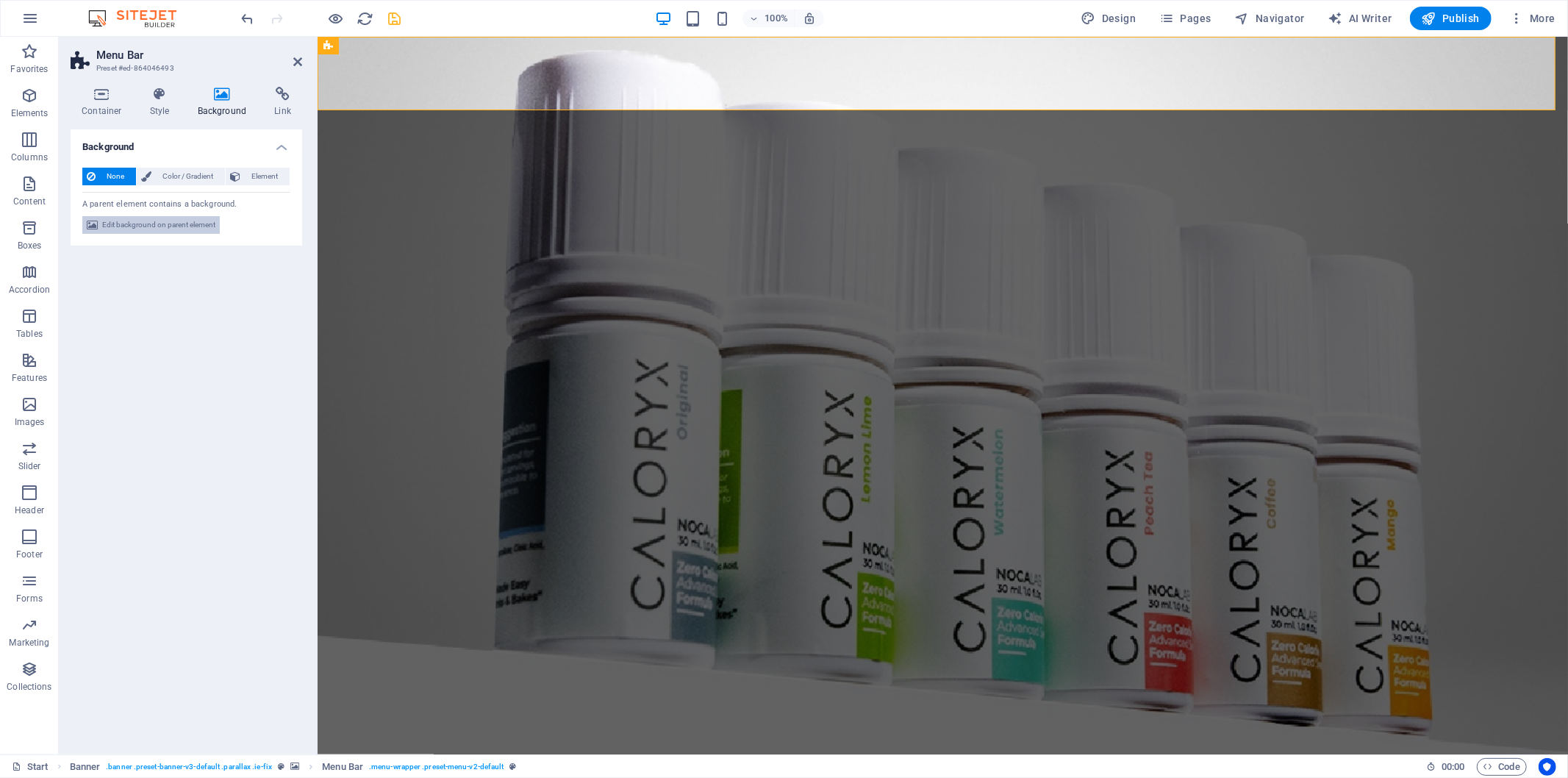
click at [167, 224] on span "Edit background on parent element" at bounding box center [159, 225] width 113 height 18
select select "%"
select select "px"
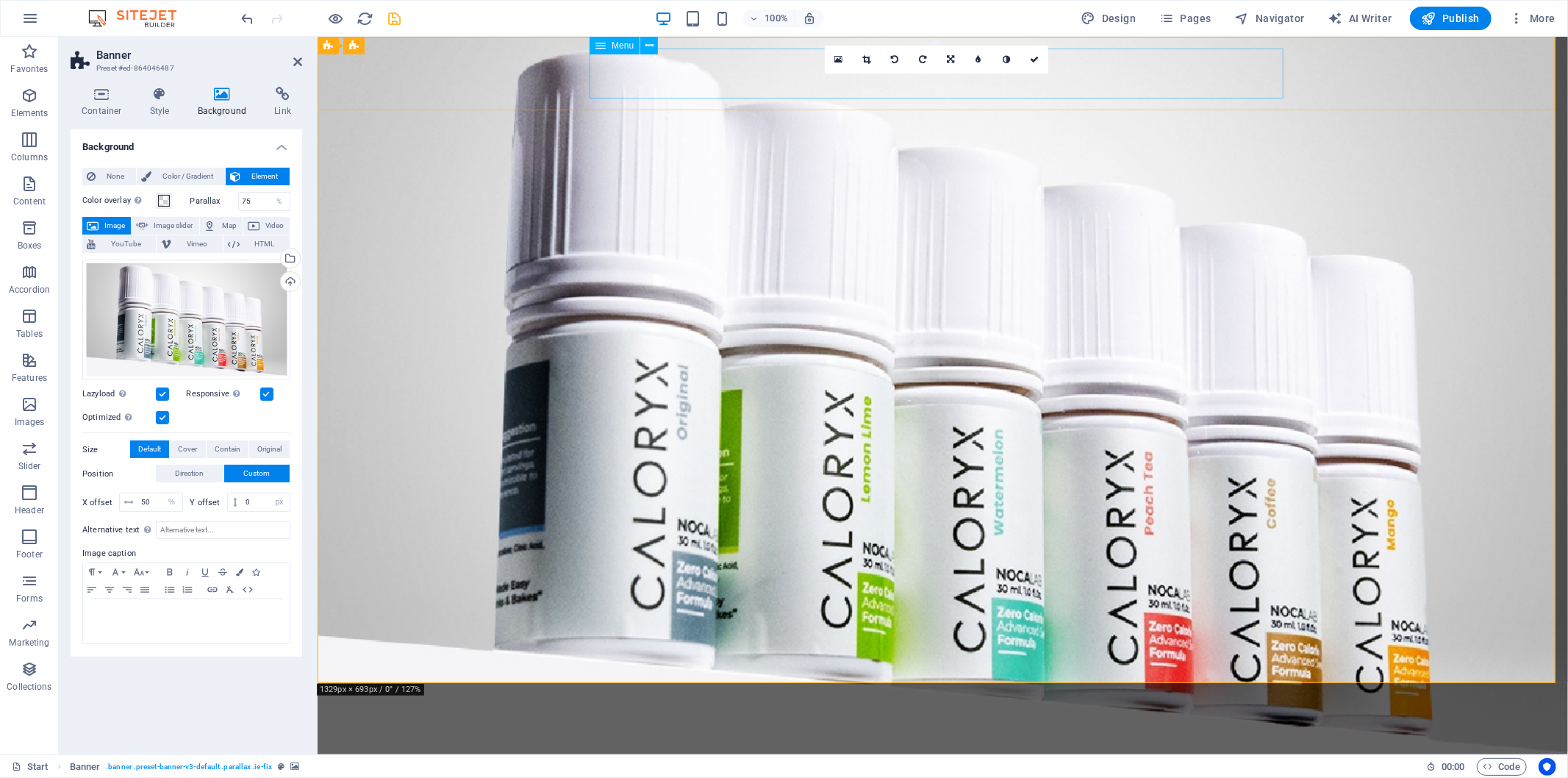
drag, startPoint x: 719, startPoint y: 83, endPoint x: 979, endPoint y: 83, distance: 260.0
click at [979, 700] on nav "Home About us product Testimonials news Contact" at bounding box center [942, 773] width 694 height 50
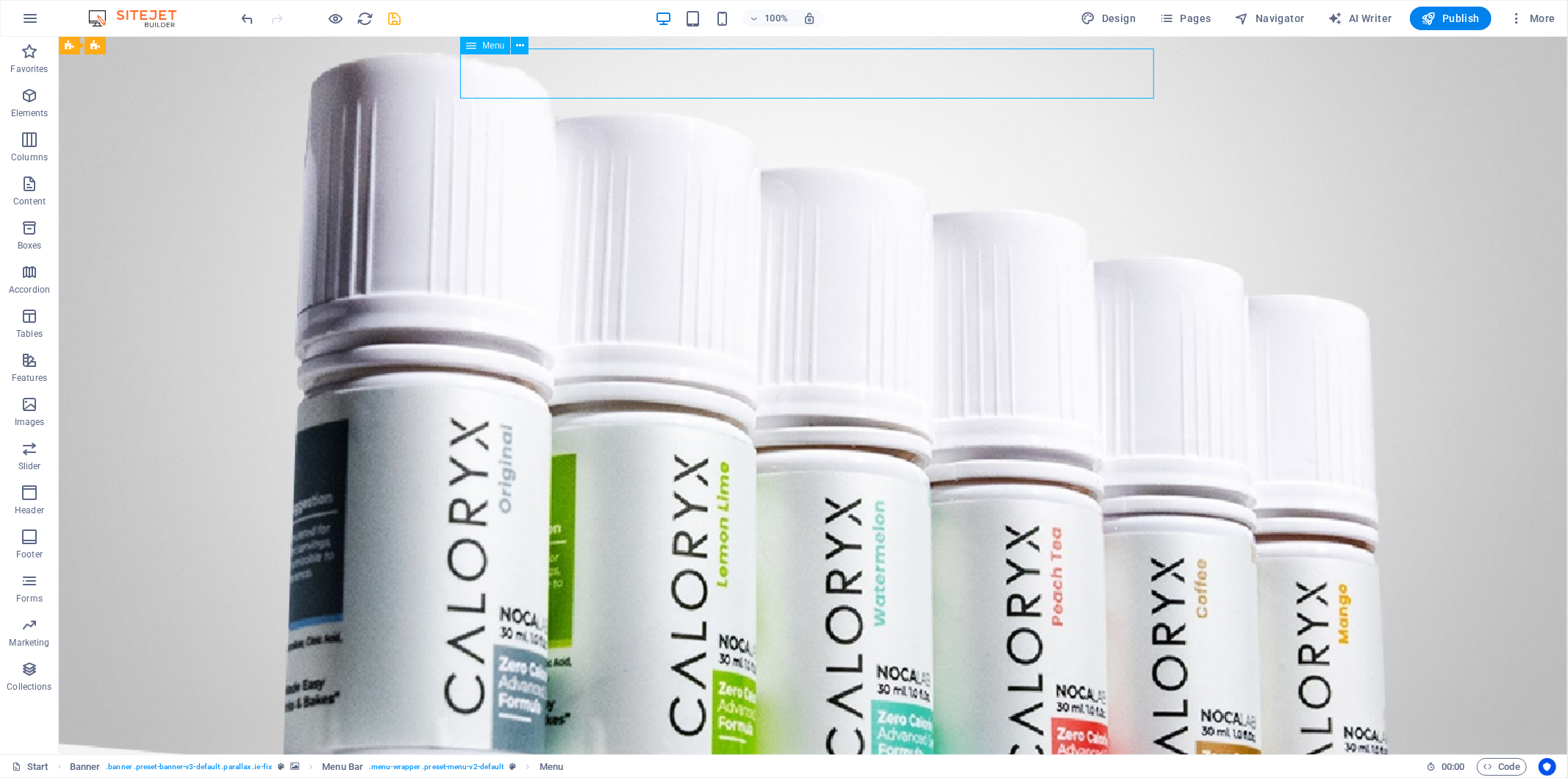
click at [595, 700] on nav "Home About us product Testimonials news Contact" at bounding box center [813, 773] width 694 height 50
select select
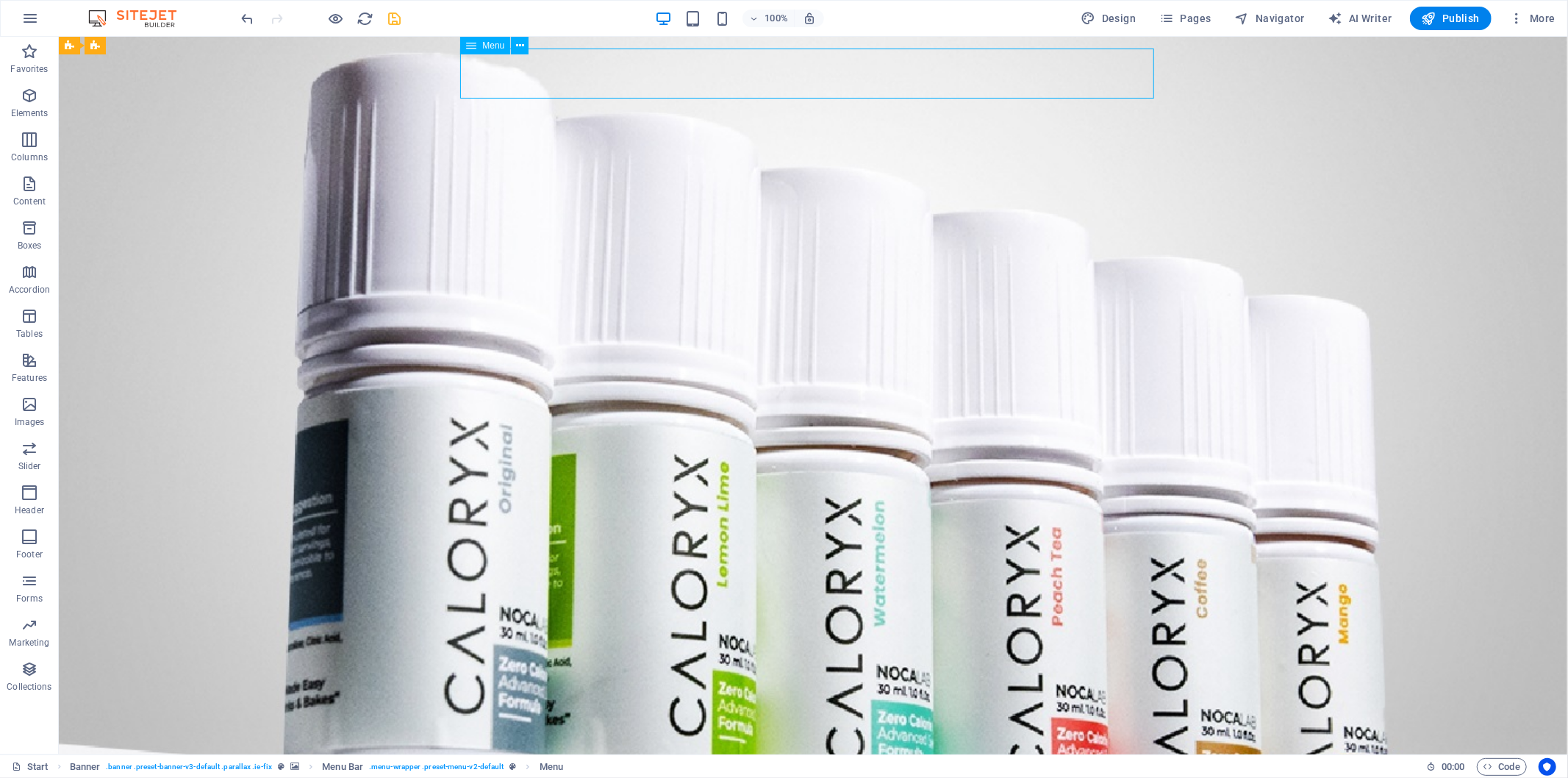
select select
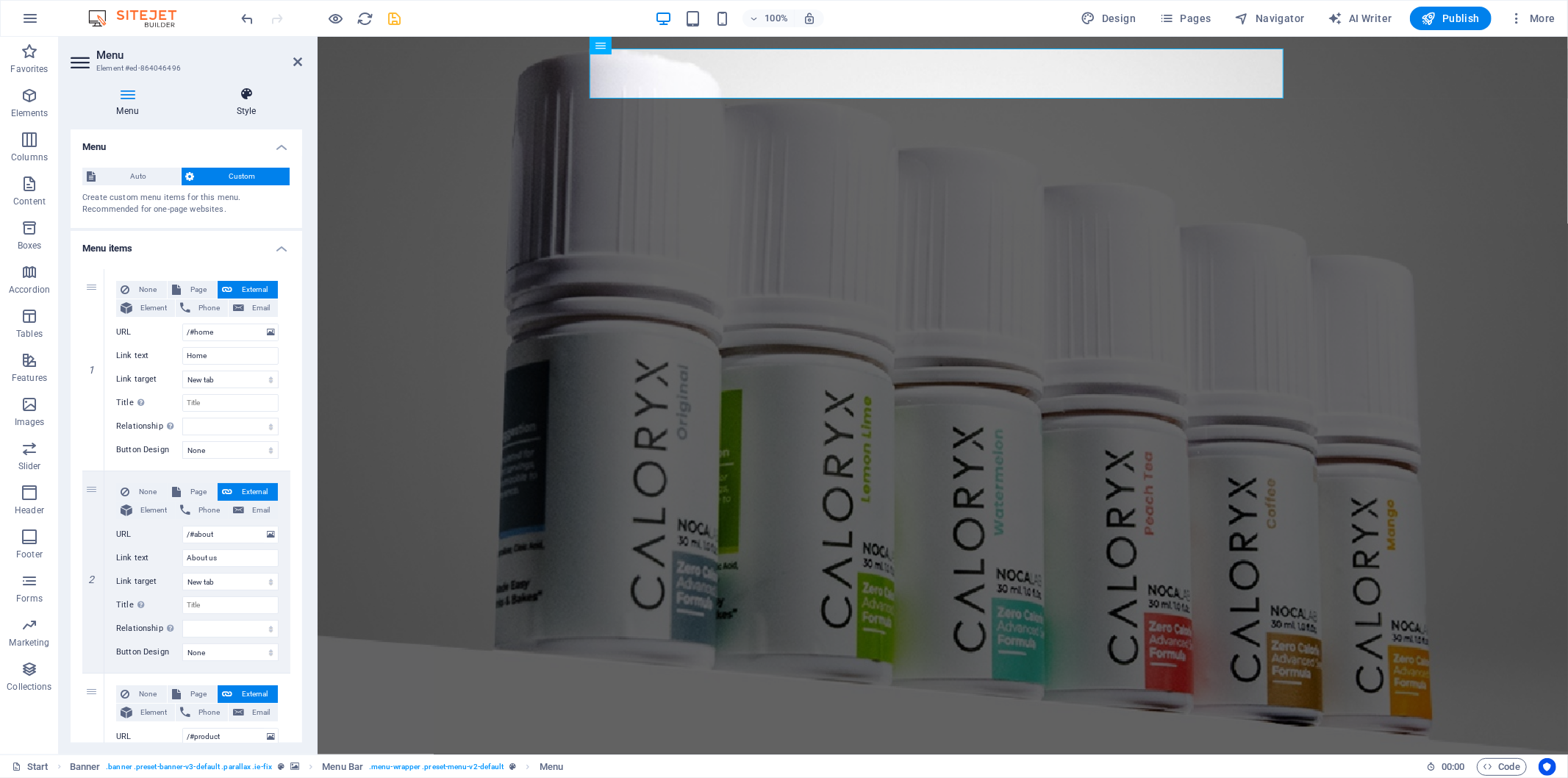
click at [255, 94] on icon at bounding box center [246, 94] width 111 height 15
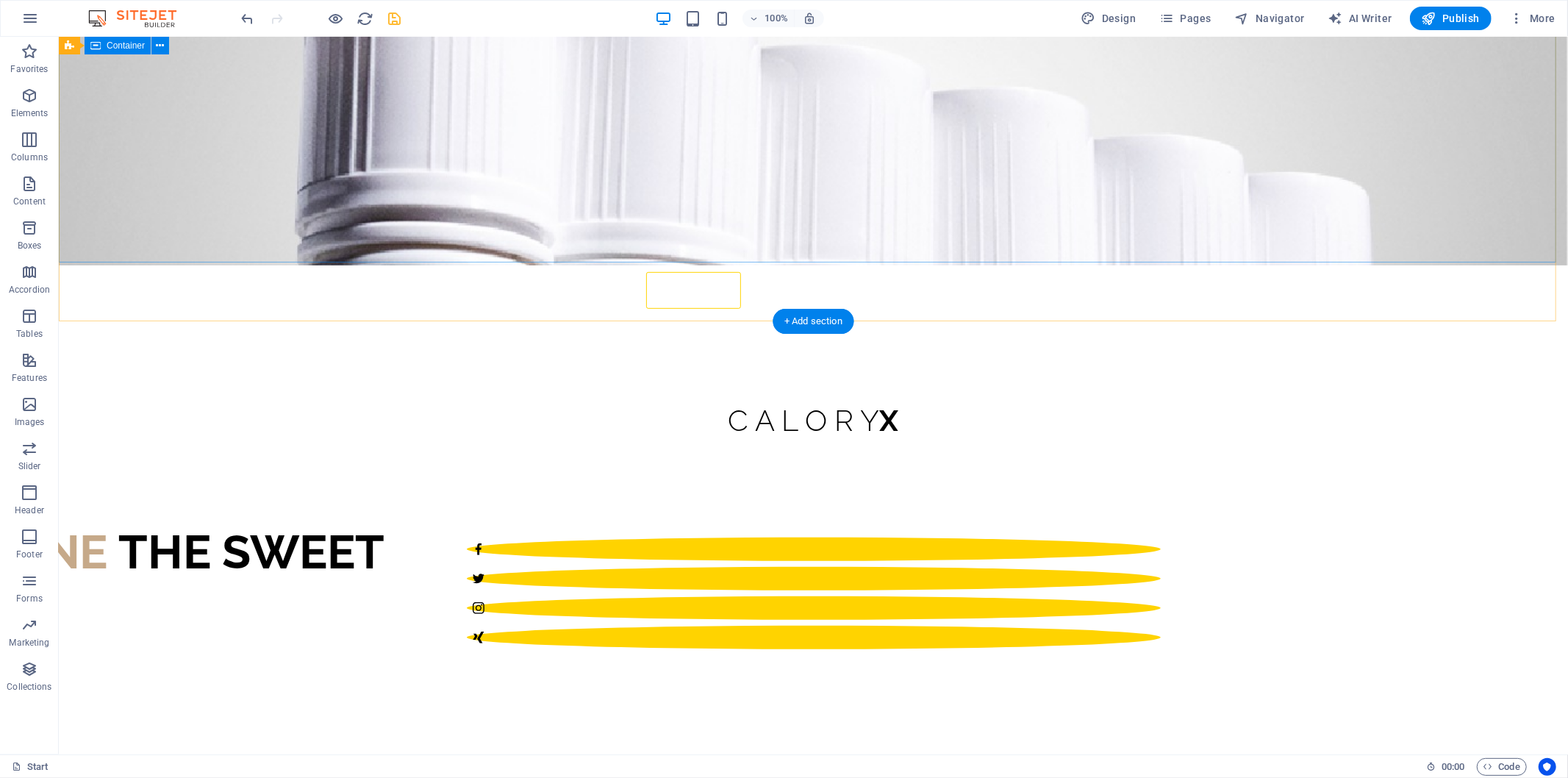
scroll to position [489, 0]
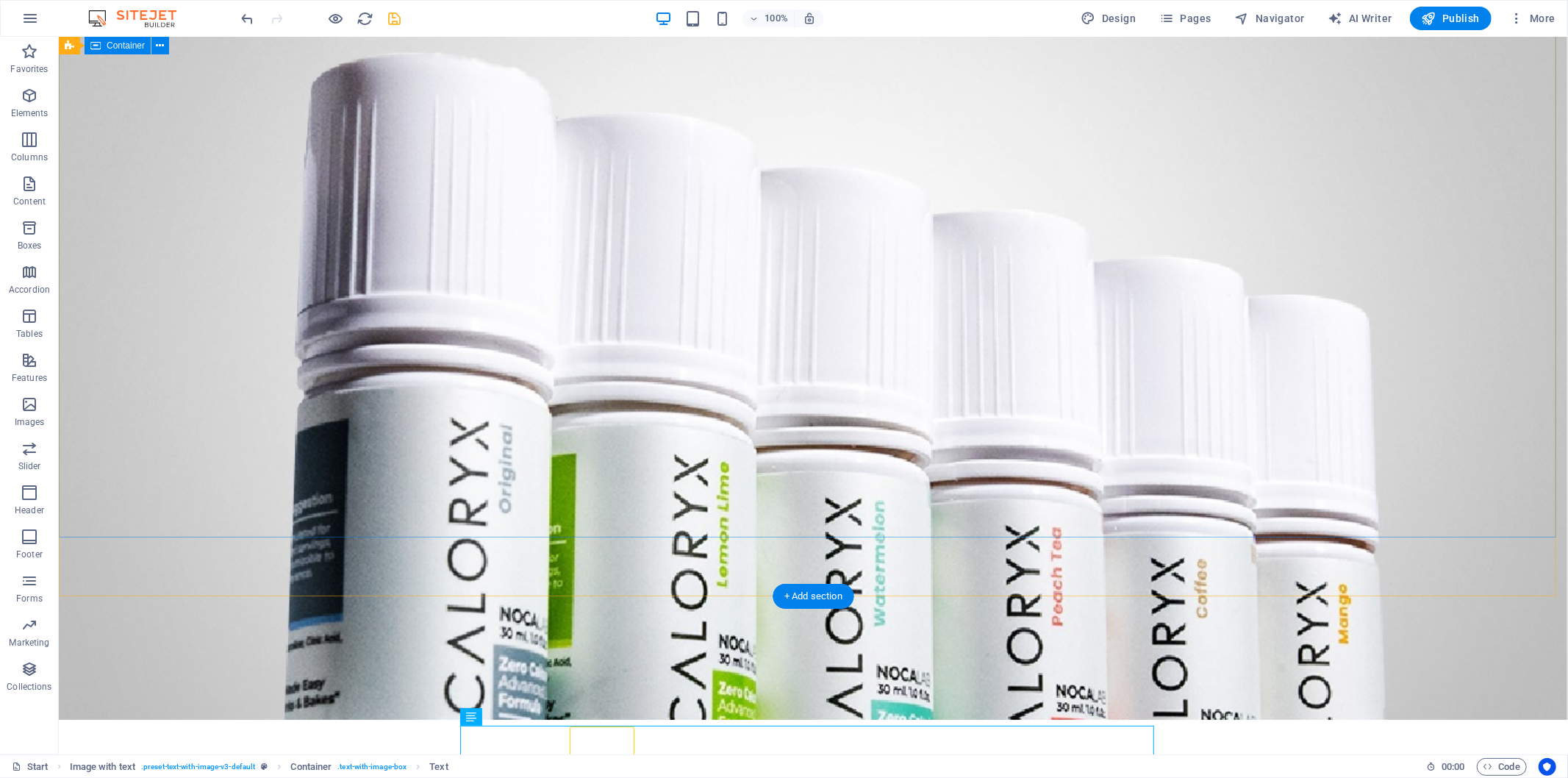
scroll to position [0, 0]
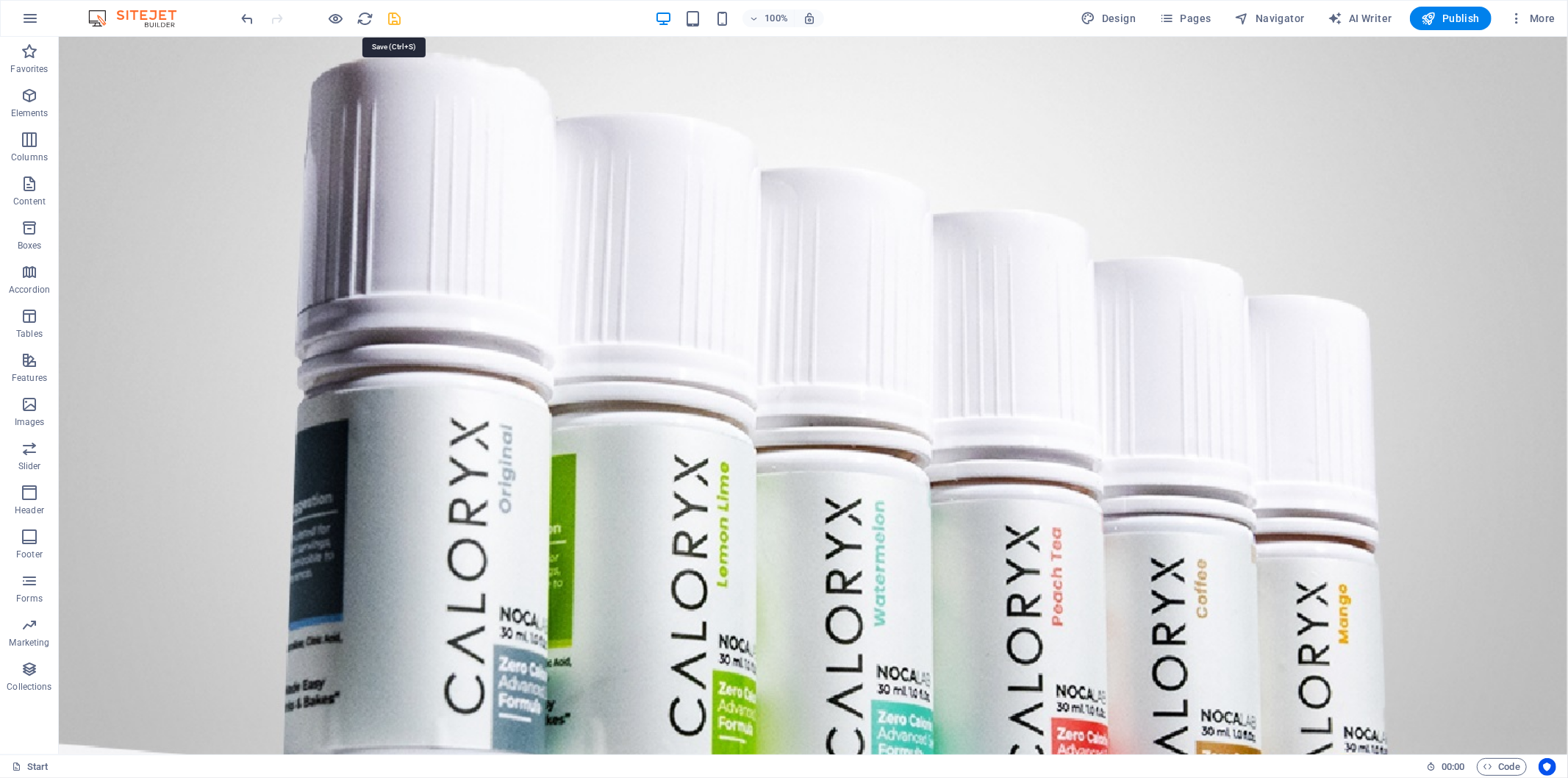
click at [391, 15] on icon "save" at bounding box center [395, 19] width 17 height 17
checkbox input "false"
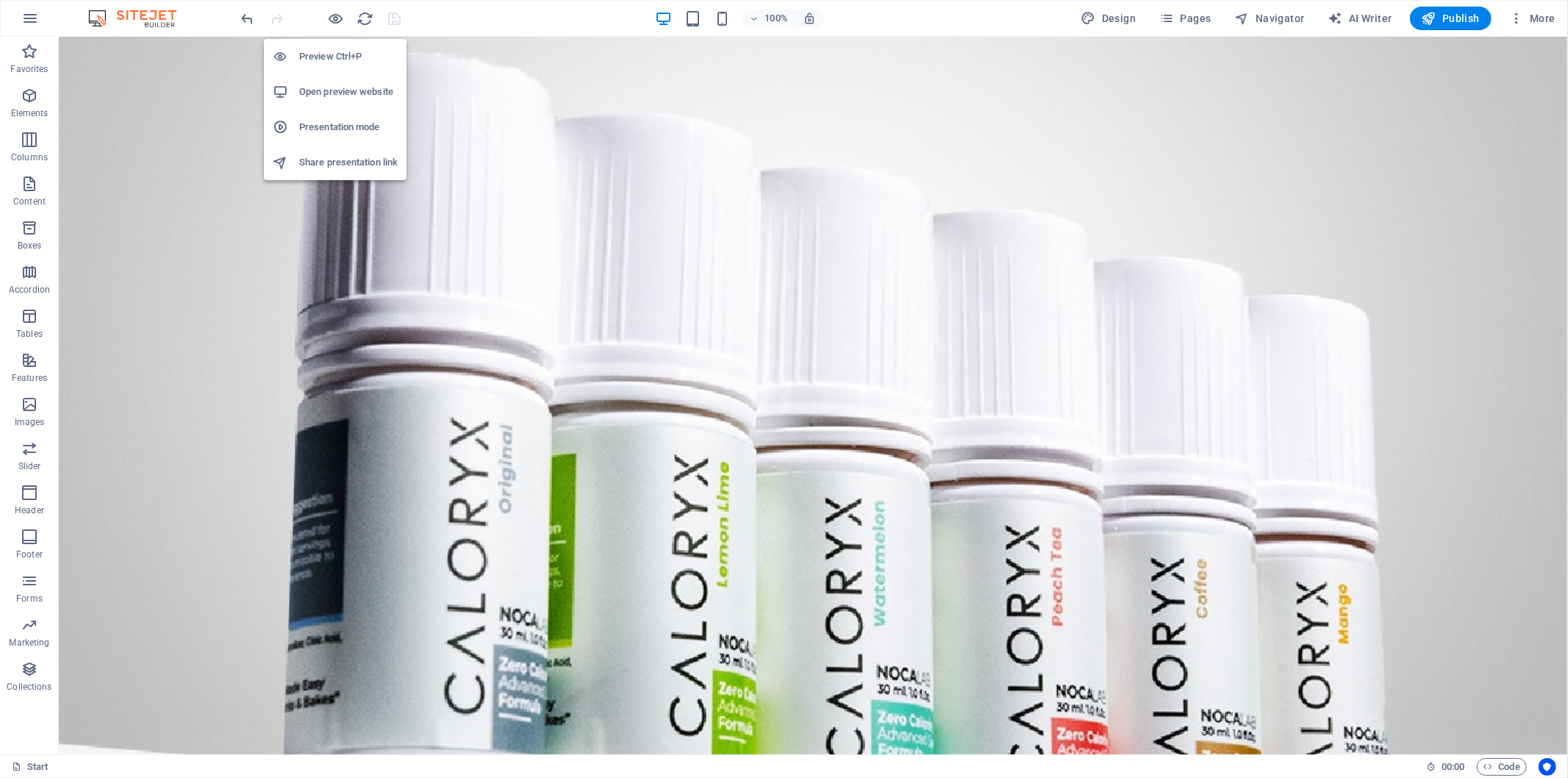
click at [353, 93] on h6 "Open preview website" at bounding box center [348, 92] width 98 height 18
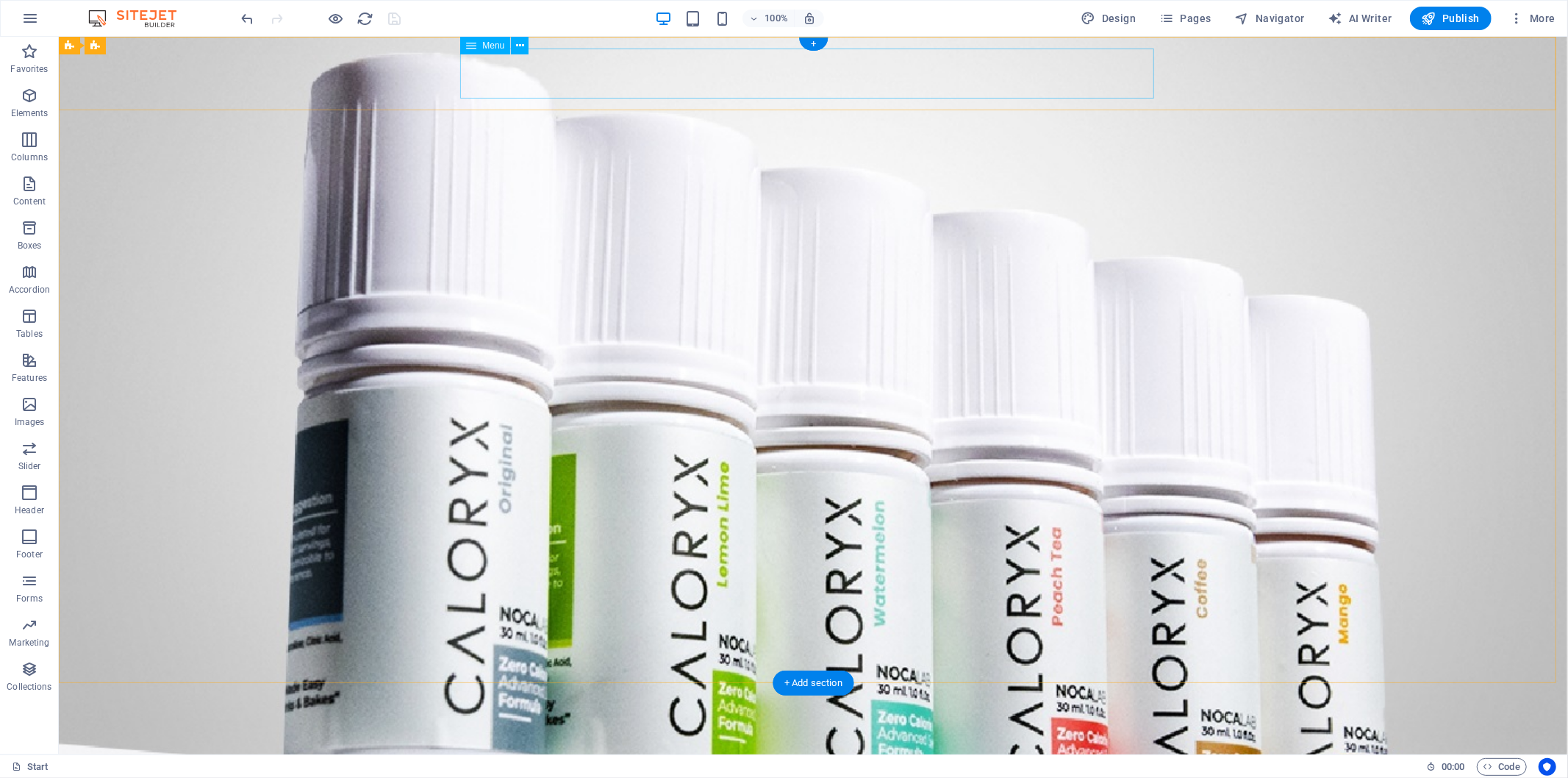
click at [592, 700] on nav "Home About us product Testimonials news Contact" at bounding box center [813, 773] width 694 height 50
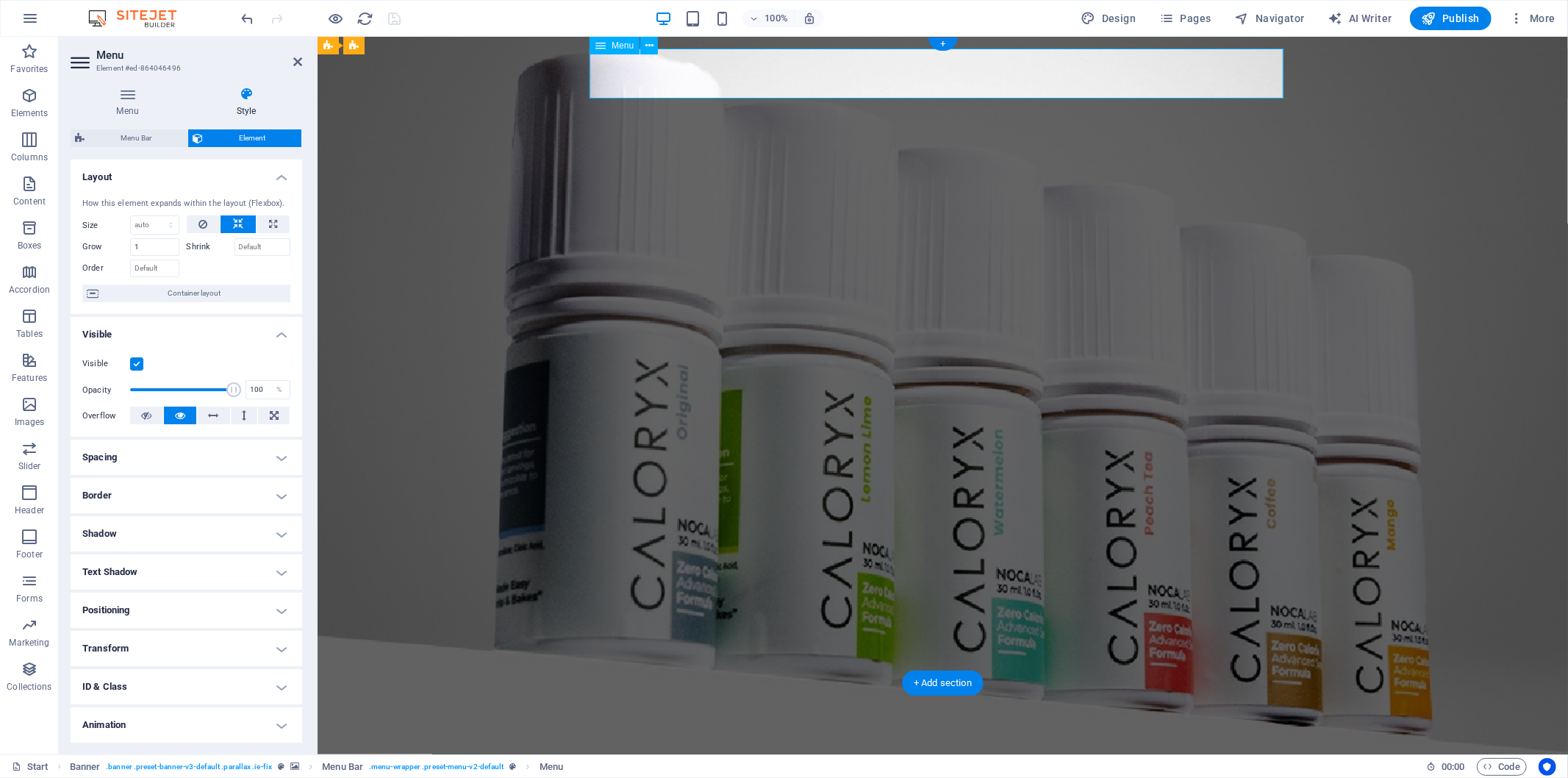
click at [711, 700] on nav "Home About us product Testimonials news Contact" at bounding box center [942, 773] width 694 height 50
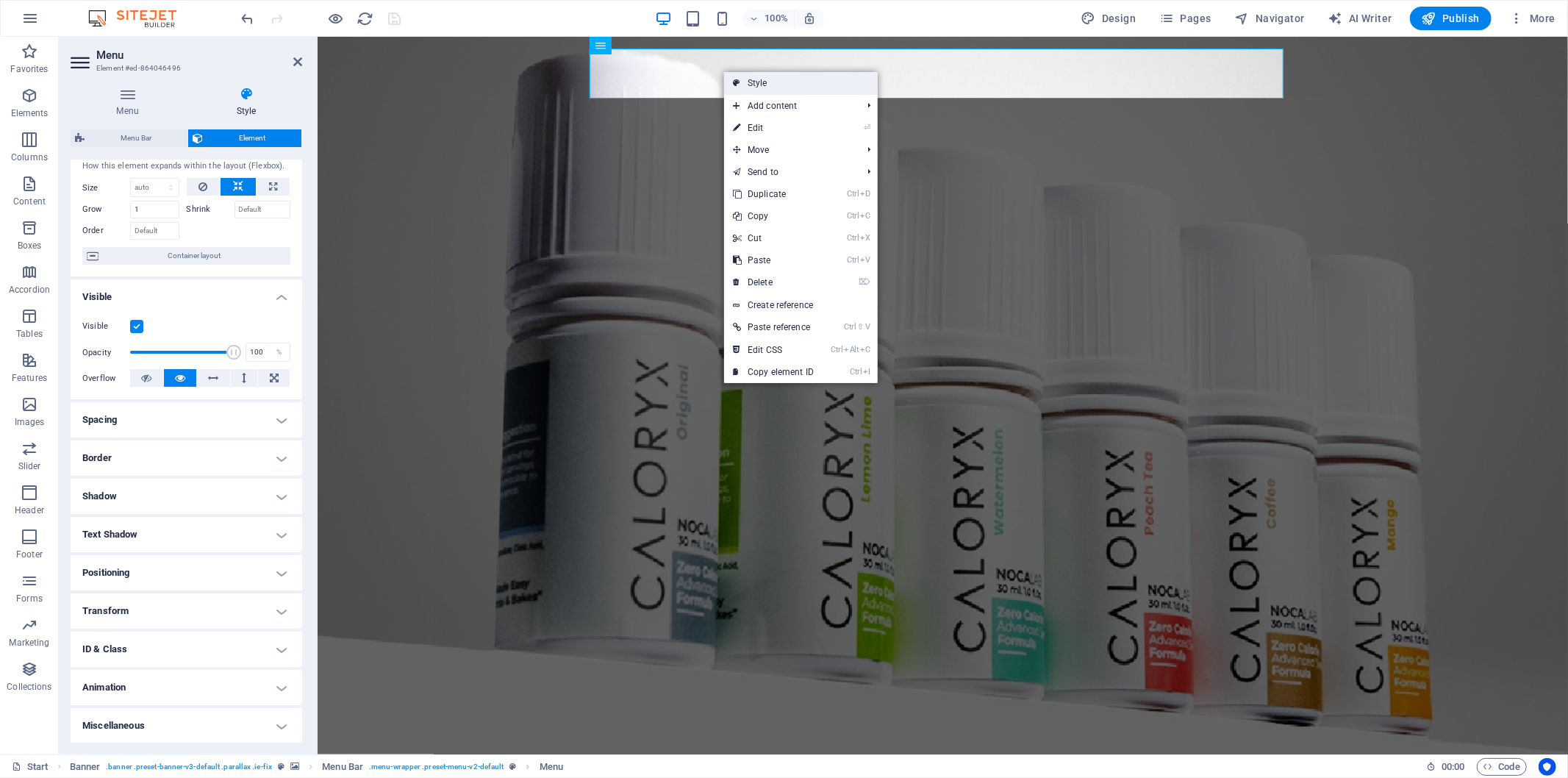
click at [737, 80] on icon at bounding box center [736, 82] width 7 height 22
select select "rem"
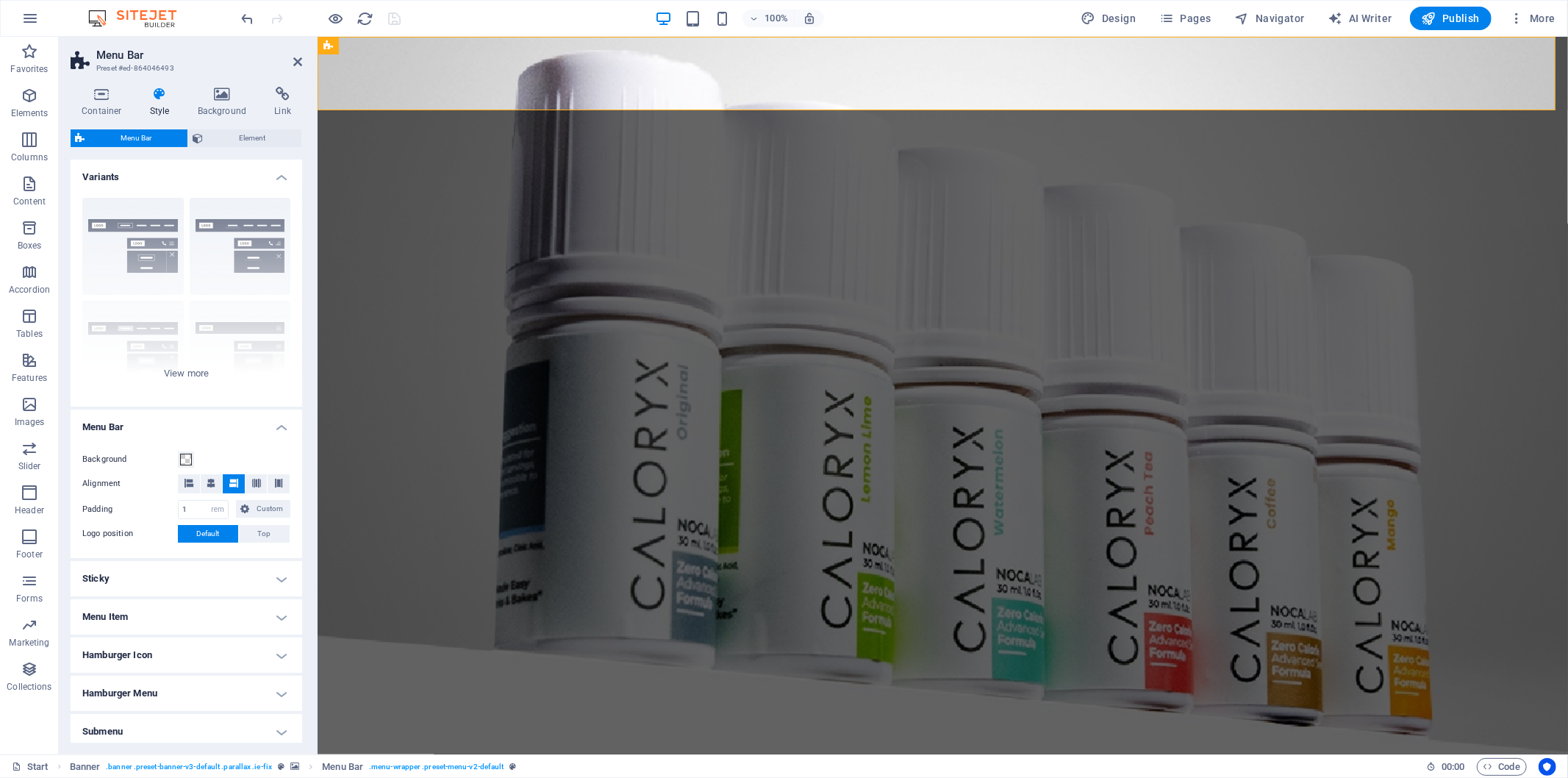
click at [213, 84] on div "Container Style Background Link Size Height Default px rem % vh vw Min. height …" at bounding box center [186, 415] width 255 height 680
click at [220, 97] on icon at bounding box center [222, 94] width 72 height 15
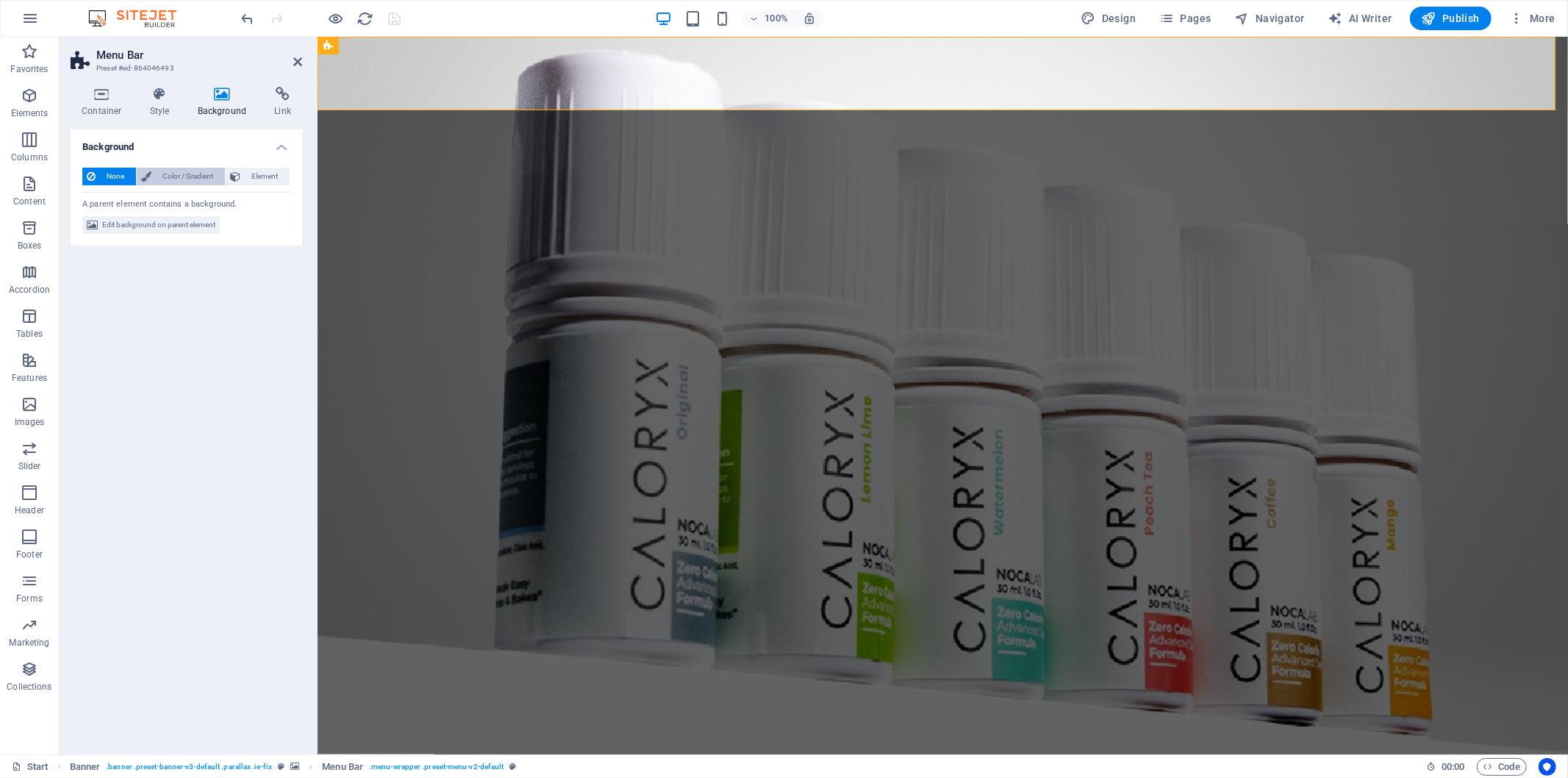
click at [195, 178] on span "Color / Gradient" at bounding box center [188, 176] width 65 height 18
click at [89, 237] on span at bounding box center [92, 235] width 16 height 16
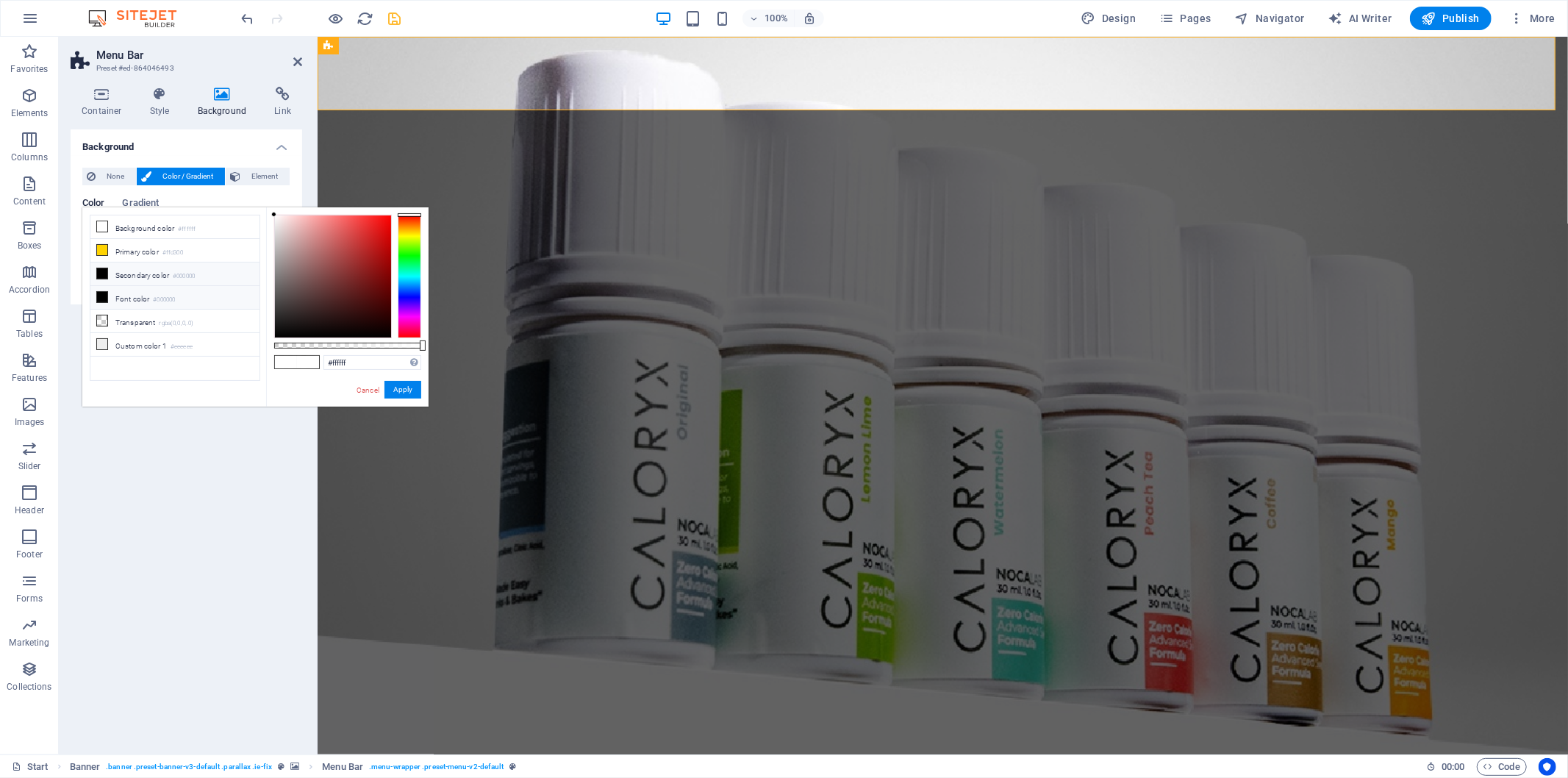
click at [148, 300] on li "Font color #000000" at bounding box center [174, 297] width 169 height 24
click at [163, 227] on li "Background color #ffffff" at bounding box center [174, 227] width 169 height 24
type input "#ffffff"
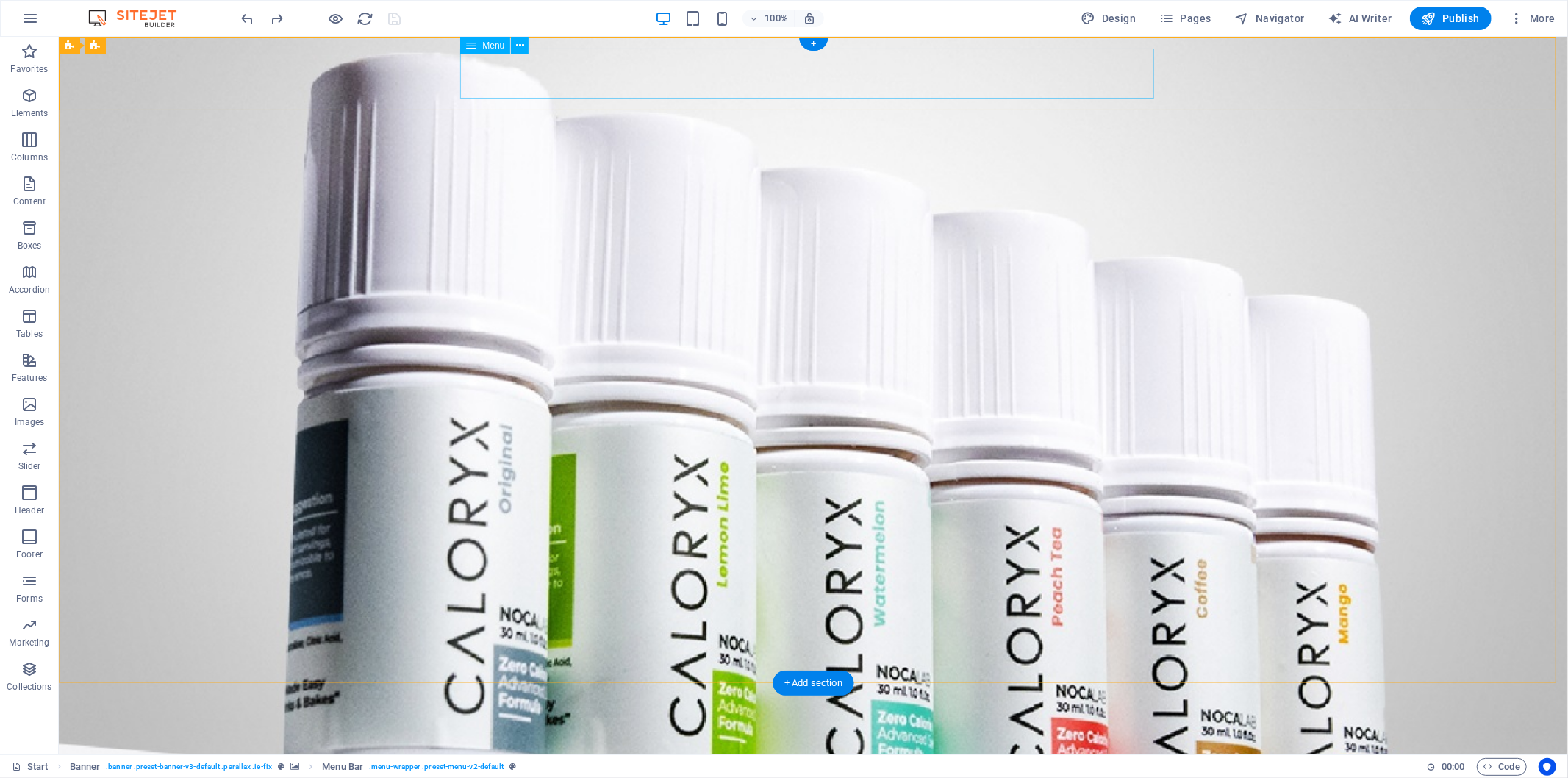
click at [611, 700] on nav "Home About us product Testimonials news Contact" at bounding box center [813, 773] width 694 height 50
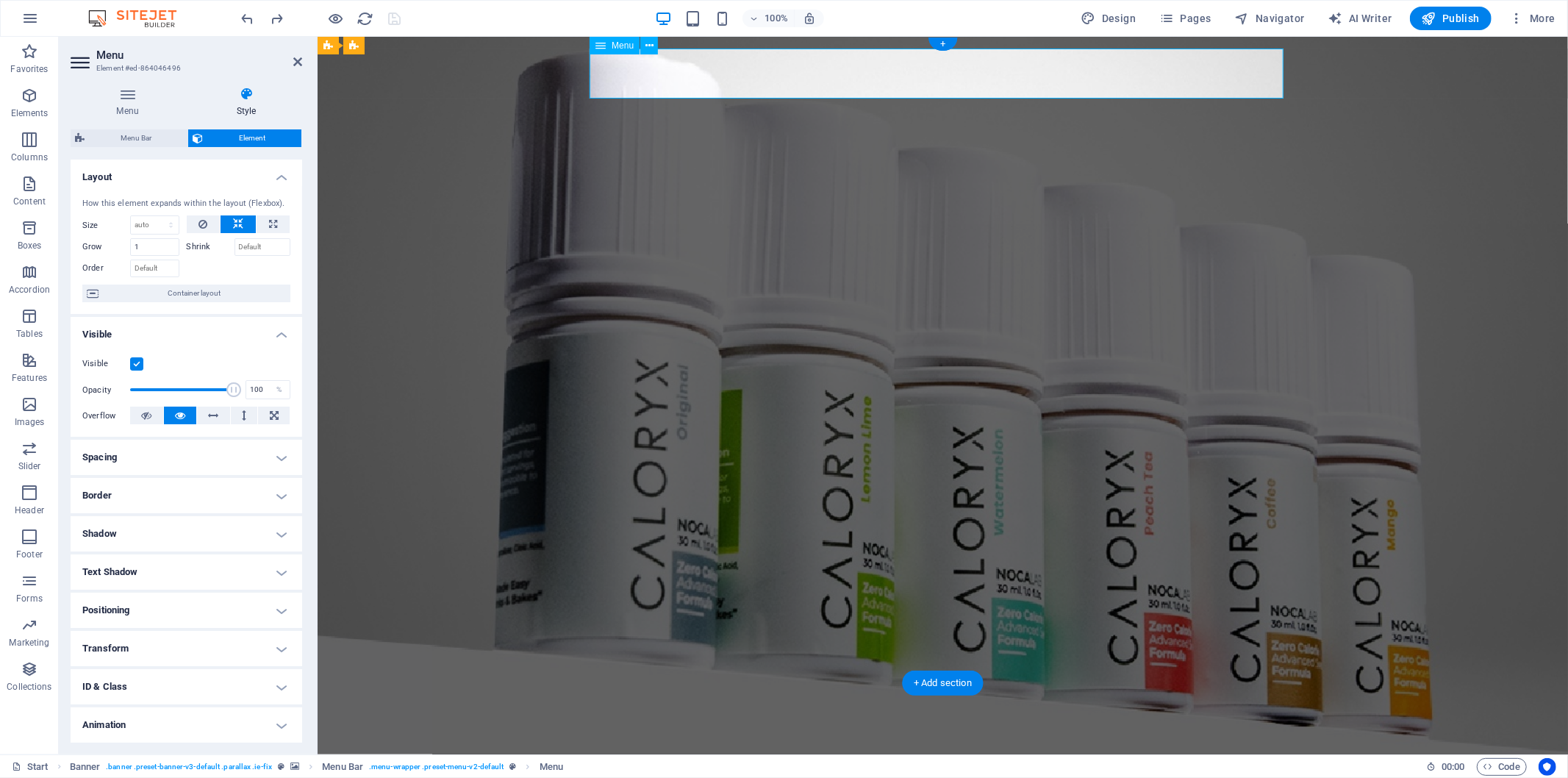
click at [734, 700] on nav "Home About us product Testimonials news Contact" at bounding box center [942, 773] width 694 height 50
click at [735, 700] on nav "Home About us product Testimonials news Contact" at bounding box center [942, 773] width 694 height 50
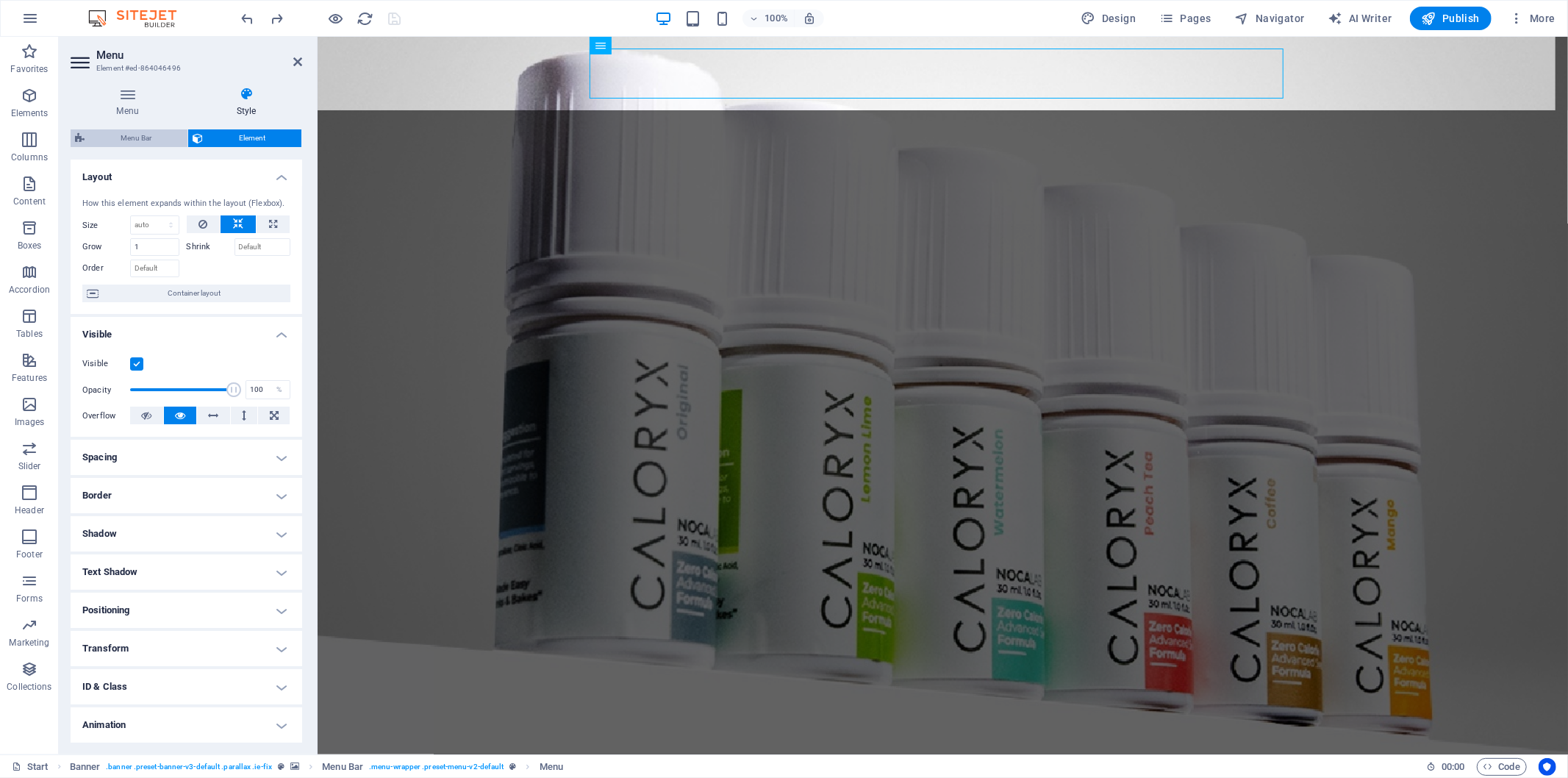
click at [167, 136] on span "Menu Bar" at bounding box center [136, 138] width 94 height 18
select select "rem"
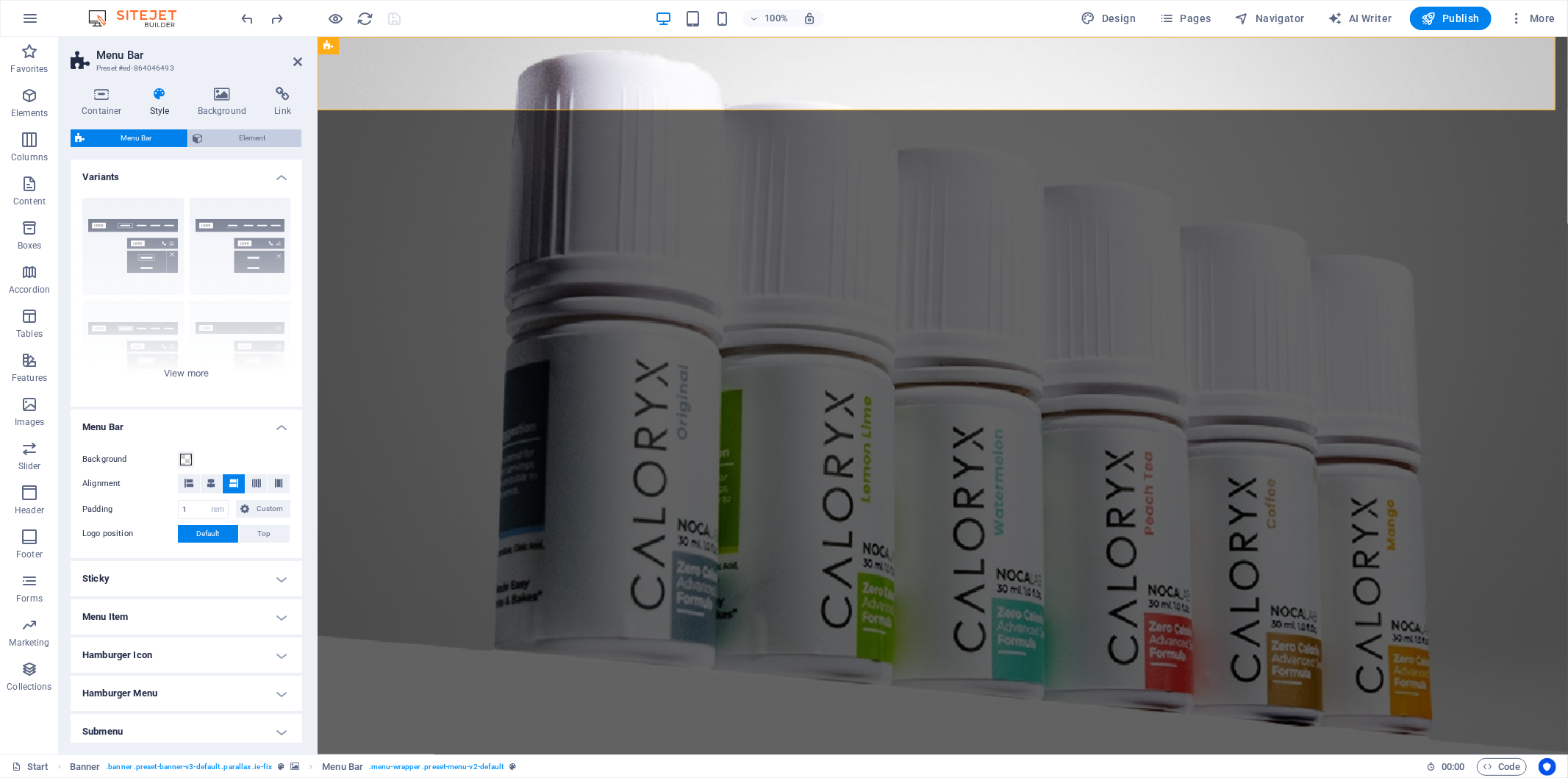
click at [236, 135] on span "Element" at bounding box center [251, 138] width 89 height 18
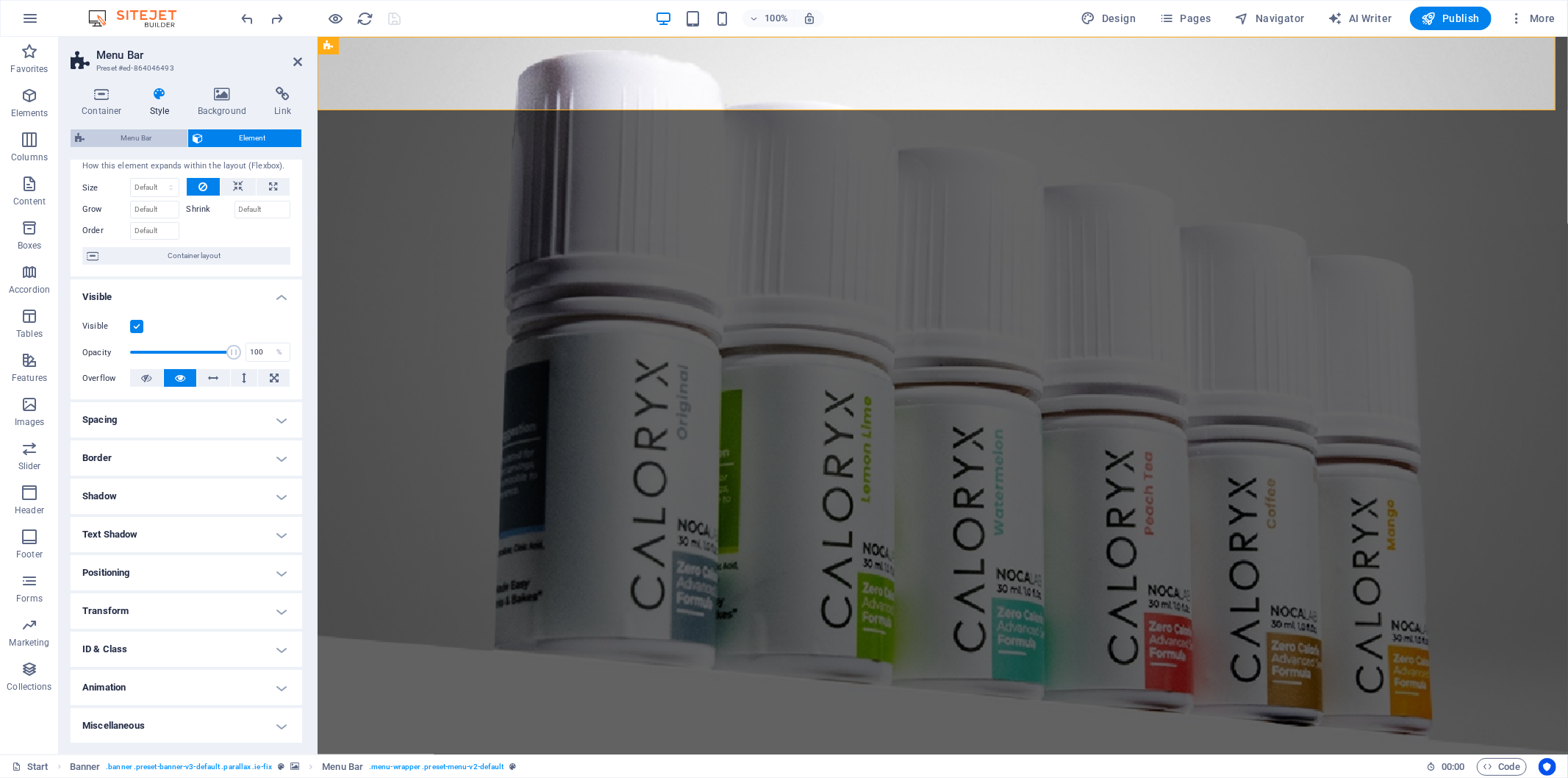
click at [157, 135] on span "Menu Bar" at bounding box center [136, 138] width 94 height 18
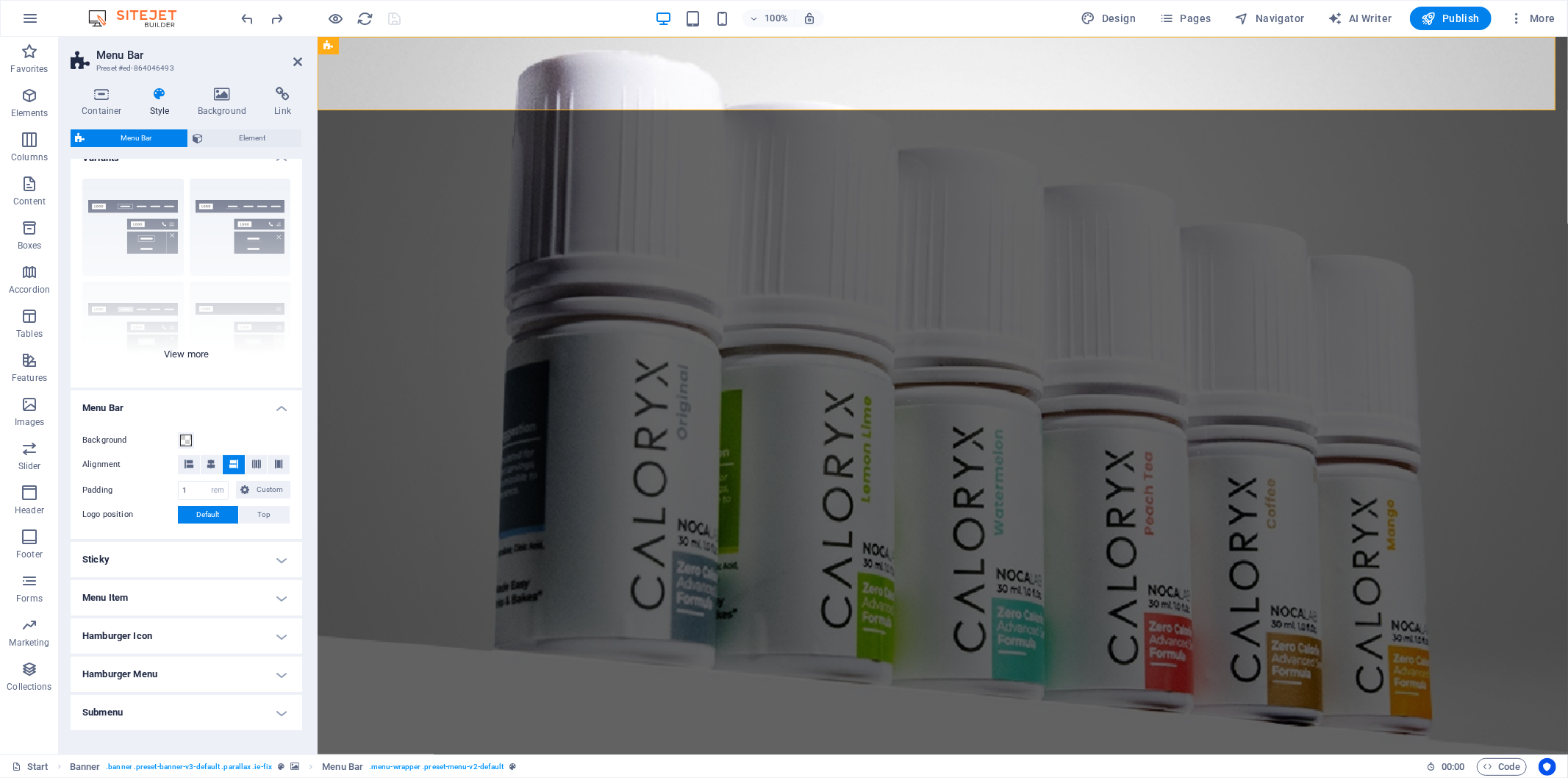
scroll to position [0, 0]
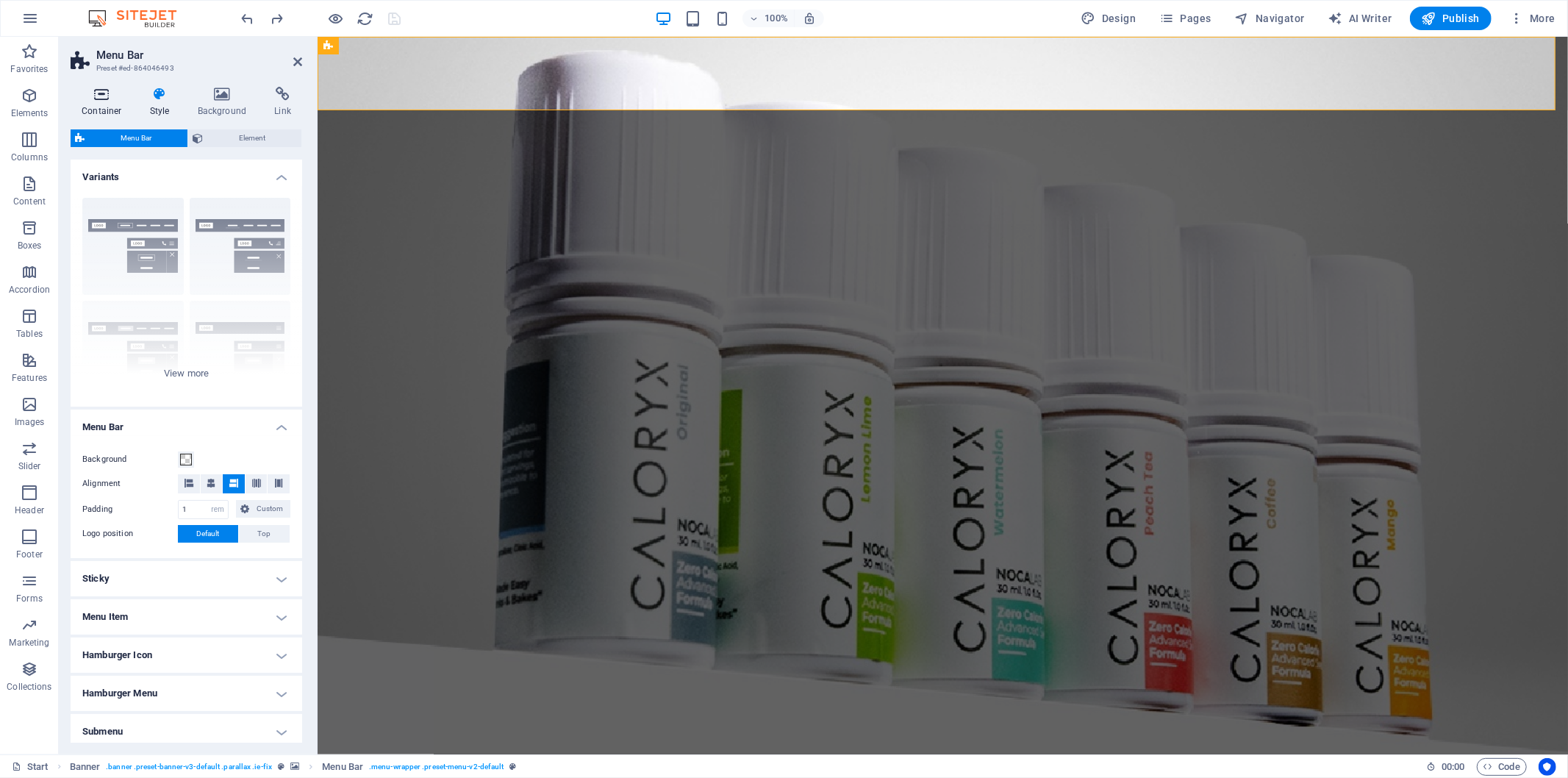
click at [96, 100] on icon at bounding box center [102, 94] width 63 height 15
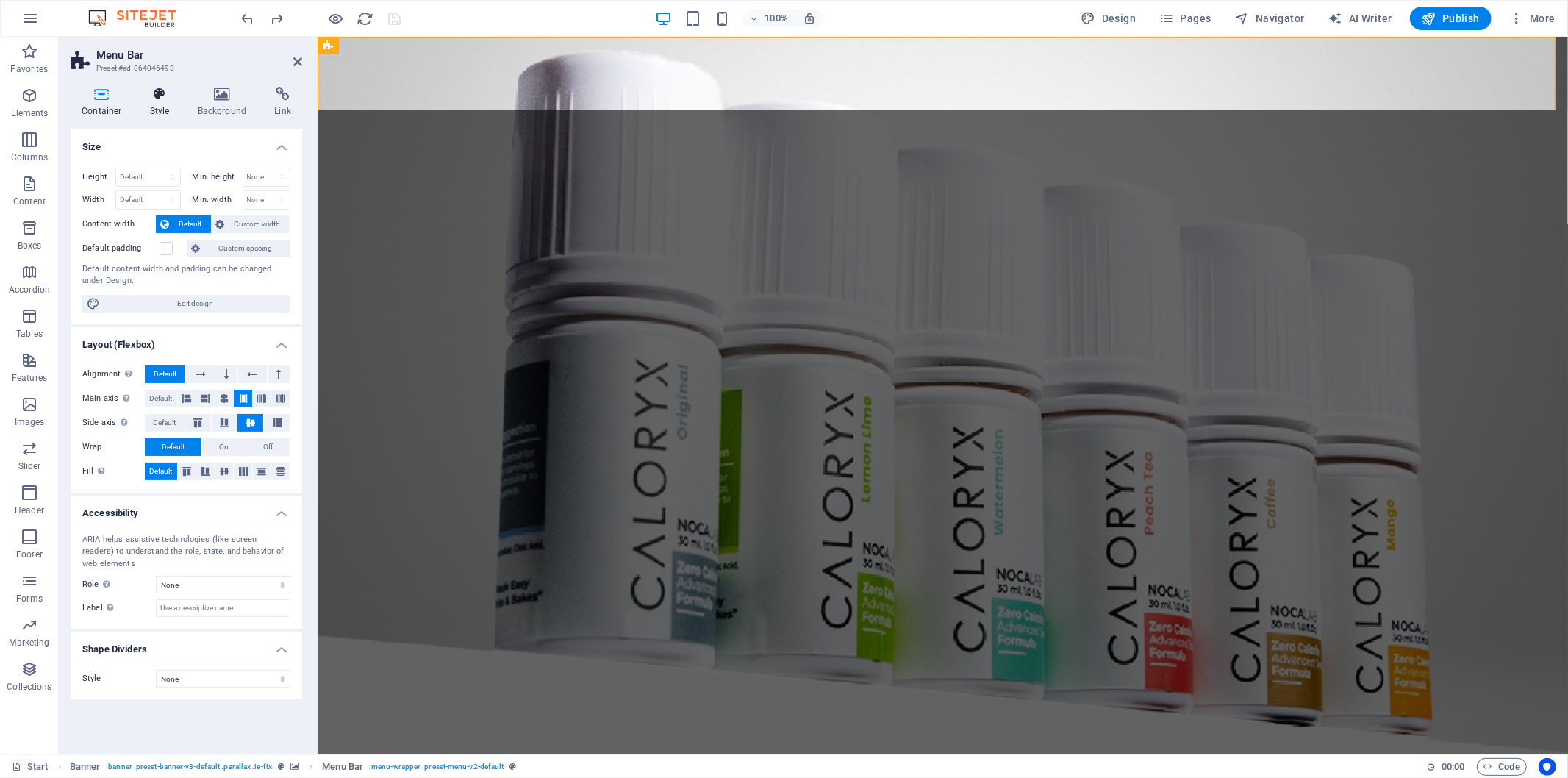
click at [173, 113] on h4 "Style" at bounding box center [163, 102] width 48 height 31
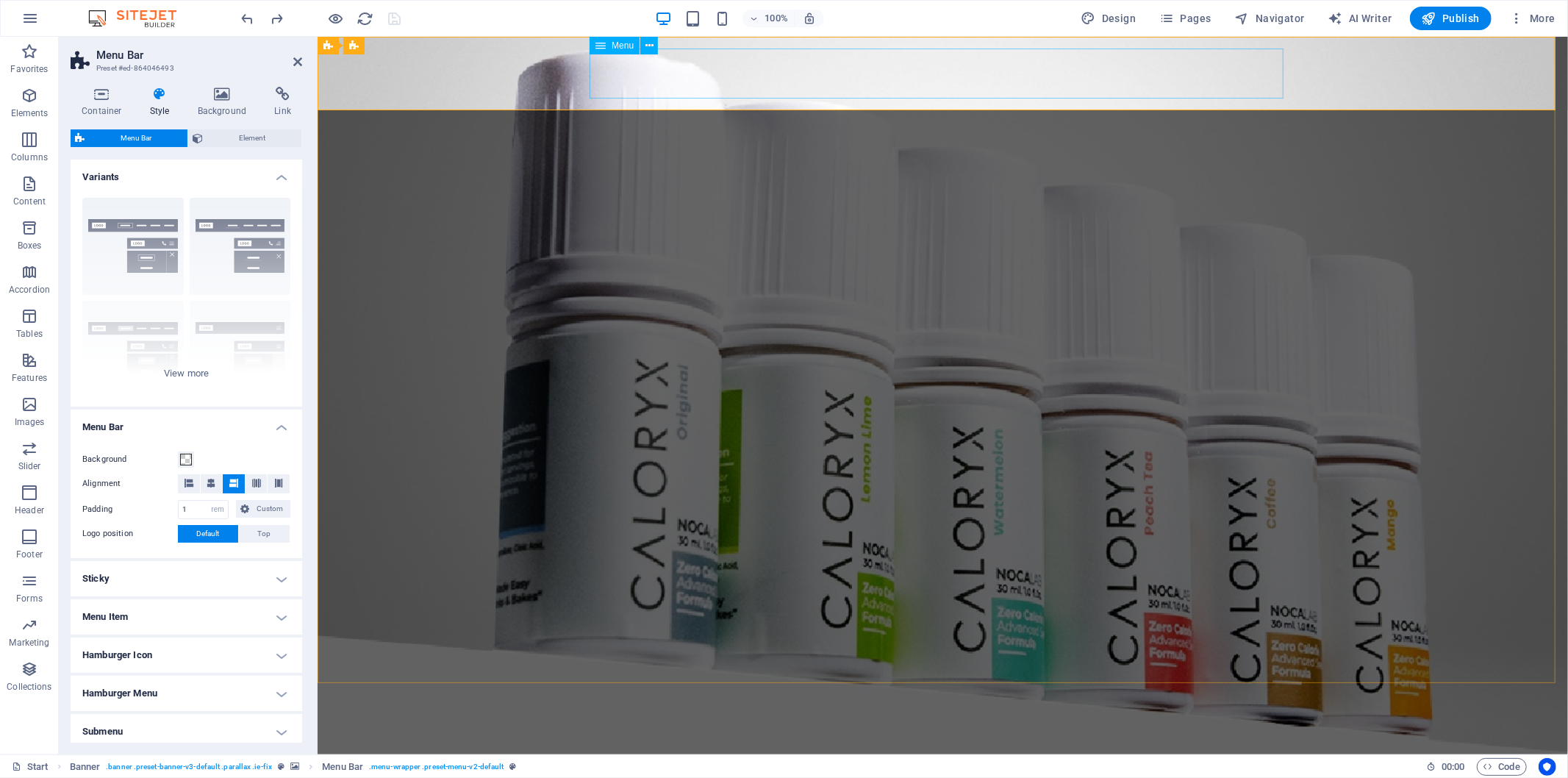
click at [725, 700] on nav "Home About us product Testimonials news Contact" at bounding box center [942, 773] width 694 height 50
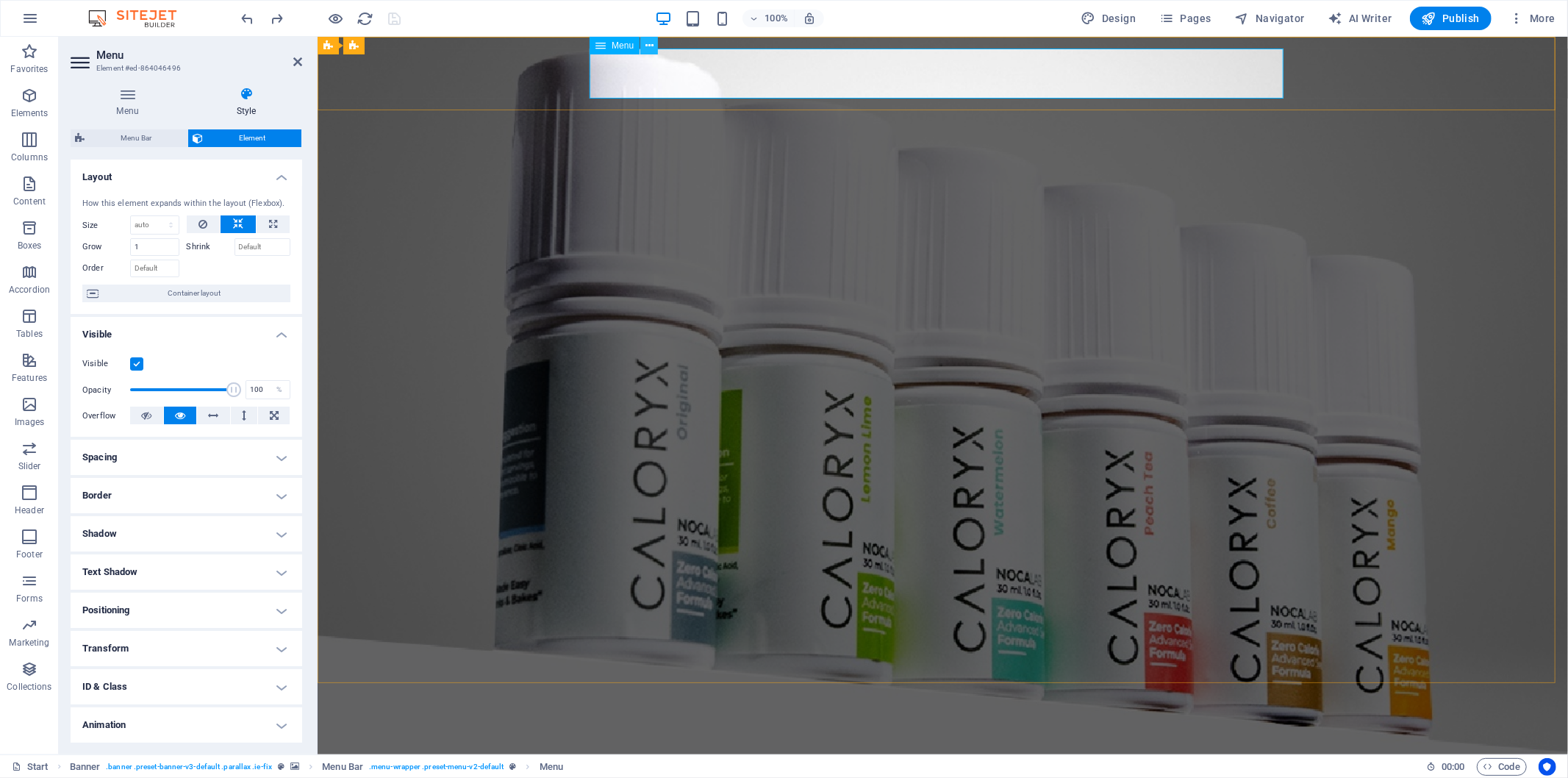
click at [650, 46] on icon at bounding box center [649, 45] width 8 height 15
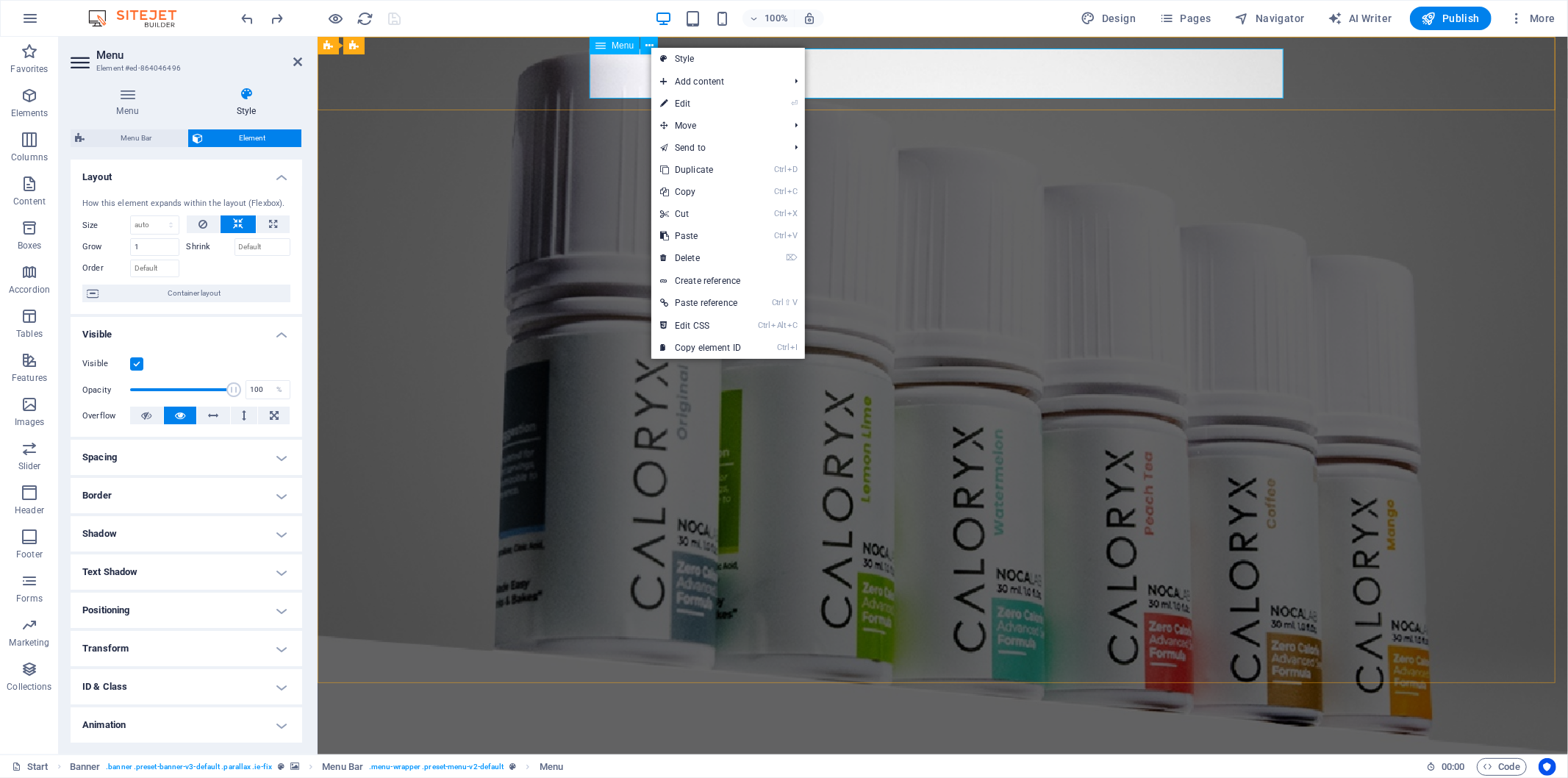
click at [626, 44] on span "Menu" at bounding box center [622, 46] width 22 height 9
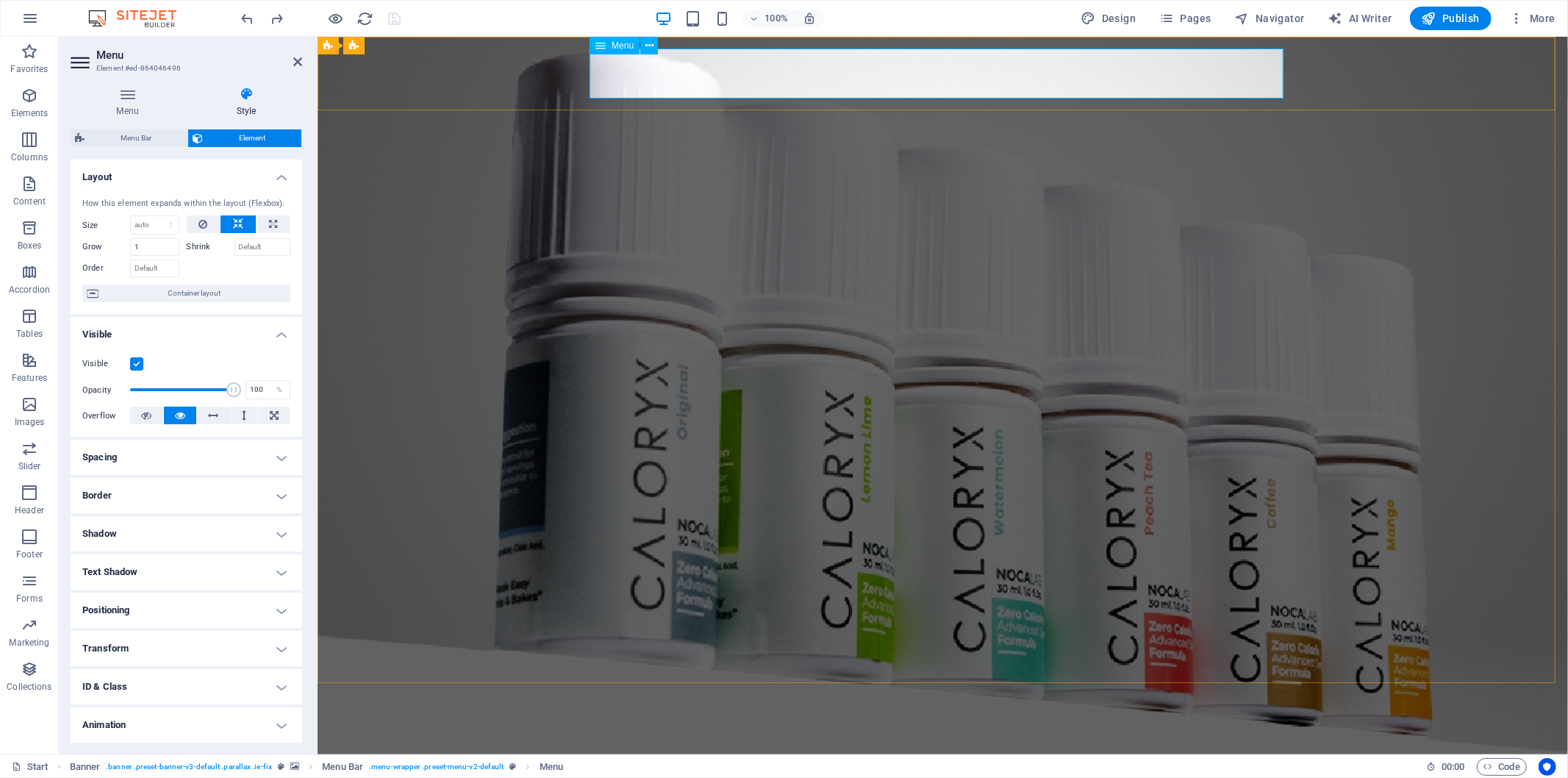
click at [625, 45] on span "Menu" at bounding box center [622, 46] width 22 height 9
click at [646, 44] on icon at bounding box center [649, 45] width 8 height 15
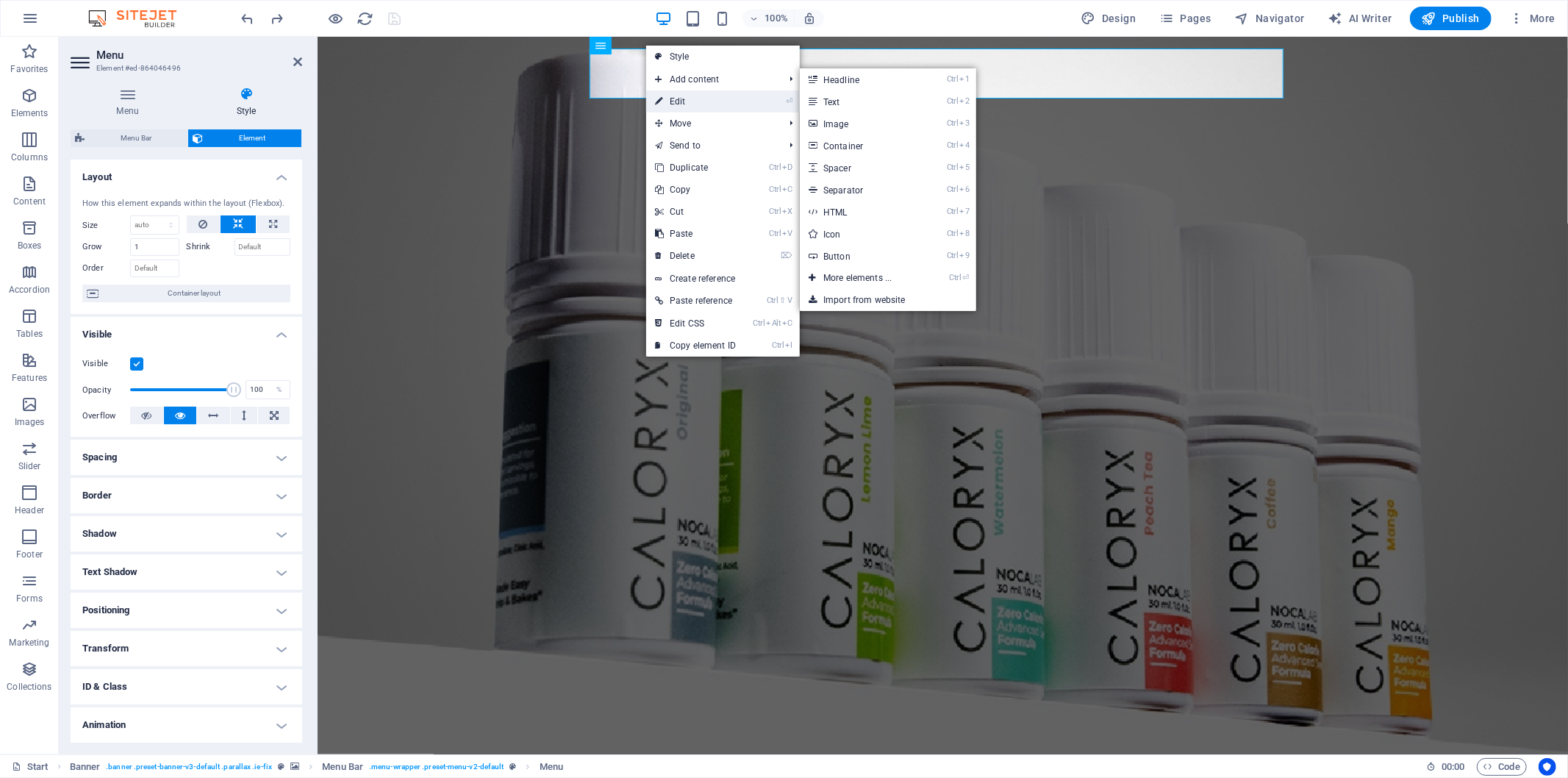
click at [758, 97] on li "⏎ Edit" at bounding box center [723, 101] width 154 height 22
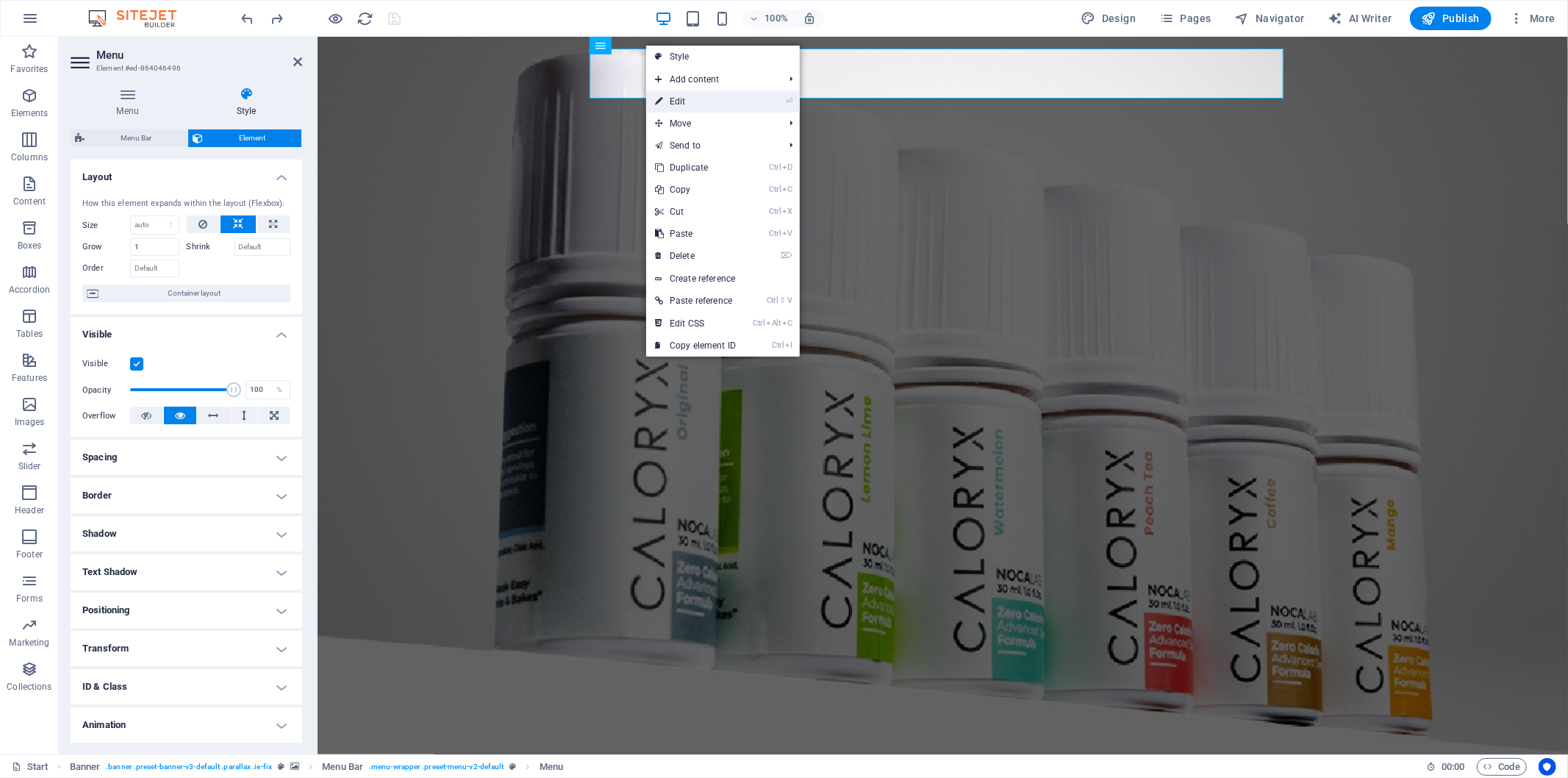
click at [713, 104] on link "⏎ Edit" at bounding box center [695, 101] width 98 height 22
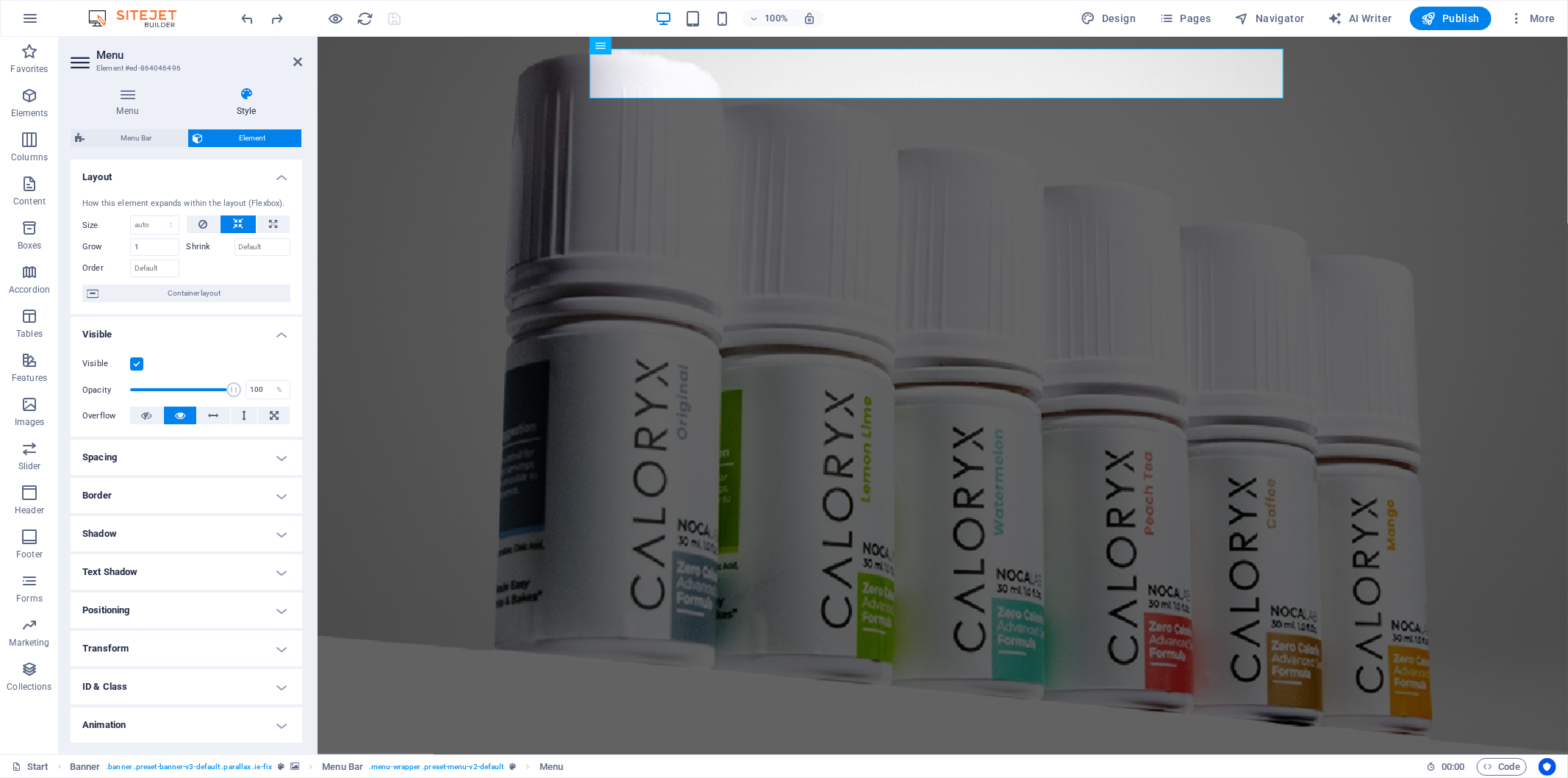
click at [276, 178] on h4 "Layout" at bounding box center [187, 173] width 232 height 27
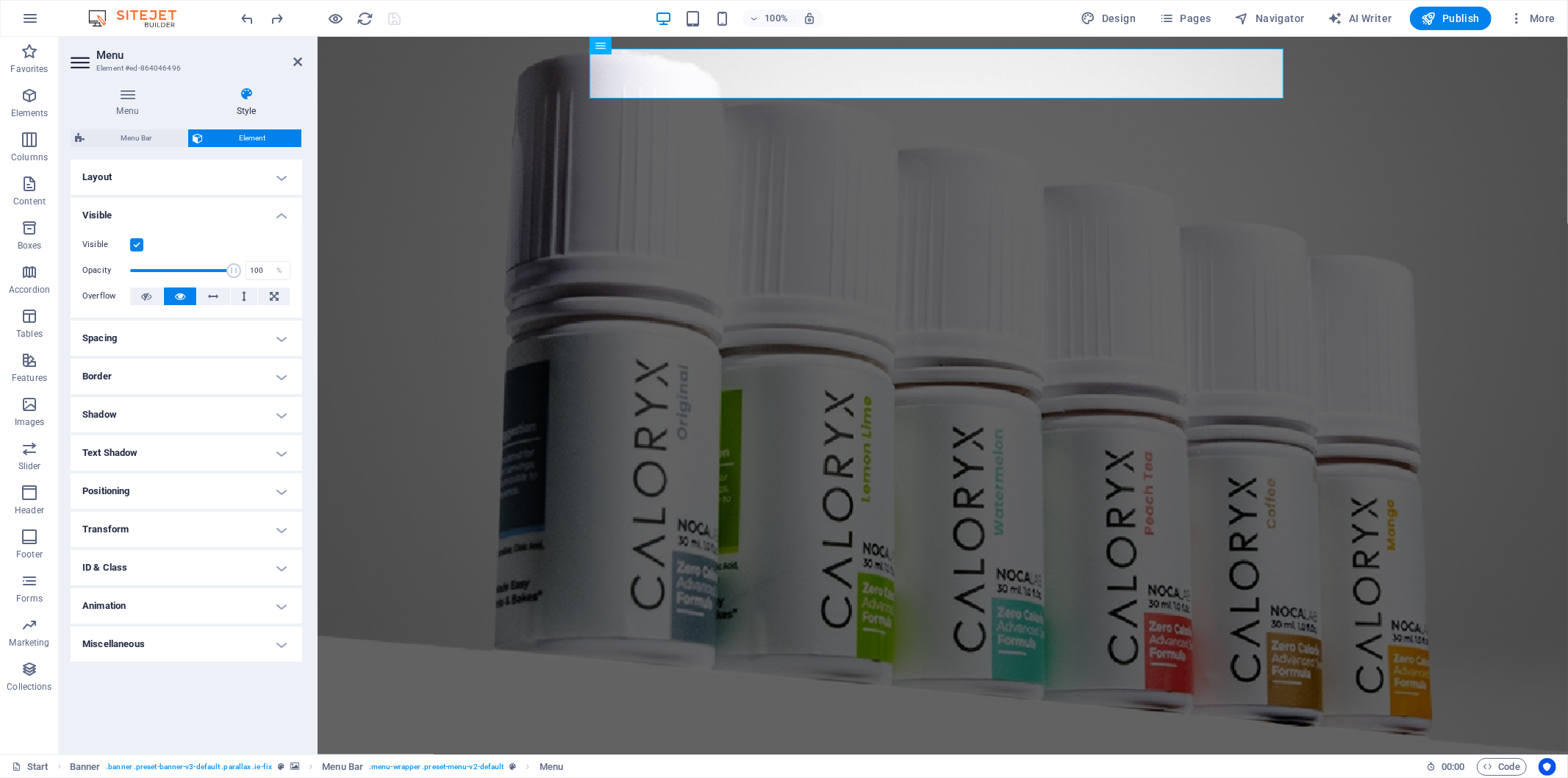
click at [267, 375] on h4 "Border" at bounding box center [187, 377] width 232 height 35
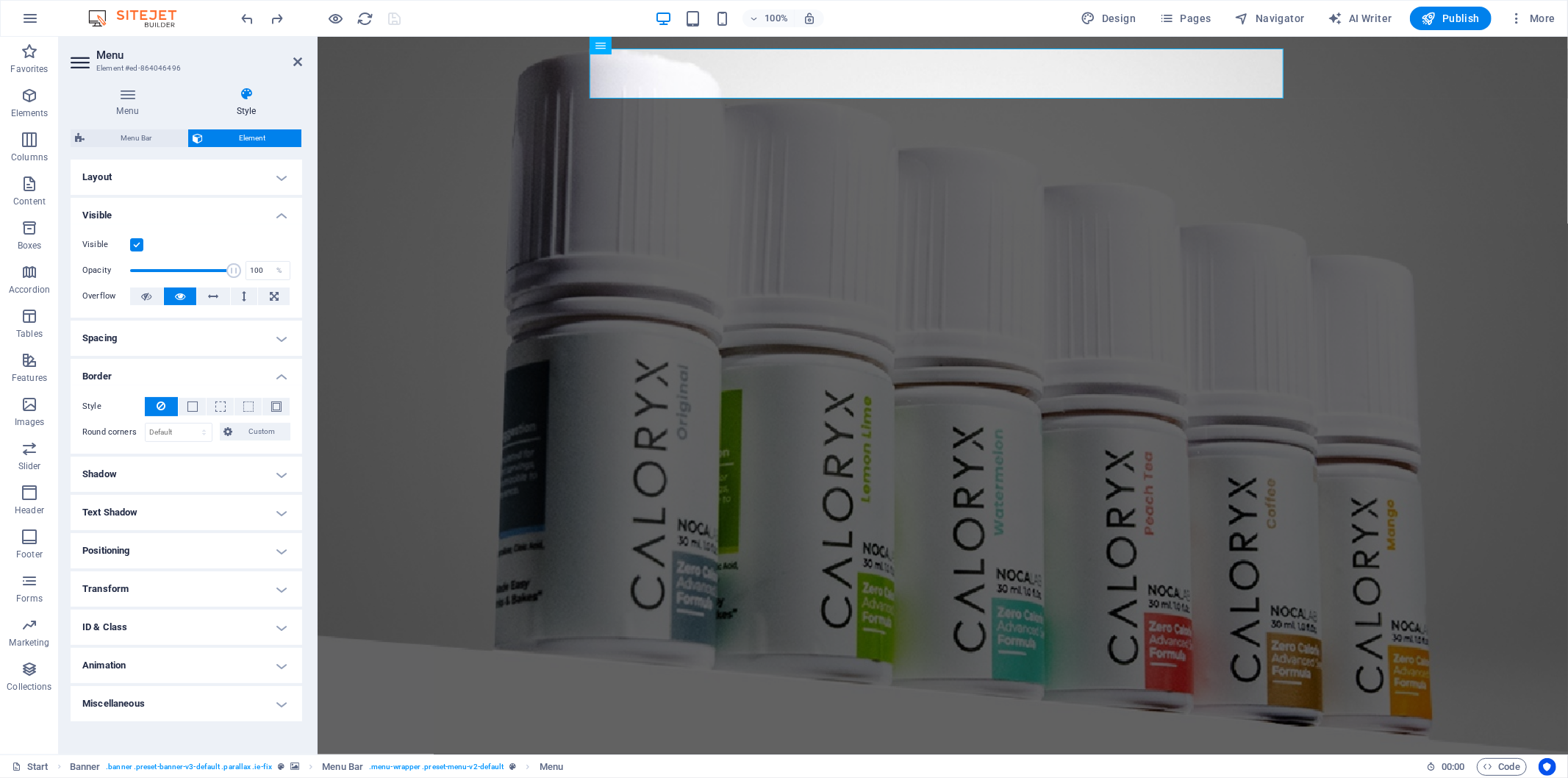
click at [267, 375] on h4 "Border" at bounding box center [187, 373] width 232 height 27
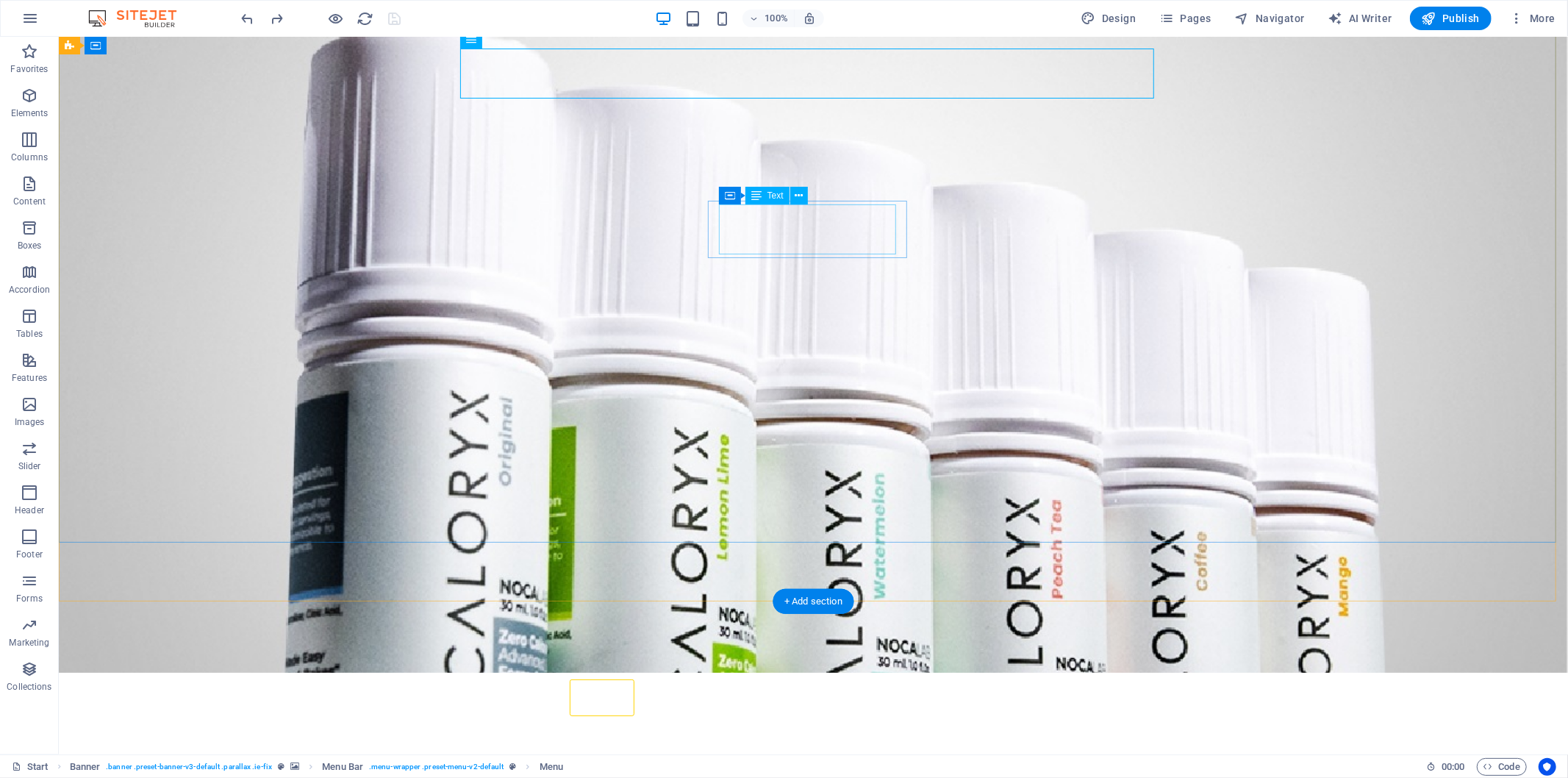
scroll to position [408, 0]
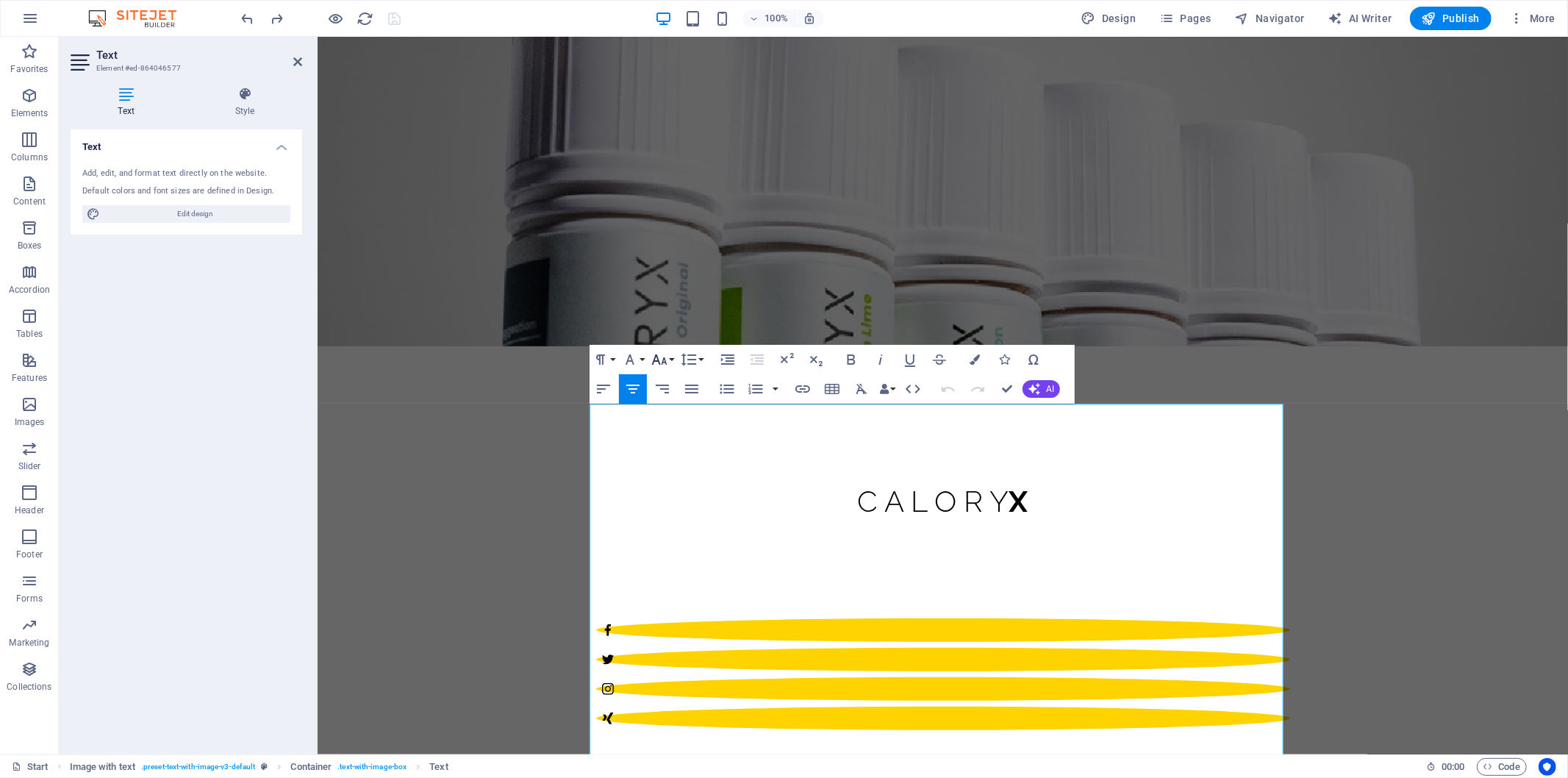
click at [673, 358] on button "Font Size" at bounding box center [663, 359] width 28 height 29
click at [688, 406] on link "18" at bounding box center [675, 403] width 53 height 22
click at [228, 97] on icon at bounding box center [245, 94] width 115 height 15
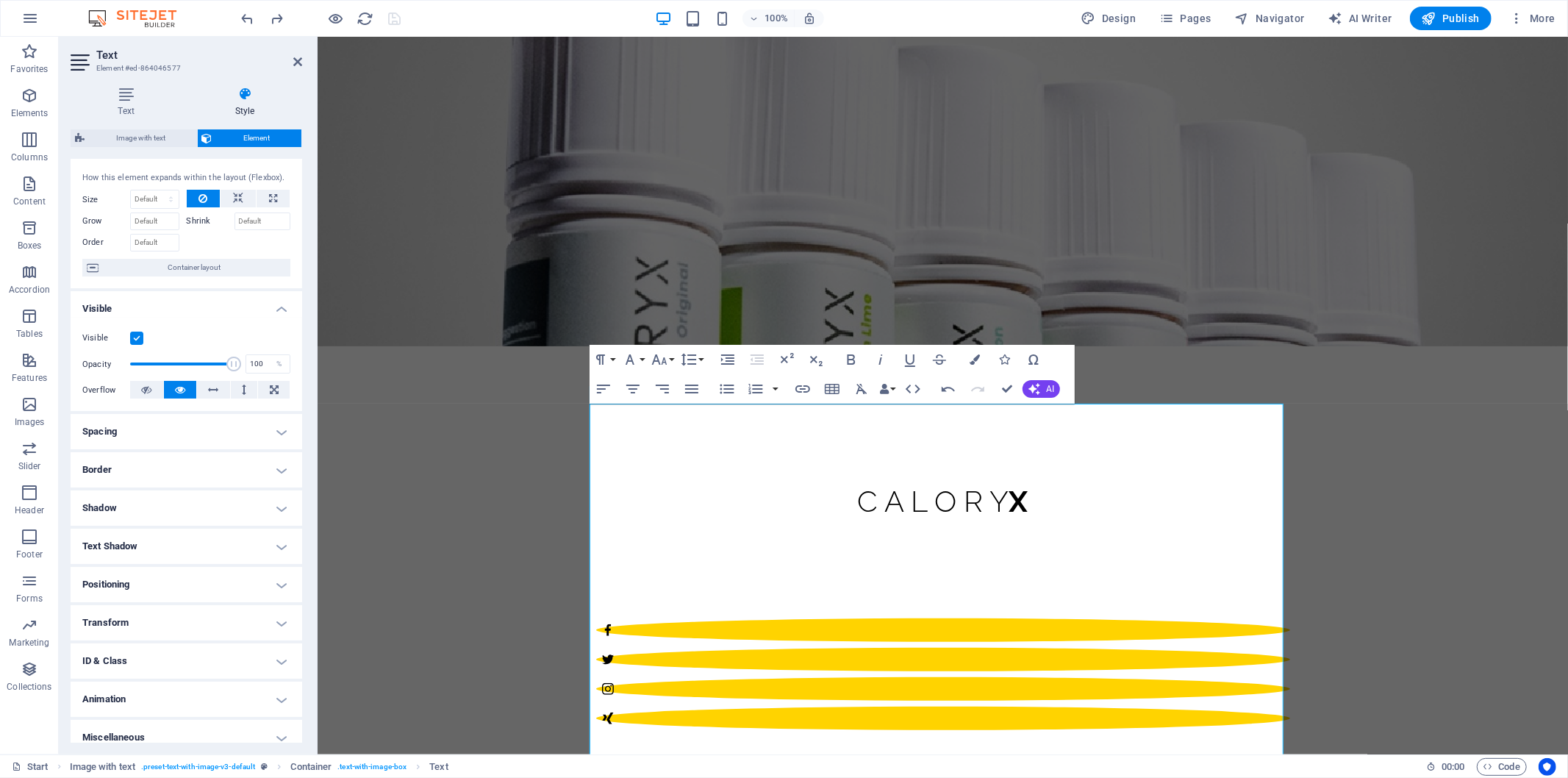
scroll to position [37, 0]
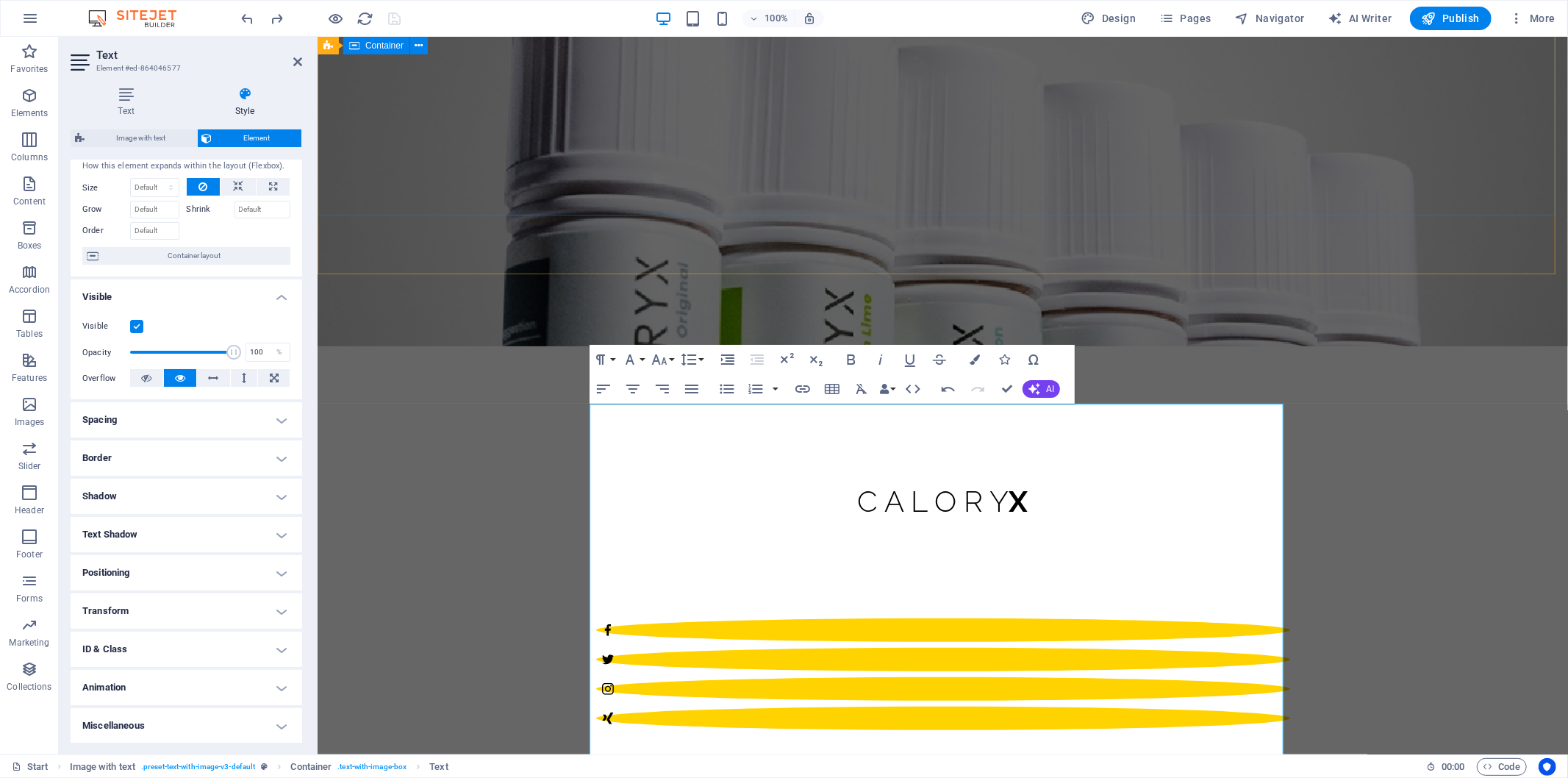
click at [1077, 402] on div "C A L O R Y X Defy Sweet Limits Re imagine The Sweet Power ing Pure Sweetness" at bounding box center [942, 601] width 1250 height 398
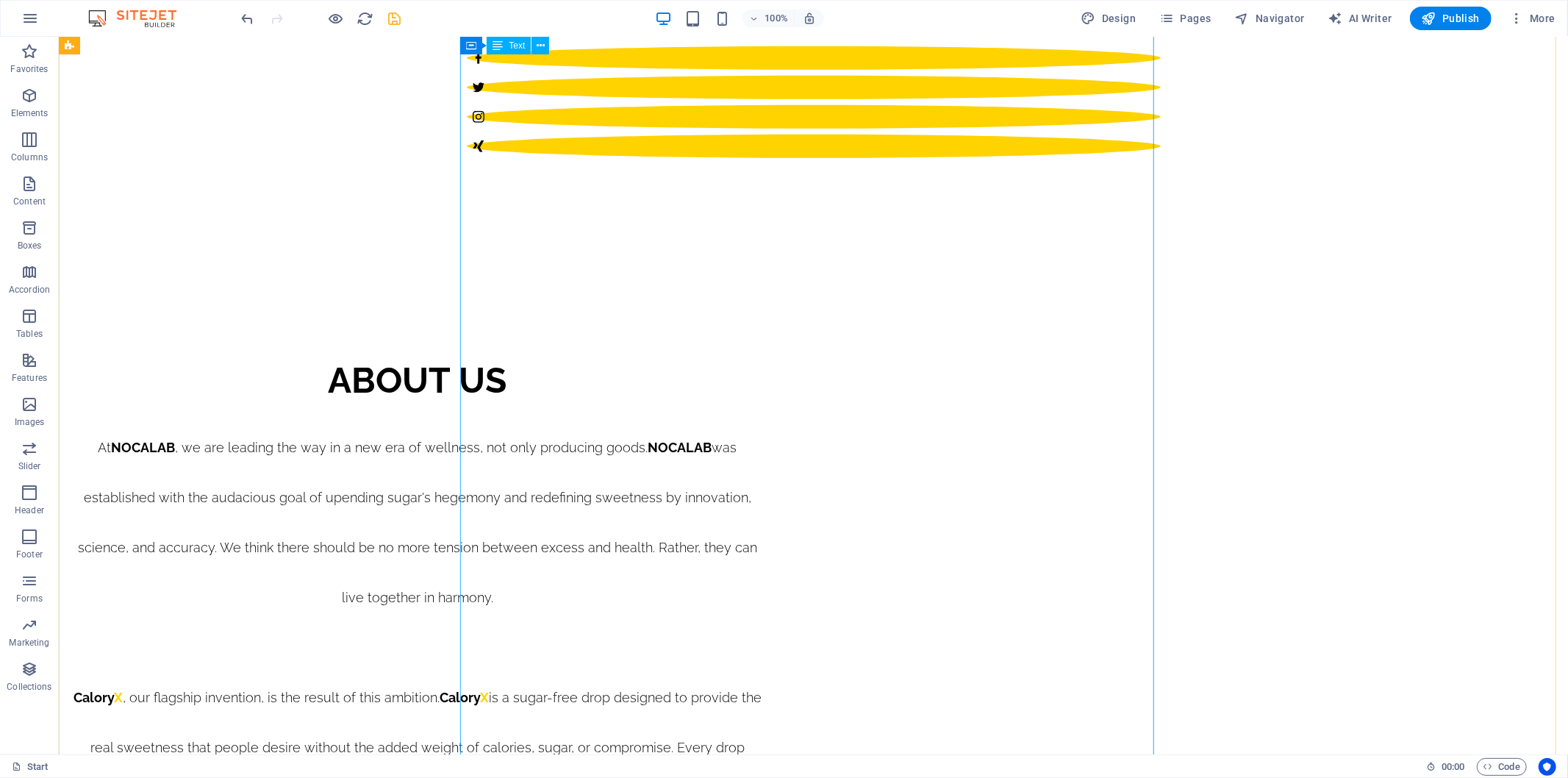
scroll to position [572, 0]
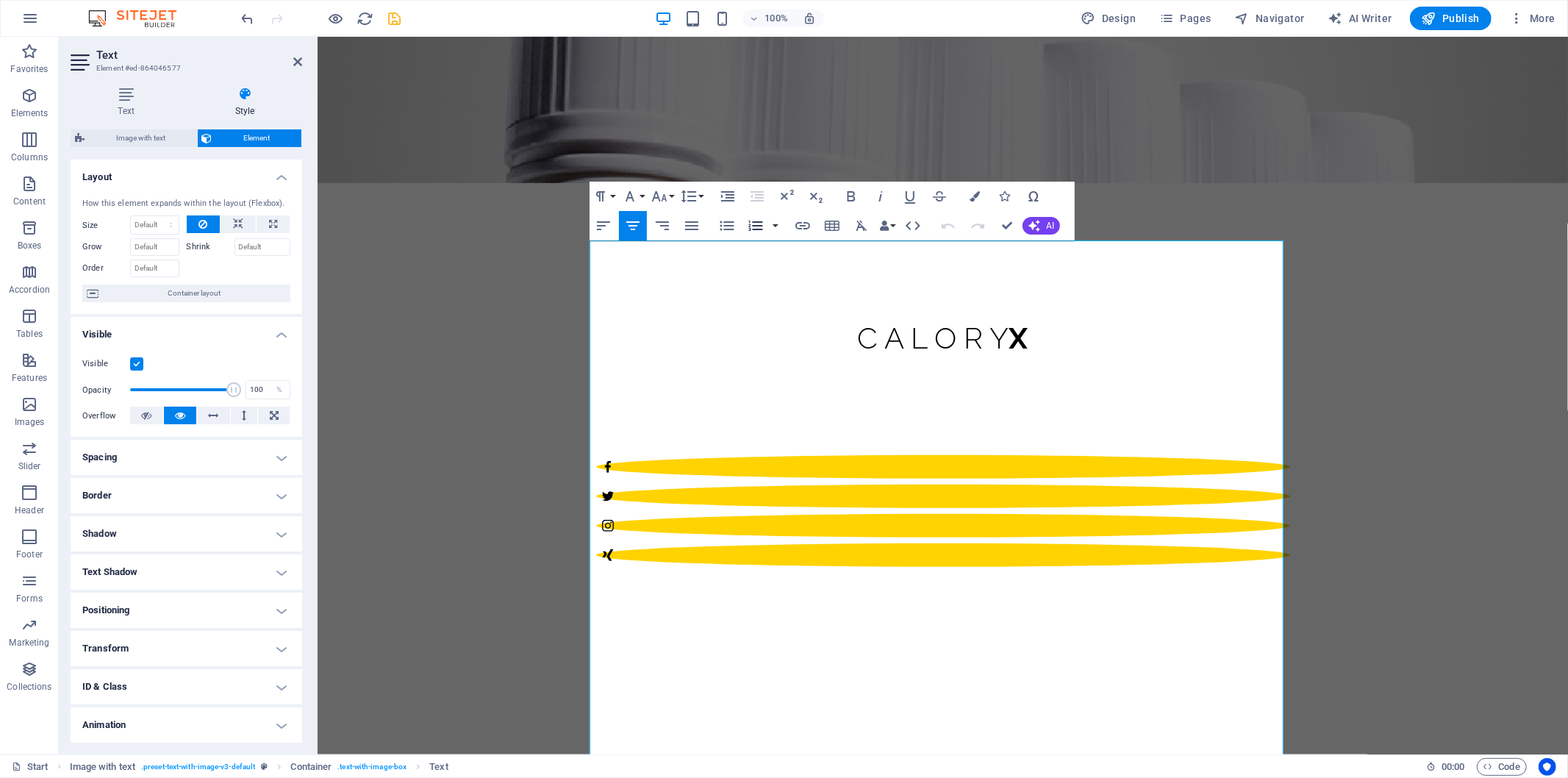
click at [768, 221] on button "Ordered List" at bounding box center [756, 225] width 28 height 29
click at [778, 227] on button "button" at bounding box center [775, 225] width 12 height 29
click at [703, 197] on button "Line Height" at bounding box center [692, 196] width 28 height 29
click at [717, 245] on link "Single" at bounding box center [711, 247] width 65 height 22
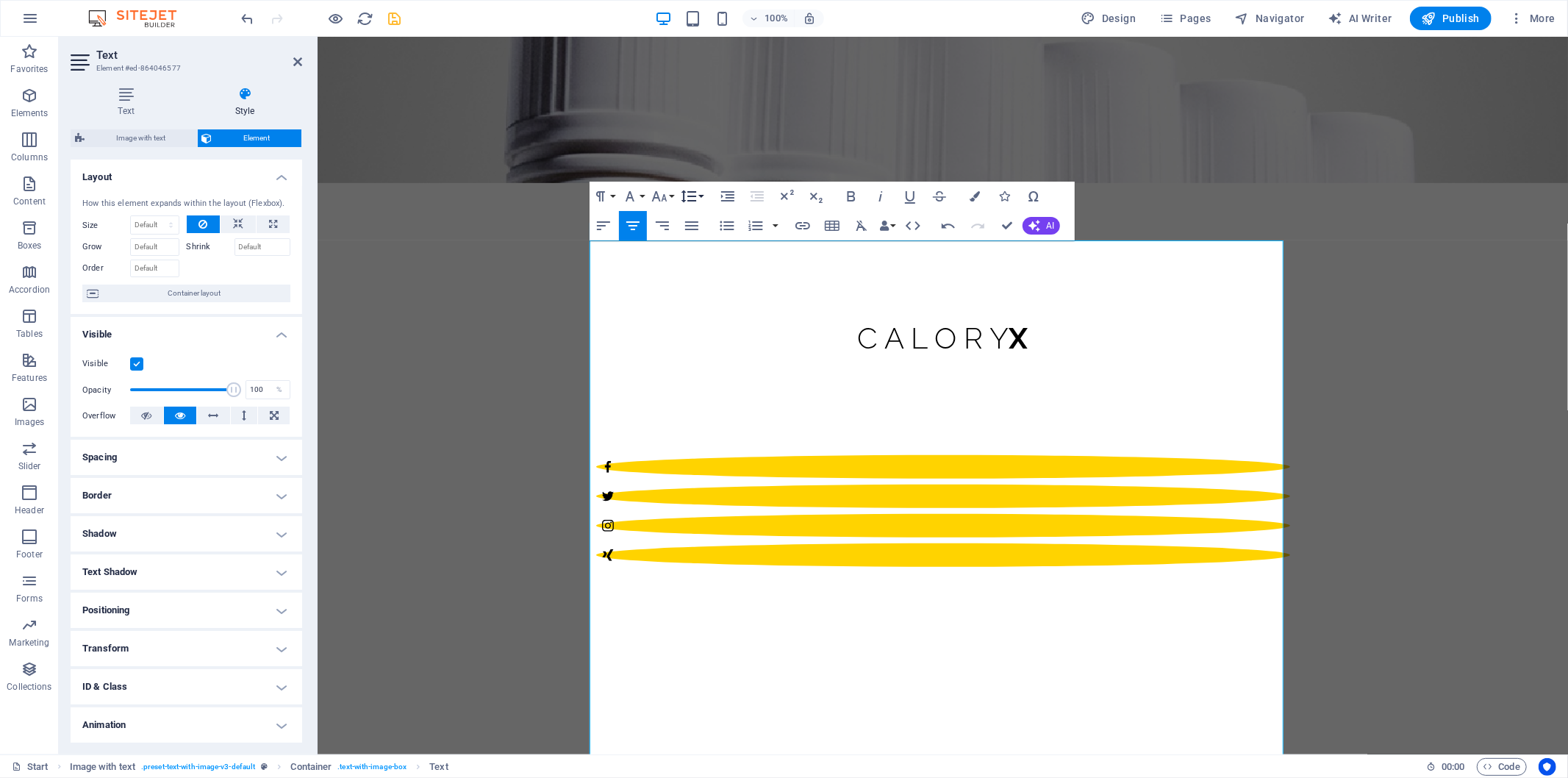
click at [702, 194] on button "Line Height" at bounding box center [692, 196] width 28 height 29
click at [709, 287] on link "1.5" at bounding box center [711, 291] width 65 height 22
click at [693, 194] on icon "button" at bounding box center [689, 196] width 18 height 18
click at [719, 251] on link "Single" at bounding box center [711, 247] width 65 height 22
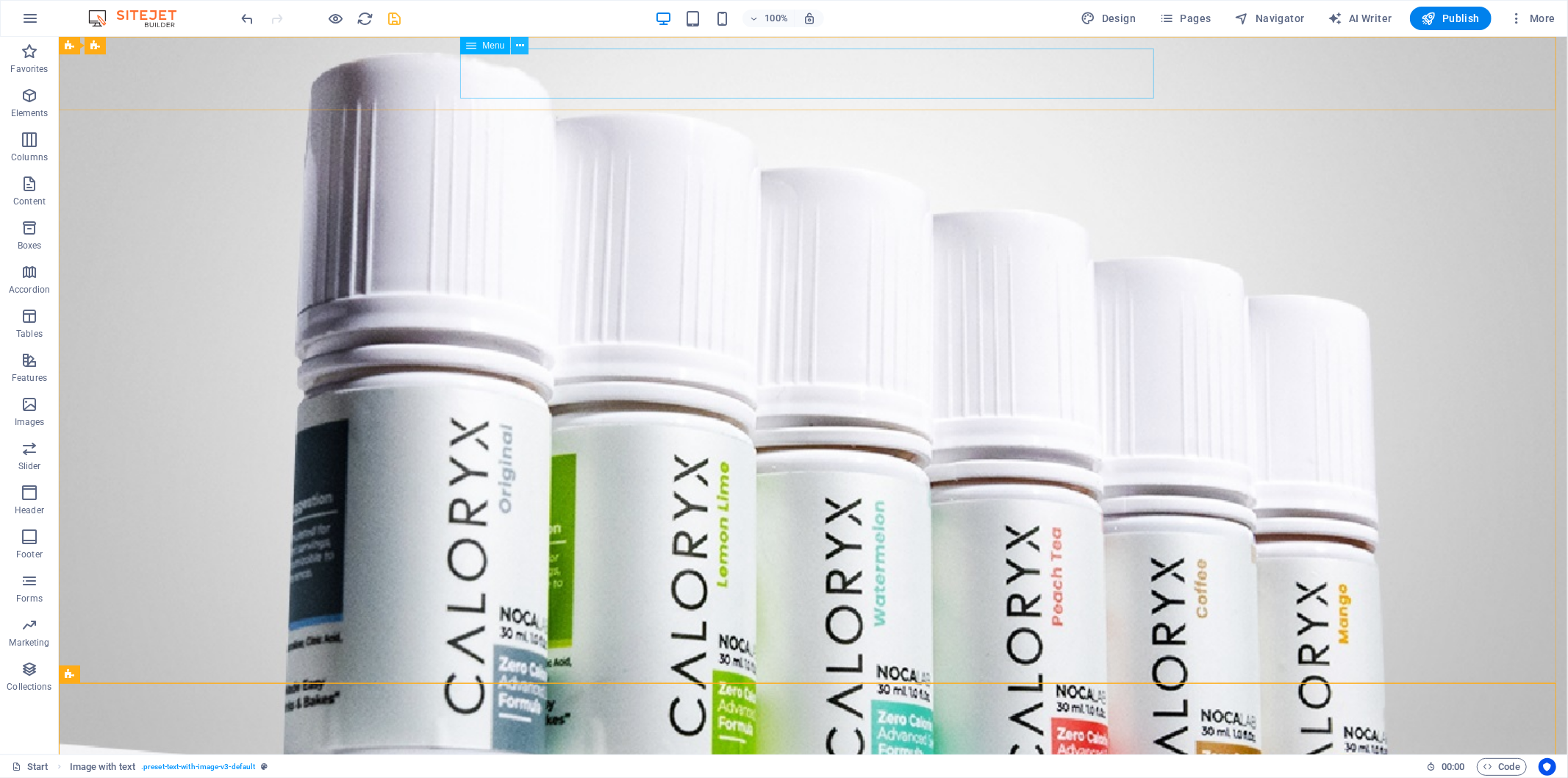
click at [520, 42] on icon at bounding box center [519, 45] width 8 height 15
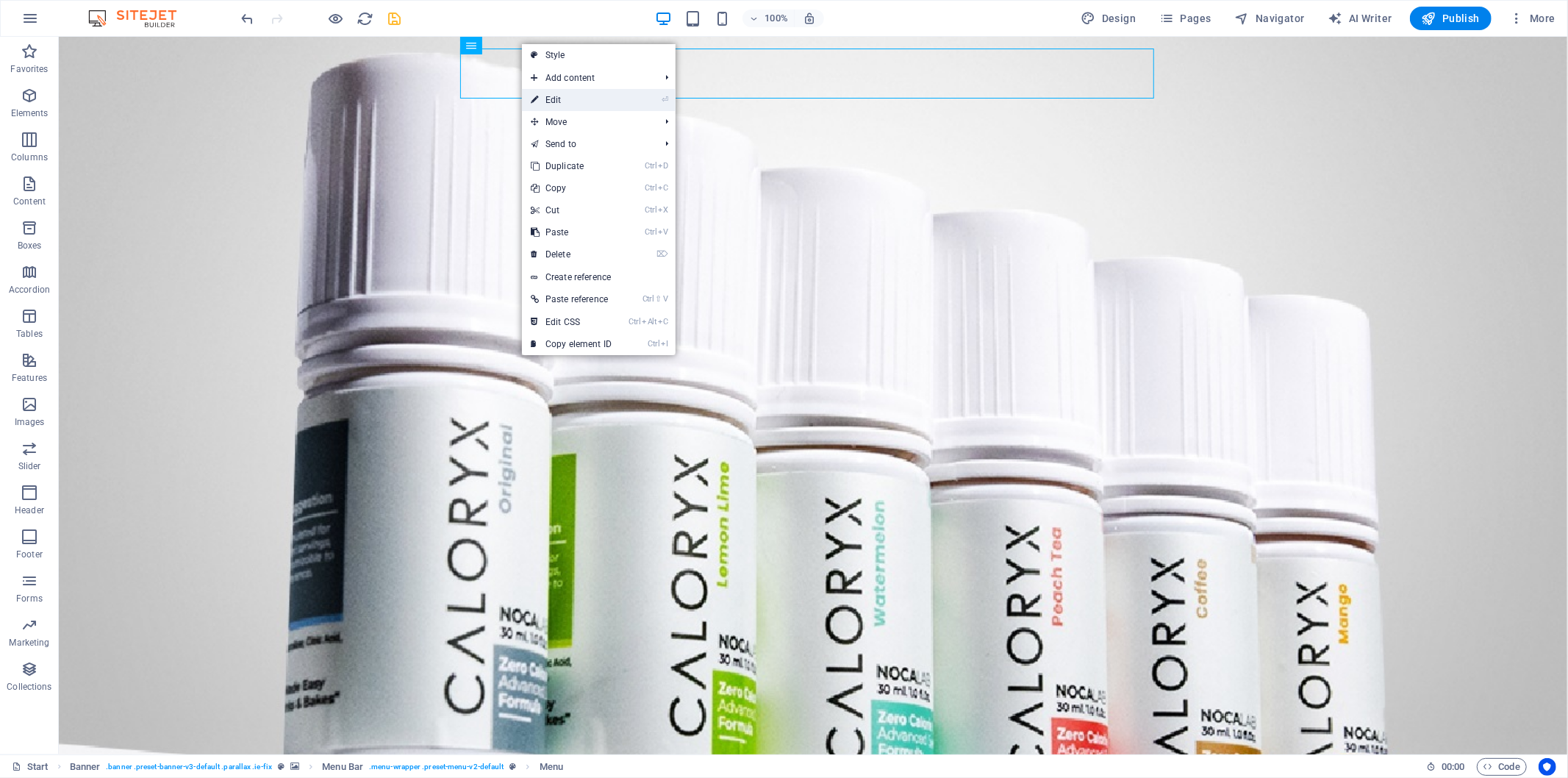
click at [590, 98] on link "⏎ Edit" at bounding box center [571, 100] width 98 height 22
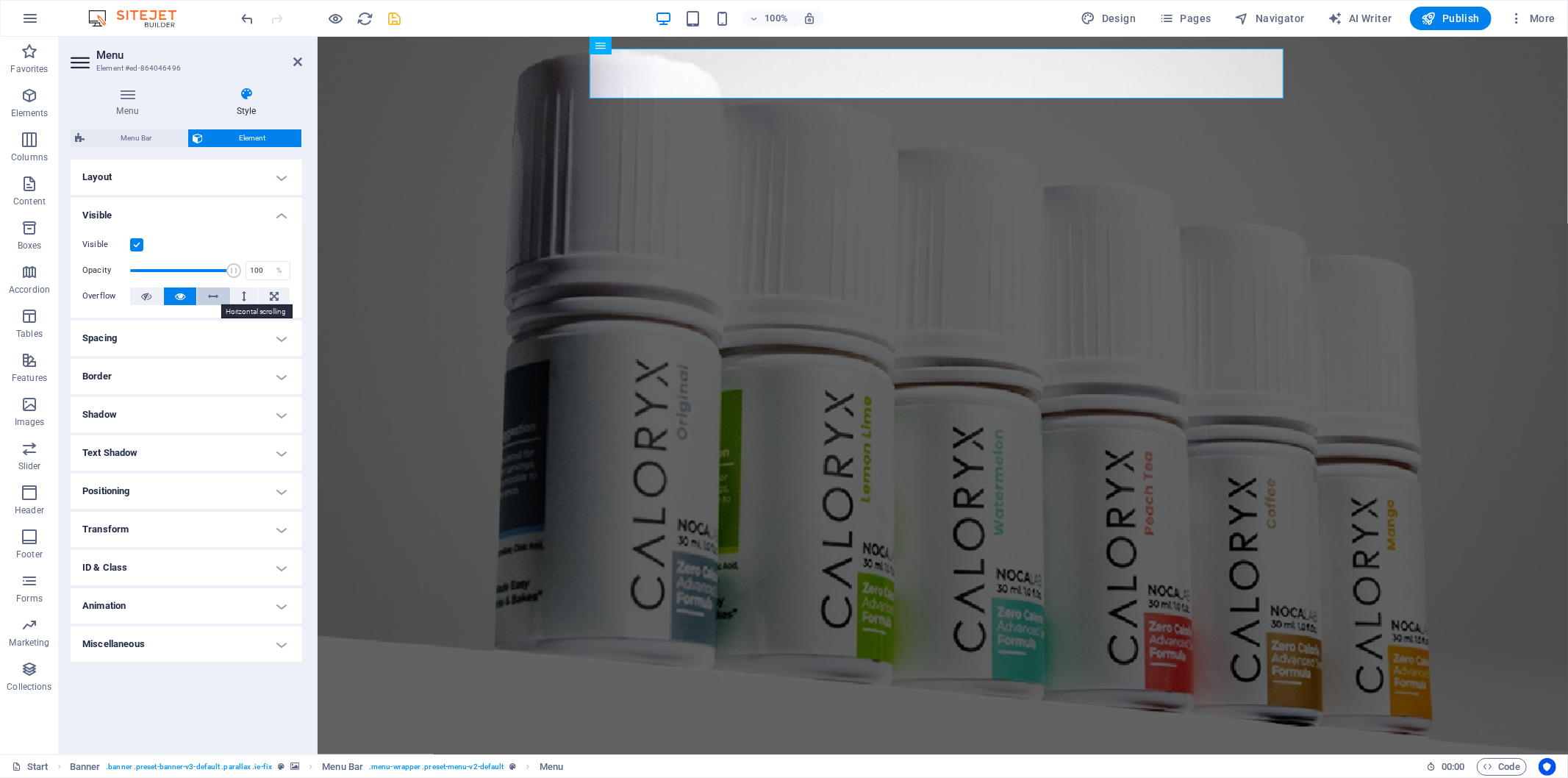
click at [203, 291] on button at bounding box center [213, 297] width 33 height 18
click at [184, 292] on icon at bounding box center [181, 297] width 11 height 18
click at [246, 98] on icon at bounding box center [246, 94] width 111 height 15
click at [272, 218] on h4 "Visible" at bounding box center [187, 212] width 232 height 27
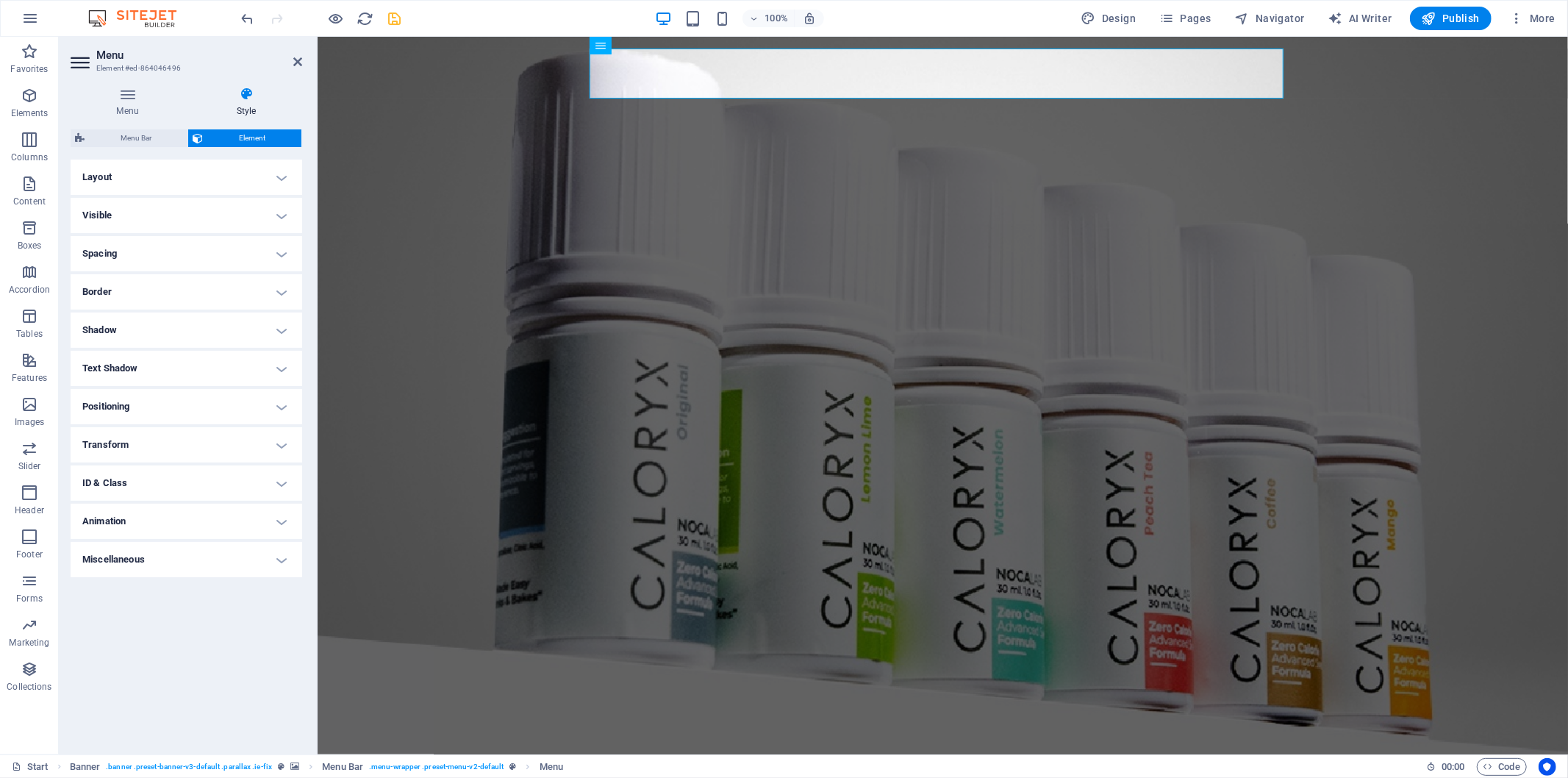
click at [277, 174] on h4 "Layout" at bounding box center [187, 177] width 232 height 35
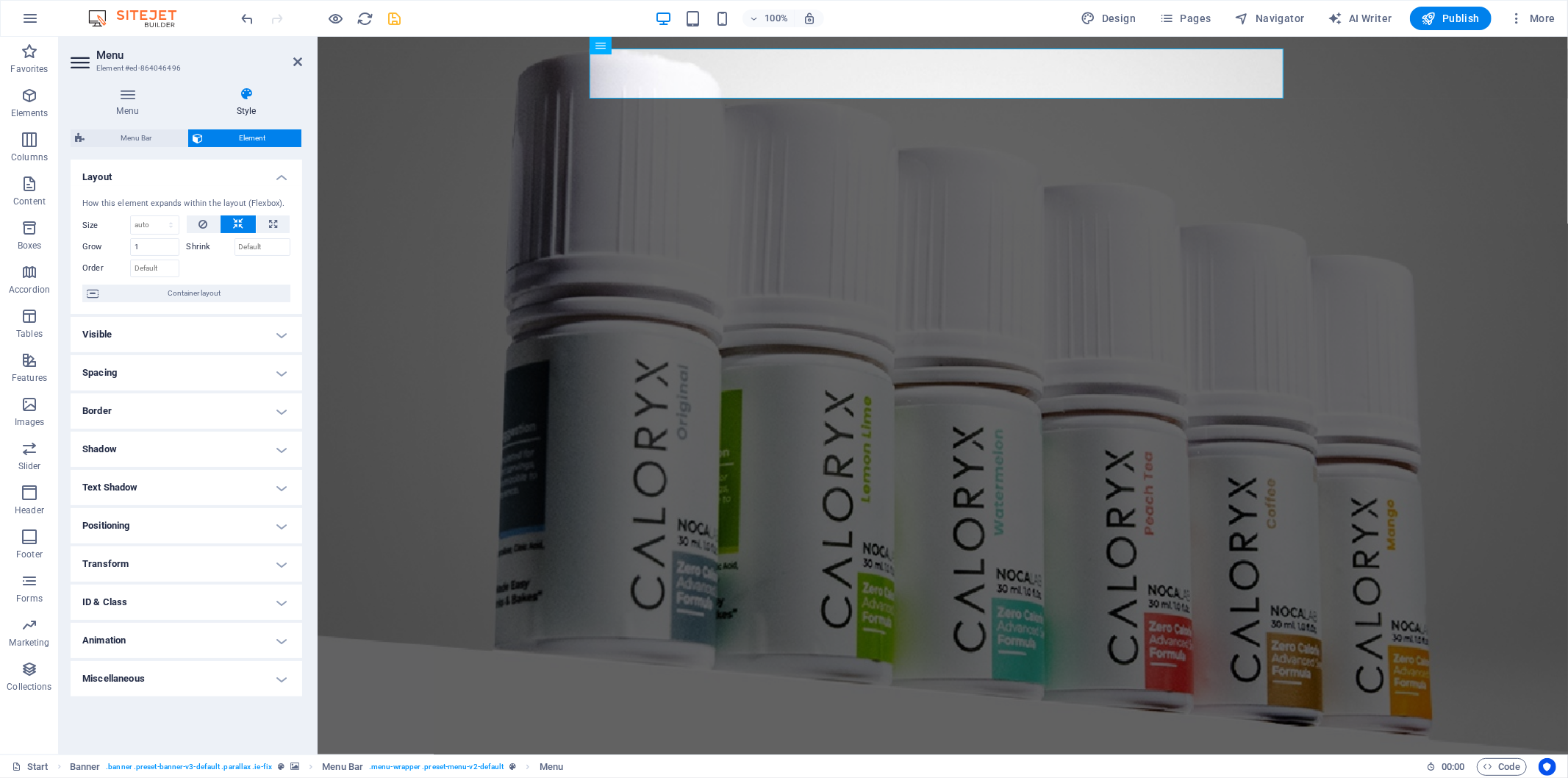
click at [277, 174] on h4 "Layout" at bounding box center [187, 173] width 232 height 27
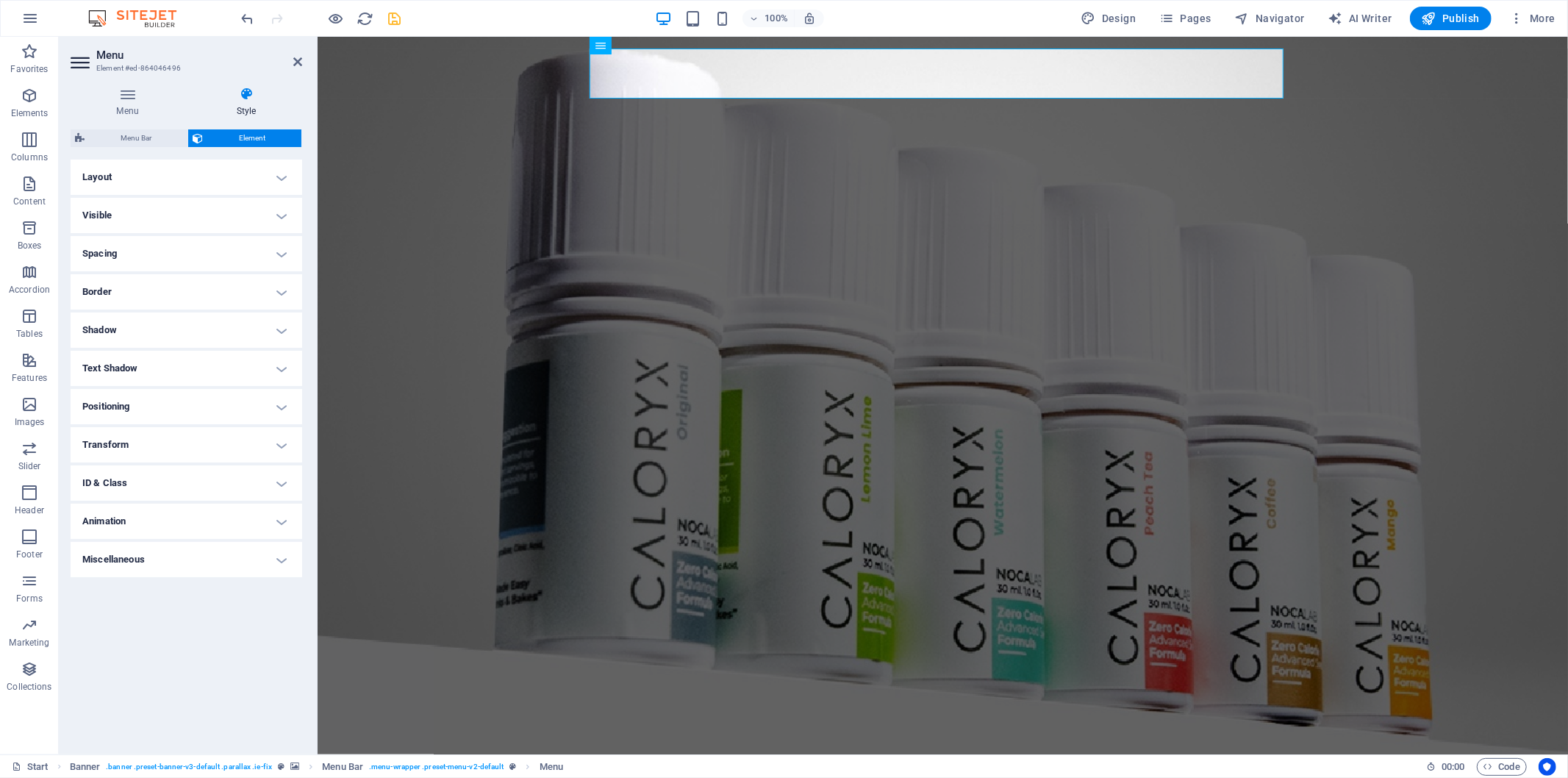
click at [255, 254] on h4 "Spacing" at bounding box center [187, 254] width 232 height 35
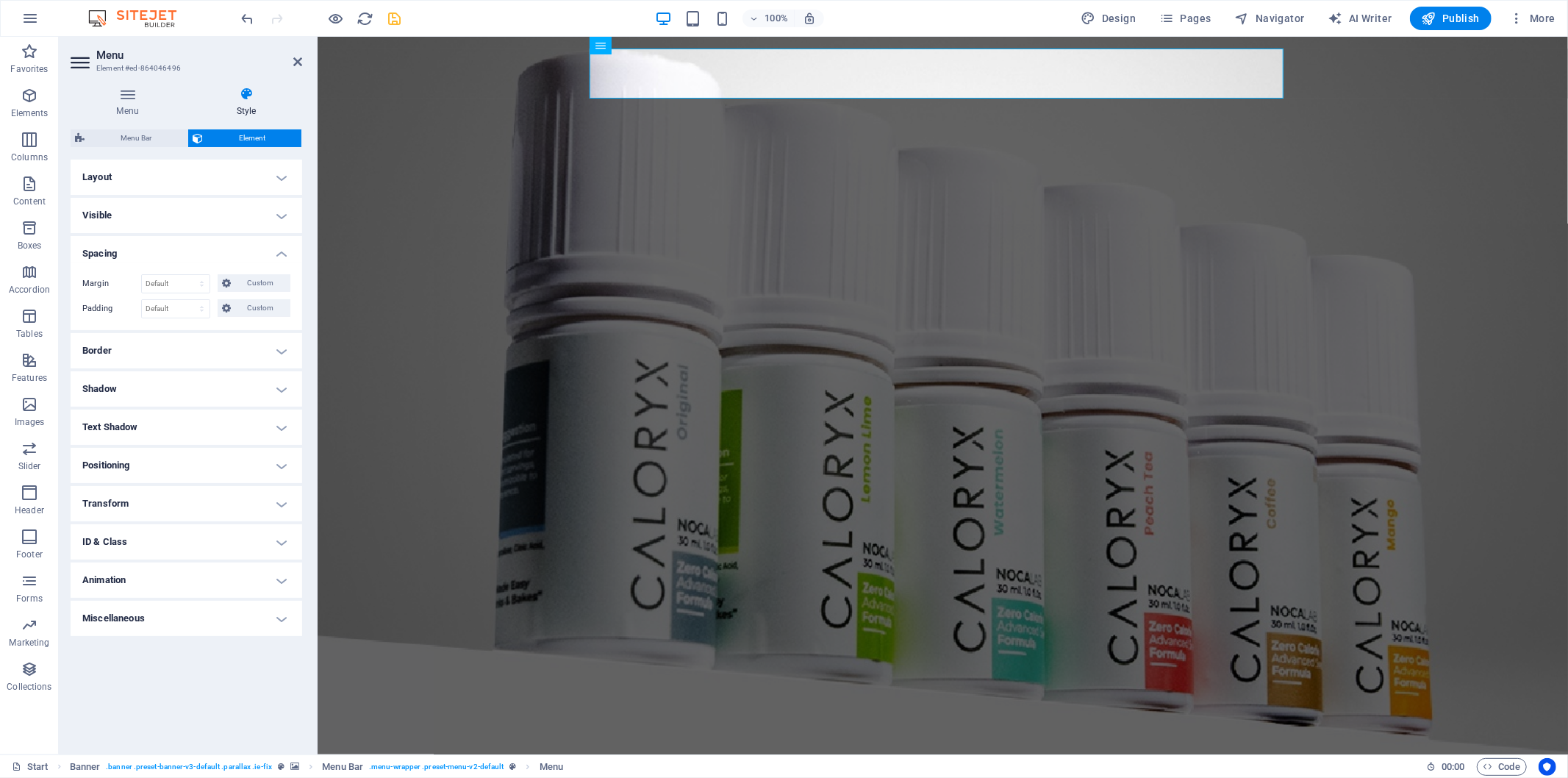
click at [255, 254] on h4 "Spacing" at bounding box center [187, 250] width 232 height 27
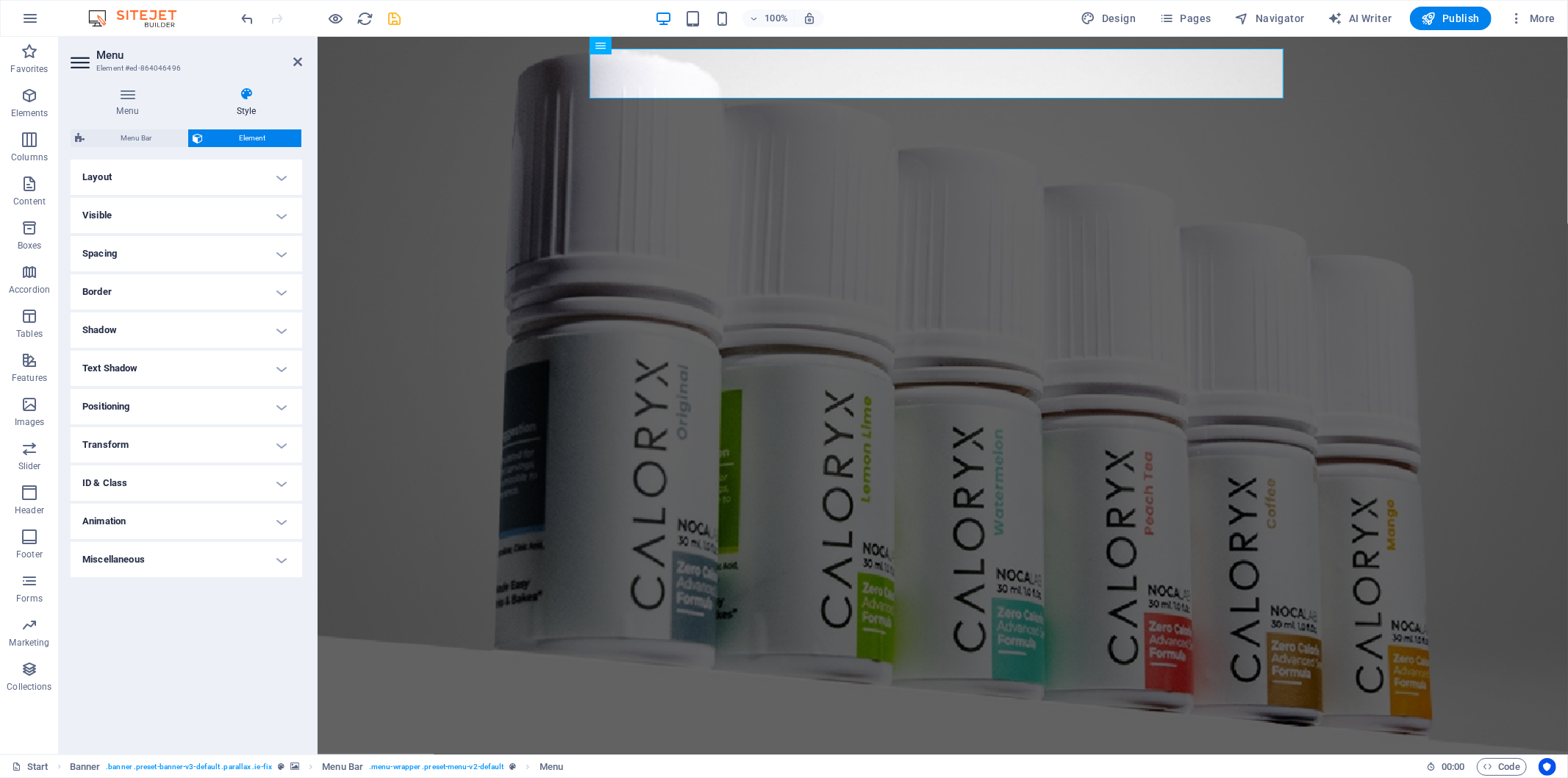
click at [251, 295] on h4 "Border" at bounding box center [187, 292] width 232 height 35
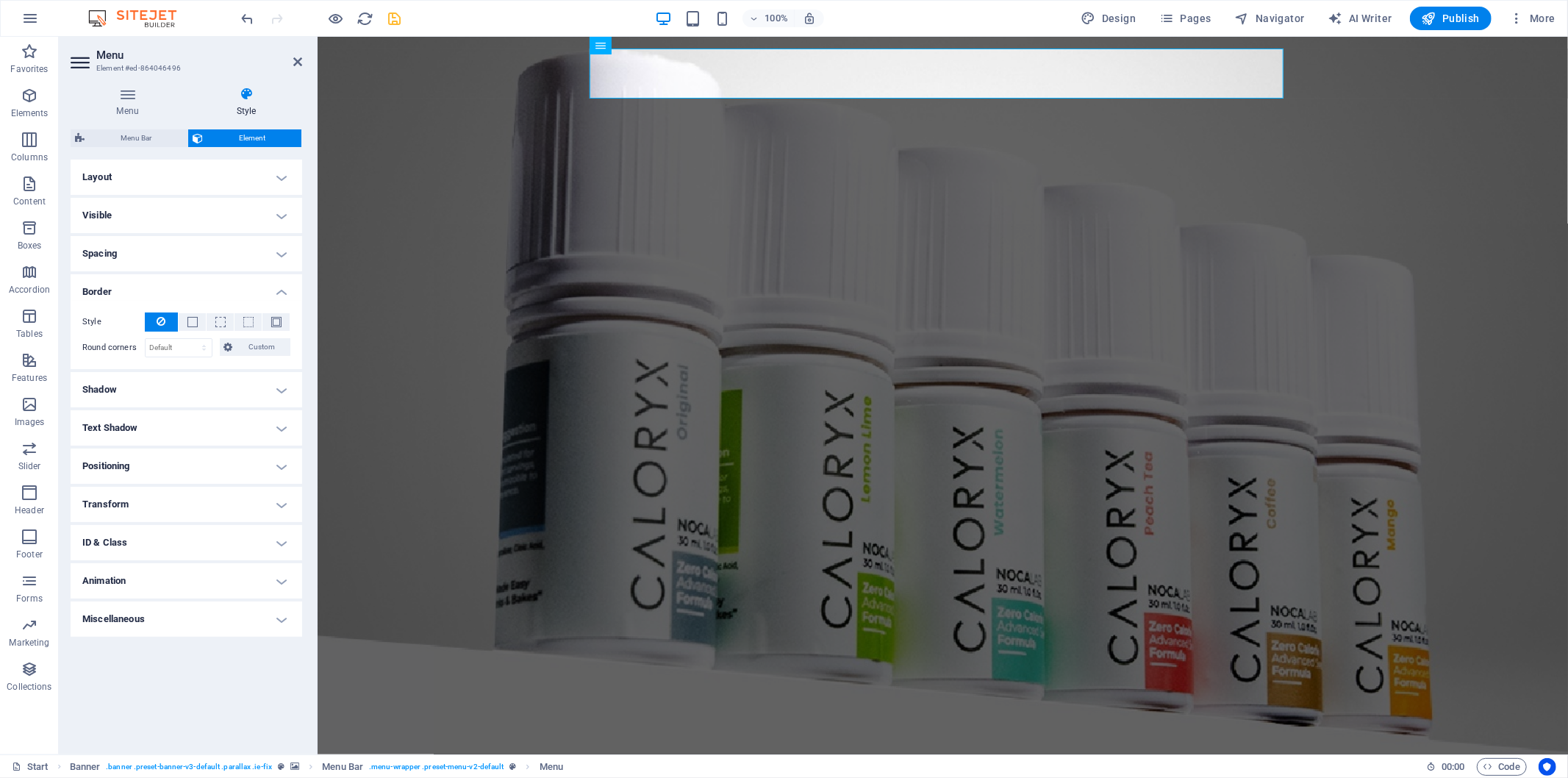
click at [251, 295] on h4 "Border" at bounding box center [187, 288] width 232 height 27
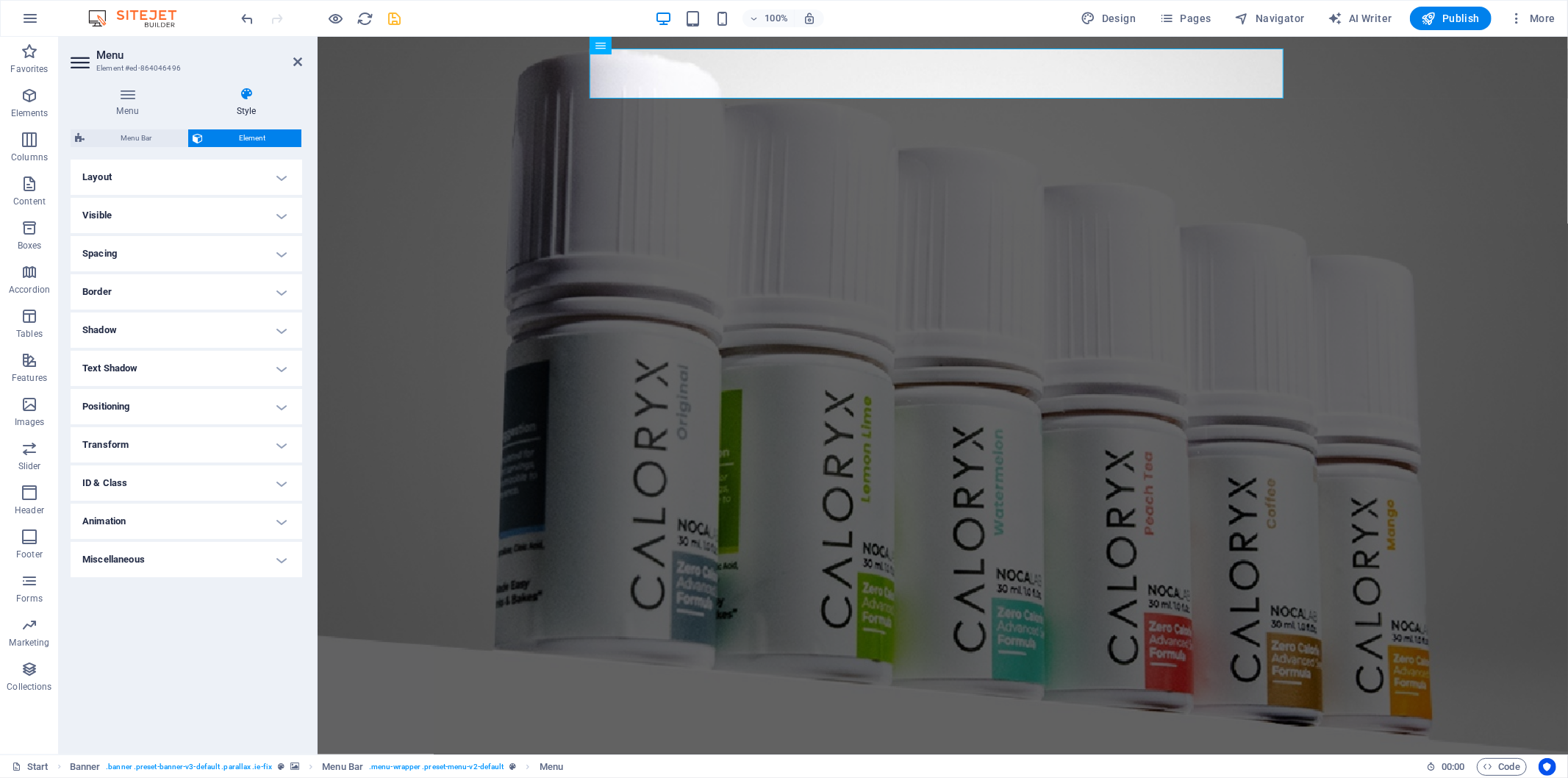
click at [253, 366] on h4 "Text Shadow" at bounding box center [187, 368] width 232 height 35
click at [253, 366] on h4 "Text Shadow" at bounding box center [187, 364] width 232 height 27
click at [248, 413] on h4 "Positioning" at bounding box center [187, 407] width 232 height 35
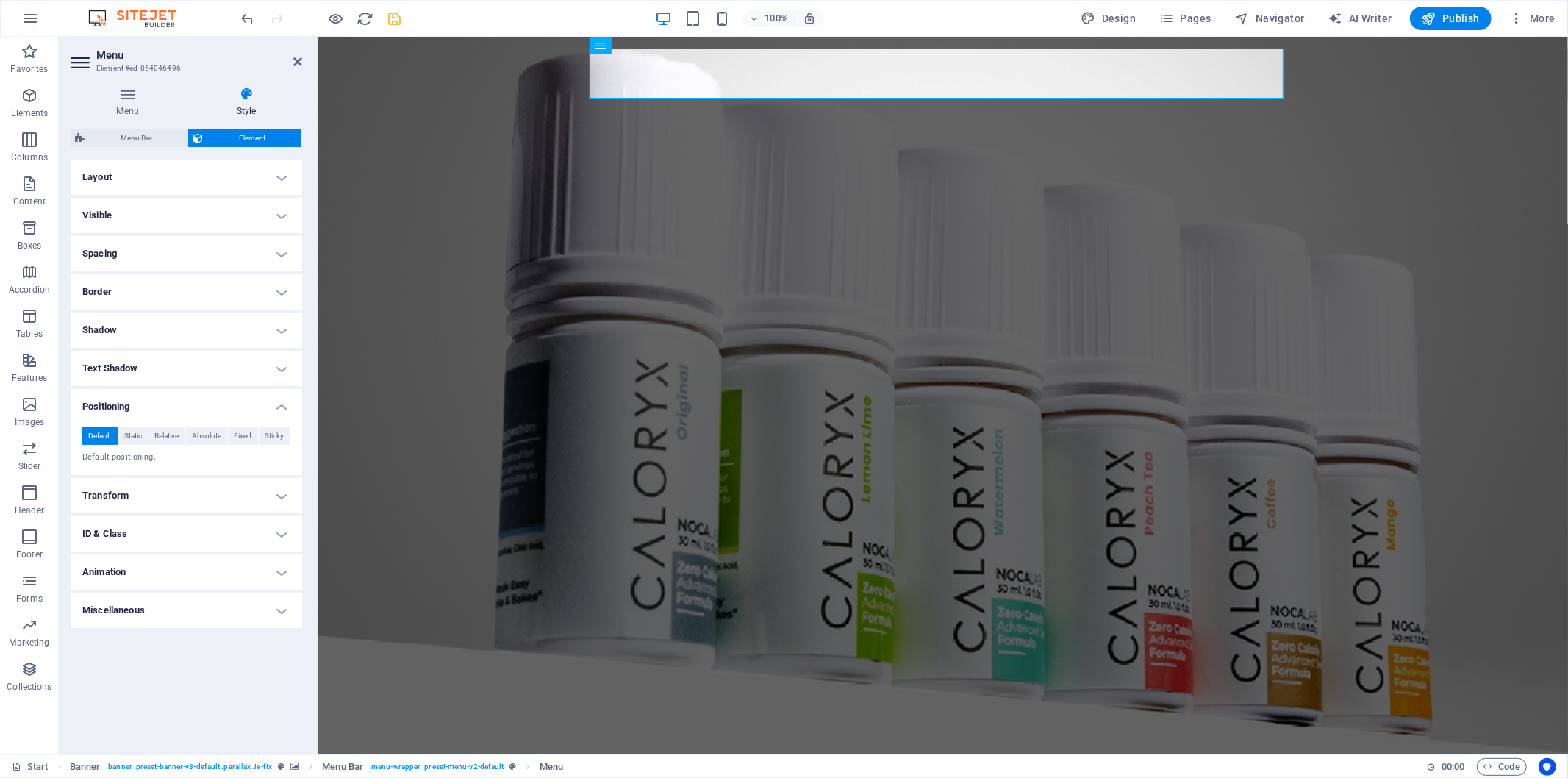
click at [248, 413] on h4 "Positioning" at bounding box center [187, 403] width 232 height 27
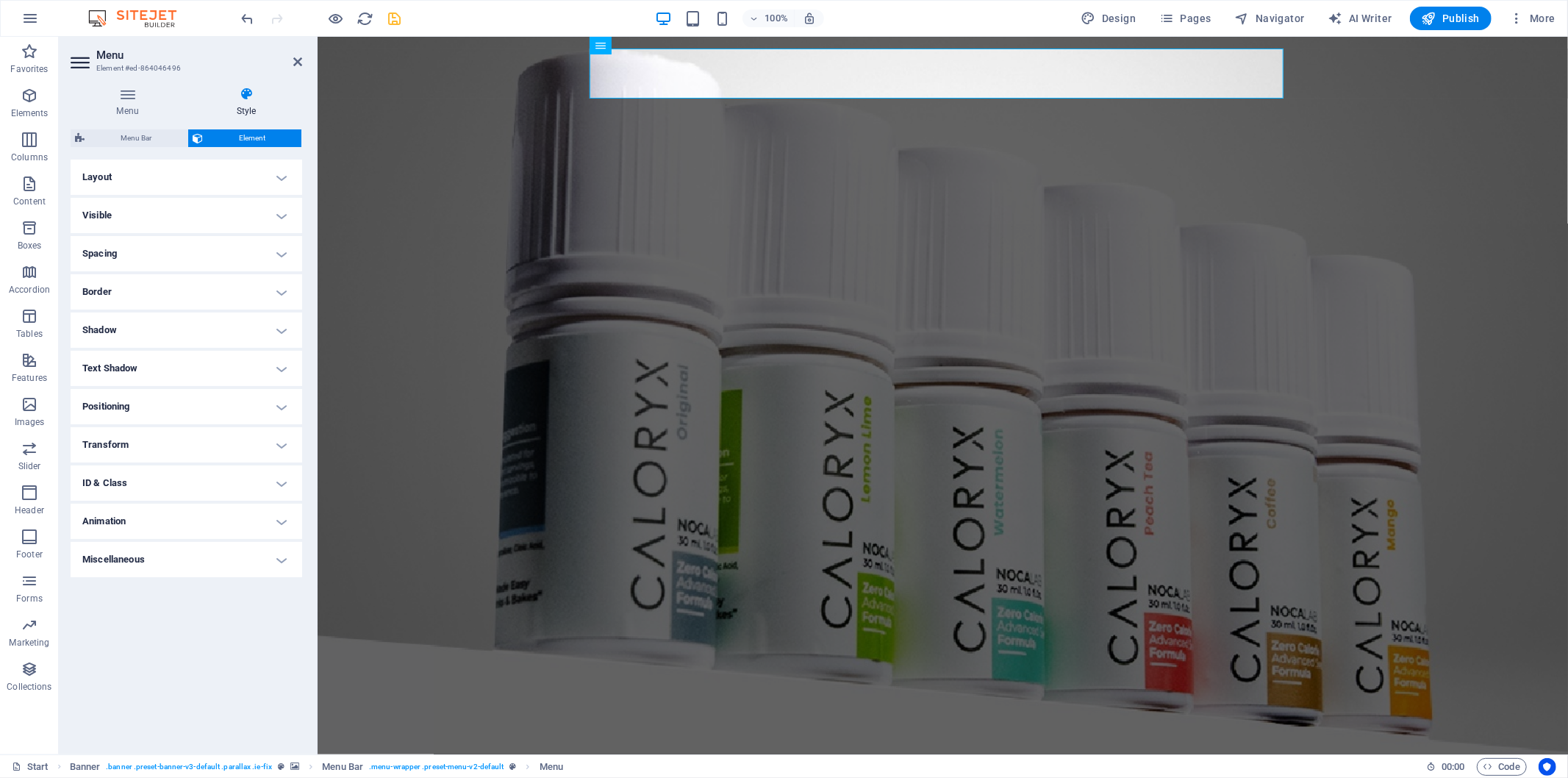
click at [258, 460] on h4 "Transform" at bounding box center [187, 445] width 232 height 35
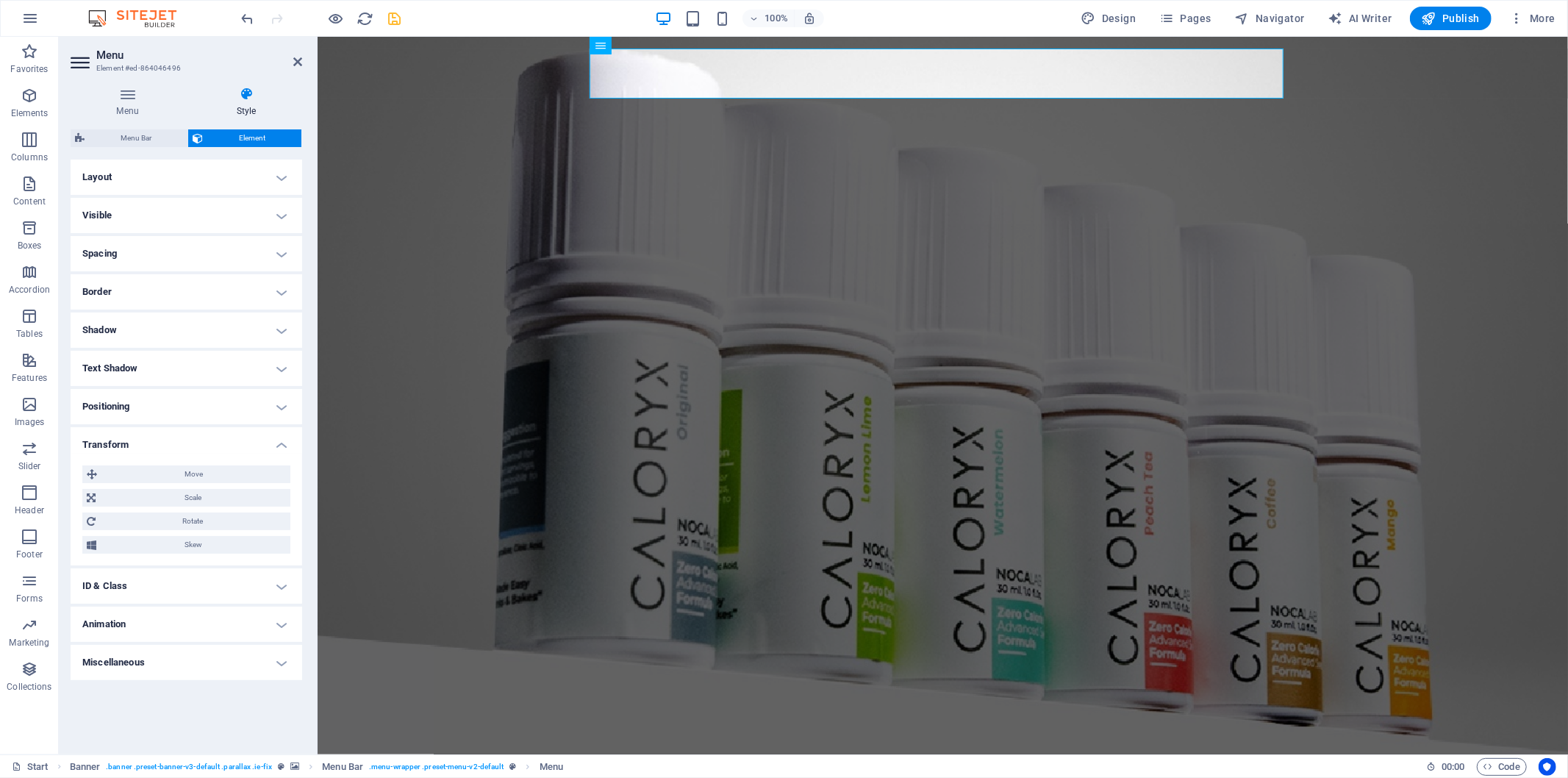
click at [262, 451] on li "Transform Move X offset 0 px rem % em vh vw Y offset 0 px rem % em vh vw Scale …" at bounding box center [187, 497] width 232 height 138
click at [283, 444] on h4 "Transform" at bounding box center [187, 441] width 232 height 27
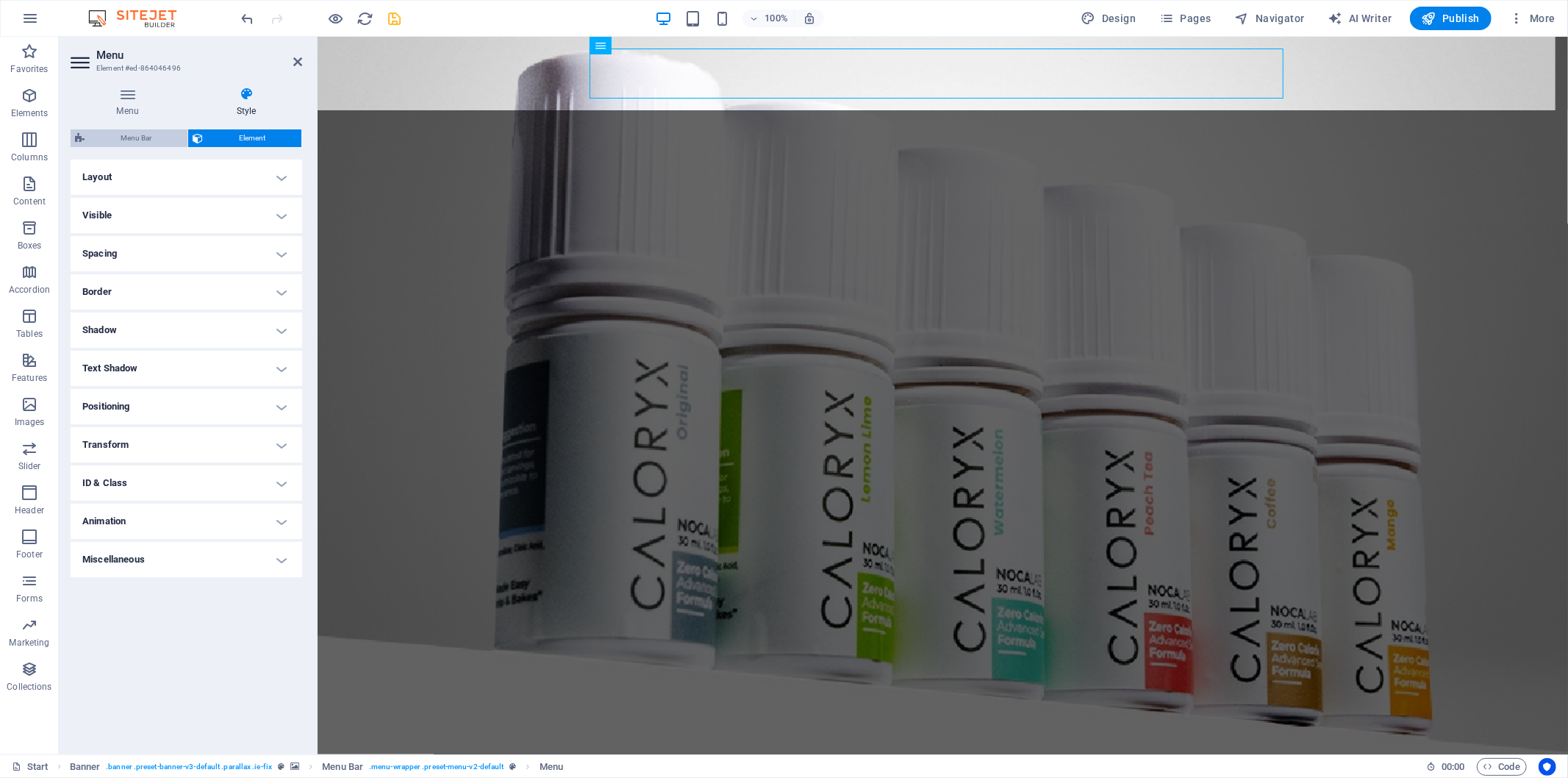
click at [171, 142] on span "Menu Bar" at bounding box center [136, 138] width 94 height 18
select select "rem"
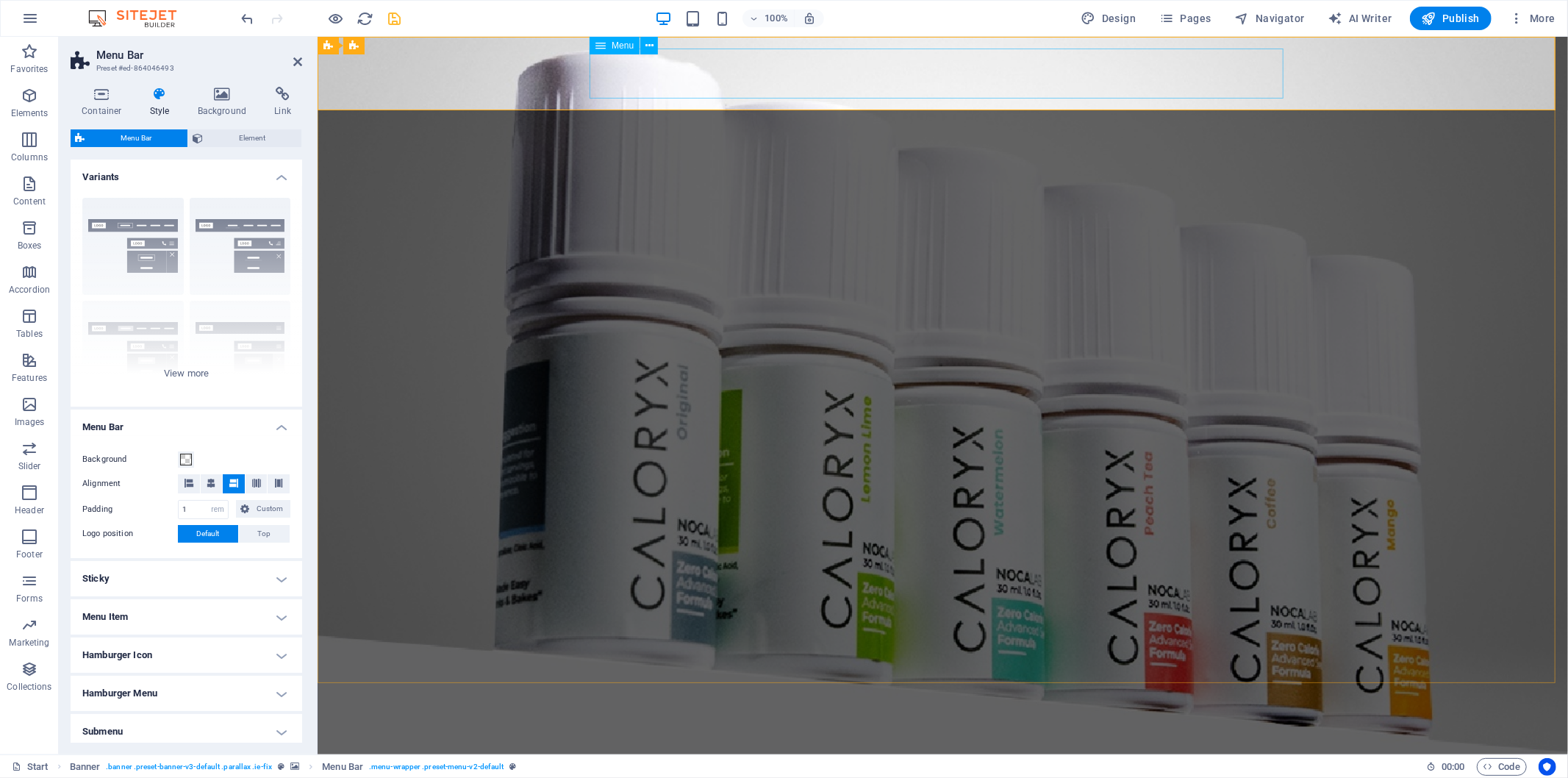
click at [728, 700] on nav "Home About us product Testimonials news Contact" at bounding box center [942, 773] width 694 height 50
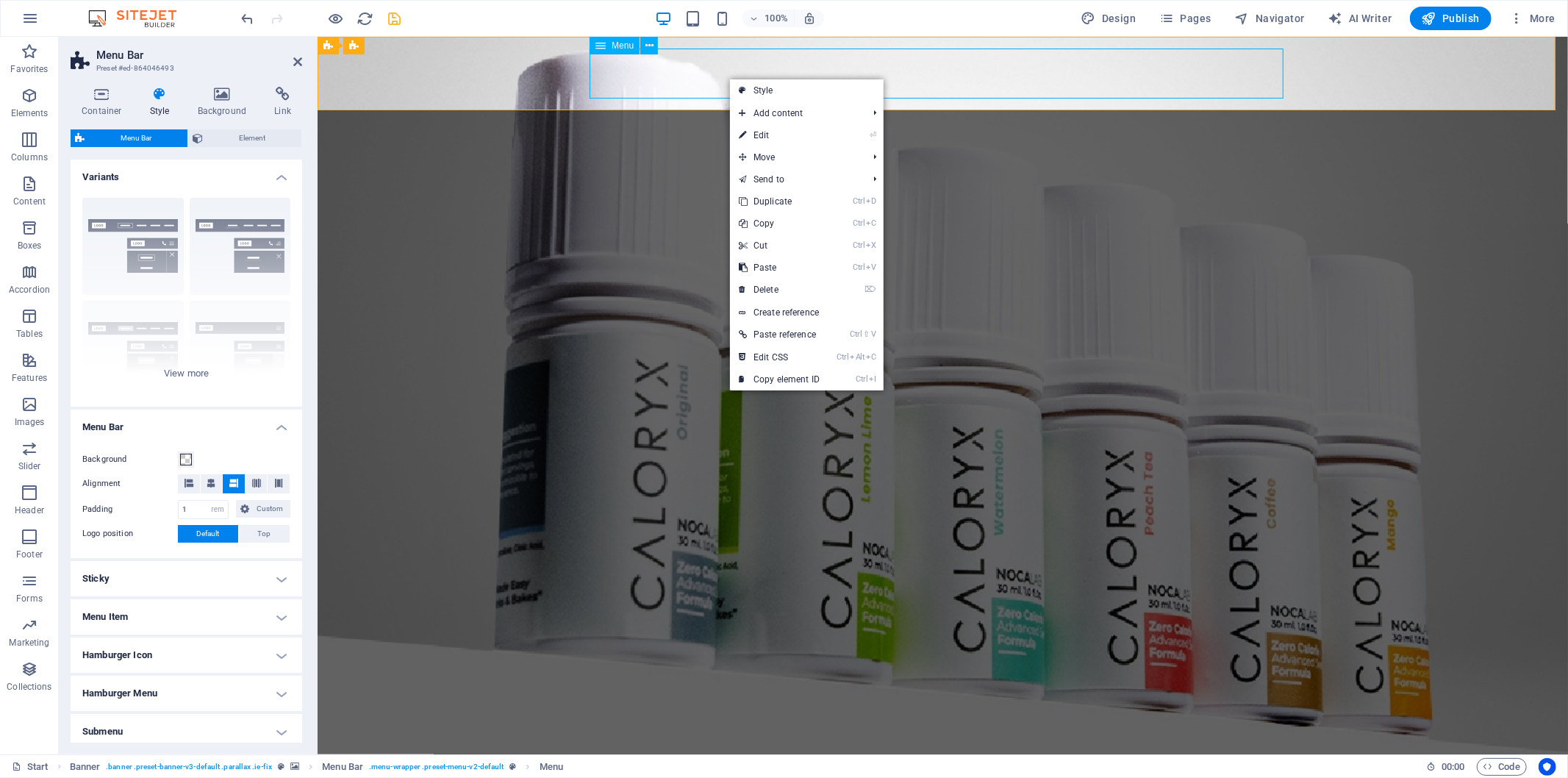
click at [728, 700] on nav "Home About us product Testimonials news Contact" at bounding box center [942, 773] width 694 height 50
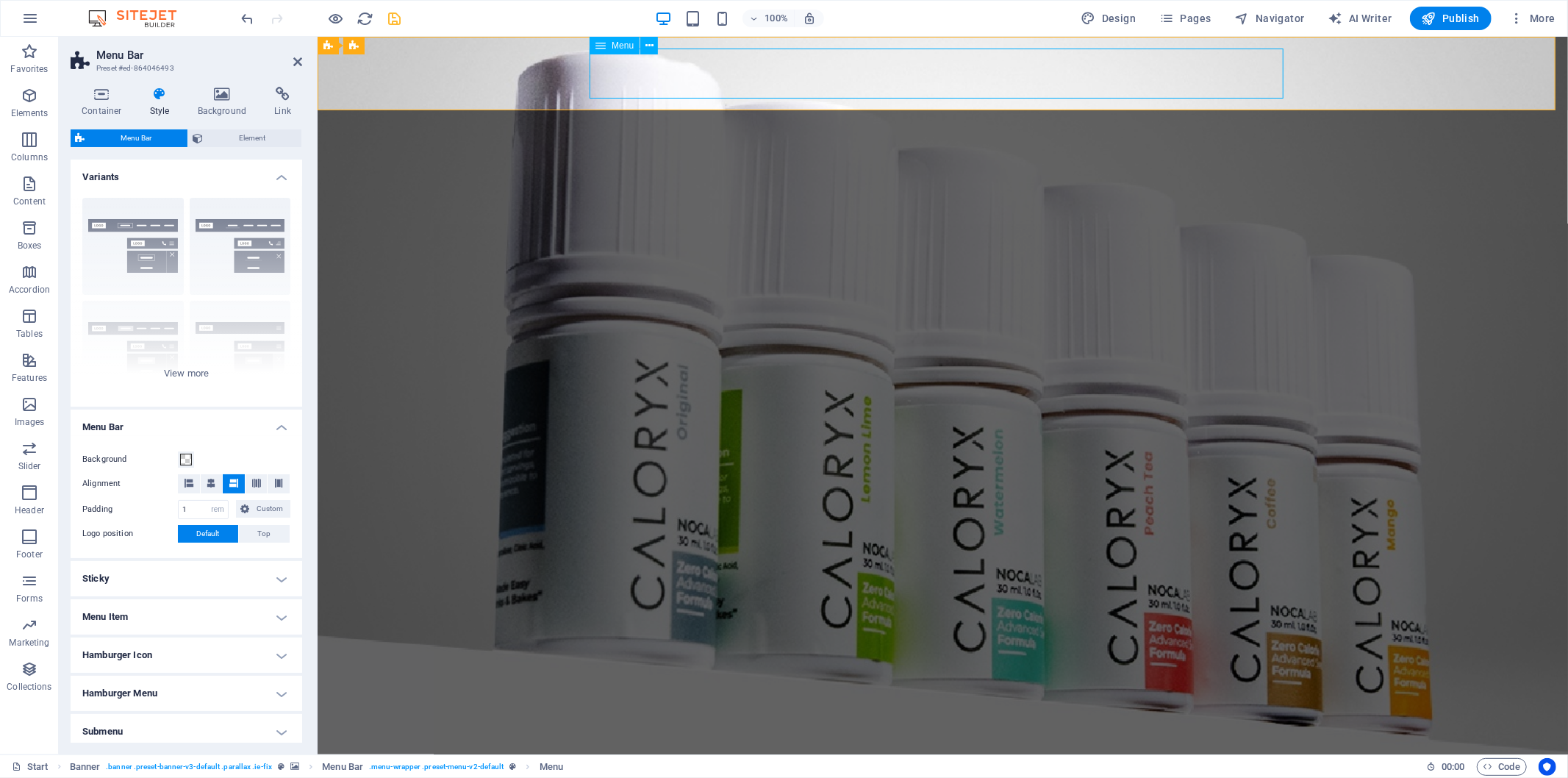
click at [728, 700] on nav "Home About us product Testimonials news Contact" at bounding box center [942, 773] width 694 height 50
select select
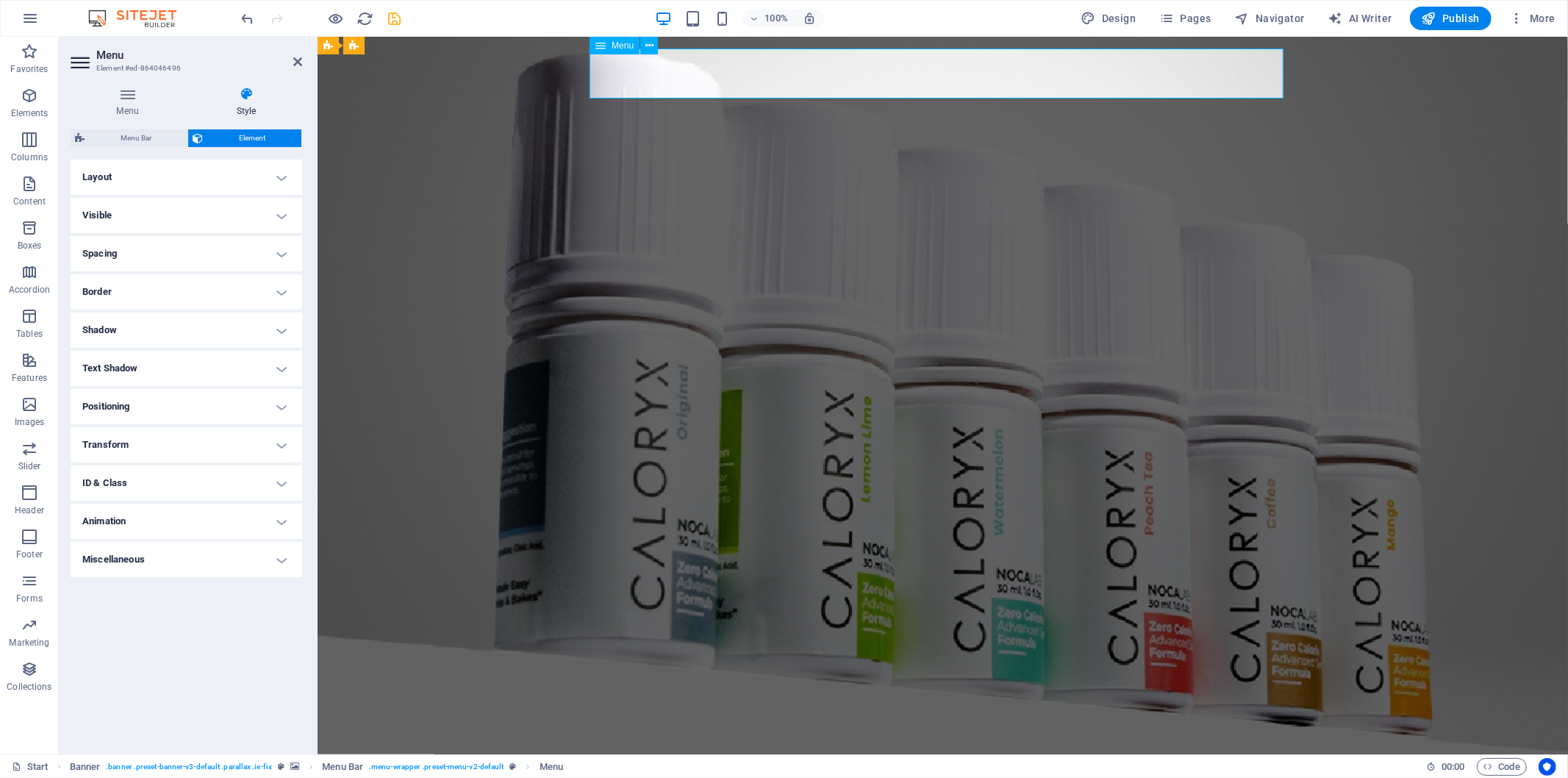
click at [728, 700] on nav "Home About us product Testimonials news Contact" at bounding box center [942, 773] width 694 height 50
click at [127, 112] on h4 "Menu" at bounding box center [130, 102] width 119 height 31
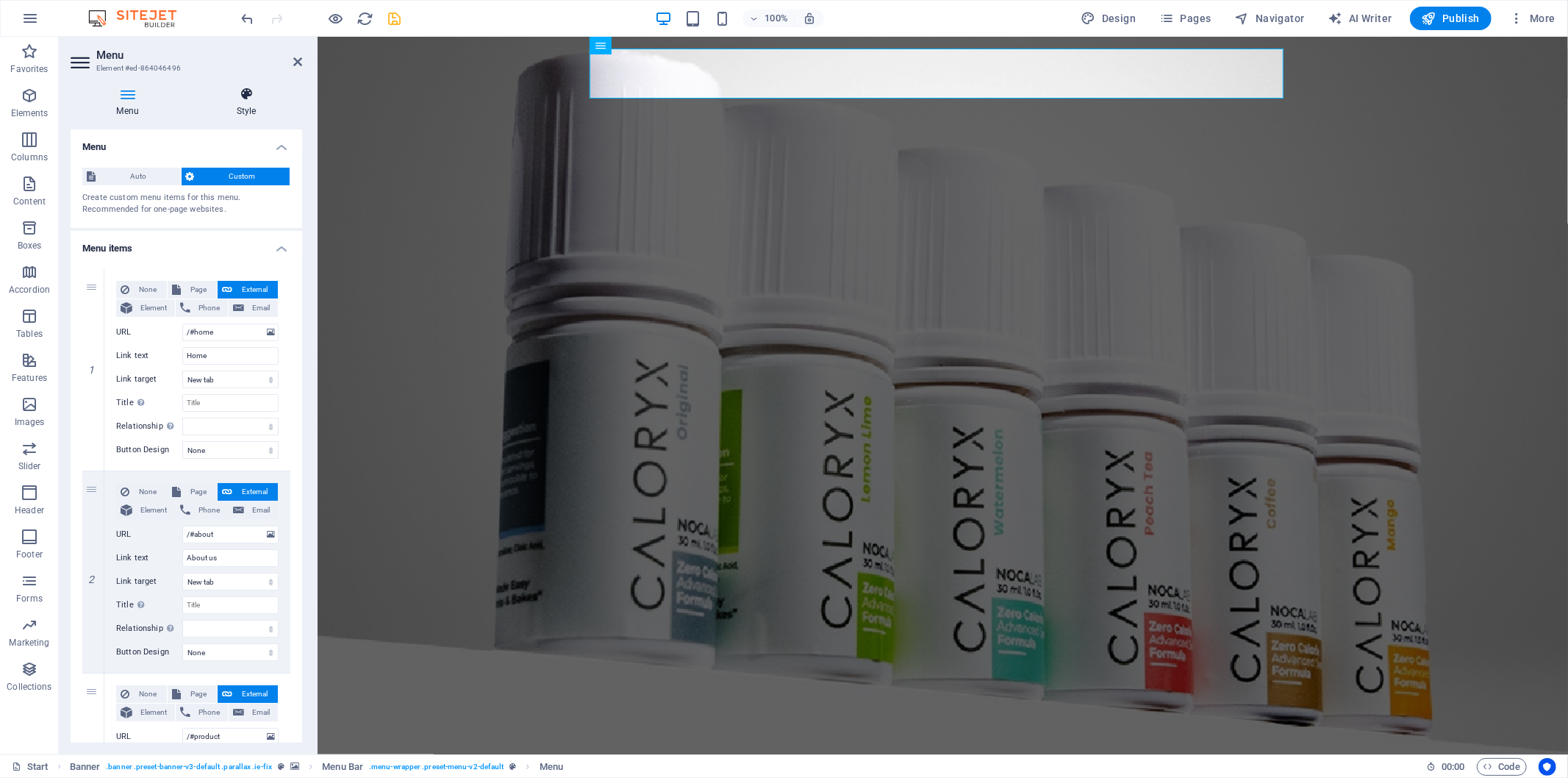
click at [250, 98] on icon at bounding box center [246, 94] width 111 height 15
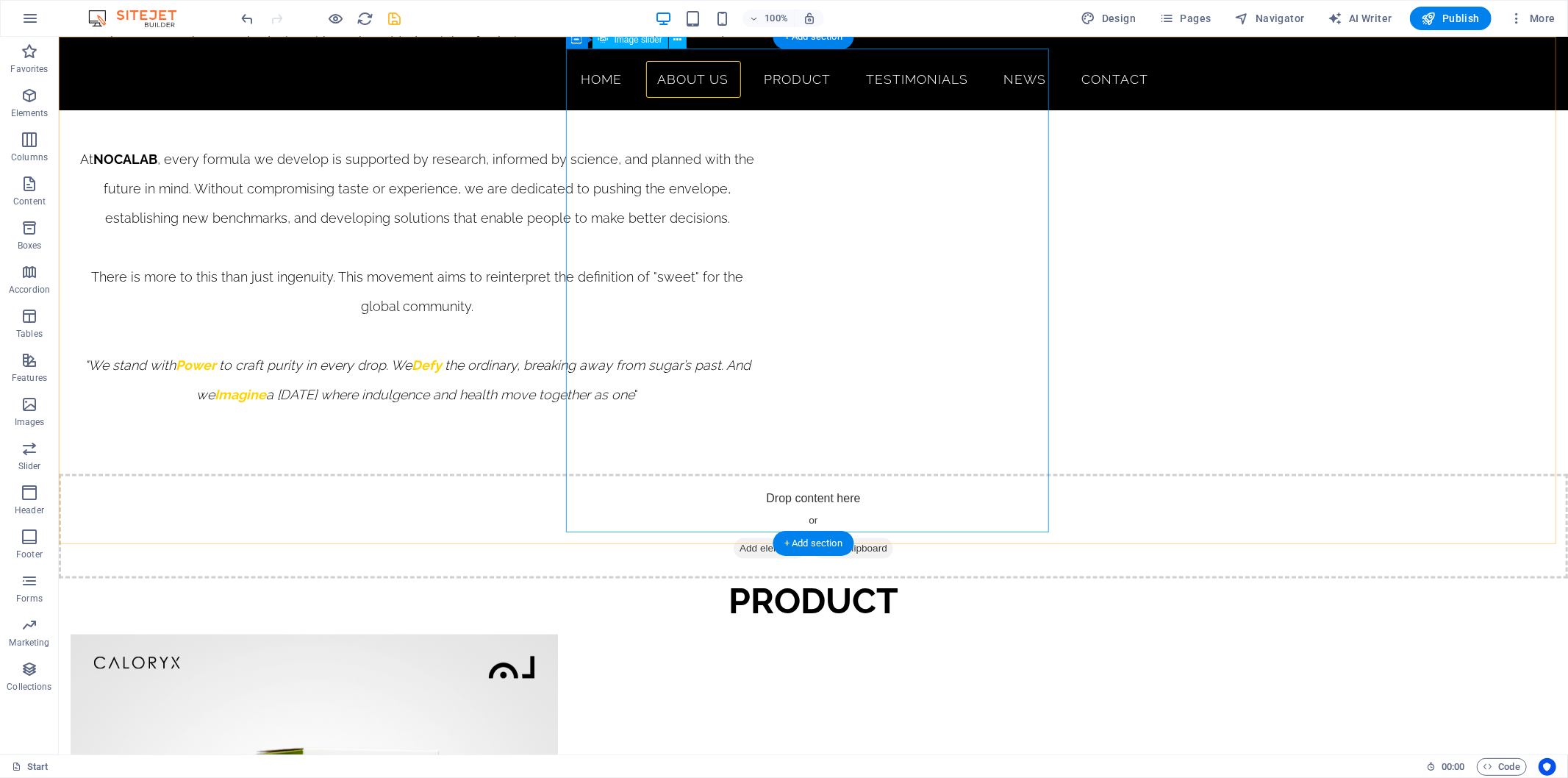
scroll to position [1225, 0]
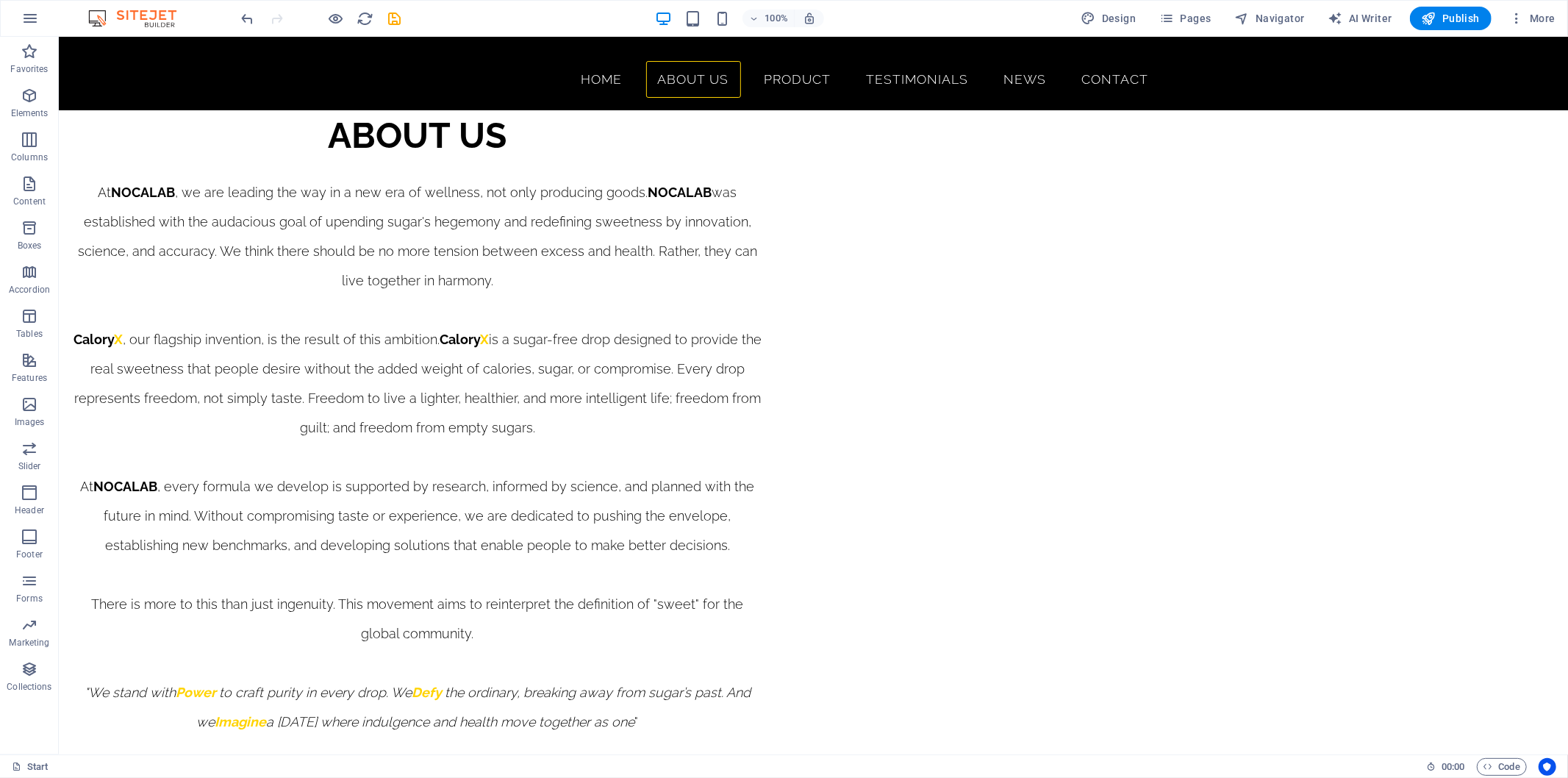
click at [395, 17] on icon "save" at bounding box center [395, 19] width 17 height 17
checkbox input "false"
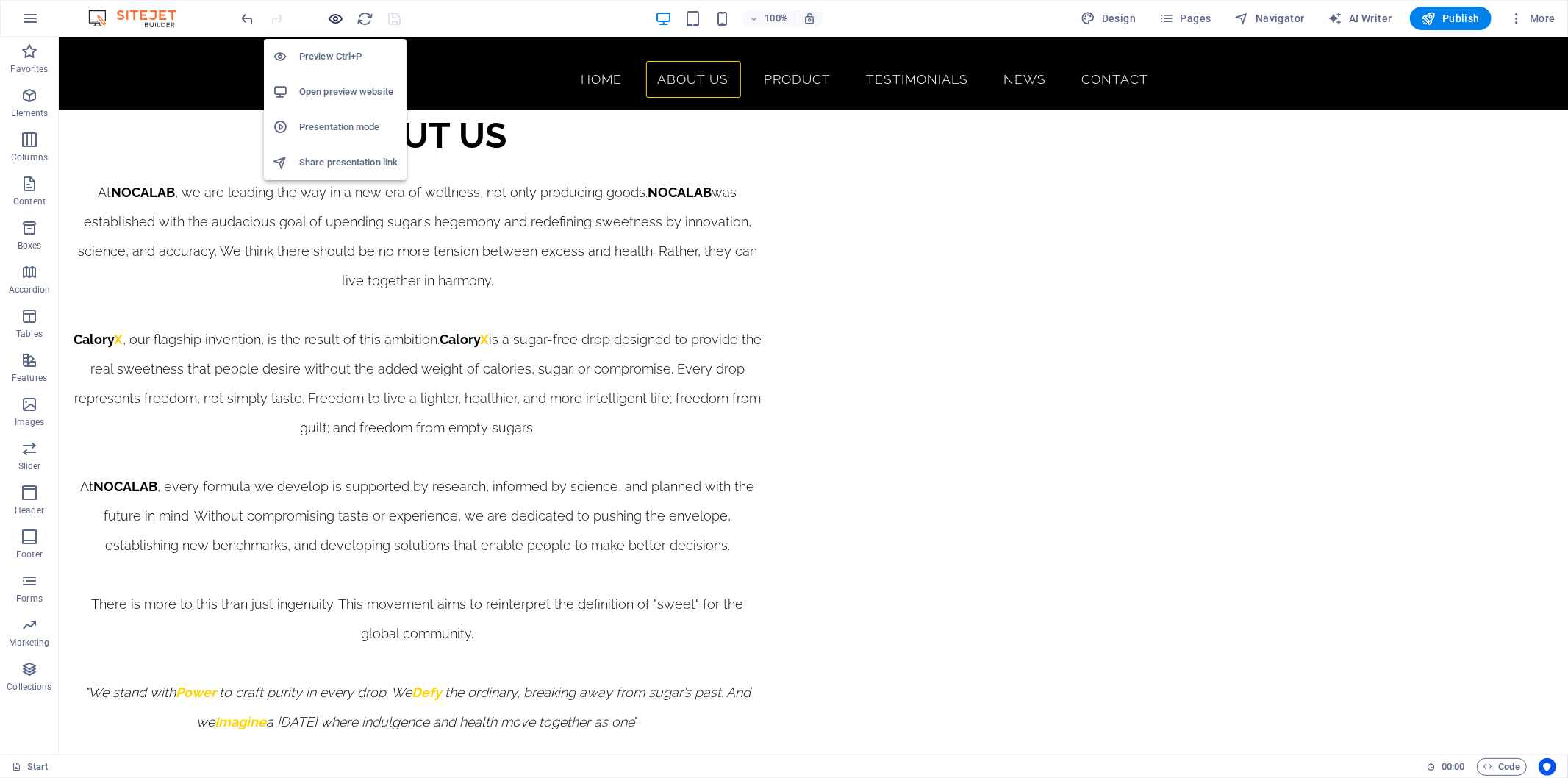
click at [336, 16] on icon "button" at bounding box center [336, 19] width 17 height 17
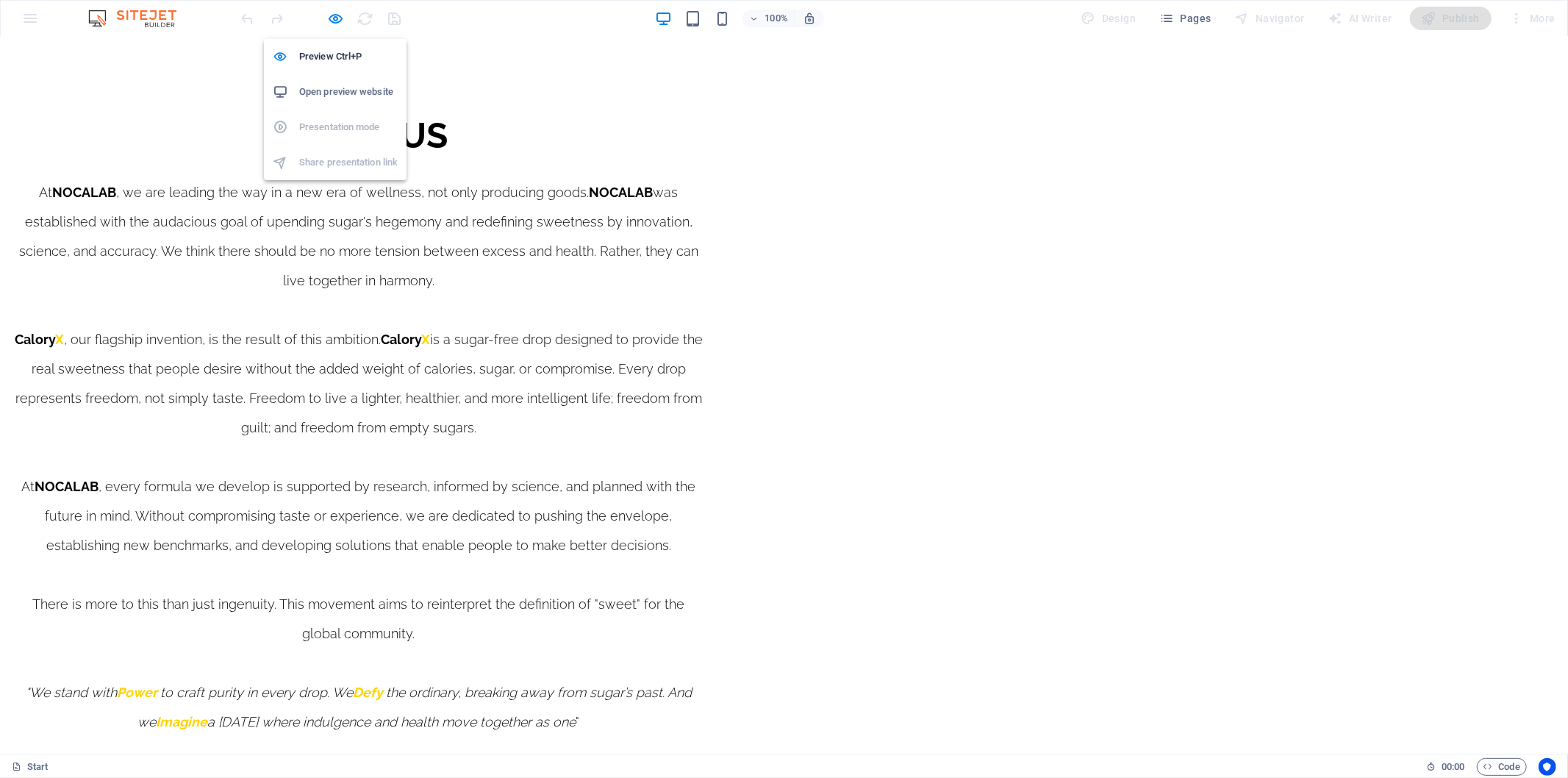
click at [357, 86] on h6 "Open preview website" at bounding box center [348, 92] width 98 height 18
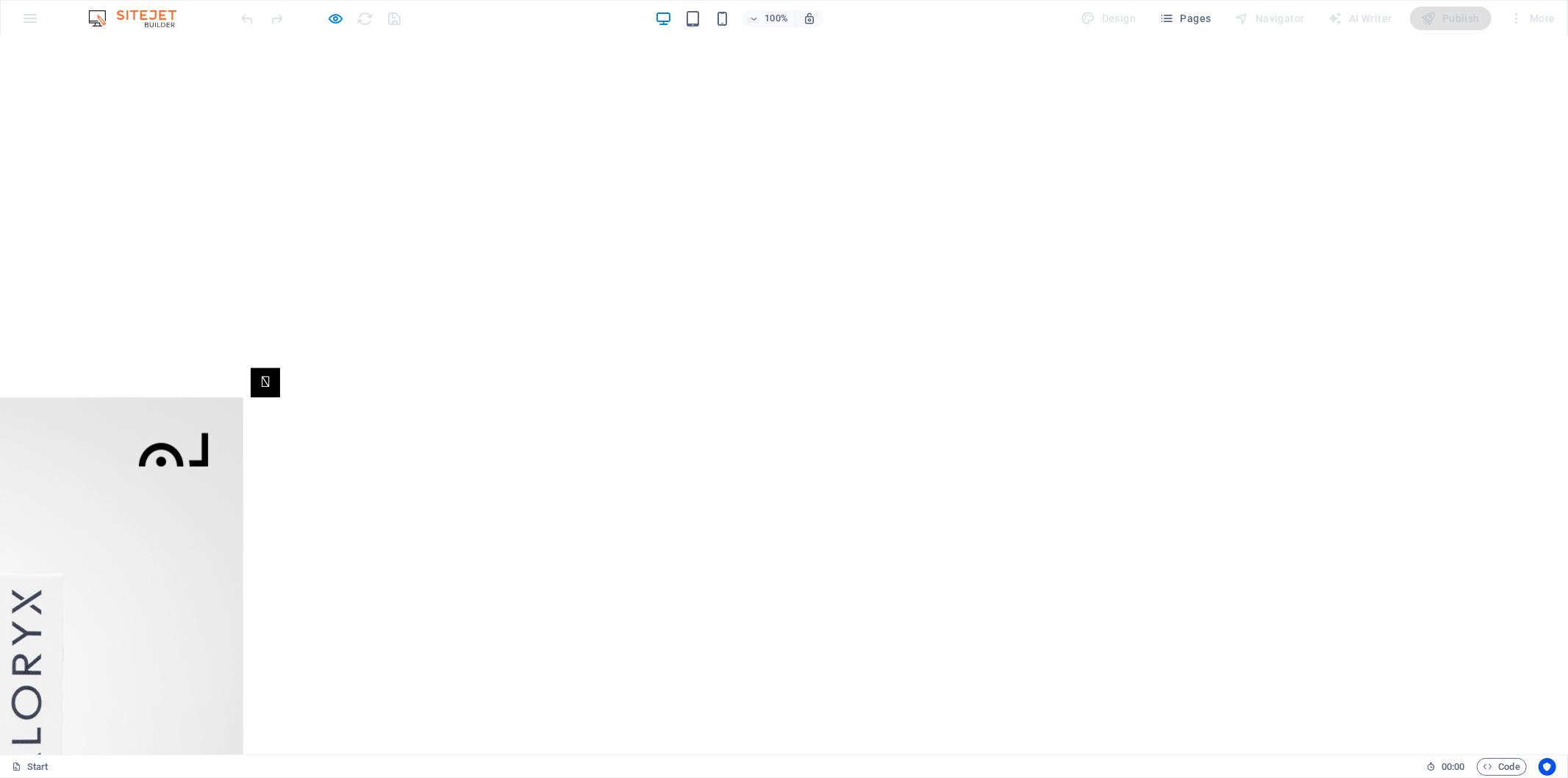
scroll to position [2778, 0]
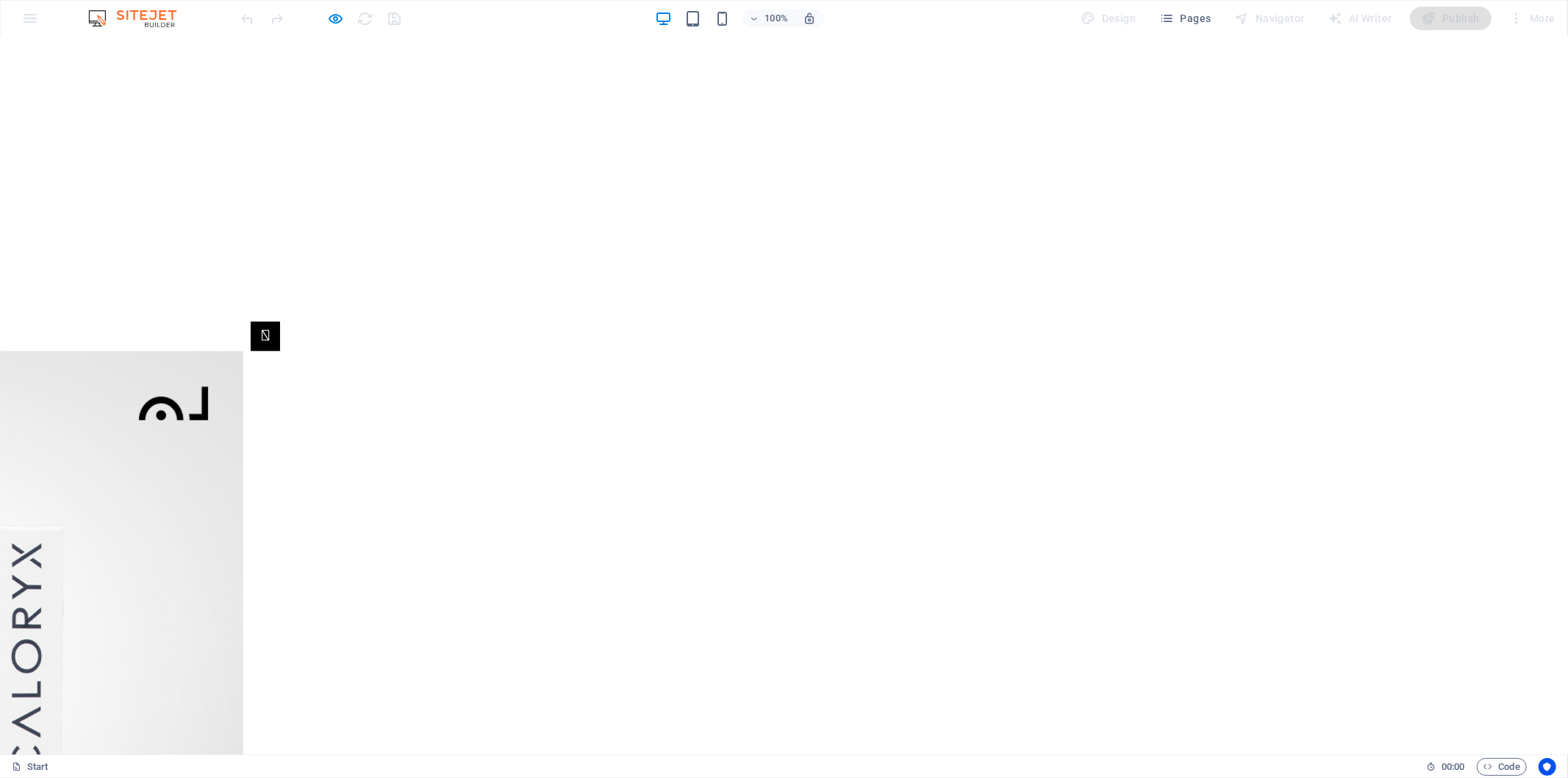
click at [343, 18] on icon "button" at bounding box center [336, 19] width 17 height 17
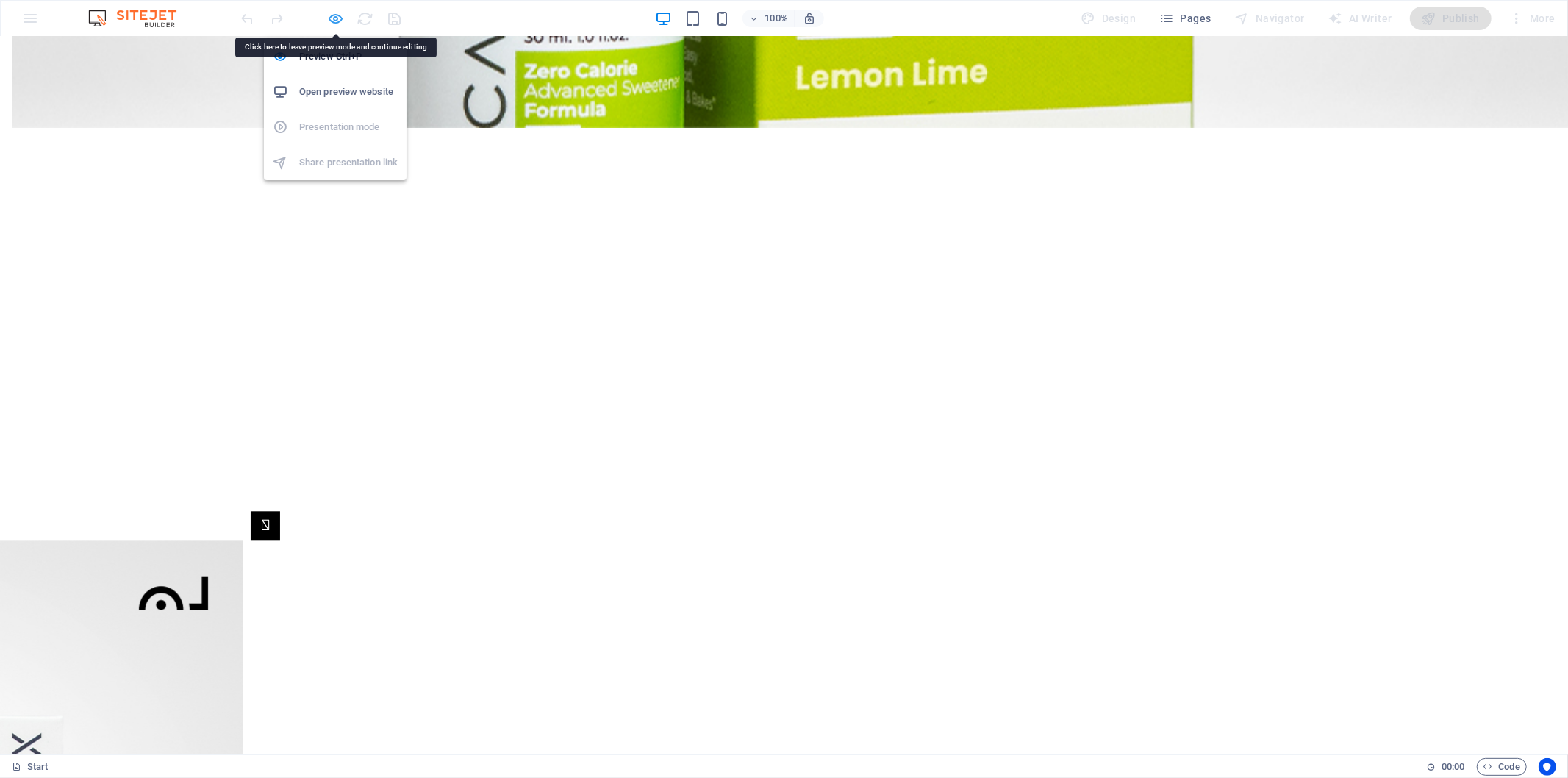
scroll to position [2862, 0]
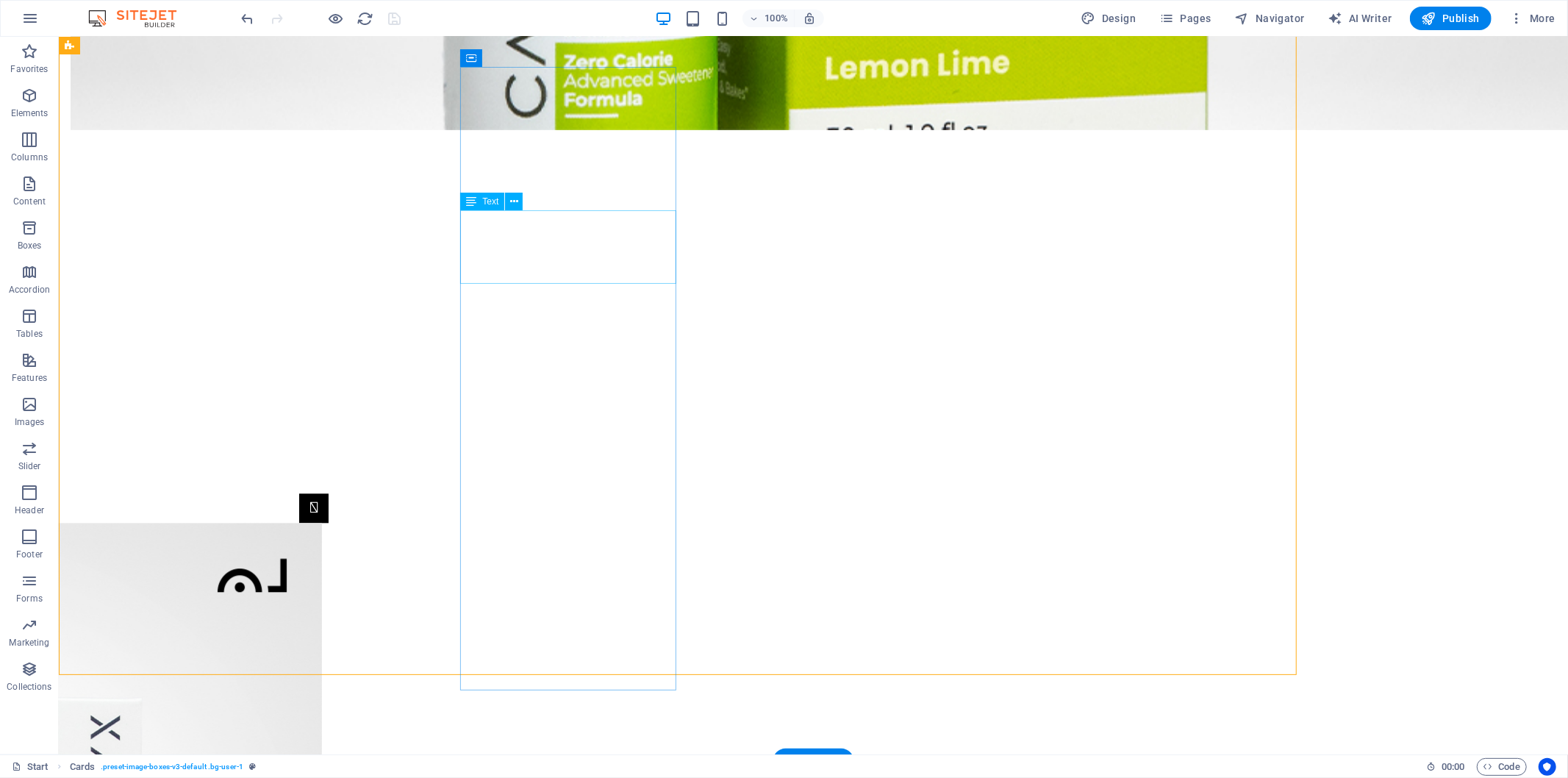
scroll to position [2862, 0]
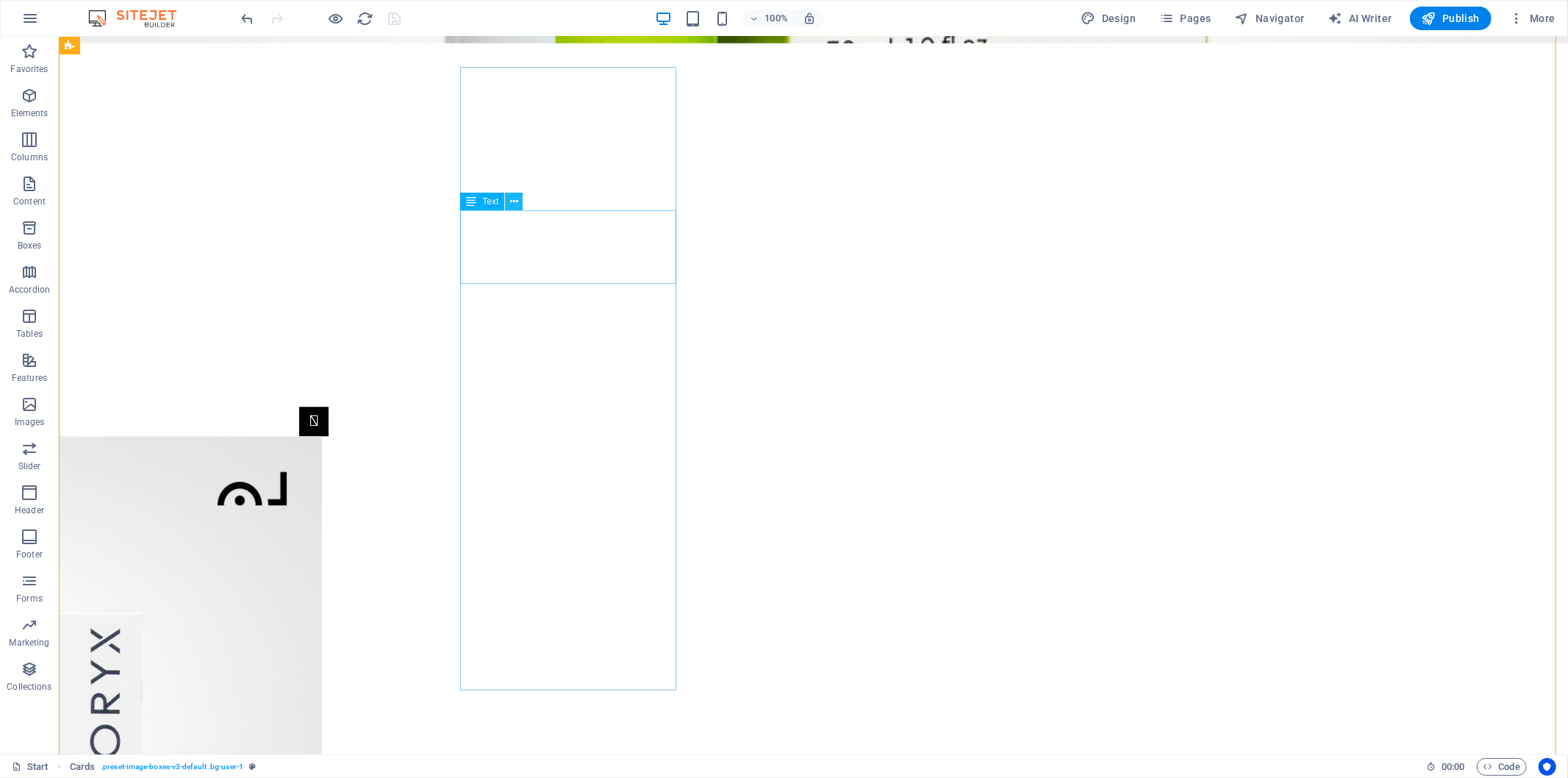
click at [511, 201] on icon at bounding box center [514, 201] width 8 height 15
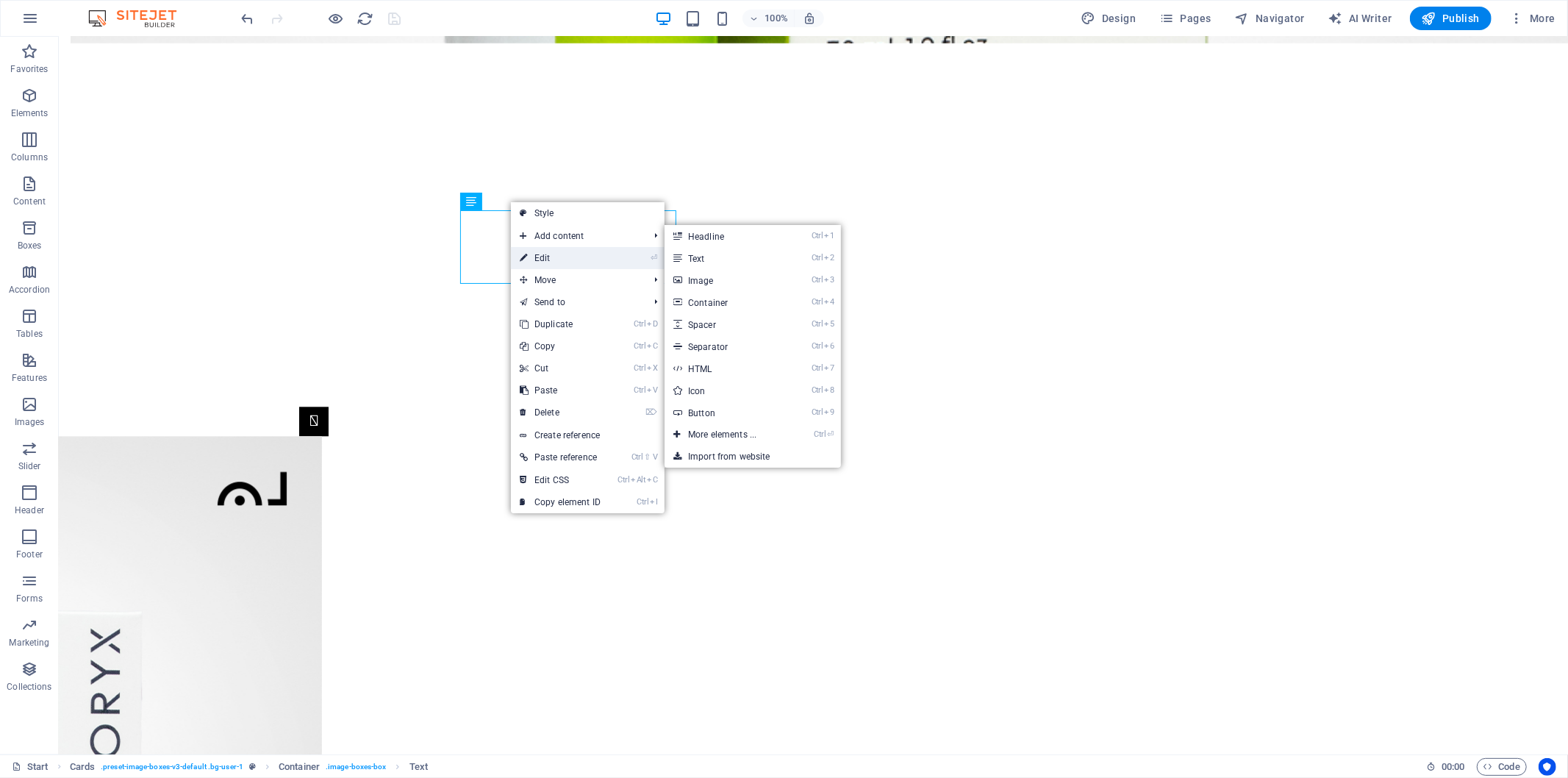
click at [547, 254] on link "⏎ Edit" at bounding box center [560, 258] width 98 height 22
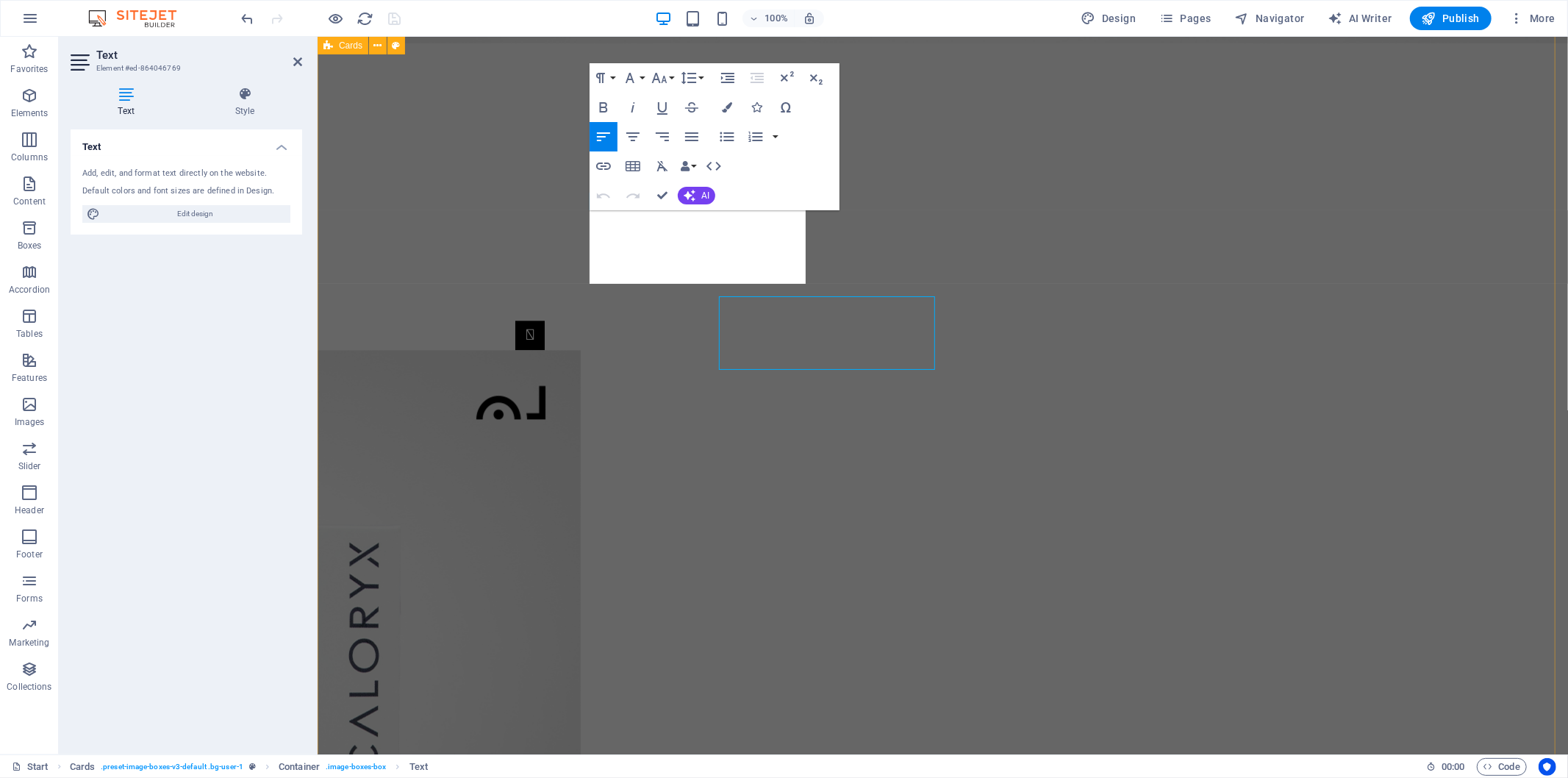
scroll to position [2777, 0]
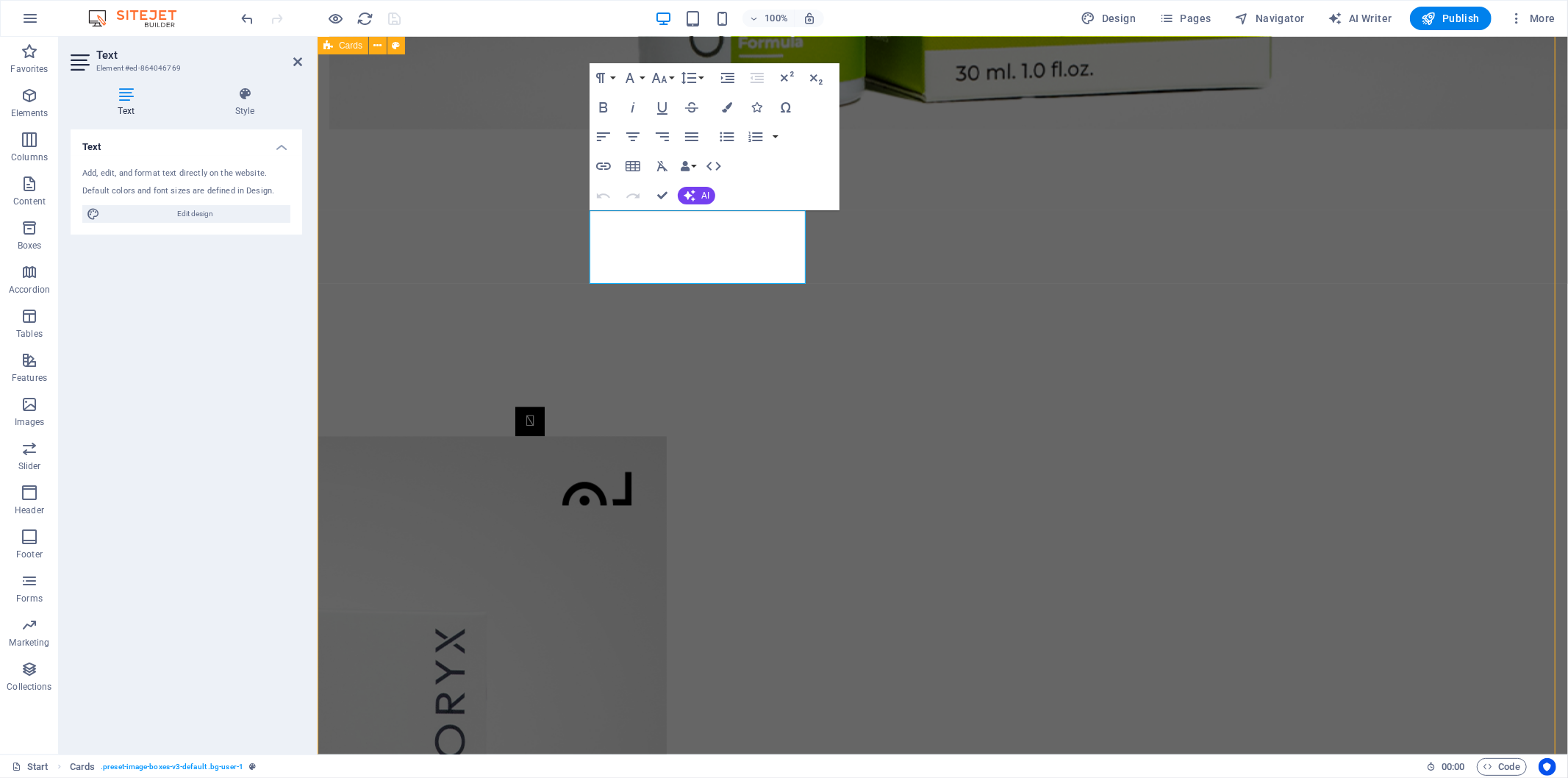
scroll to position [2862, 0]
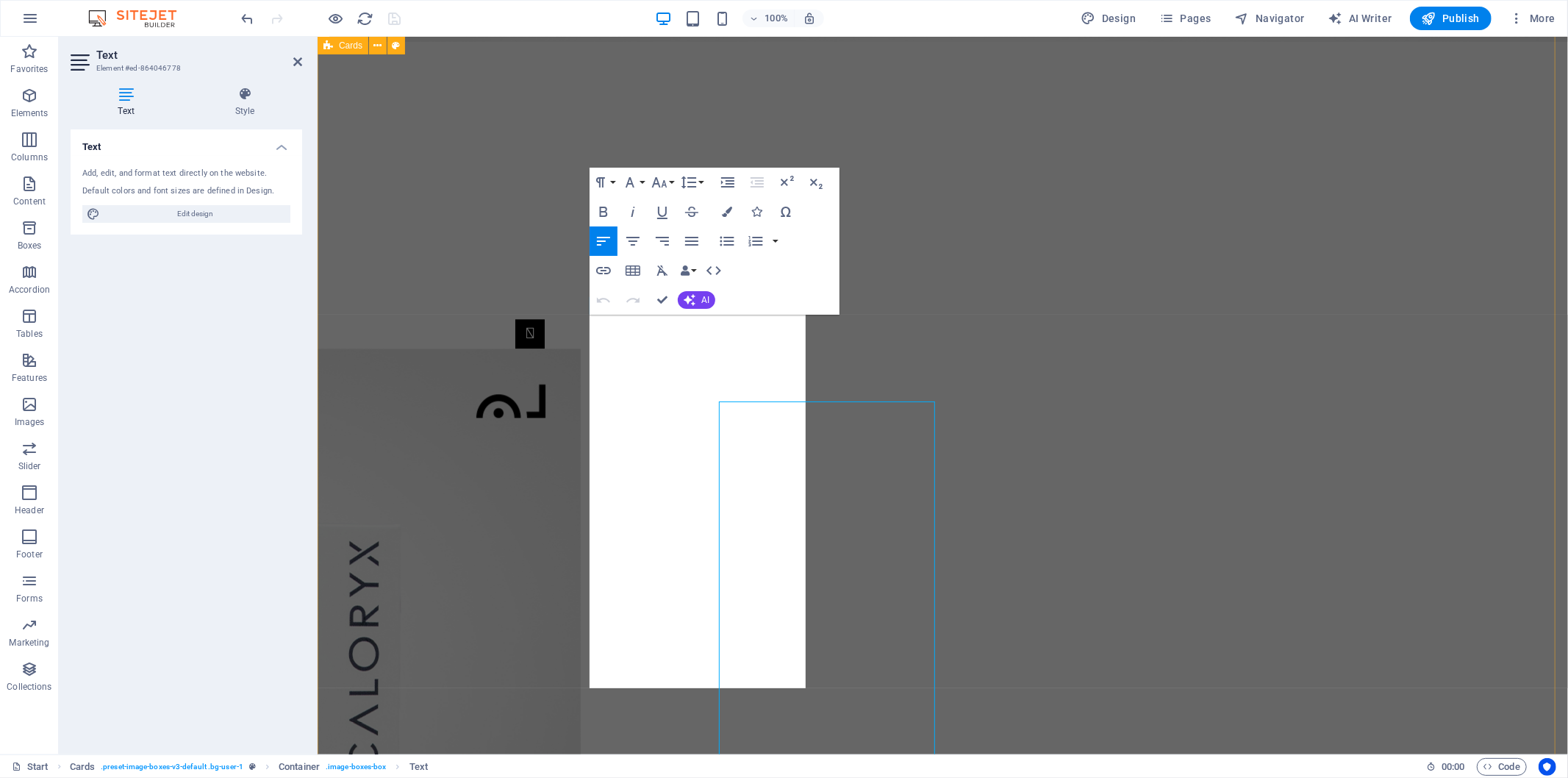
scroll to position [2778, 0]
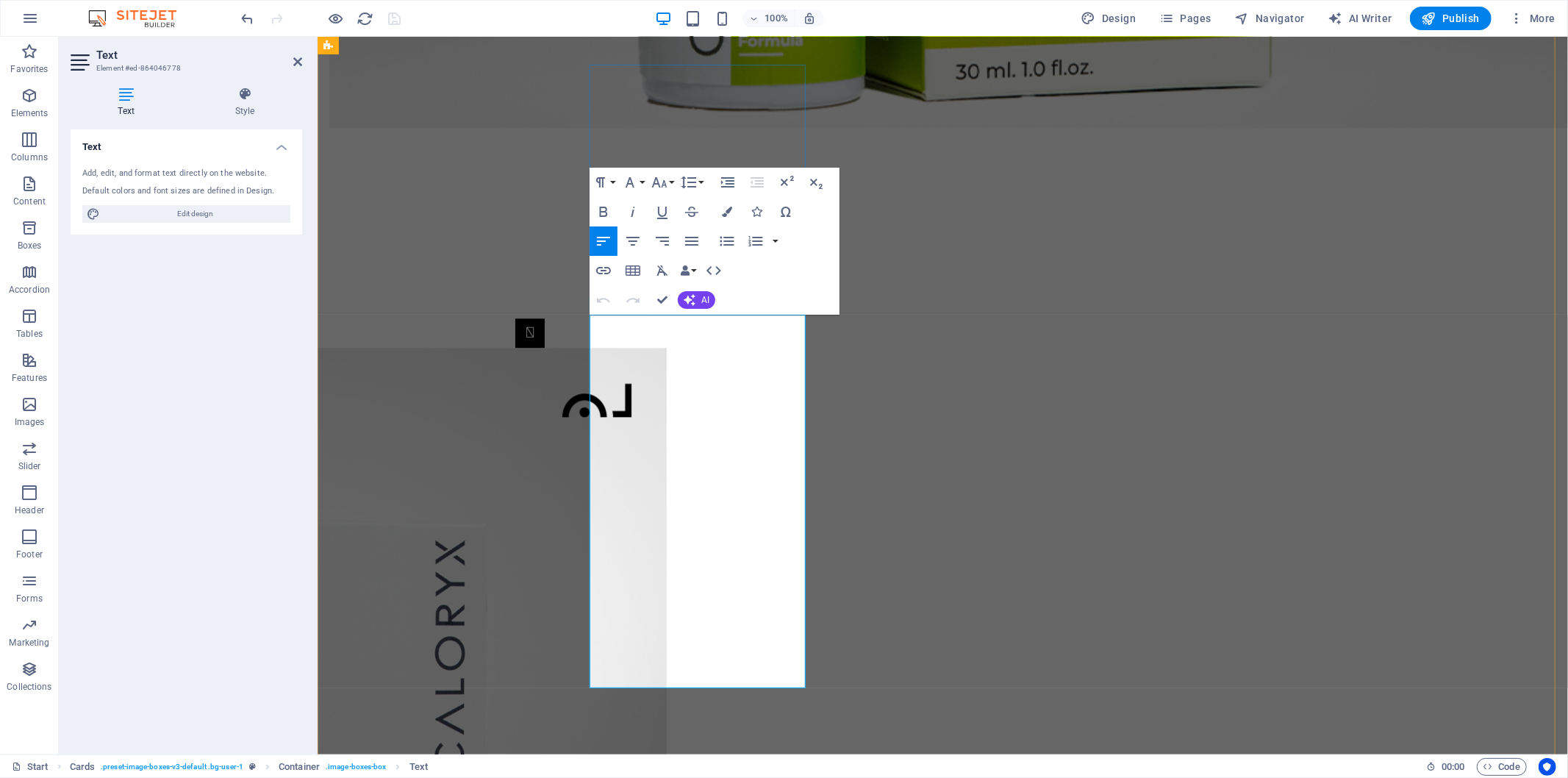
click at [666, 182] on icon "button" at bounding box center [659, 182] width 18 height 18
click at [688, 181] on icon "button" at bounding box center [689, 182] width 18 height 18
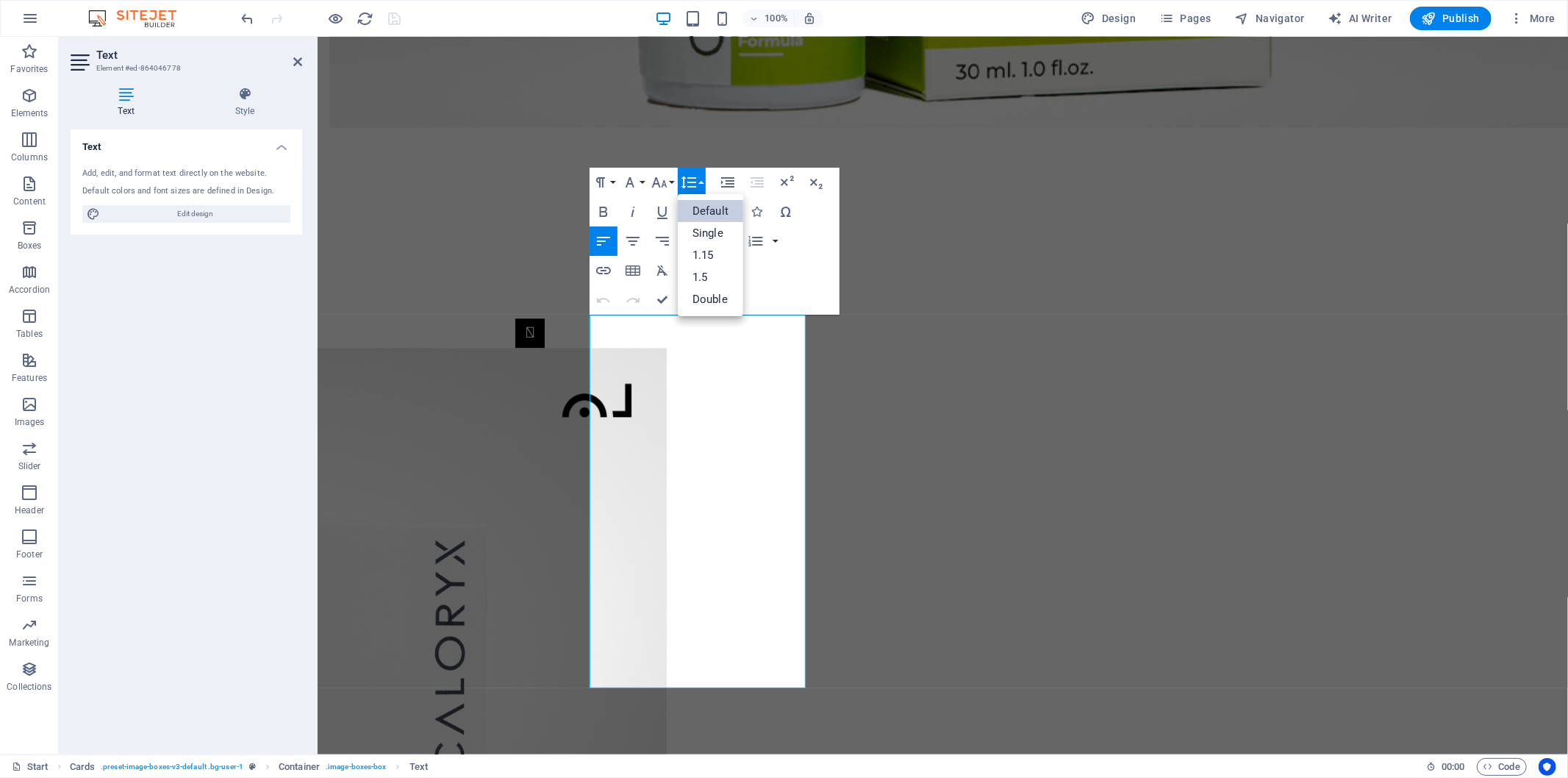
scroll to position [0, 0]
click at [699, 228] on link "Single" at bounding box center [711, 233] width 65 height 22
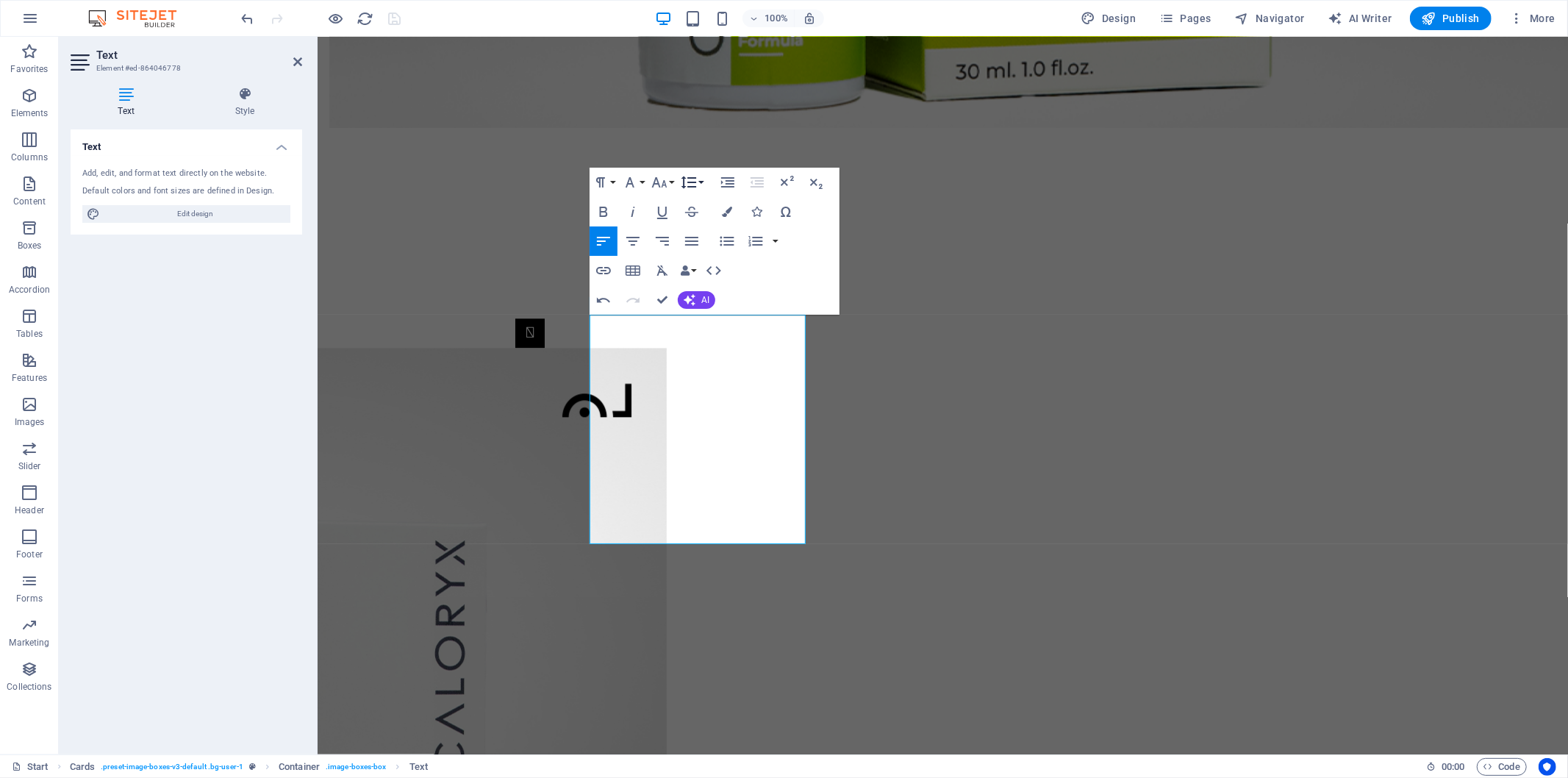
click at [686, 182] on icon "button" at bounding box center [689, 182] width 18 height 18
click at [694, 228] on link "Single" at bounding box center [711, 233] width 65 height 22
click at [659, 181] on icon "button" at bounding box center [659, 182] width 18 height 18
click at [675, 297] on link "12" at bounding box center [675, 299] width 53 height 22
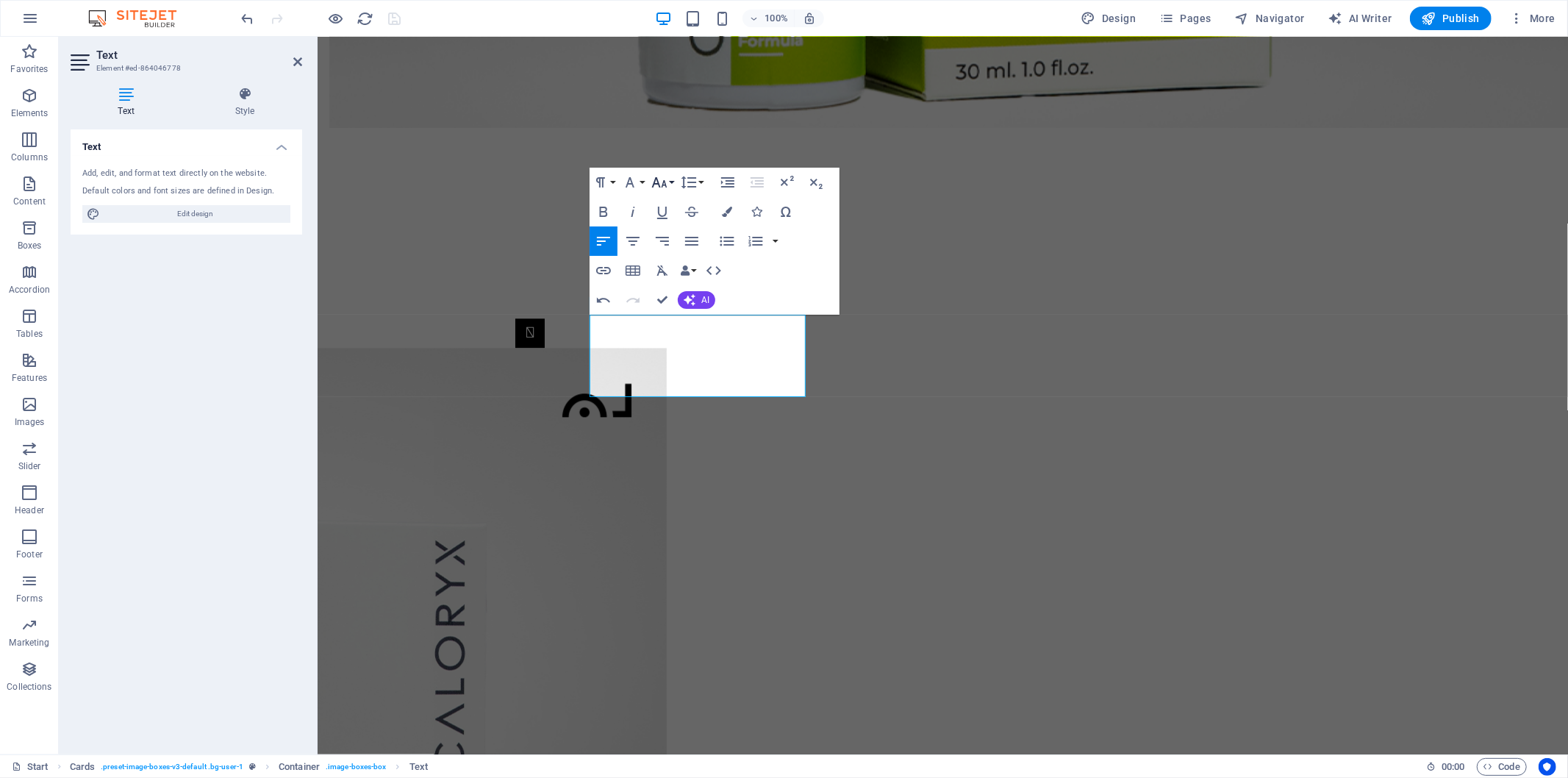
click at [668, 179] on icon "button" at bounding box center [659, 182] width 18 height 18
click at [681, 309] on link "36" at bounding box center [675, 304] width 53 height 22
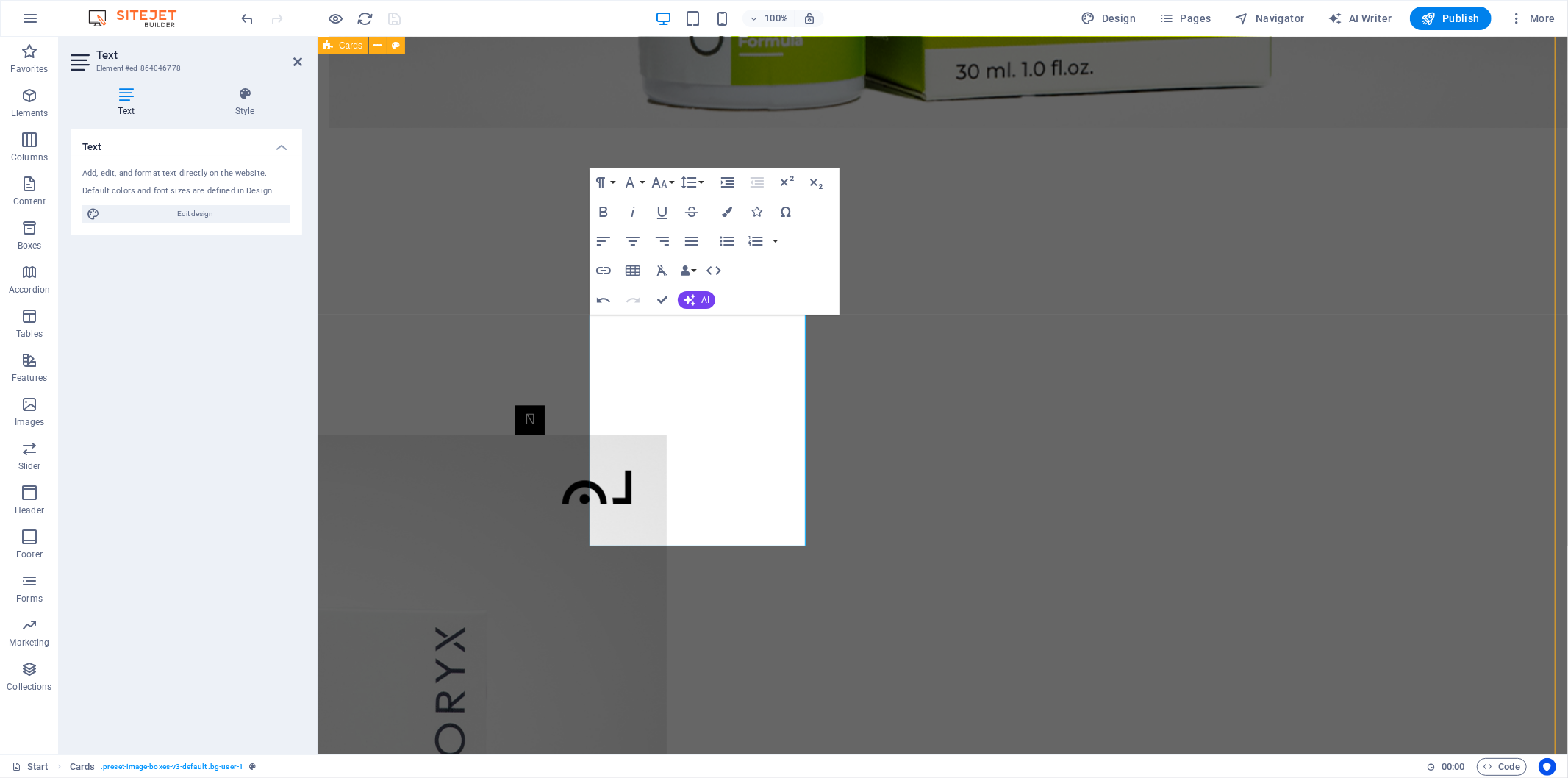
scroll to position [2864, 0]
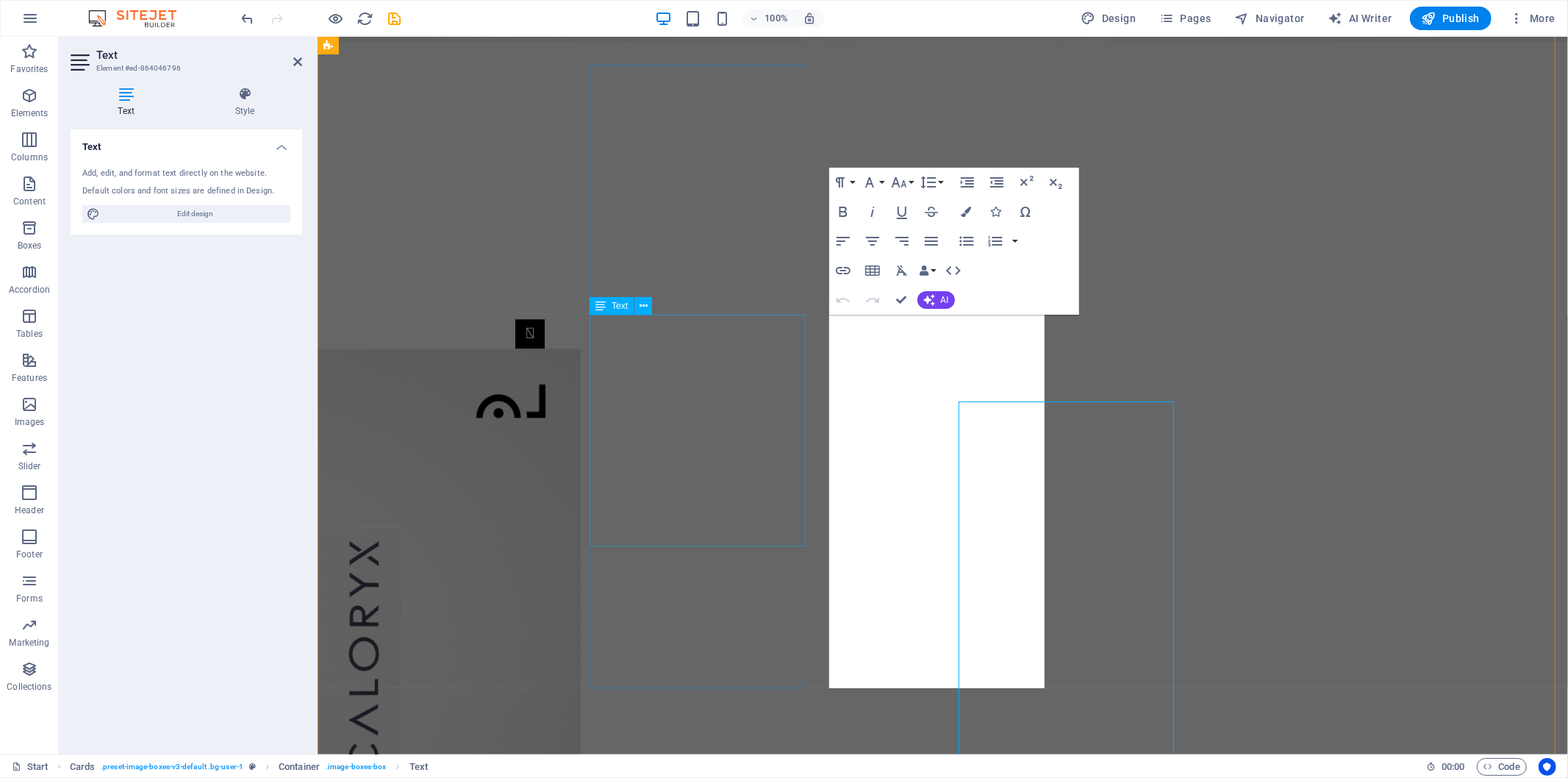
scroll to position [2778, 0]
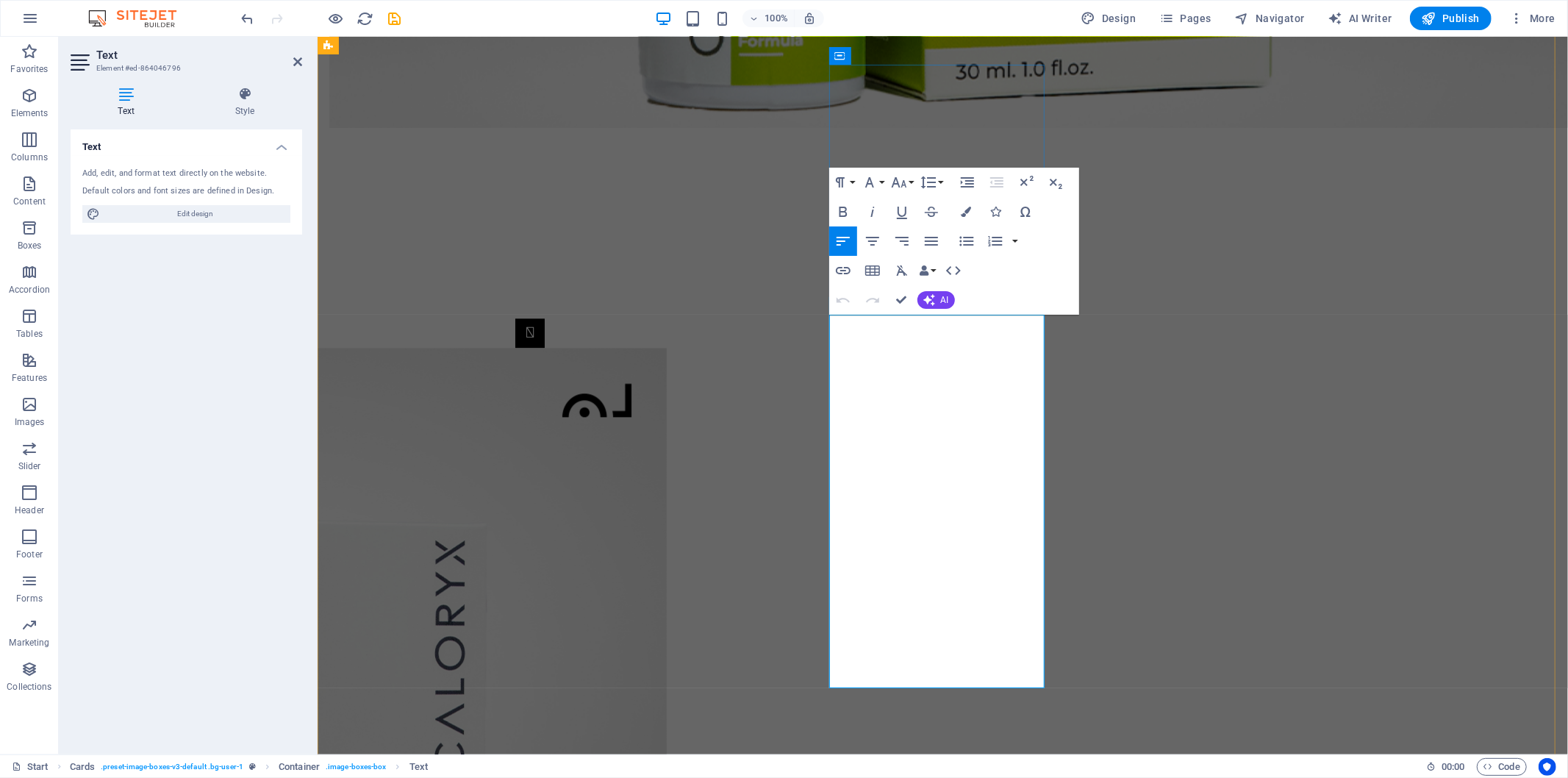
click at [927, 181] on icon "button" at bounding box center [929, 182] width 18 height 18
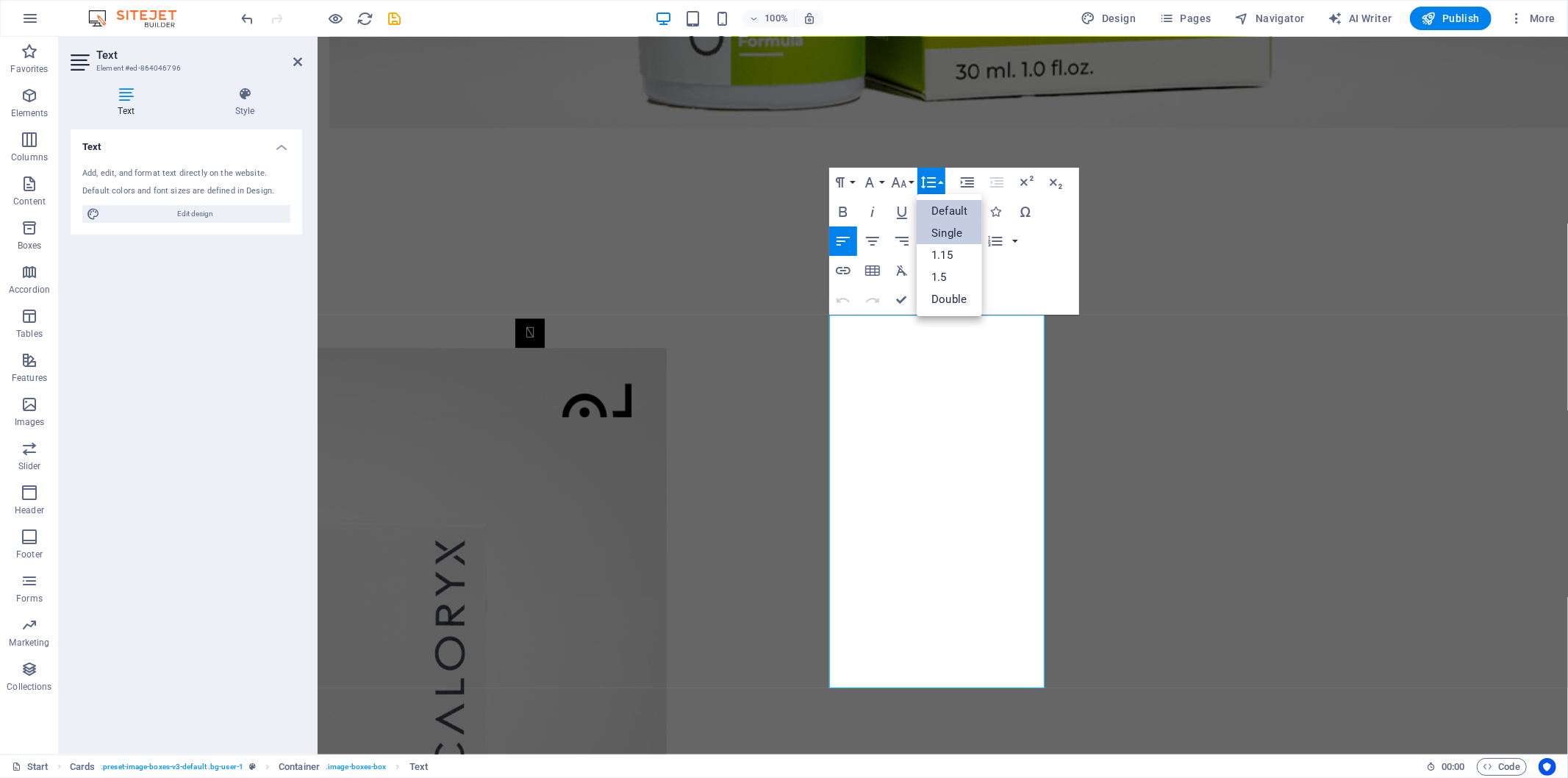
click at [958, 229] on link "Single" at bounding box center [949, 233] width 65 height 22
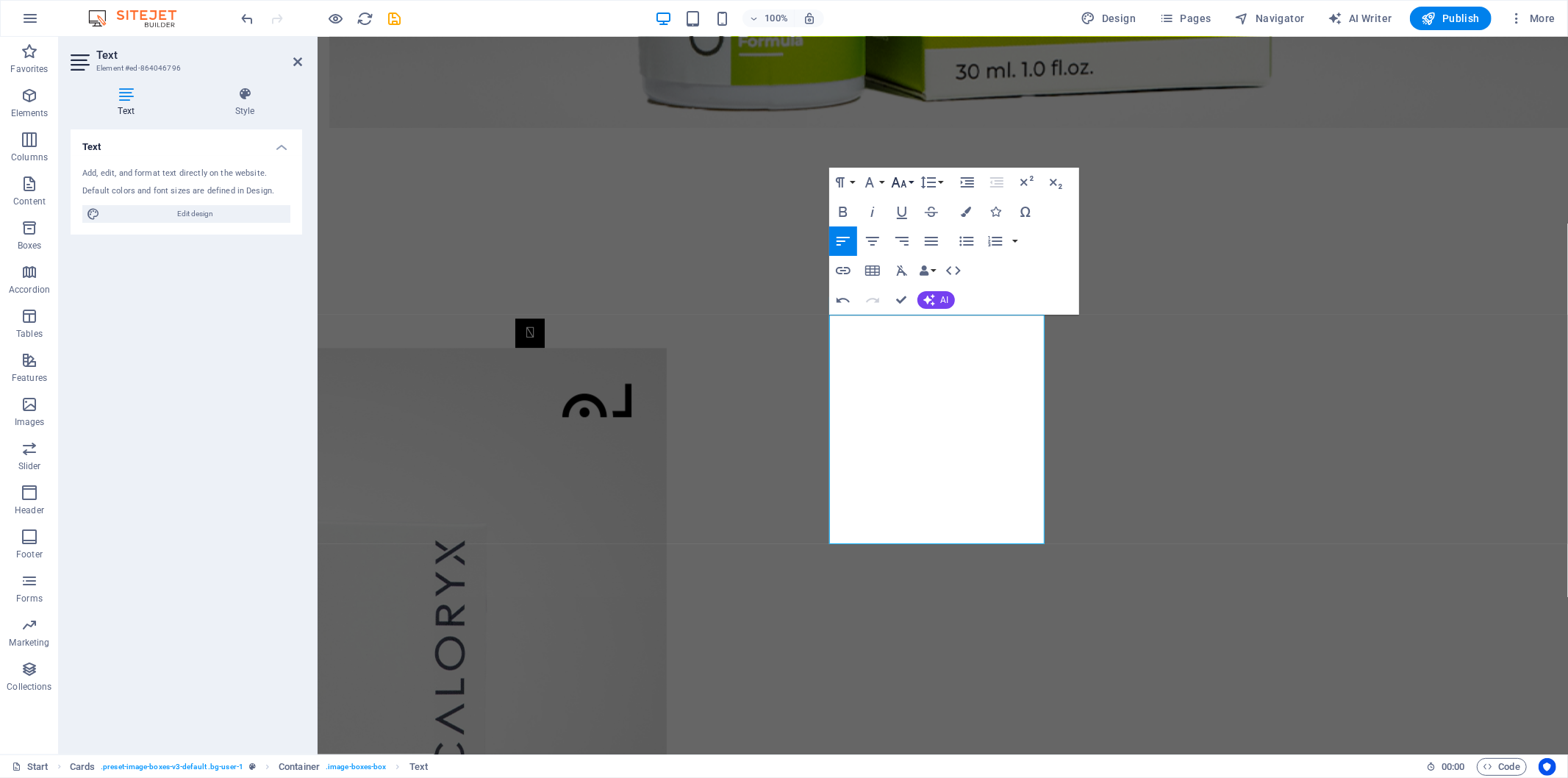
click at [897, 178] on icon "button" at bounding box center [899, 182] width 18 height 18
click at [916, 360] on link "24" at bounding box center [914, 366] width 53 height 22
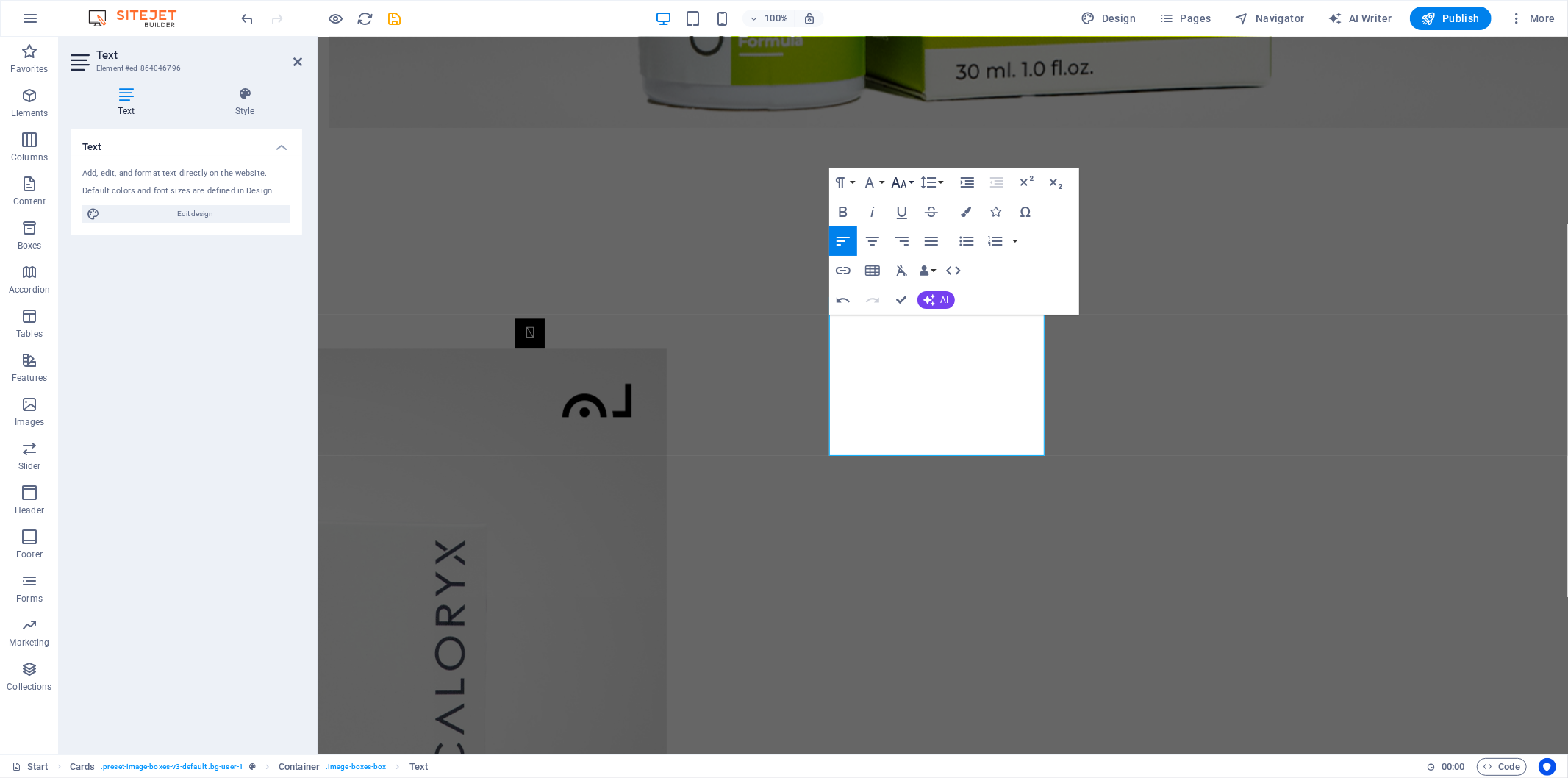
click at [897, 181] on icon "button" at bounding box center [898, 182] width 15 height 11
click at [919, 273] on link "30" at bounding box center [914, 270] width 53 height 22
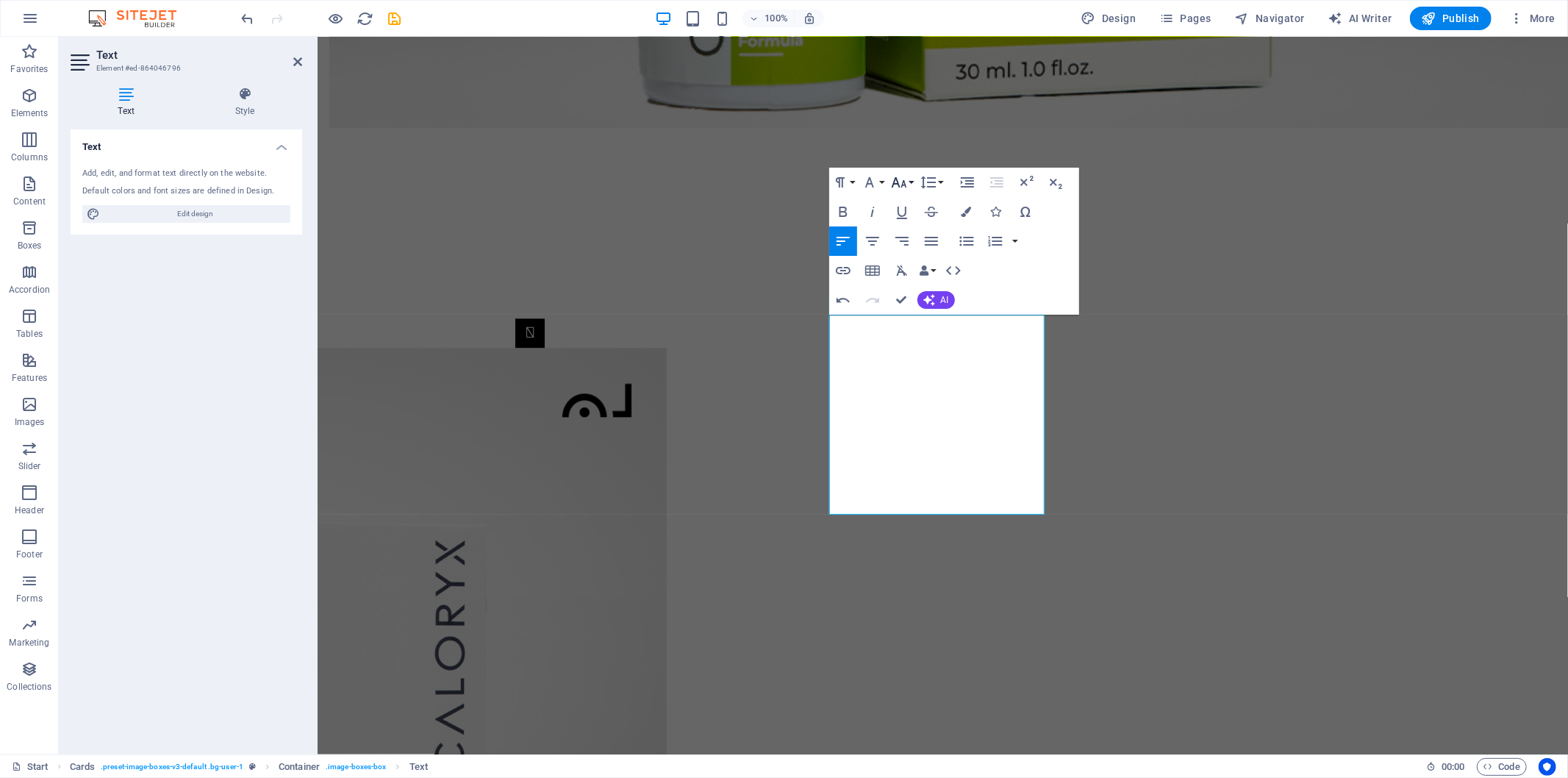
click at [898, 180] on icon "button" at bounding box center [899, 182] width 18 height 18
click at [921, 294] on link "36" at bounding box center [914, 291] width 53 height 22
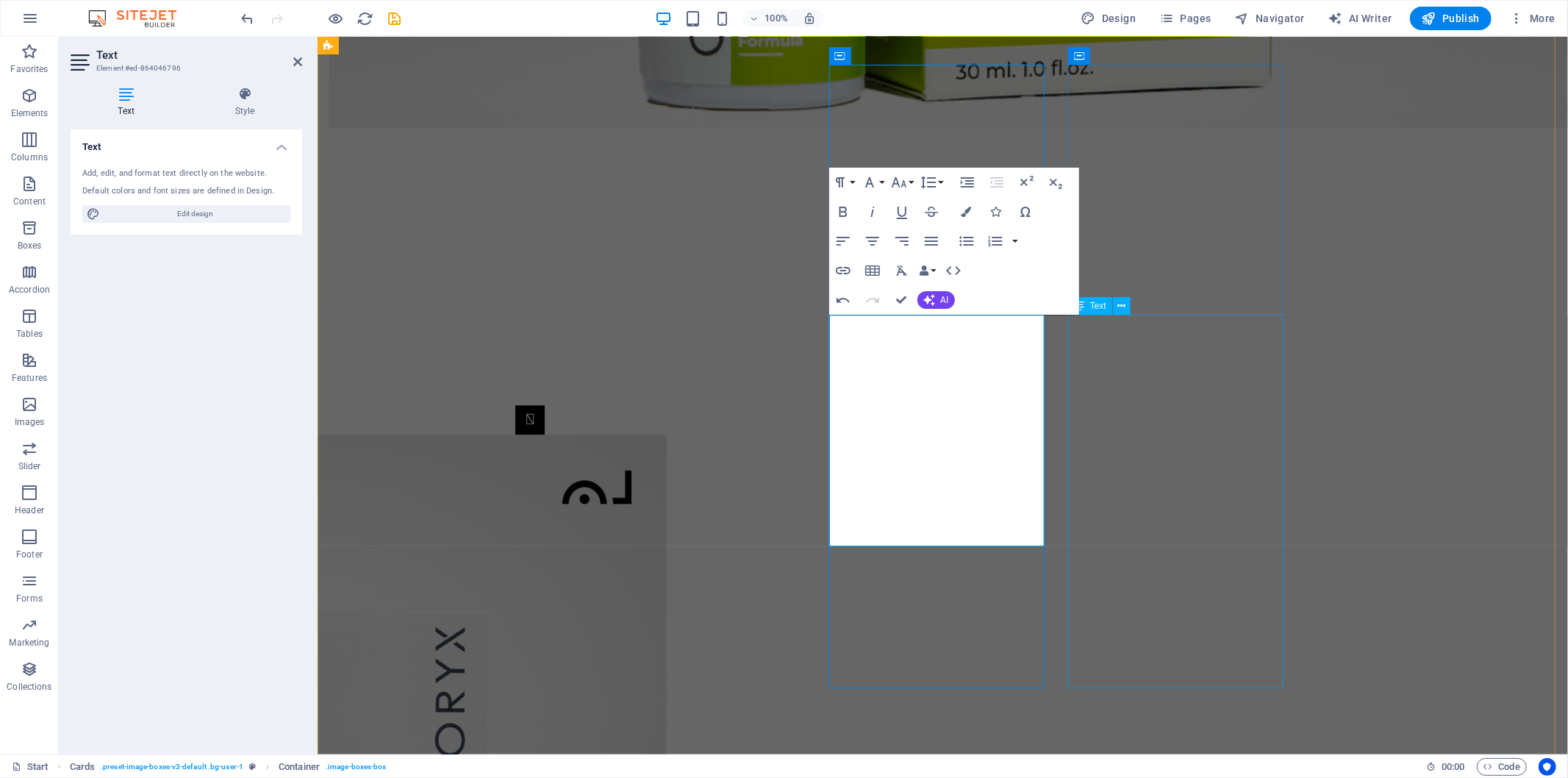
scroll to position [2864, 0]
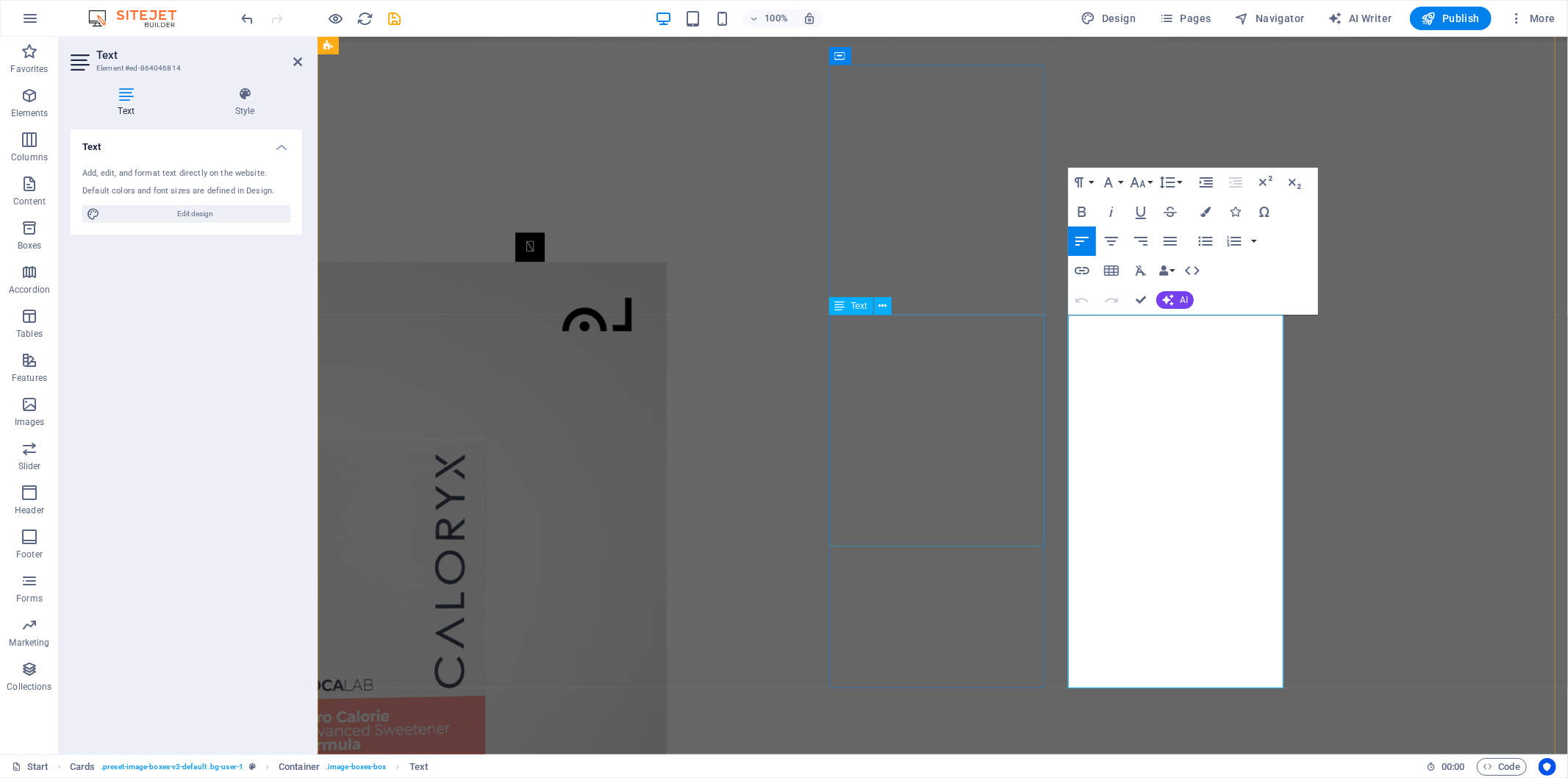
scroll to position [2778, 0]
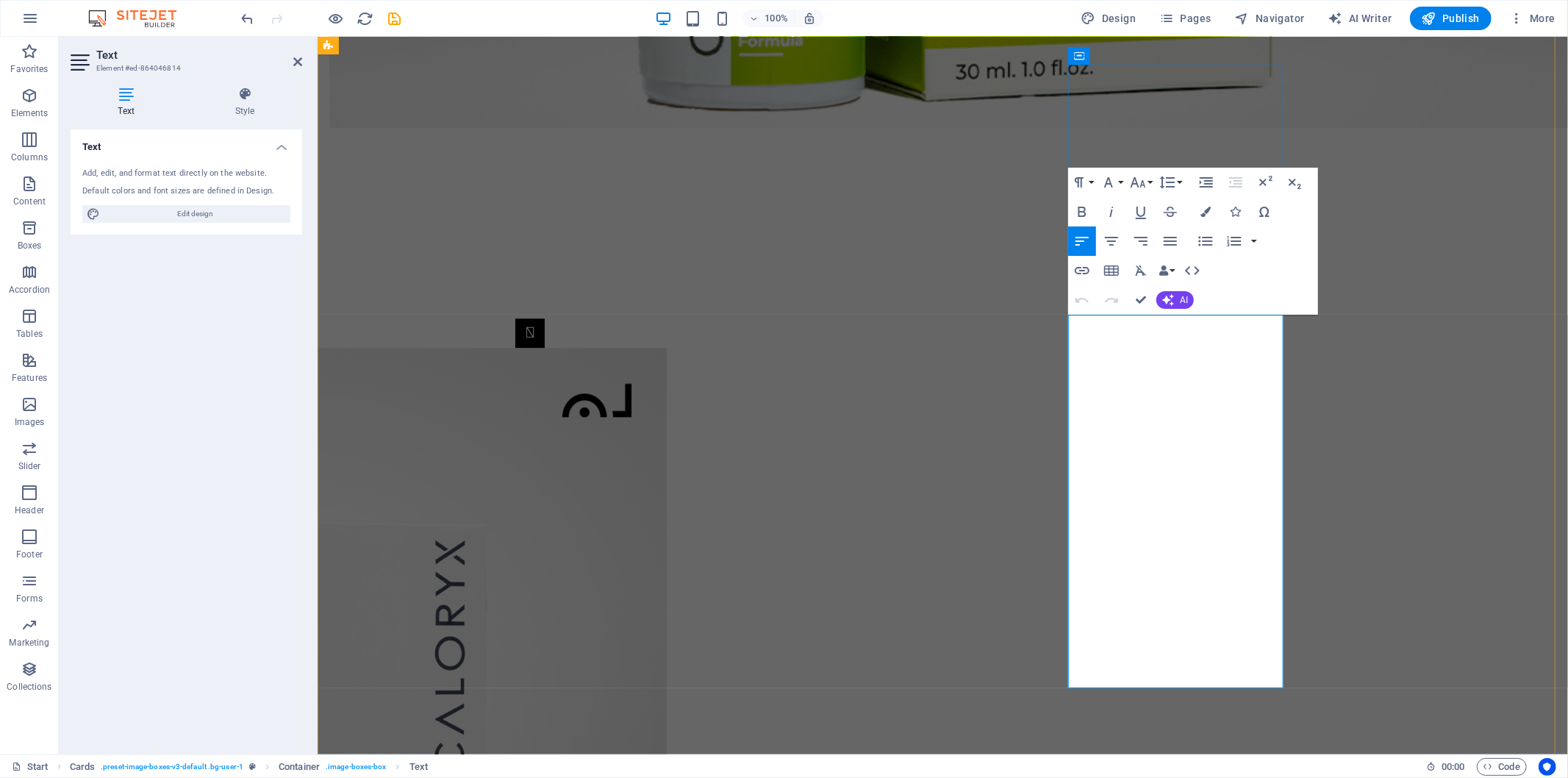
click at [1165, 176] on icon "button" at bounding box center [1168, 182] width 18 height 18
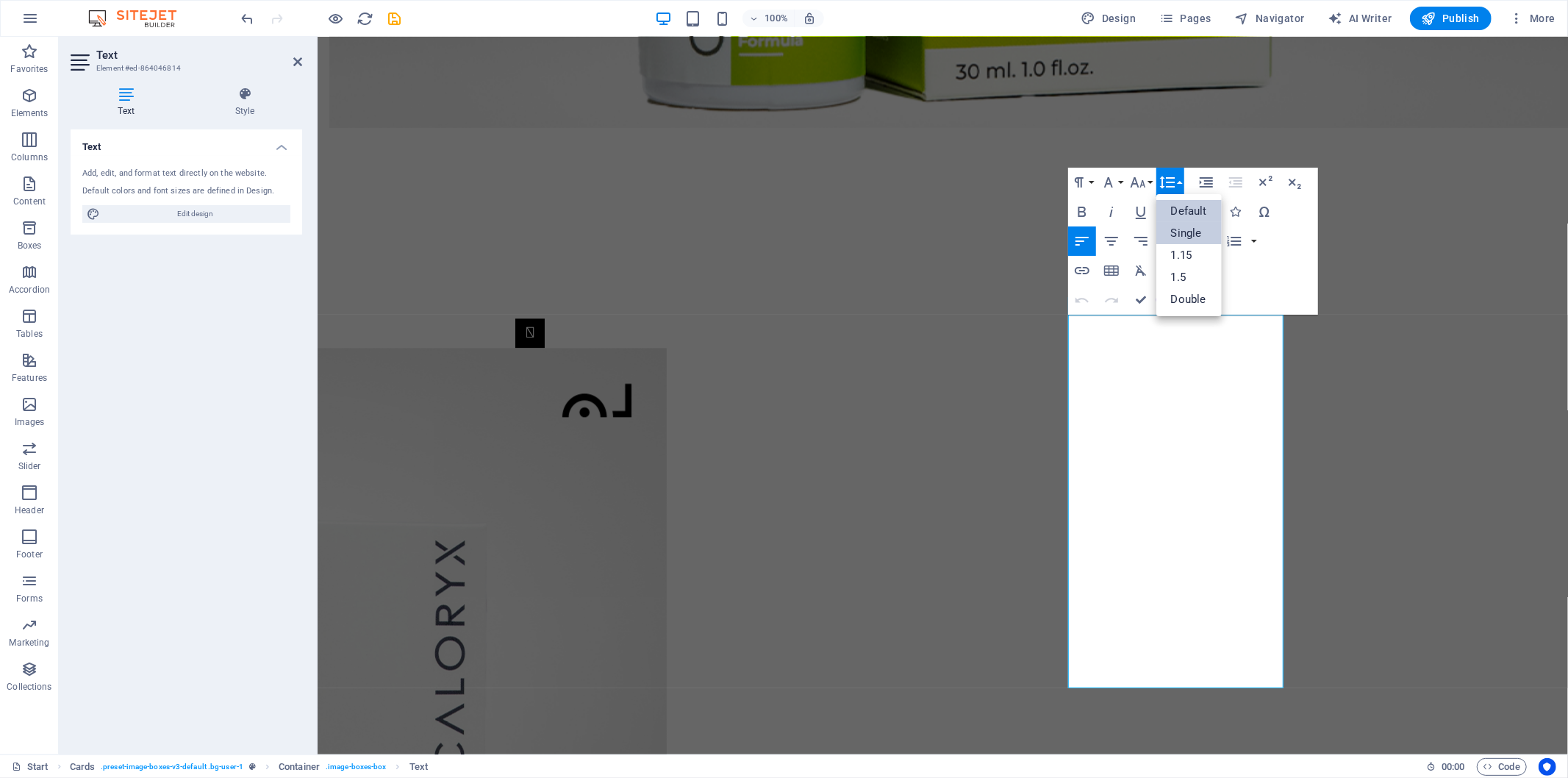
click at [1191, 227] on link "Single" at bounding box center [1189, 233] width 65 height 22
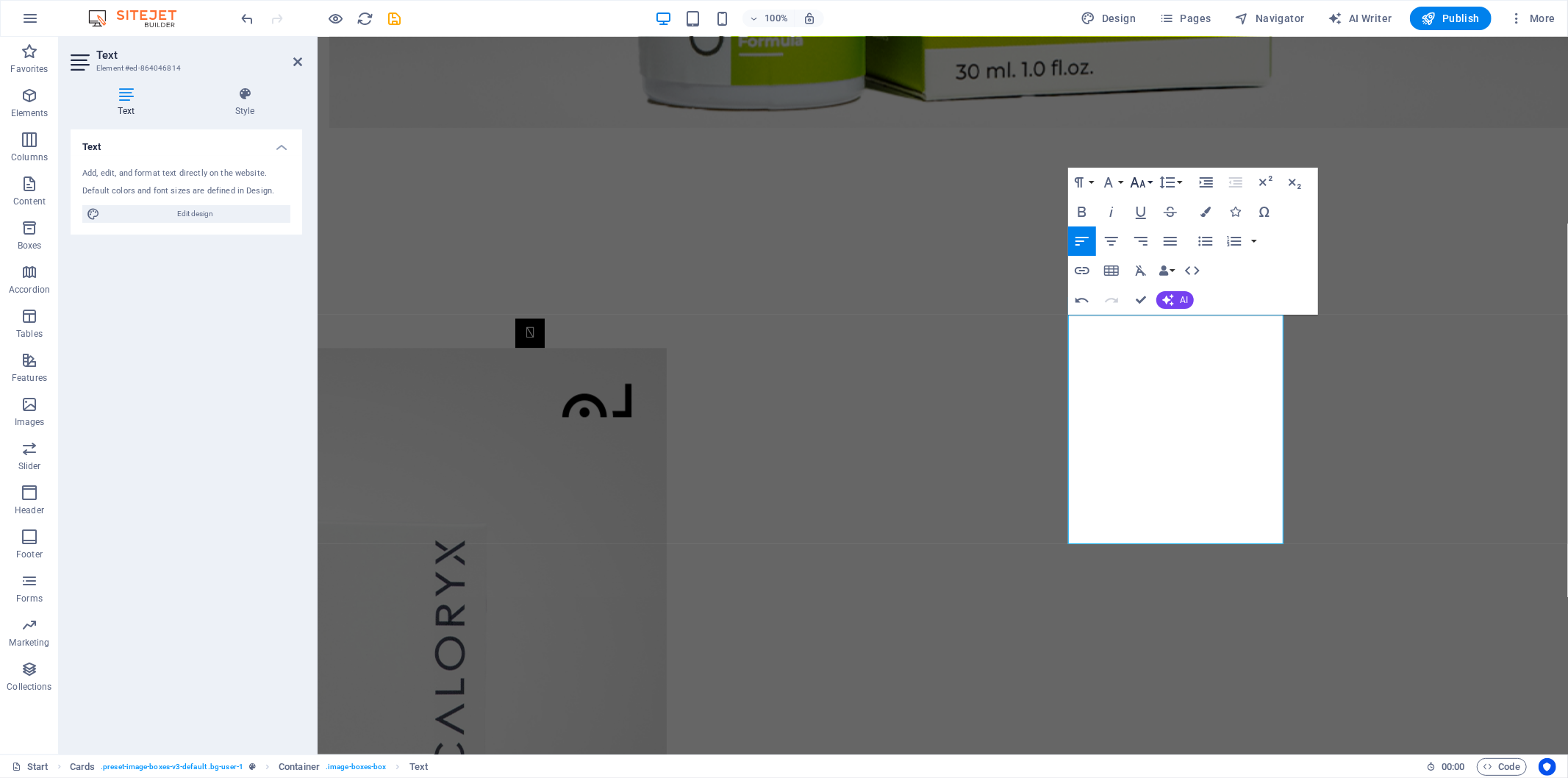
click at [1138, 177] on icon "button" at bounding box center [1138, 182] width 18 height 18
click at [1144, 326] on link "36" at bounding box center [1154, 327] width 53 height 22
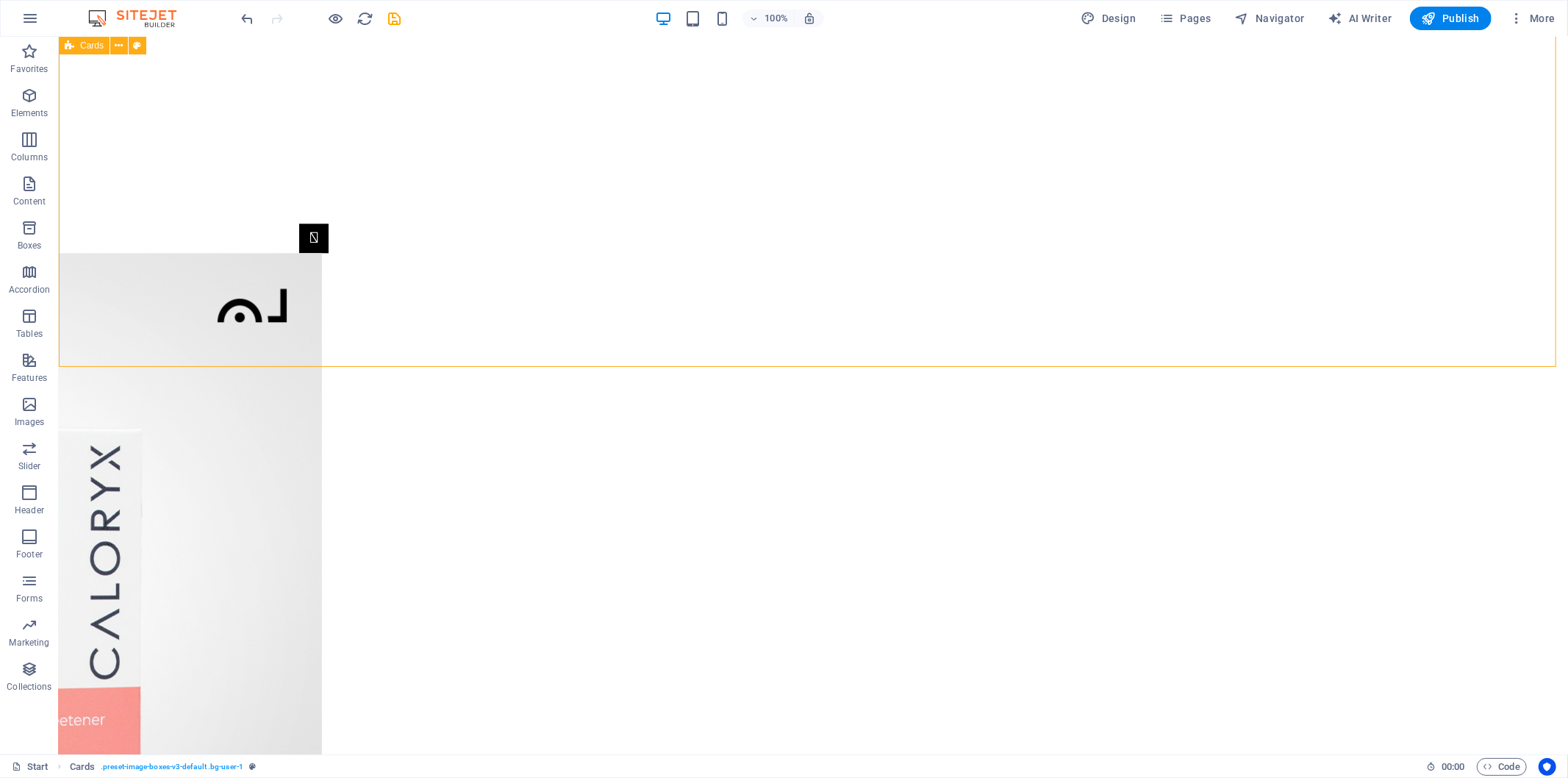
scroll to position [3273, 0]
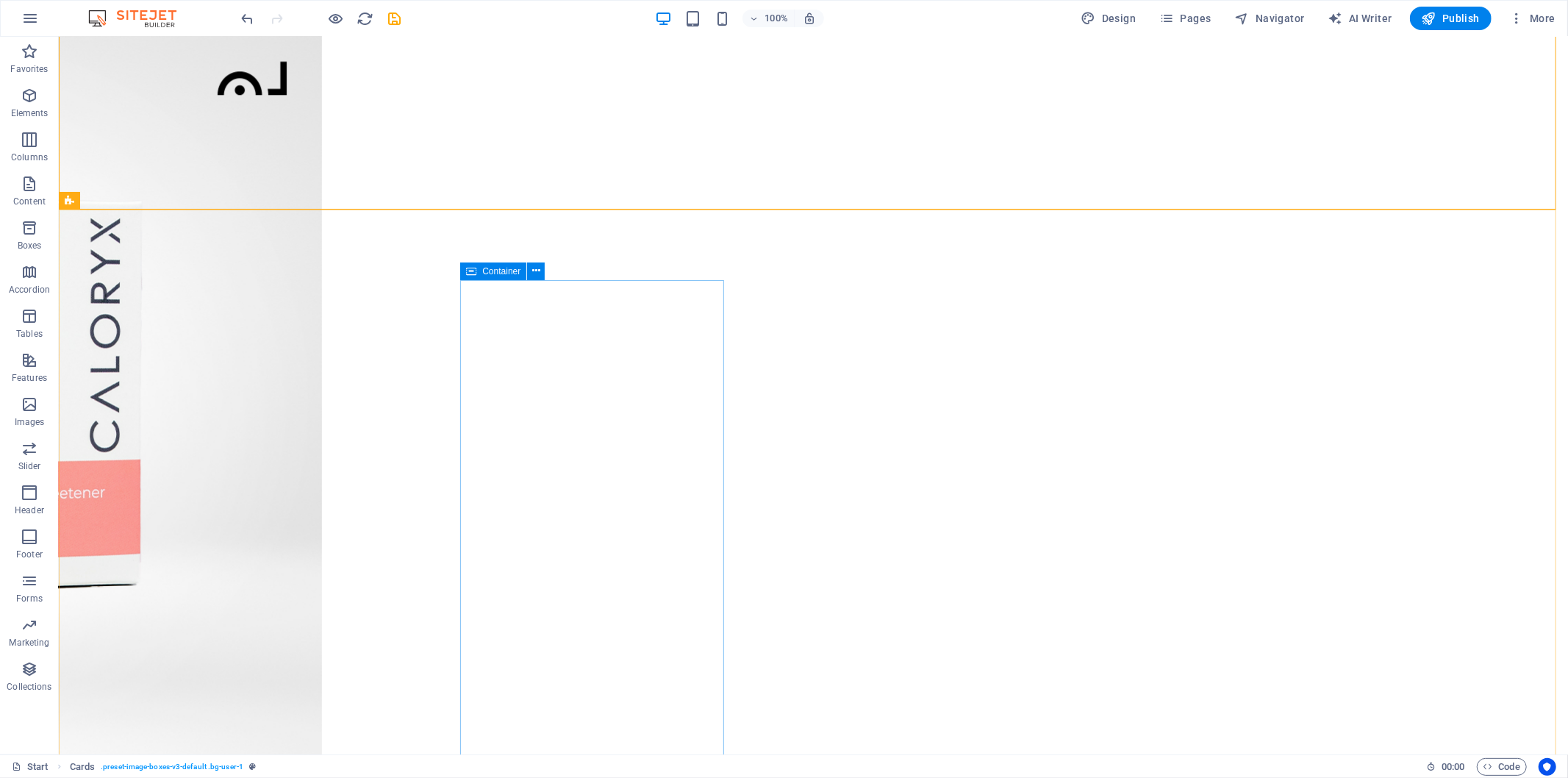
click at [480, 267] on div "Container" at bounding box center [493, 272] width 66 height 18
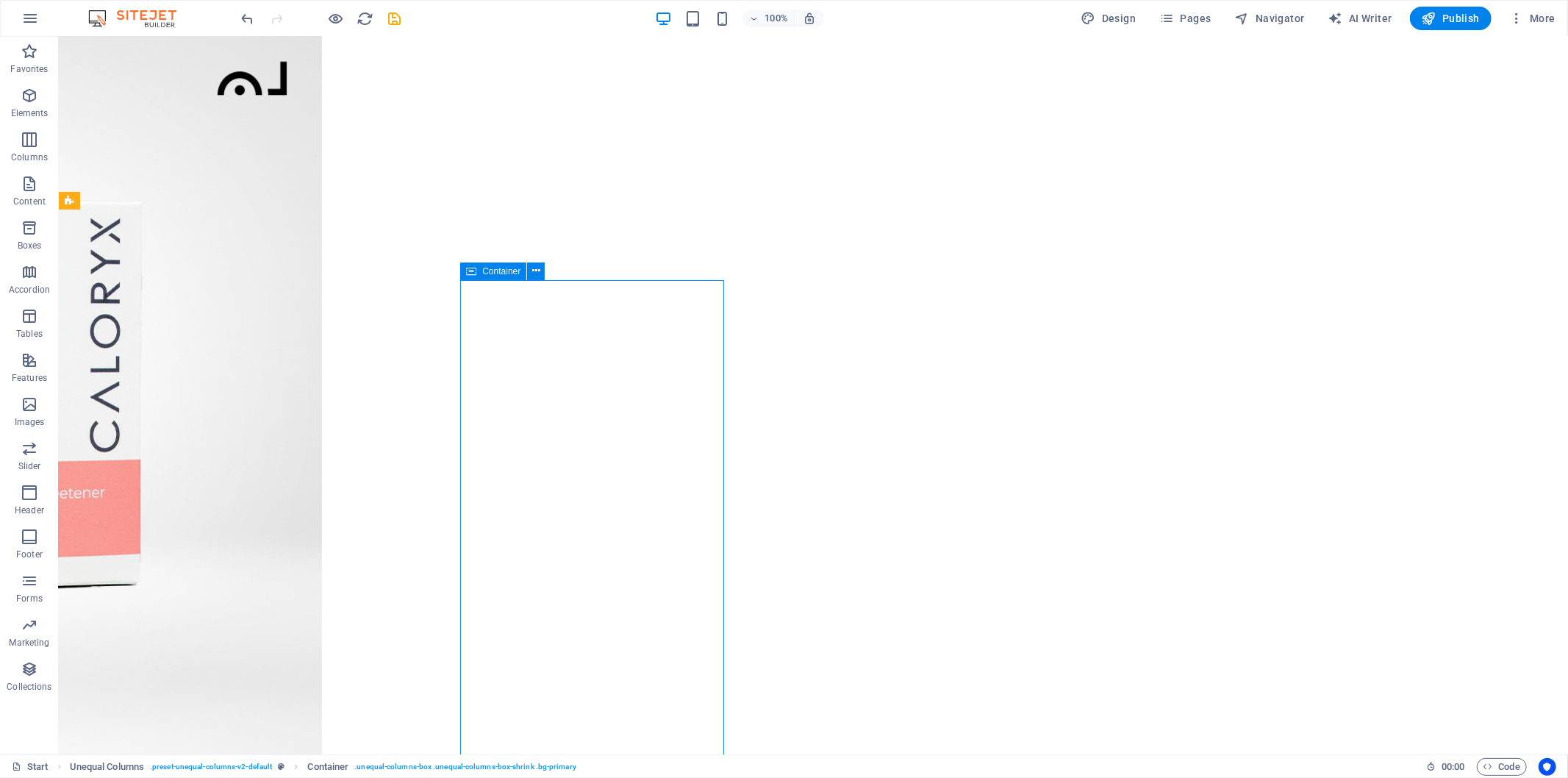
click at [480, 267] on div "Container" at bounding box center [493, 272] width 66 height 18
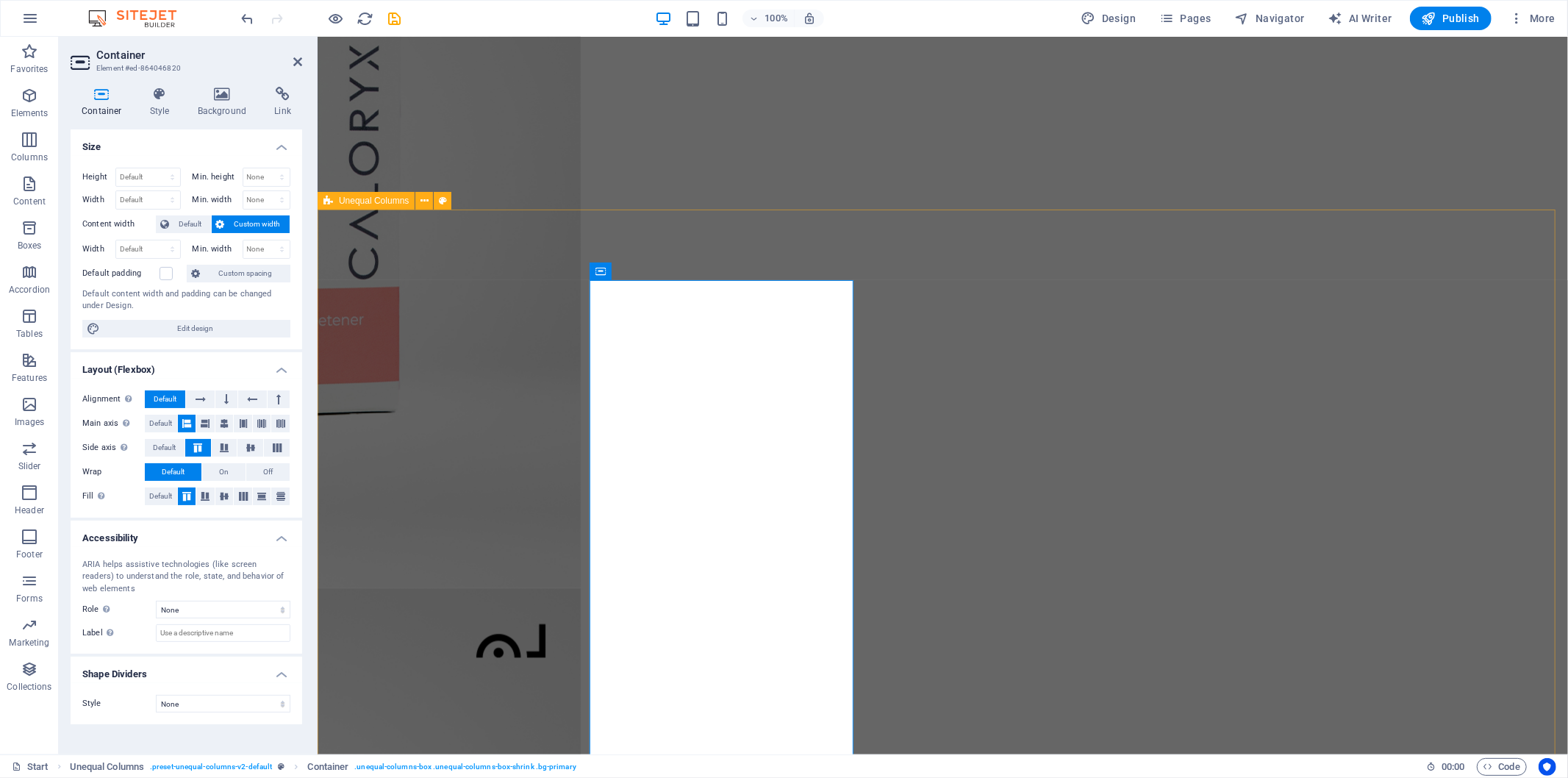
scroll to position [3186, 0]
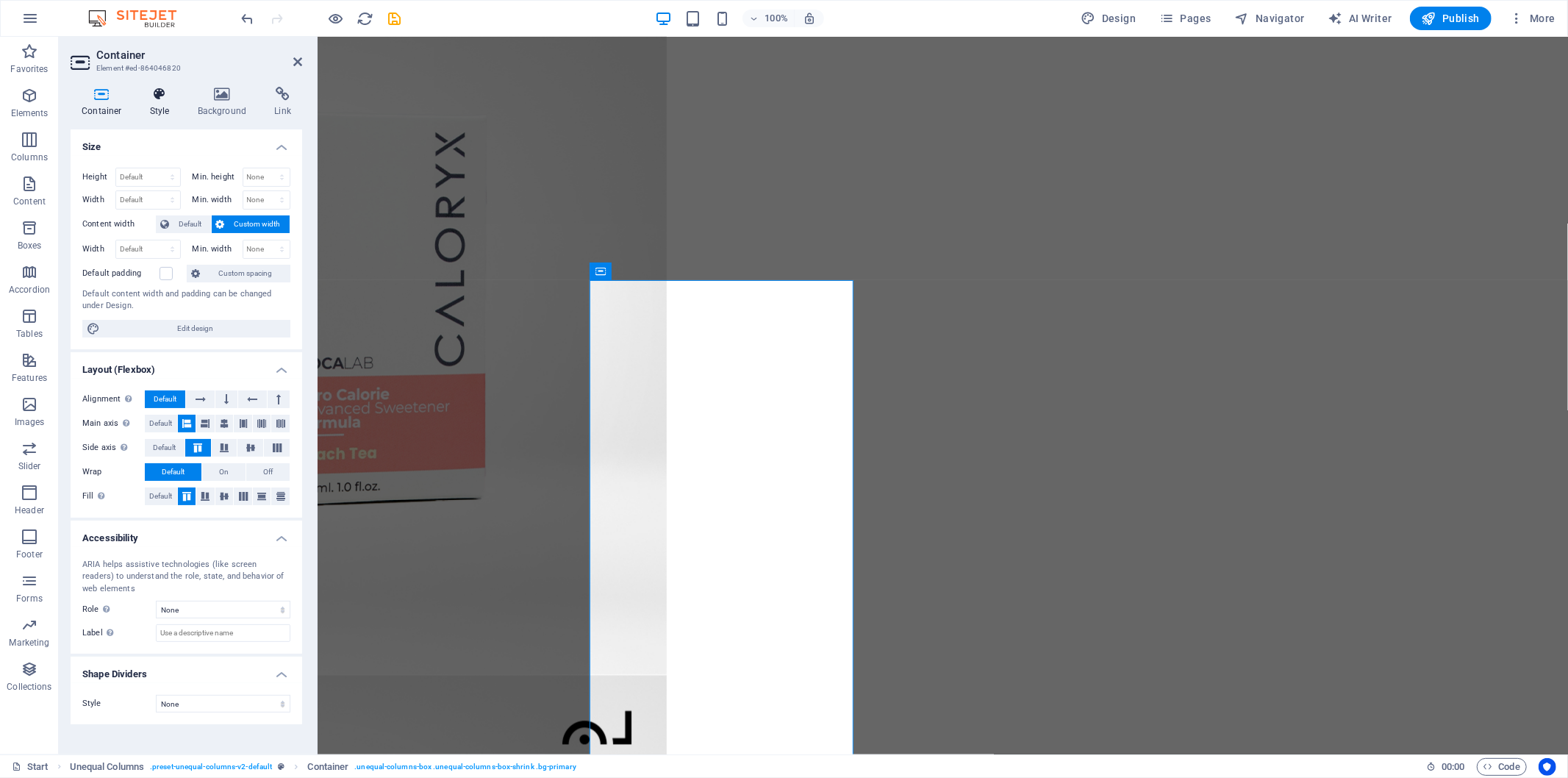
click at [162, 111] on h4 "Style" at bounding box center [163, 102] width 48 height 31
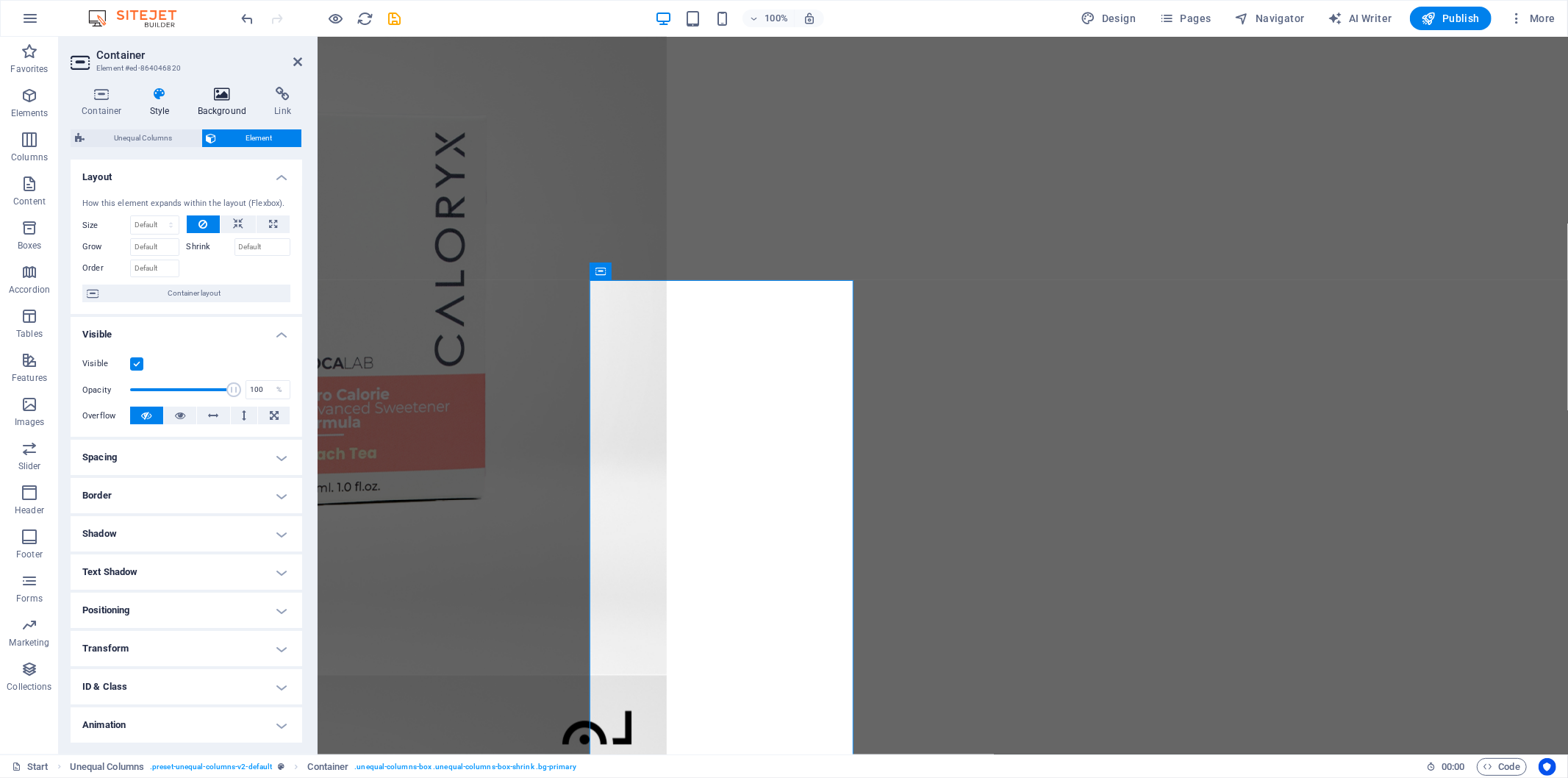
click at [221, 98] on icon at bounding box center [222, 94] width 72 height 15
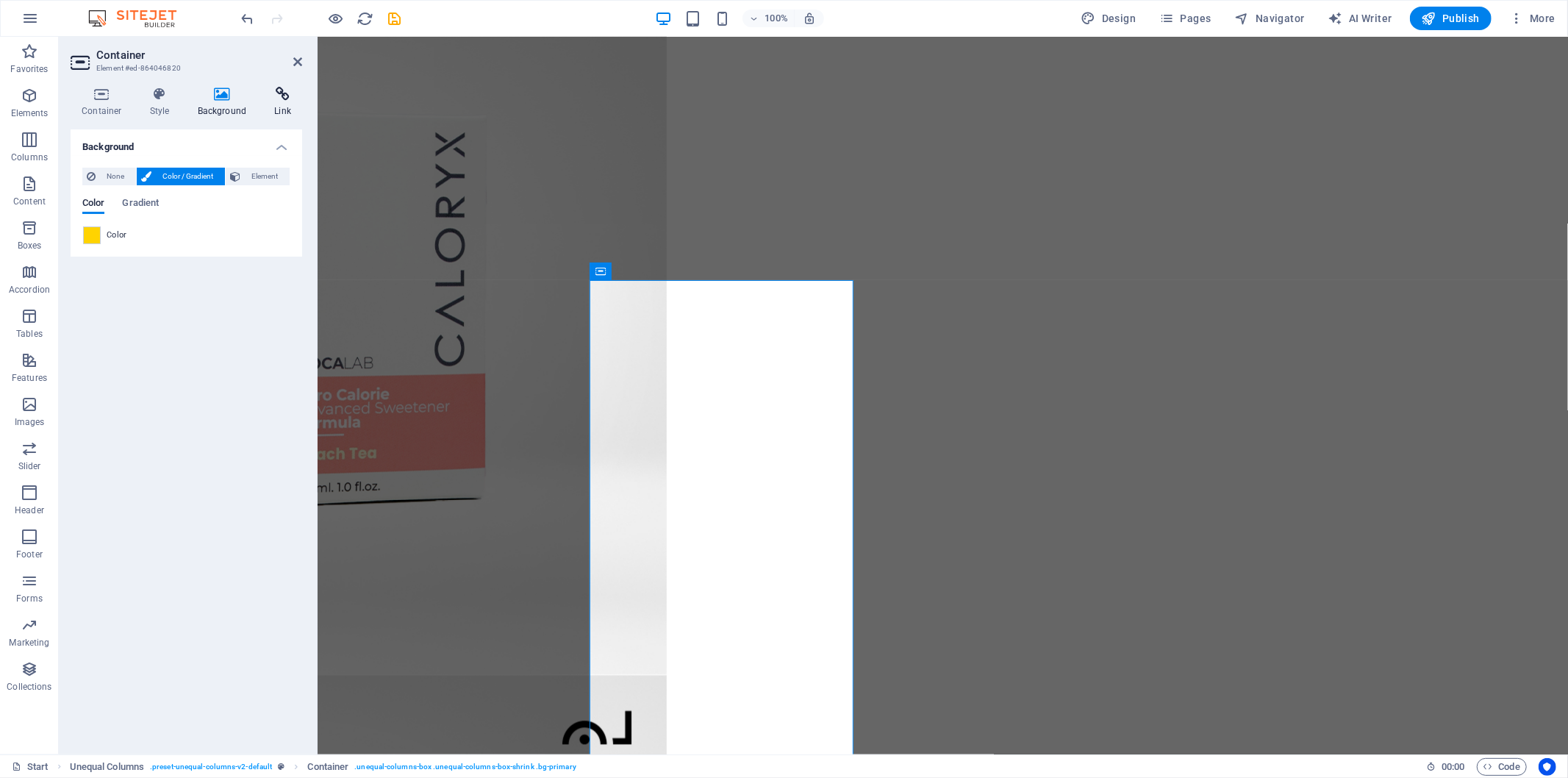
click at [288, 100] on icon at bounding box center [282, 94] width 39 height 15
click at [221, 109] on h4 "Background" at bounding box center [225, 102] width 77 height 31
click at [91, 228] on span at bounding box center [92, 235] width 16 height 16
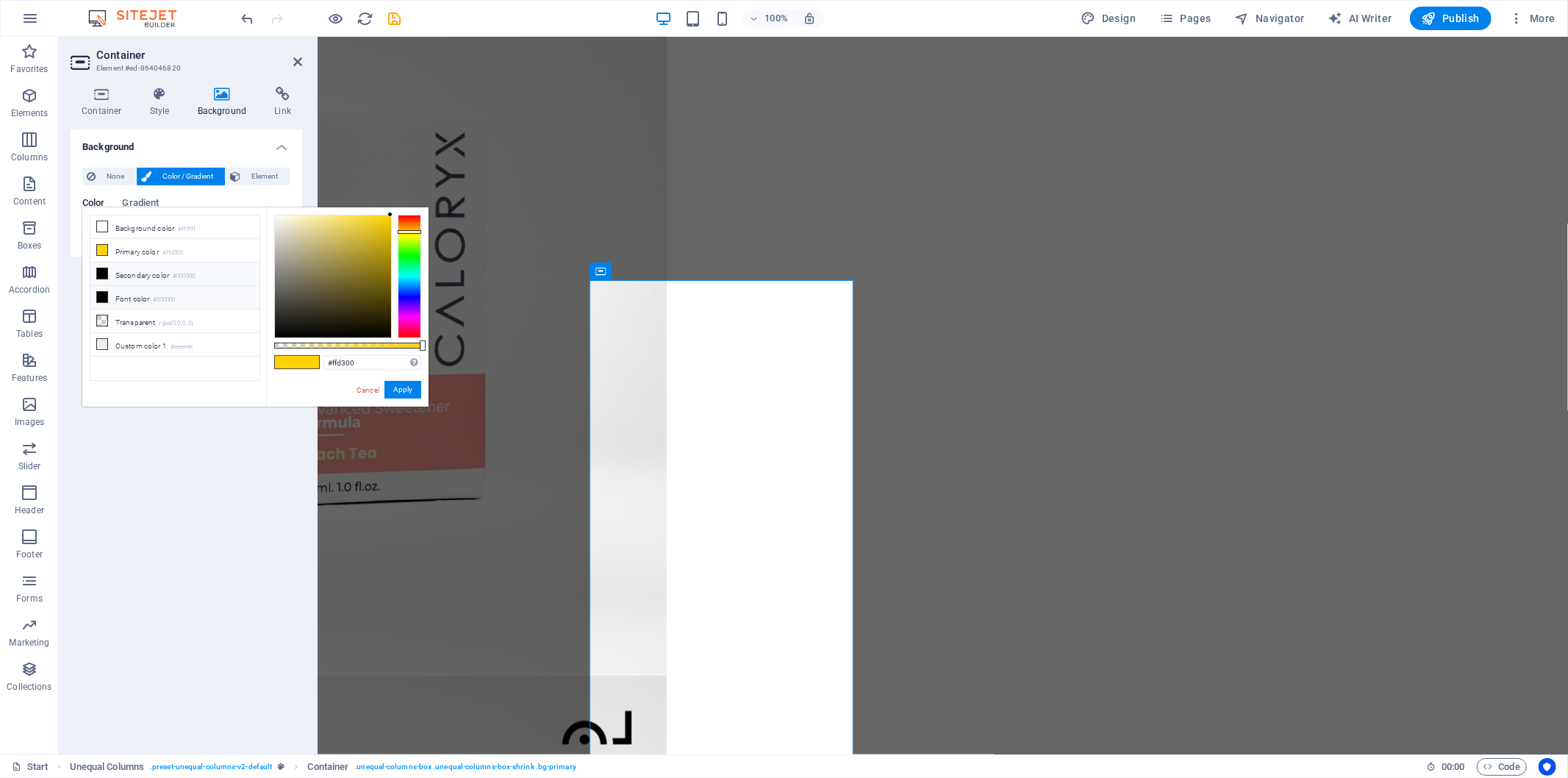
click at [150, 298] on li "Font color #000000" at bounding box center [174, 297] width 169 height 24
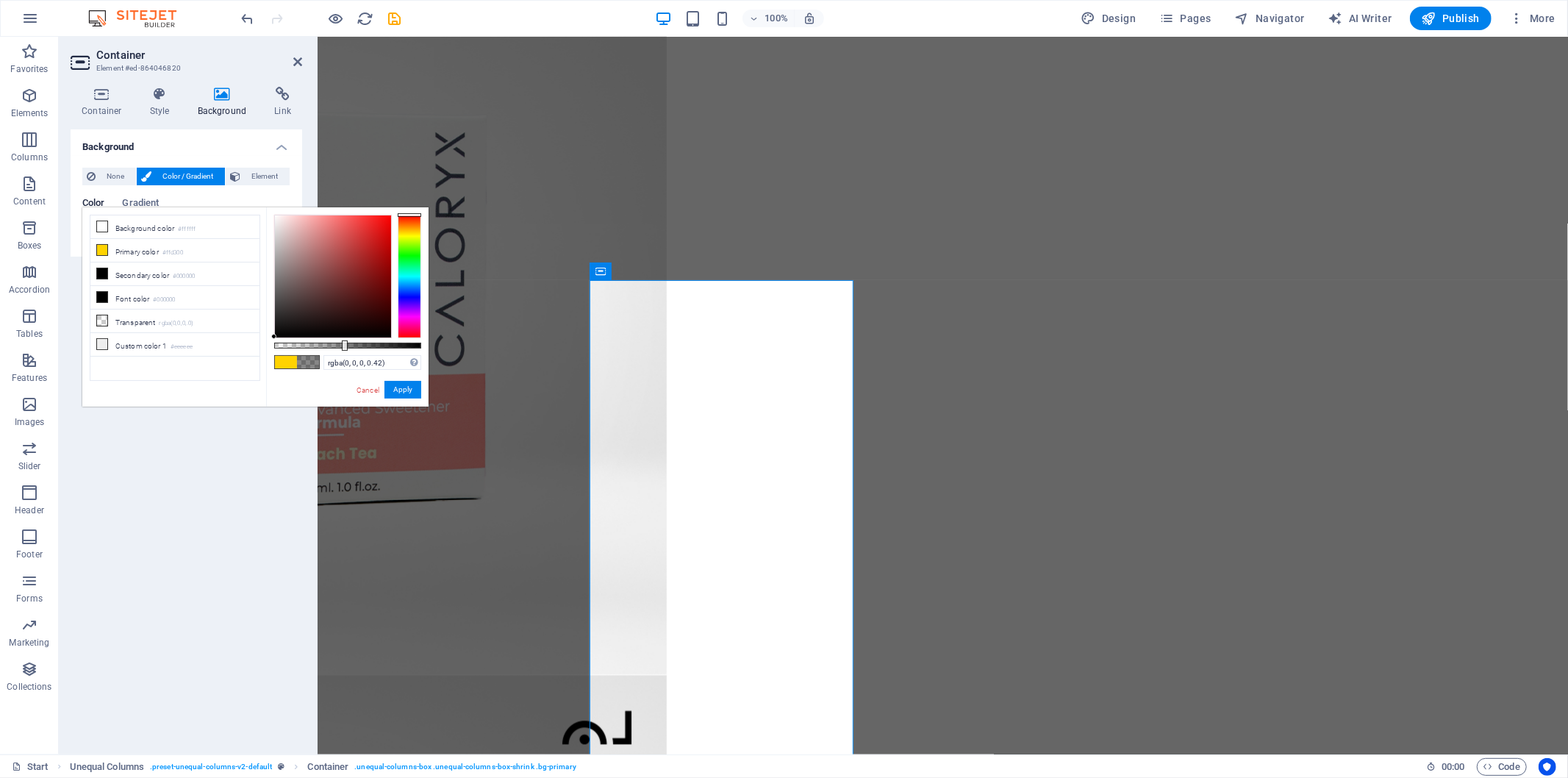
type input "rgba(0, 0, 0, 0.415)"
drag, startPoint x: 420, startPoint y: 343, endPoint x: 335, endPoint y: 344, distance: 85.0
click at [335, 344] on div at bounding box center [336, 346] width 6 height 11
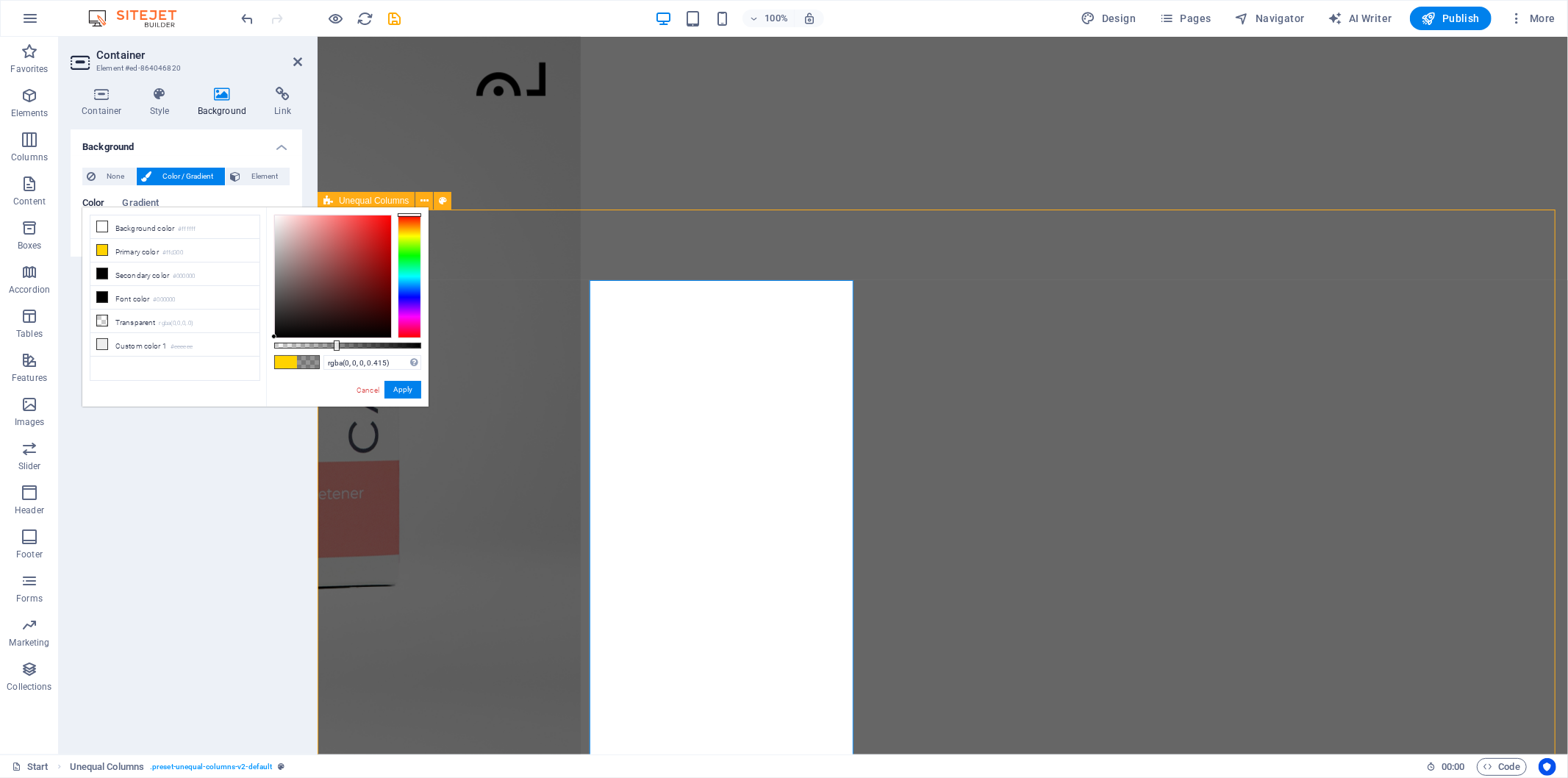
scroll to position [3273, 0]
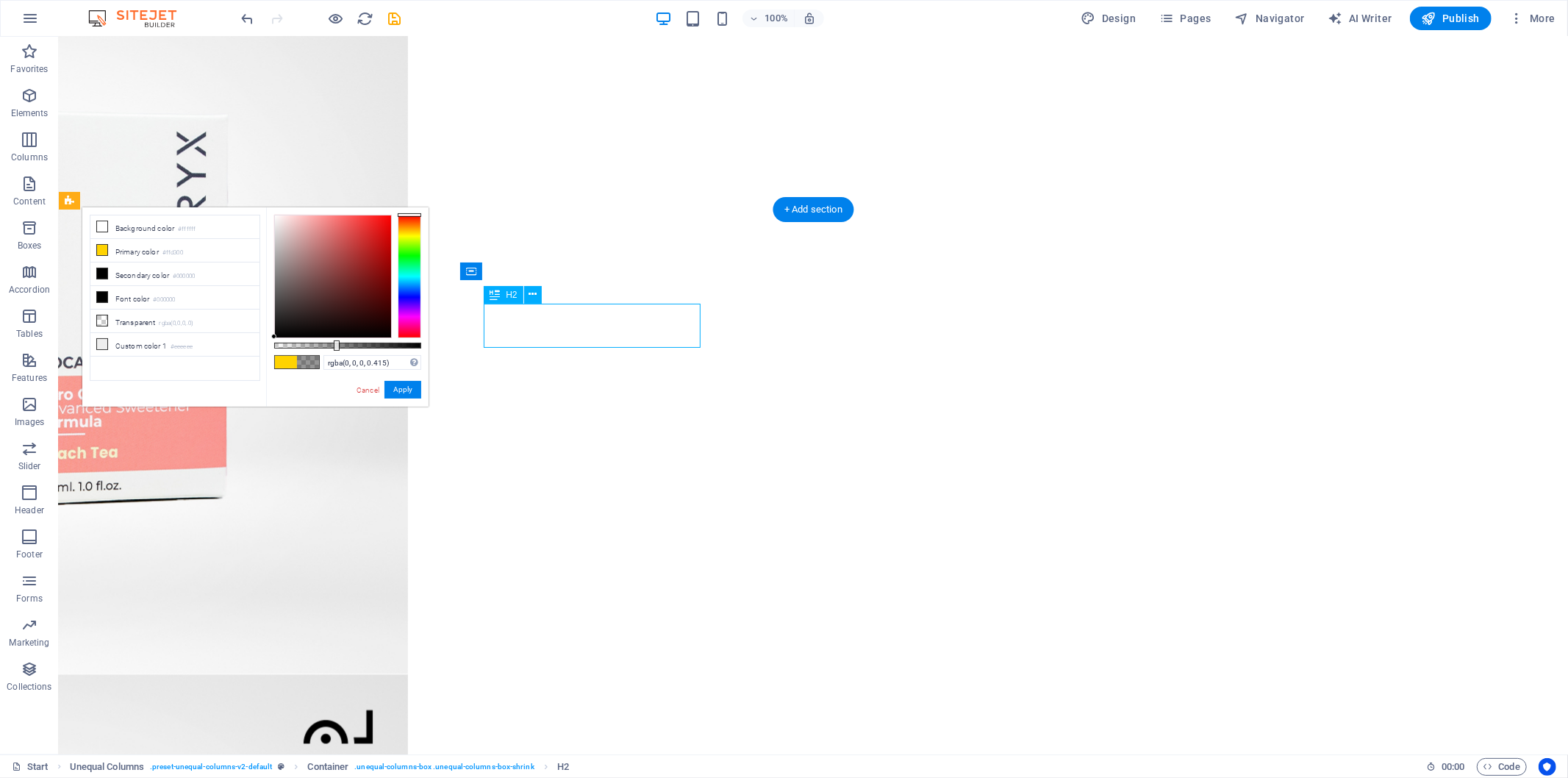
scroll to position [3186, 0]
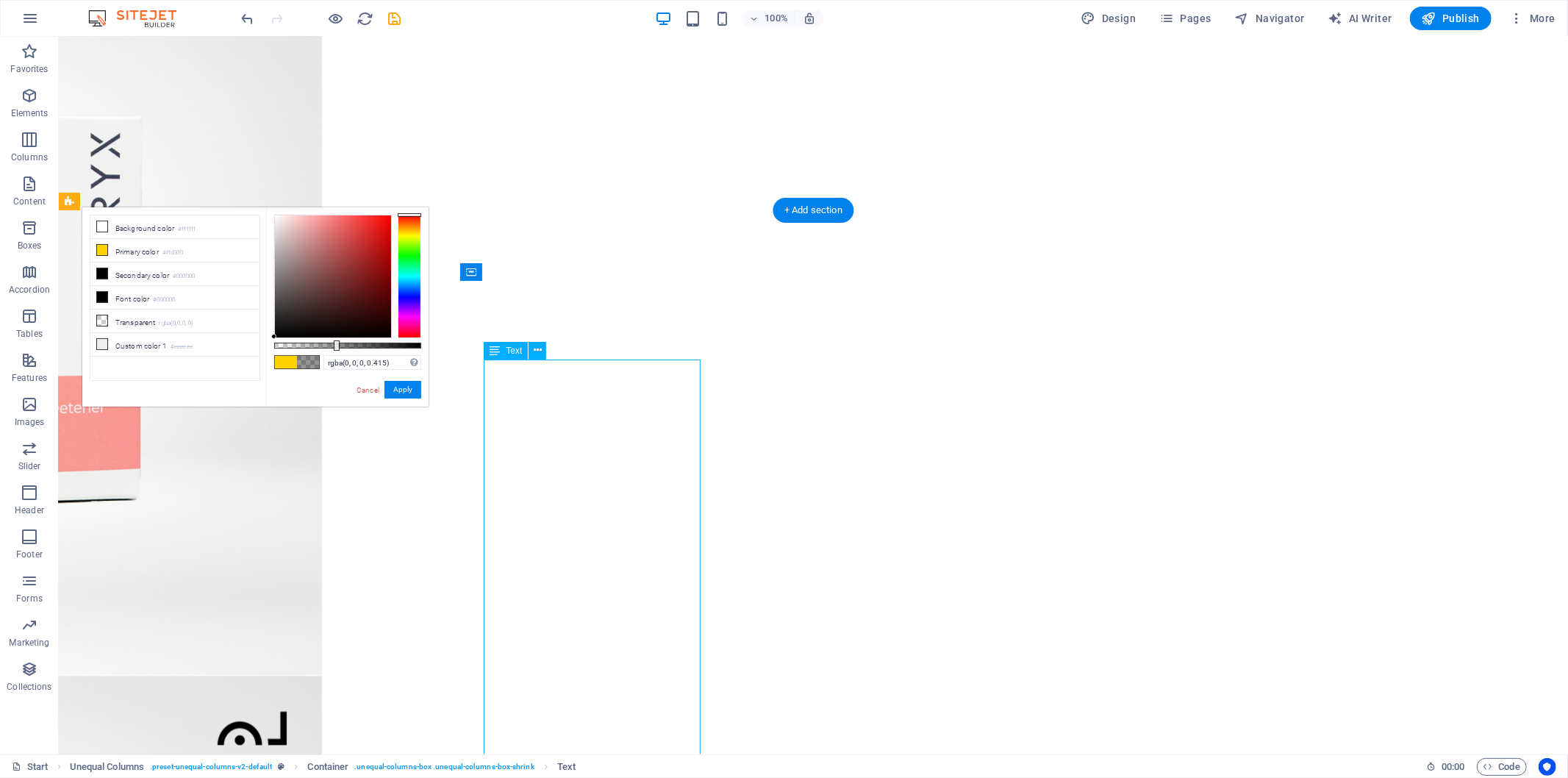
scroll to position [3185, 0]
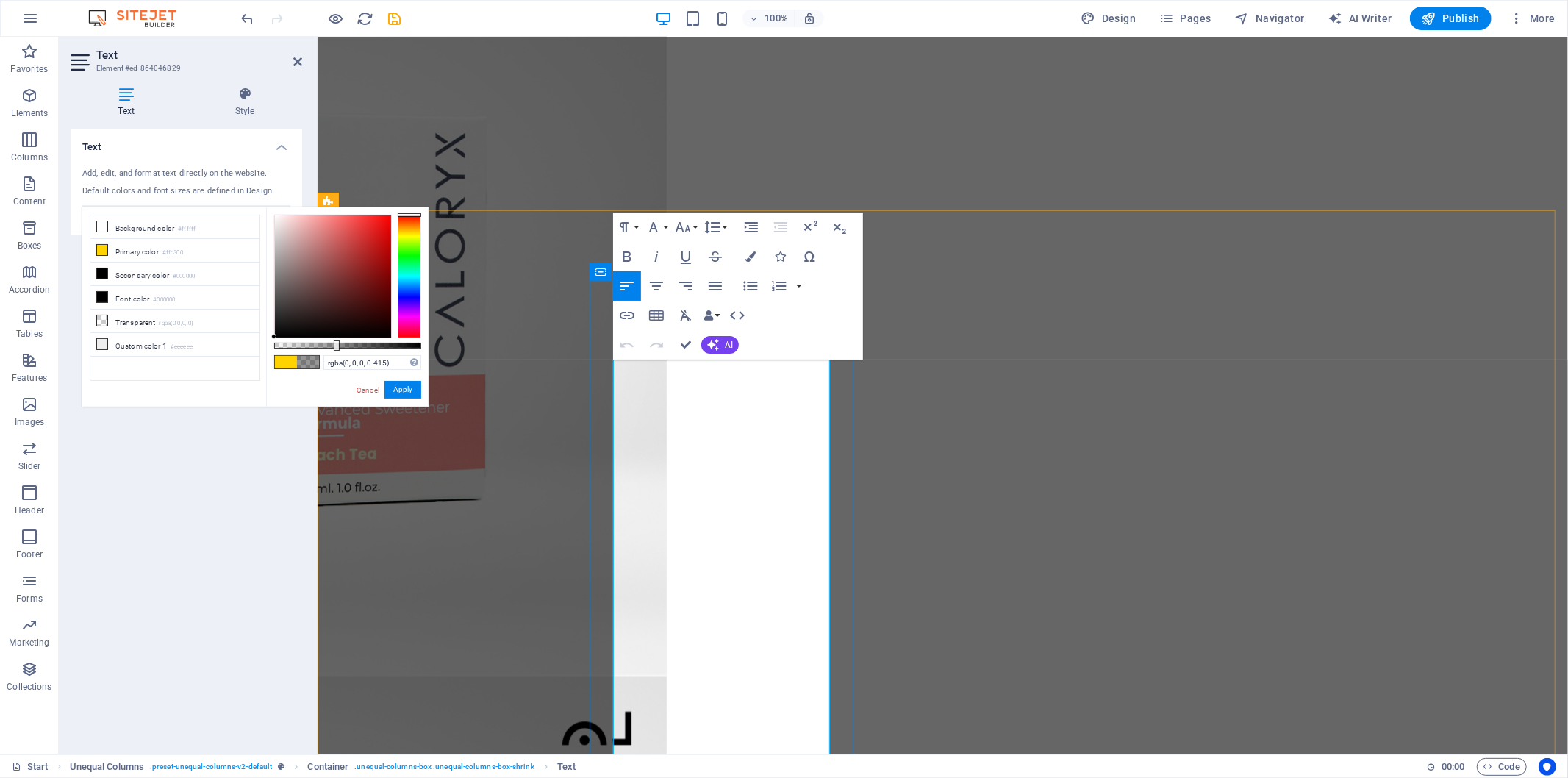
click at [711, 224] on icon "button" at bounding box center [712, 227] width 18 height 18
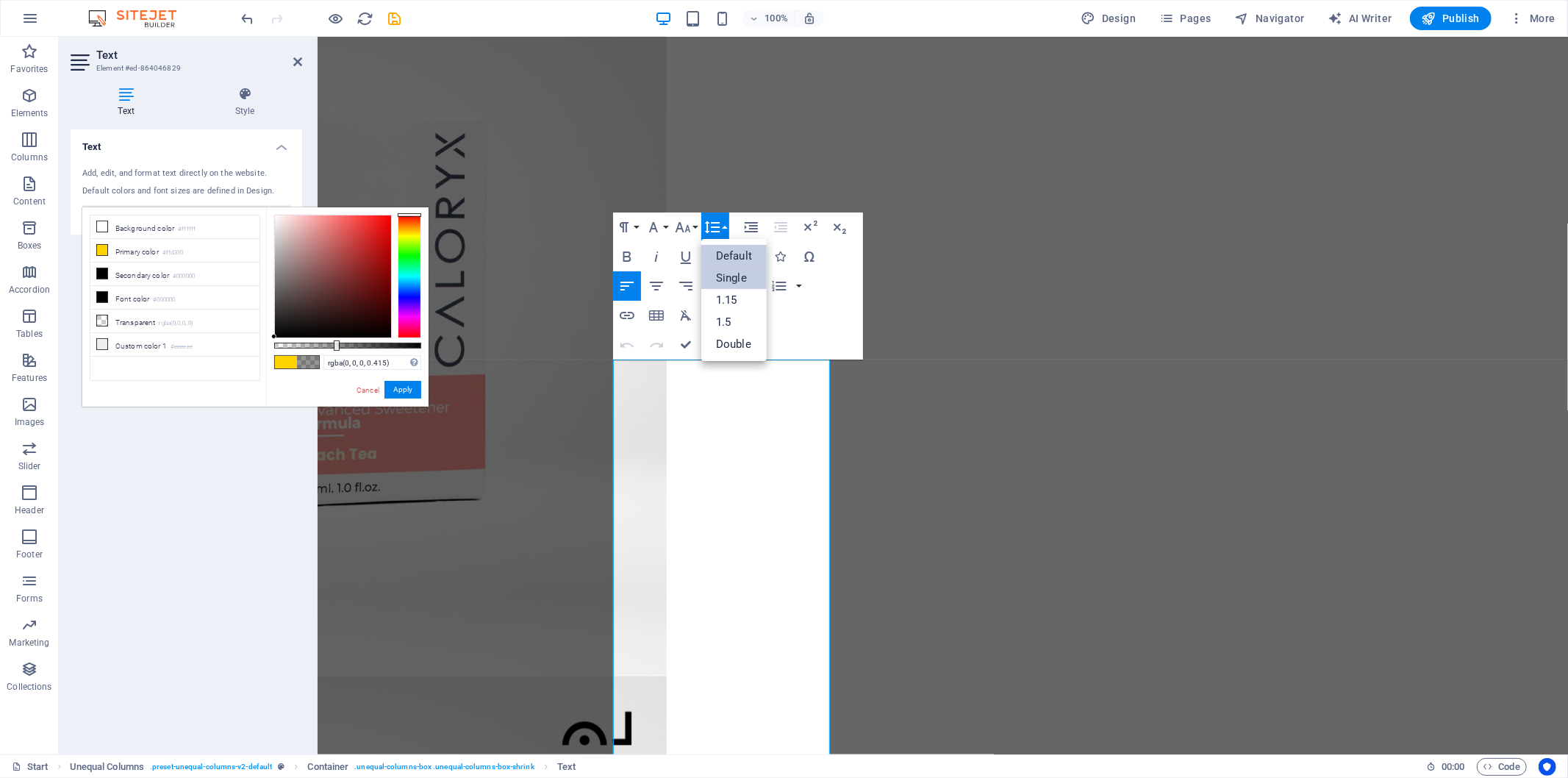
click at [741, 282] on link "Single" at bounding box center [734, 278] width 65 height 22
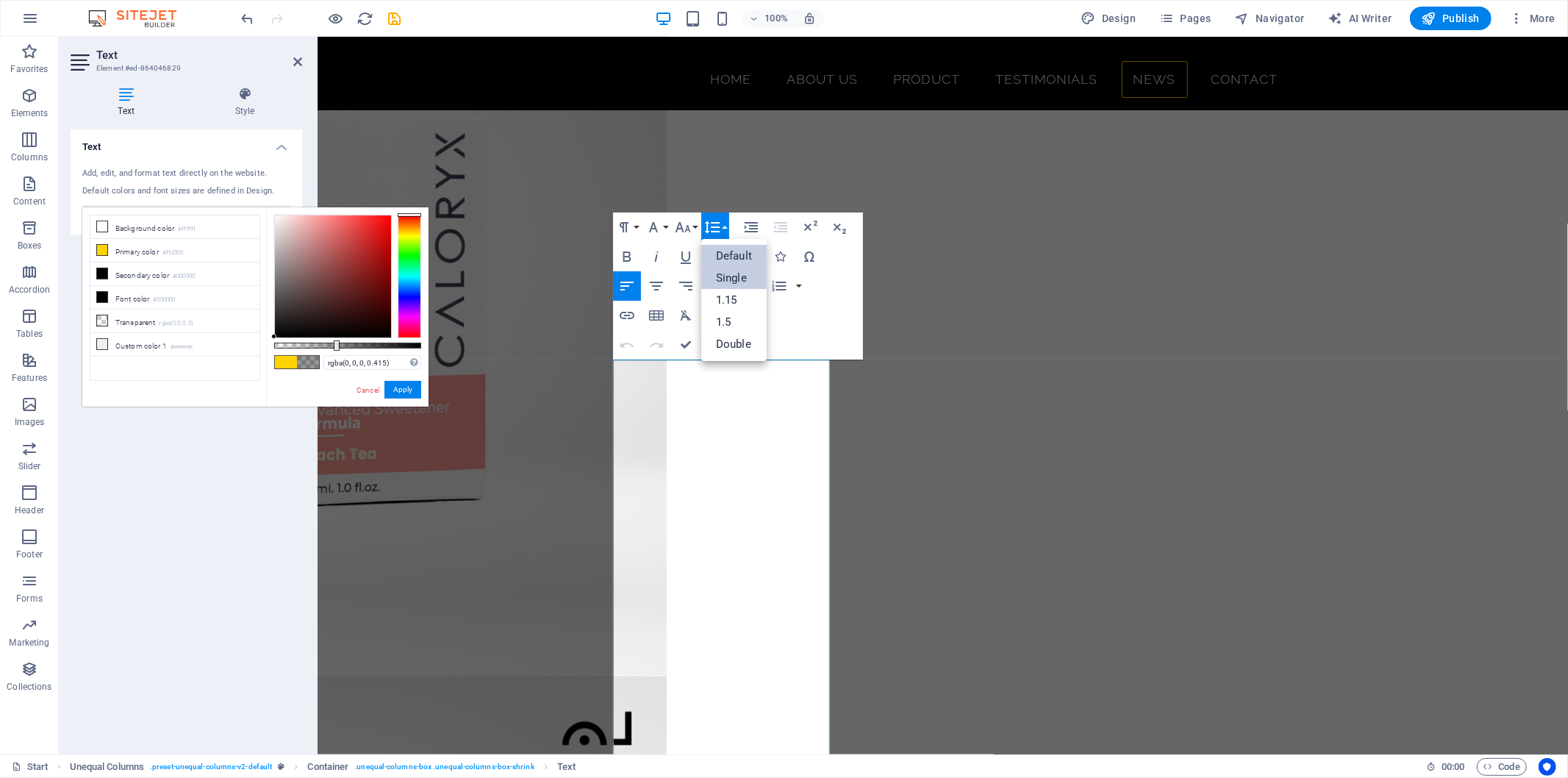
scroll to position [3031, 0]
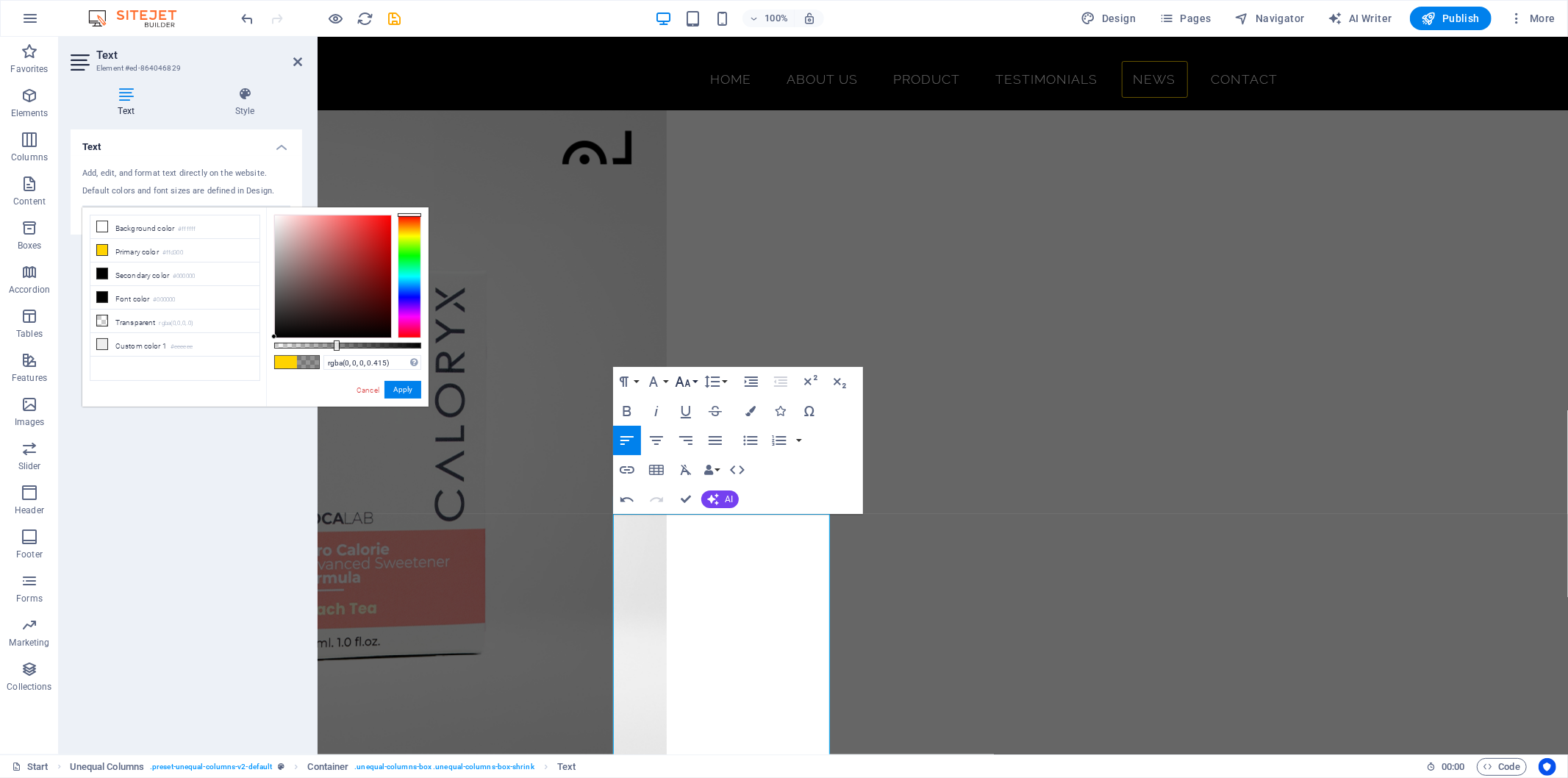
click at [685, 380] on icon "button" at bounding box center [683, 381] width 18 height 18
click at [703, 481] on link "36" at bounding box center [699, 491] width 53 height 22
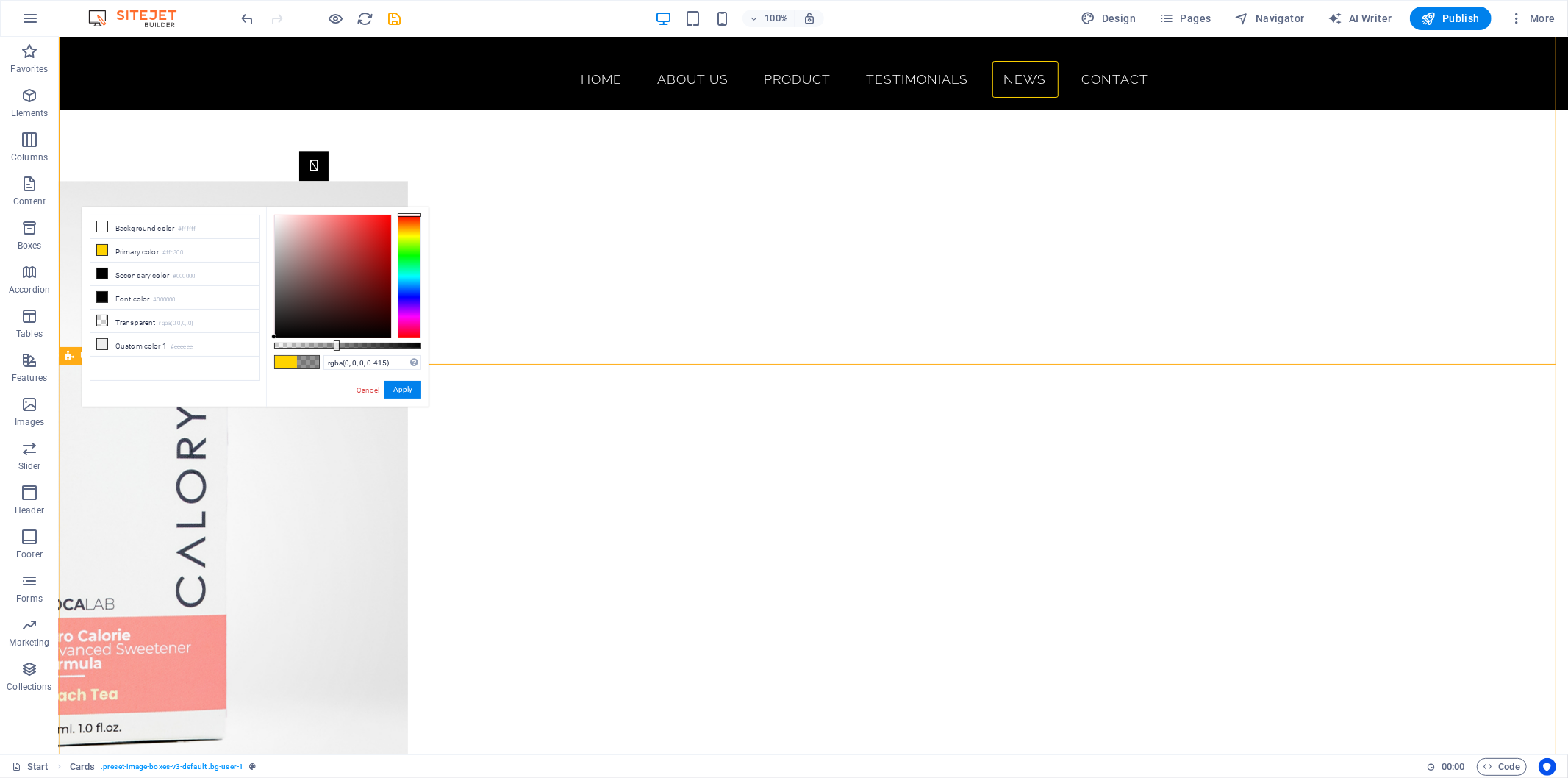
scroll to position [3117, 0]
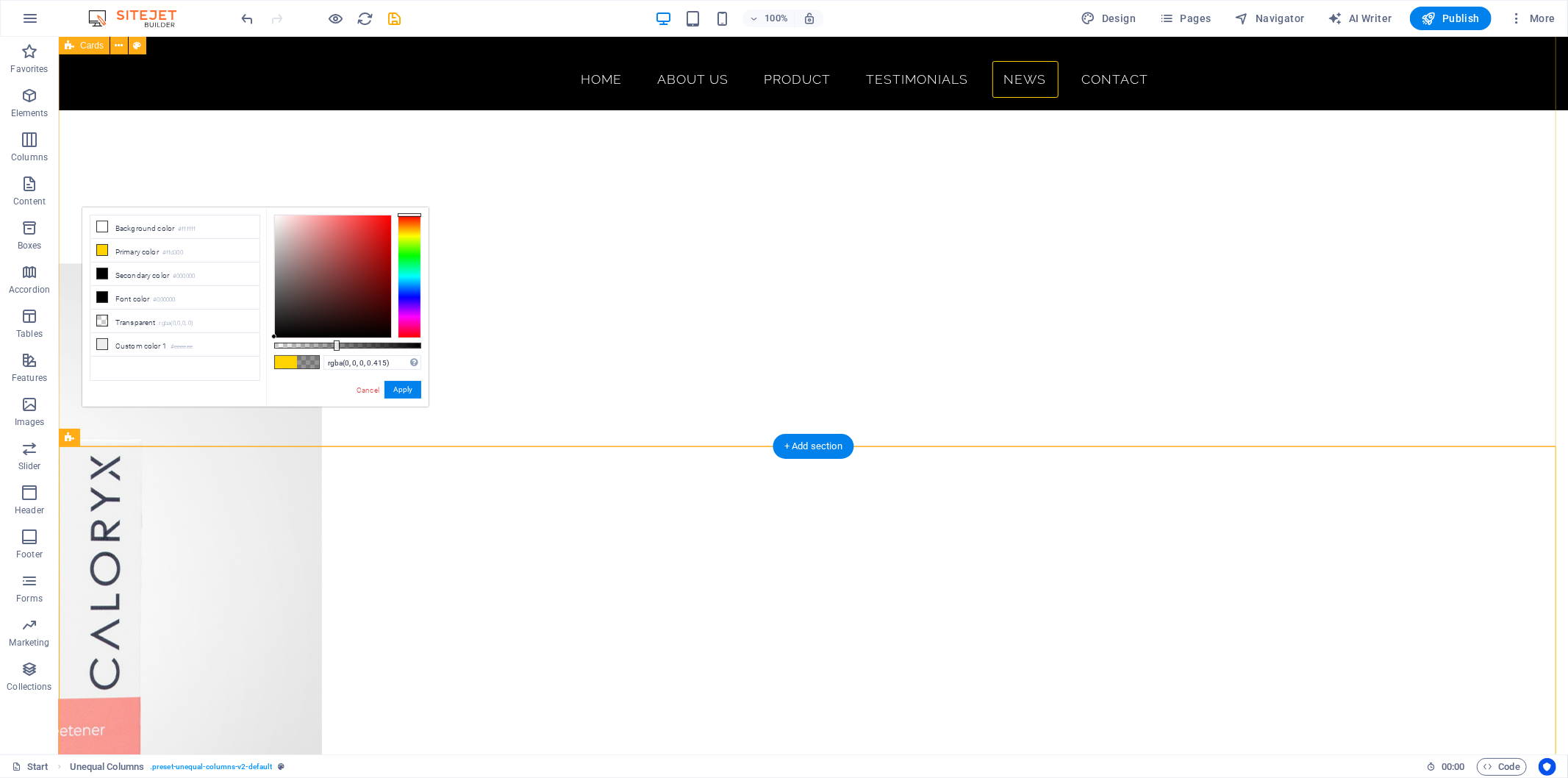
scroll to position [2382, 0]
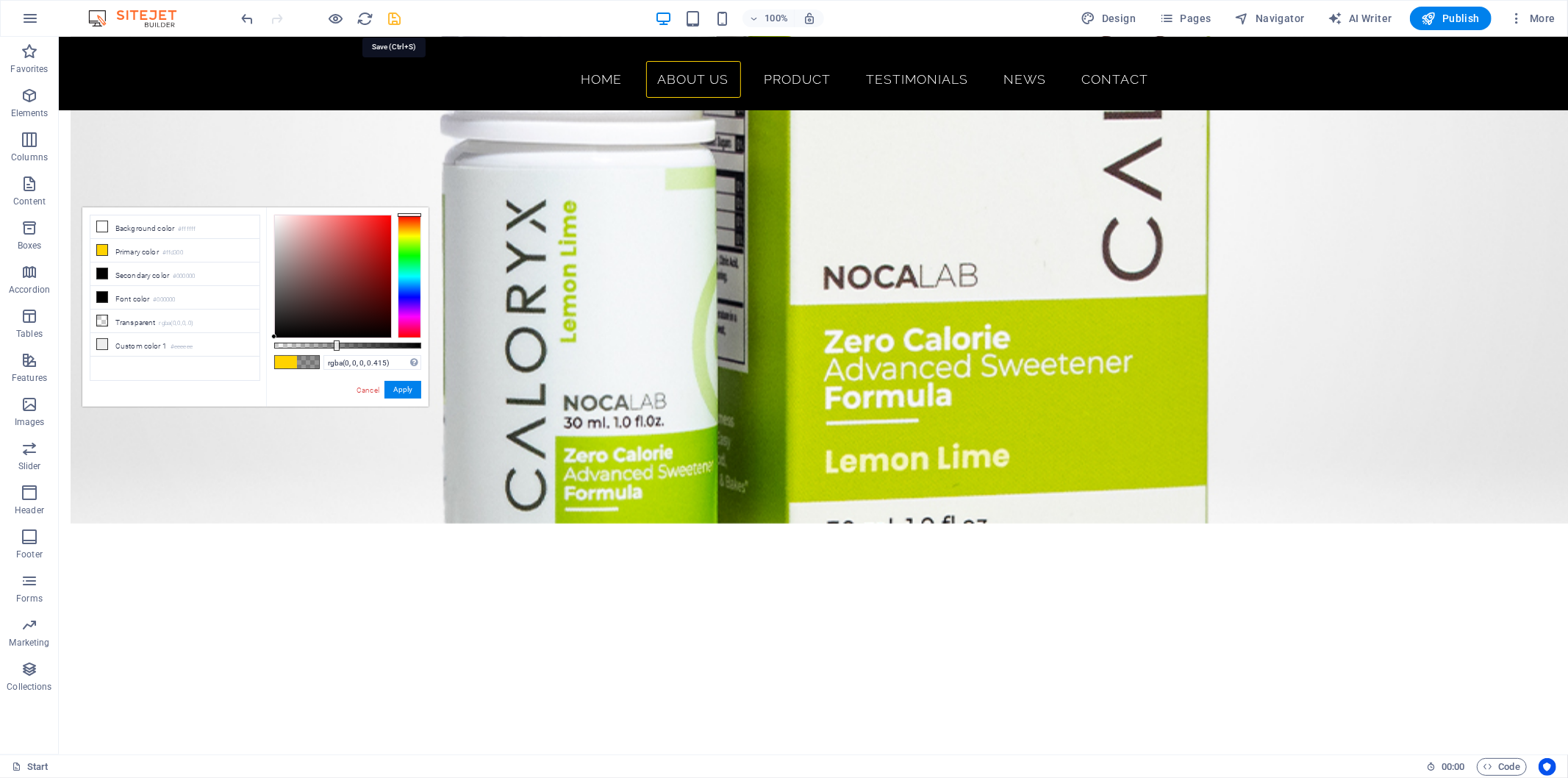
click at [391, 17] on icon "save" at bounding box center [395, 19] width 17 height 17
checkbox input "false"
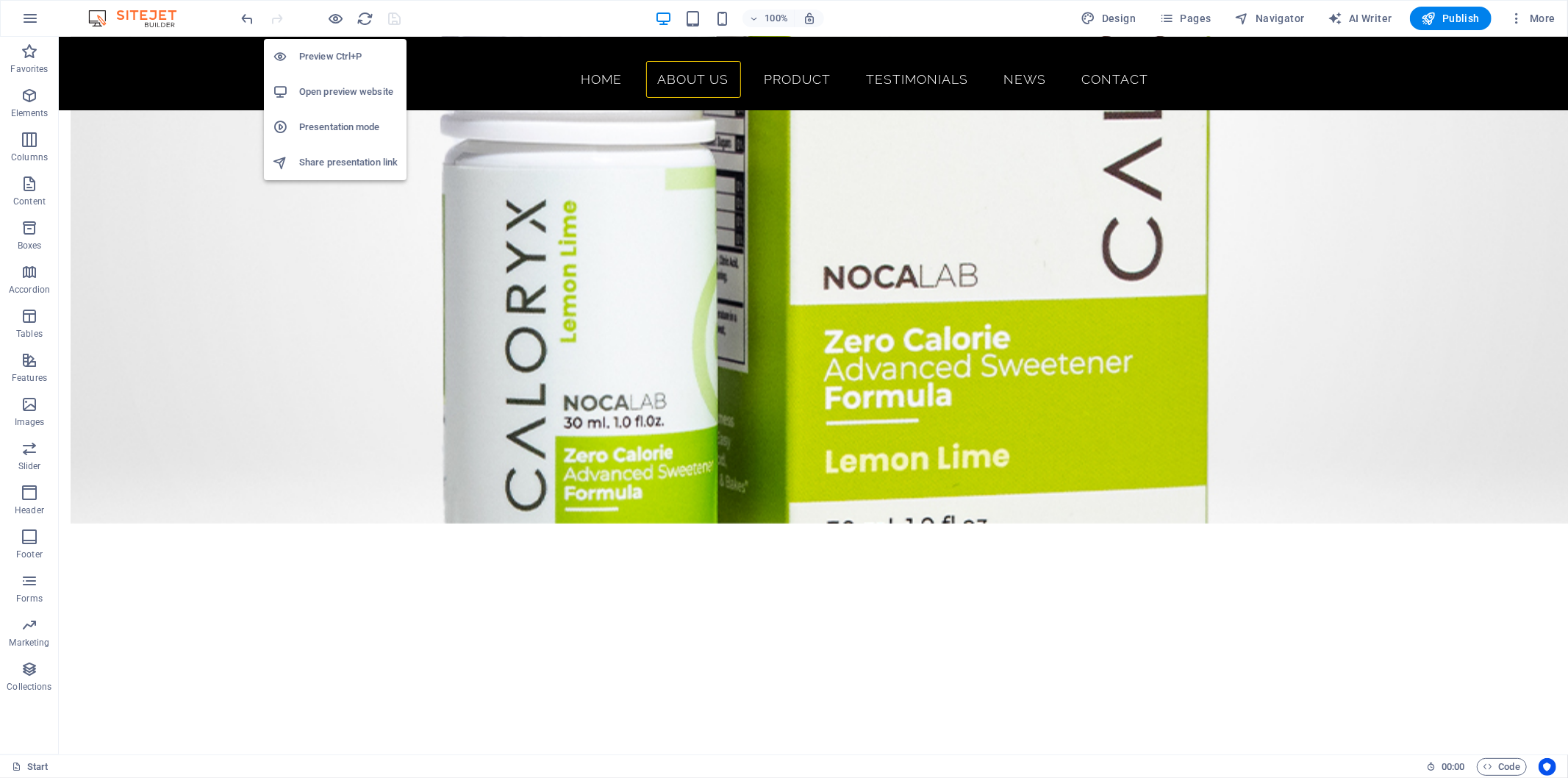
click at [350, 81] on li "Open preview website" at bounding box center [334, 92] width 142 height 35
